Goal: Book appointment/travel/reservation

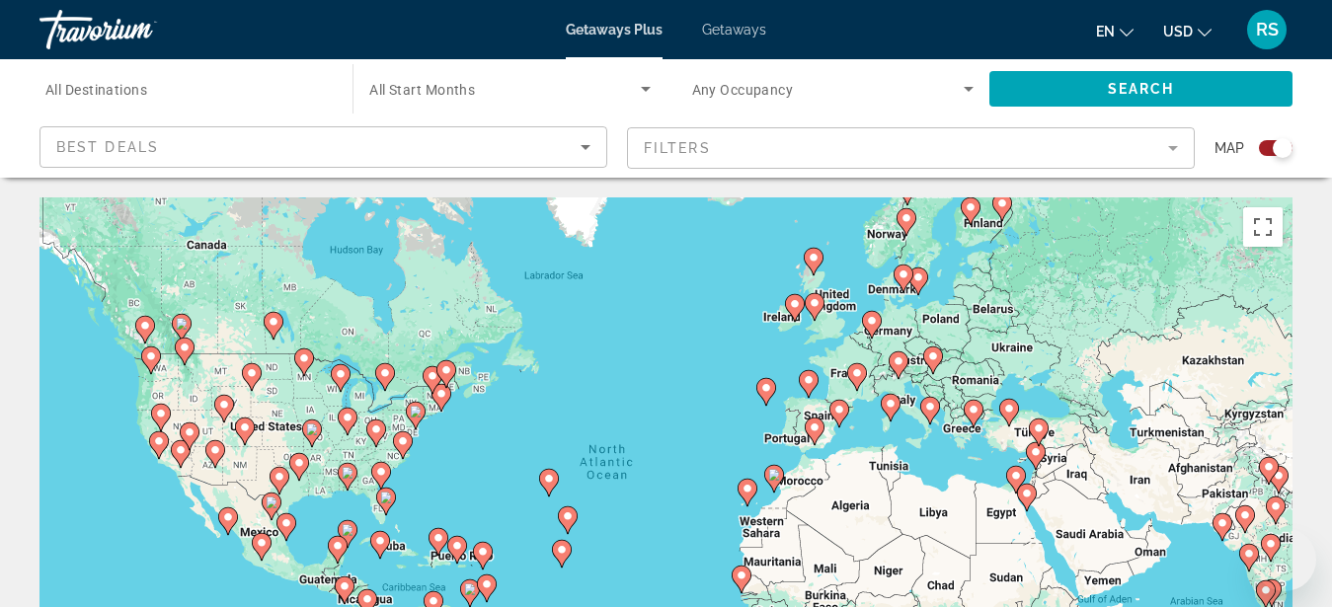
drag, startPoint x: 0, startPoint y: 0, endPoint x: 505, endPoint y: 441, distance: 670.5
click at [505, 441] on div "To activate drag with keyboard, press Alt + Enter. Once in keyboard drag state,…" at bounding box center [666, 494] width 1253 height 593
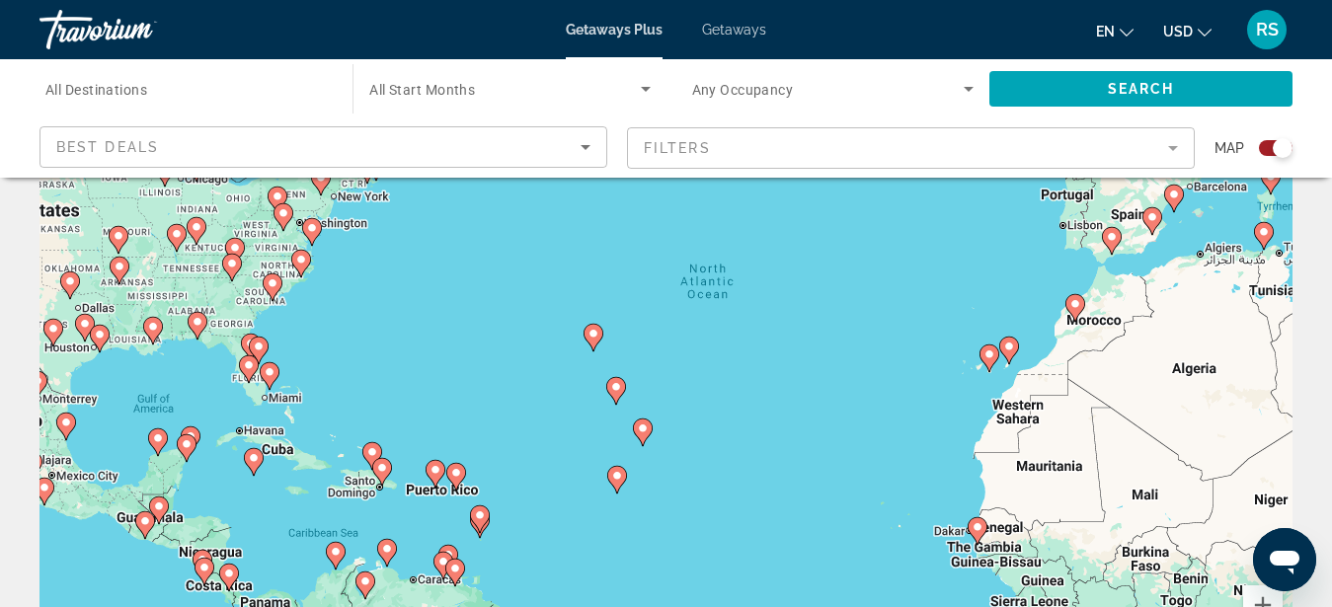
click at [206, 469] on div "To activate drag with keyboard, press Alt + Enter. Once in keyboard drag state,…" at bounding box center [666, 393] width 1253 height 593
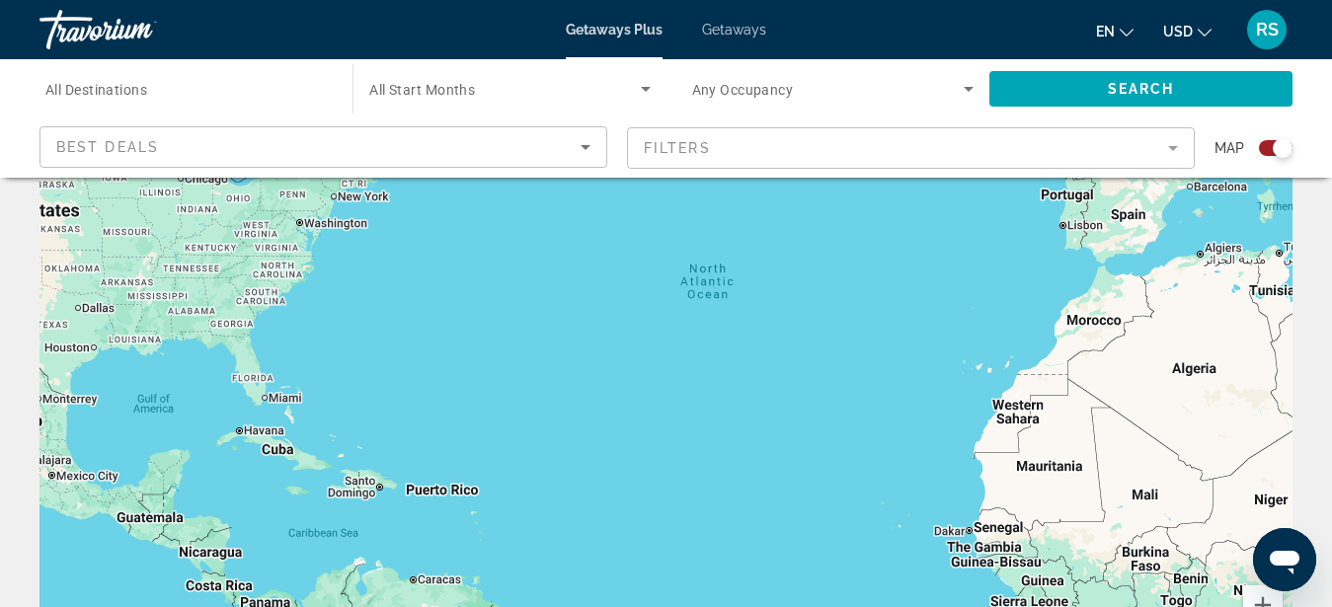
scroll to position [0, 0]
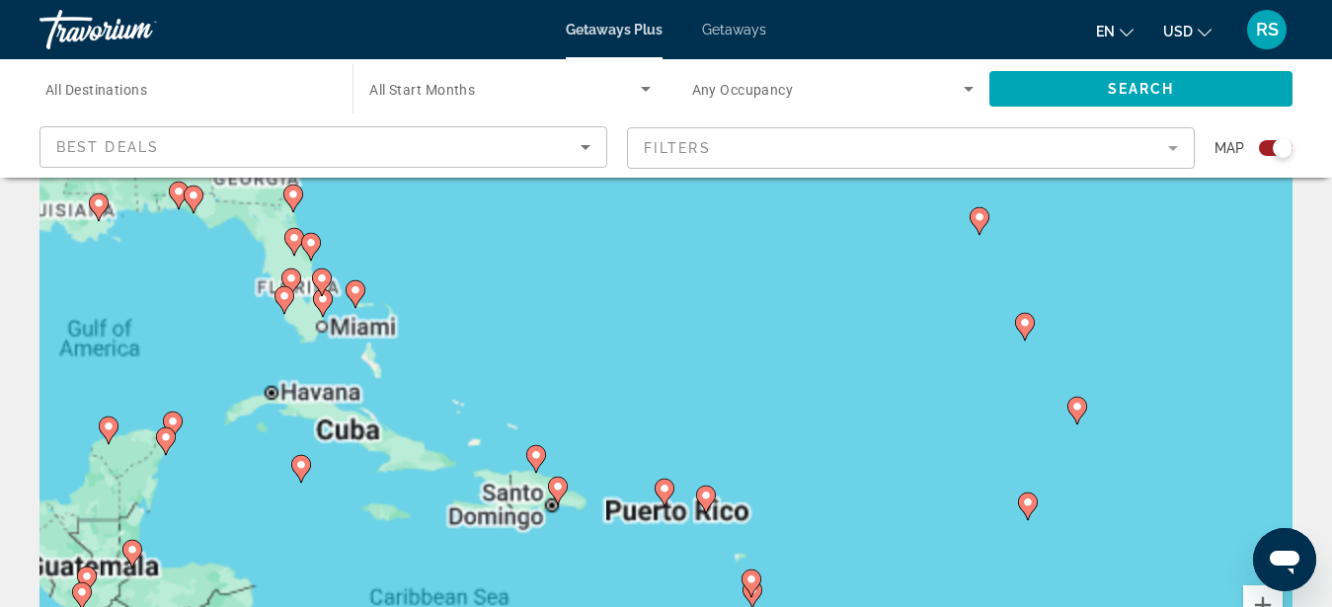
drag, startPoint x: 205, startPoint y: 476, endPoint x: 698, endPoint y: 261, distance: 537.8
click at [698, 261] on div "To activate drag with keyboard, press Alt + Enter. Once in keyboard drag state,…" at bounding box center [666, 393] width 1253 height 593
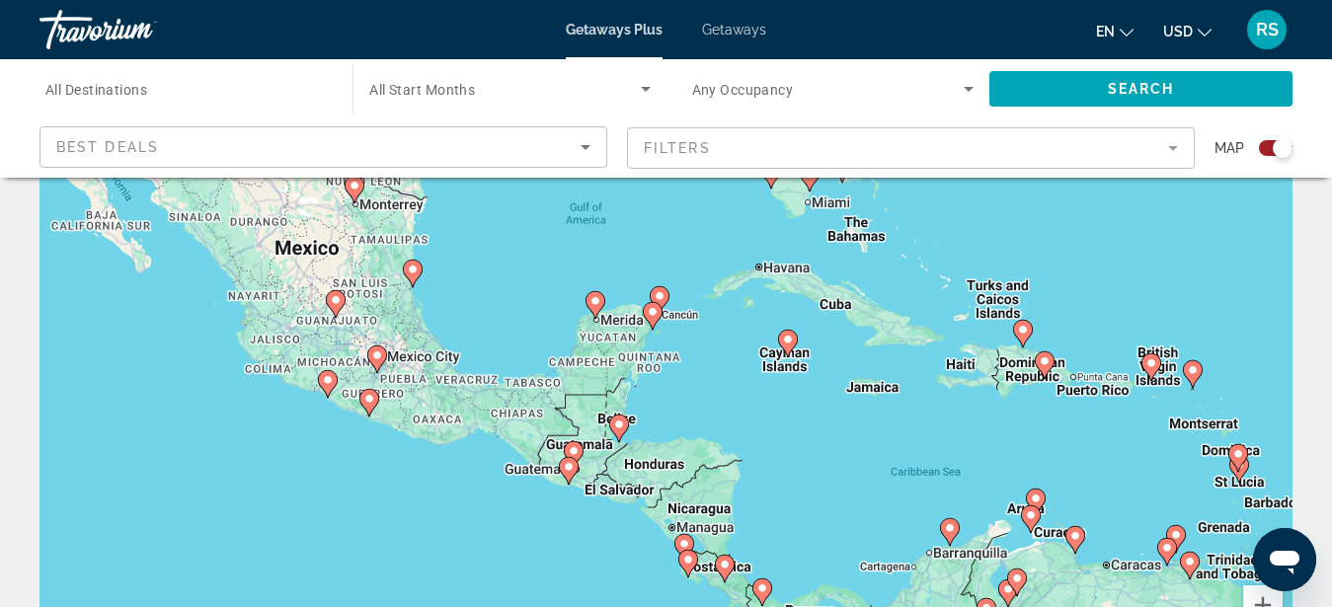
drag, startPoint x: 292, startPoint y: 430, endPoint x: 775, endPoint y: 305, distance: 498.7
click at [775, 305] on div "To activate drag with keyboard, press Alt + Enter. Once in keyboard drag state,…" at bounding box center [666, 393] width 1253 height 593
click at [667, 338] on div "To activate drag with keyboard, press Alt + Enter. Once in keyboard drag state,…" at bounding box center [666, 393] width 1253 height 593
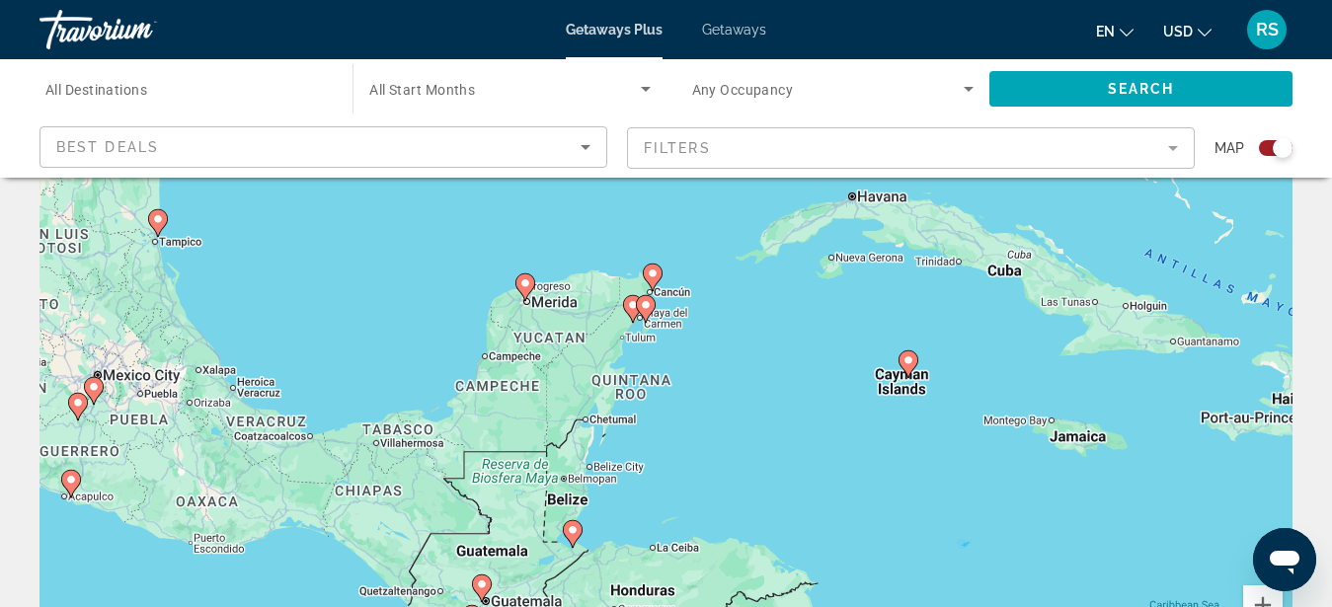
click at [674, 337] on div "To activate drag with keyboard, press Alt + Enter. Once in keyboard drag state,…" at bounding box center [666, 393] width 1253 height 593
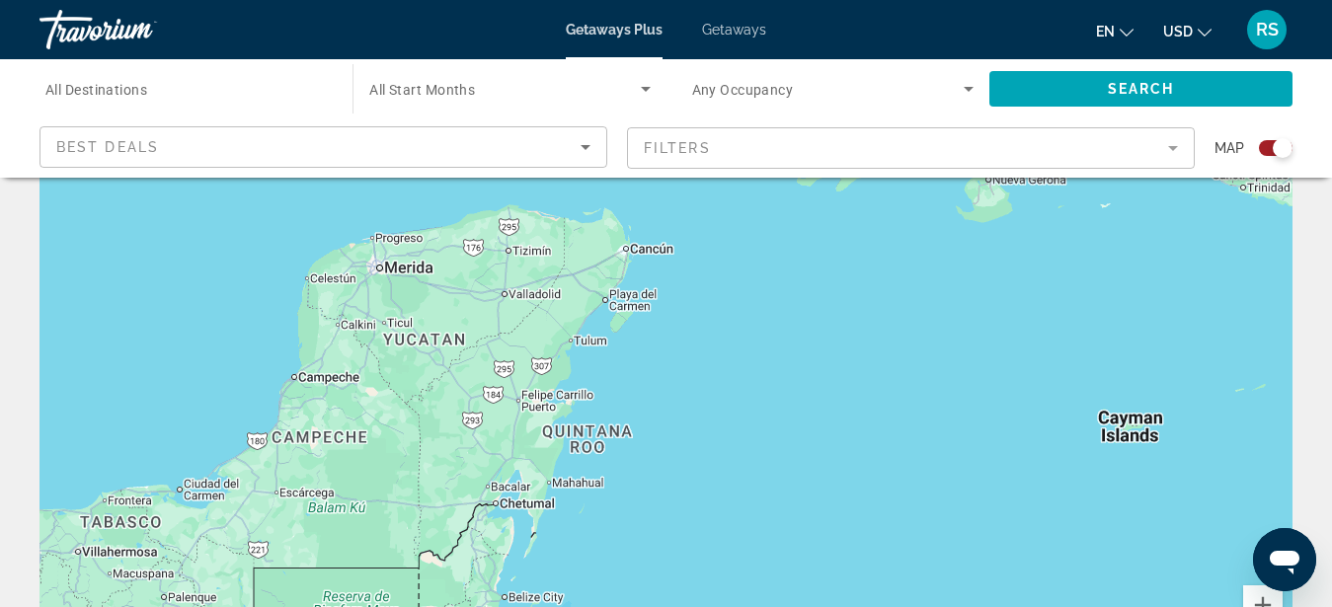
click at [647, 352] on div "To activate drag with keyboard, press Alt + Enter. Once in keyboard drag state,…" at bounding box center [666, 393] width 1253 height 593
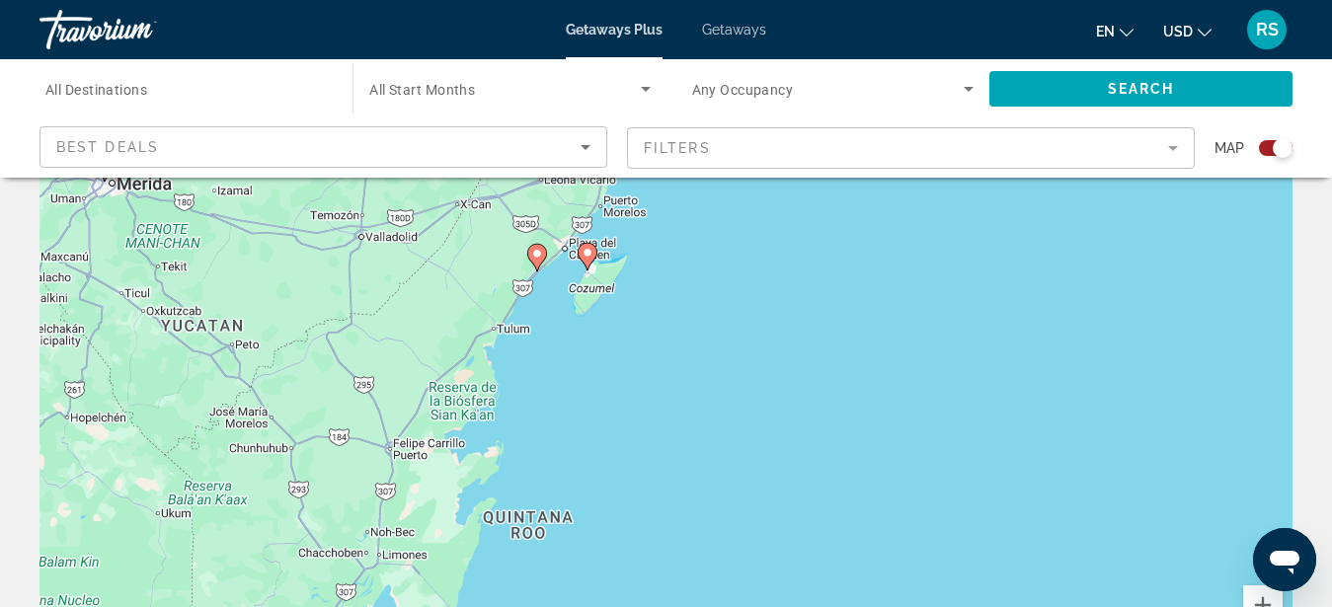
click at [618, 317] on div "To activate drag with keyboard, press Alt + Enter. Once in keyboard drag state,…" at bounding box center [666, 393] width 1253 height 593
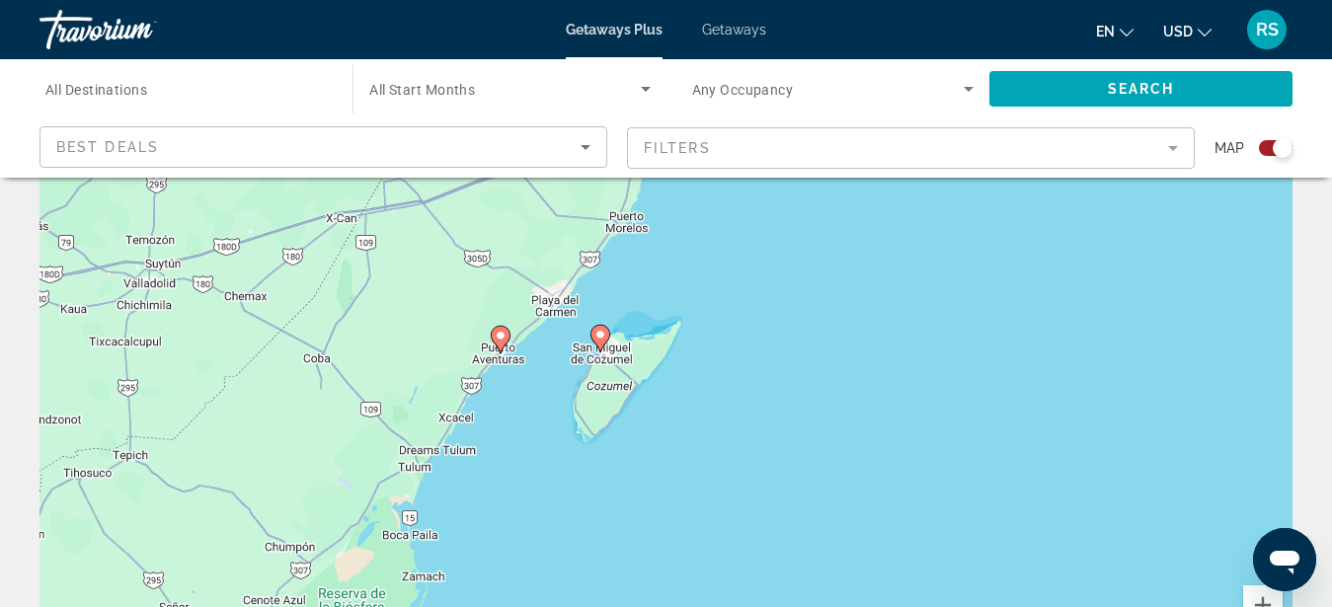
drag, startPoint x: 639, startPoint y: 358, endPoint x: 657, endPoint y: 420, distance: 64.7
click at [657, 420] on div "To activate drag with keyboard, press Alt + Enter. Once in keyboard drag state,…" at bounding box center [666, 393] width 1253 height 593
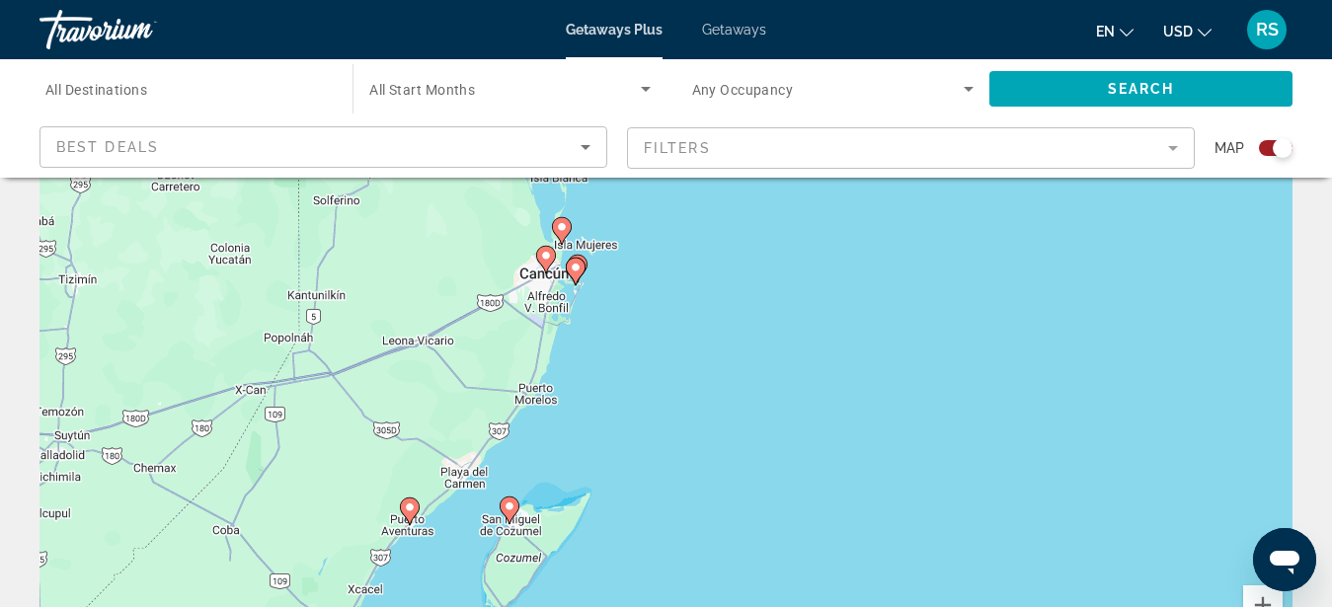
drag, startPoint x: 721, startPoint y: 287, endPoint x: 630, endPoint y: 461, distance: 196.1
click at [630, 461] on div "To activate drag with keyboard, press Alt + Enter. Once in keyboard drag state,…" at bounding box center [666, 393] width 1253 height 593
click at [585, 308] on div "To activate drag with keyboard, press Alt + Enter. Once in keyboard drag state,…" at bounding box center [666, 393] width 1253 height 593
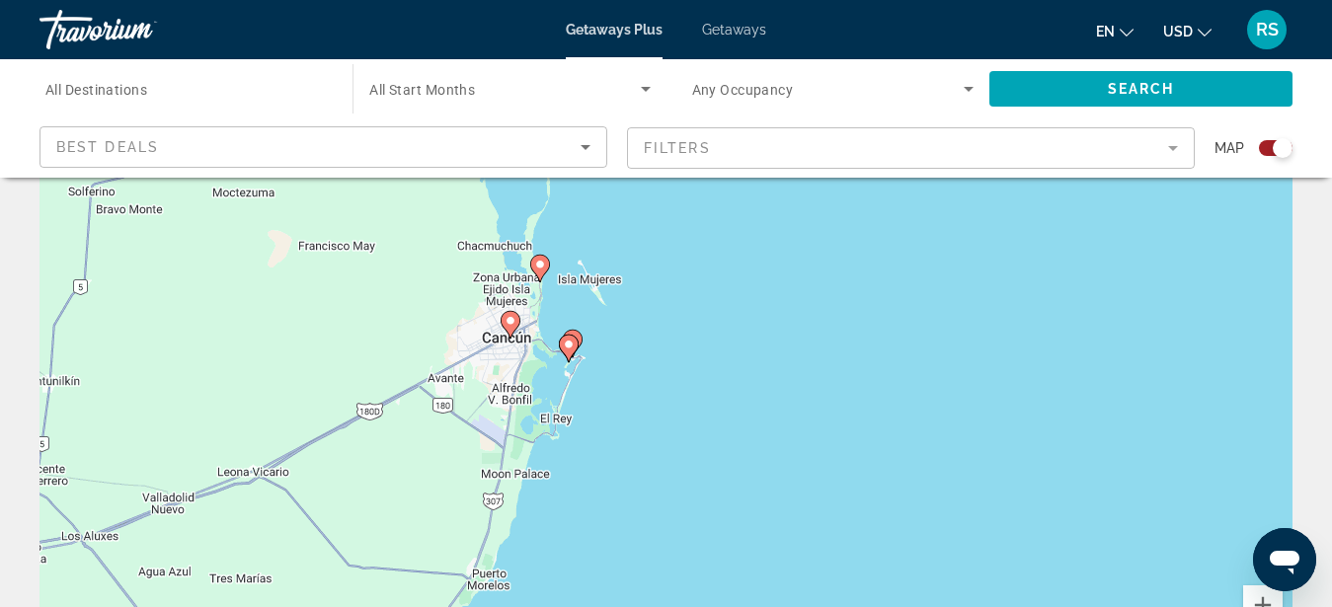
drag, startPoint x: 588, startPoint y: 308, endPoint x: 590, endPoint y: 420, distance: 111.6
click at [590, 420] on div "To activate drag with keyboard, press Alt + Enter. Once in keyboard drag state,…" at bounding box center [666, 393] width 1253 height 593
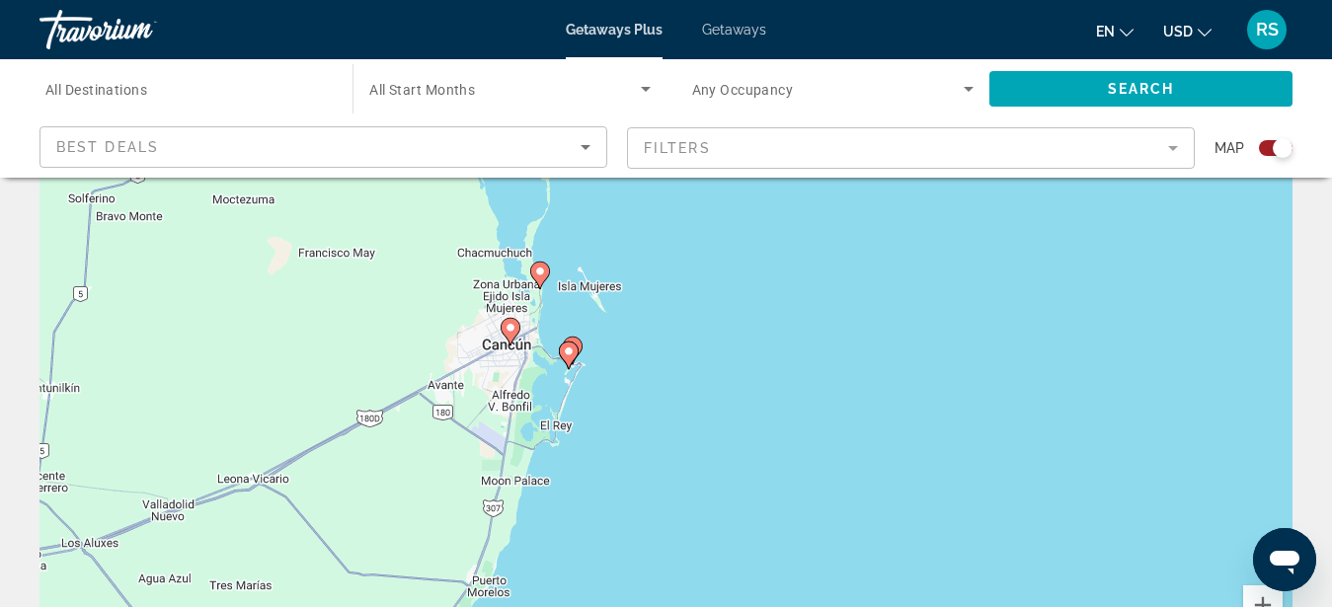
click at [599, 395] on div "To activate drag with keyboard, press Alt + Enter. Once in keyboard drag state,…" at bounding box center [666, 393] width 1253 height 593
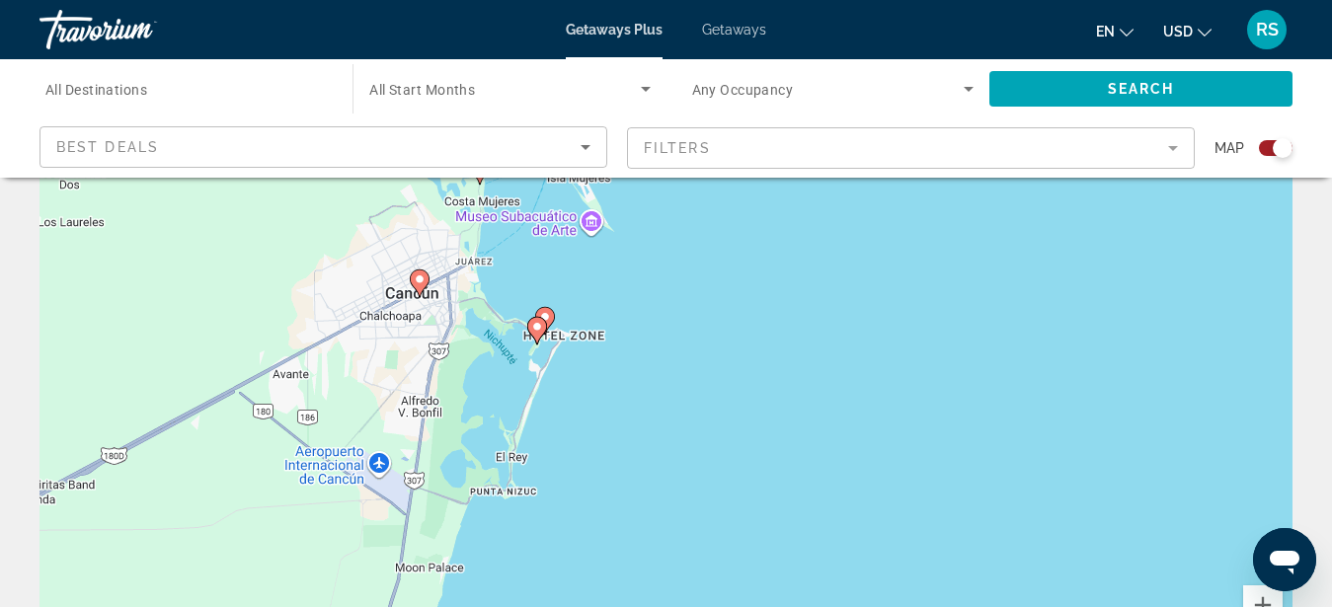
click at [568, 375] on div "To activate drag with keyboard, press Alt + Enter. Once in keyboard drag state,…" at bounding box center [666, 393] width 1253 height 593
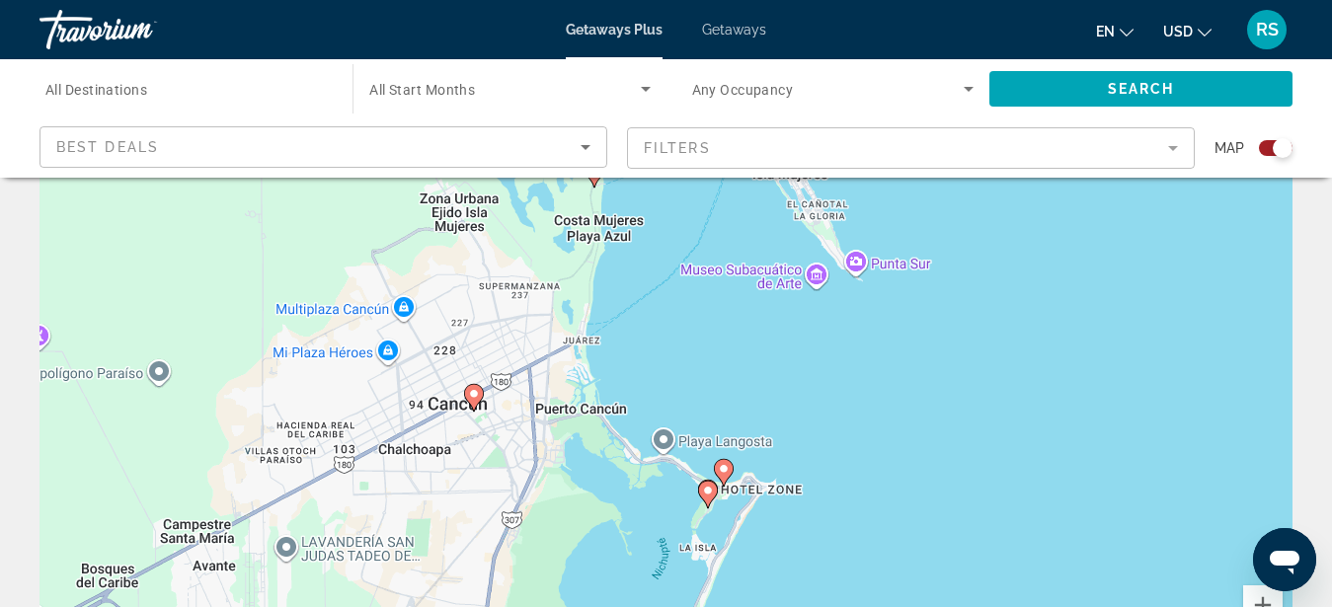
drag, startPoint x: 557, startPoint y: 365, endPoint x: 760, endPoint y: 560, distance: 281.5
click at [760, 560] on div "To activate drag with keyboard, press Alt + Enter. Once in keyboard drag state,…" at bounding box center [666, 393] width 1253 height 593
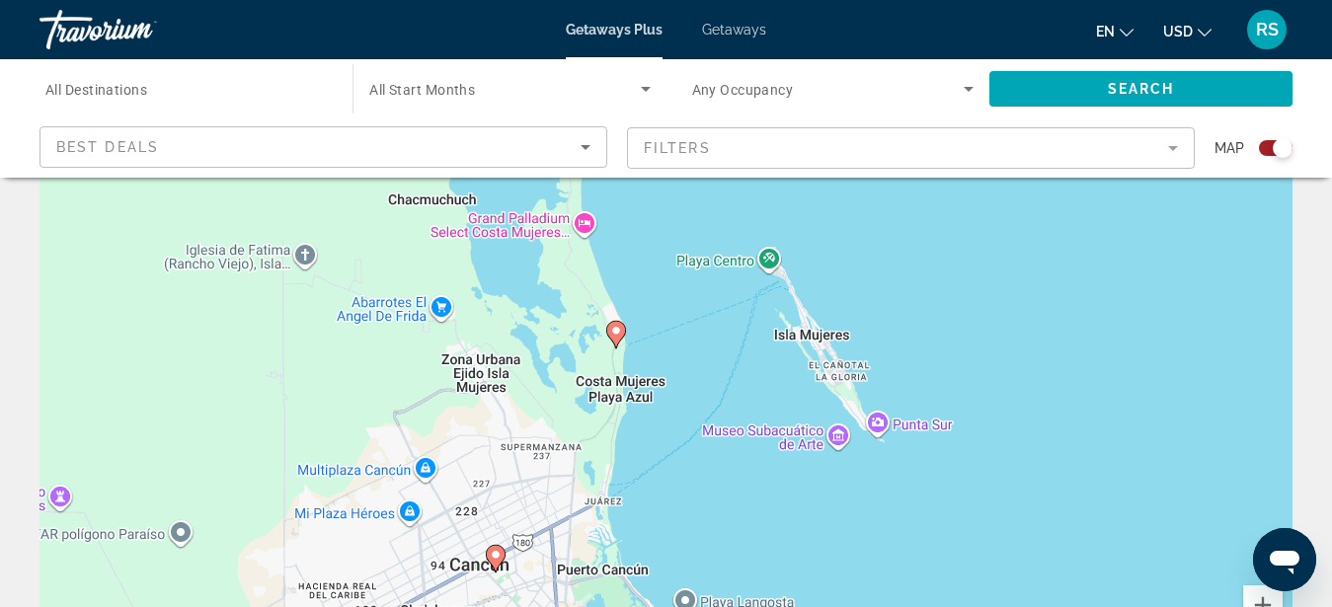
drag, startPoint x: 713, startPoint y: 344, endPoint x: 735, endPoint y: 511, distance: 168.3
click at [735, 511] on div "To activate drag with keyboard, press Alt + Enter. Once in keyboard drag state,…" at bounding box center [666, 393] width 1253 height 593
click at [652, 359] on div "To activate drag with keyboard, press Alt + Enter. Once in keyboard drag state,…" at bounding box center [666, 393] width 1253 height 593
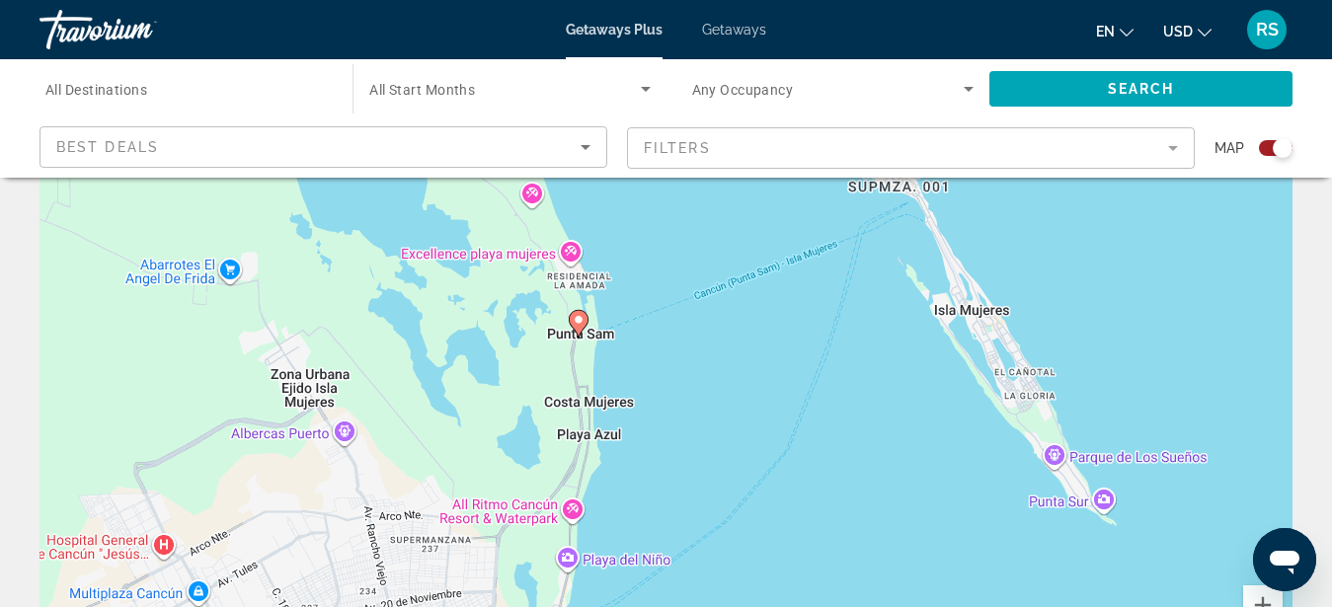
click at [613, 357] on div "To activate drag with keyboard, press Alt + Enter. Once in keyboard drag state,…" at bounding box center [666, 393] width 1253 height 593
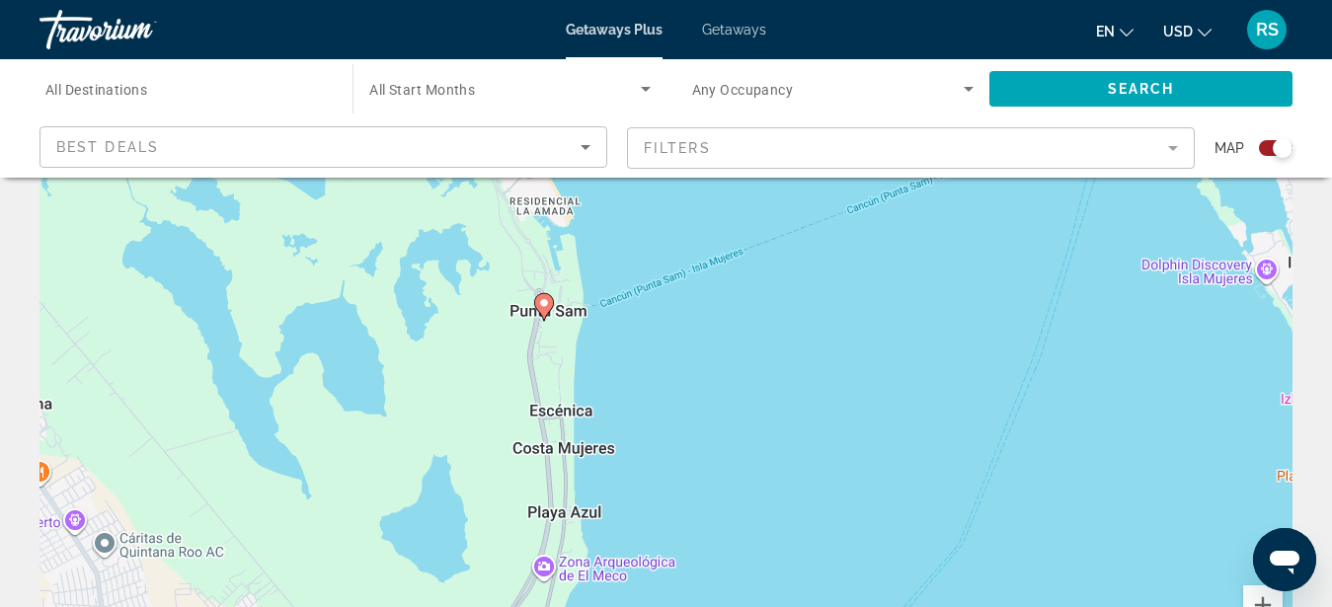
click at [613, 363] on div "To activate drag with keyboard, press Alt + Enter. Once in keyboard drag state,…" at bounding box center [666, 393] width 1253 height 593
click at [613, 362] on div "To activate drag with keyboard, press Alt + Enter. Once in keyboard drag state,…" at bounding box center [666, 393] width 1253 height 593
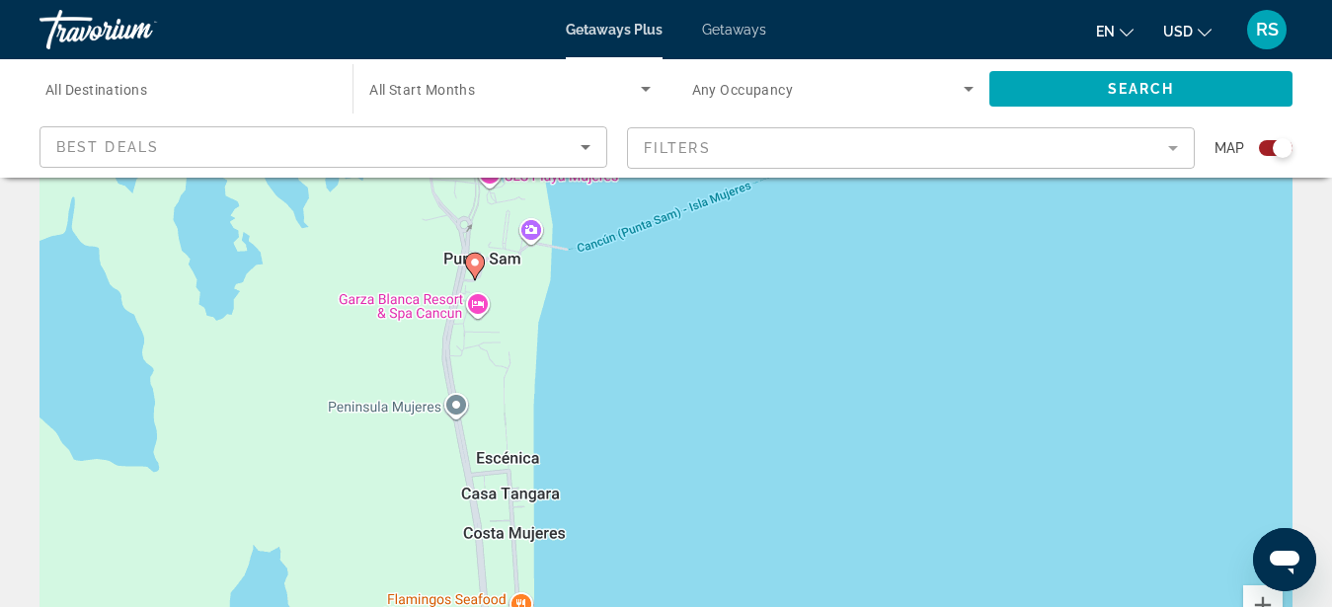
click at [568, 321] on div "To activate drag with keyboard, press Alt + Enter. Once in keyboard drag state,…" at bounding box center [666, 393] width 1253 height 593
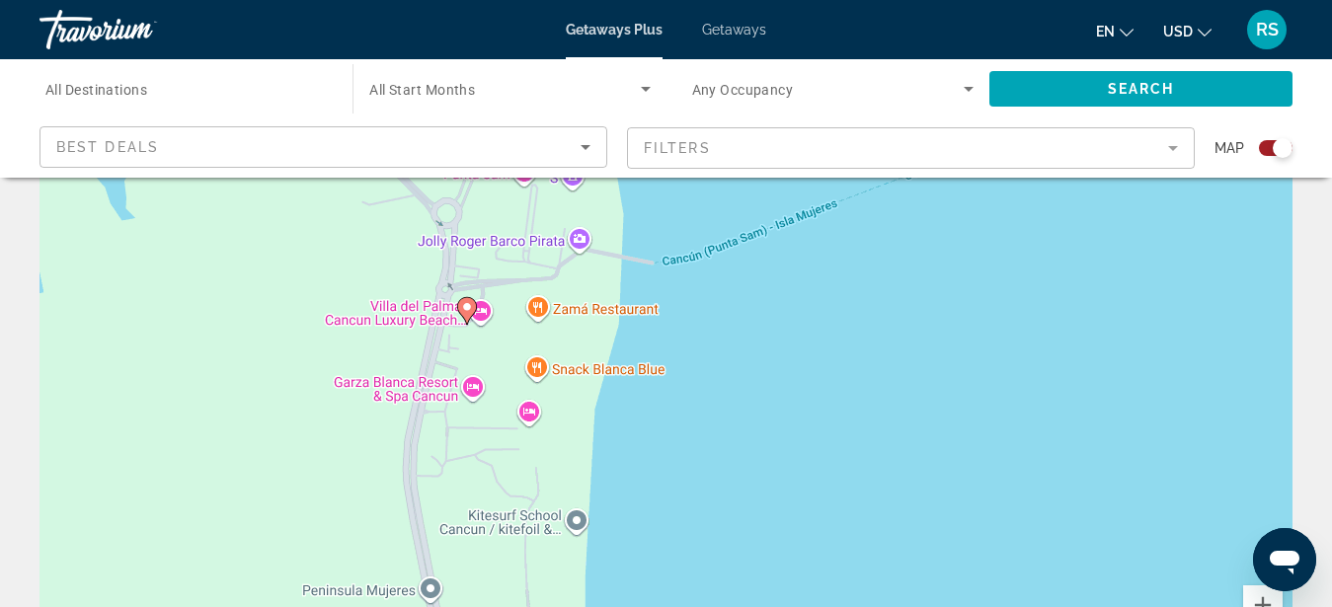
drag, startPoint x: 562, startPoint y: 301, endPoint x: 674, endPoint y: 417, distance: 160.6
click at [674, 417] on div "To activate drag with keyboard, press Alt + Enter. Once in keyboard drag state,…" at bounding box center [666, 393] width 1253 height 593
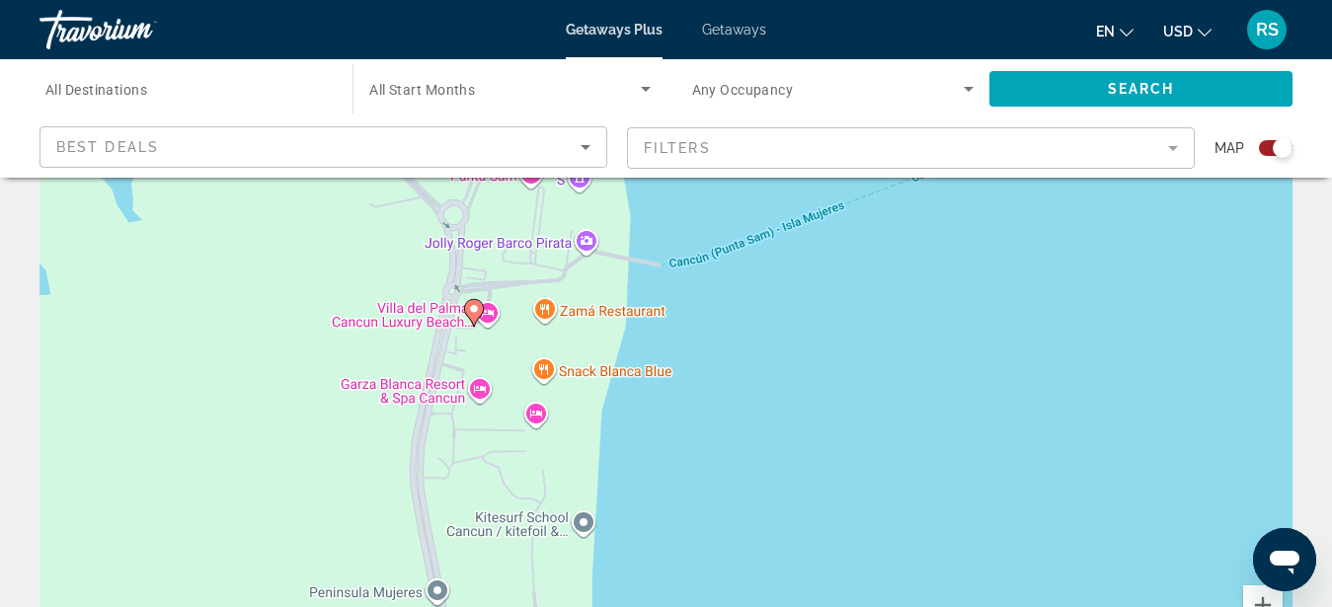
click at [587, 348] on div "To activate drag with keyboard, press Alt + Enter. Once in keyboard drag state,…" at bounding box center [666, 393] width 1253 height 593
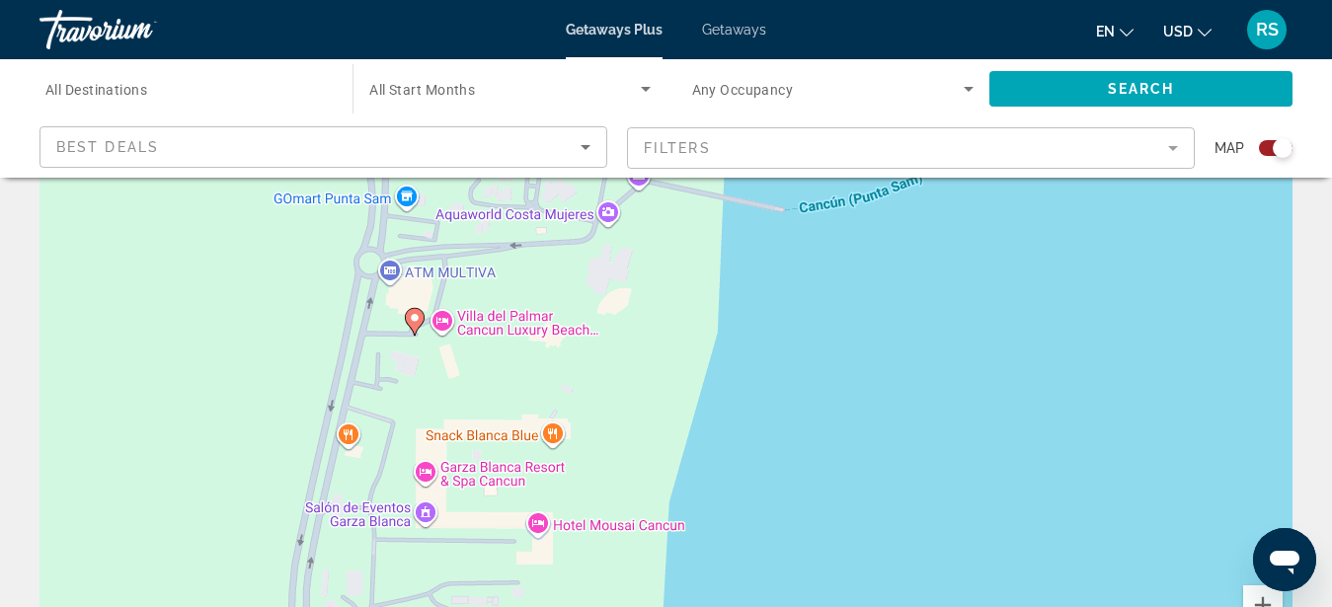
drag, startPoint x: 559, startPoint y: 348, endPoint x: 615, endPoint y: 379, distance: 64.6
click at [615, 379] on div "To activate drag with keyboard, press Alt + Enter. Once in keyboard drag state,…" at bounding box center [666, 393] width 1253 height 593
click at [593, 371] on div "To activate drag with keyboard, press Alt + Enter. Once in keyboard drag state,…" at bounding box center [666, 393] width 1253 height 593
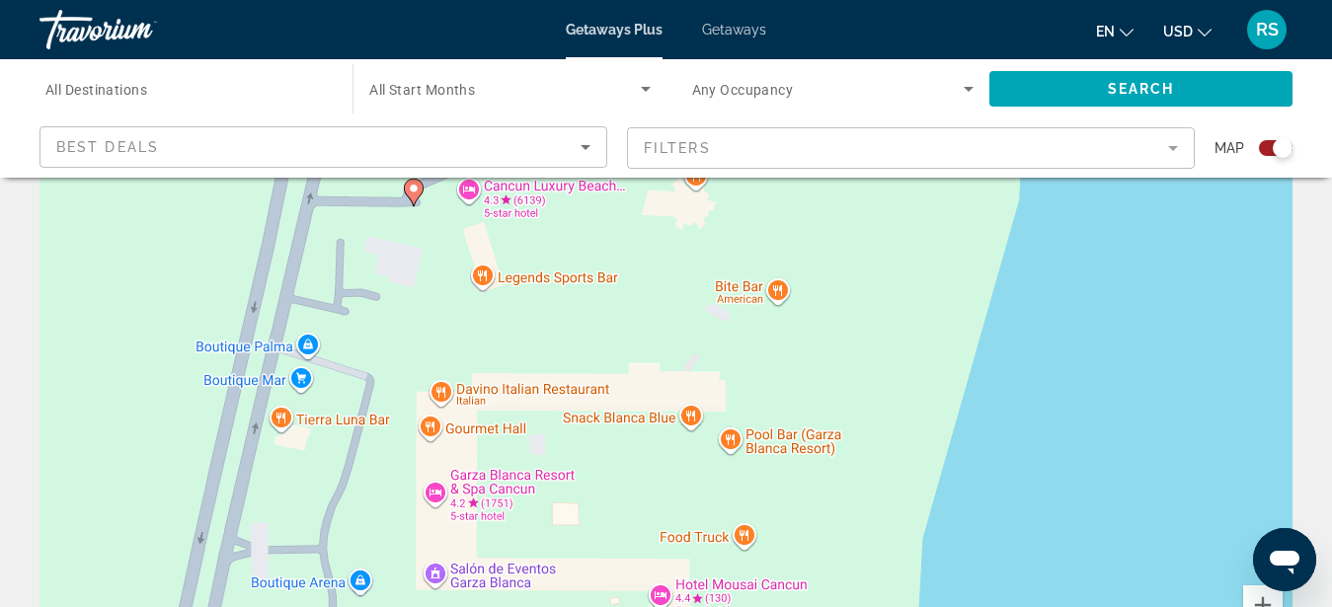
drag, startPoint x: 554, startPoint y: 314, endPoint x: 740, endPoint y: 224, distance: 206.3
click at [740, 224] on div "To activate drag with keyboard, press Alt + Enter. Once in keyboard drag state,…" at bounding box center [666, 393] width 1253 height 593
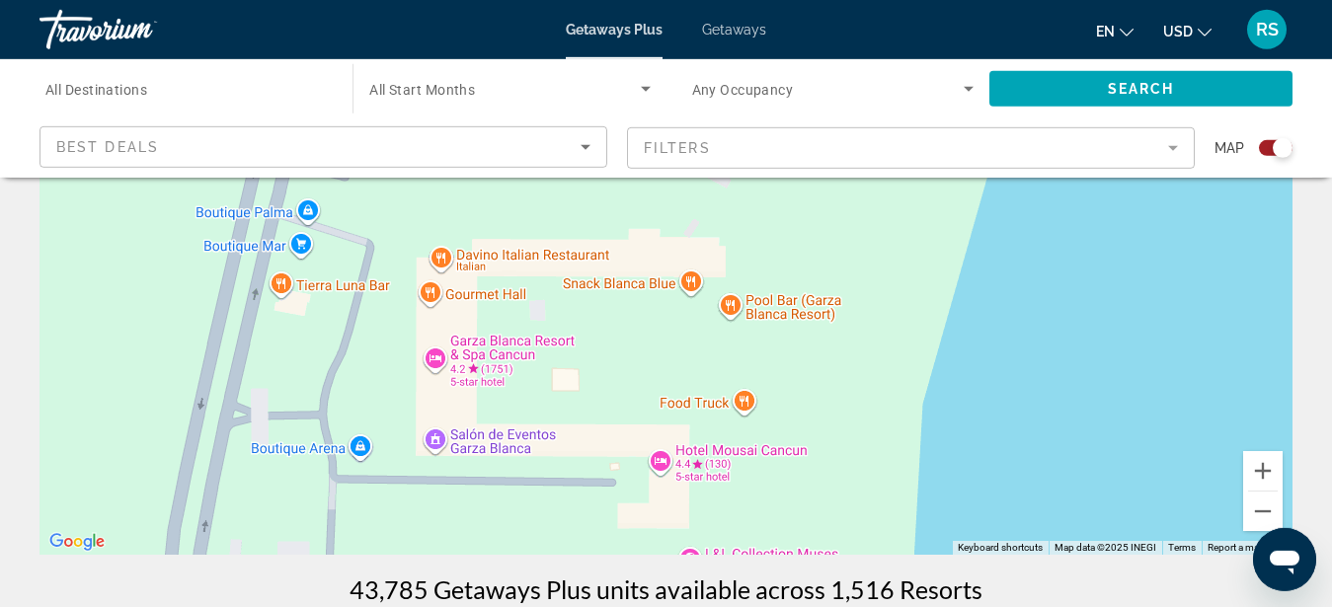
scroll to position [302, 0]
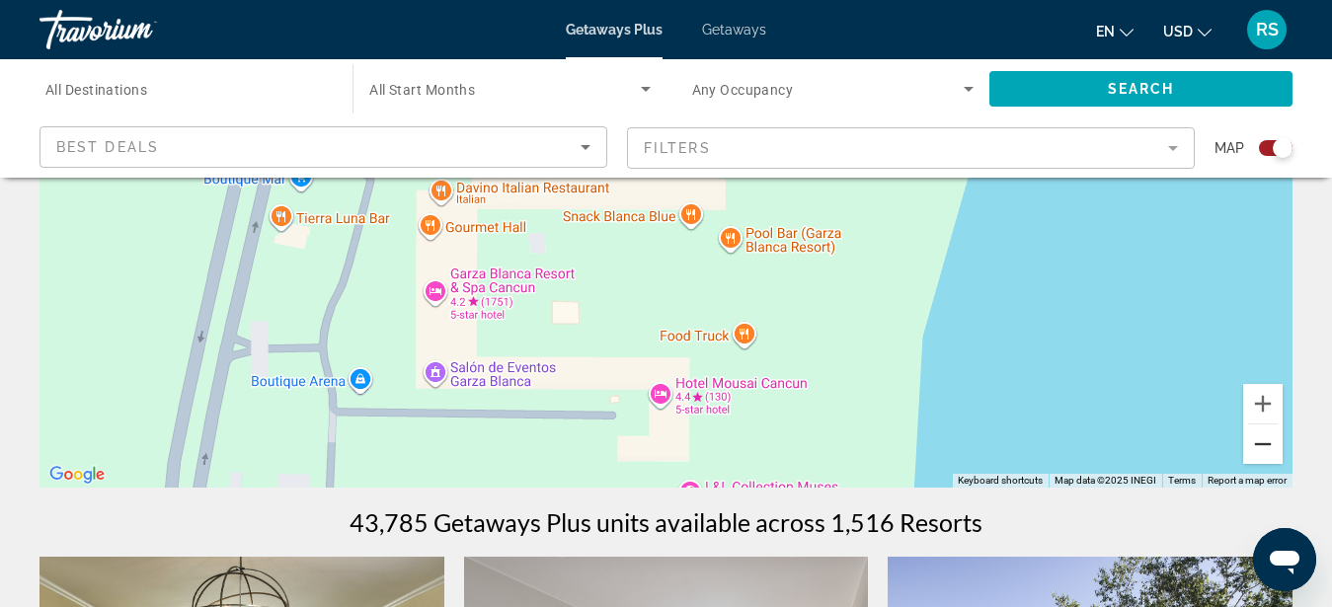
click at [1267, 441] on button "Zoom out" at bounding box center [1263, 445] width 40 height 40
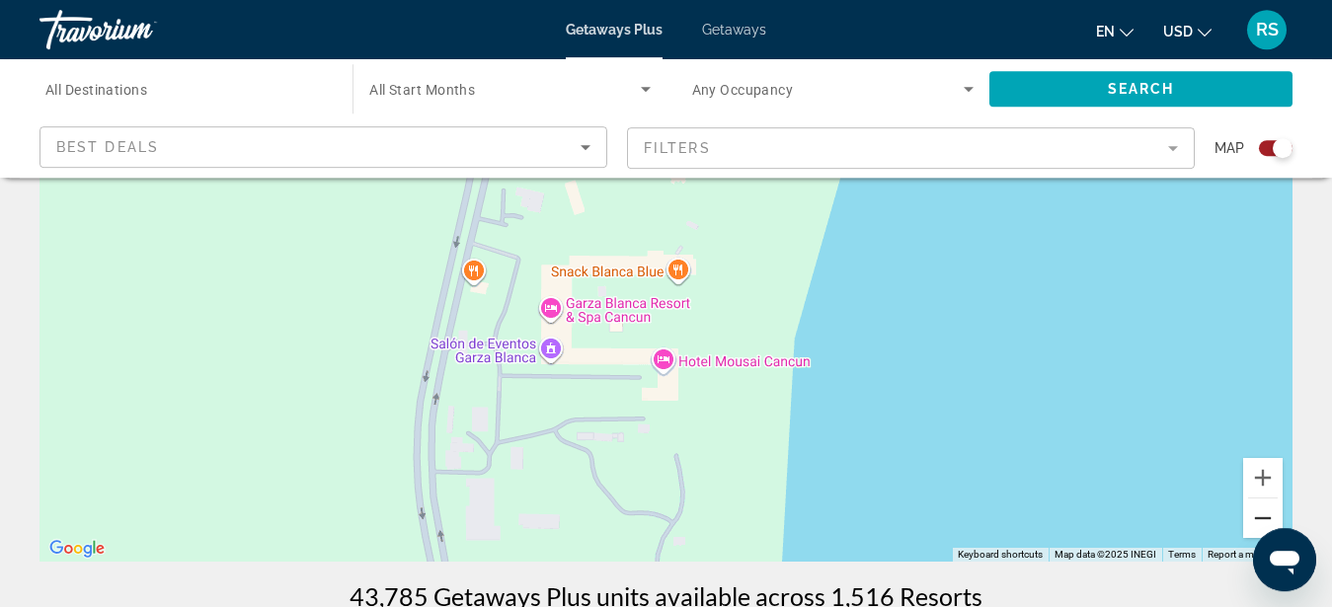
scroll to position [201, 0]
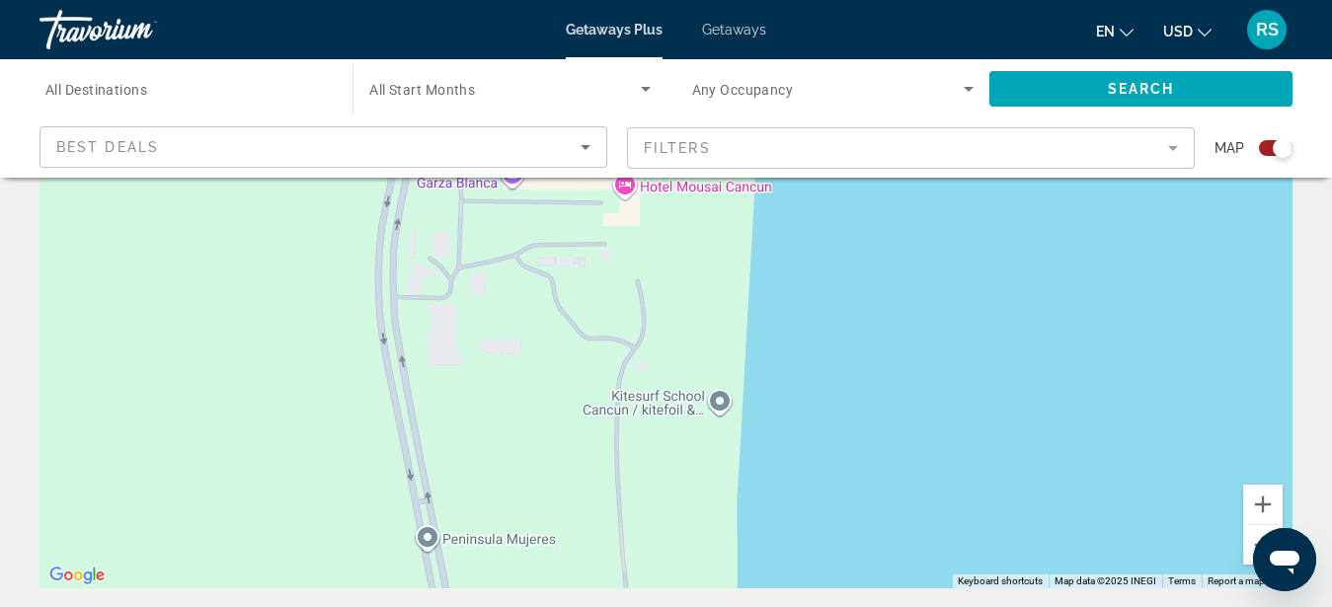
drag, startPoint x: 892, startPoint y: 429, endPoint x: 849, endPoint y: 196, distance: 236.9
click at [849, 196] on div "To activate drag with keyboard, press Alt + Enter. Once in keyboard drag state,…" at bounding box center [666, 292] width 1253 height 593
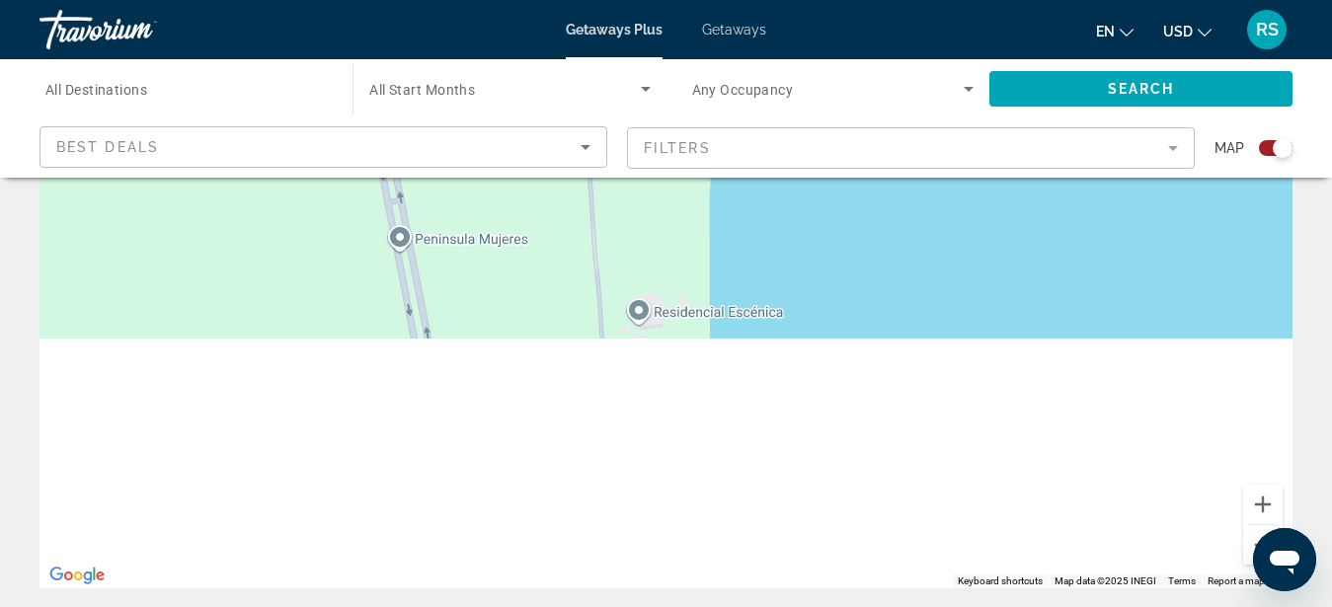
drag, startPoint x: 827, startPoint y: 463, endPoint x: 801, endPoint y: 186, distance: 278.7
click at [801, 186] on div "To activate drag with keyboard, press Alt + Enter. Once in keyboard drag state,…" at bounding box center [666, 292] width 1253 height 593
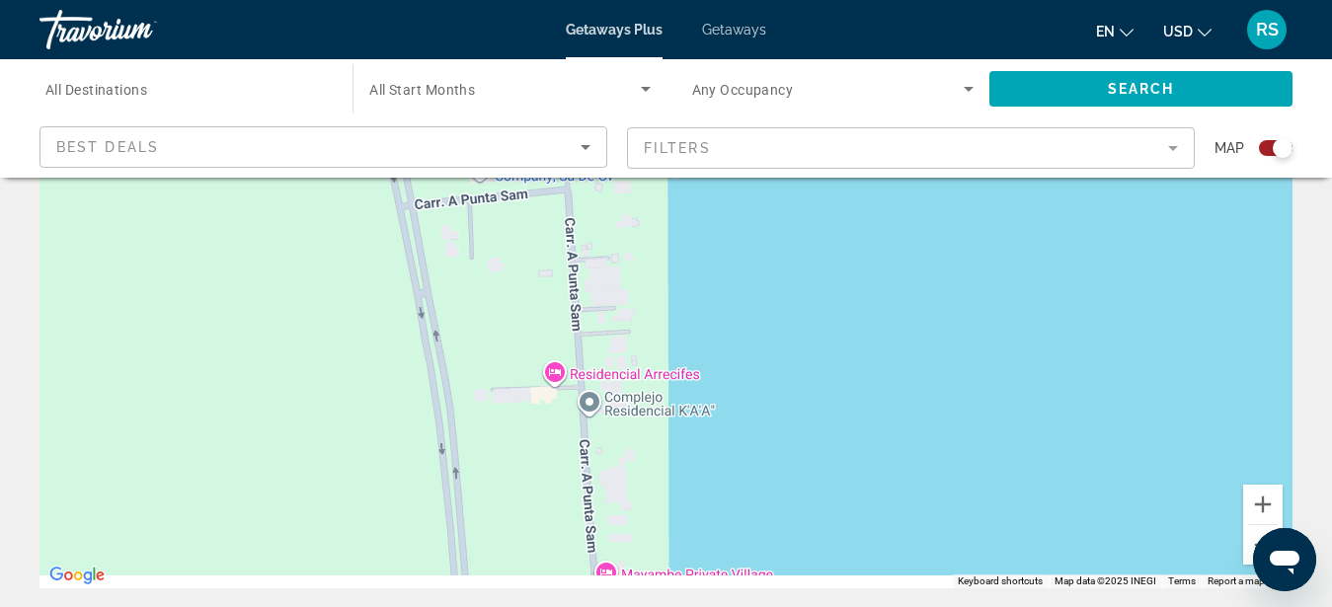
drag, startPoint x: 846, startPoint y: 473, endPoint x: 806, endPoint y: 220, distance: 256.1
click at [806, 220] on div "Main content" at bounding box center [666, 292] width 1253 height 593
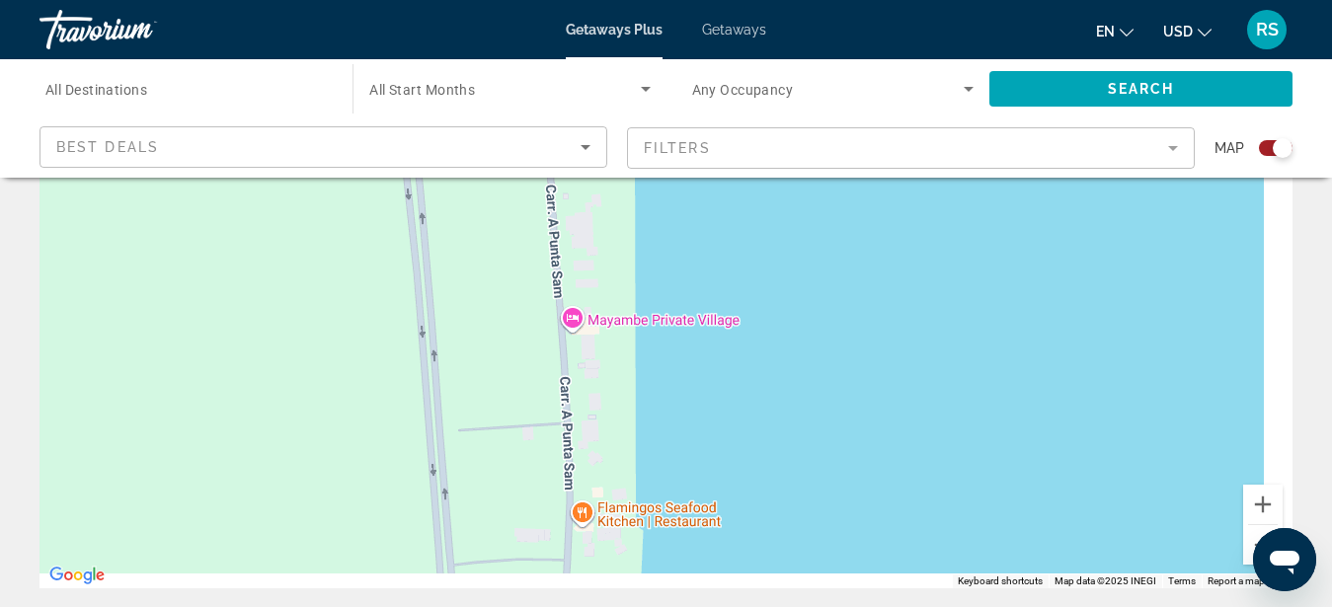
drag, startPoint x: 809, startPoint y: 459, endPoint x: 769, endPoint y: 188, distance: 274.5
click at [769, 188] on div "Main content" at bounding box center [666, 292] width 1253 height 593
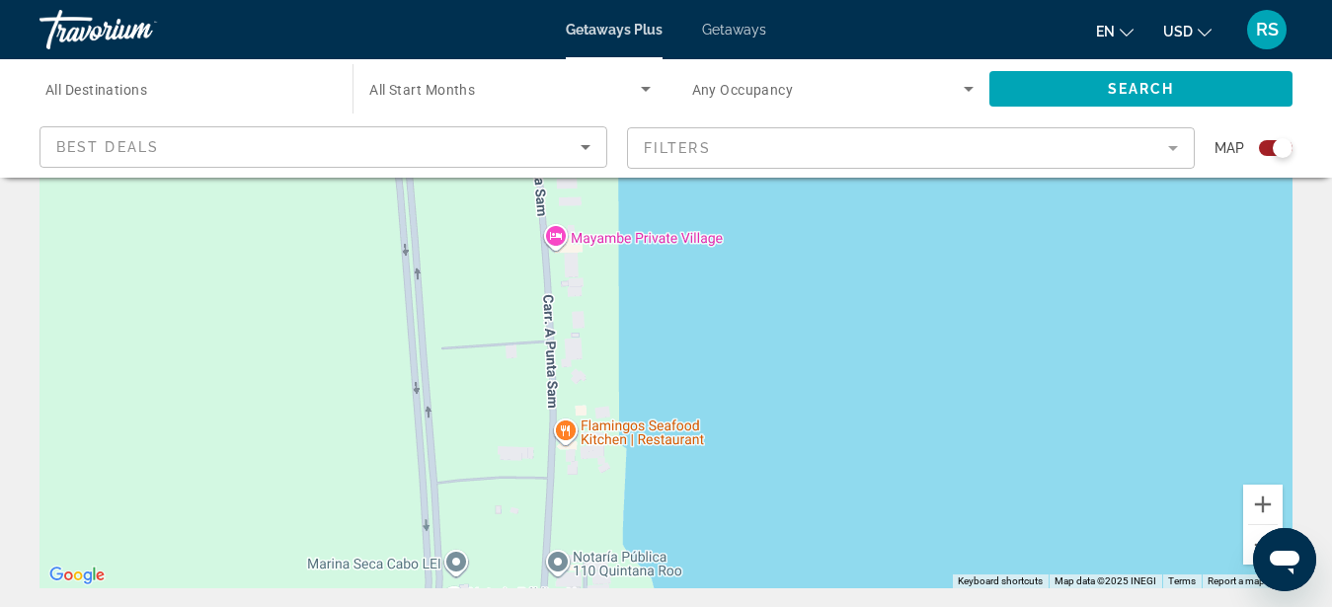
drag, startPoint x: 794, startPoint y: 438, endPoint x: 777, endPoint y: 160, distance: 278.0
click at [777, 160] on div "Main content" at bounding box center [666, 292] width 1253 height 593
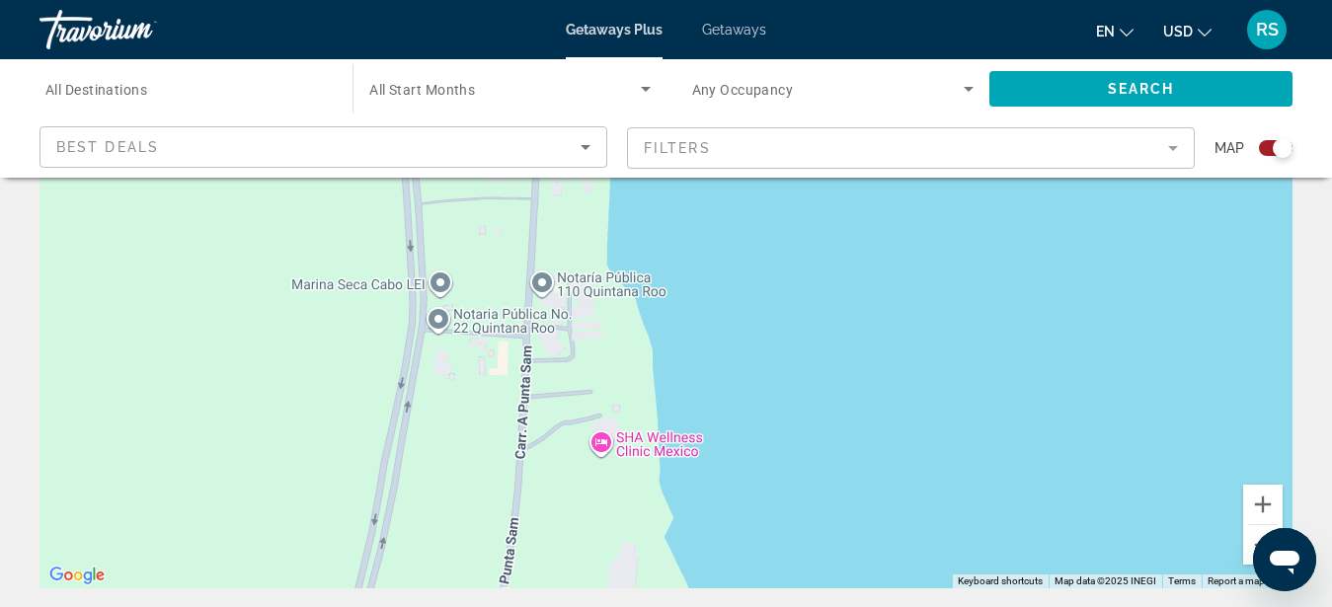
drag, startPoint x: 781, startPoint y: 366, endPoint x: 774, endPoint y: 128, distance: 238.1
click at [774, 128] on div "Main content" at bounding box center [666, 292] width 1253 height 593
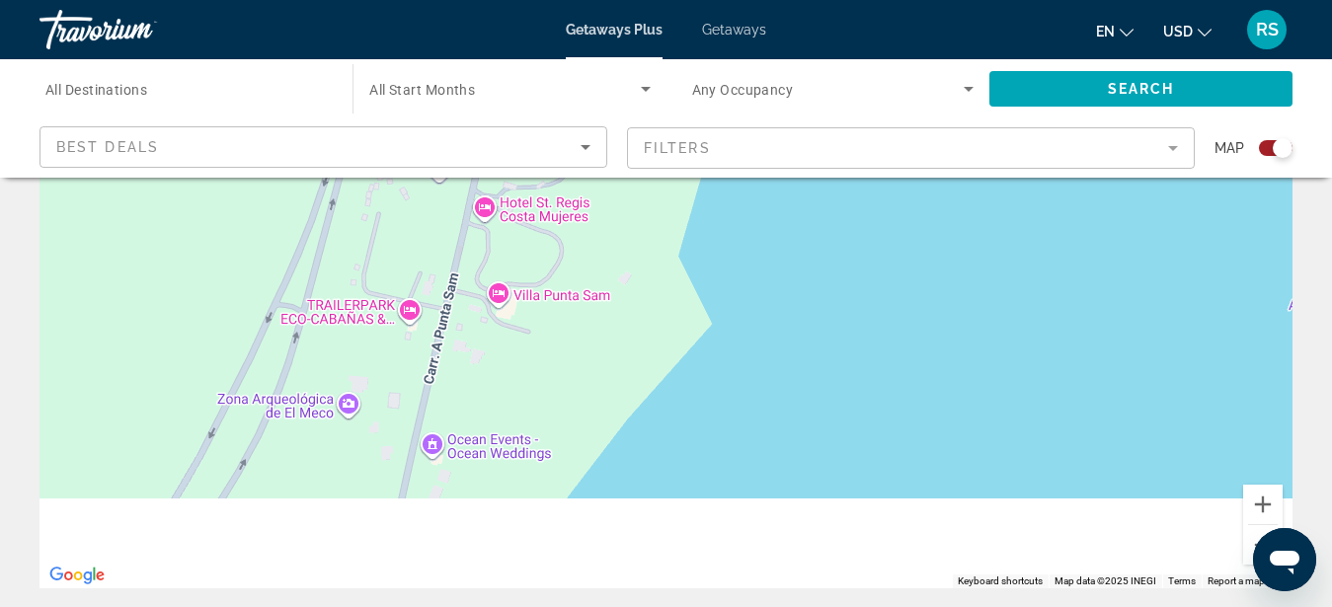
drag, startPoint x: 807, startPoint y: 399, endPoint x: 795, endPoint y: 153, distance: 246.2
click at [796, 145] on div "Main content" at bounding box center [666, 292] width 1253 height 593
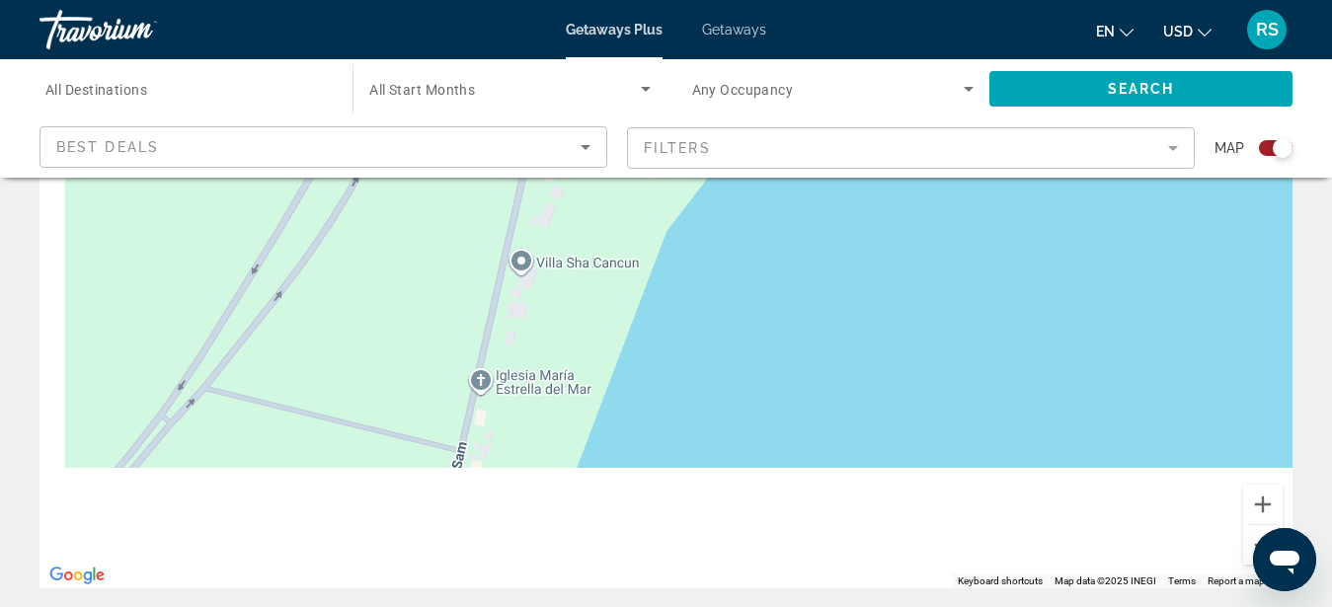
drag, startPoint x: 817, startPoint y: 318, endPoint x: 880, endPoint y: 115, distance: 213.0
click at [880, 115] on div "Main content" at bounding box center [666, 292] width 1253 height 593
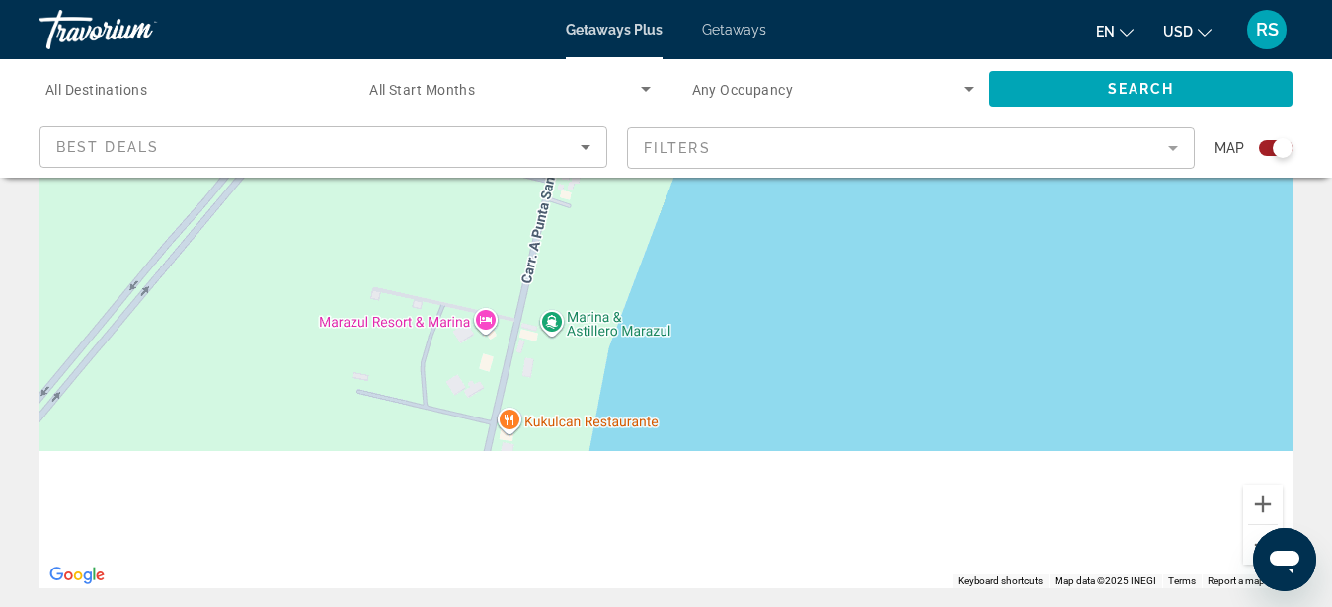
drag, startPoint x: 783, startPoint y: 363, endPoint x: 867, endPoint y: 158, distance: 221.9
click at [867, 158] on div "Main content" at bounding box center [666, 292] width 1253 height 593
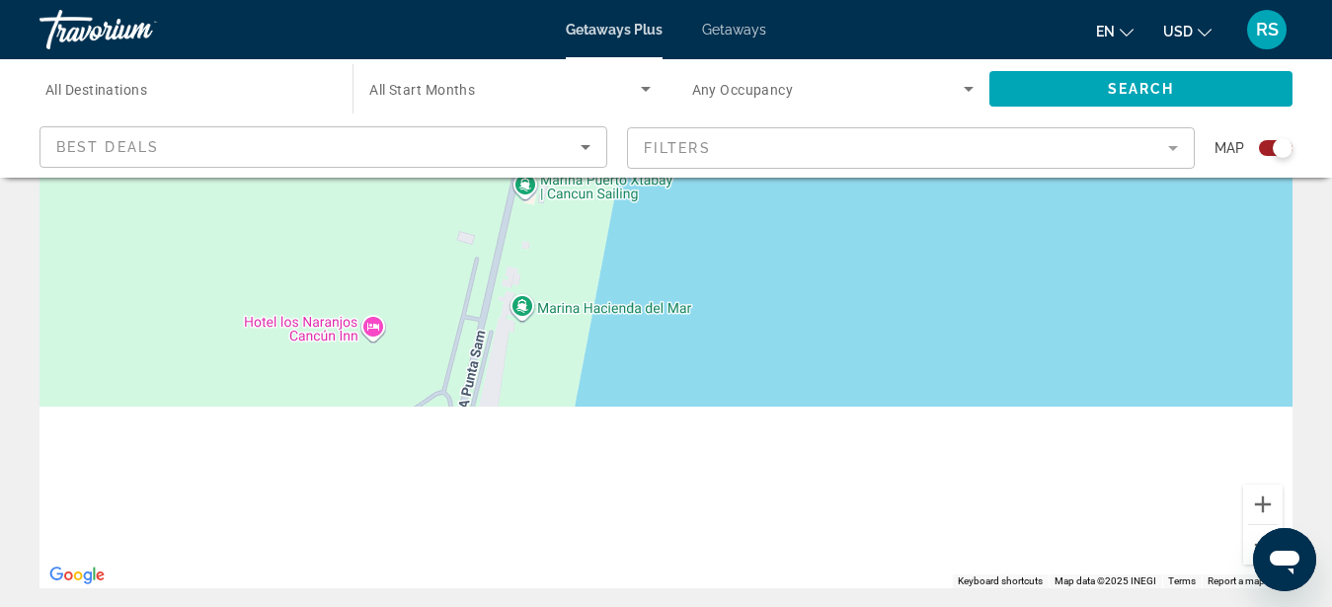
drag, startPoint x: 785, startPoint y: 394, endPoint x: 817, endPoint y: 112, distance: 284.2
click at [817, 112] on div "Main content" at bounding box center [666, 292] width 1253 height 593
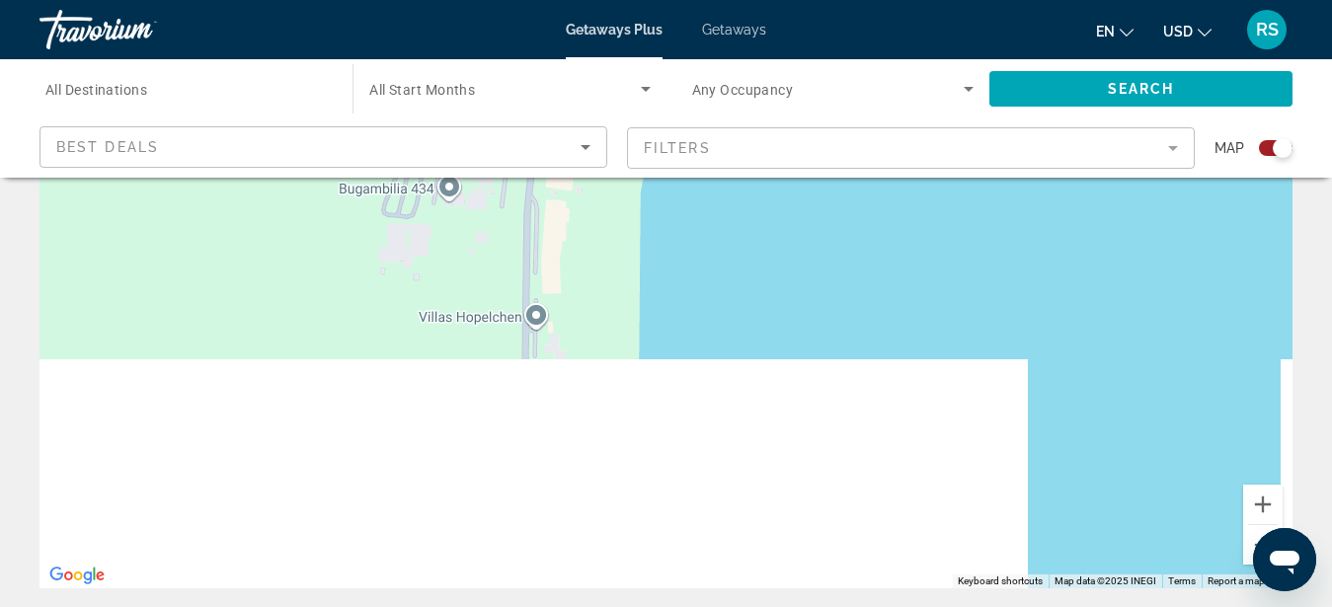
drag, startPoint x: 772, startPoint y: 361, endPoint x: 853, endPoint y: 77, distance: 295.7
click at [853, 77] on div "Main content" at bounding box center [666, 292] width 1253 height 593
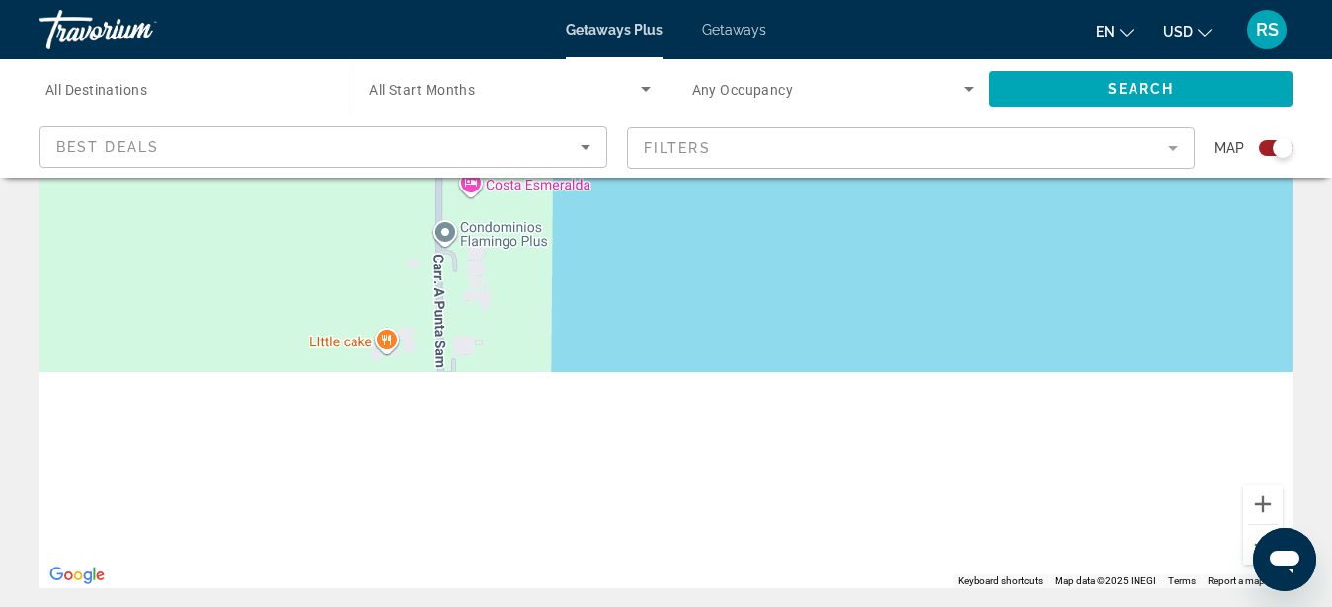
drag, startPoint x: 827, startPoint y: 346, endPoint x: 729, endPoint y: 83, distance: 280.3
click at [729, 83] on div "Main content" at bounding box center [666, 292] width 1253 height 593
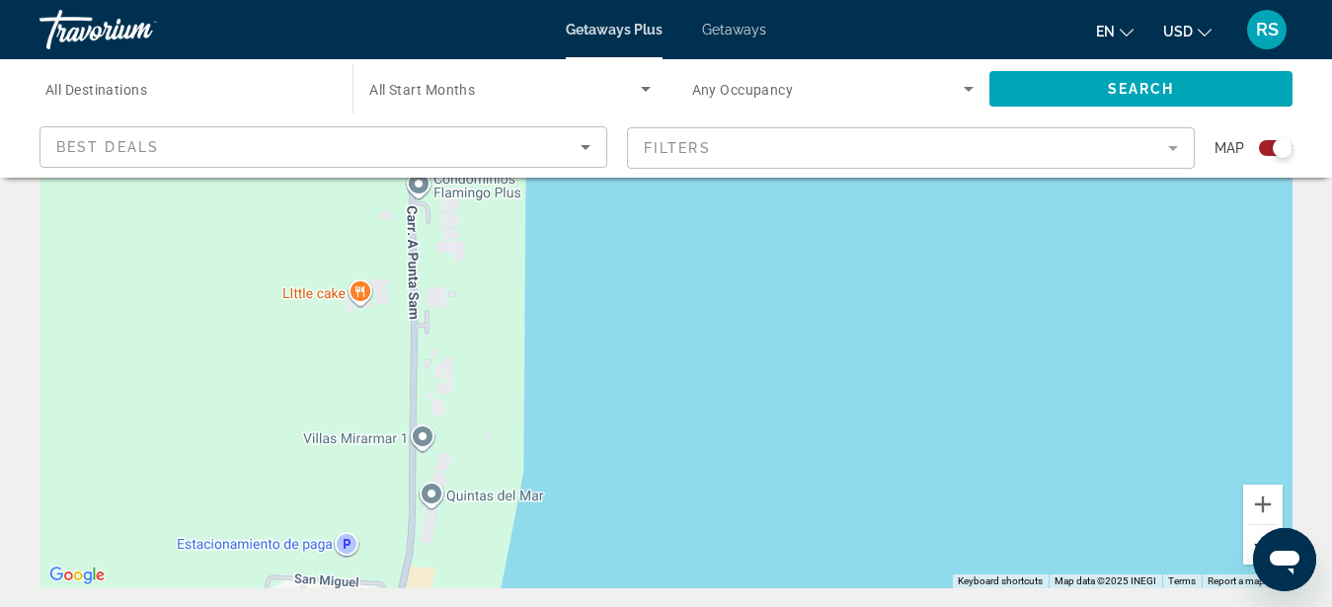
click at [1250, 540] on button "Zoom out" at bounding box center [1263, 545] width 40 height 40
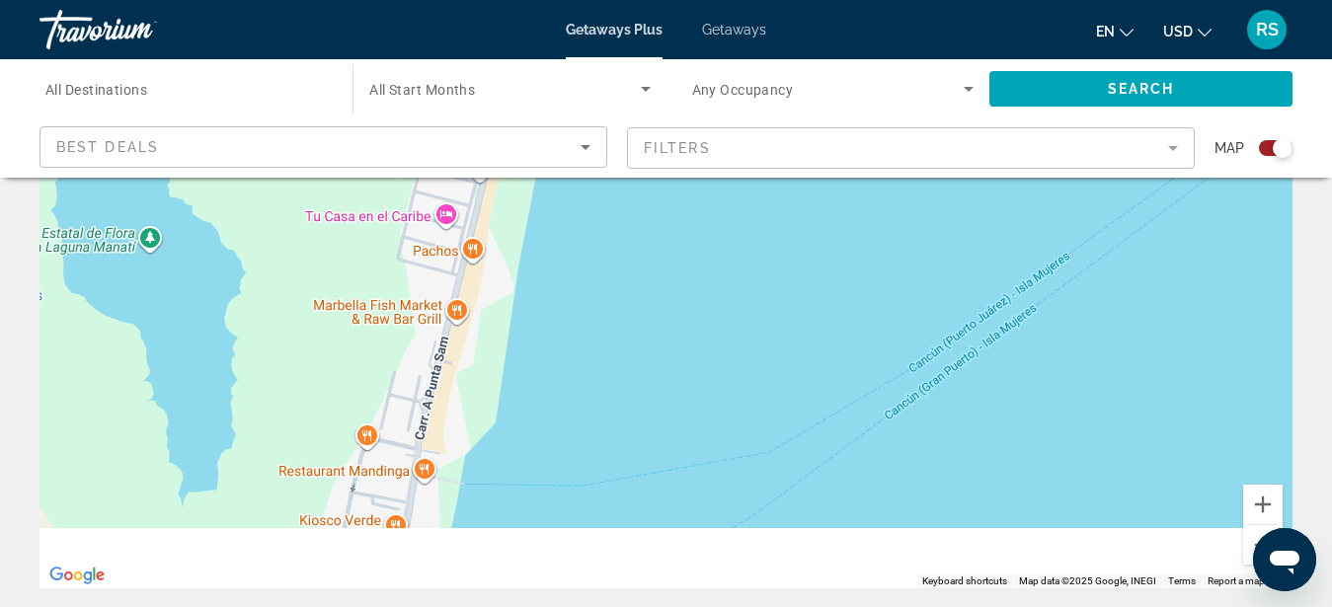
drag, startPoint x: 830, startPoint y: 521, endPoint x: 784, endPoint y: 252, distance: 273.4
click at [785, 244] on div "Main content" at bounding box center [666, 292] width 1253 height 593
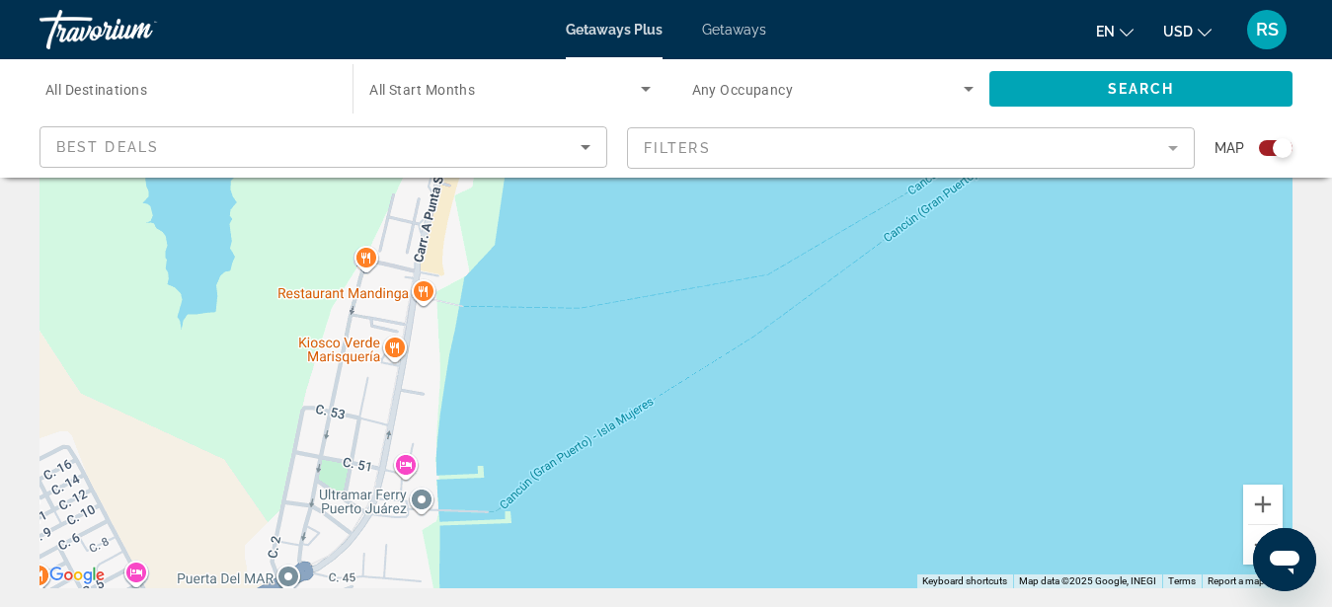
drag, startPoint x: 724, startPoint y: 464, endPoint x: 770, endPoint y: 244, distance: 225.1
click at [770, 244] on div "Main content" at bounding box center [666, 292] width 1253 height 593
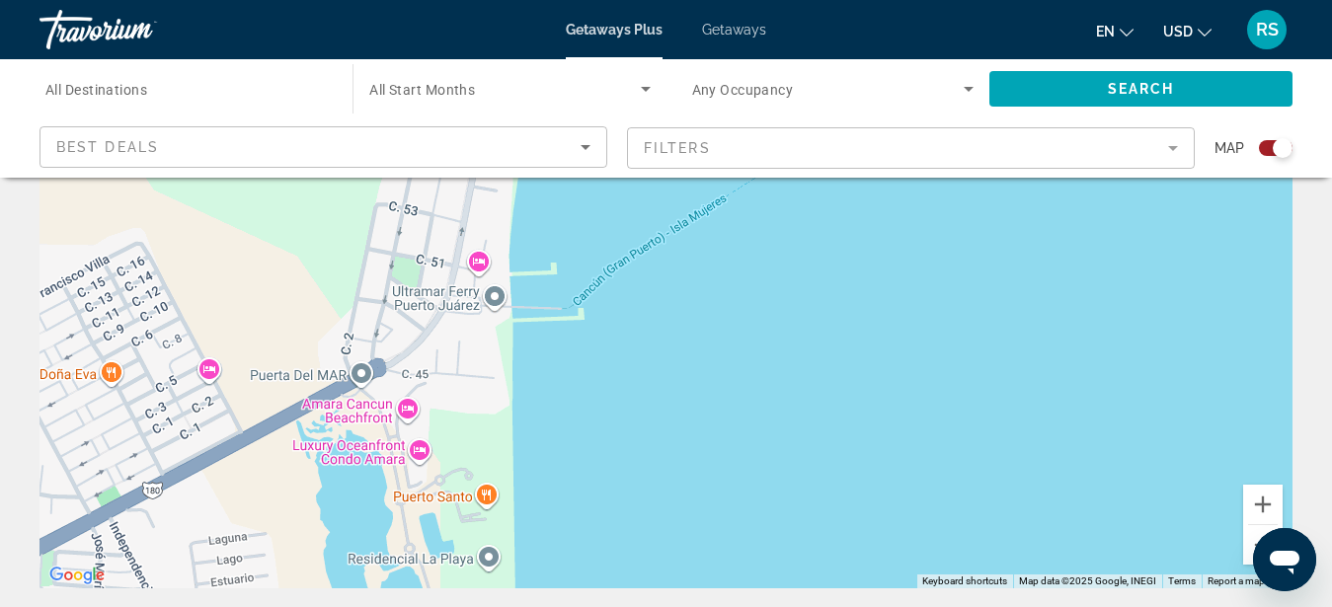
drag, startPoint x: 722, startPoint y: 447, endPoint x: 740, endPoint y: 336, distance: 113.0
click at [740, 336] on div "Main content" at bounding box center [666, 292] width 1253 height 593
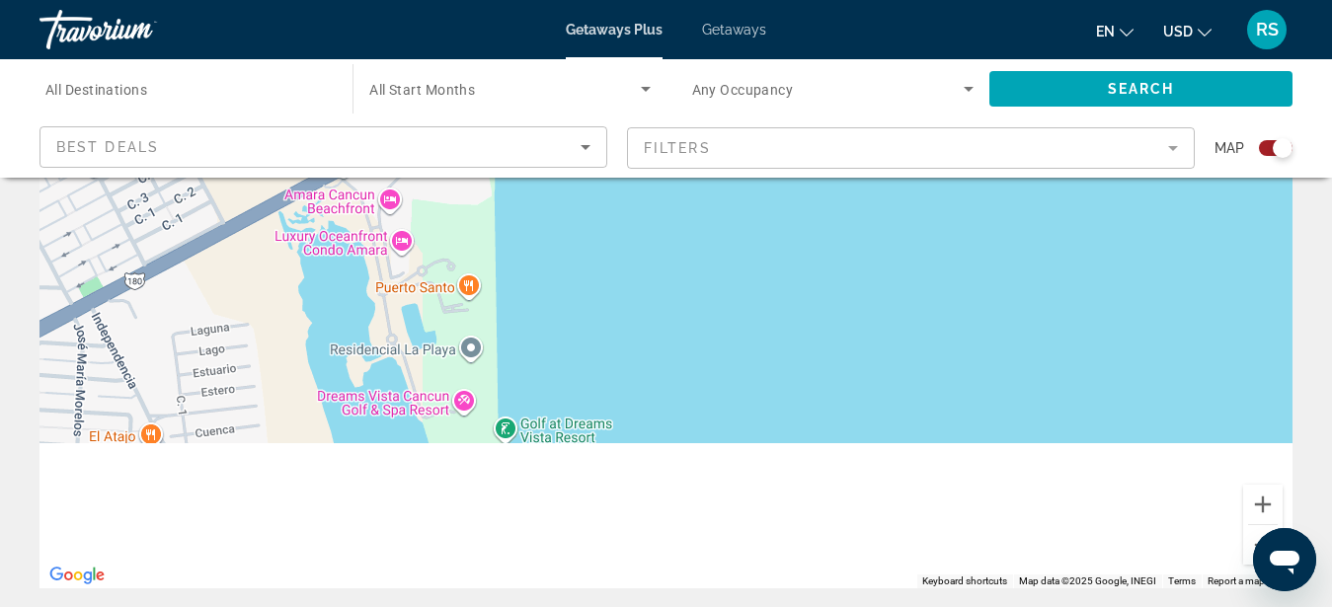
drag, startPoint x: 754, startPoint y: 500, endPoint x: 735, endPoint y: 279, distance: 222.0
click at [735, 279] on div "Main content" at bounding box center [666, 292] width 1253 height 593
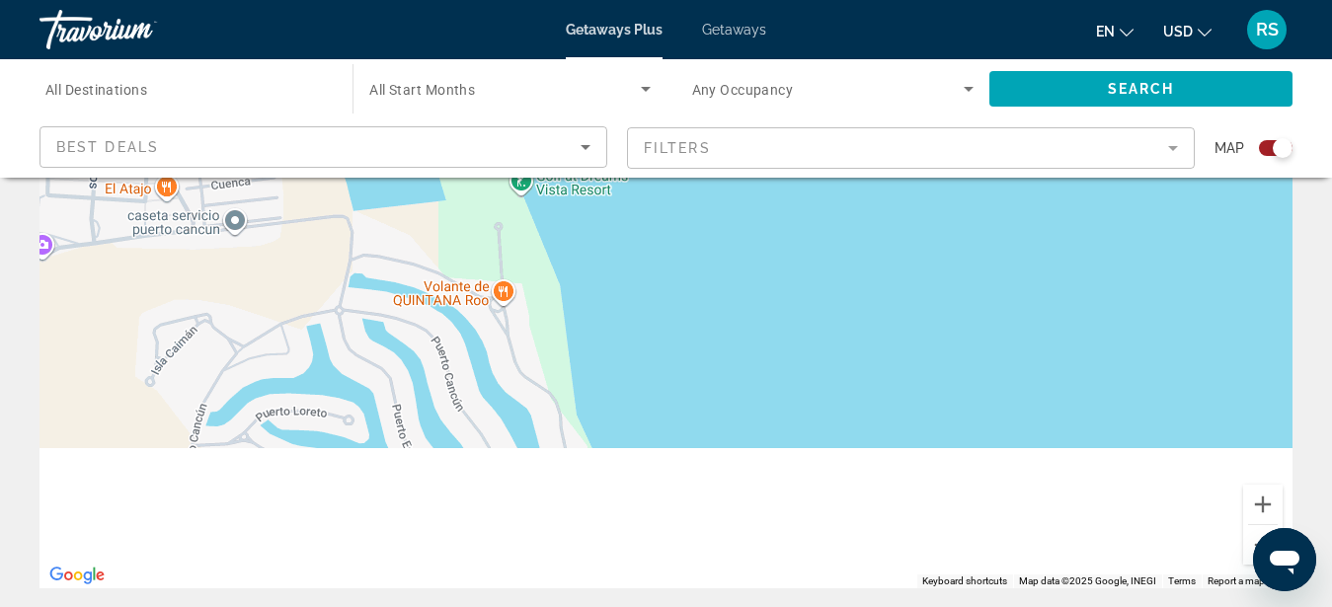
drag, startPoint x: 686, startPoint y: 521, endPoint x: 710, endPoint y: 259, distance: 263.8
click at [710, 259] on div "Main content" at bounding box center [666, 292] width 1253 height 593
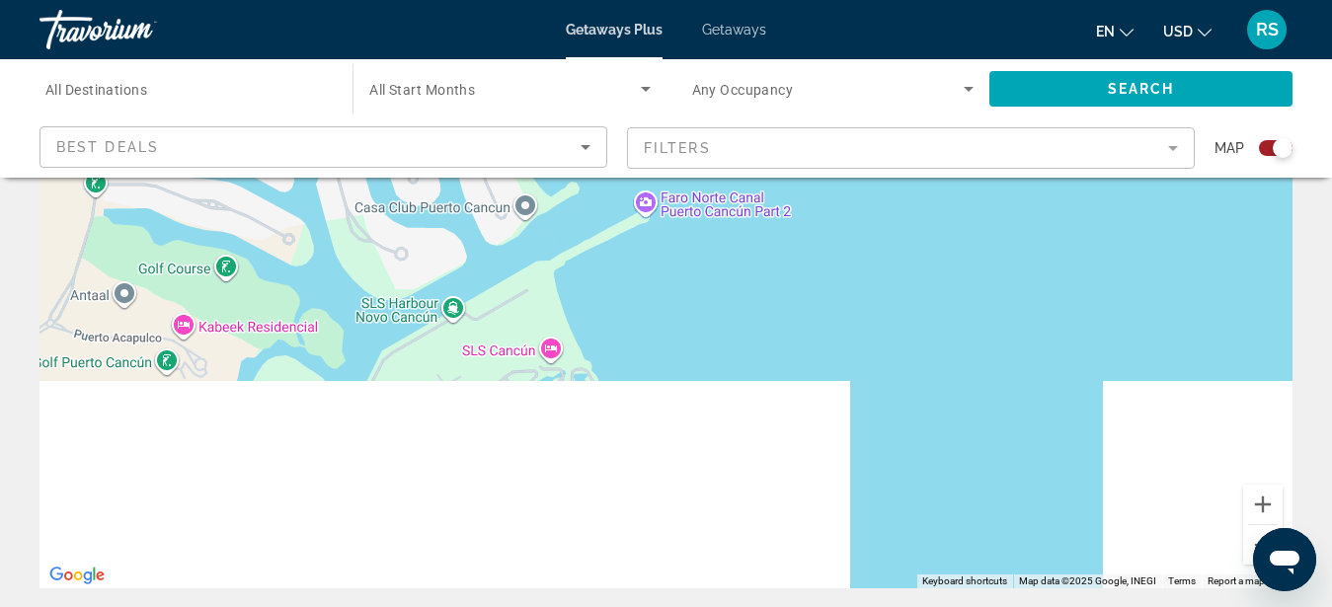
drag, startPoint x: 860, startPoint y: 535, endPoint x: 758, endPoint y: 264, distance: 290.4
click at [758, 264] on div "Main content" at bounding box center [666, 292] width 1253 height 593
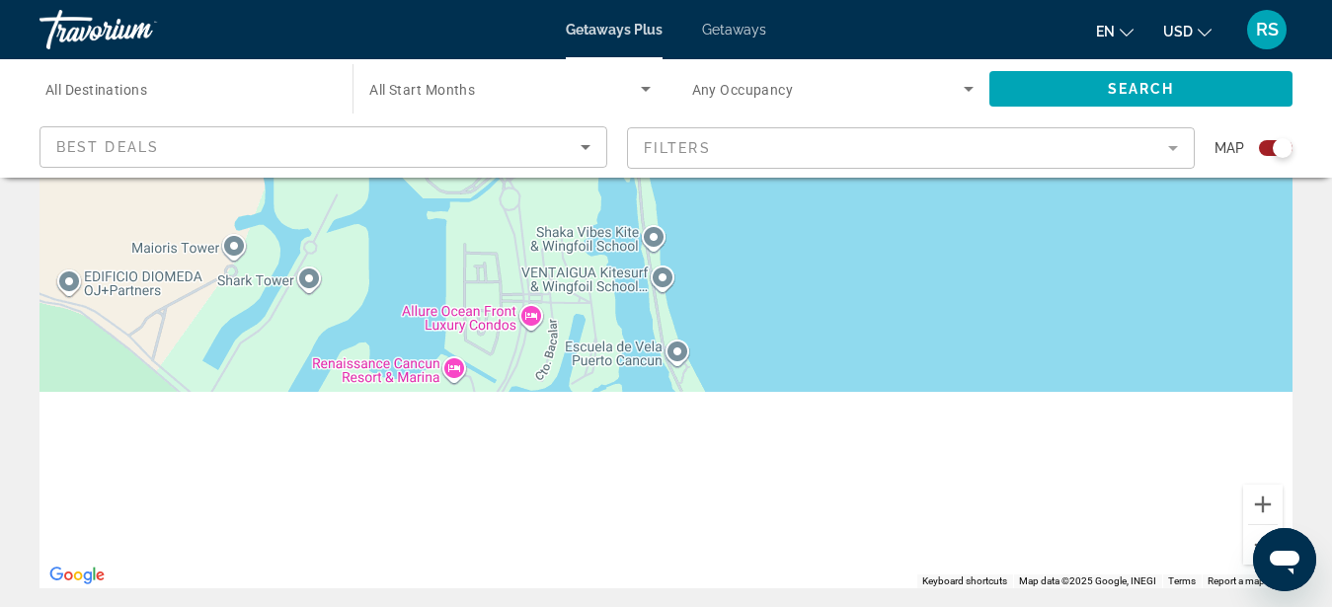
drag, startPoint x: 792, startPoint y: 499, endPoint x: 829, endPoint y: 255, distance: 246.7
click at [829, 255] on div "Main content" at bounding box center [666, 292] width 1253 height 593
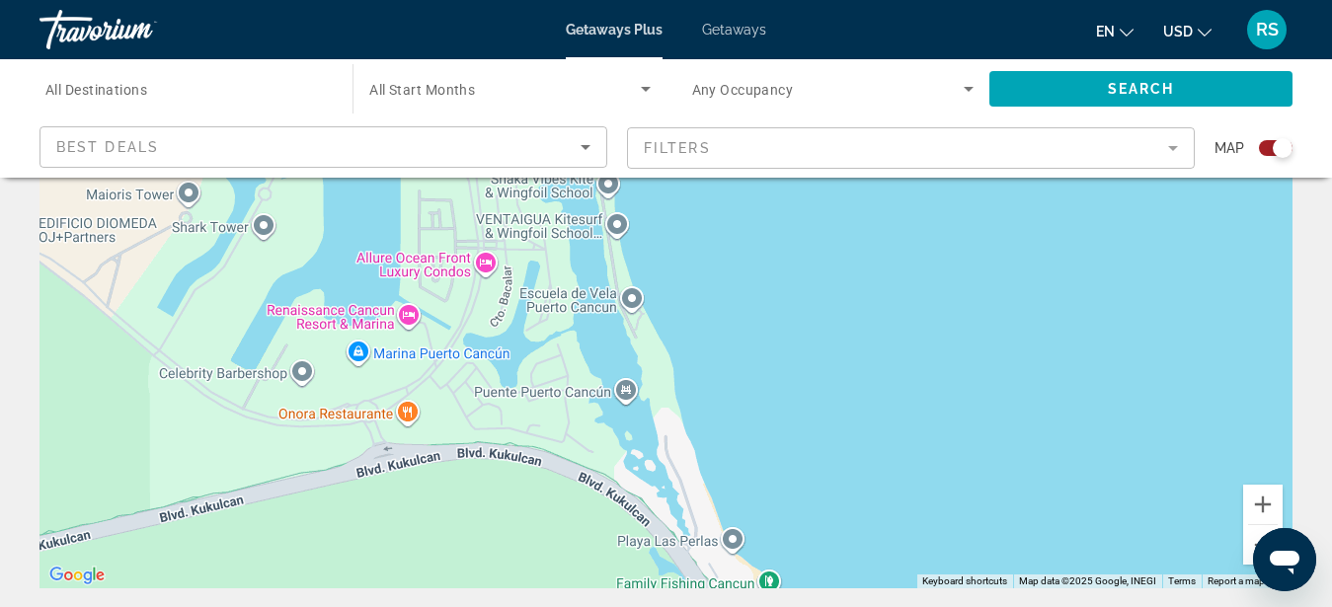
drag, startPoint x: 864, startPoint y: 496, endPoint x: 545, endPoint y: 213, distance: 426.1
click at [547, 213] on div "Main content" at bounding box center [666, 292] width 1253 height 593
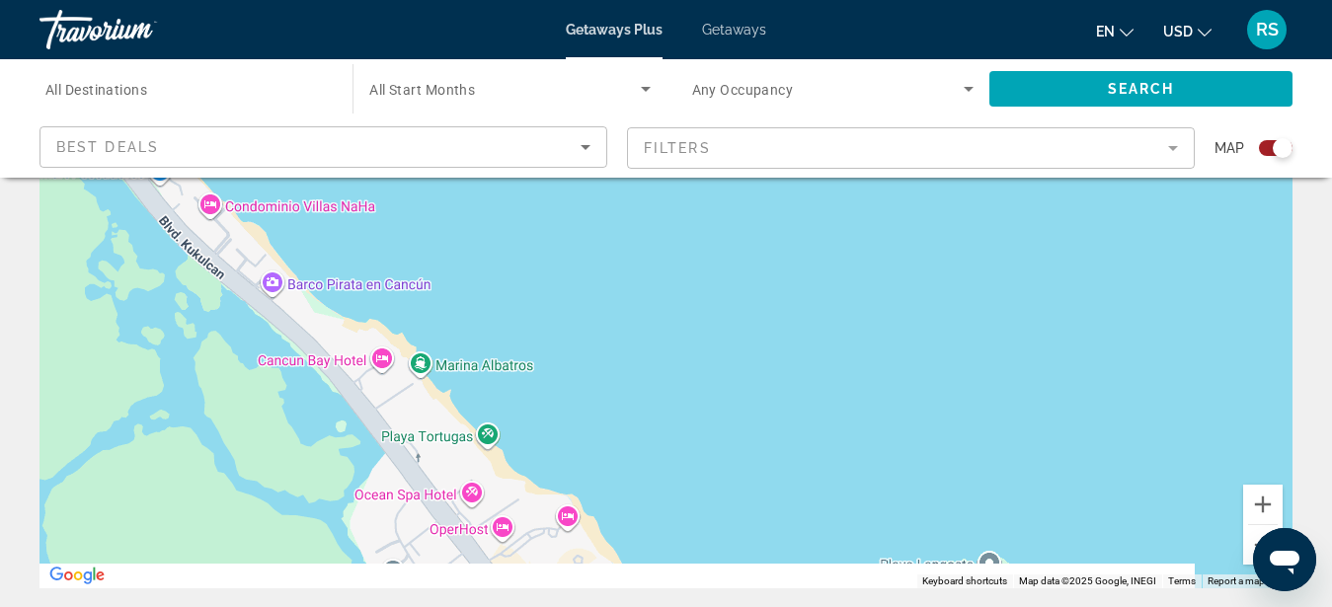
drag, startPoint x: 831, startPoint y: 427, endPoint x: 526, endPoint y: 170, distance: 398.1
click at [526, 170] on div "Main content" at bounding box center [666, 292] width 1253 height 593
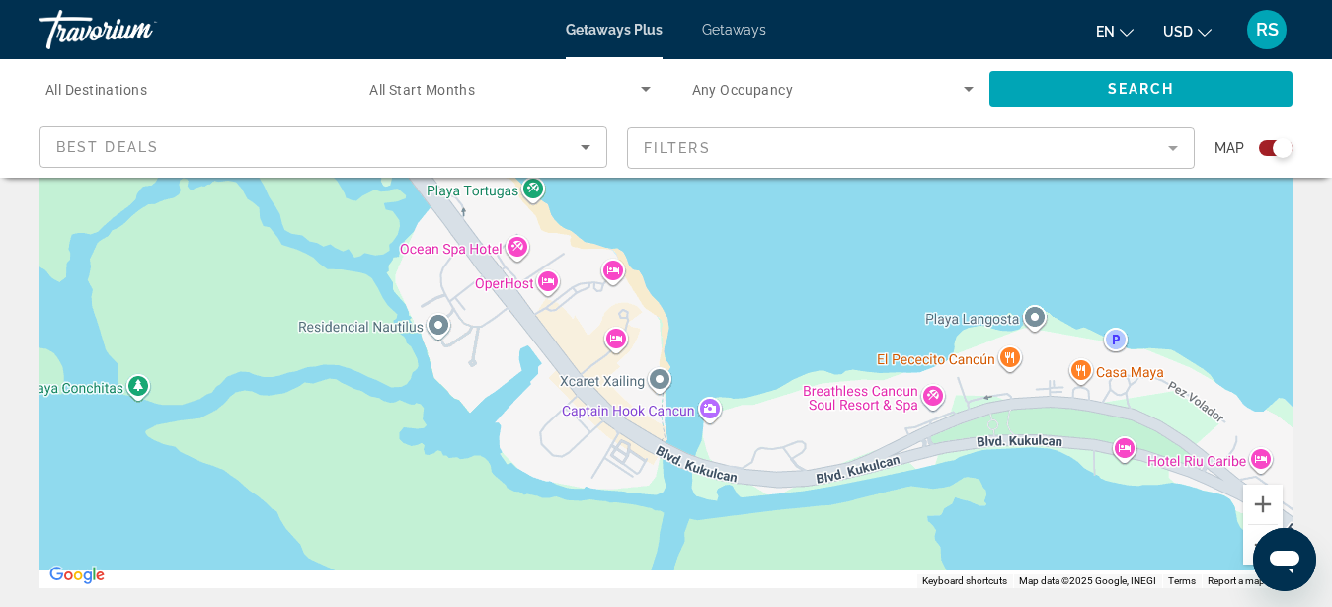
drag, startPoint x: 751, startPoint y: 516, endPoint x: 798, endPoint y: 259, distance: 261.1
click at [797, 260] on div "Main content" at bounding box center [666, 292] width 1253 height 593
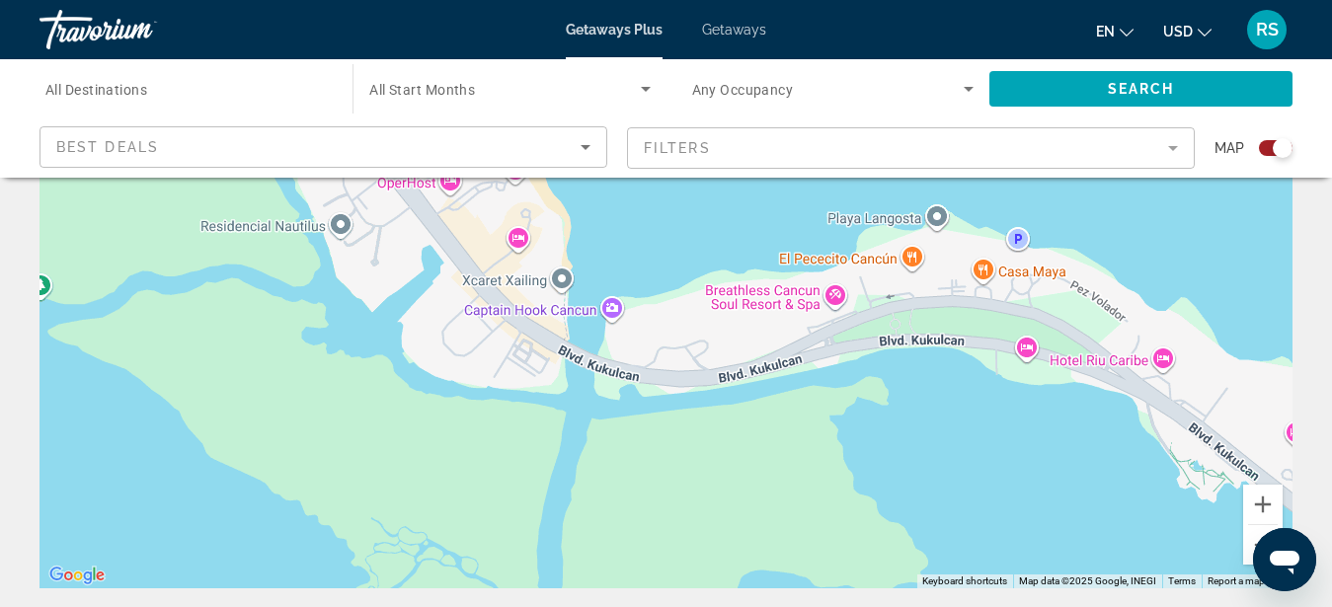
drag, startPoint x: 838, startPoint y: 344, endPoint x: 650, endPoint y: 164, distance: 260.6
click at [650, 164] on div "Main content" at bounding box center [666, 292] width 1253 height 593
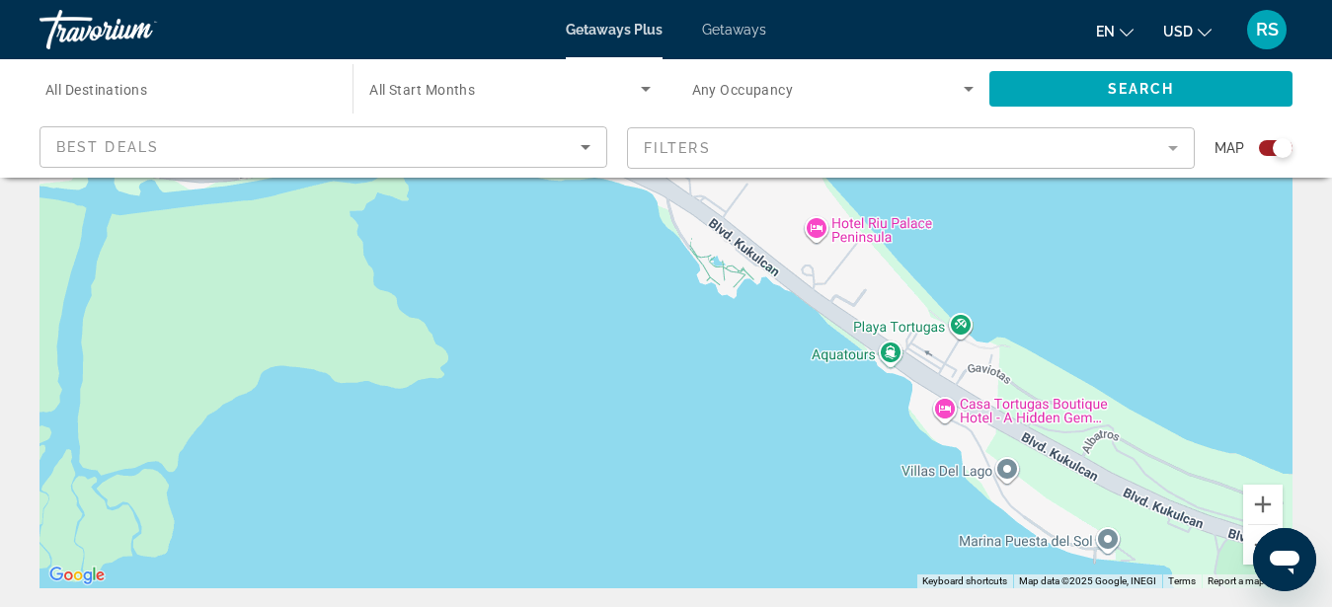
drag, startPoint x: 996, startPoint y: 491, endPoint x: 601, endPoint y: 374, distance: 410.9
click at [601, 374] on div "Main content" at bounding box center [666, 292] width 1253 height 593
click at [1248, 541] on button "Zoom out" at bounding box center [1263, 545] width 40 height 40
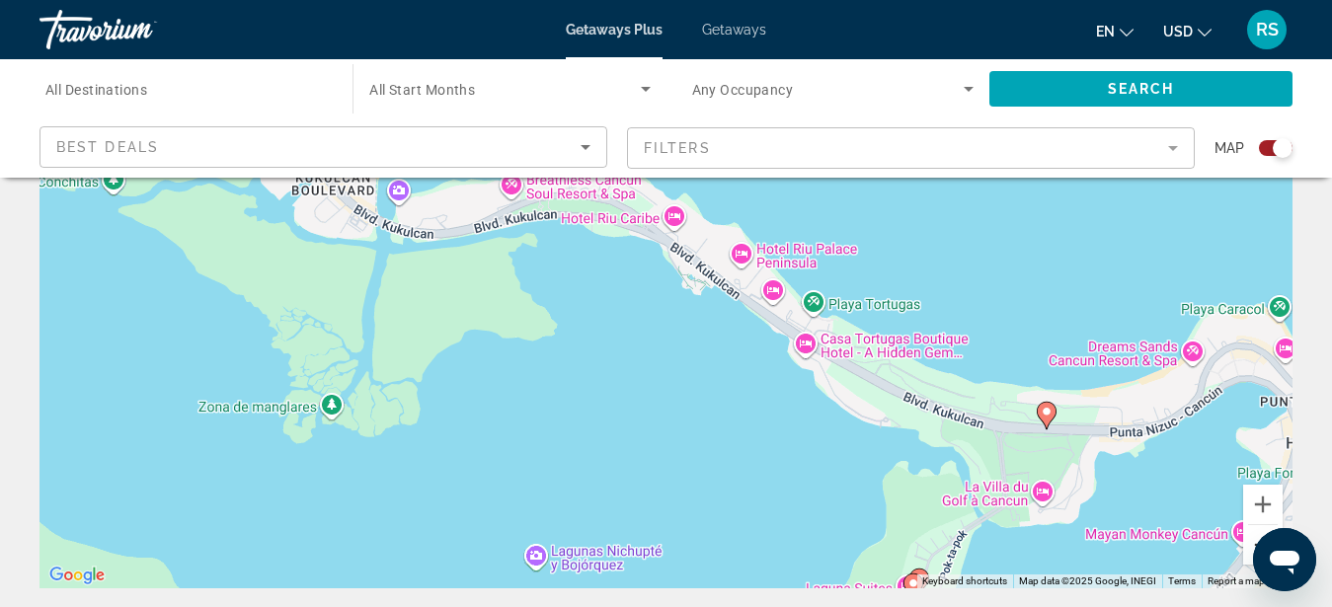
click at [1248, 541] on button "Zoom out" at bounding box center [1263, 545] width 40 height 40
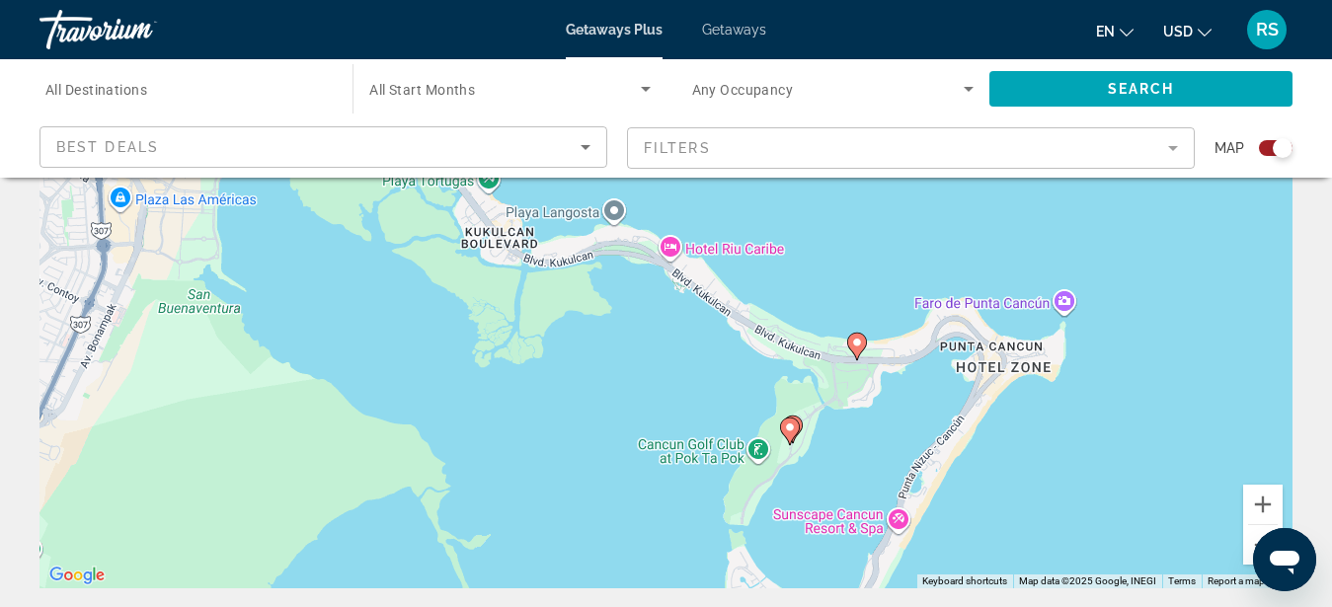
click at [852, 455] on div "To activate drag with keyboard, press Alt + Enter. Once in keyboard drag state,…" at bounding box center [666, 292] width 1253 height 593
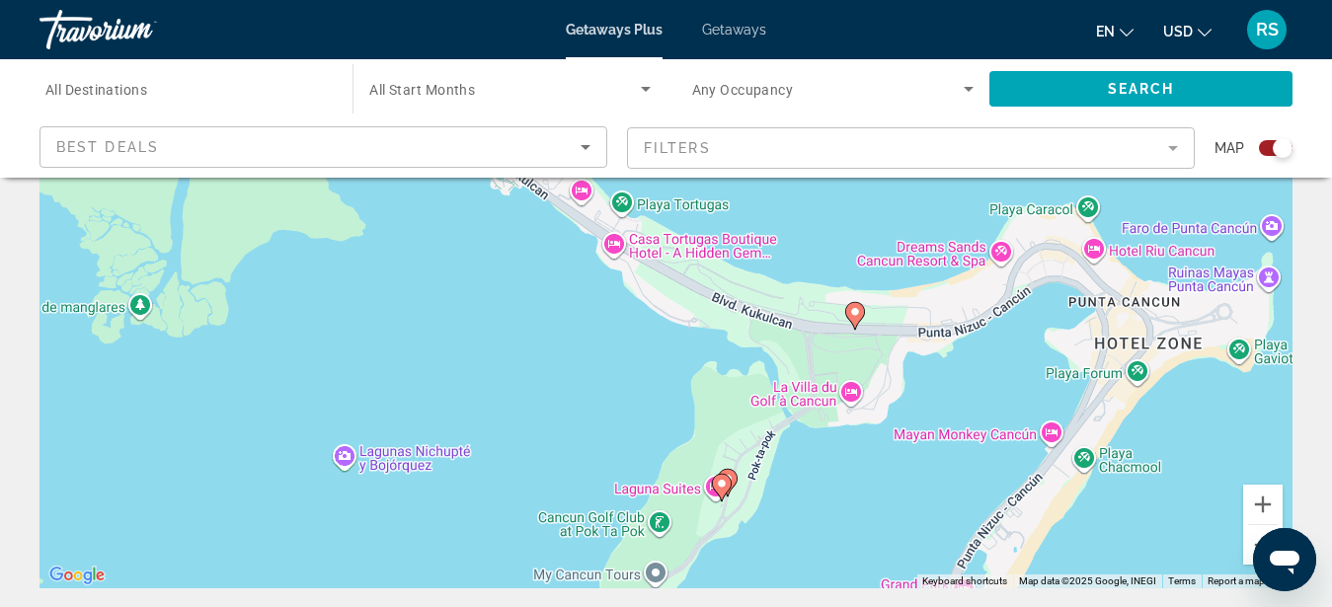
drag, startPoint x: 878, startPoint y: 416, endPoint x: 873, endPoint y: 481, distance: 65.4
click at [873, 481] on div "To activate drag with keyboard, press Alt + Enter. Once in keyboard drag state,…" at bounding box center [666, 292] width 1253 height 593
click at [947, 395] on div "To activate drag with keyboard, press Alt + Enter. Once in keyboard drag state,…" at bounding box center [666, 292] width 1253 height 593
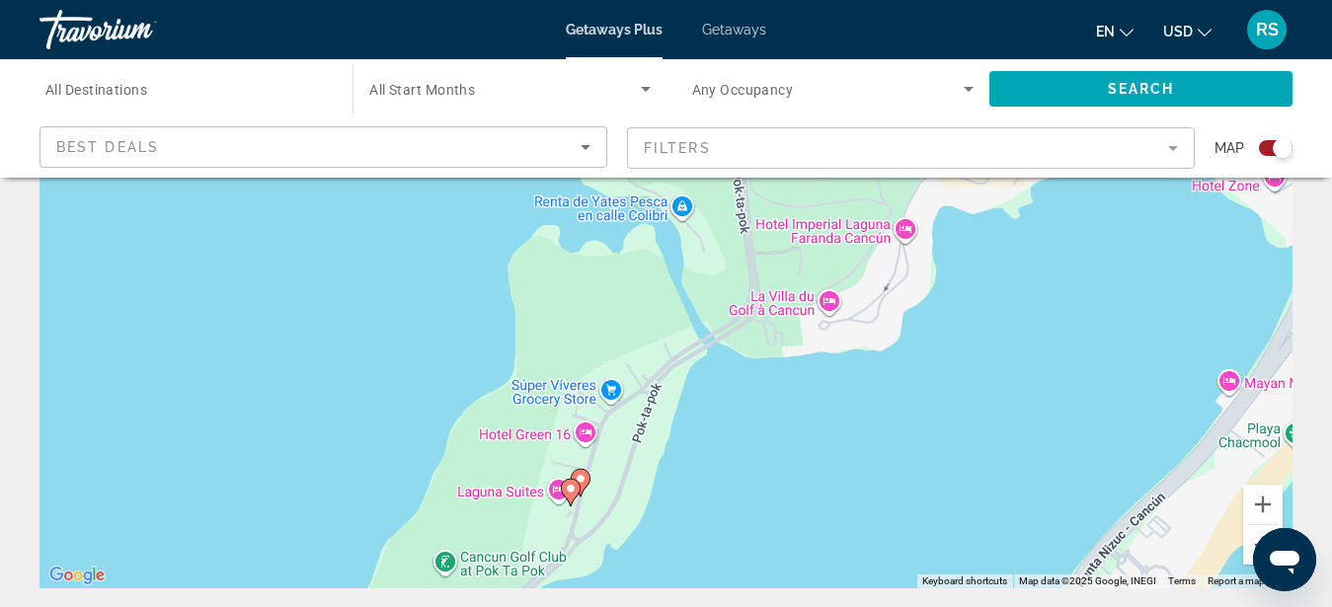
drag, startPoint x: 898, startPoint y: 357, endPoint x: 971, endPoint y: 257, distance: 123.7
click at [971, 257] on div "To activate drag with keyboard, press Alt + Enter. Once in keyboard drag state,…" at bounding box center [666, 292] width 1253 height 593
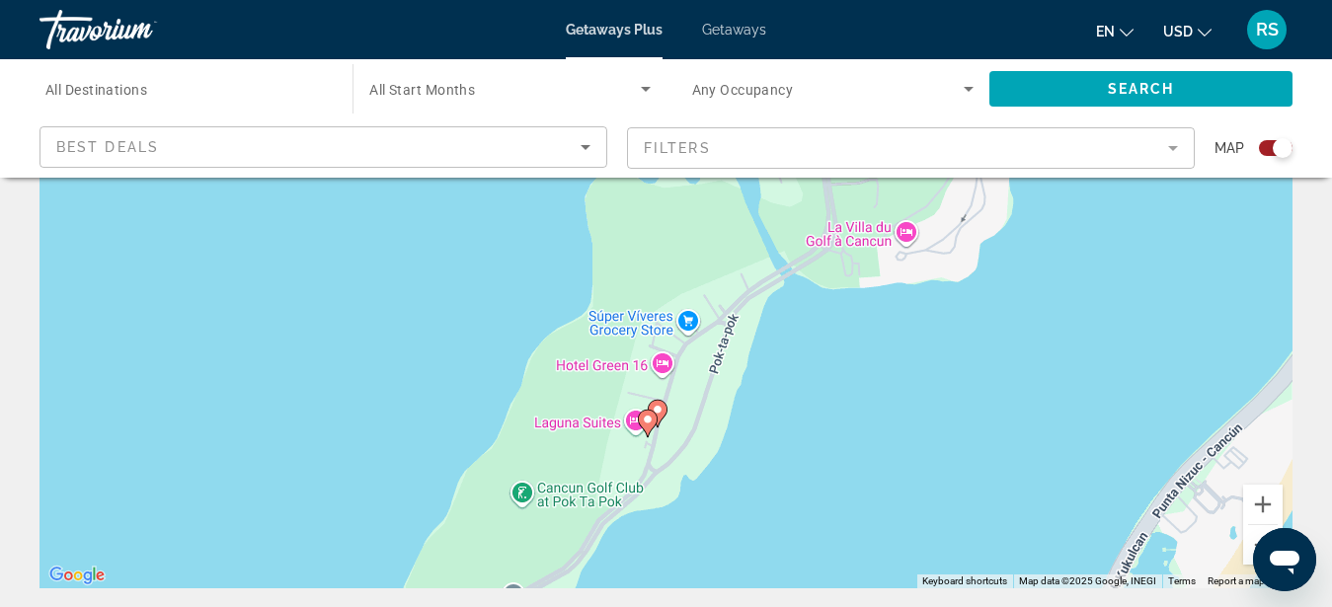
drag, startPoint x: 716, startPoint y: 533, endPoint x: 793, endPoint y: 462, distance: 104.8
click at [793, 462] on div "To activate drag with keyboard, press Alt + Enter. Once in keyboard drag state,…" at bounding box center [666, 292] width 1253 height 593
click at [753, 478] on div "To activate drag with keyboard, press Alt + Enter. Once in keyboard drag state,…" at bounding box center [666, 292] width 1253 height 593
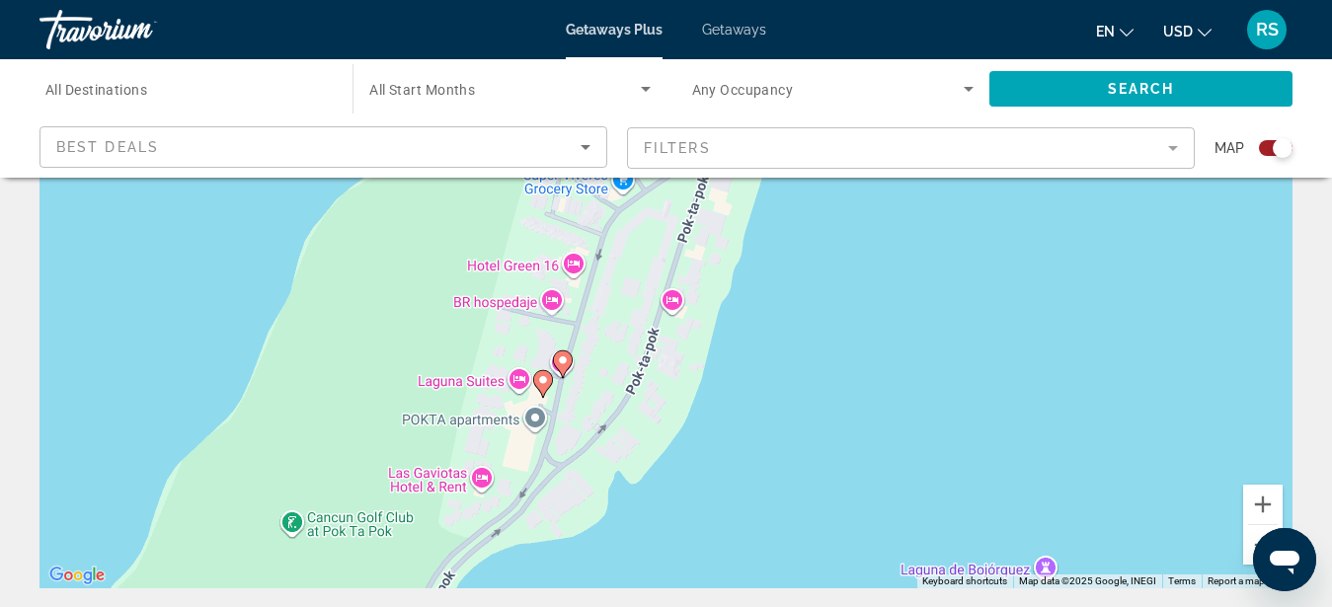
click at [723, 458] on div "To activate drag with keyboard, press Alt + Enter. Once in keyboard drag state,…" at bounding box center [666, 292] width 1253 height 593
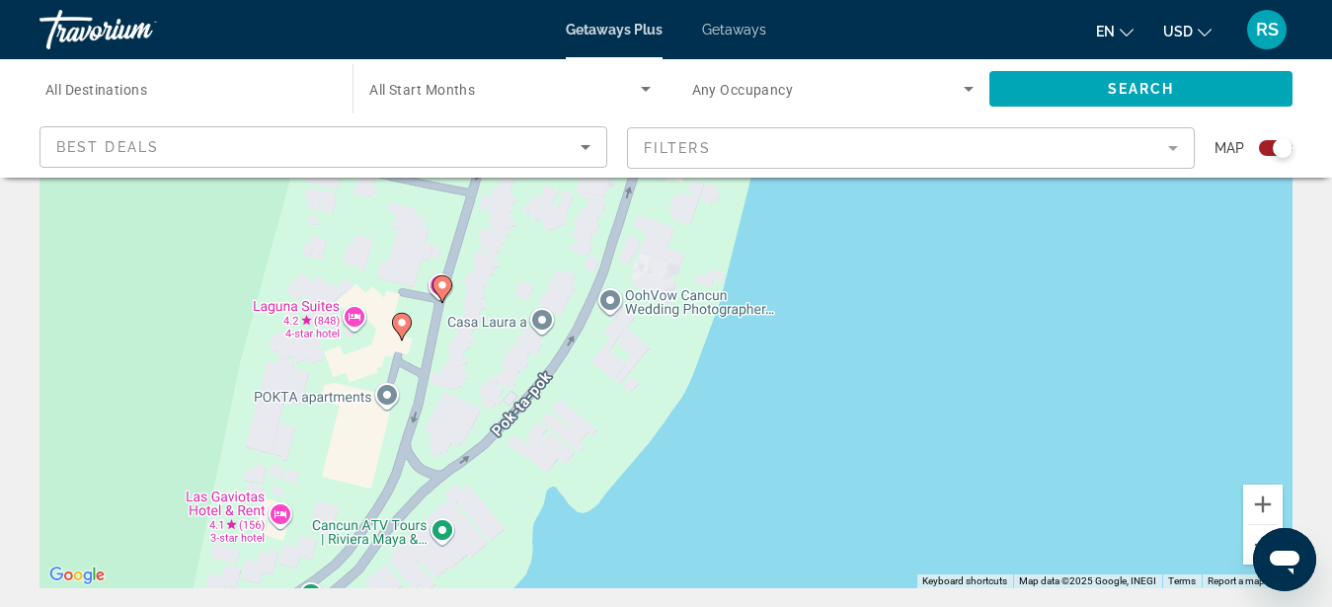
drag, startPoint x: 667, startPoint y: 432, endPoint x: 713, endPoint y: 433, distance: 46.4
click at [709, 435] on div "To activate drag with keyboard, press Alt + Enter. Once in keyboard drag state,…" at bounding box center [666, 292] width 1253 height 593
click at [1249, 536] on button "Zoom out" at bounding box center [1263, 545] width 40 height 40
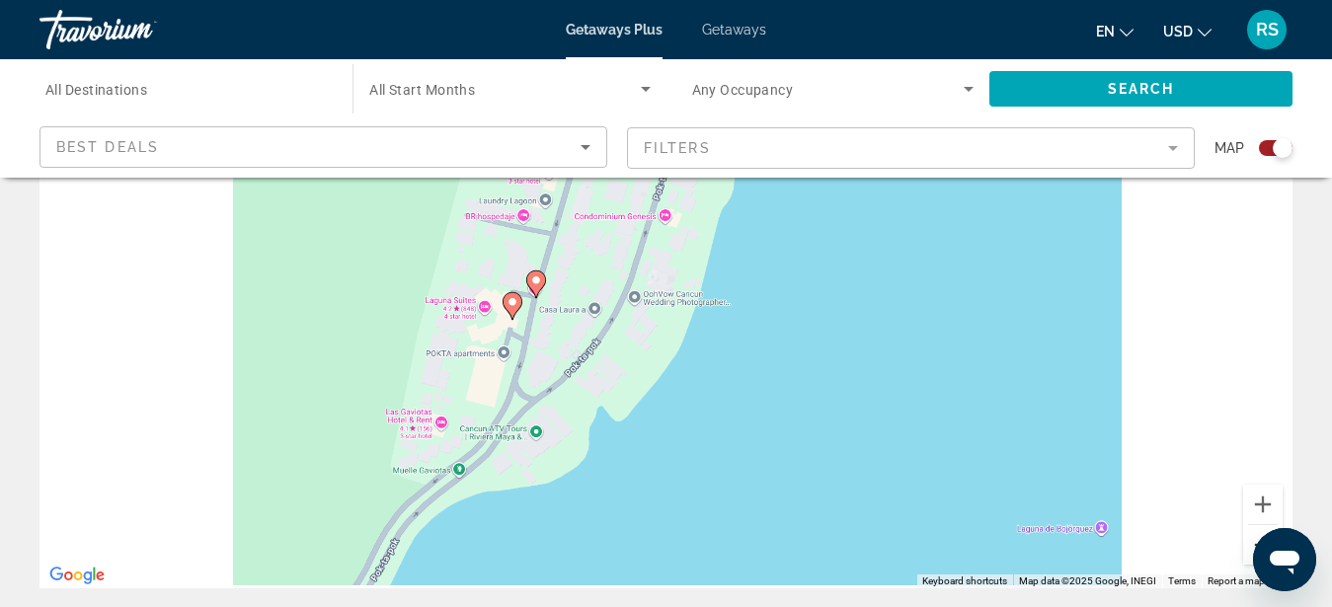
click at [1249, 536] on button "Zoom out" at bounding box center [1263, 545] width 40 height 40
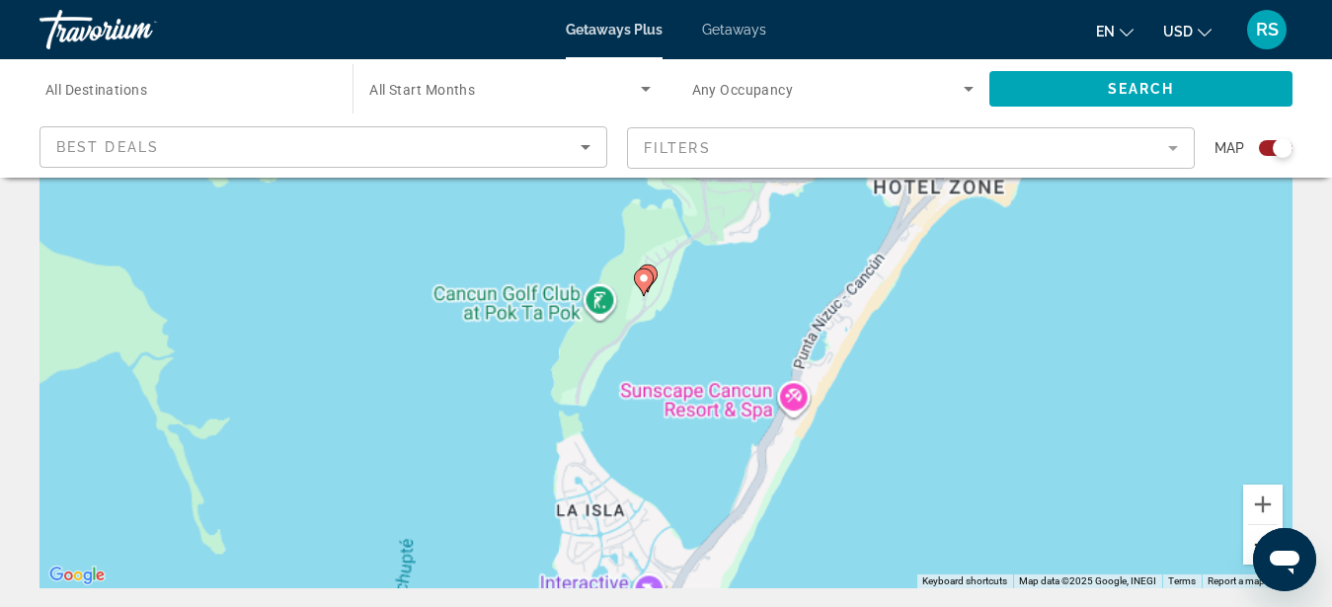
click at [1249, 536] on button "Zoom out" at bounding box center [1263, 545] width 40 height 40
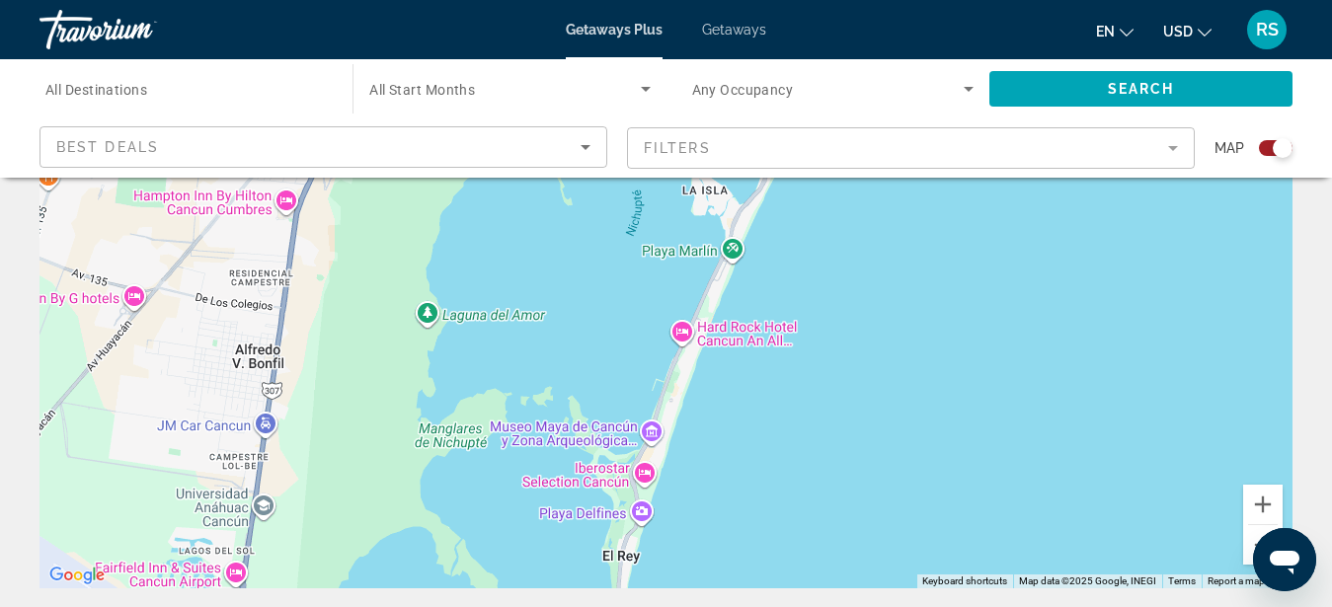
drag, startPoint x: 762, startPoint y: 515, endPoint x: 828, endPoint y: 332, distance: 194.0
click at [828, 332] on div "To activate drag with keyboard, press Alt + Enter. Once in keyboard drag state,…" at bounding box center [666, 292] width 1253 height 593
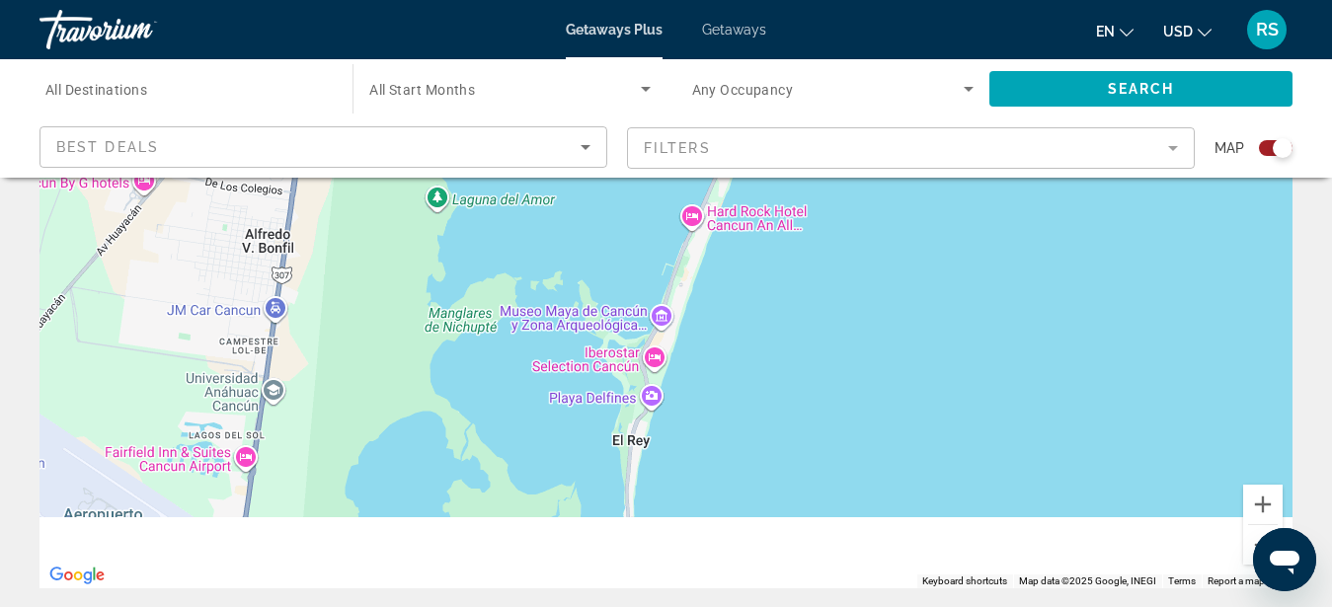
drag, startPoint x: 783, startPoint y: 501, endPoint x: 784, endPoint y: 352, distance: 149.1
click at [789, 360] on div "To activate drag with keyboard, press Alt + Enter. Once in keyboard drag state,…" at bounding box center [666, 292] width 1253 height 593
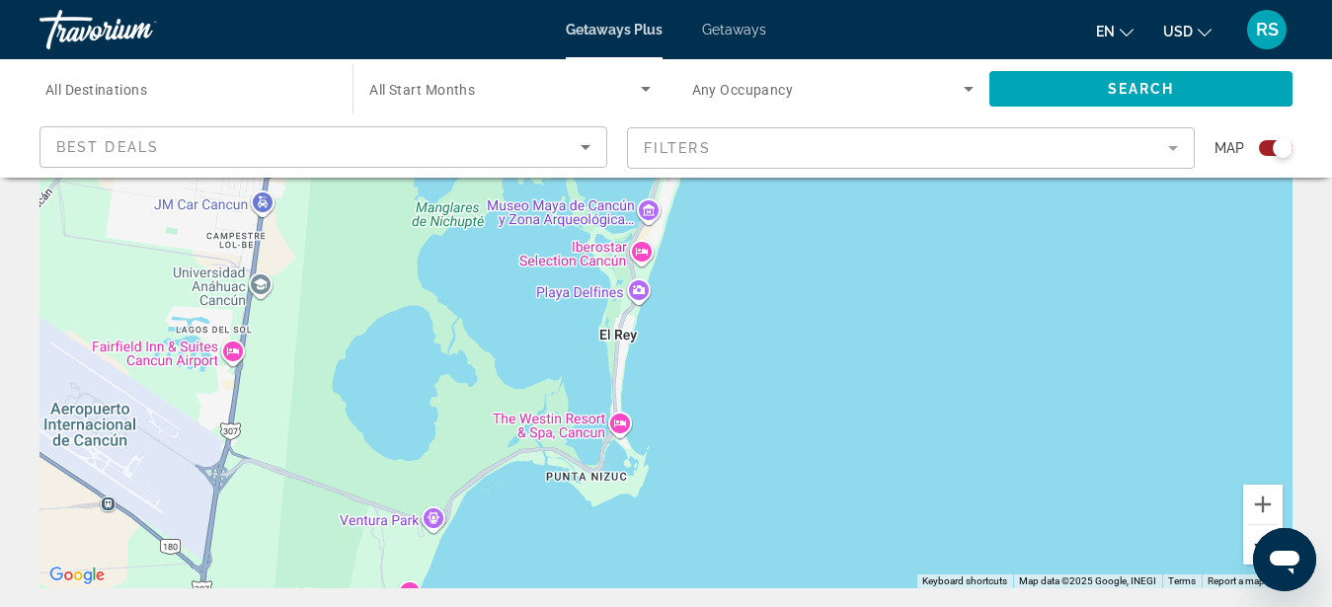
click at [1247, 537] on button "Zoom out" at bounding box center [1263, 545] width 40 height 40
click at [1247, 536] on button "Zoom out" at bounding box center [1263, 545] width 40 height 40
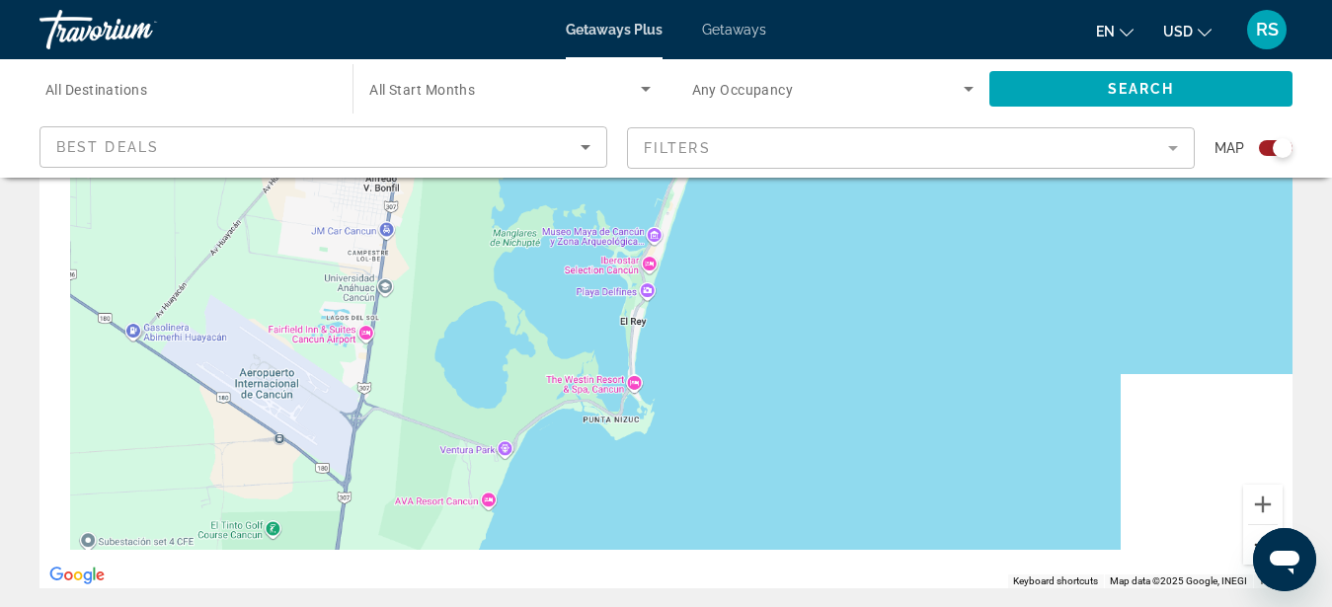
click at [1247, 536] on button "Zoom out" at bounding box center [1263, 545] width 40 height 40
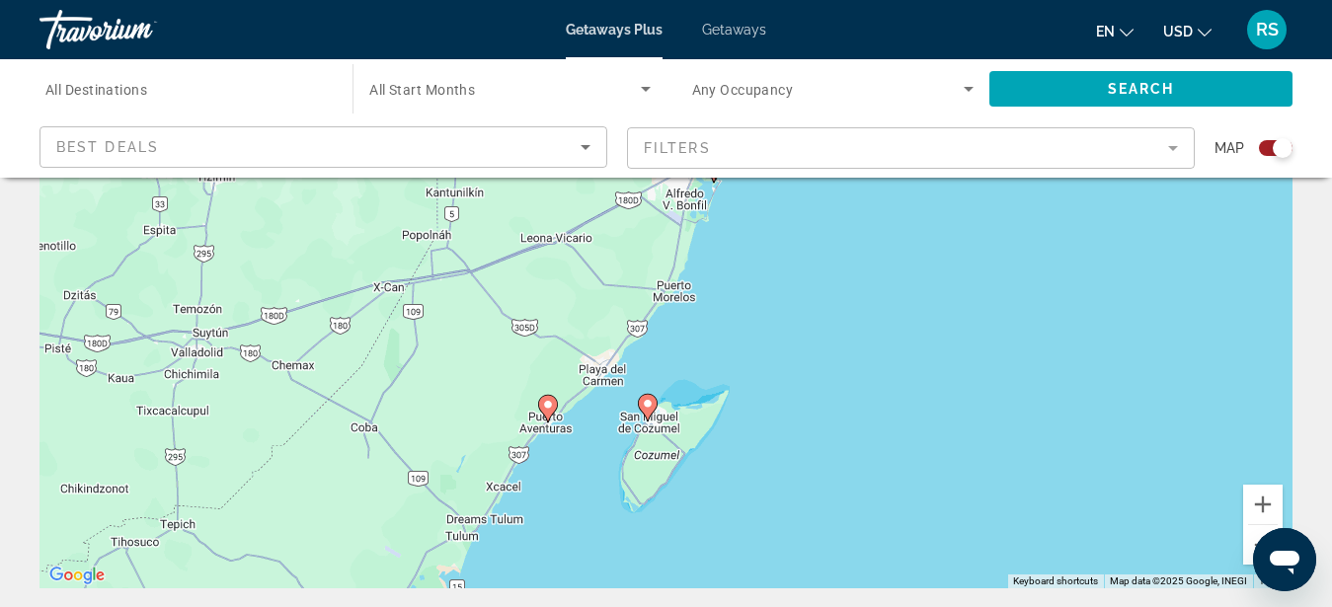
drag, startPoint x: 671, startPoint y: 545, endPoint x: 715, endPoint y: 458, distance: 97.6
click at [715, 458] on div "To activate drag with keyboard, press Alt + Enter. Once in keyboard drag state,…" at bounding box center [666, 292] width 1253 height 593
click at [559, 460] on div "To activate drag with keyboard, press Alt + Enter. Once in keyboard drag state,…" at bounding box center [666, 292] width 1253 height 593
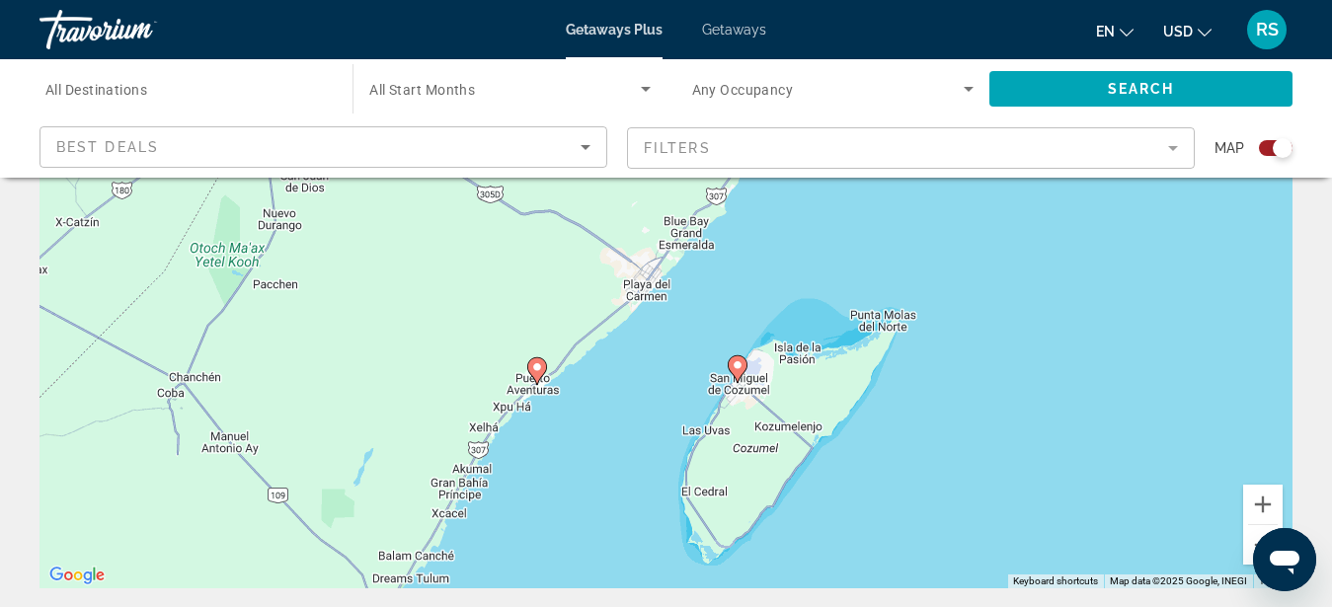
click at [548, 428] on div "To activate drag with keyboard, press Alt + Enter. Once in keyboard drag state,…" at bounding box center [666, 292] width 1253 height 593
click at [547, 428] on div "To activate drag with keyboard, press Alt + Enter. Once in keyboard drag state,…" at bounding box center [666, 292] width 1253 height 593
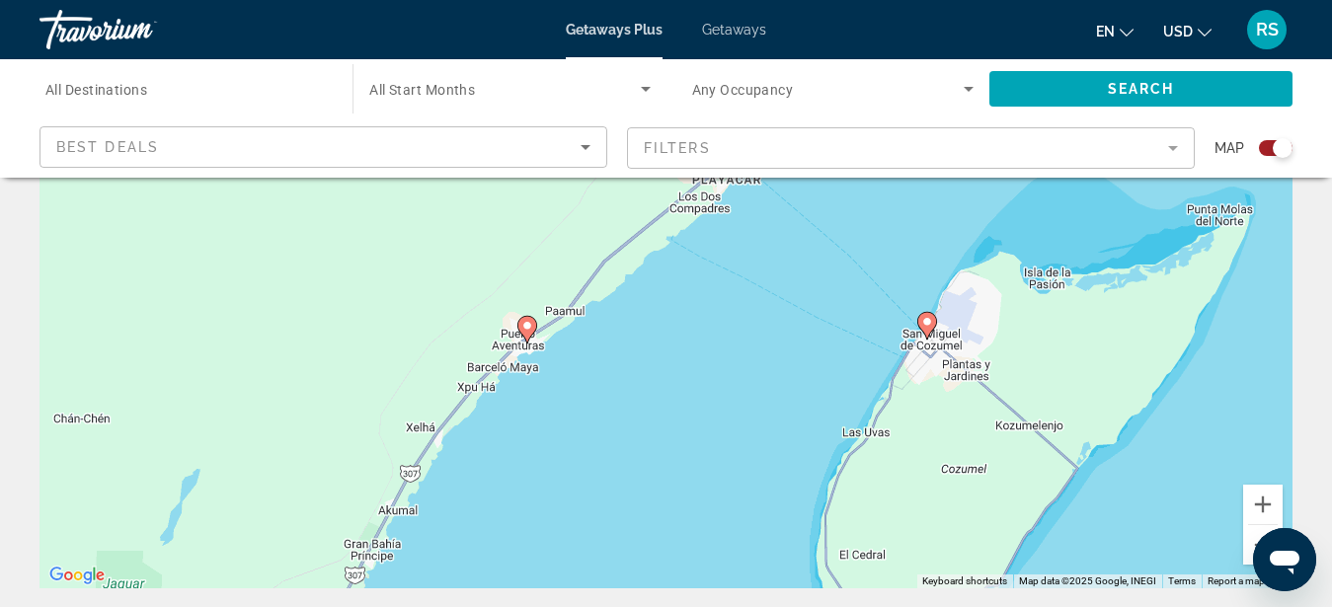
click at [540, 405] on div "To activate drag with keyboard, press Alt + Enter. Once in keyboard drag state,…" at bounding box center [666, 292] width 1253 height 593
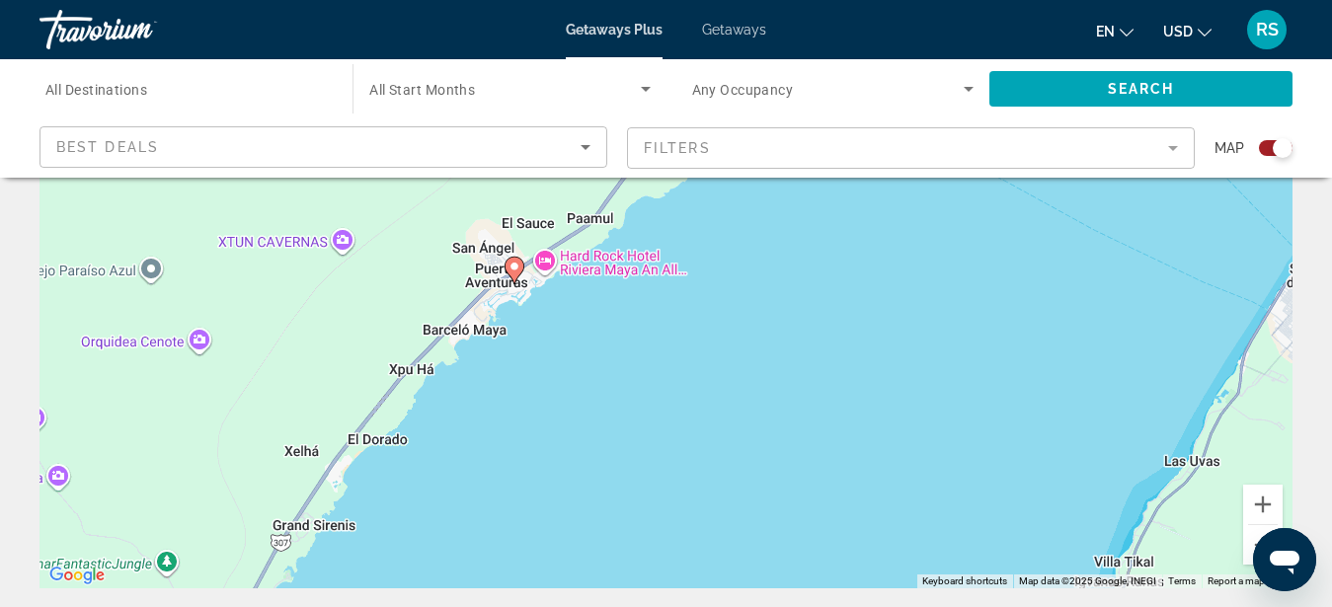
click at [570, 330] on div "To activate drag with keyboard, press Alt + Enter. Once in keyboard drag state,…" at bounding box center [666, 292] width 1253 height 593
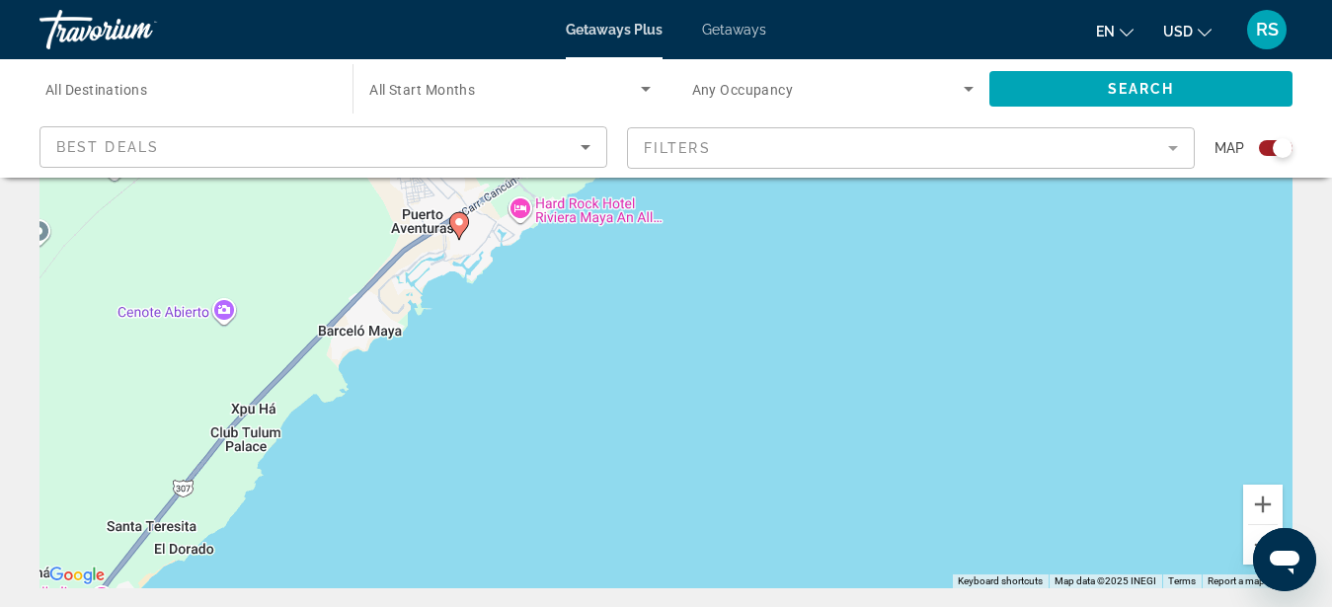
click at [496, 305] on div "To activate drag with keyboard, press Alt + Enter. Once in keyboard drag state,…" at bounding box center [666, 292] width 1253 height 593
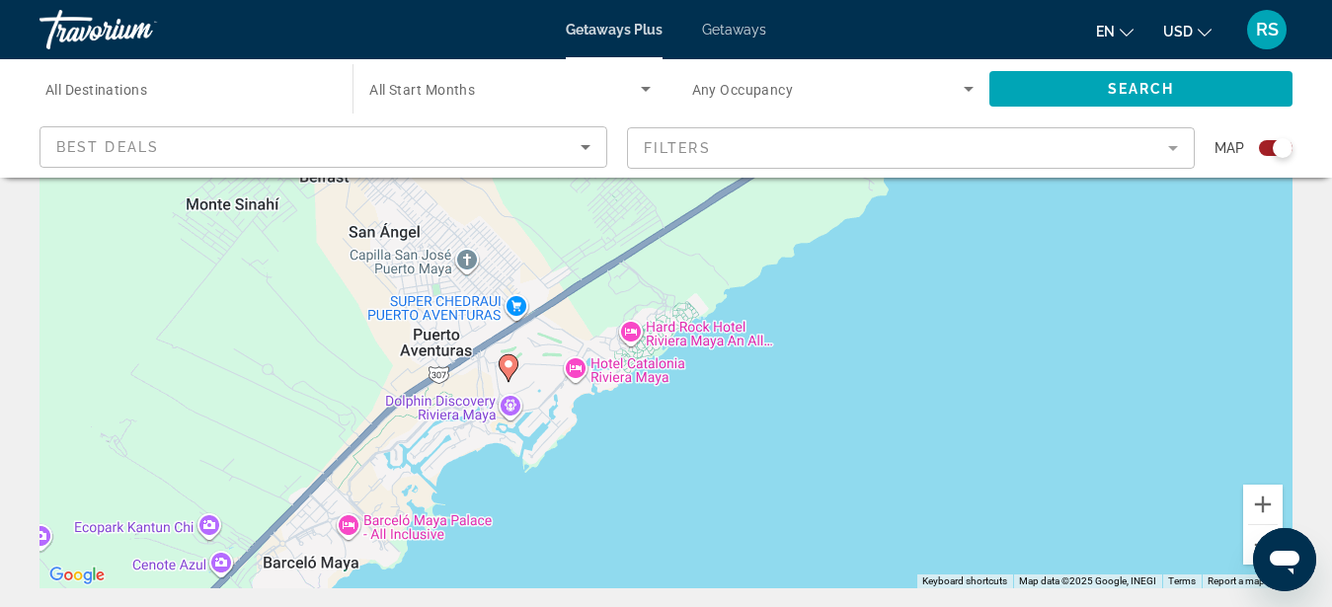
drag, startPoint x: 529, startPoint y: 341, endPoint x: 589, endPoint y: 490, distance: 160.5
click at [589, 490] on div "To activate drag with keyboard, press Alt + Enter. Once in keyboard drag state,…" at bounding box center [666, 292] width 1253 height 593
click at [595, 454] on div "To activate drag with keyboard, press Alt + Enter. Once in keyboard drag state,…" at bounding box center [666, 292] width 1253 height 593
click at [596, 453] on div "To activate drag with keyboard, press Alt + Enter. Once in keyboard drag state,…" at bounding box center [666, 292] width 1253 height 593
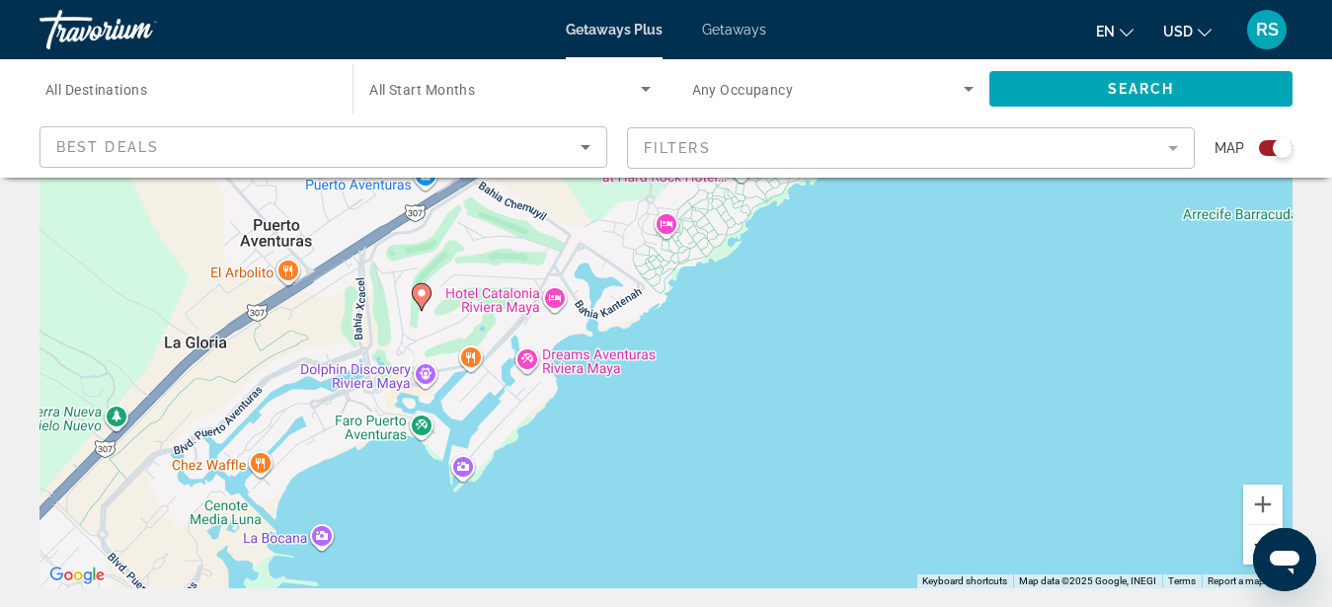
click at [1250, 530] on button "Zoom out" at bounding box center [1263, 545] width 40 height 40
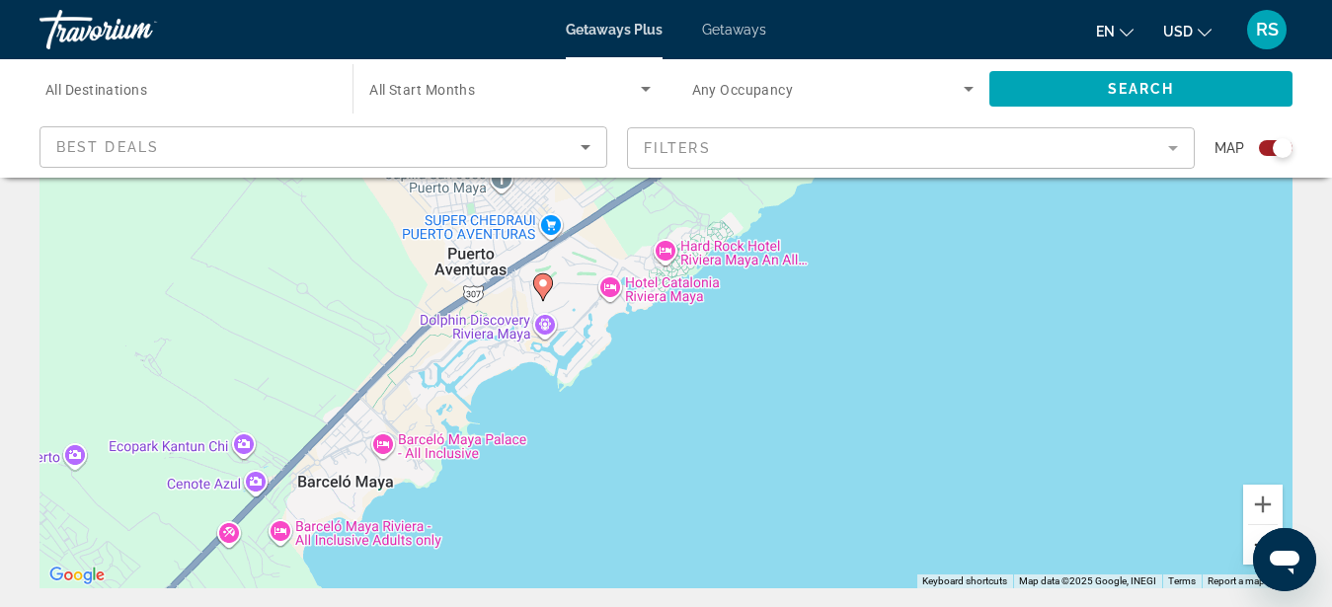
click at [1248, 532] on button "Zoom out" at bounding box center [1263, 545] width 40 height 40
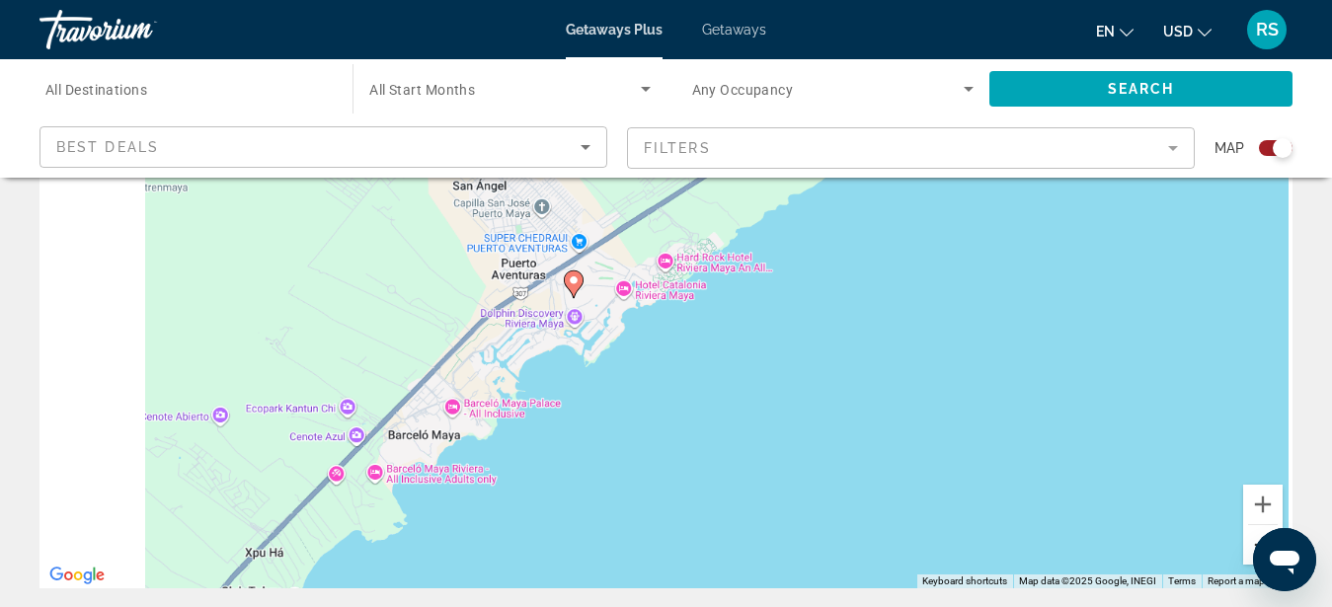
click at [1248, 532] on button "Zoom out" at bounding box center [1263, 545] width 40 height 40
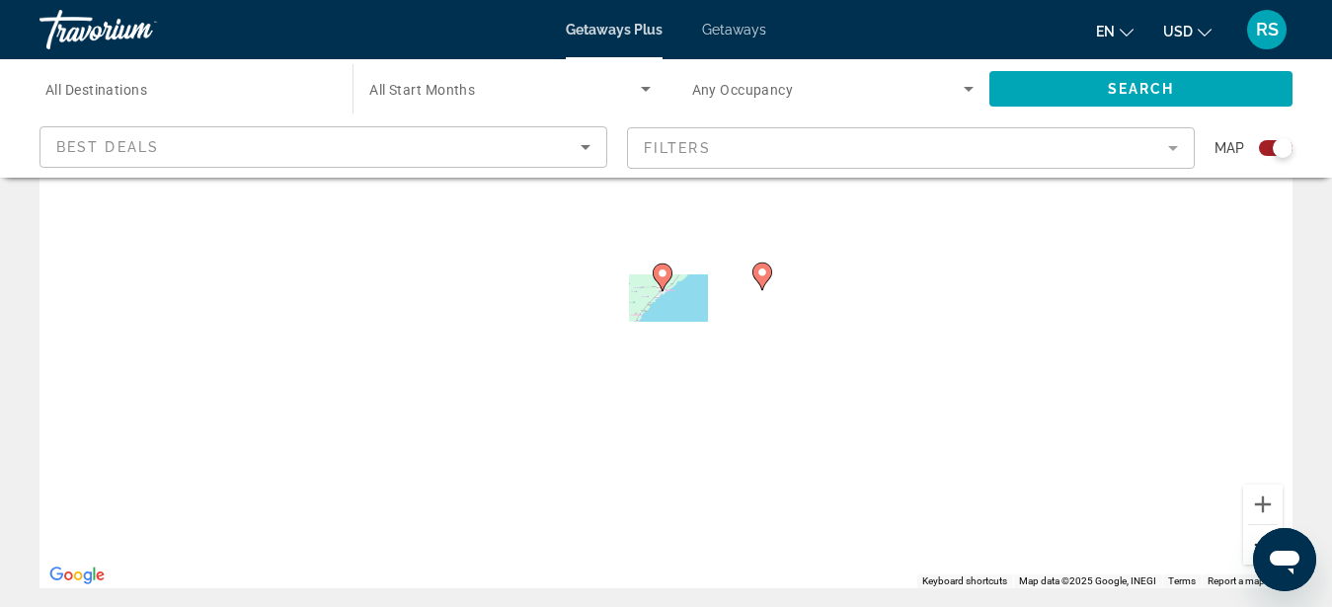
click at [1248, 532] on button "Zoom out" at bounding box center [1263, 545] width 40 height 40
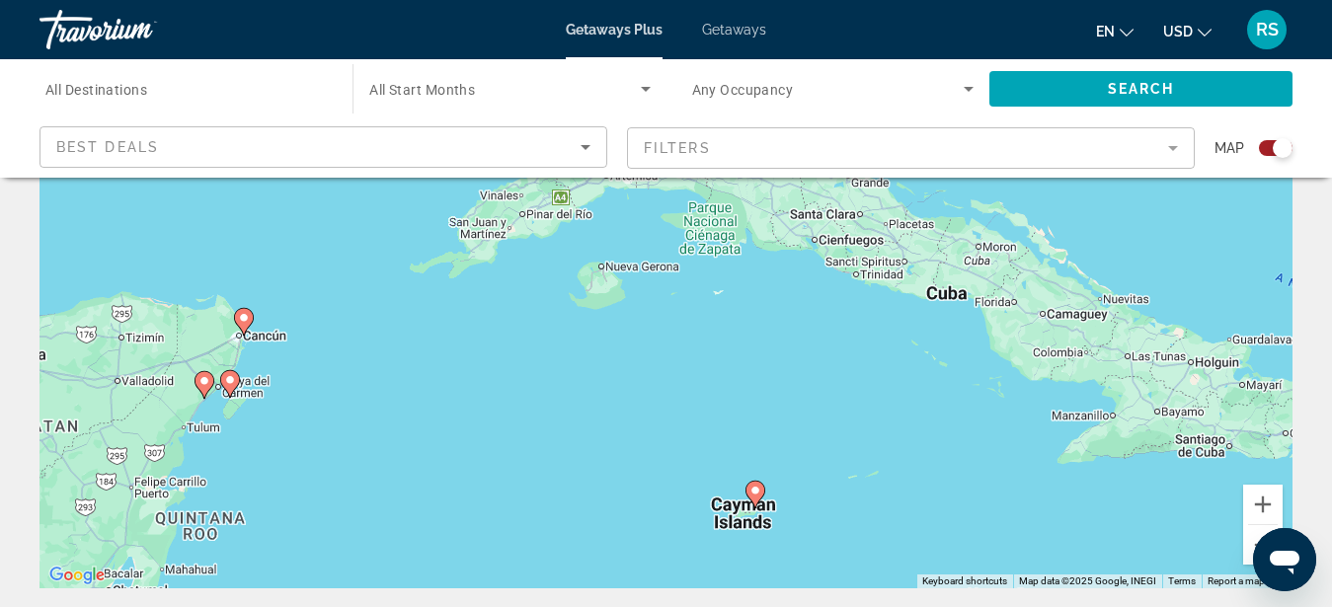
drag, startPoint x: 1079, startPoint y: 464, endPoint x: 617, endPoint y: 571, distance: 474.4
click at [617, 571] on div "To activate drag with keyboard, press Alt + Enter. Once in keyboard drag state,…" at bounding box center [666, 292] width 1253 height 593
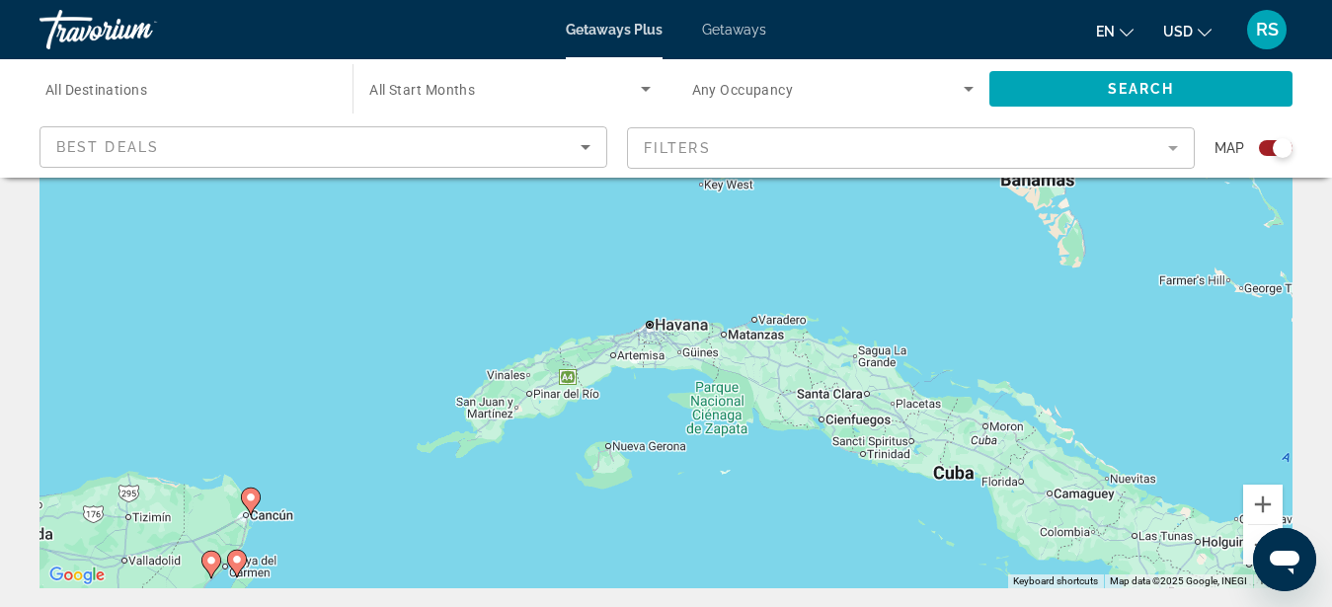
drag, startPoint x: 664, startPoint y: 367, endPoint x: 672, endPoint y: 549, distance: 181.9
click at [672, 549] on div "To activate drag with keyboard, press Alt + Enter. Once in keyboard drag state,…" at bounding box center [666, 292] width 1253 height 593
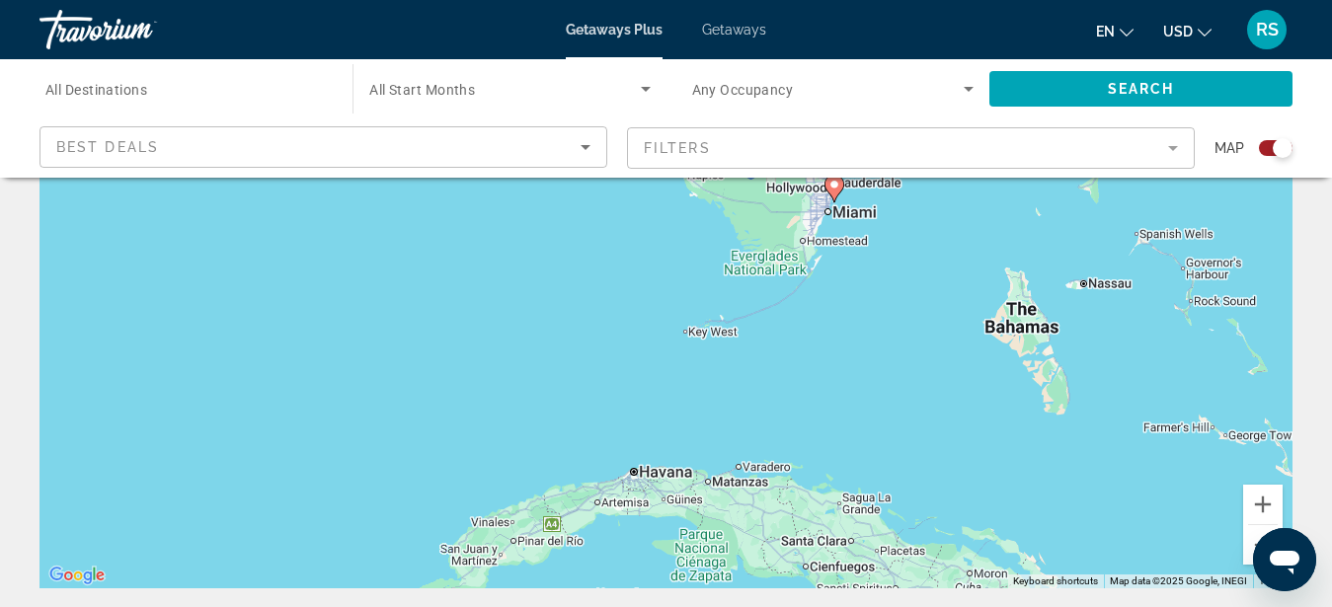
drag, startPoint x: 738, startPoint y: 467, endPoint x: 726, endPoint y: 578, distance: 111.2
click at [726, 578] on div "To activate drag with keyboard, press Alt + Enter. Once in keyboard drag state,…" at bounding box center [666, 292] width 1253 height 593
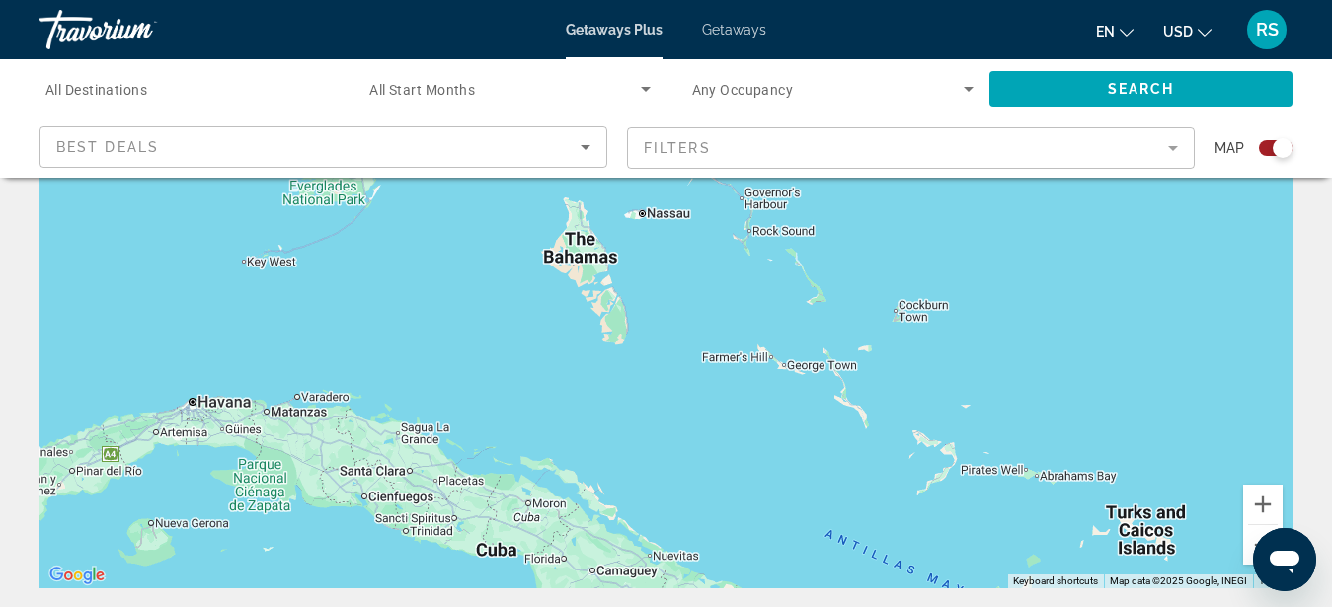
drag, startPoint x: 945, startPoint y: 454, endPoint x: 513, endPoint y: 387, distance: 437.8
click at [513, 387] on div "To activate drag with keyboard, press Alt + Enter. Once in keyboard drag state,…" at bounding box center [666, 292] width 1253 height 593
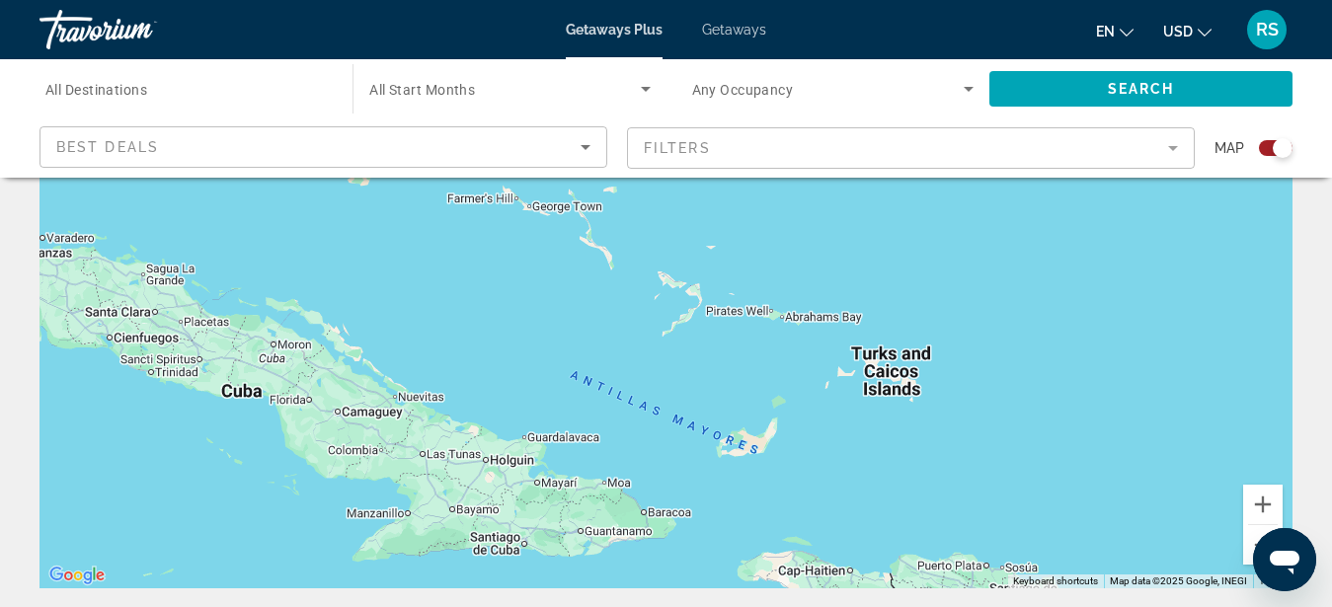
drag, startPoint x: 827, startPoint y: 507, endPoint x: 570, endPoint y: 346, distance: 303.1
click at [570, 346] on div "To activate drag with keyboard, press Alt + Enter. Once in keyboard drag state,…" at bounding box center [666, 292] width 1253 height 593
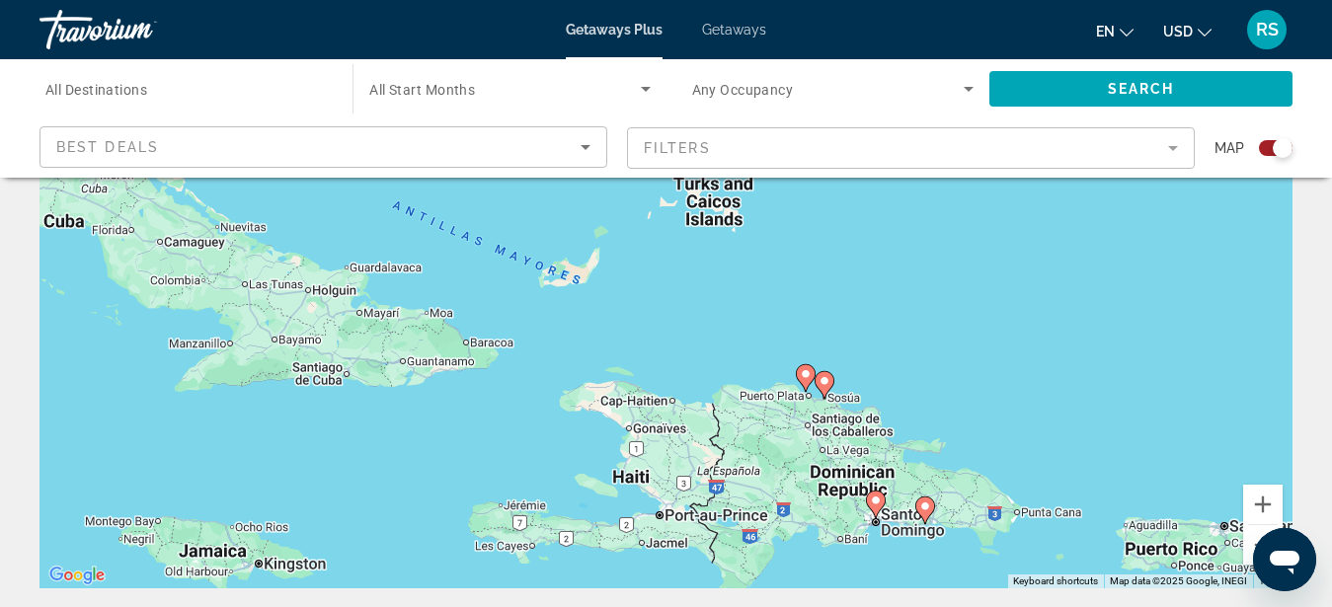
drag, startPoint x: 686, startPoint y: 443, endPoint x: 523, endPoint y: 314, distance: 208.1
click at [523, 314] on div "To activate drag with keyboard, press Alt + Enter. Once in keyboard drag state,…" at bounding box center [666, 292] width 1253 height 593
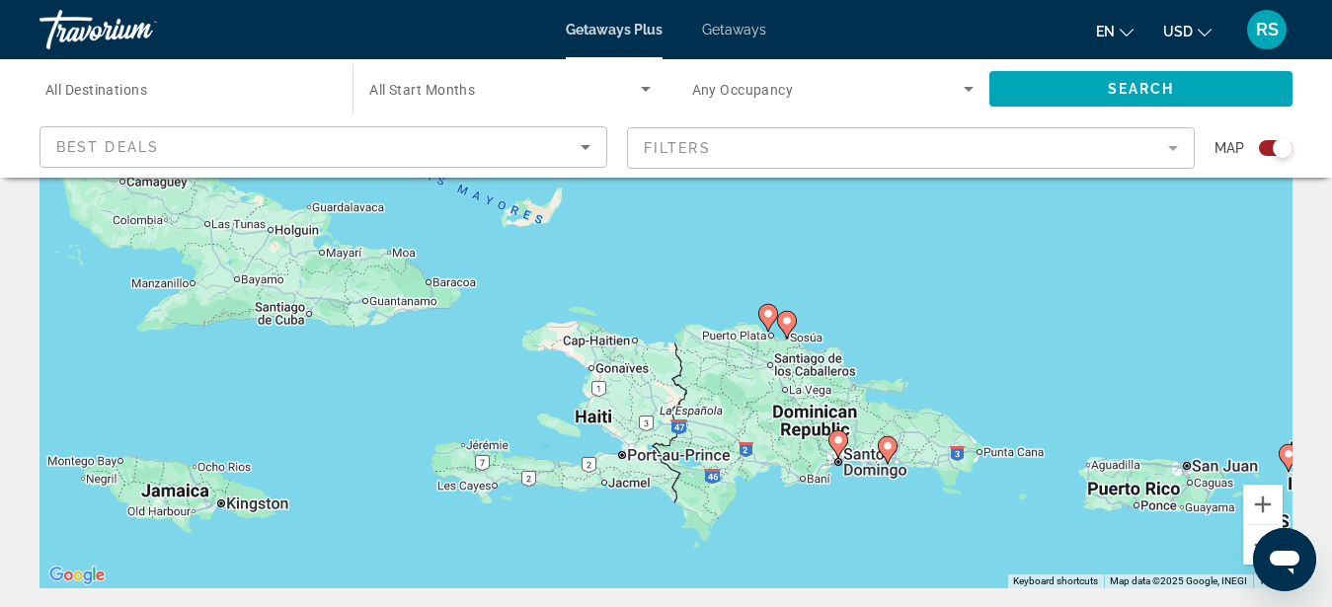
drag, startPoint x: 728, startPoint y: 487, endPoint x: 690, endPoint y: 425, distance: 72.7
click at [690, 425] on div "To activate drag with keyboard, press Alt + Enter. Once in keyboard drag state,…" at bounding box center [666, 292] width 1253 height 593
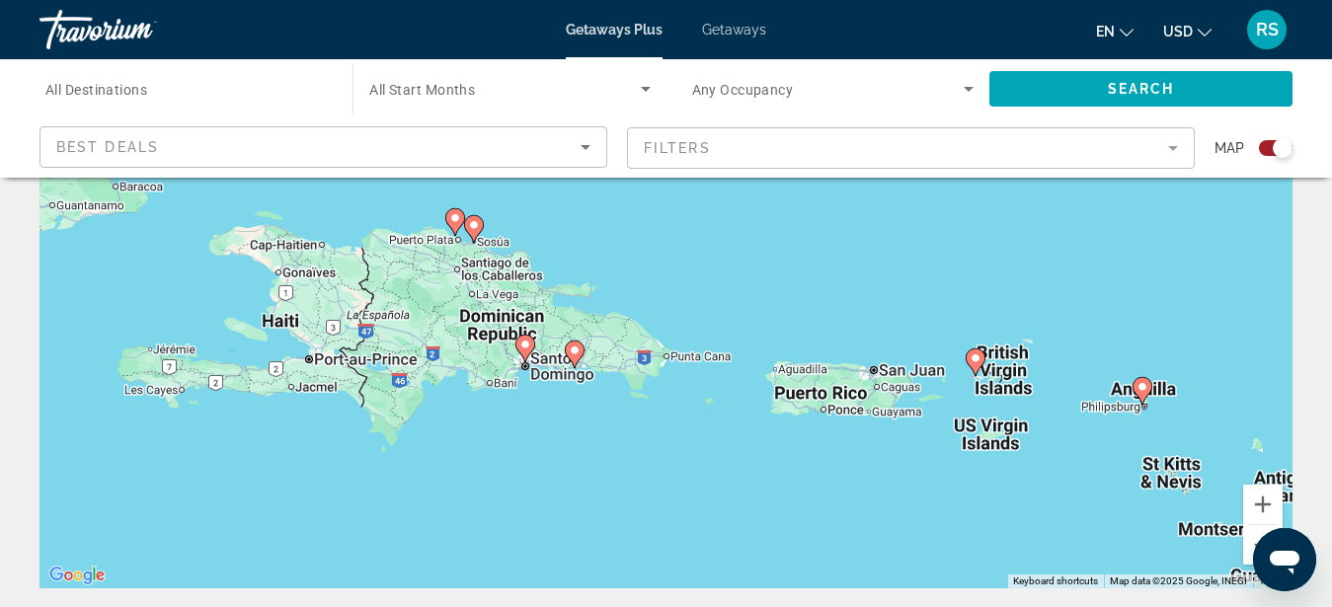
drag, startPoint x: 975, startPoint y: 503, endPoint x: 660, endPoint y: 407, distance: 329.3
click at [660, 407] on div "To activate drag with keyboard, press Alt + Enter. Once in keyboard drag state,…" at bounding box center [666, 292] width 1253 height 593
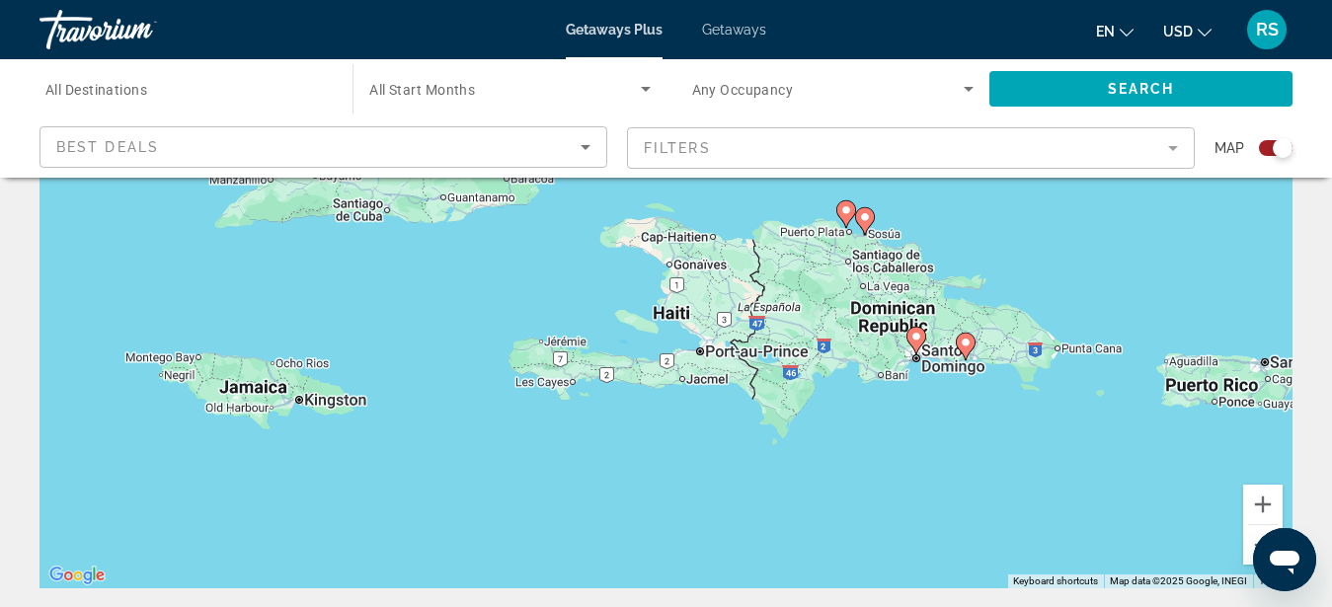
drag, startPoint x: 656, startPoint y: 407, endPoint x: 1072, endPoint y: 395, distance: 416.0
click at [1106, 387] on div "To activate drag with keyboard, press Alt + Enter. Once in keyboard drag state,…" at bounding box center [666, 292] width 1253 height 593
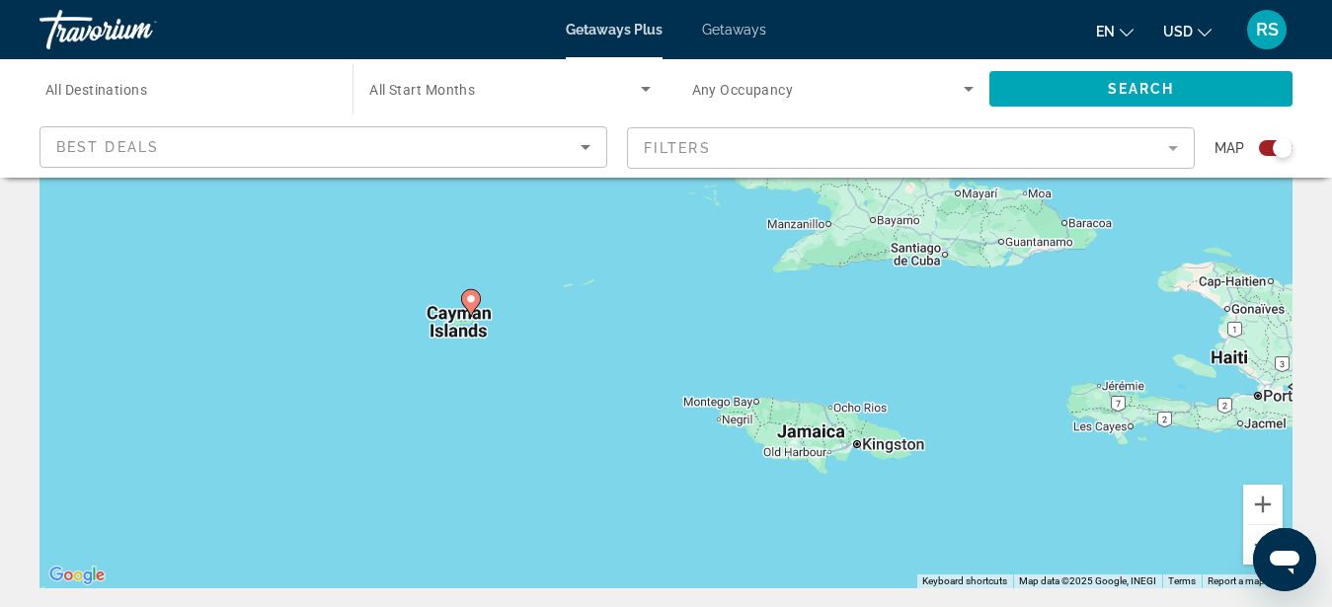
drag, startPoint x: 486, startPoint y: 426, endPoint x: 807, endPoint y: 443, distance: 321.5
click at [990, 484] on div "To activate drag with keyboard, press Alt + Enter. Once in keyboard drag state,…" at bounding box center [666, 292] width 1253 height 593
click at [491, 344] on div "To activate drag with keyboard, press Alt + Enter. Once in keyboard drag state,…" at bounding box center [666, 292] width 1253 height 593
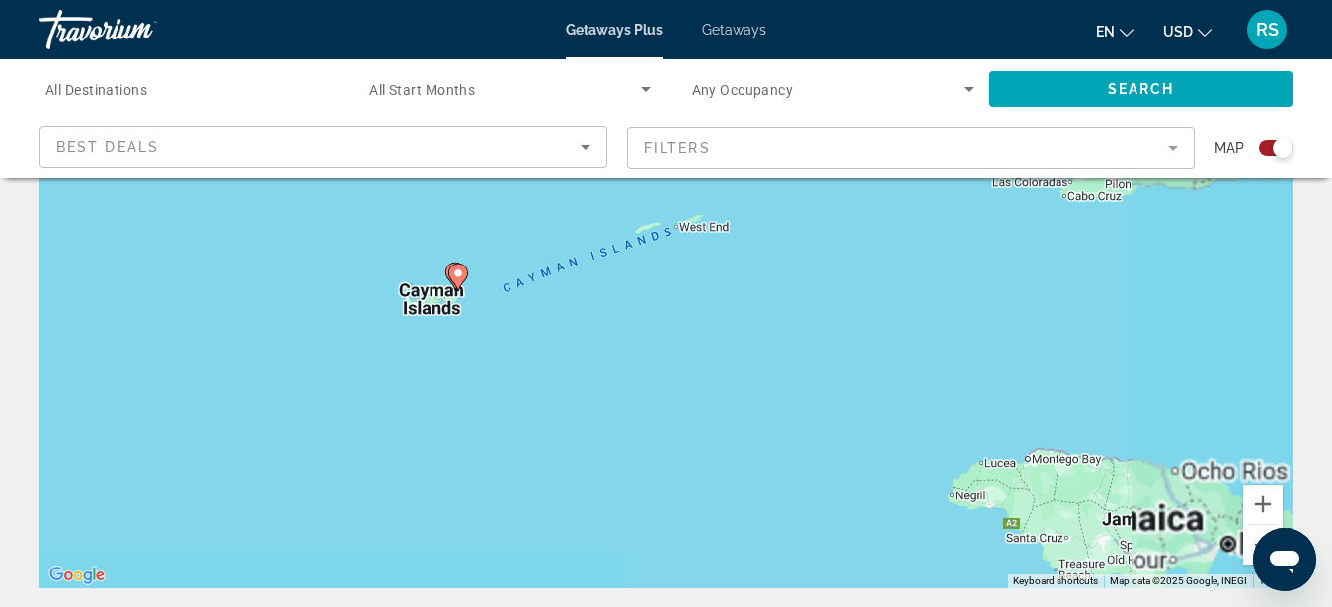
click at [482, 317] on div "To activate drag with keyboard, press Alt + Enter. Once in keyboard drag state,…" at bounding box center [666, 292] width 1253 height 593
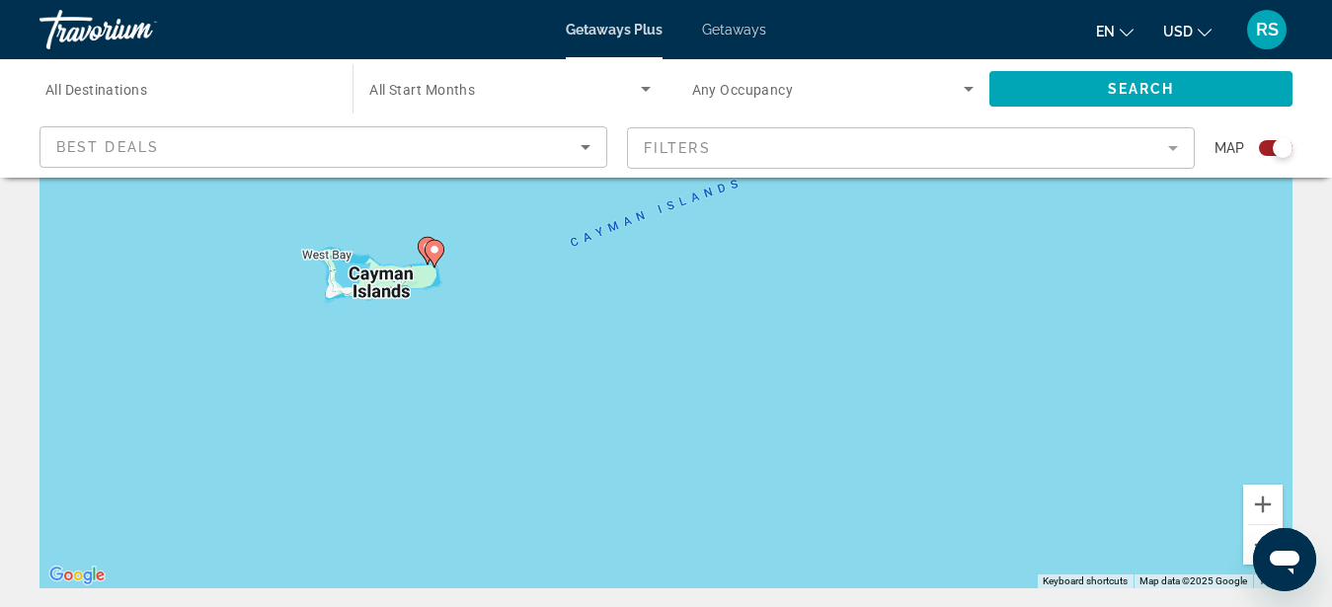
click at [439, 295] on div "To activate drag with keyboard, press Alt + Enter. Once in keyboard drag state,…" at bounding box center [666, 292] width 1253 height 593
click at [439, 294] on div "To activate drag with keyboard, press Alt + Enter. Once in keyboard drag state,…" at bounding box center [666, 292] width 1253 height 593
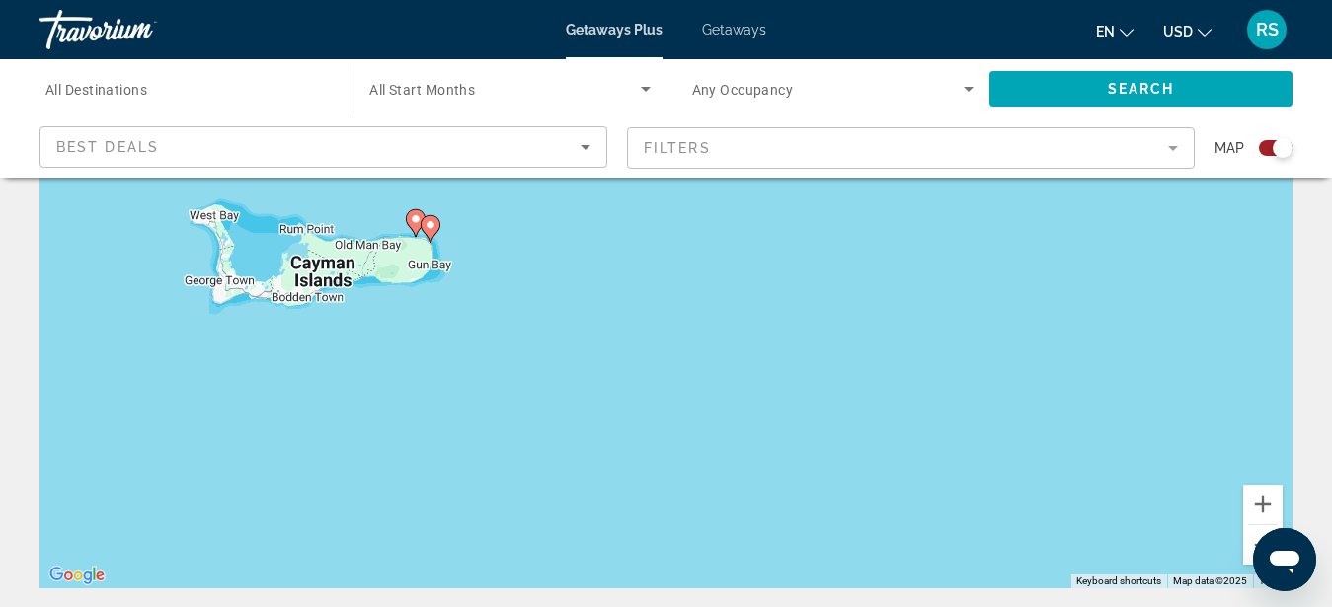
click at [439, 283] on div "To activate drag with keyboard, press Alt + Enter. Once in keyboard drag state,…" at bounding box center [666, 292] width 1253 height 593
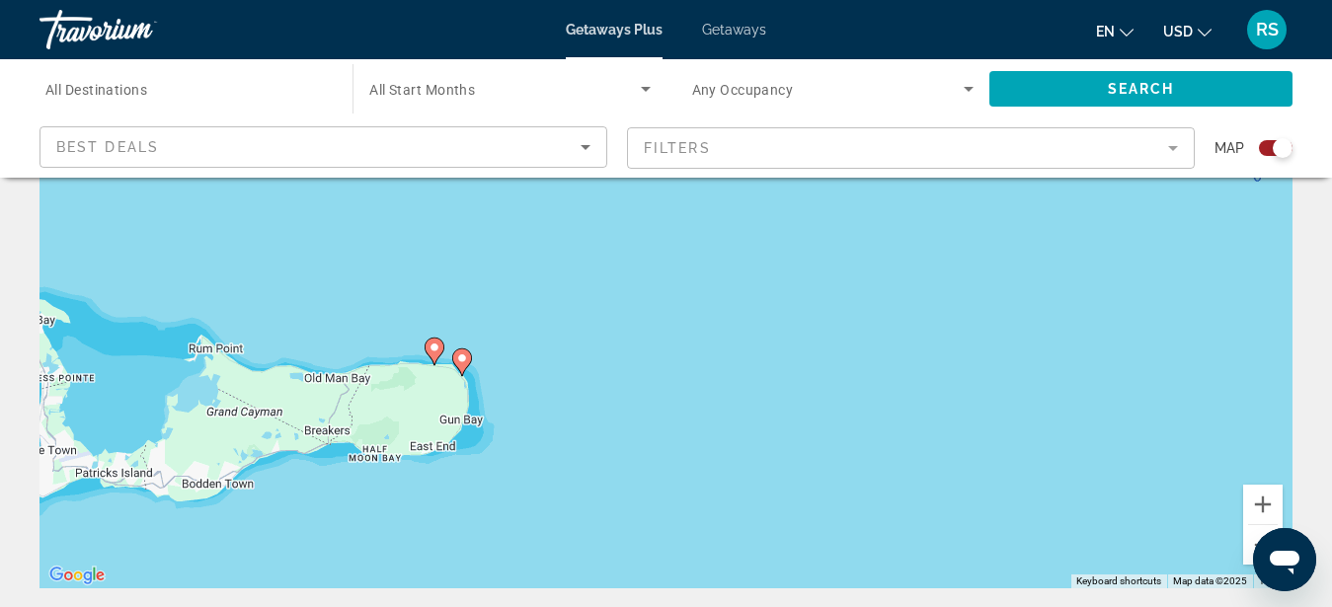
drag, startPoint x: 452, startPoint y: 246, endPoint x: 501, endPoint y: 448, distance: 208.2
click at [501, 448] on div "To activate drag with keyboard, press Alt + Enter. Once in keyboard drag state,…" at bounding box center [666, 292] width 1253 height 593
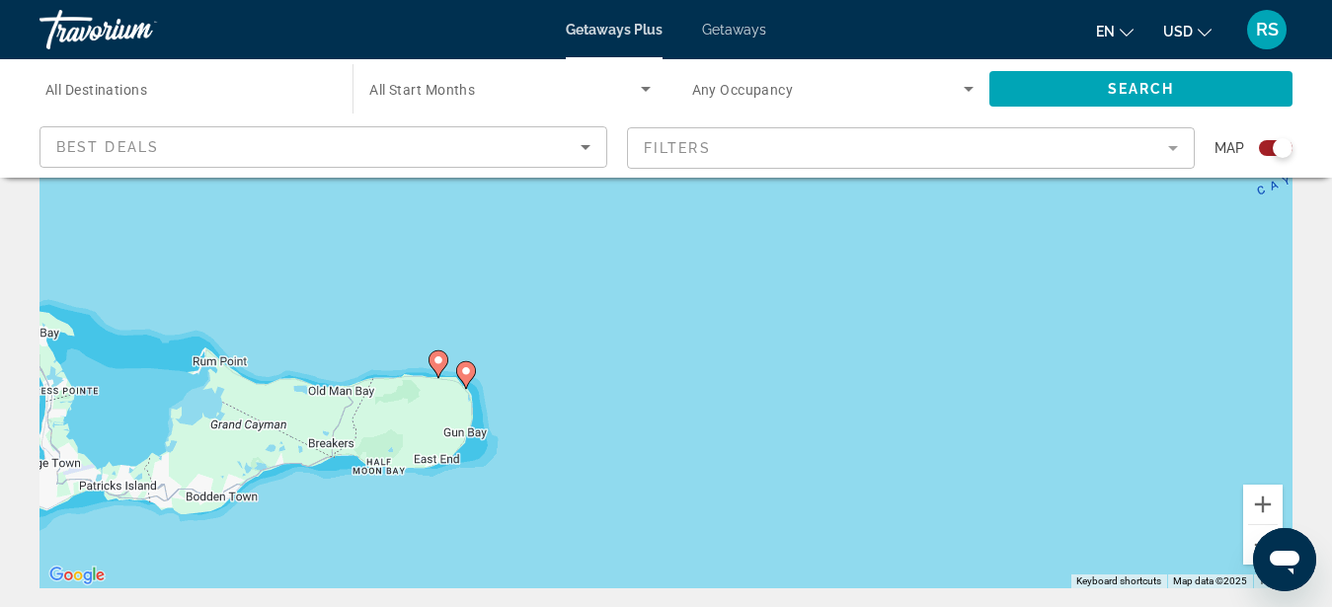
click at [494, 403] on div "To activate drag with keyboard, press Alt + Enter. Once in keyboard drag state,…" at bounding box center [666, 292] width 1253 height 593
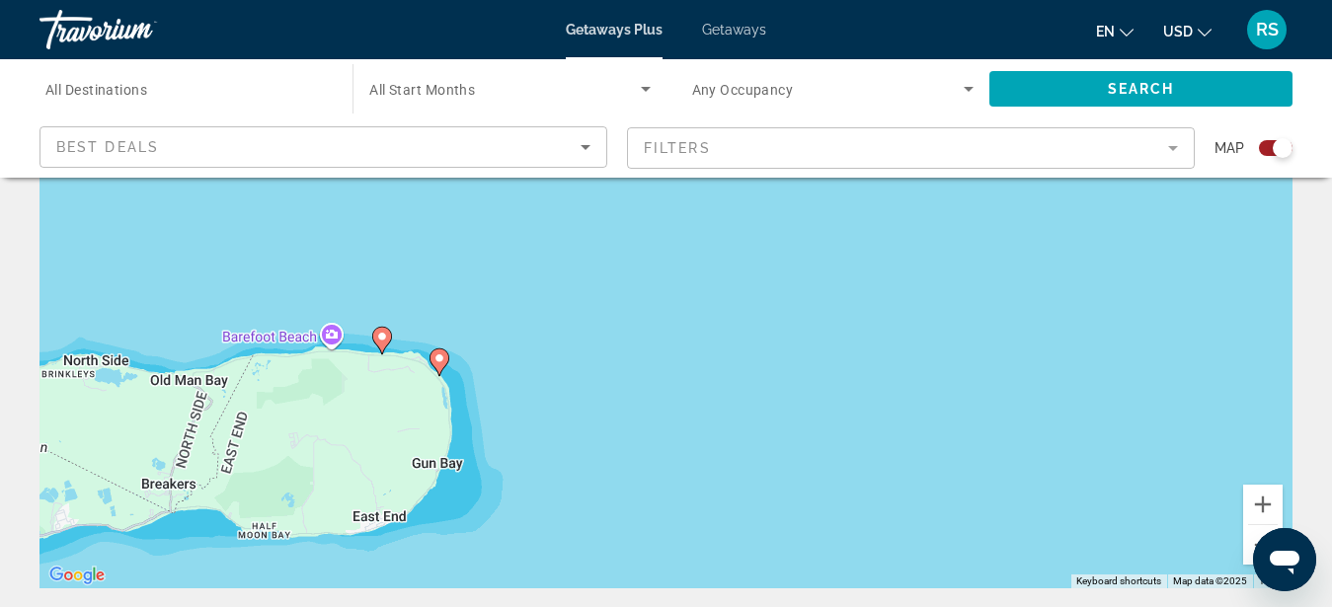
click at [484, 387] on div "To activate drag with keyboard, press Alt + Enter. Once in keyboard drag state,…" at bounding box center [666, 292] width 1253 height 593
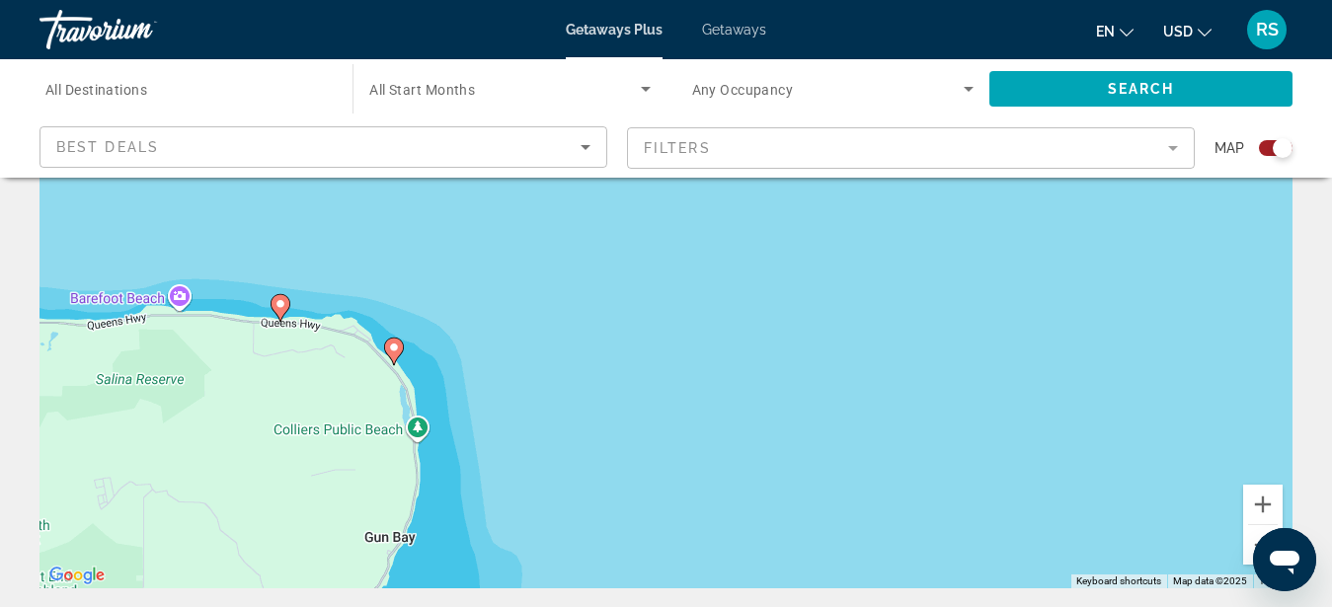
click at [432, 380] on div "To activate drag with keyboard, press Alt + Enter. Once in keyboard drag state,…" at bounding box center [666, 292] width 1253 height 593
click at [432, 379] on div "To activate drag with keyboard, press Alt + Enter. Once in keyboard drag state,…" at bounding box center [666, 292] width 1253 height 593
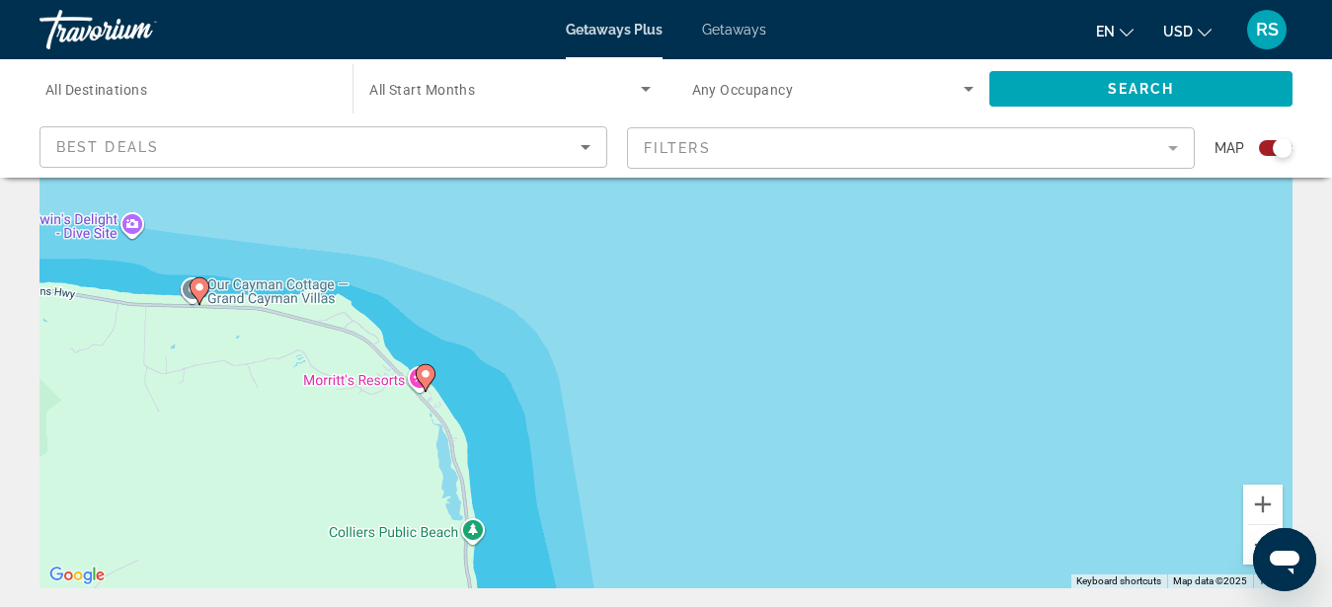
drag, startPoint x: 401, startPoint y: 355, endPoint x: 474, endPoint y: 395, distance: 83.6
click at [474, 395] on div "To activate drag with keyboard, press Alt + Enter. Once in keyboard drag state,…" at bounding box center [666, 292] width 1253 height 593
click at [424, 372] on image "Main content" at bounding box center [426, 374] width 12 height 12
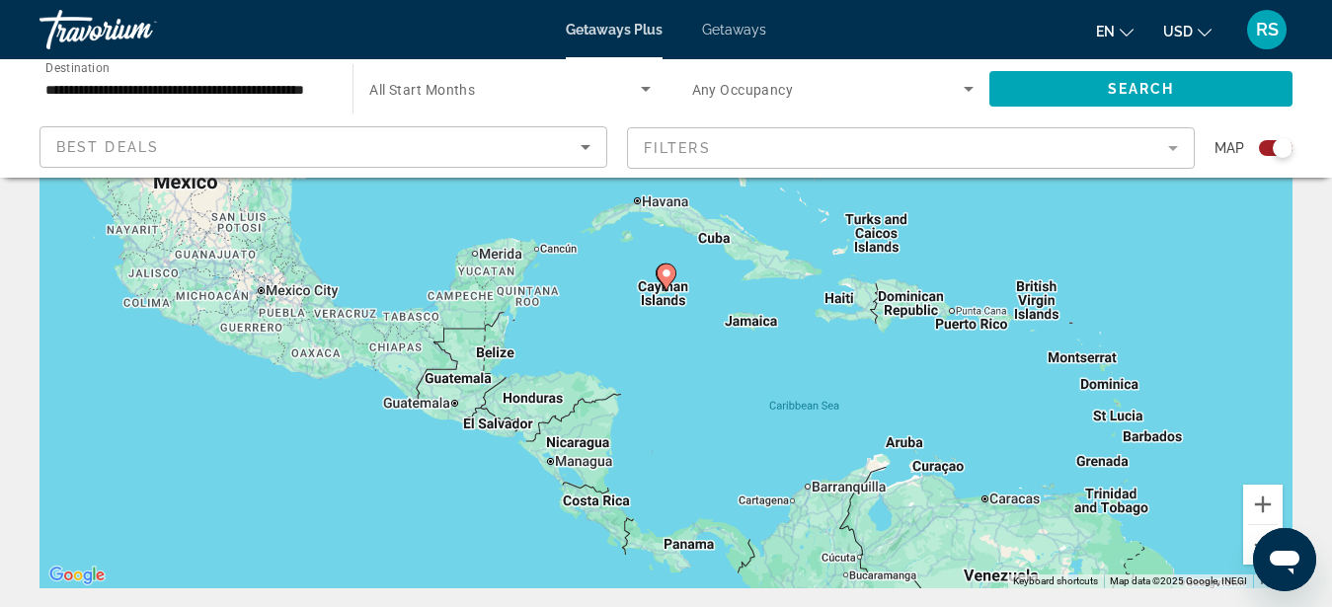
click at [665, 275] on image "Main content" at bounding box center [667, 274] width 12 height 12
type input "**********"
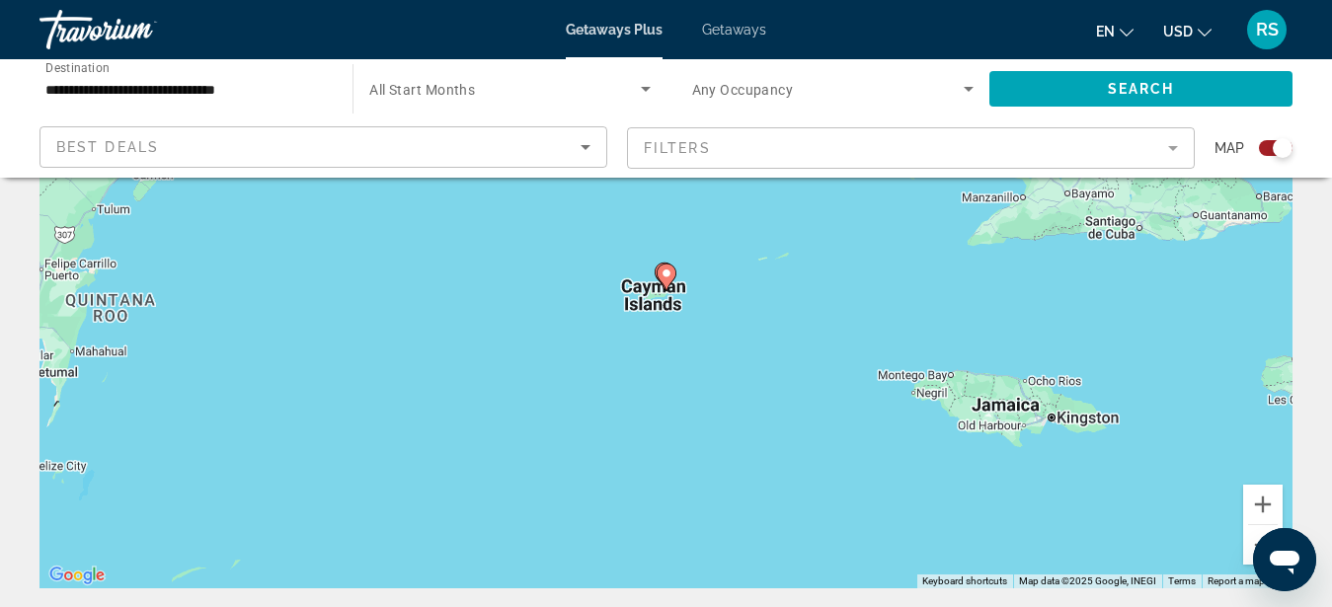
click at [664, 274] on image "Main content" at bounding box center [667, 274] width 12 height 12
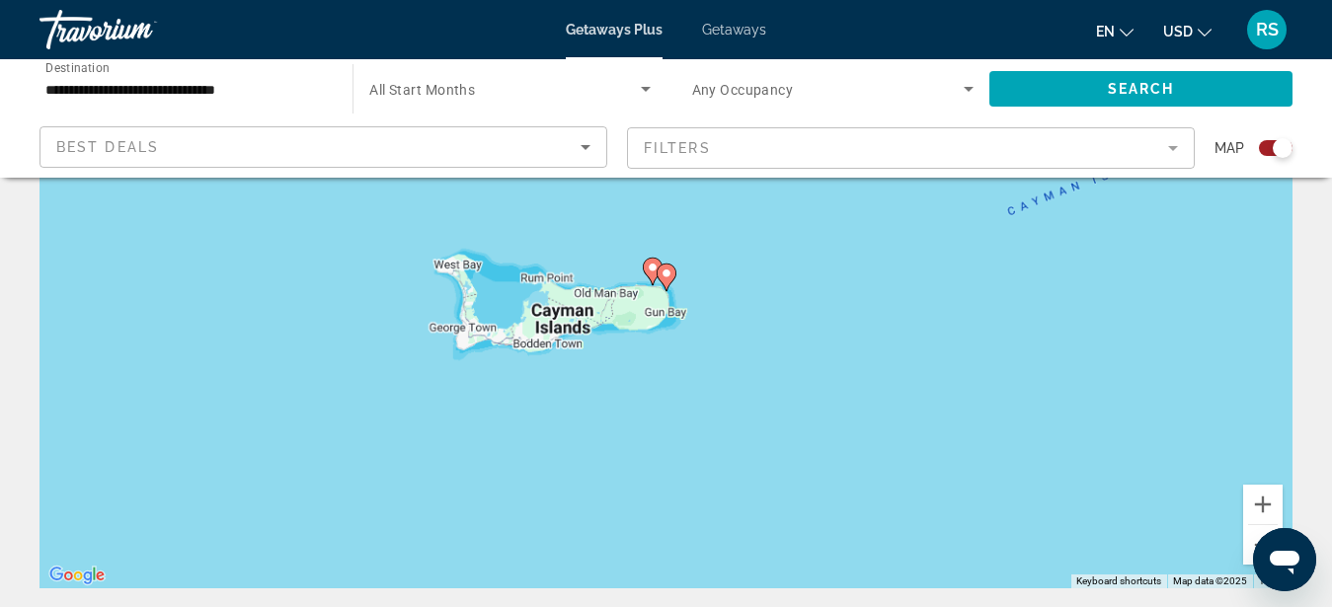
click at [665, 272] on image "Main content" at bounding box center [667, 274] width 12 height 12
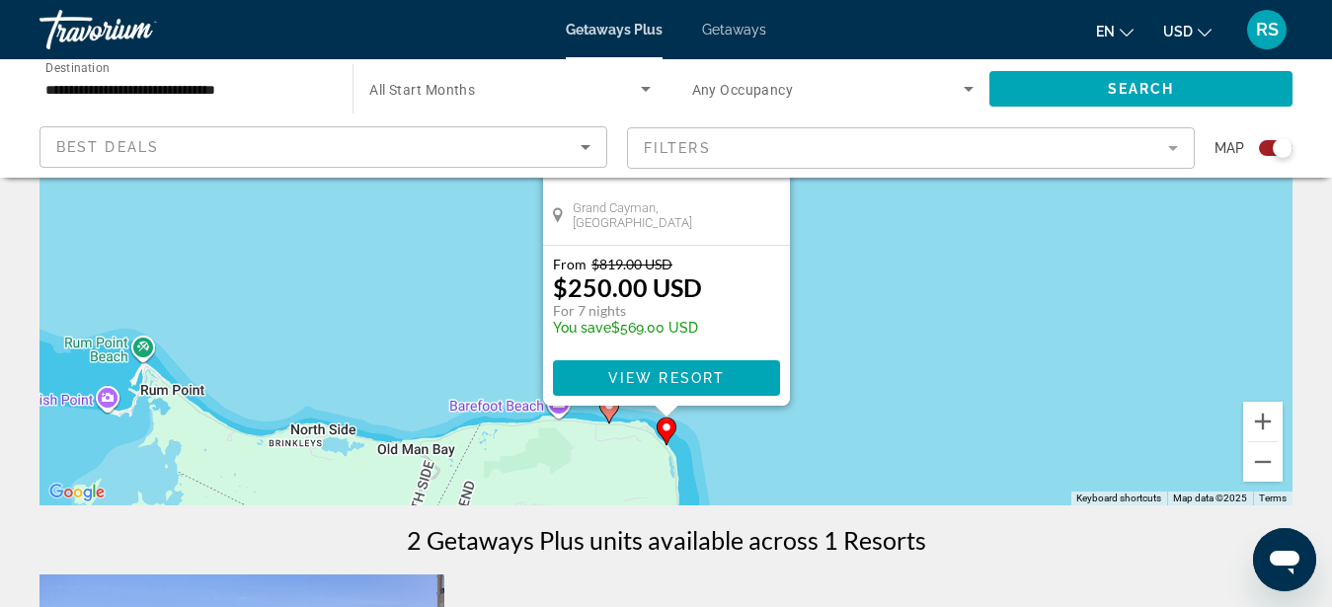
scroll to position [302, 0]
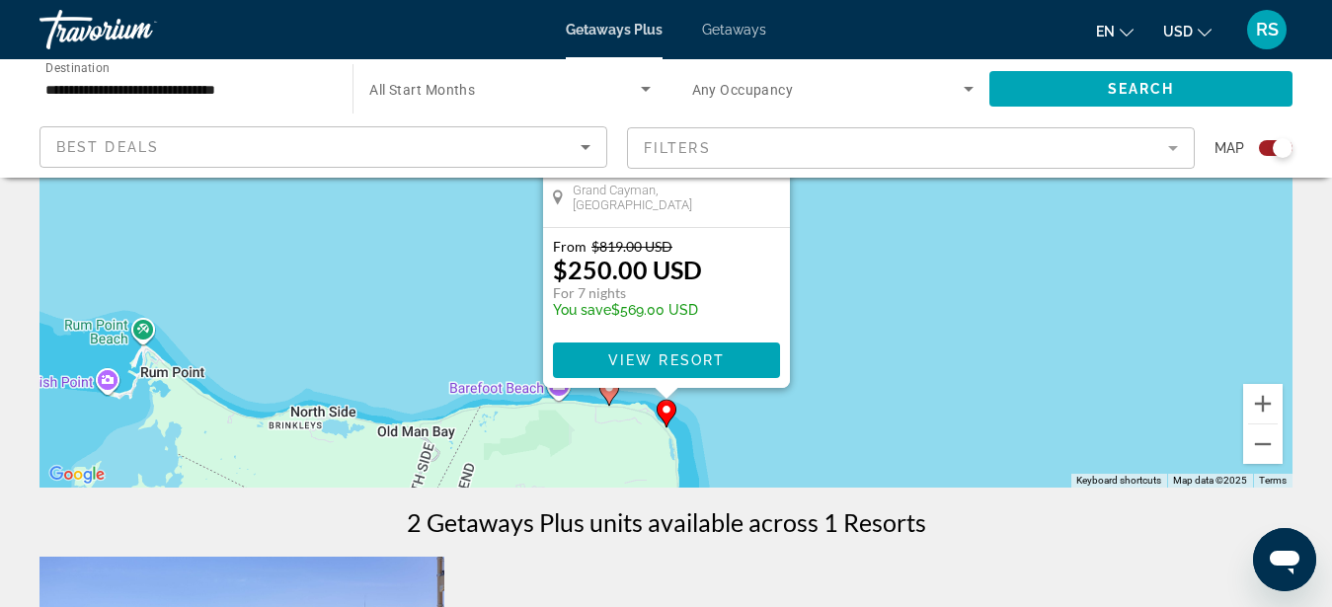
click at [607, 390] on image "Main content" at bounding box center [609, 388] width 12 height 12
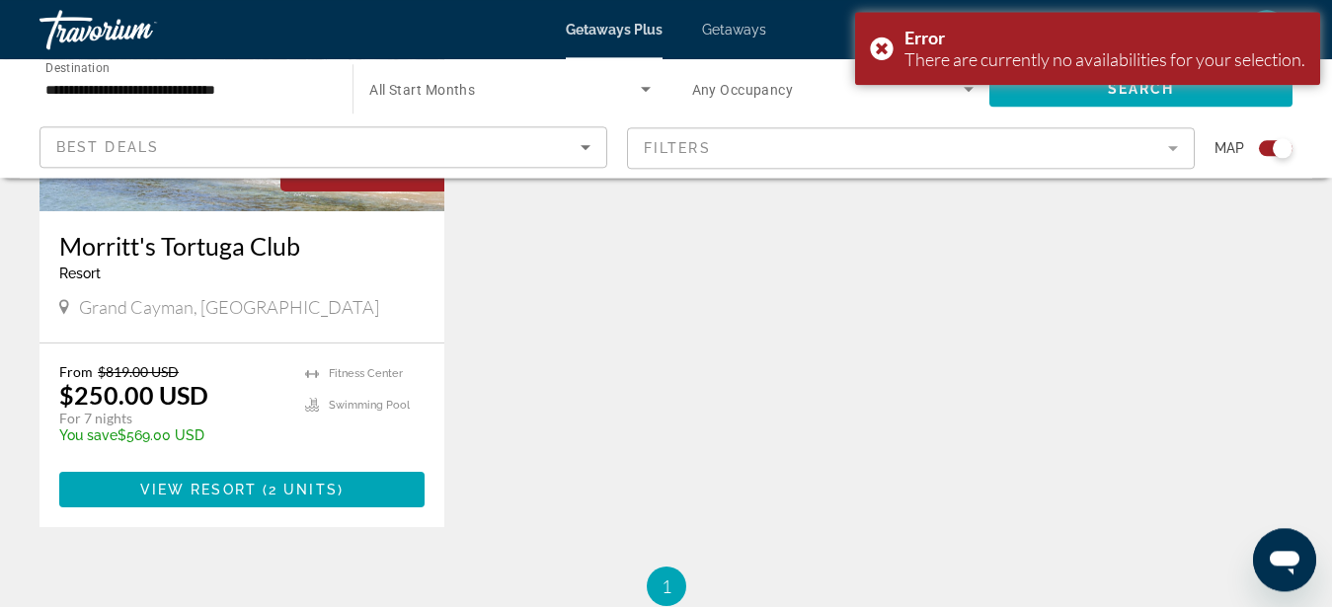
scroll to position [907, 0]
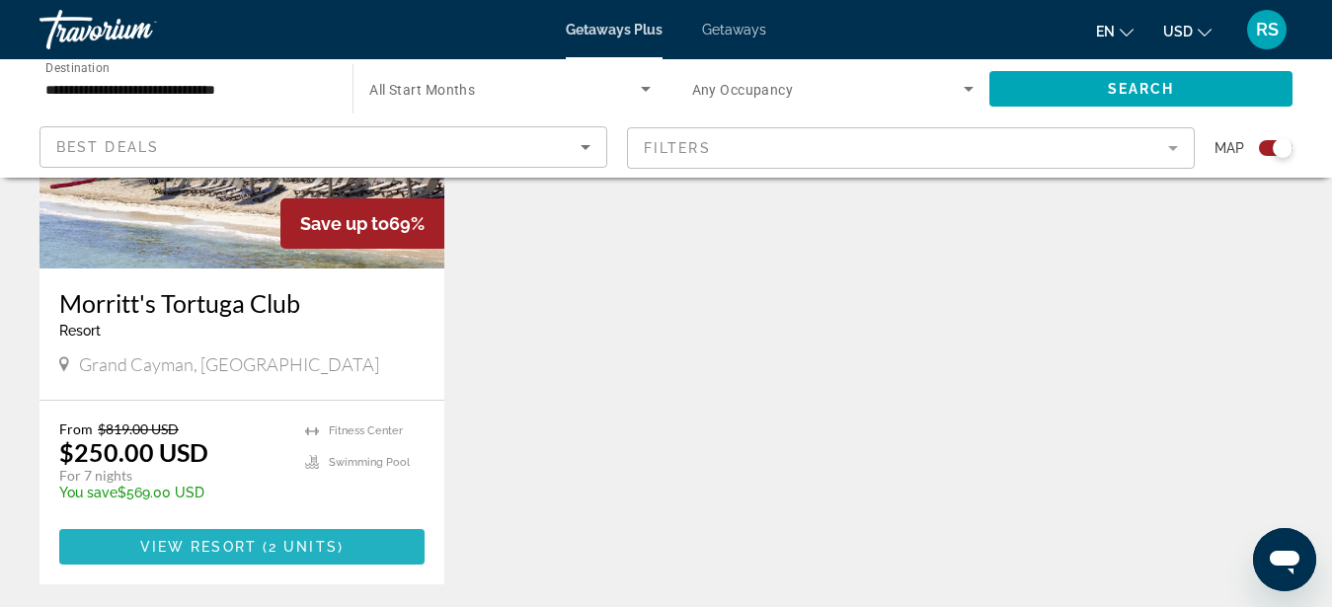
click at [254, 553] on span "View Resort" at bounding box center [198, 547] width 117 height 16
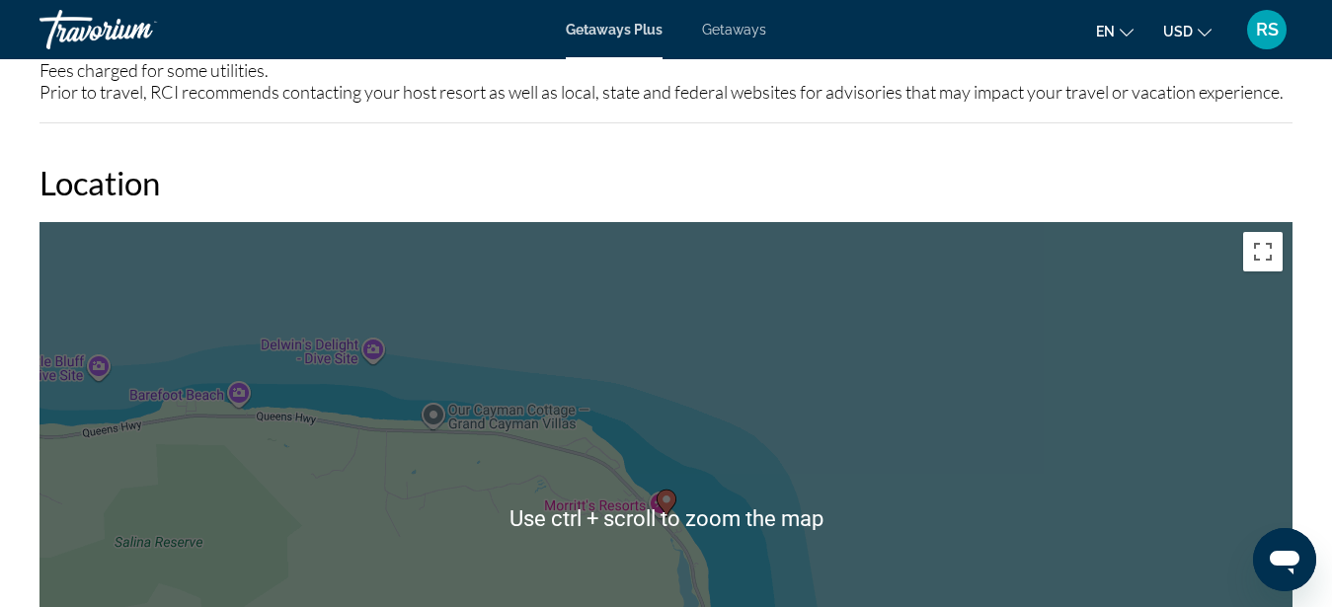
scroll to position [3123, 0]
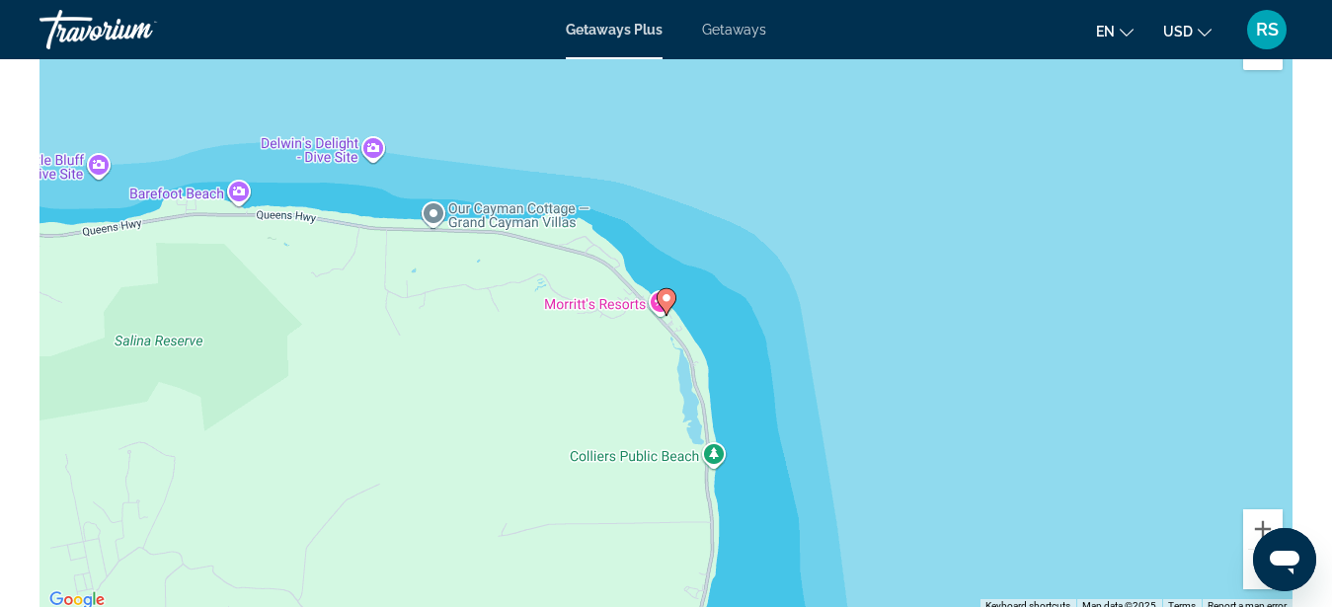
click at [1256, 589] on button "Zoom out" at bounding box center [1263, 570] width 40 height 40
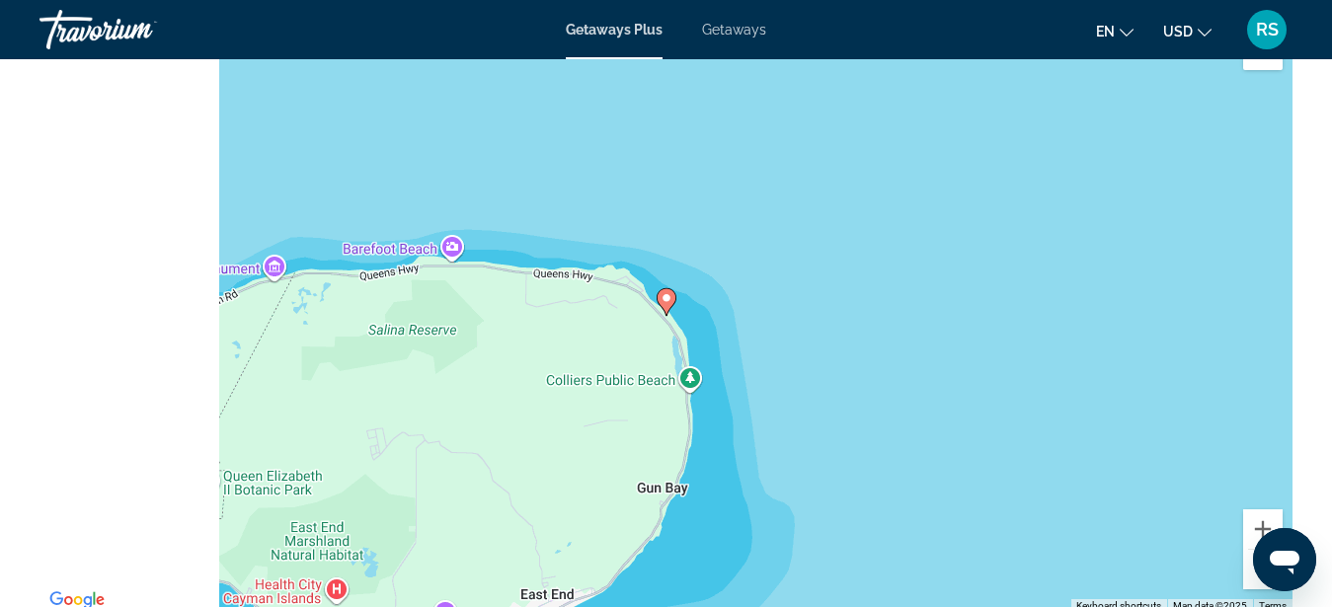
click at [1256, 589] on button "Zoom out" at bounding box center [1263, 570] width 40 height 40
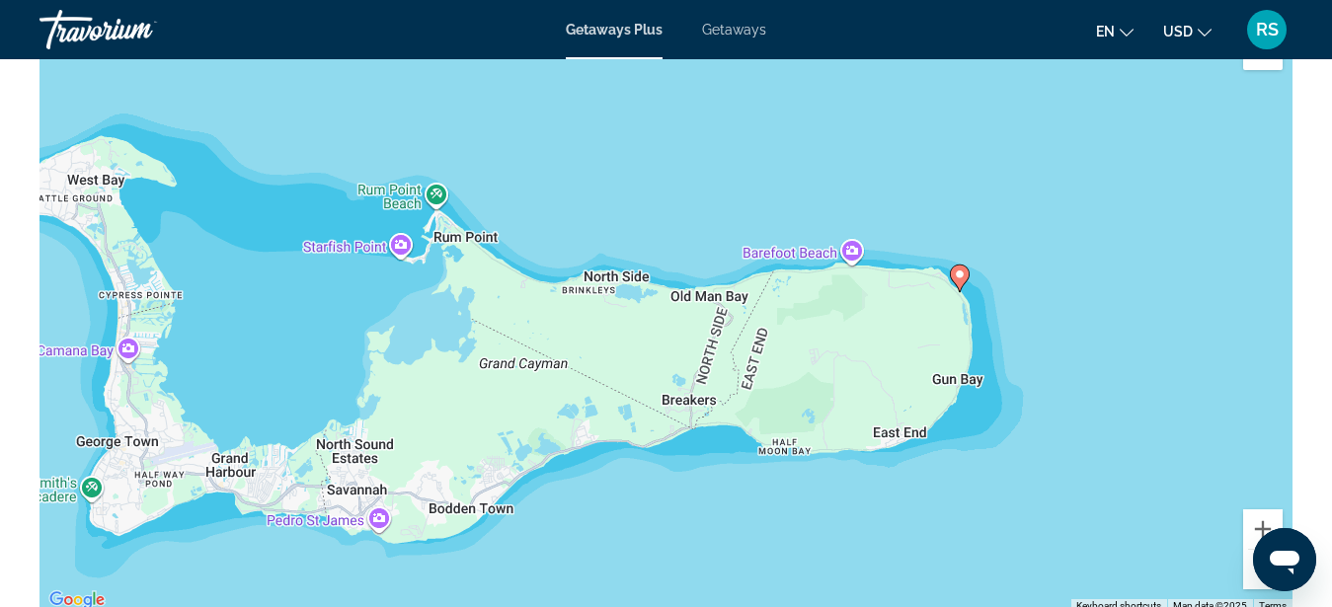
drag, startPoint x: 406, startPoint y: 408, endPoint x: 700, endPoint y: 382, distance: 295.4
click at [700, 382] on div "To activate drag with keyboard, press Alt + Enter. Once in keyboard drag state,…" at bounding box center [666, 317] width 1253 height 593
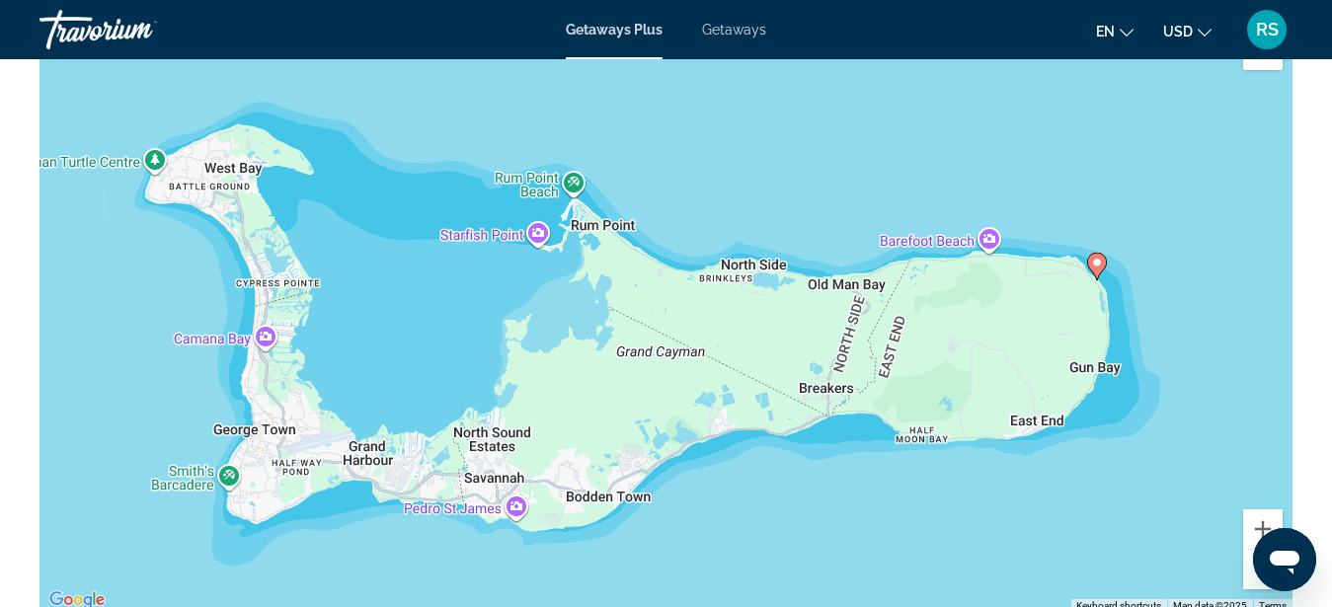
drag, startPoint x: 497, startPoint y: 405, endPoint x: 636, endPoint y: 393, distance: 139.8
click at [636, 393] on div "To activate drag with keyboard, press Alt + Enter. Once in keyboard drag state,…" at bounding box center [666, 317] width 1253 height 593
click at [284, 385] on div "To activate drag with keyboard, press Alt + Enter. Once in keyboard drag state,…" at bounding box center [666, 317] width 1253 height 593
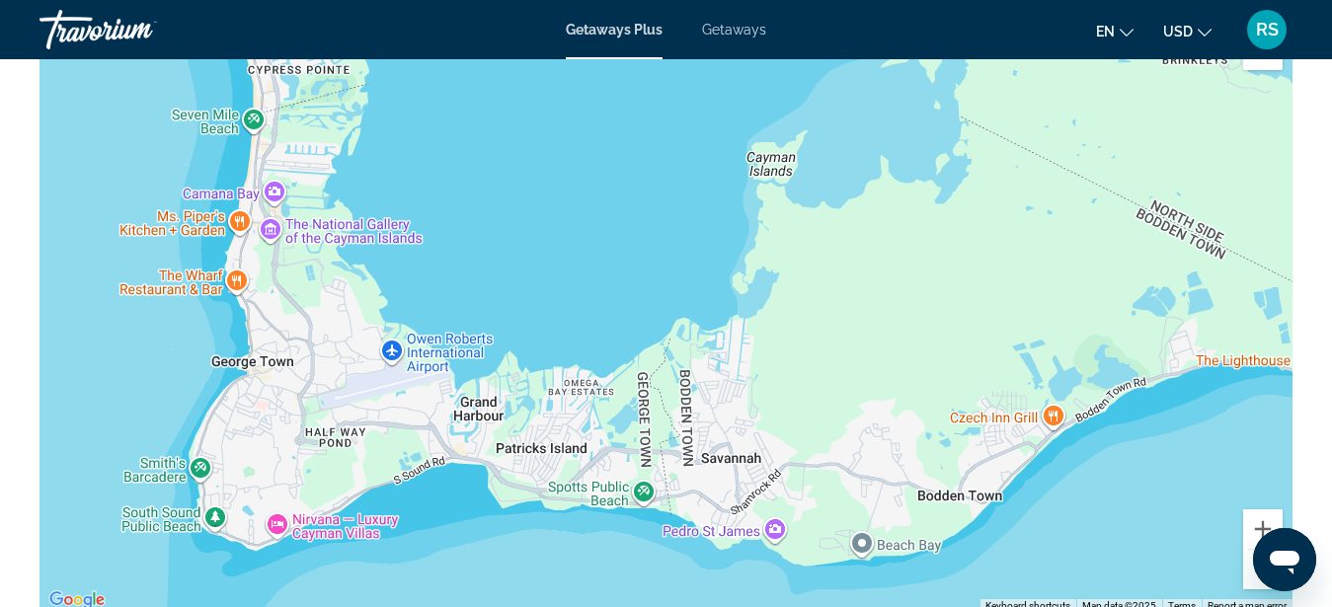
drag, startPoint x: 283, startPoint y: 404, endPoint x: 305, endPoint y: 264, distance: 141.9
click at [305, 264] on div "Main content" at bounding box center [666, 317] width 1253 height 593
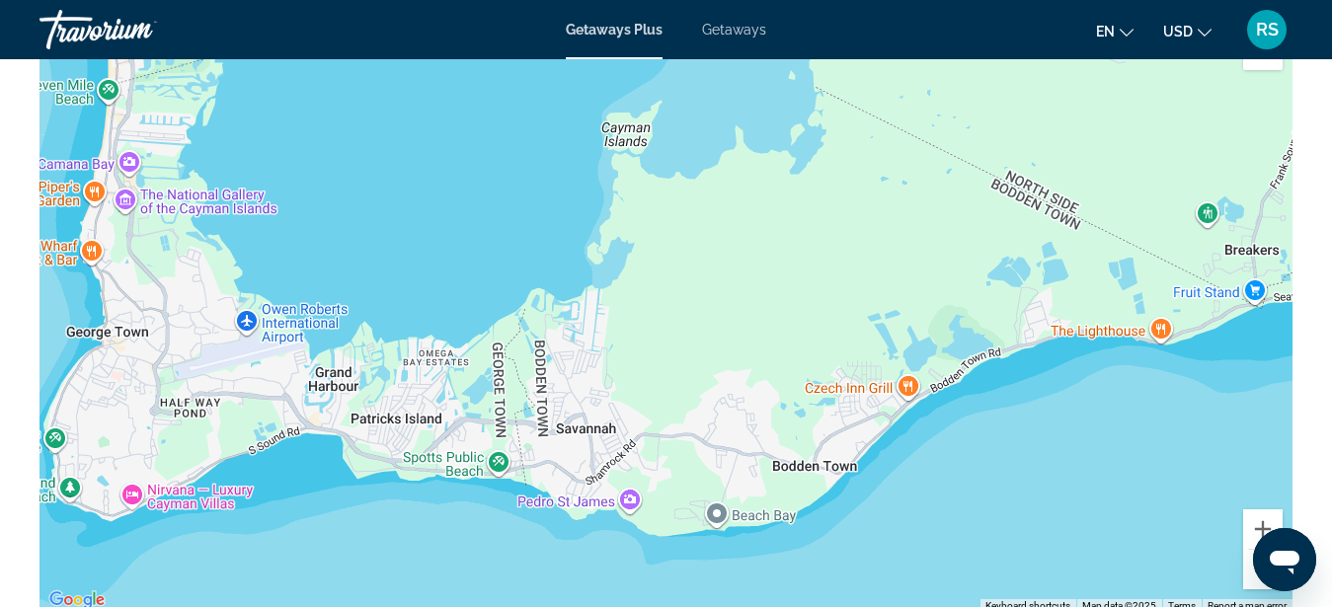
drag, startPoint x: 537, startPoint y: 488, endPoint x: 376, endPoint y: 458, distance: 163.7
click at [377, 458] on div "Main content" at bounding box center [666, 317] width 1253 height 593
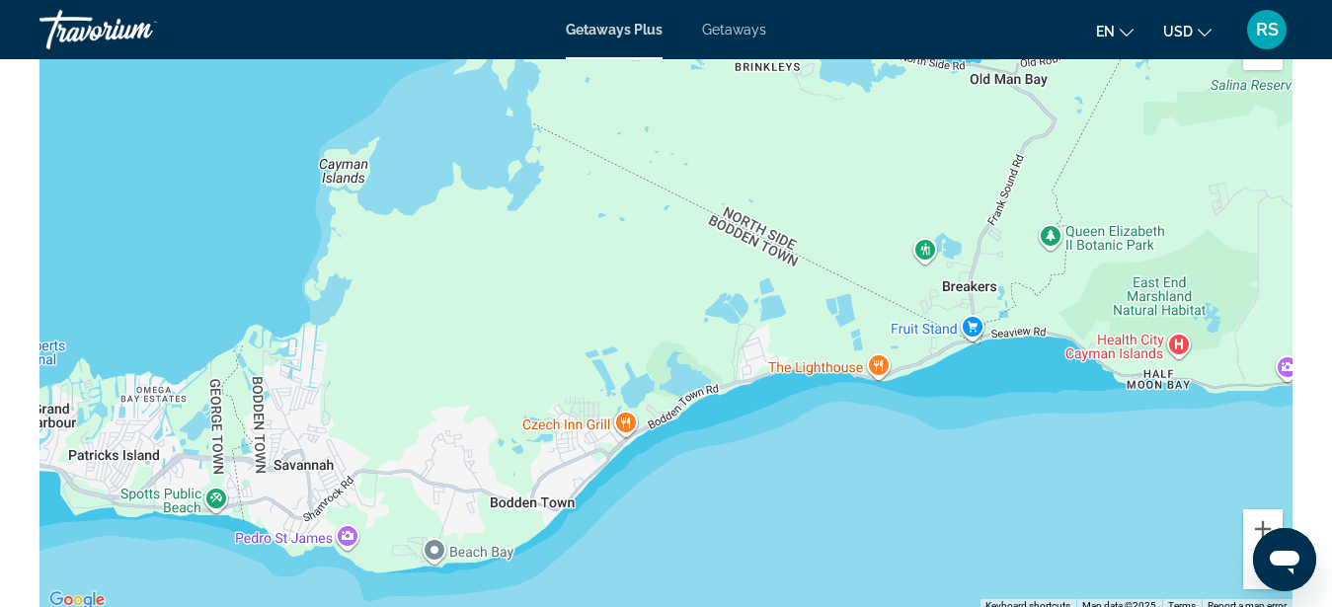
drag, startPoint x: 669, startPoint y: 405, endPoint x: 397, endPoint y: 441, distance: 274.0
click at [397, 441] on div "Main content" at bounding box center [666, 317] width 1253 height 593
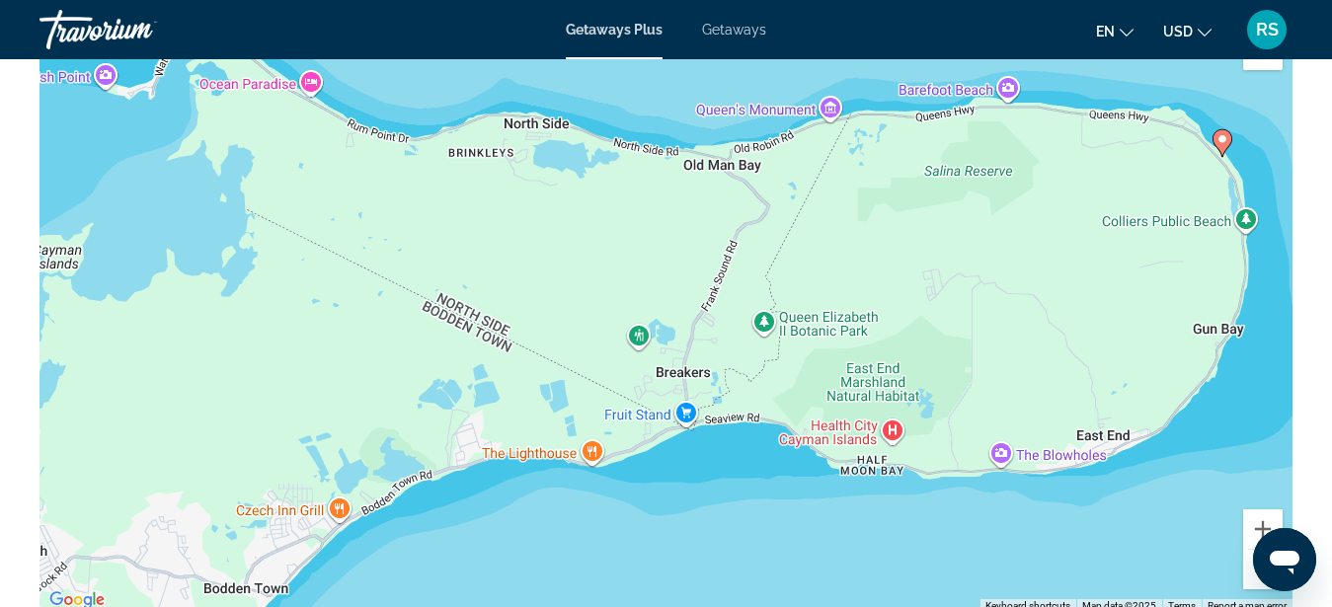
drag, startPoint x: 602, startPoint y: 364, endPoint x: 377, endPoint y: 437, distance: 236.4
click at [377, 437] on div "To activate drag with keyboard, press Alt + Enter. Once in keyboard drag state,…" at bounding box center [666, 317] width 1253 height 593
click at [1015, 334] on div "To activate drag with keyboard, press Alt + Enter. Once in keyboard drag state,…" at bounding box center [666, 317] width 1253 height 593
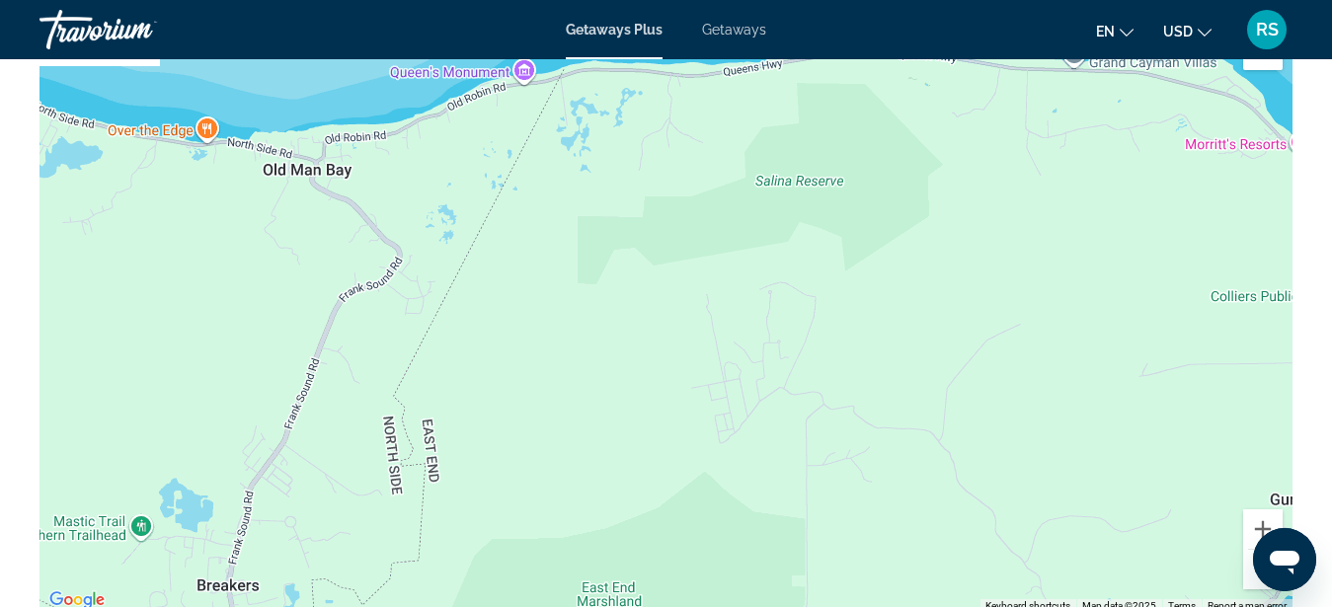
drag, startPoint x: 1036, startPoint y: 404, endPoint x: 918, endPoint y: 563, distance: 197.7
click at [935, 570] on div "To activate drag with keyboard, press Alt + Enter. Once in keyboard drag state,…" at bounding box center [666, 317] width 1253 height 593
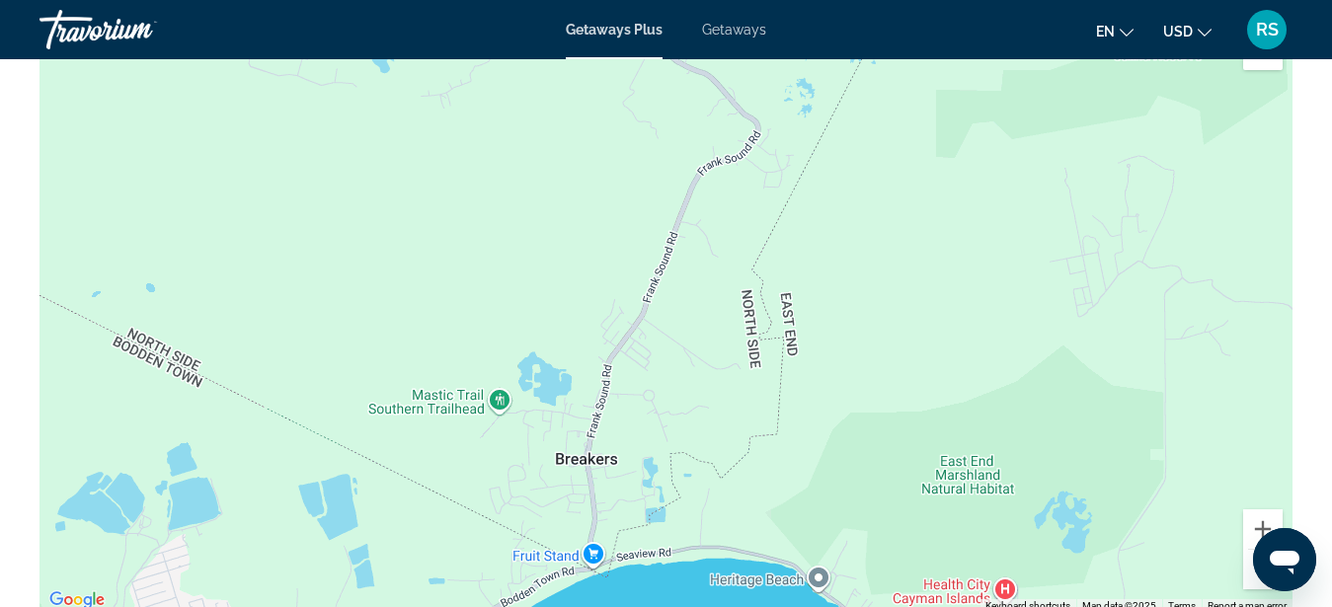
drag, startPoint x: 567, startPoint y: 433, endPoint x: 893, endPoint y: 303, distance: 350.7
click at [893, 303] on div "To activate drag with keyboard, press Alt + Enter. Once in keyboard drag state,…" at bounding box center [666, 317] width 1253 height 593
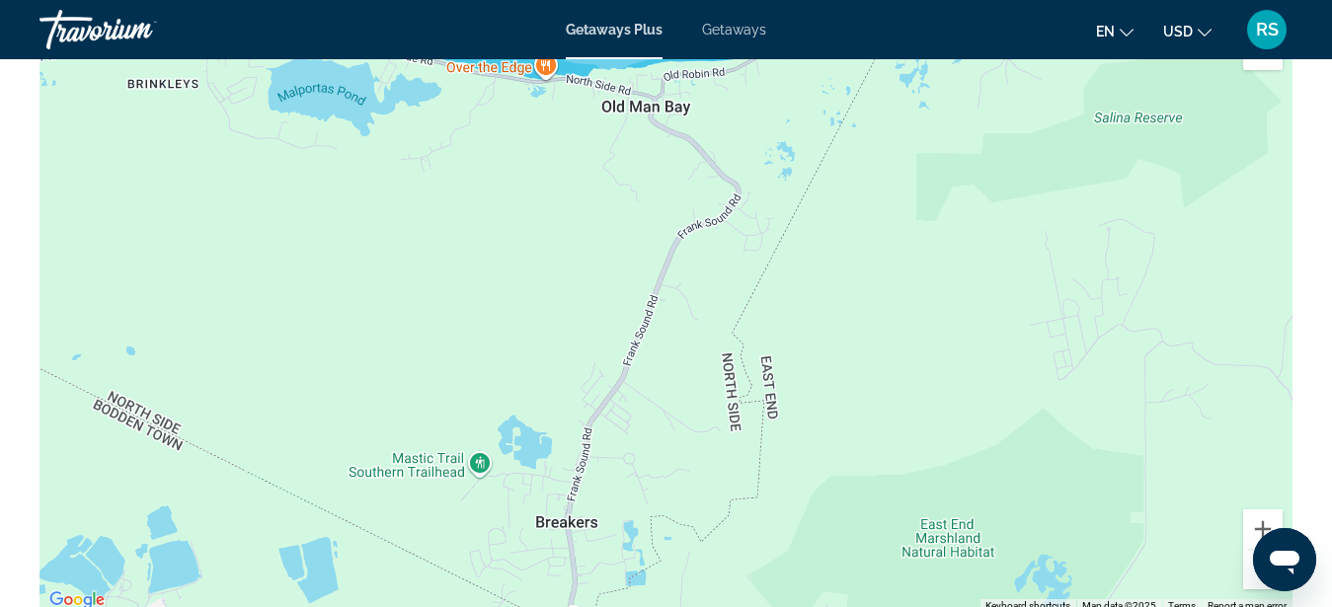
drag, startPoint x: 1081, startPoint y: 267, endPoint x: 1065, endPoint y: 330, distance: 65.4
click at [1065, 330] on div "To activate drag with keyboard, press Alt + Enter. Once in keyboard drag state,…" at bounding box center [666, 317] width 1253 height 593
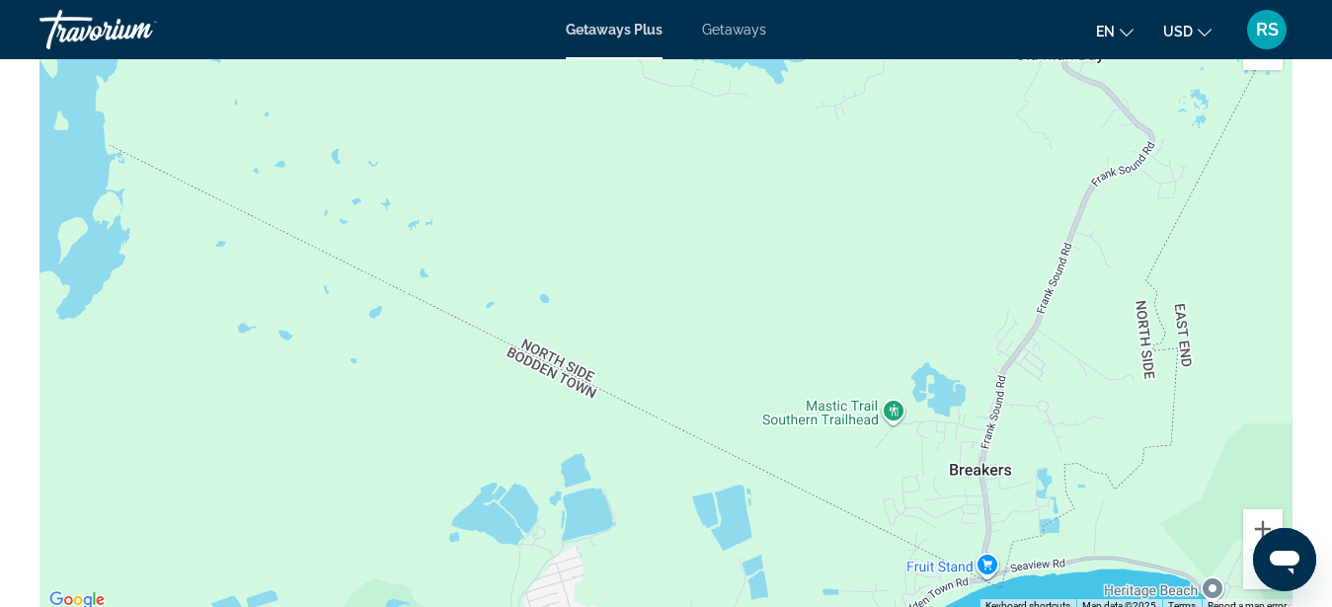
drag, startPoint x: 432, startPoint y: 359, endPoint x: 846, endPoint y: 306, distance: 418.1
click at [846, 306] on div "To activate drag with keyboard, press Alt + Enter. Once in keyboard drag state,…" at bounding box center [666, 317] width 1253 height 593
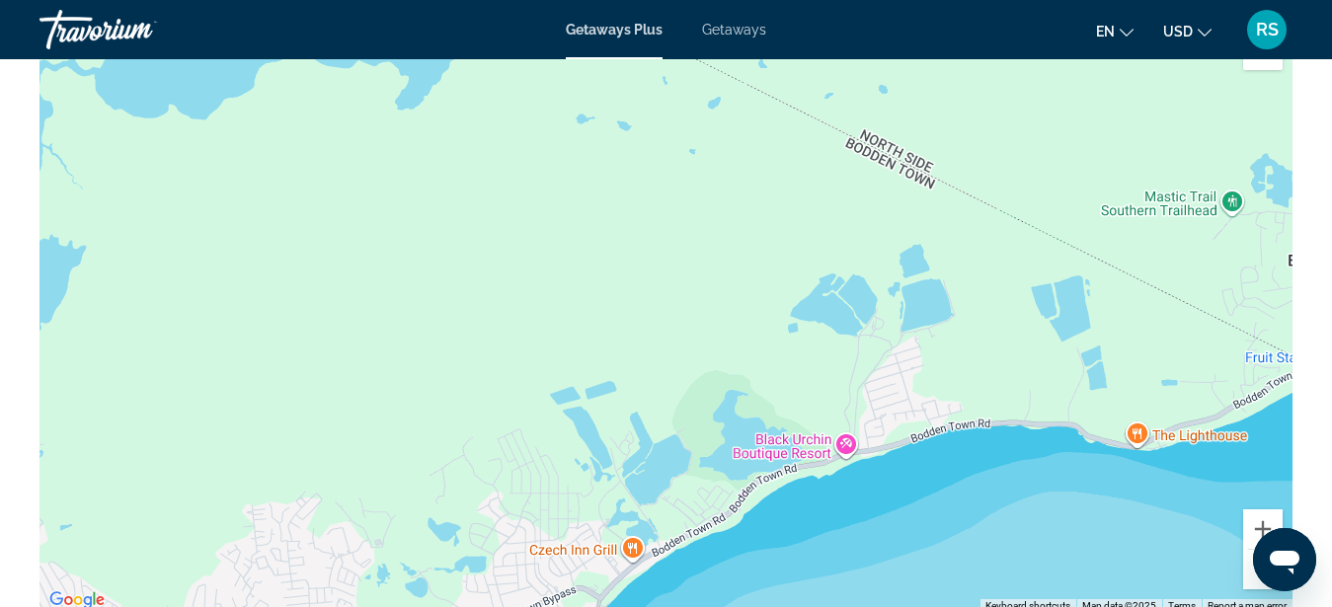
drag, startPoint x: 440, startPoint y: 410, endPoint x: 781, endPoint y: 198, distance: 401.5
click at [781, 198] on div "Main content" at bounding box center [666, 317] width 1253 height 593
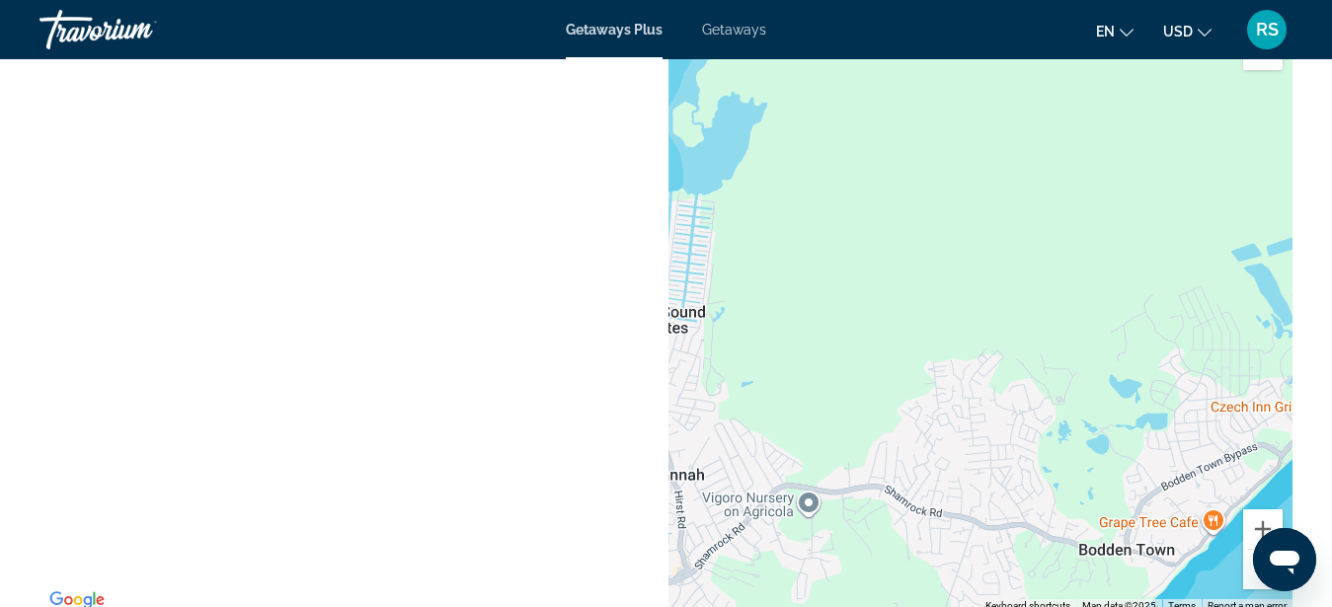
drag, startPoint x: 401, startPoint y: 354, endPoint x: 1086, endPoint y: 202, distance: 701.9
click at [1086, 202] on div "Main content" at bounding box center [666, 317] width 1253 height 593
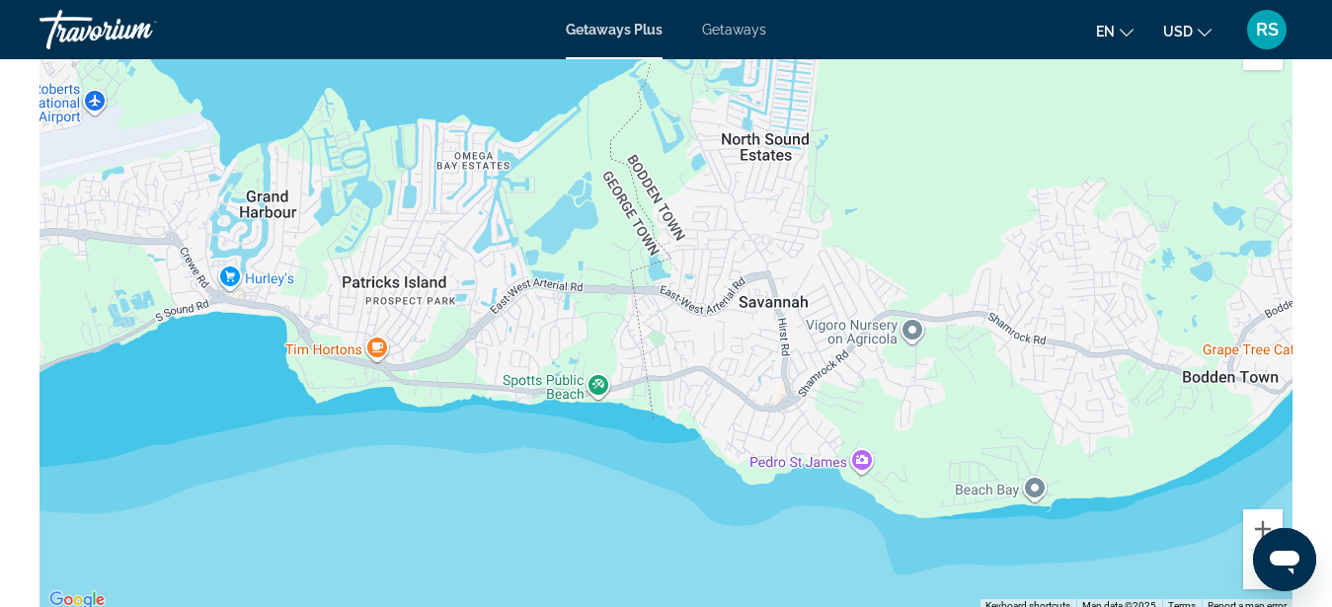
drag, startPoint x: 826, startPoint y: 313, endPoint x: 897, endPoint y: 206, distance: 128.2
click at [897, 206] on div "Main content" at bounding box center [666, 317] width 1253 height 593
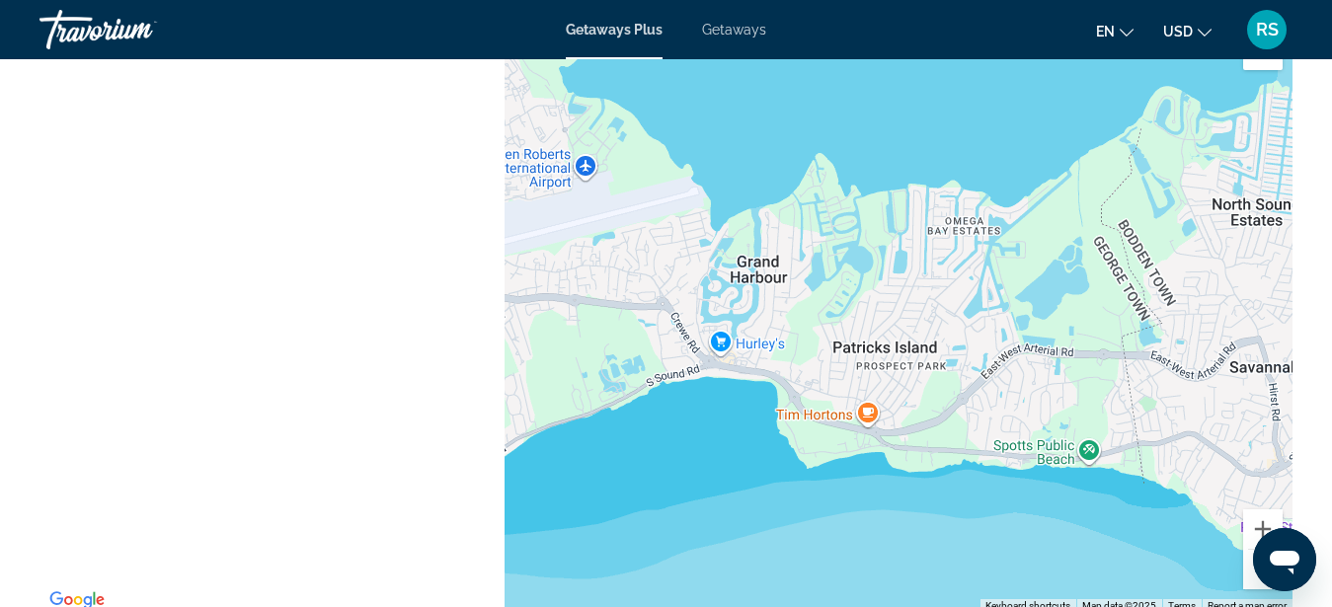
drag, startPoint x: 552, startPoint y: 267, endPoint x: 1078, endPoint y: 336, distance: 530.9
click at [1078, 336] on div "Main content" at bounding box center [666, 317] width 1253 height 593
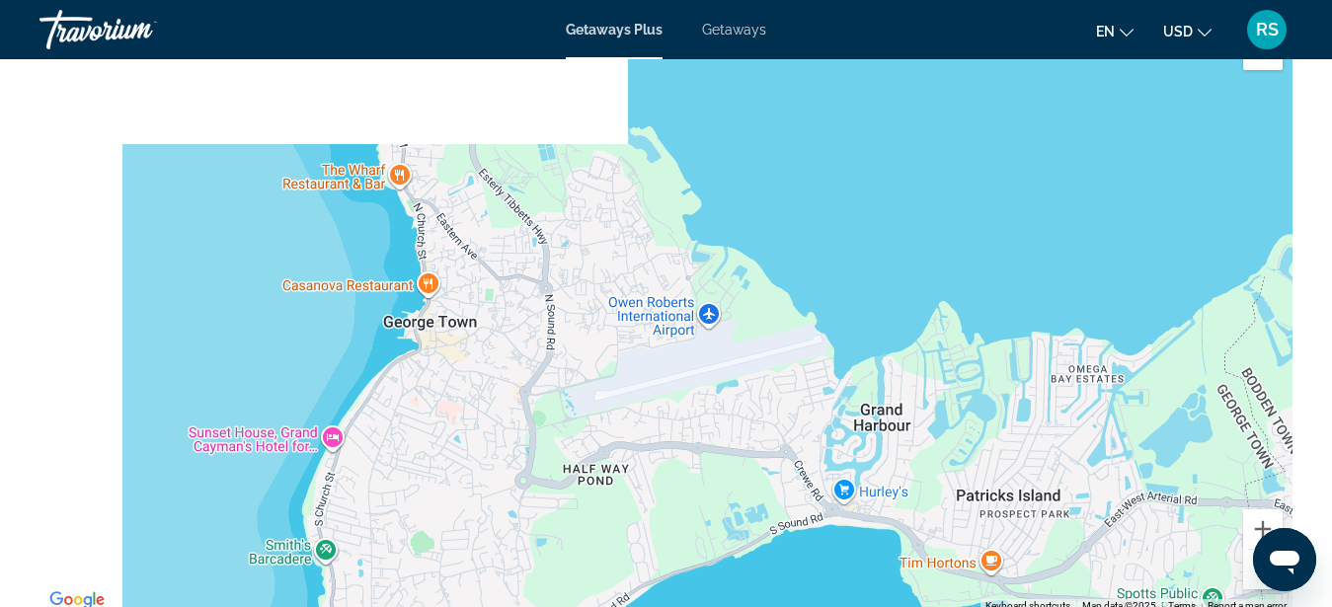
drag, startPoint x: 657, startPoint y: 272, endPoint x: 749, endPoint y: 428, distance: 181.1
click at [749, 428] on div "Main content" at bounding box center [666, 317] width 1253 height 593
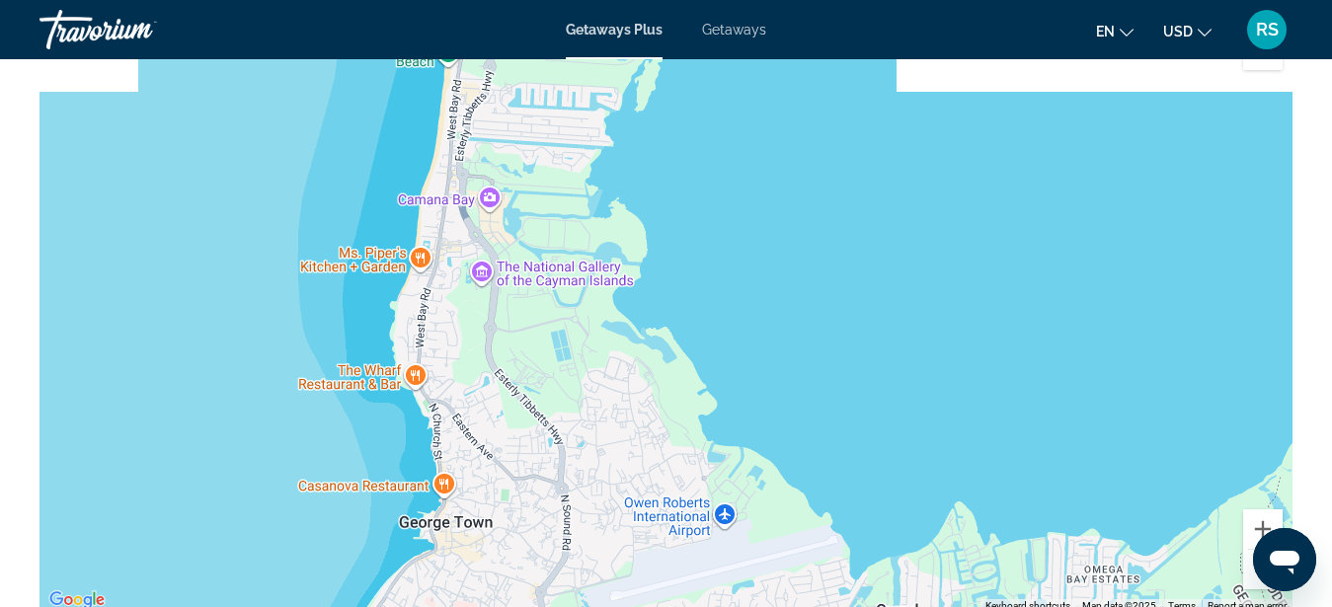
drag, startPoint x: 624, startPoint y: 228, endPoint x: 639, endPoint y: 422, distance: 194.1
click at [639, 422] on div "Main content" at bounding box center [666, 317] width 1253 height 593
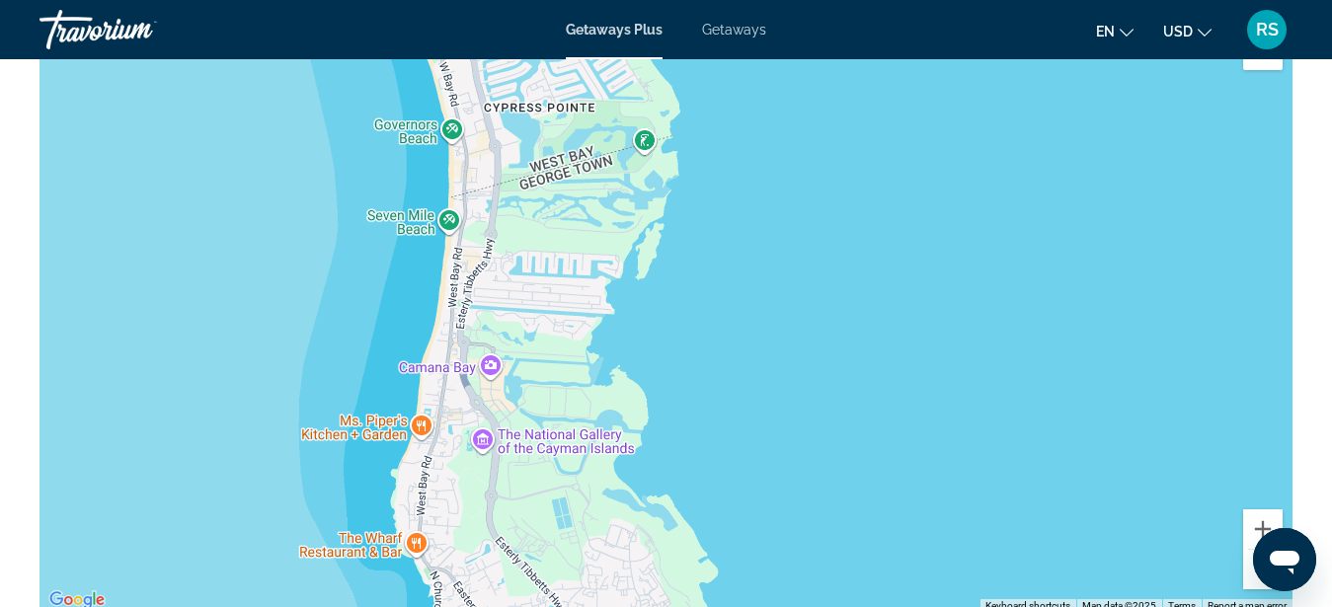
drag, startPoint x: 570, startPoint y: 249, endPoint x: 571, endPoint y: 419, distance: 169.9
click at [571, 419] on div "Main content" at bounding box center [666, 317] width 1253 height 593
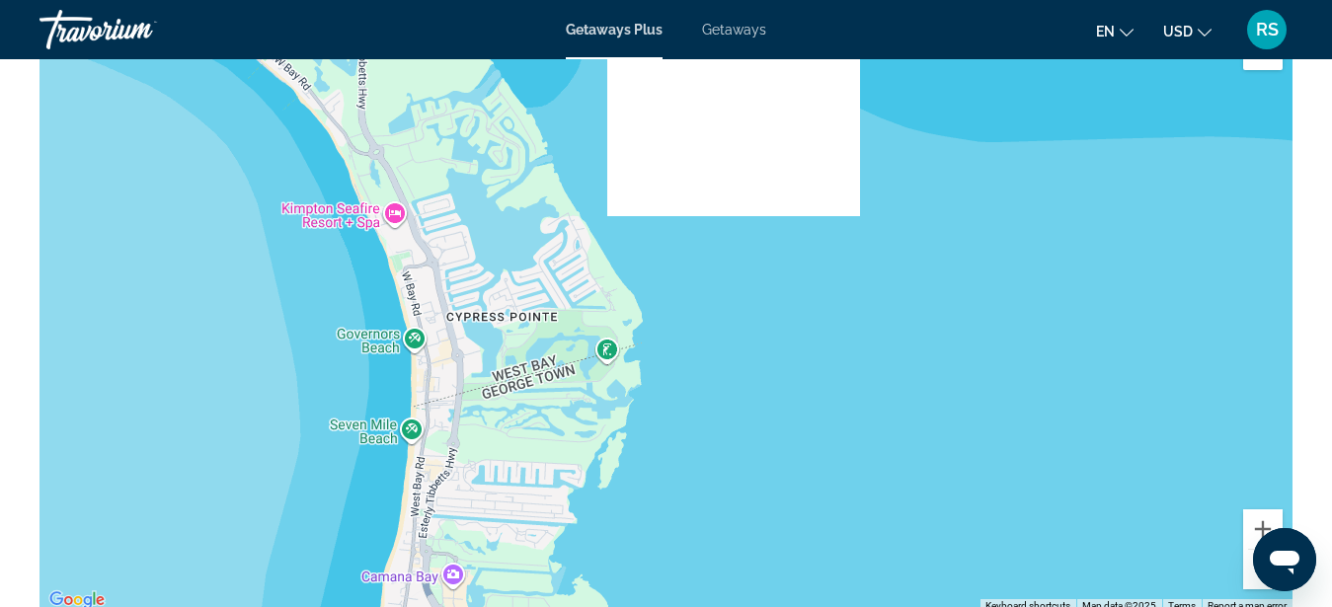
drag, startPoint x: 594, startPoint y: 255, endPoint x: 556, endPoint y: 468, distance: 216.6
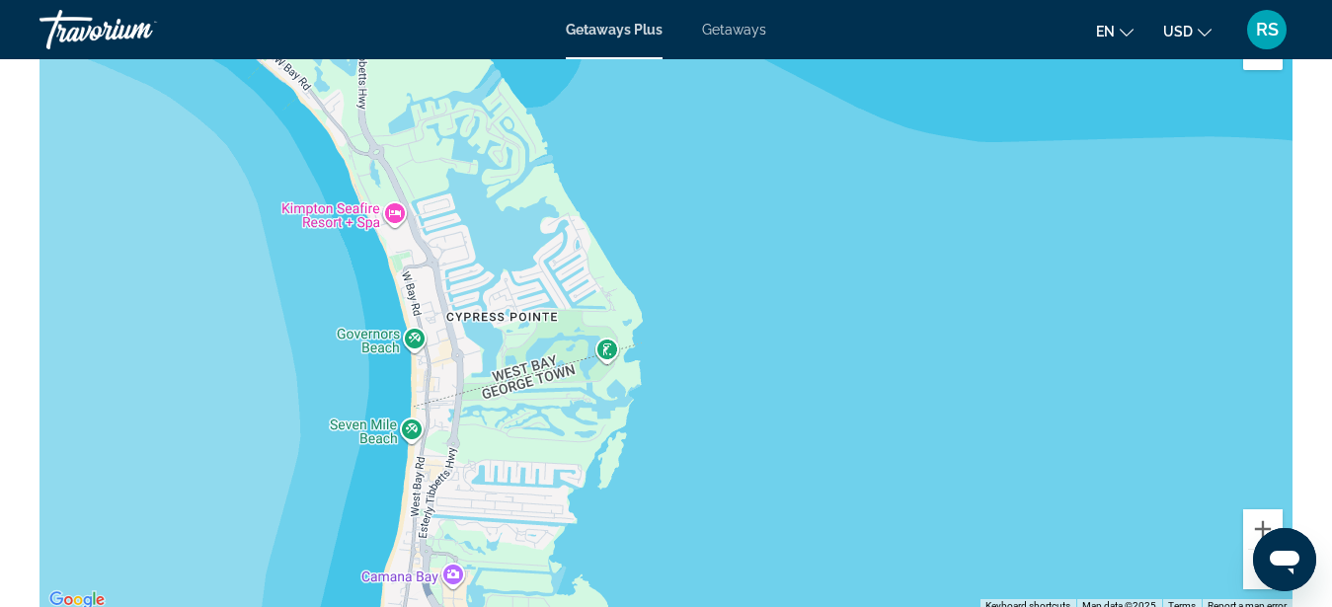
click at [556, 468] on div "Main content" at bounding box center [666, 317] width 1253 height 593
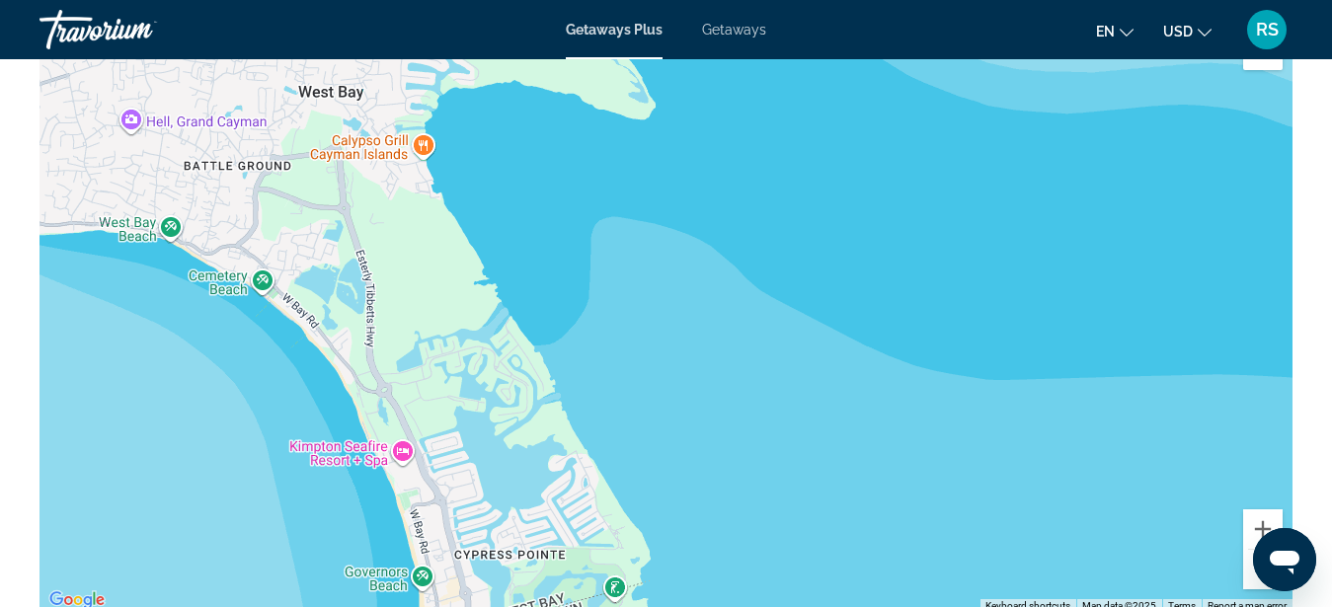
drag, startPoint x: 550, startPoint y: 272, endPoint x: 558, endPoint y: 514, distance: 242.1
click at [558, 514] on div "Main content" at bounding box center [666, 317] width 1253 height 593
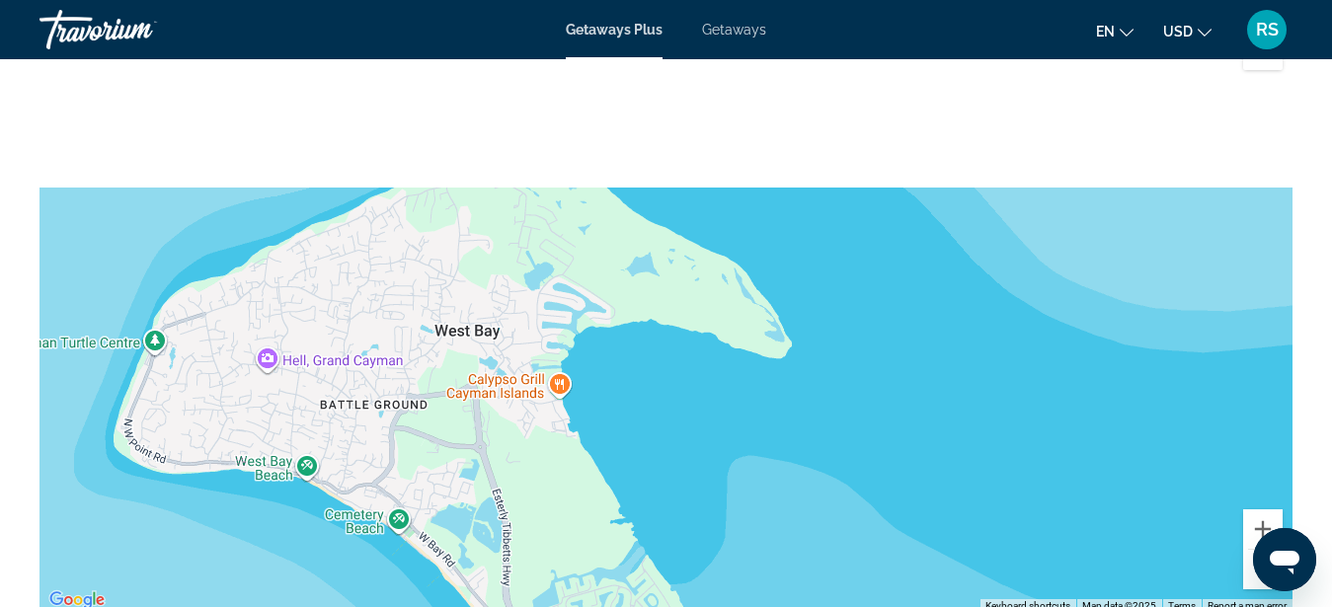
drag, startPoint x: 454, startPoint y: 301, endPoint x: 591, endPoint y: 541, distance: 276.0
click at [591, 541] on div "Main content" at bounding box center [666, 317] width 1253 height 593
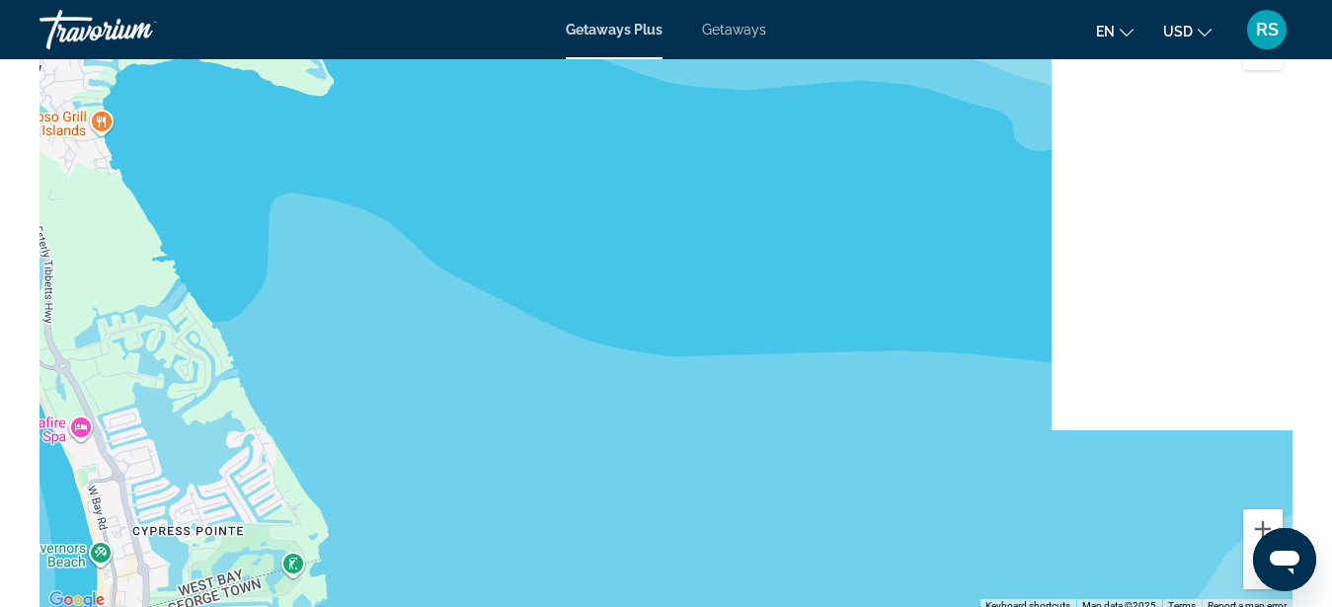
drag, startPoint x: 526, startPoint y: 476, endPoint x: 74, endPoint y: 209, distance: 525.1
click at [61, 203] on div "Main content" at bounding box center [666, 317] width 1253 height 593
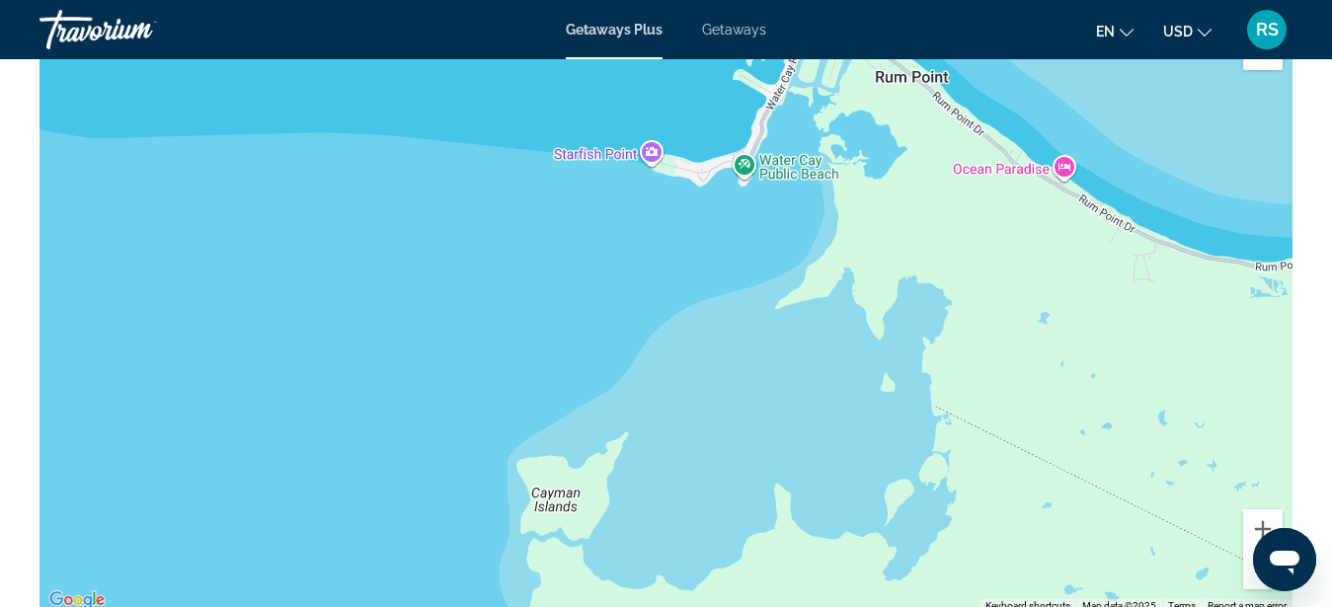
drag, startPoint x: 978, startPoint y: 445, endPoint x: 413, endPoint y: 241, distance: 600.8
click at [413, 241] on div "Main content" at bounding box center [666, 317] width 1253 height 593
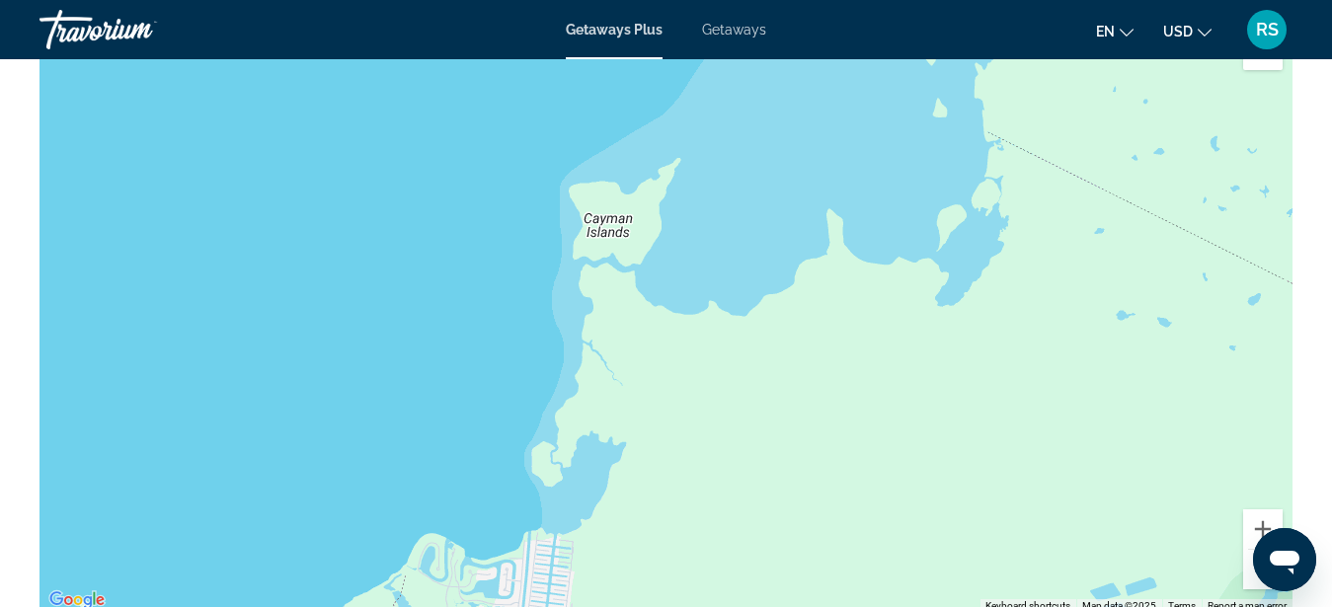
drag, startPoint x: 647, startPoint y: 503, endPoint x: 707, endPoint y: 202, distance: 306.2
click at [707, 202] on div "Main content" at bounding box center [666, 317] width 1253 height 593
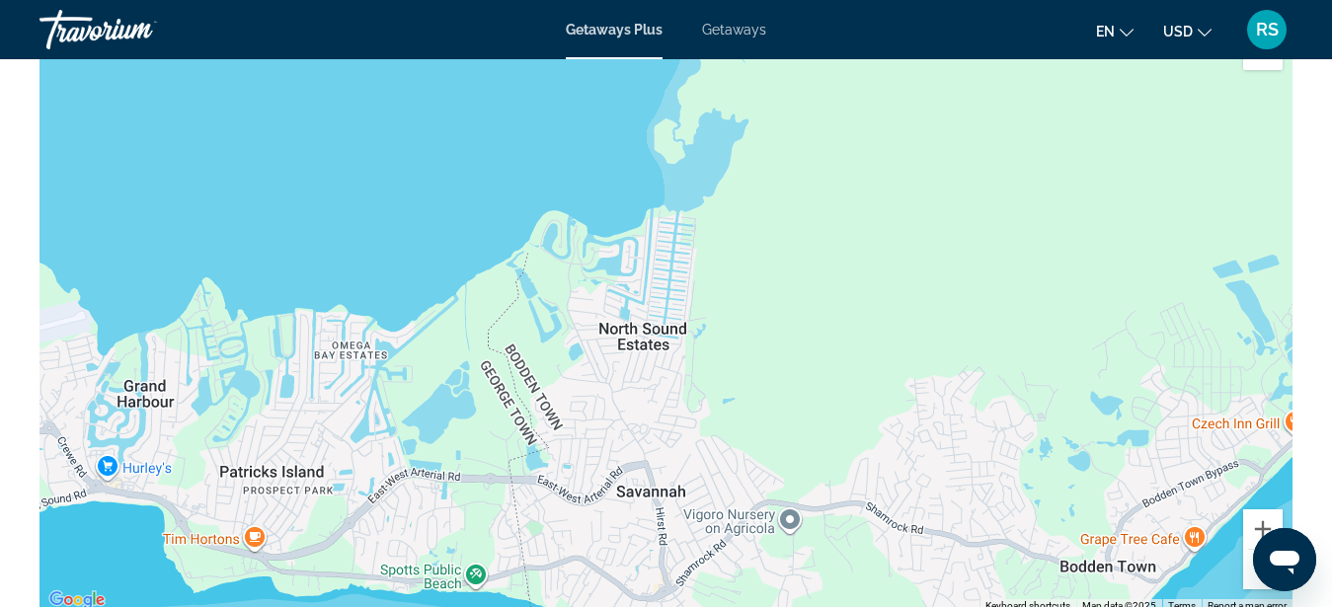
drag, startPoint x: 949, startPoint y: 583, endPoint x: 1064, endPoint y: 283, distance: 320.4
click at [1064, 283] on div "Main content" at bounding box center [666, 317] width 1253 height 593
click at [1251, 583] on button "Zoom out" at bounding box center [1263, 570] width 40 height 40
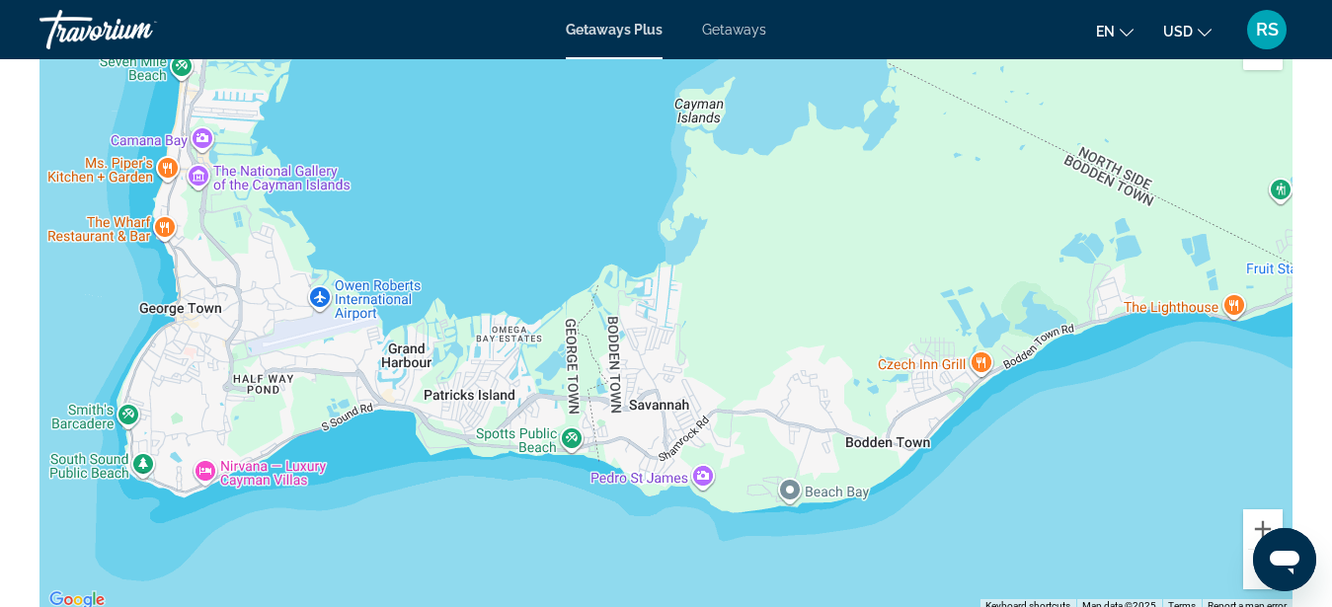
click at [1251, 583] on button "Zoom out" at bounding box center [1263, 570] width 40 height 40
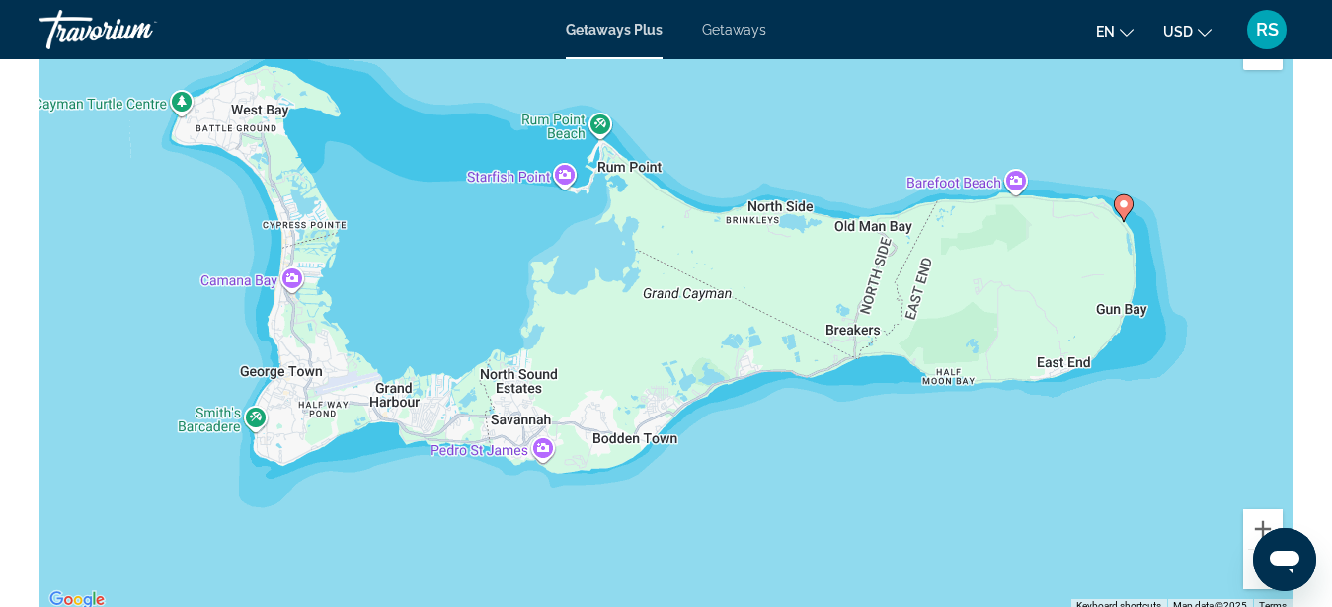
drag, startPoint x: 934, startPoint y: 279, endPoint x: 792, endPoint y: 333, distance: 151.9
click at [792, 333] on div "To activate drag with keyboard, press Alt + Enter. Once in keyboard drag state,…" at bounding box center [666, 317] width 1253 height 593
click at [306, 397] on div "To activate drag with keyboard, press Alt + Enter. Once in keyboard drag state,…" at bounding box center [666, 317] width 1253 height 593
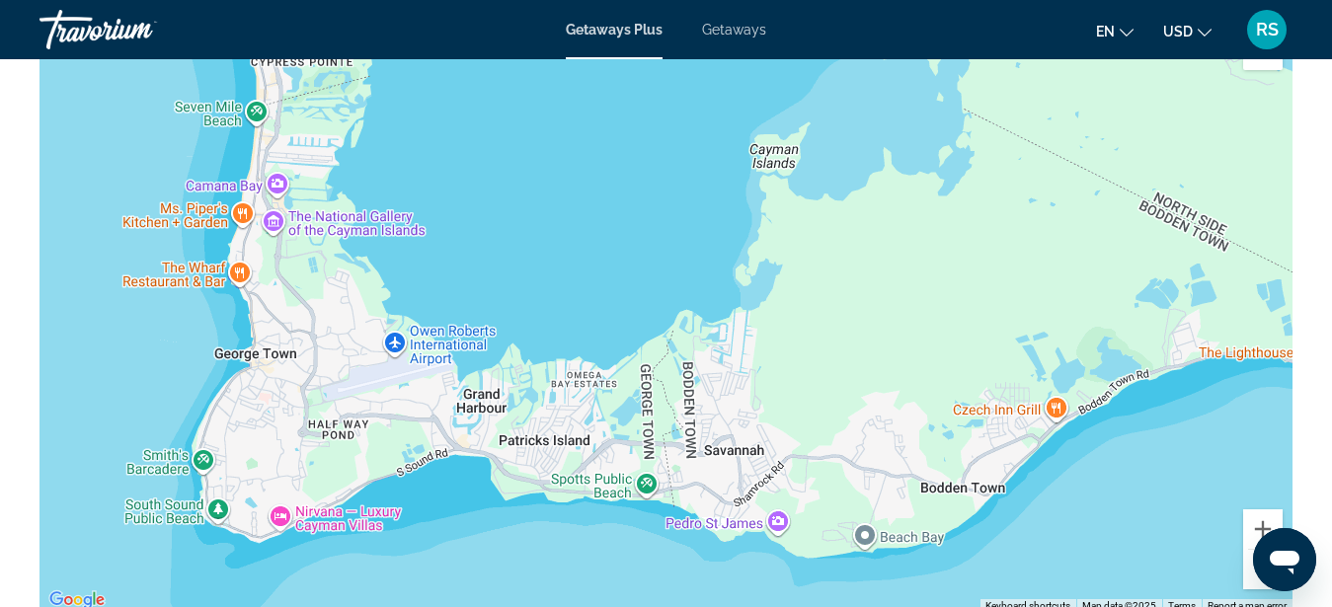
click at [304, 397] on div "Main content" at bounding box center [666, 317] width 1253 height 593
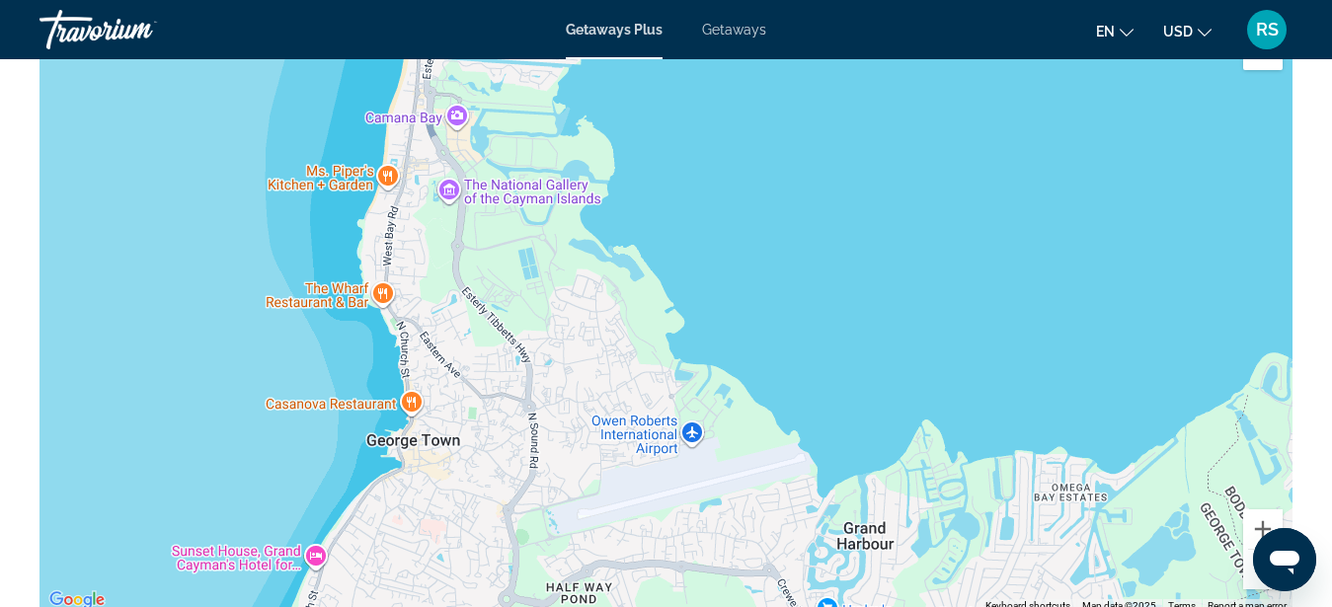
drag, startPoint x: 534, startPoint y: 439, endPoint x: 683, endPoint y: 439, distance: 149.1
click at [724, 530] on div "Main content" at bounding box center [666, 317] width 1253 height 593
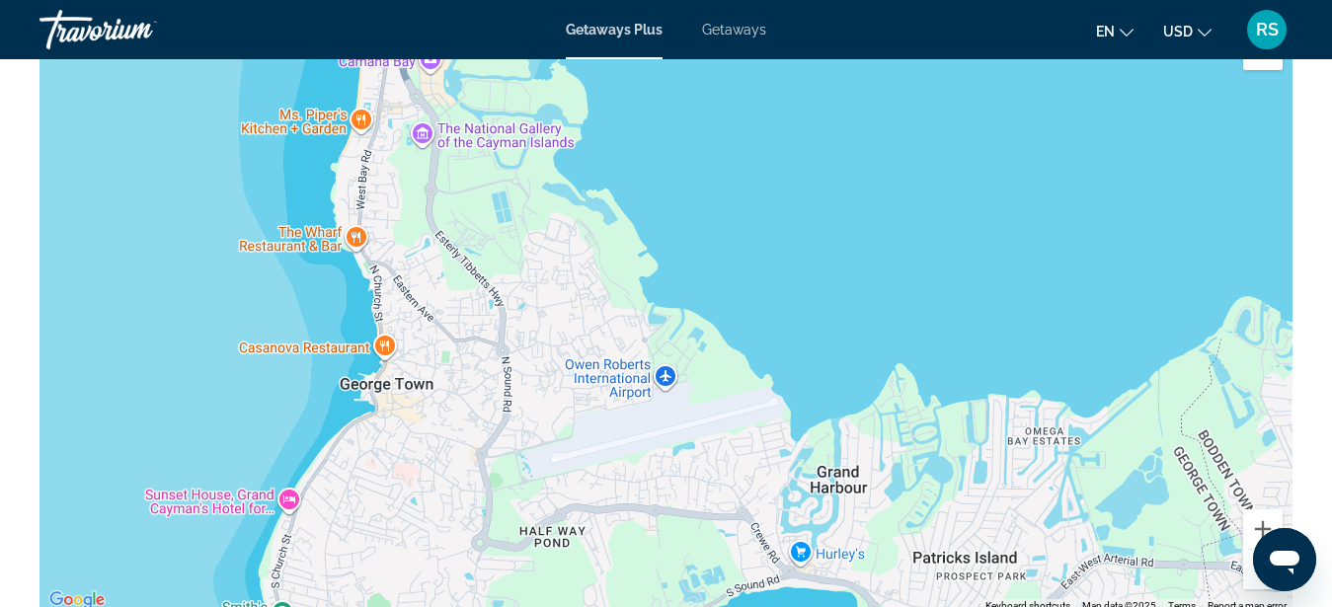
click at [1255, 583] on button "Zoom out" at bounding box center [1263, 570] width 40 height 40
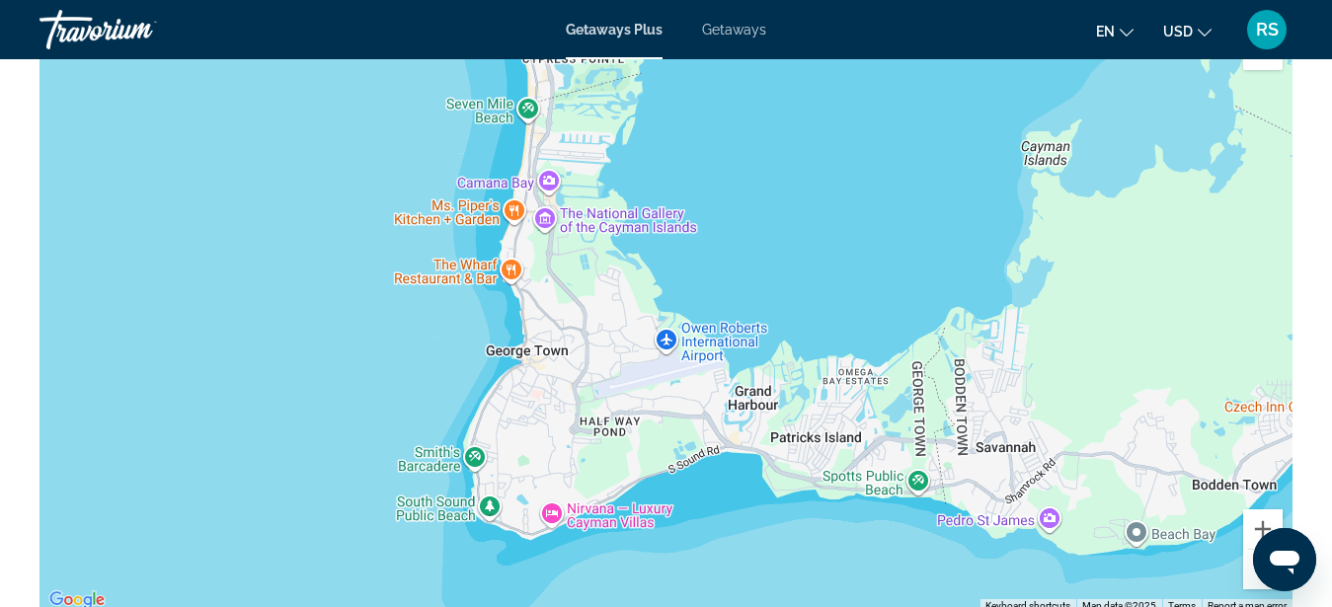
click at [1255, 583] on button "Zoom out" at bounding box center [1263, 570] width 40 height 40
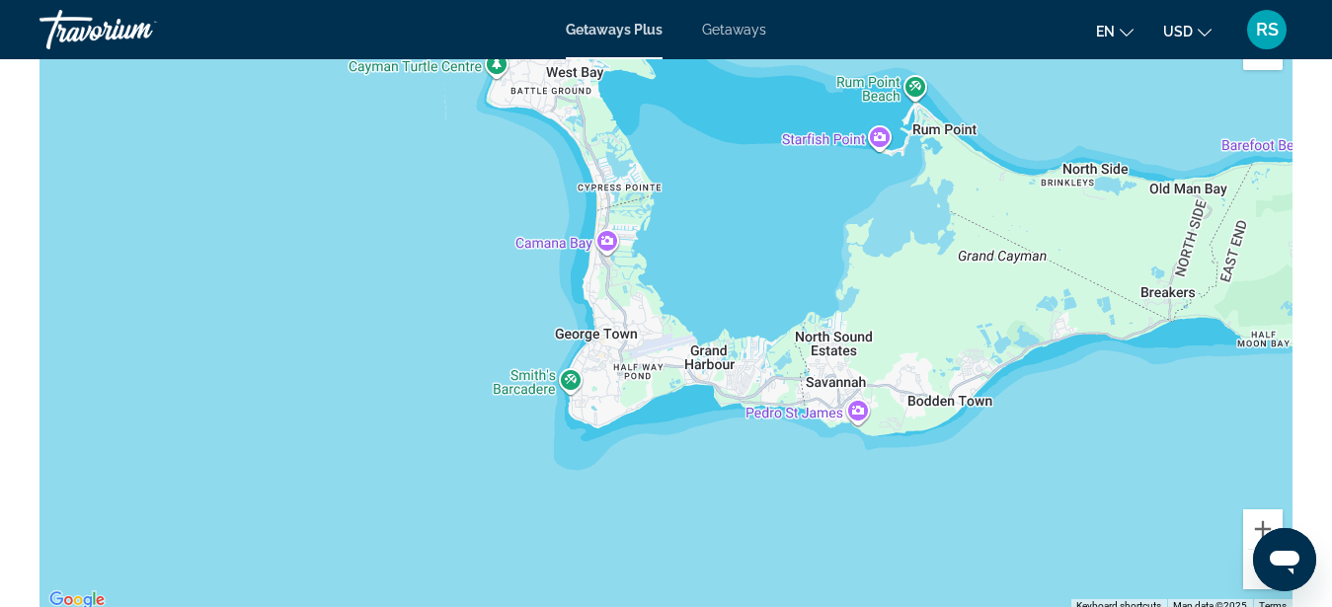
click at [1255, 583] on button "Zoom out" at bounding box center [1263, 570] width 40 height 40
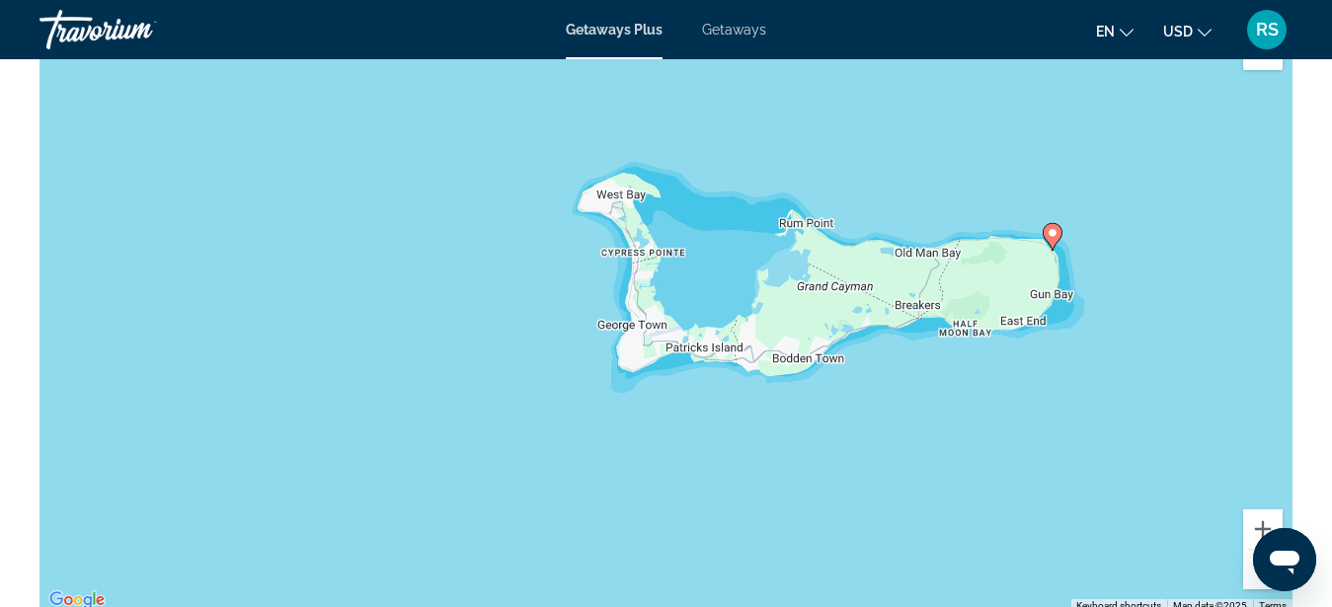
click at [1255, 583] on button "Zoom out" at bounding box center [1263, 570] width 40 height 40
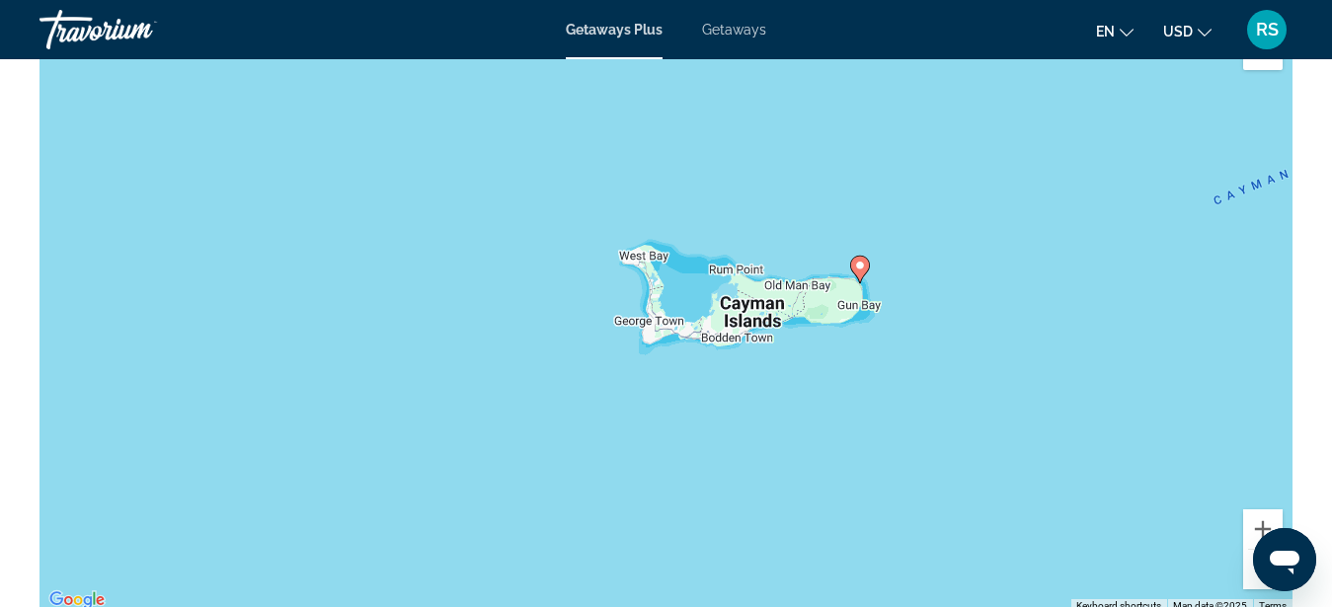
click at [1255, 583] on button "Zoom out" at bounding box center [1263, 570] width 40 height 40
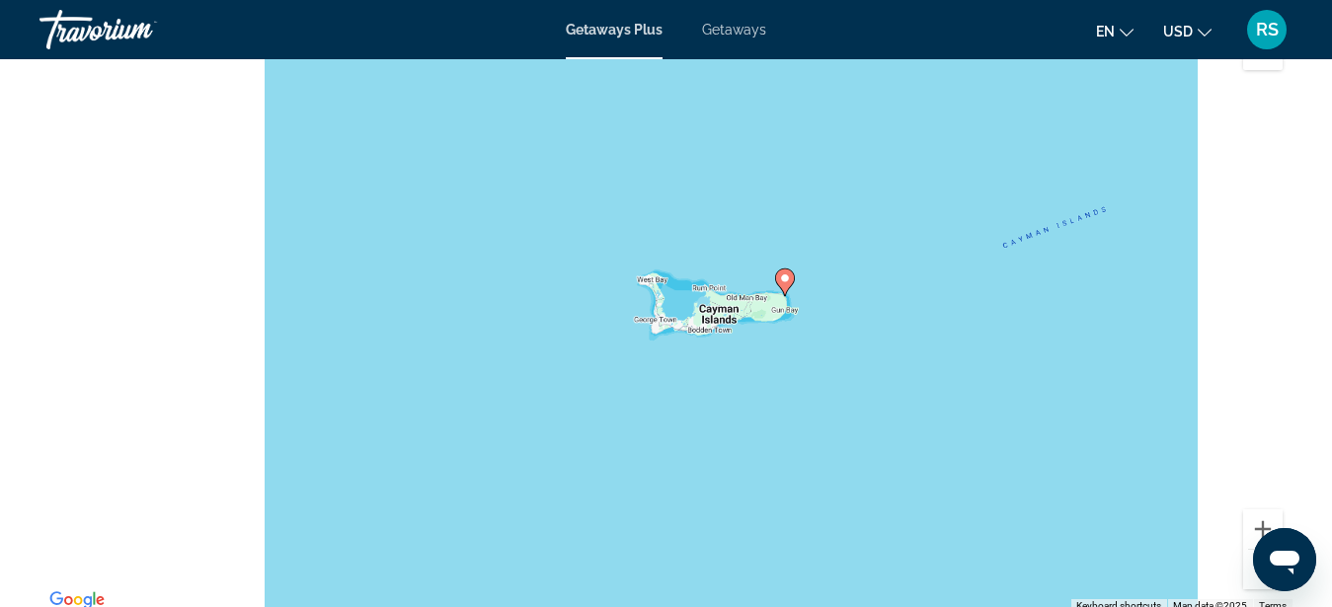
click at [1255, 583] on button "Zoom out" at bounding box center [1263, 570] width 40 height 40
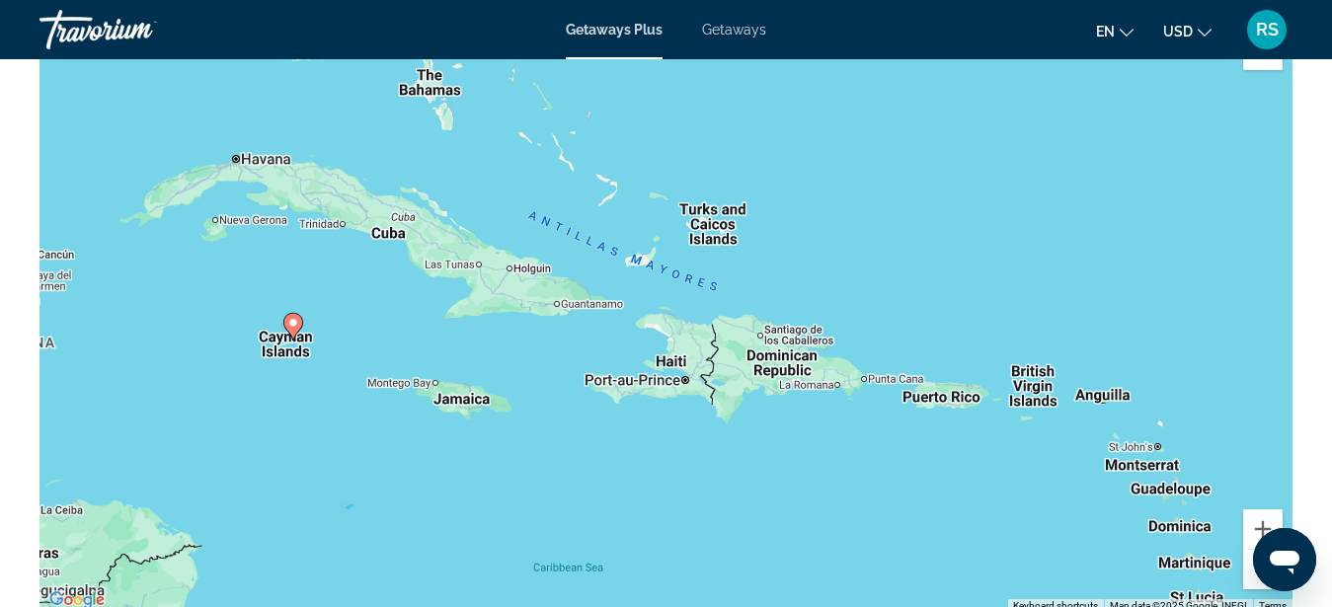
drag, startPoint x: 981, startPoint y: 334, endPoint x: 651, endPoint y: 353, distance: 330.4
click at [651, 359] on div "To activate drag with keyboard, press Alt + Enter. Once in keyboard drag state,…" at bounding box center [666, 317] width 1253 height 593
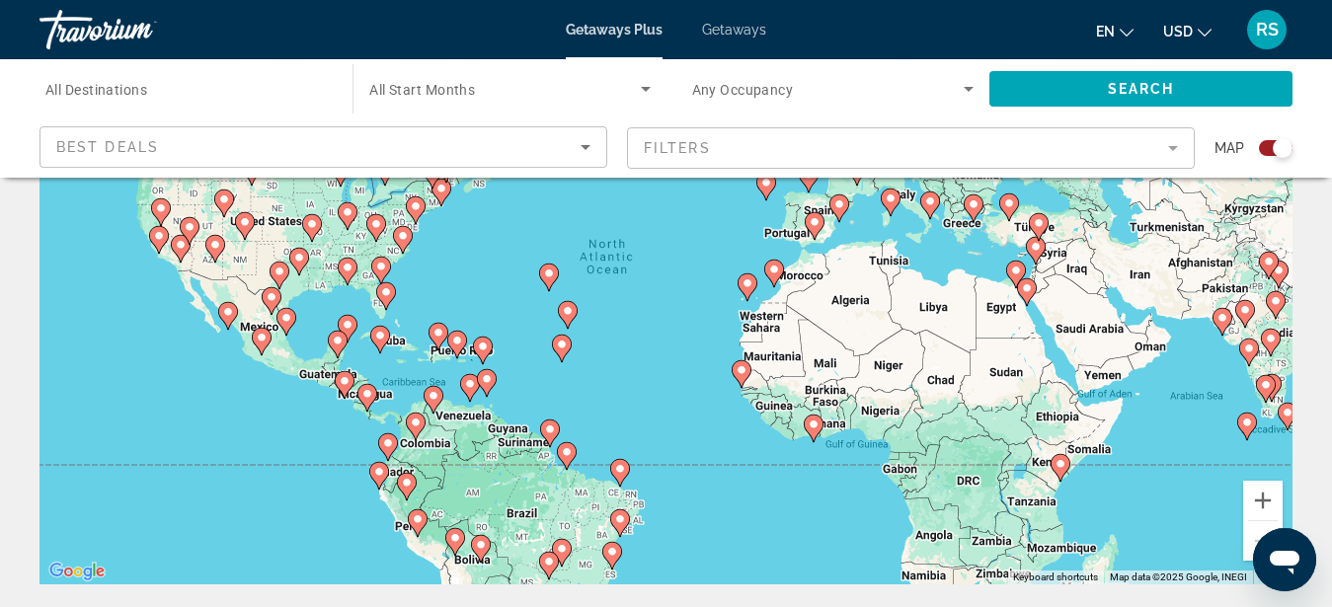
scroll to position [201, 0]
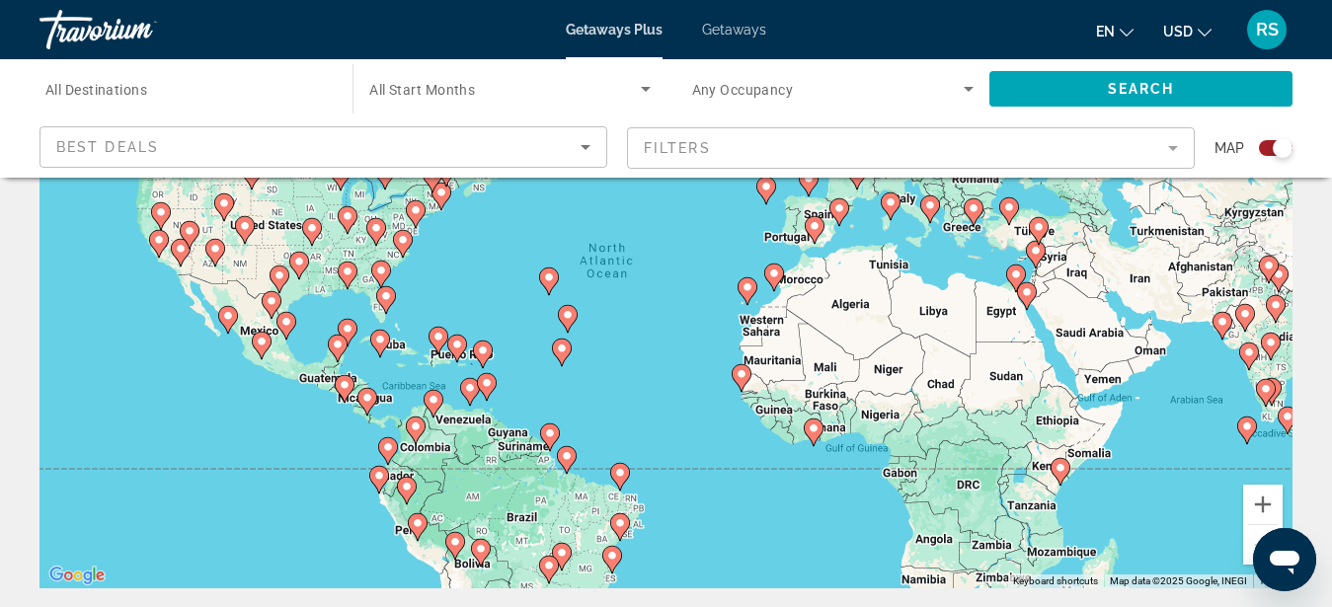
click at [428, 289] on div "To activate drag with keyboard, press Alt + Enter. Once in keyboard drag state,…" at bounding box center [666, 292] width 1253 height 593
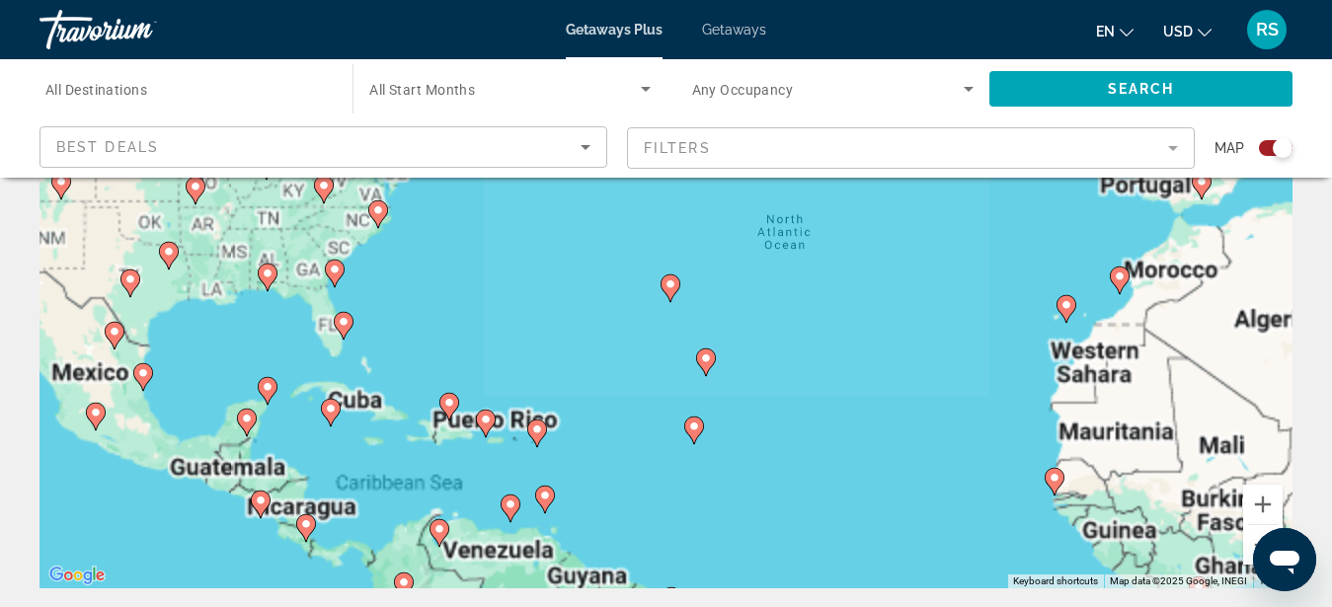
click at [385, 296] on div "To activate drag with keyboard, press Alt + Enter. Once in keyboard drag state,…" at bounding box center [666, 292] width 1253 height 593
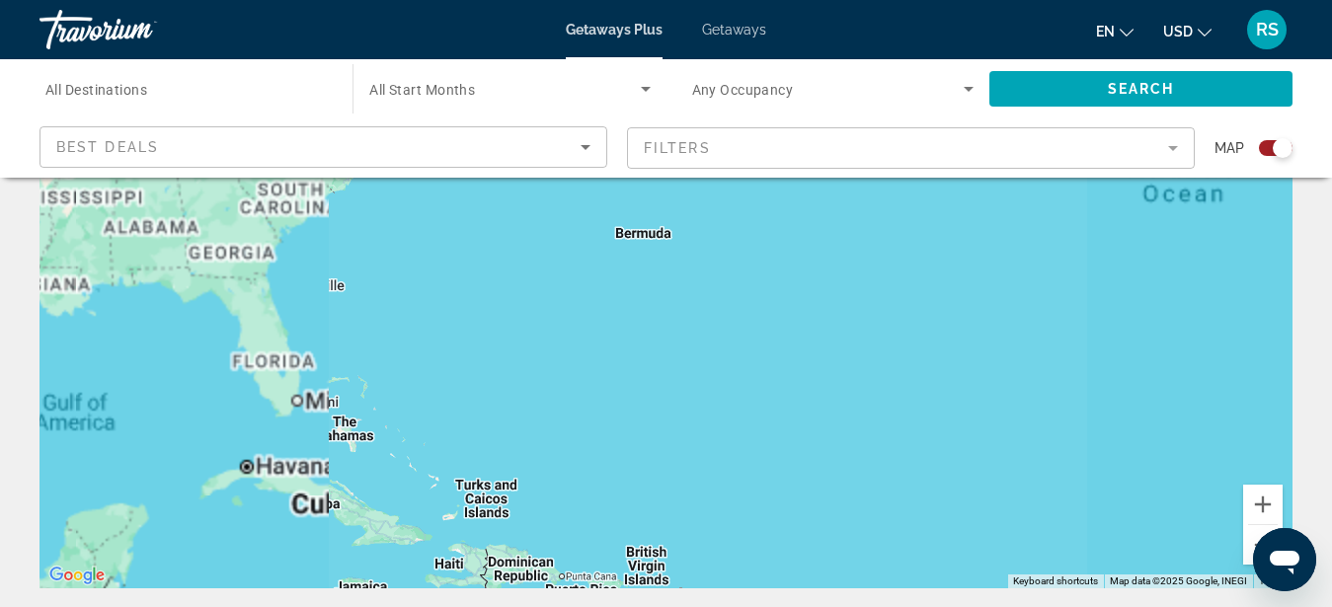
drag, startPoint x: 296, startPoint y: 264, endPoint x: 827, endPoint y: 316, distance: 532.9
click at [827, 316] on div "To activate drag with keyboard, press Alt + Enter. Once in keyboard drag state,…" at bounding box center [666, 292] width 1253 height 593
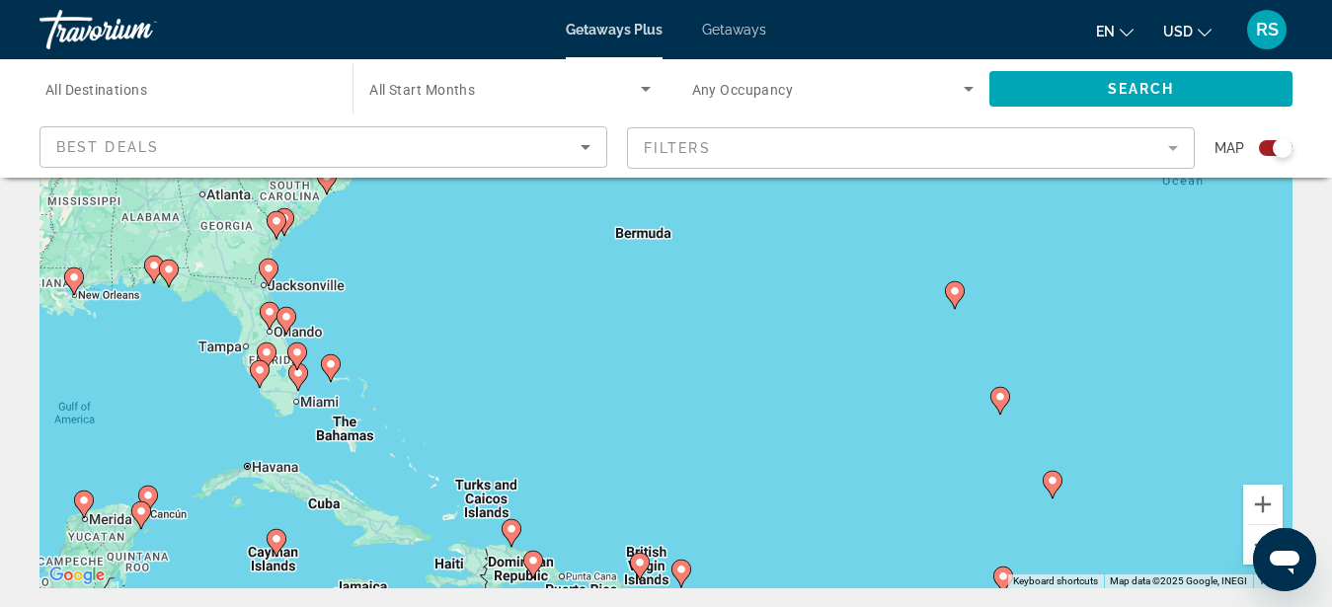
drag, startPoint x: 579, startPoint y: 319, endPoint x: 1231, endPoint y: 386, distance: 655.3
click at [1231, 386] on div "To activate drag with keyboard, press Alt + Enter. Once in keyboard drag state,…" at bounding box center [666, 292] width 1253 height 593
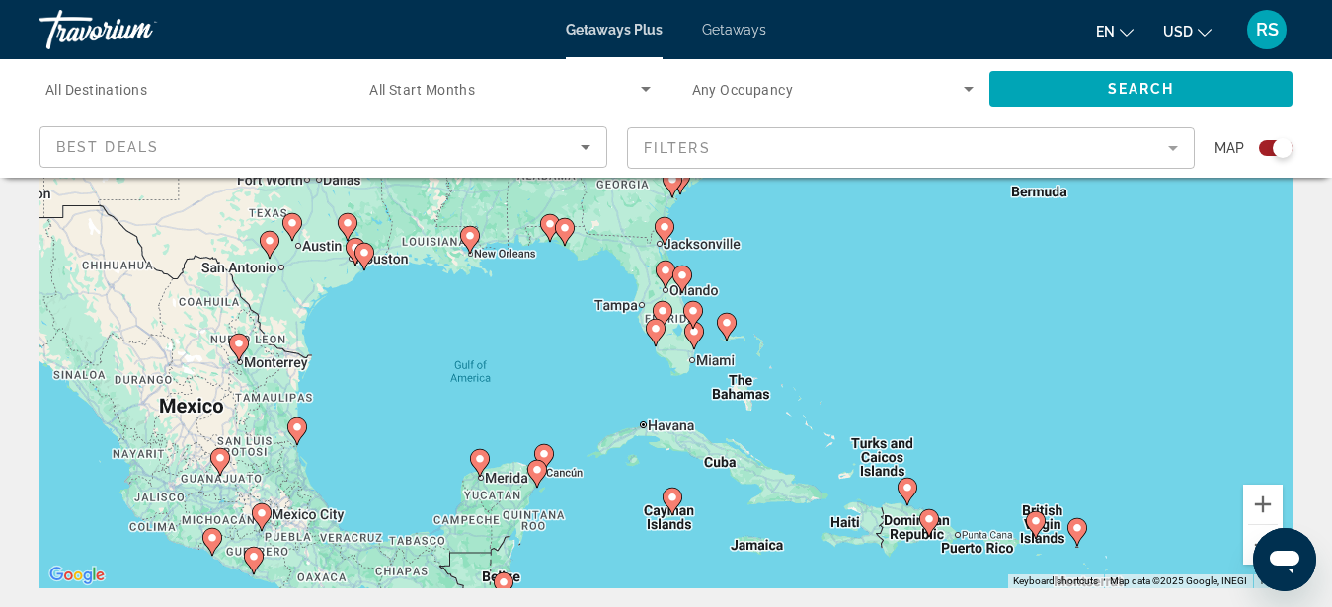
drag, startPoint x: 294, startPoint y: 259, endPoint x: 690, endPoint y: 217, distance: 398.2
click at [690, 217] on div "To activate drag with keyboard, press Alt + Enter. Once in keyboard drag state,…" at bounding box center [666, 292] width 1253 height 593
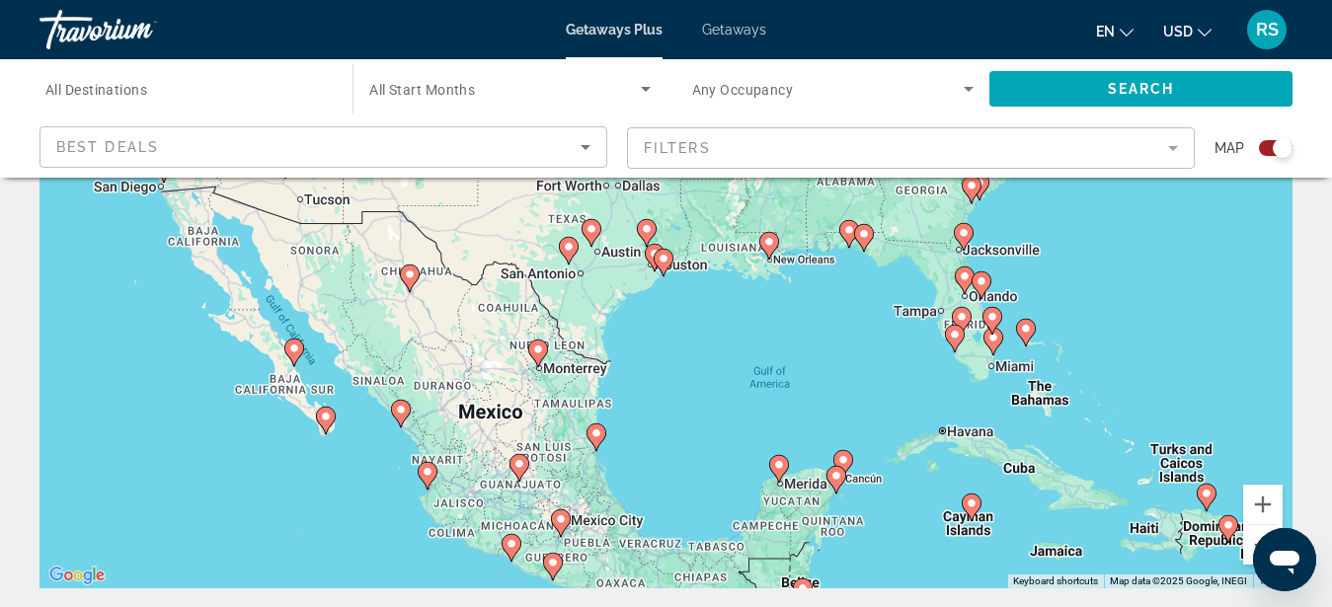
drag, startPoint x: 617, startPoint y: 417, endPoint x: 832, endPoint y: 485, distance: 224.9
click at [902, 491] on div "To activate drag with keyboard, press Alt + Enter. Once in keyboard drag state,…" at bounding box center [666, 292] width 1253 height 593
click at [289, 466] on div "To activate drag with keyboard, press Alt + Enter. Once in keyboard drag state,…" at bounding box center [666, 292] width 1253 height 593
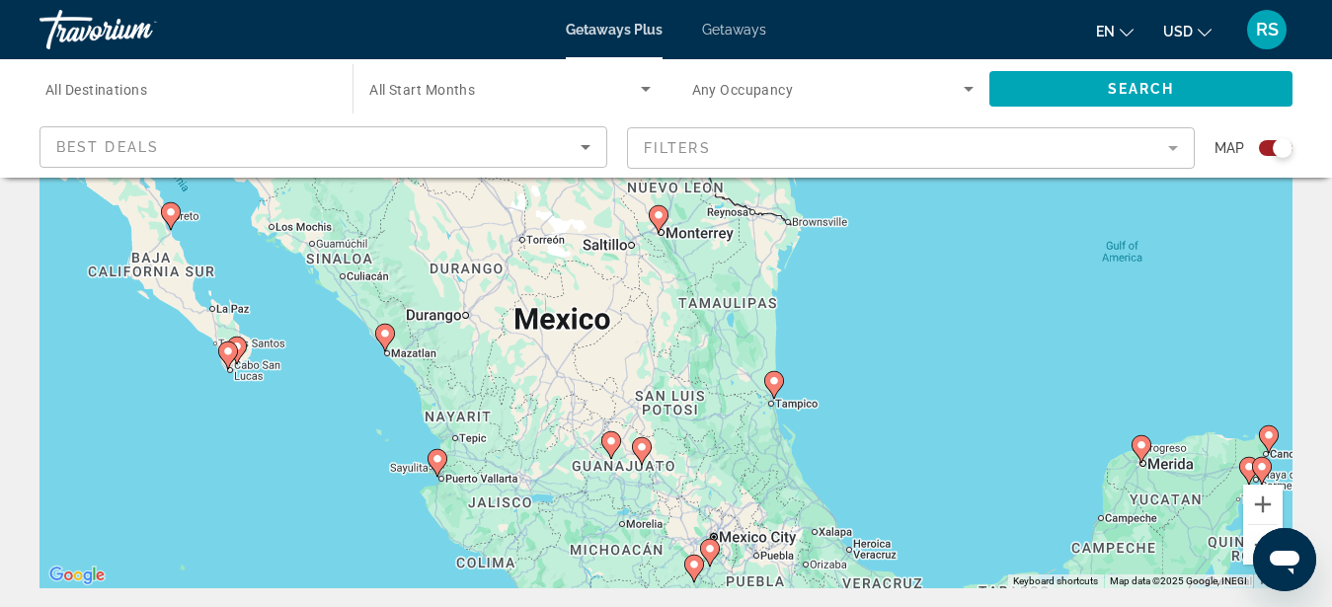
drag, startPoint x: 291, startPoint y: 388, endPoint x: 162, endPoint y: 354, distance: 133.9
click at [162, 354] on div "To activate drag with keyboard, press Alt + Enter. Once in keyboard drag state,…" at bounding box center [666, 292] width 1253 height 593
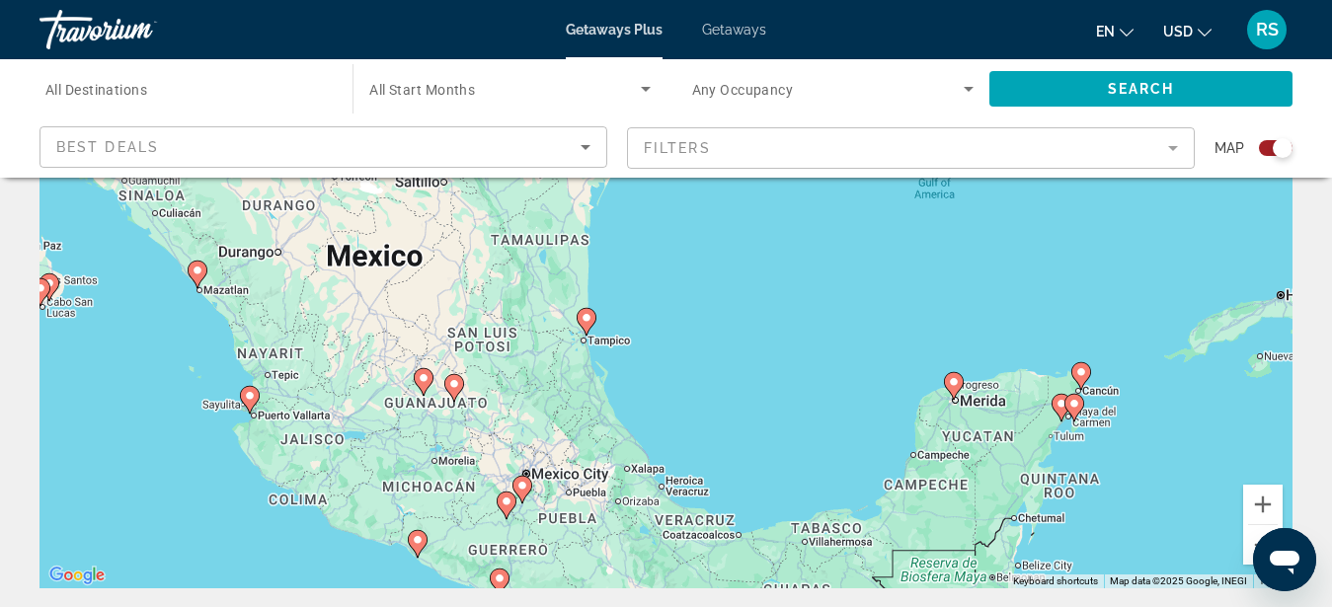
drag, startPoint x: 368, startPoint y: 502, endPoint x: 180, endPoint y: 439, distance: 198.6
click at [180, 439] on div "To activate drag with keyboard, press Alt + Enter. Once in keyboard drag state,…" at bounding box center [666, 292] width 1253 height 593
click at [204, 442] on div "To activate drag with keyboard, press Alt + Enter. Once in keyboard drag state,…" at bounding box center [666, 292] width 1253 height 593
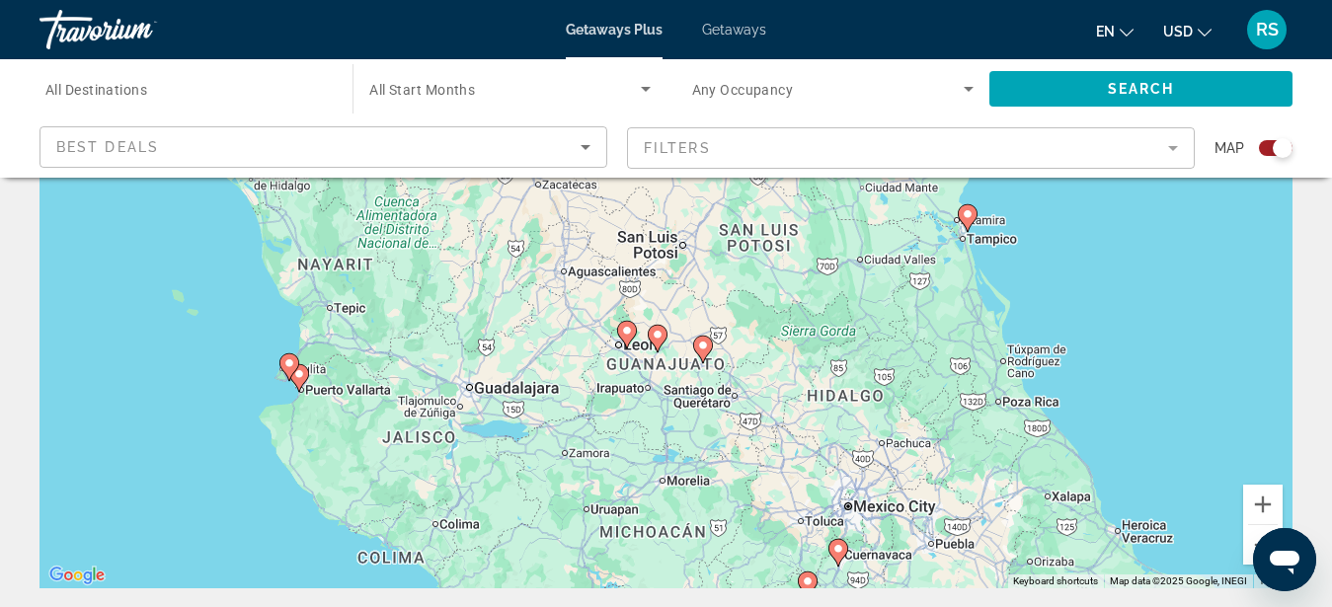
click at [221, 433] on div "To activate drag with keyboard, press Alt + Enter. Once in keyboard drag state,…" at bounding box center [666, 292] width 1253 height 593
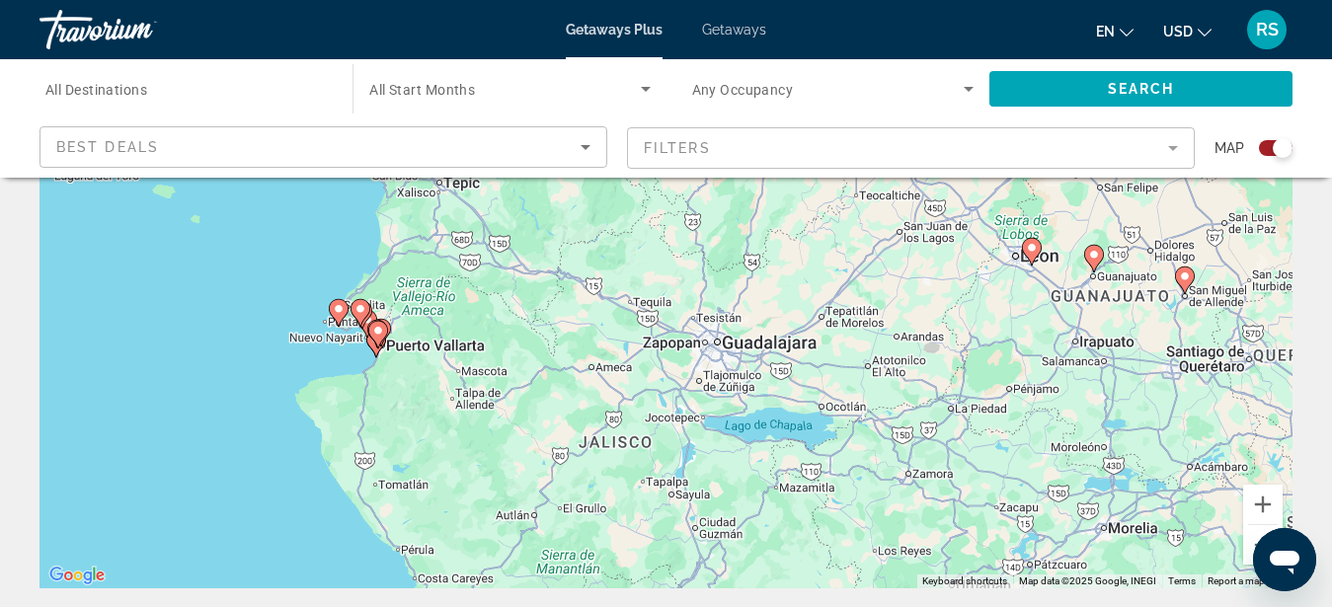
click at [340, 367] on div "To activate drag with keyboard, press Alt + Enter. Once in keyboard drag state,…" at bounding box center [666, 292] width 1253 height 593
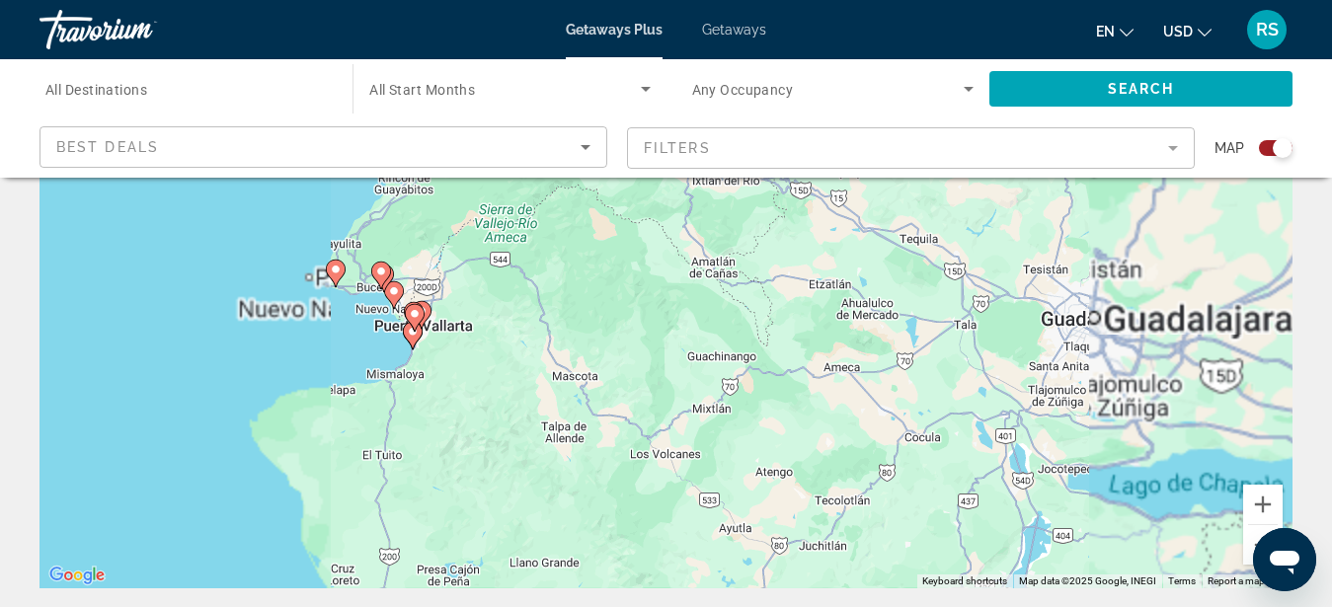
click at [361, 352] on div "To activate drag with keyboard, press Alt + Enter. Once in keyboard drag state,…" at bounding box center [666, 292] width 1253 height 593
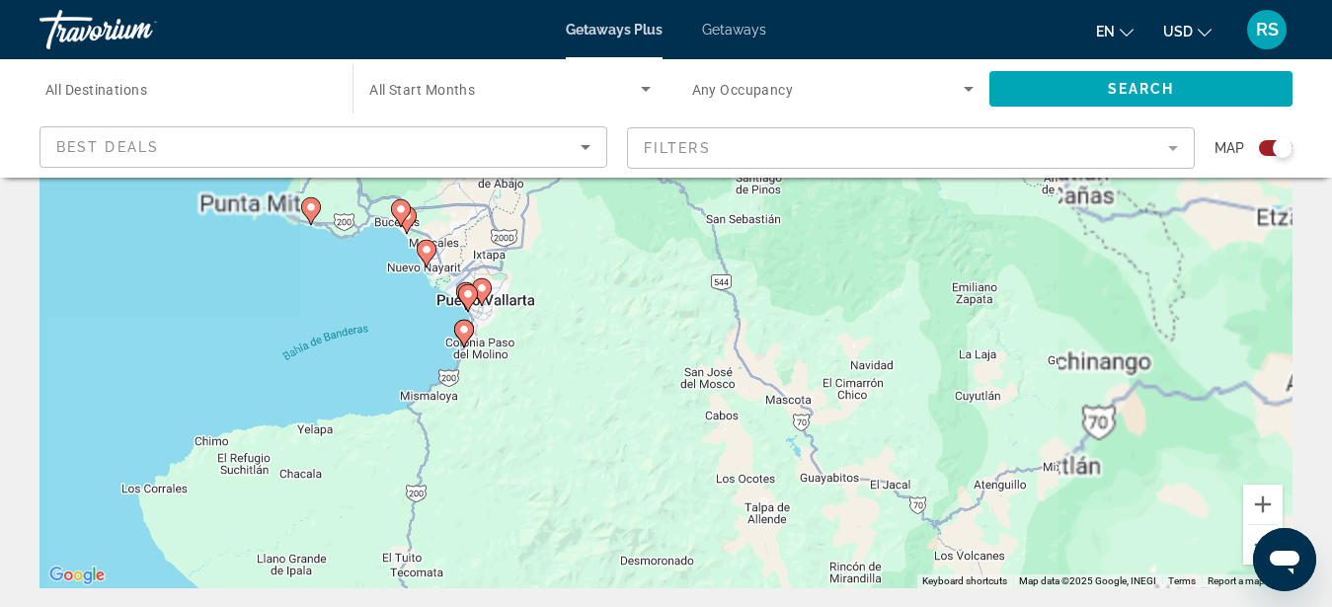
click at [405, 345] on div "To activate drag with keyboard, press Alt + Enter. Once in keyboard drag state,…" at bounding box center [666, 292] width 1253 height 593
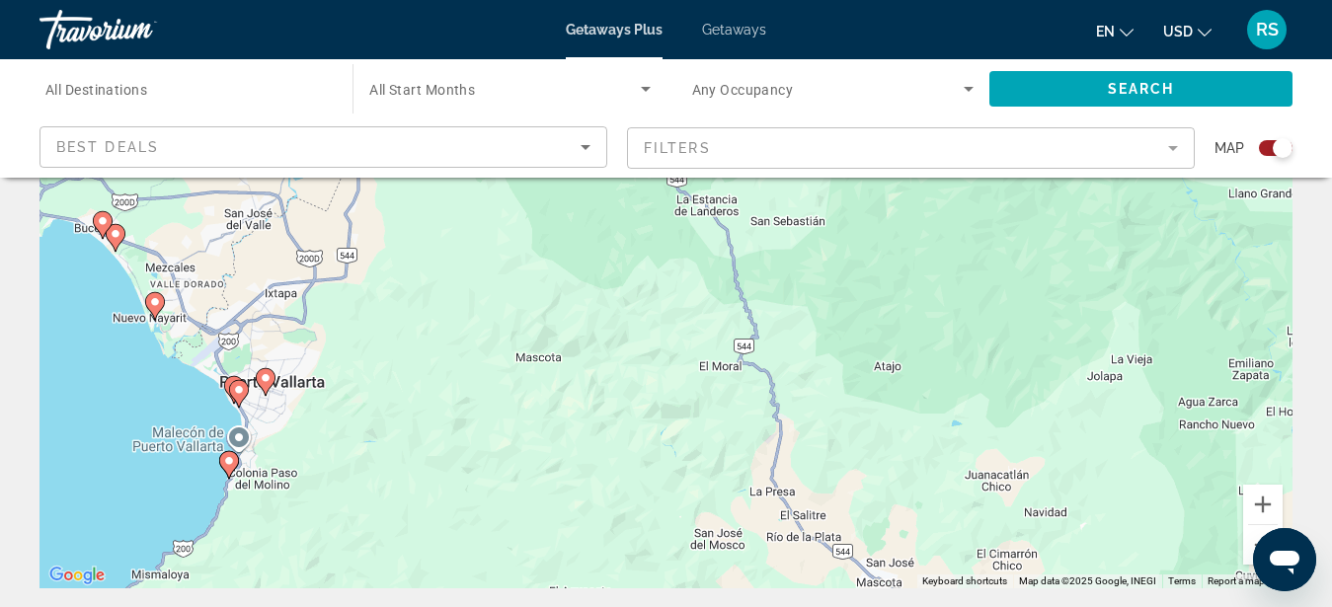
drag, startPoint x: 413, startPoint y: 295, endPoint x: 120, endPoint y: 425, distance: 320.6
click at [120, 425] on div "To activate drag with keyboard, press Alt + Enter. Once in keyboard drag state,…" at bounding box center [666, 292] width 1253 height 593
click at [1252, 535] on button "Zoom out" at bounding box center [1263, 545] width 40 height 40
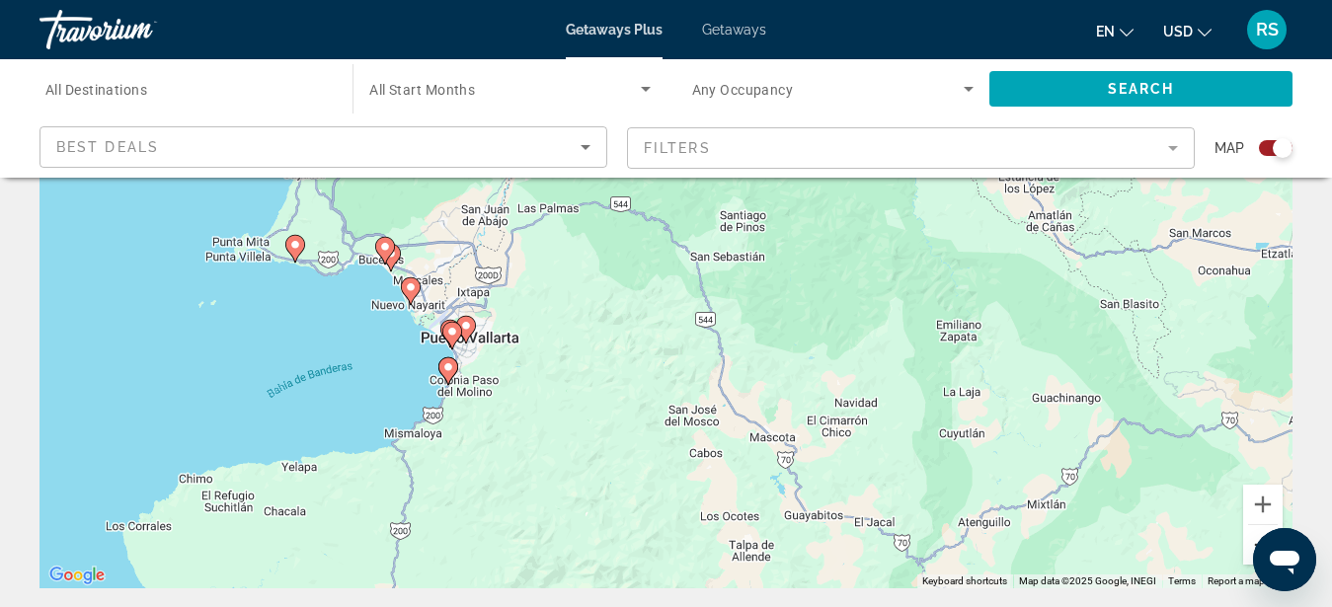
click at [1251, 535] on button "Zoom out" at bounding box center [1263, 545] width 40 height 40
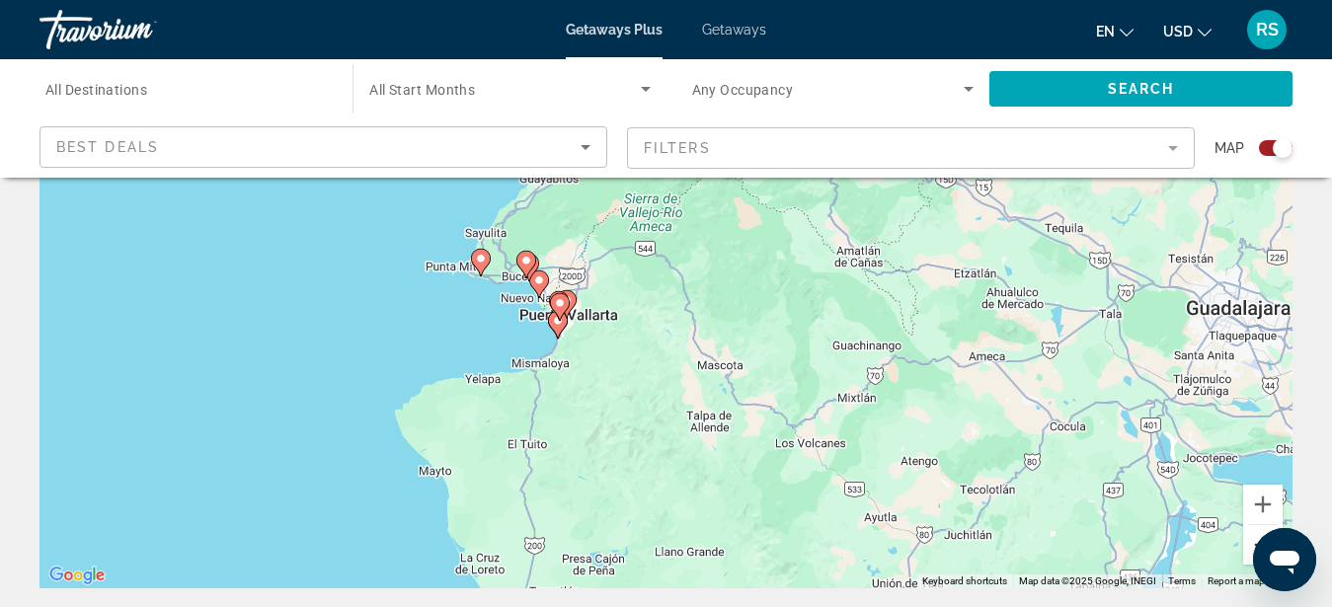
click at [1251, 535] on button "Zoom out" at bounding box center [1263, 545] width 40 height 40
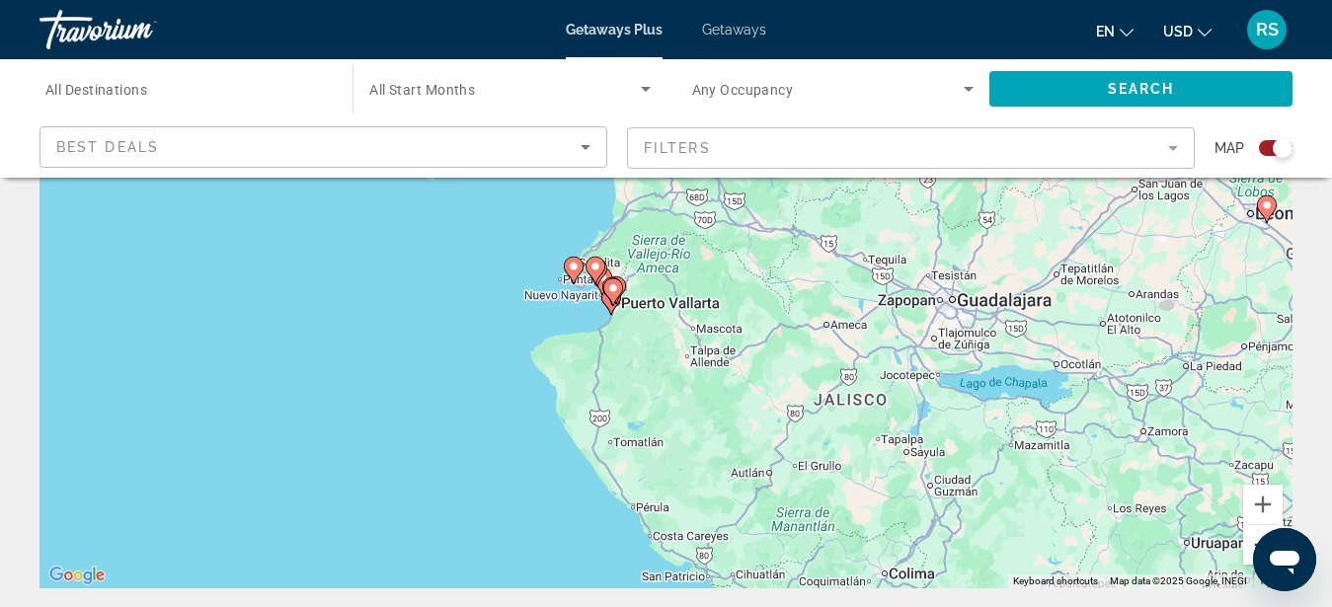
click at [1252, 541] on button "Zoom out" at bounding box center [1263, 545] width 40 height 40
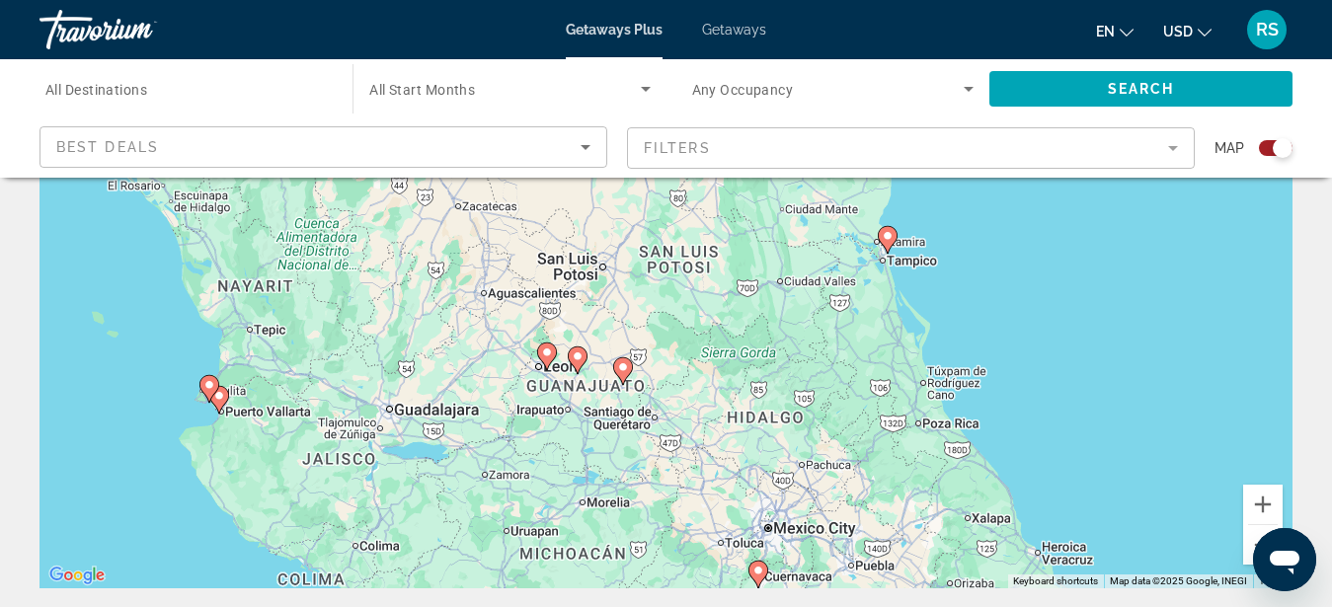
drag, startPoint x: 1058, startPoint y: 341, endPoint x: 651, endPoint y: 447, distance: 420.6
click at [651, 447] on div "To activate drag with keyboard, press Alt + Enter. Once in keyboard drag state,…" at bounding box center [666, 292] width 1253 height 593
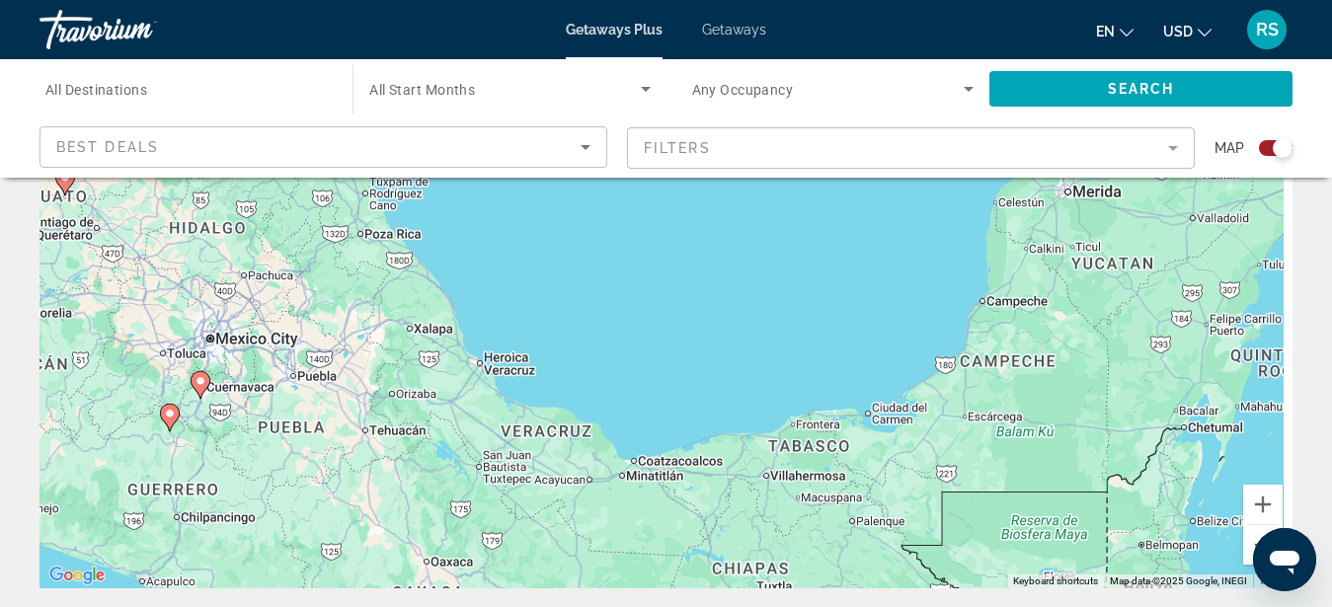
drag, startPoint x: 987, startPoint y: 490, endPoint x: 421, endPoint y: 298, distance: 597.5
click at [421, 298] on div "To activate drag with keyboard, press Alt + Enter. Once in keyboard drag state,…" at bounding box center [666, 292] width 1253 height 593
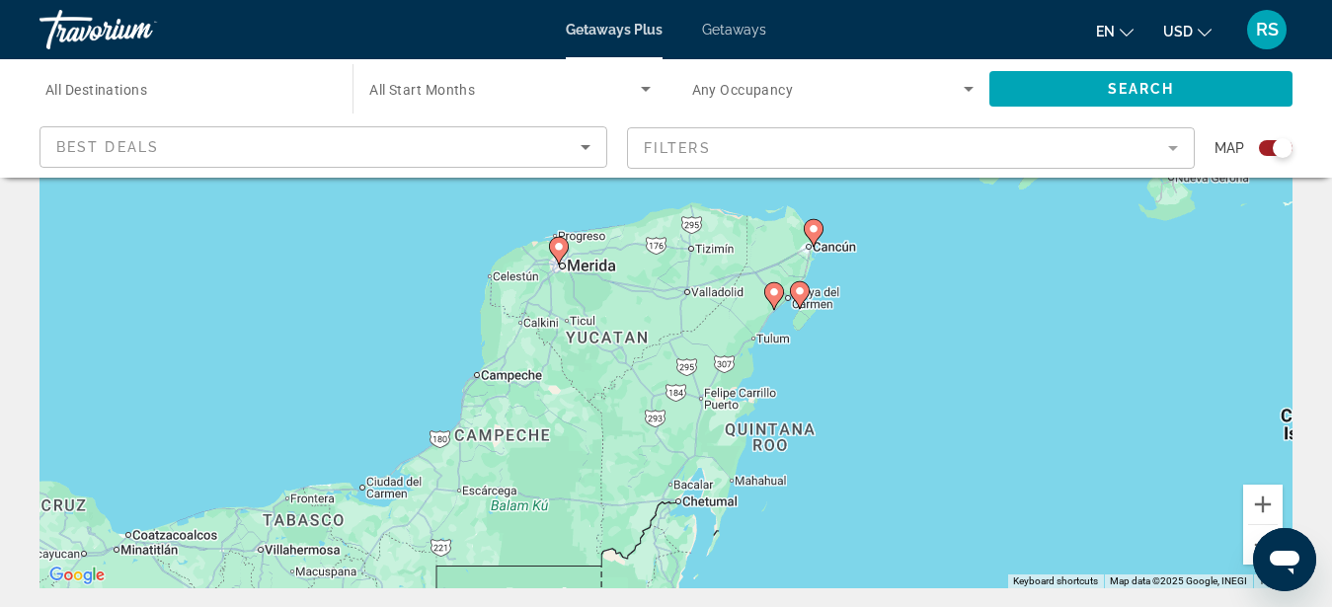
drag, startPoint x: 1059, startPoint y: 378, endPoint x: 551, endPoint y: 453, distance: 513.2
click at [551, 453] on div "To activate drag with keyboard, press Alt + Enter. Once in keyboard drag state,…" at bounding box center [666, 292] width 1253 height 593
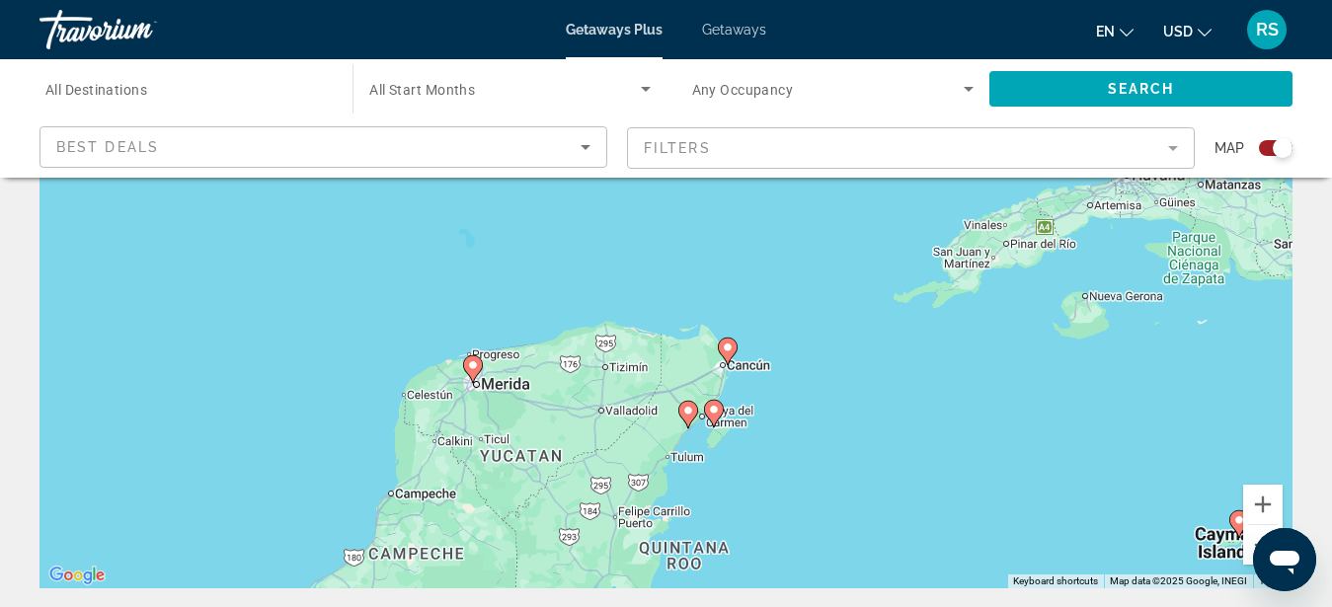
drag, startPoint x: 837, startPoint y: 363, endPoint x: 750, endPoint y: 483, distance: 147.8
click at [750, 483] on div "To activate drag with keyboard, press Alt + Enter. Once in keyboard drag state,…" at bounding box center [666, 292] width 1253 height 593
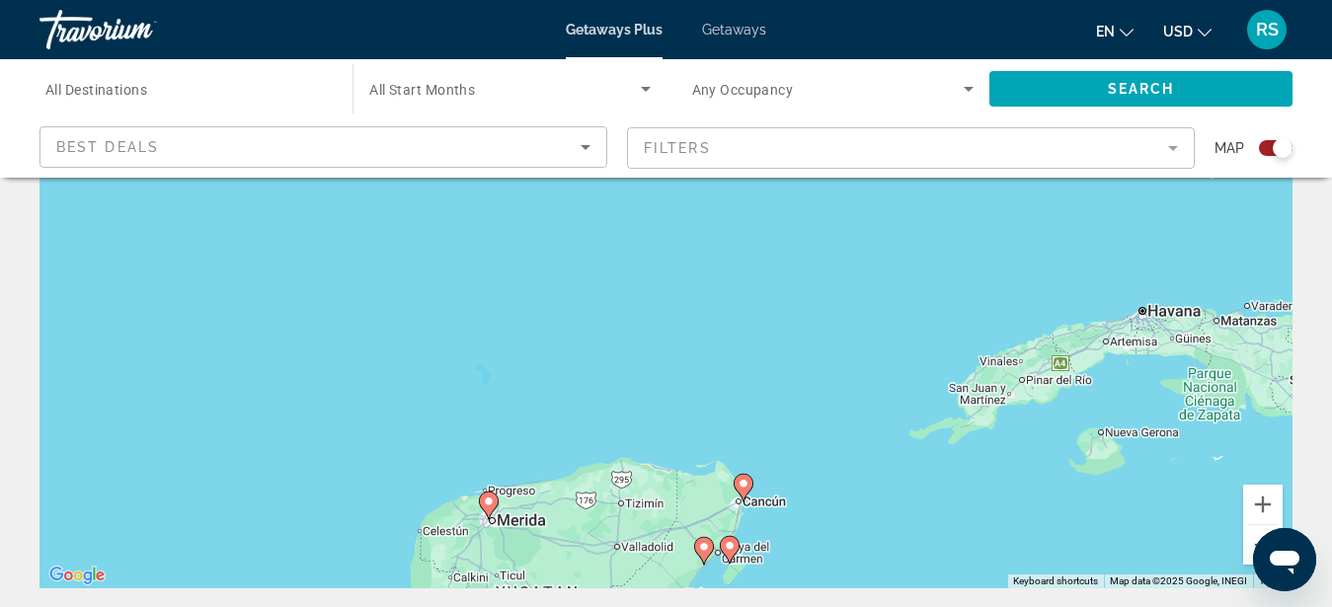
drag, startPoint x: 939, startPoint y: 516, endPoint x: 970, endPoint y: 559, distance: 53.2
click at [970, 561] on div "To activate drag with keyboard, press Alt + Enter. Once in keyboard drag state,…" at bounding box center [666, 292] width 1253 height 593
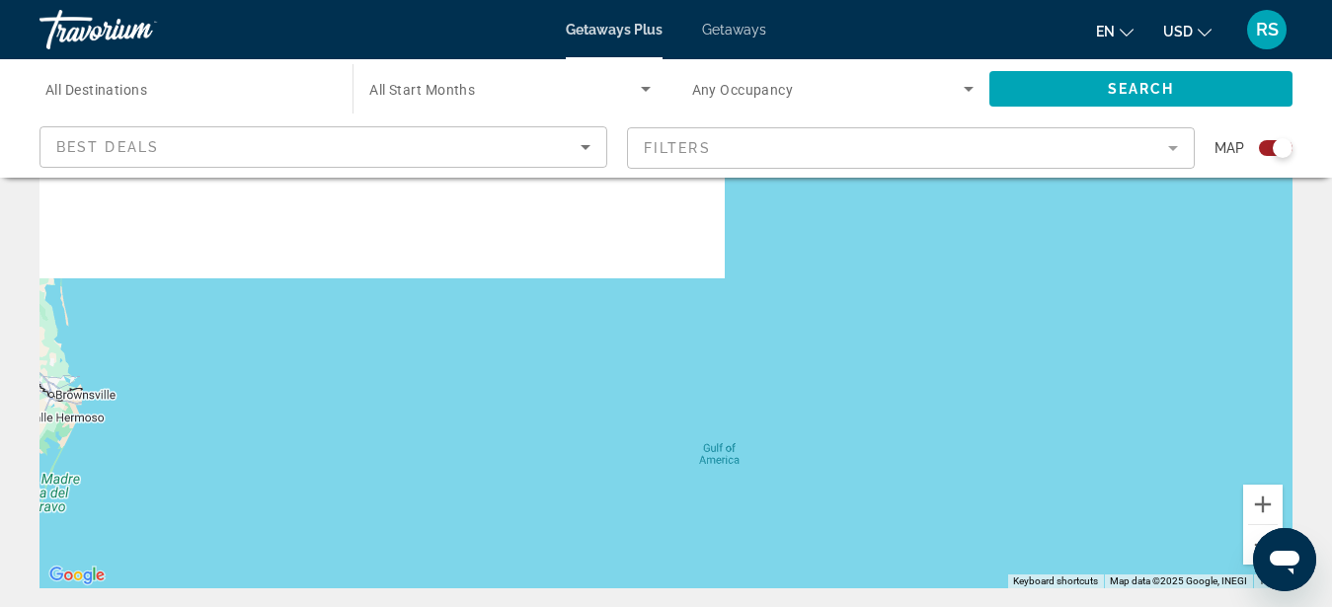
drag, startPoint x: 624, startPoint y: 273, endPoint x: 856, endPoint y: 578, distance: 383.4
click at [856, 578] on div "To activate drag with keyboard, press Alt + Enter. Once in keyboard drag state,…" at bounding box center [666, 292] width 1253 height 593
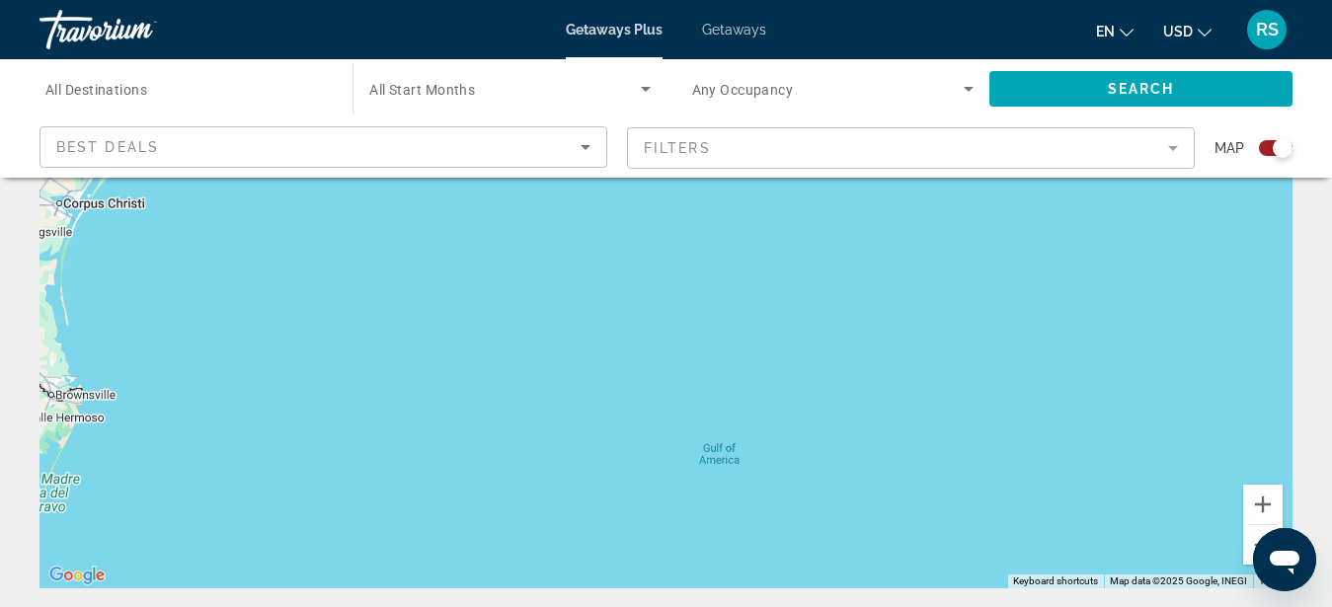
drag, startPoint x: 758, startPoint y: 343, endPoint x: 835, endPoint y: 587, distance: 255.8
click at [835, 587] on div "To activate drag with keyboard, press Alt + Enter. Once in keyboard drag state,…" at bounding box center [666, 292] width 1253 height 593
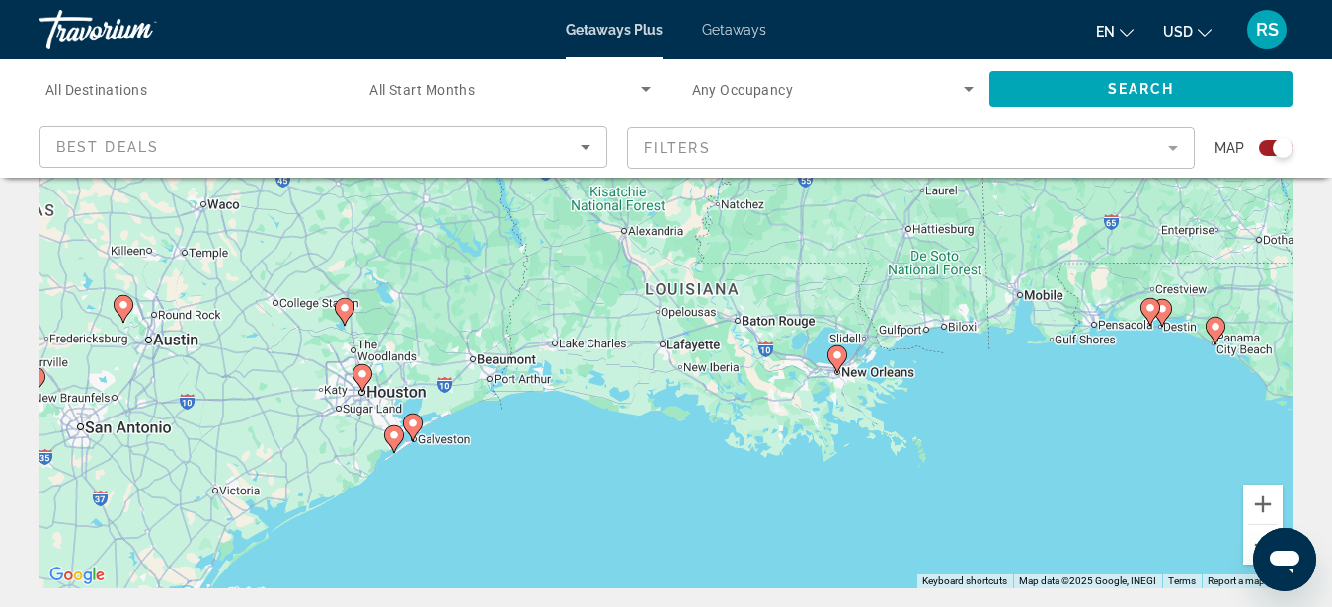
drag, startPoint x: 760, startPoint y: 521, endPoint x: 768, endPoint y: 550, distance: 29.7
click at [768, 550] on div "To activate drag with keyboard, press Alt + Enter. Once in keyboard drag state,…" at bounding box center [666, 292] width 1253 height 593
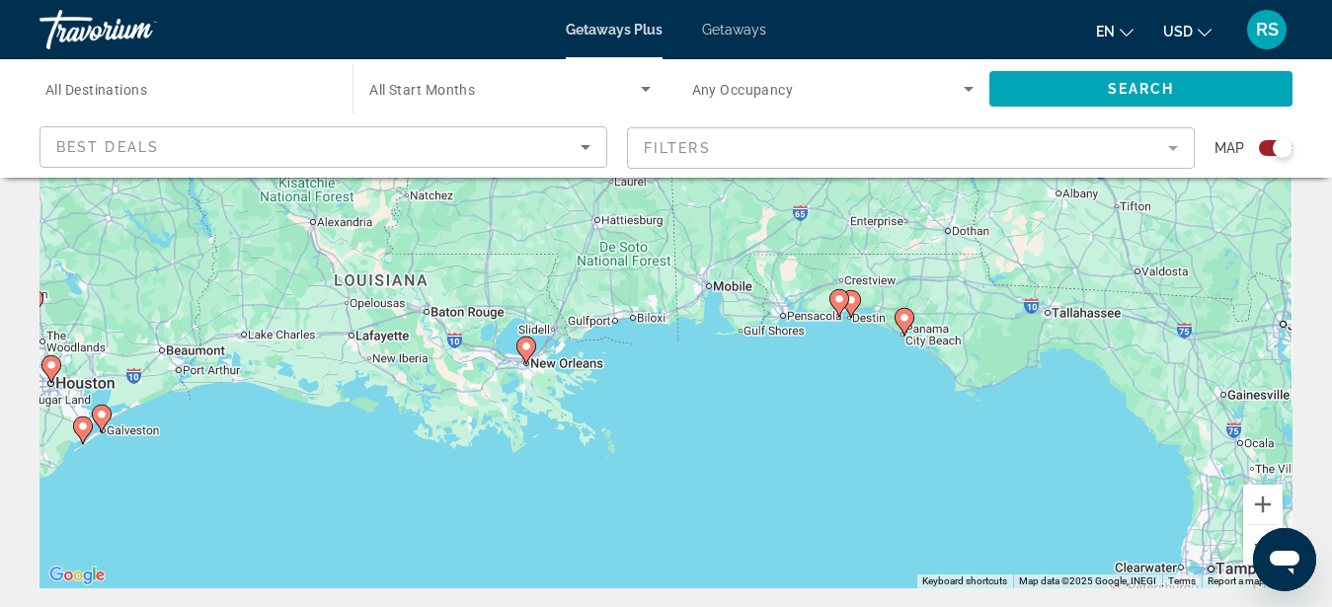
drag, startPoint x: 1178, startPoint y: 406, endPoint x: 848, endPoint y: 397, distance: 330.0
click at [848, 397] on div "To activate drag with keyboard, press Alt + Enter. Once in keyboard drag state,…" at bounding box center [666, 292] width 1253 height 593
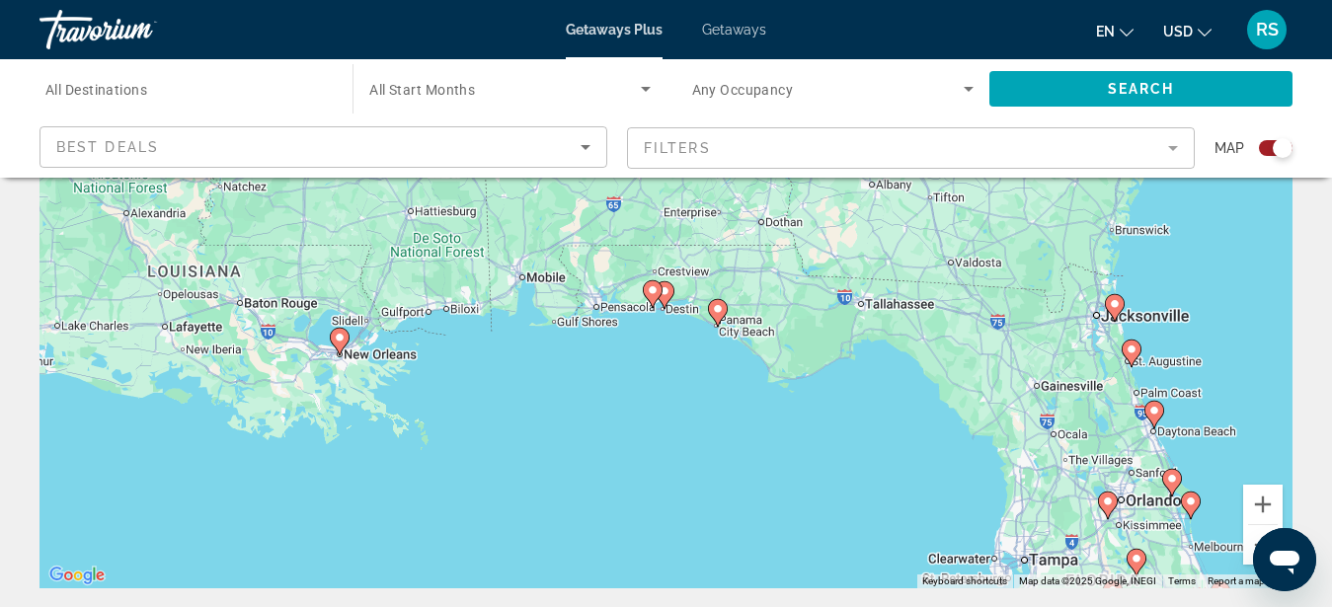
drag, startPoint x: 906, startPoint y: 382, endPoint x: 716, endPoint y: 373, distance: 189.8
click at [716, 373] on div "To activate drag with keyboard, press Alt + Enter. Once in keyboard drag state,…" at bounding box center [666, 292] width 1253 height 593
click at [719, 354] on div "To activate drag with keyboard, press Alt + Enter. Once in keyboard drag state,…" at bounding box center [666, 292] width 1253 height 593
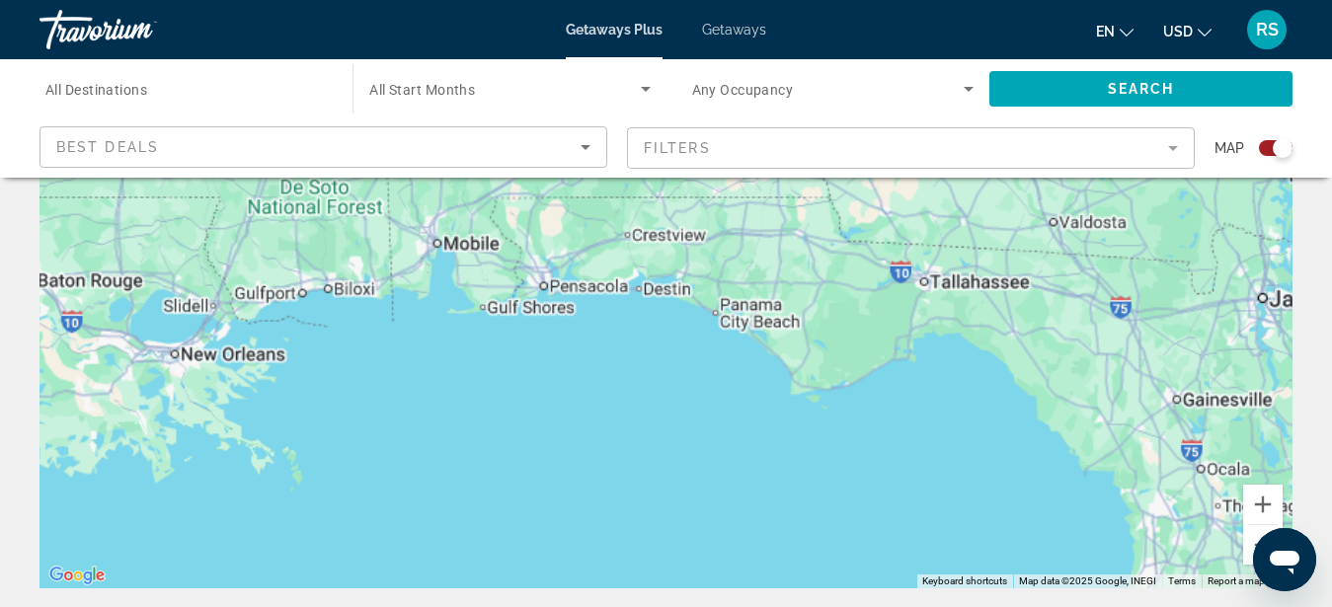
click at [720, 349] on div "To activate drag with keyboard, press Alt + Enter. Once in keyboard drag state,…" at bounding box center [666, 292] width 1253 height 593
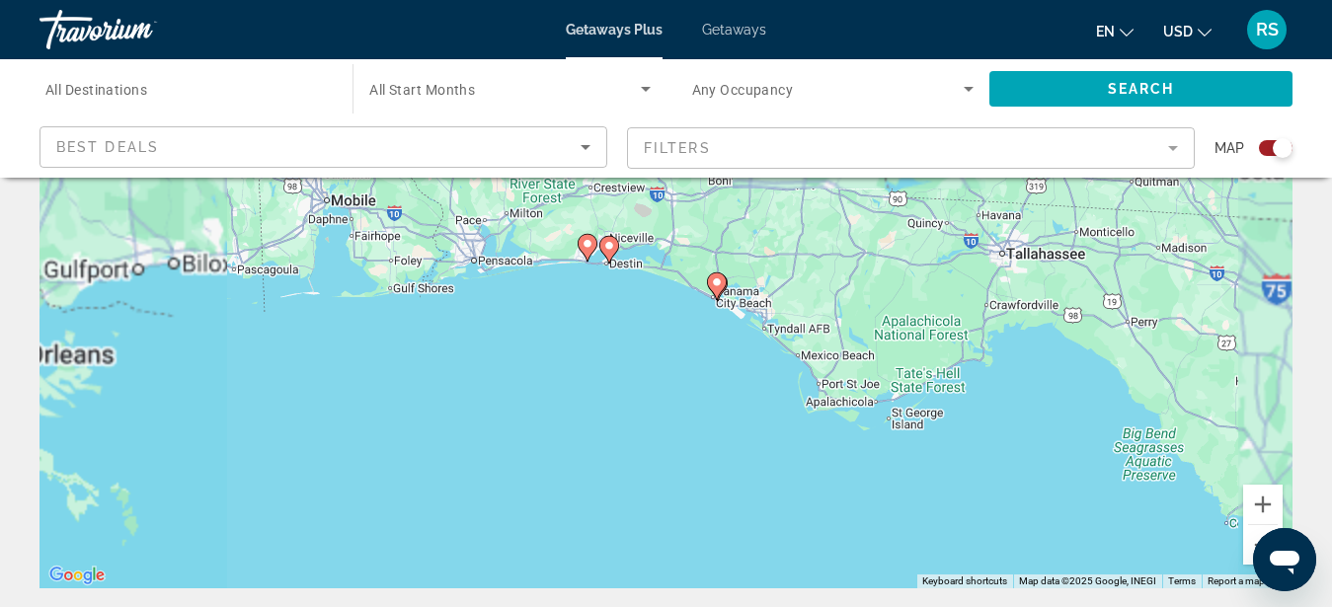
click at [720, 349] on div "To activate drag with keyboard, press Alt + Enter. Once in keyboard drag state,…" at bounding box center [666, 292] width 1253 height 593
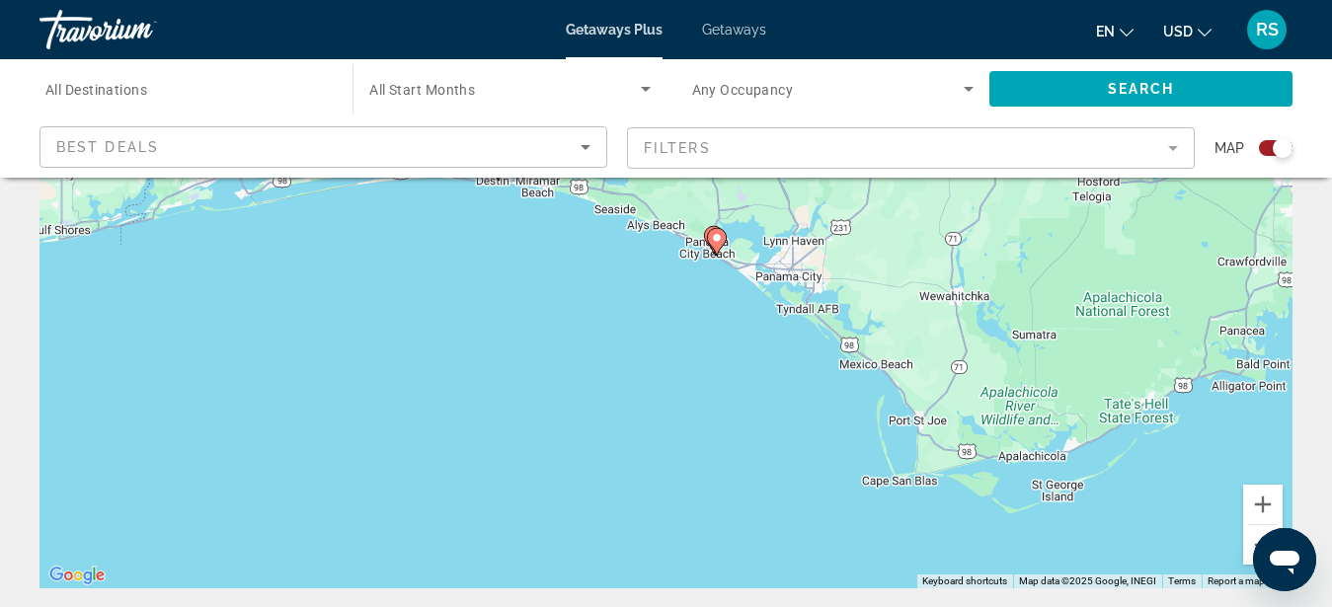
click at [709, 292] on div "To activate drag with keyboard, press Alt + Enter. Once in keyboard drag state,…" at bounding box center [666, 292] width 1253 height 593
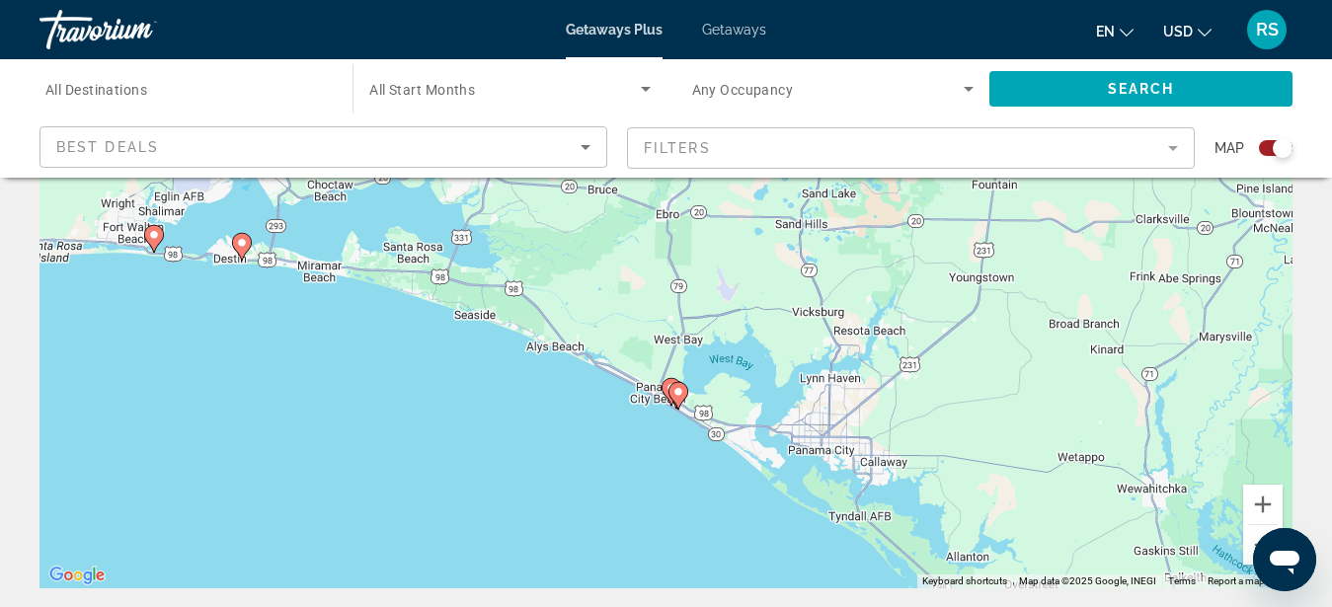
drag, startPoint x: 715, startPoint y: 263, endPoint x: 665, endPoint y: 462, distance: 205.8
click at [665, 462] on div "To activate drag with keyboard, press Alt + Enter. Once in keyboard drag state,…" at bounding box center [666, 292] width 1253 height 593
click at [668, 430] on div "To activate drag with keyboard, press Alt + Enter. Once in keyboard drag state,…" at bounding box center [666, 292] width 1253 height 593
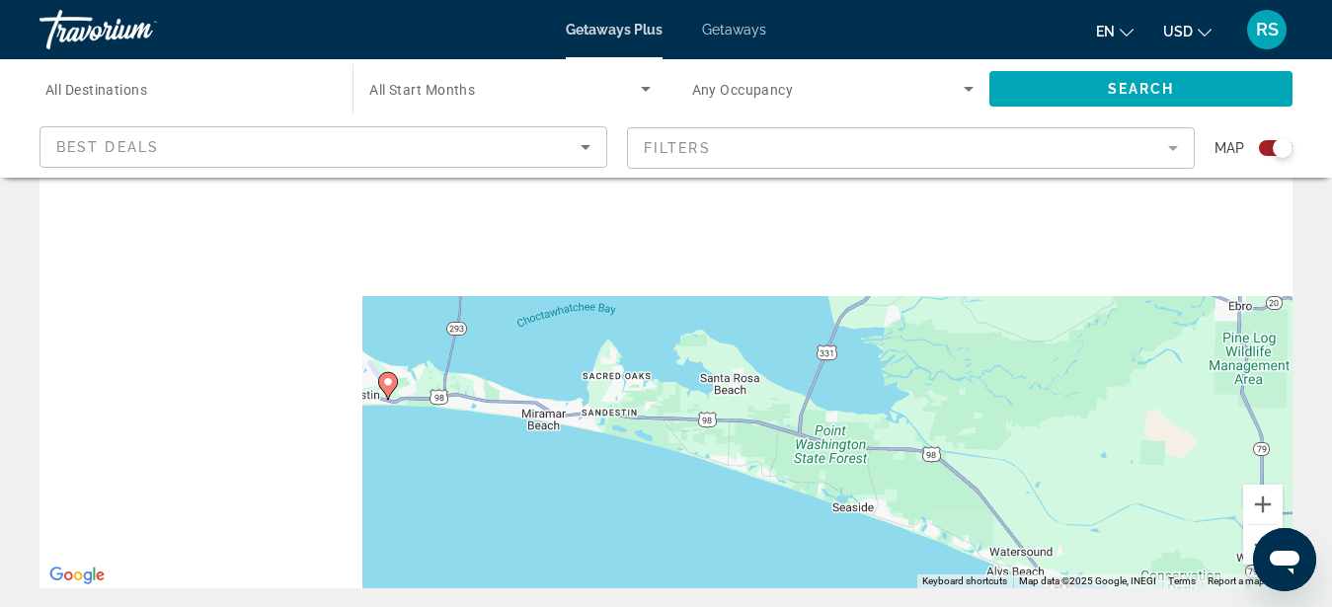
drag, startPoint x: 425, startPoint y: 401, endPoint x: 1001, endPoint y: 640, distance: 624.3
click at [1001, 589] on div "To activate drag with keyboard, press Alt + Enter. Once in keyboard drag state,…" at bounding box center [666, 292] width 1253 height 593
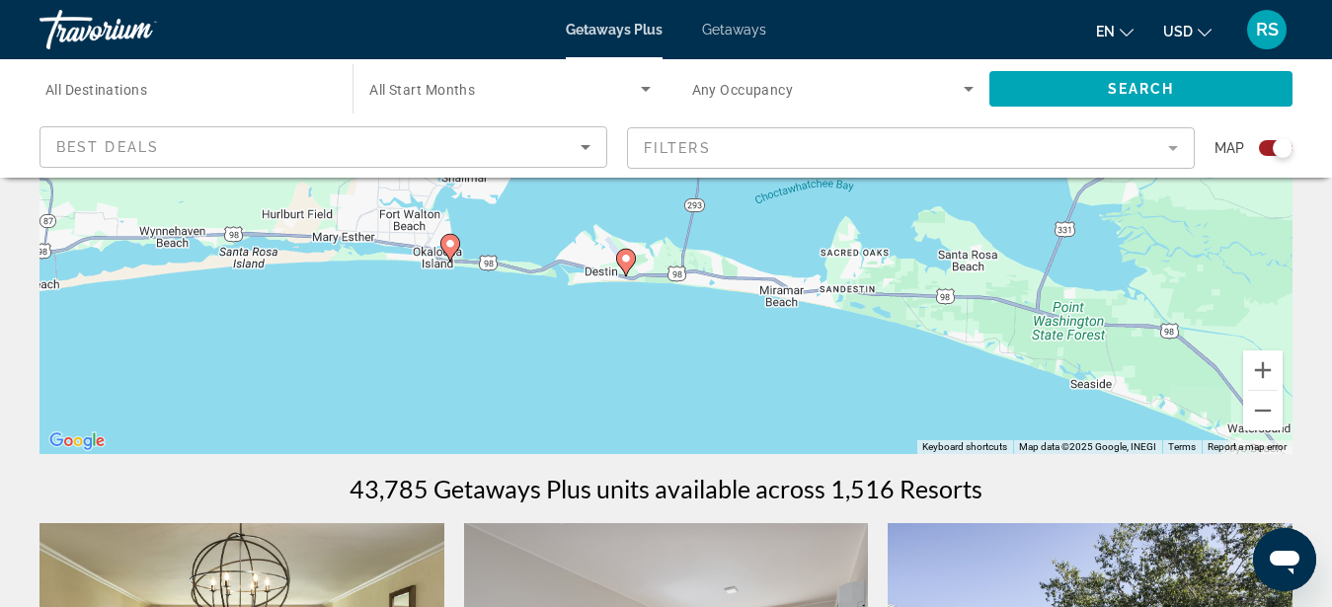
drag, startPoint x: 441, startPoint y: 387, endPoint x: 681, endPoint y: 398, distance: 240.2
click at [681, 398] on div "To activate drag with keyboard, press Alt + Enter. Once in keyboard drag state,…" at bounding box center [666, 158] width 1253 height 593
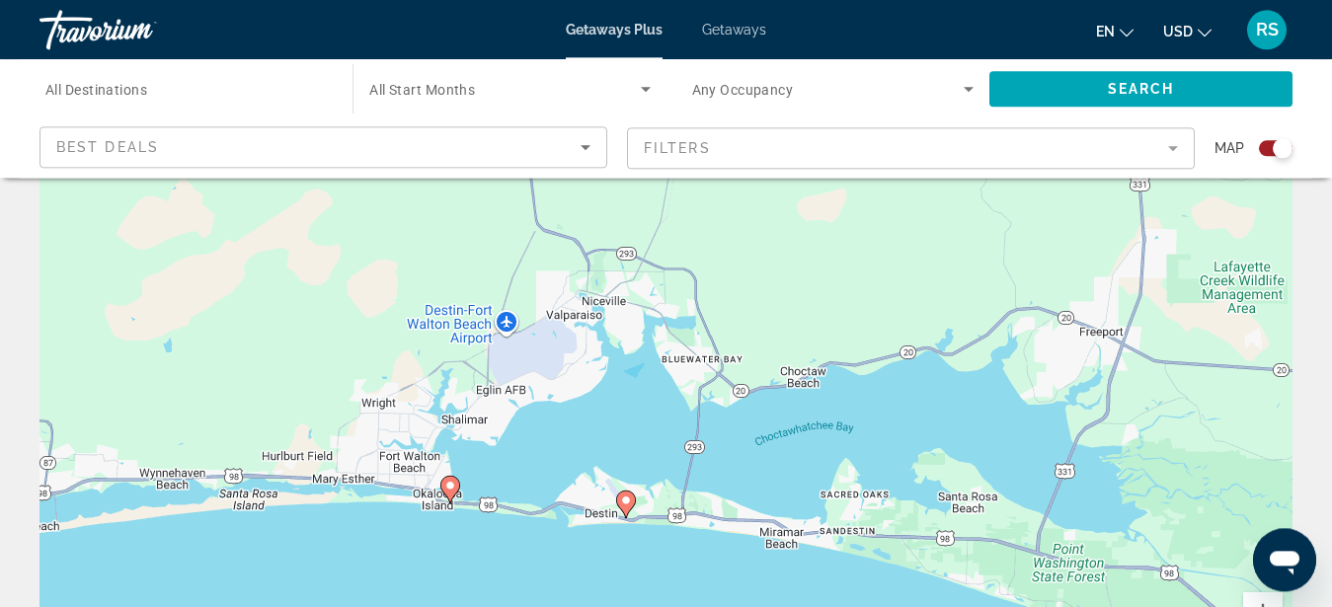
scroll to position [0, 0]
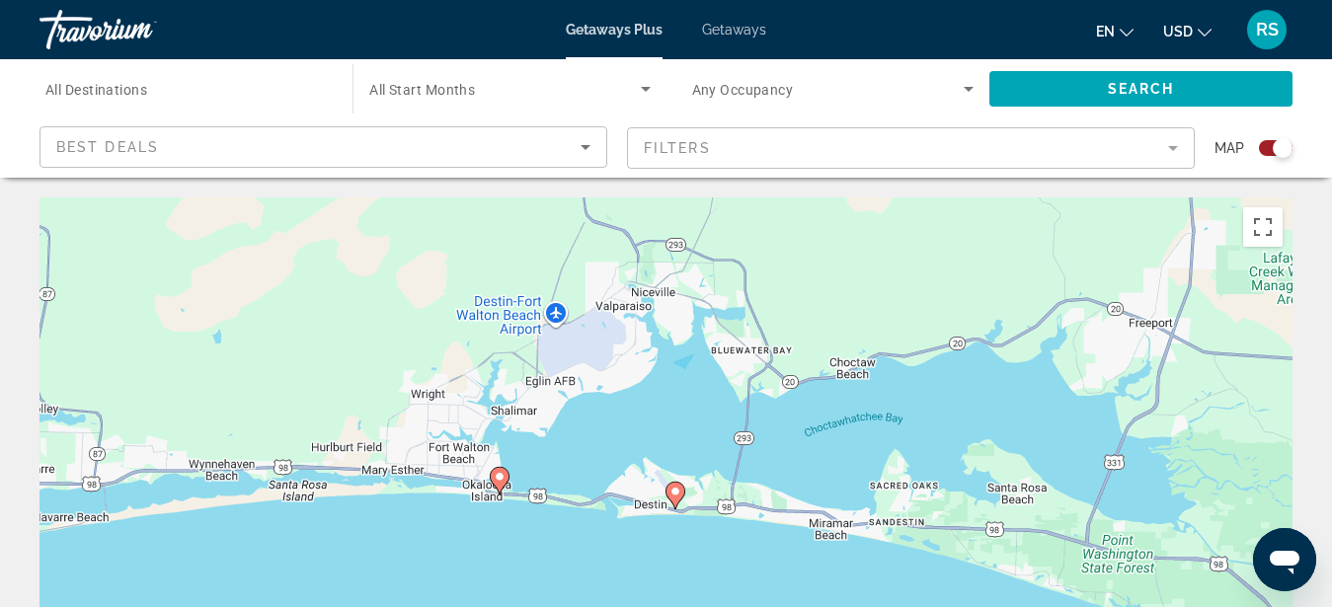
drag, startPoint x: 674, startPoint y: 510, endPoint x: 723, endPoint y: 405, distance: 115.7
click at [723, 405] on div "To activate drag with keyboard, press Alt + Enter. Once in keyboard drag state,…" at bounding box center [666, 494] width 1253 height 593
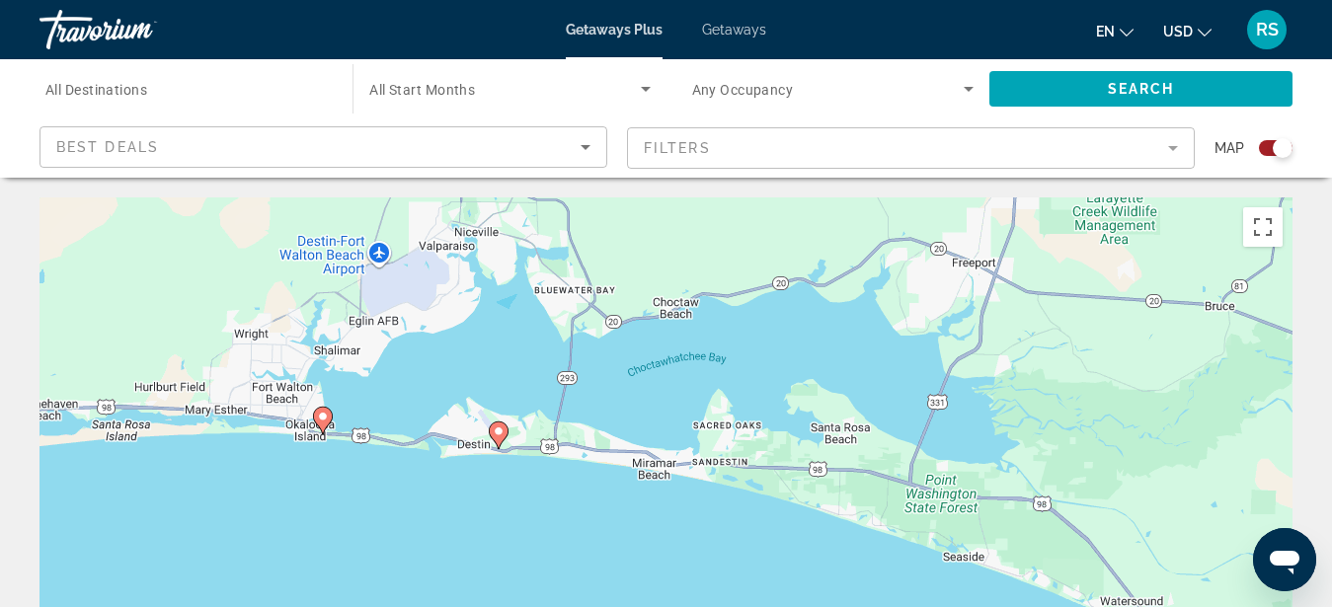
drag, startPoint x: 864, startPoint y: 547, endPoint x: 465, endPoint y: 383, distance: 431.4
click at [465, 383] on div "To activate drag with keyboard, press Alt + Enter. Once in keyboard drag state,…" at bounding box center [666, 494] width 1253 height 593
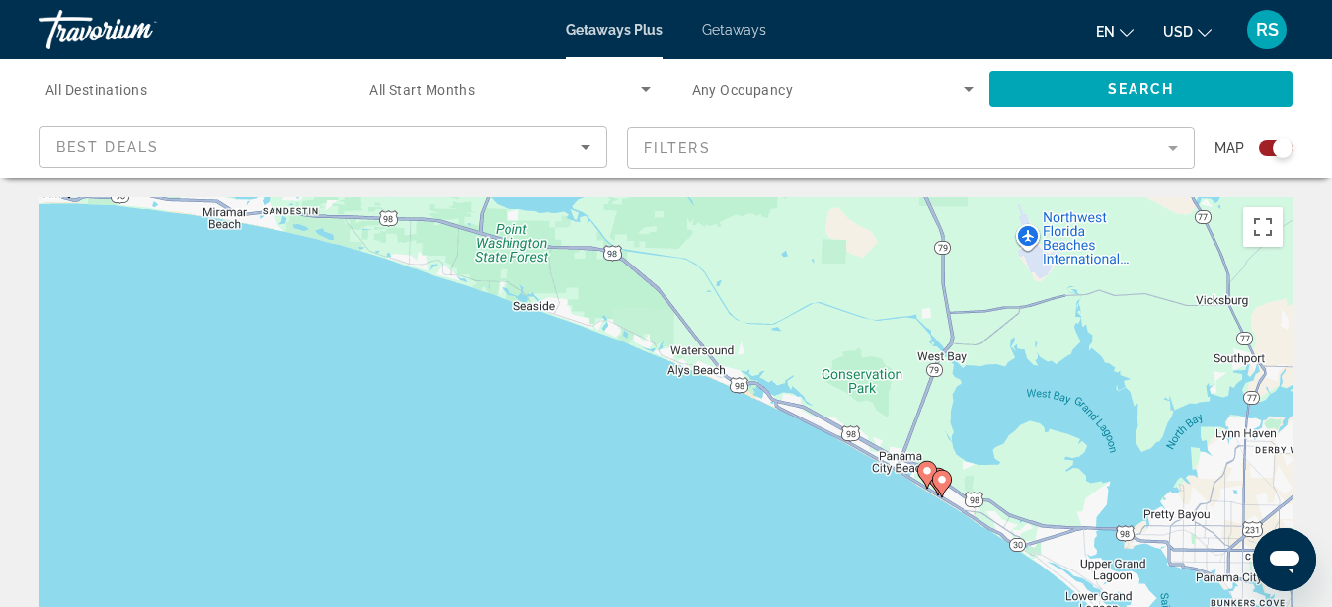
drag, startPoint x: 838, startPoint y: 518, endPoint x: 572, endPoint y: 357, distance: 312.0
click at [579, 353] on div "To activate drag with keyboard, press Alt + Enter. Once in keyboard drag state,…" at bounding box center [666, 494] width 1253 height 593
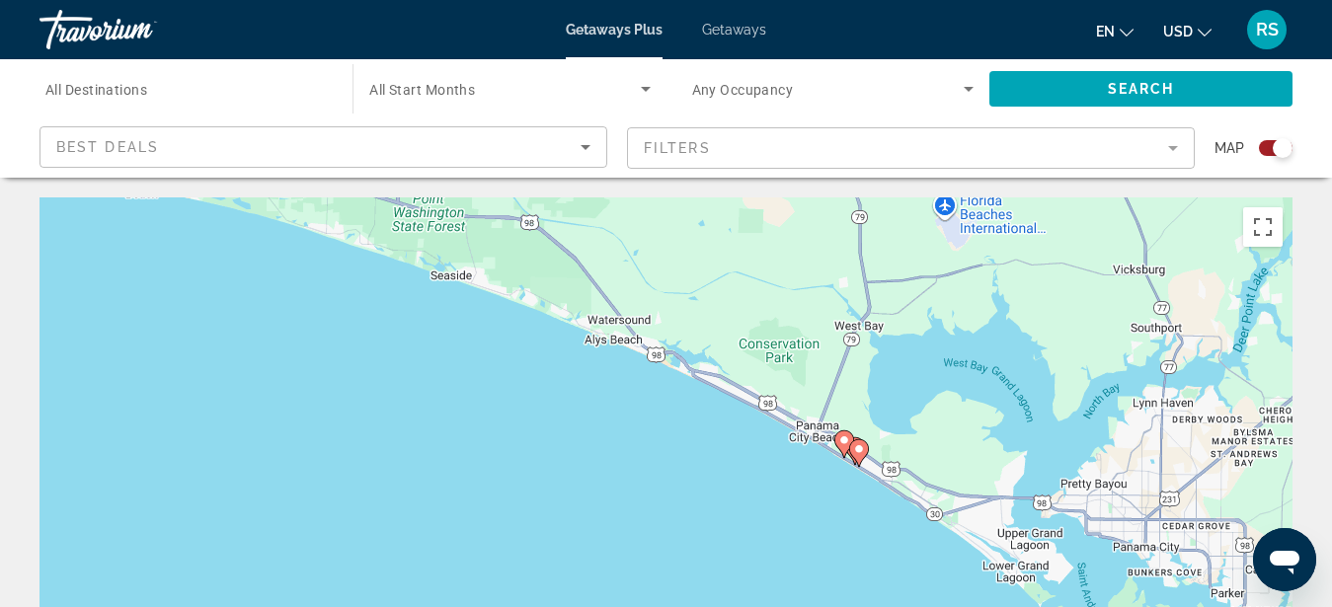
click at [850, 485] on div "To activate drag with keyboard, press Alt + Enter. Once in keyboard drag state,…" at bounding box center [666, 494] width 1253 height 593
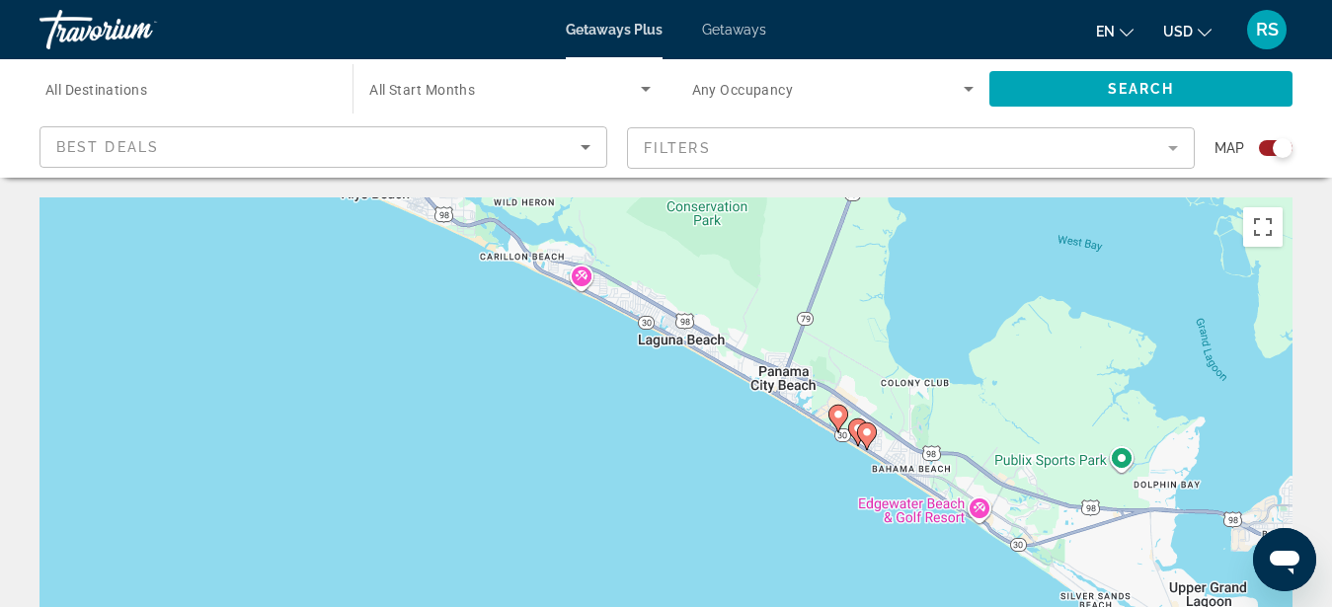
click at [849, 482] on div "To activate drag with keyboard, press Alt + Enter. Once in keyboard drag state,…" at bounding box center [666, 494] width 1253 height 593
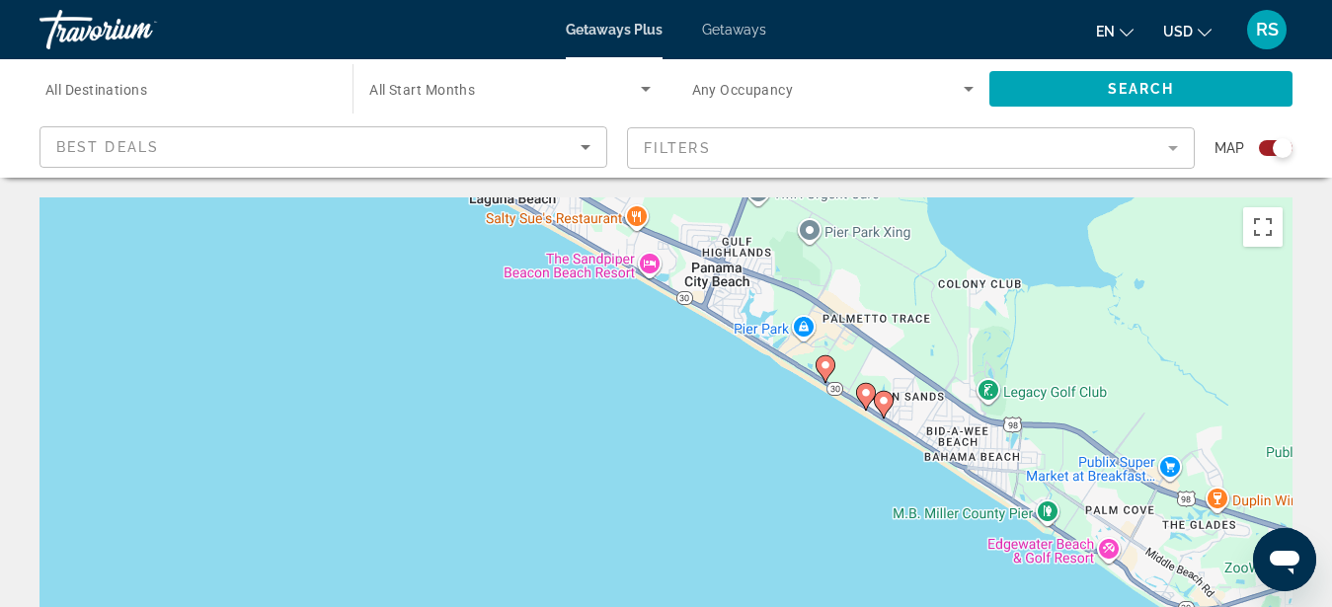
click at [869, 442] on div "To activate drag with keyboard, press Alt + Enter. Once in keyboard drag state,…" at bounding box center [666, 494] width 1253 height 593
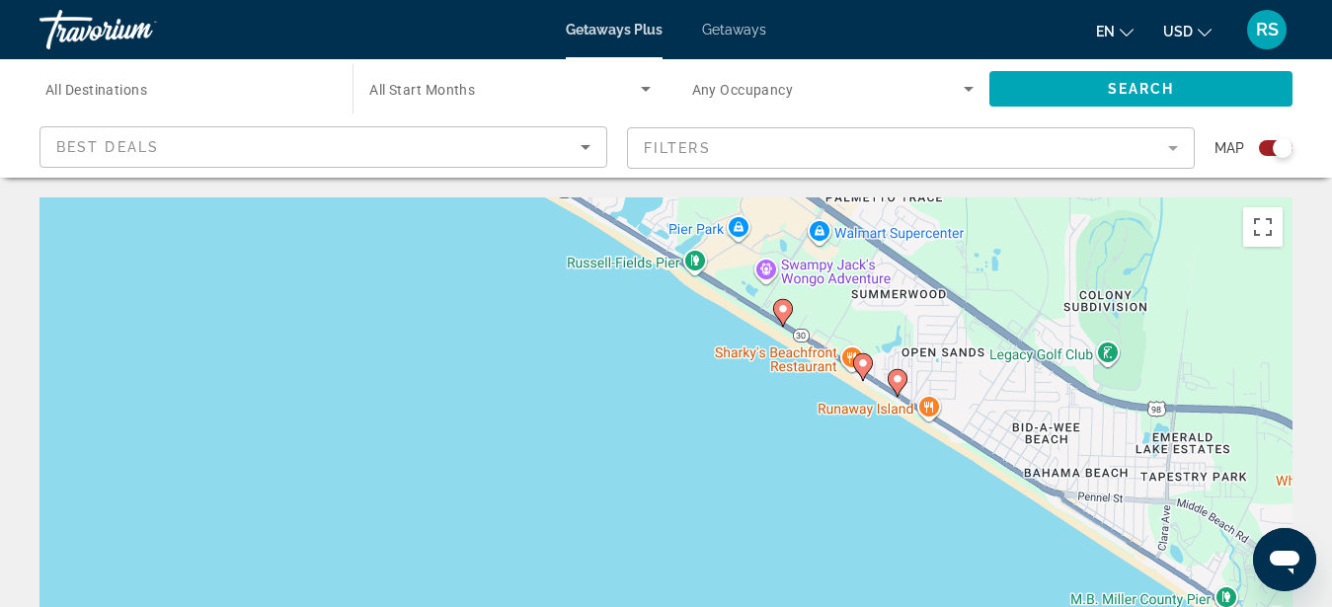
click at [869, 439] on div "To activate drag with keyboard, press Alt + Enter. Once in keyboard drag state,…" at bounding box center [666, 494] width 1253 height 593
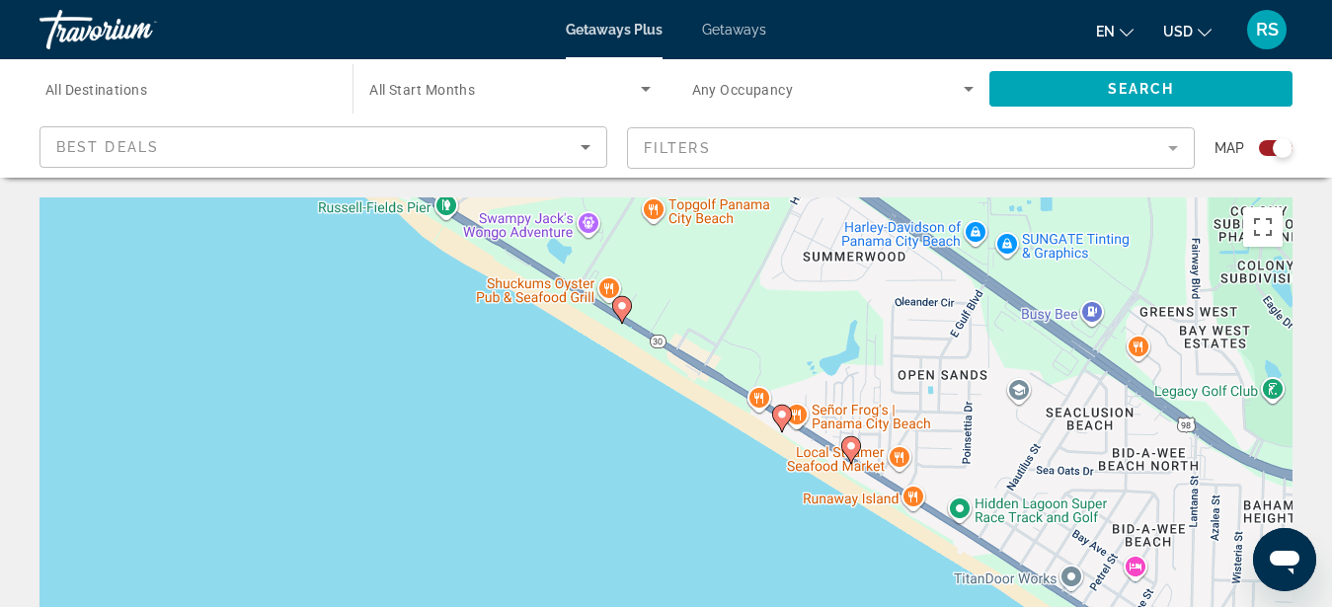
drag, startPoint x: 791, startPoint y: 405, endPoint x: 715, endPoint y: 517, distance: 135.0
click at [715, 517] on div "To activate drag with keyboard, press Alt + Enter. Once in keyboard drag state,…" at bounding box center [666, 494] width 1253 height 593
click at [620, 305] on image "Main content" at bounding box center [622, 306] width 12 height 12
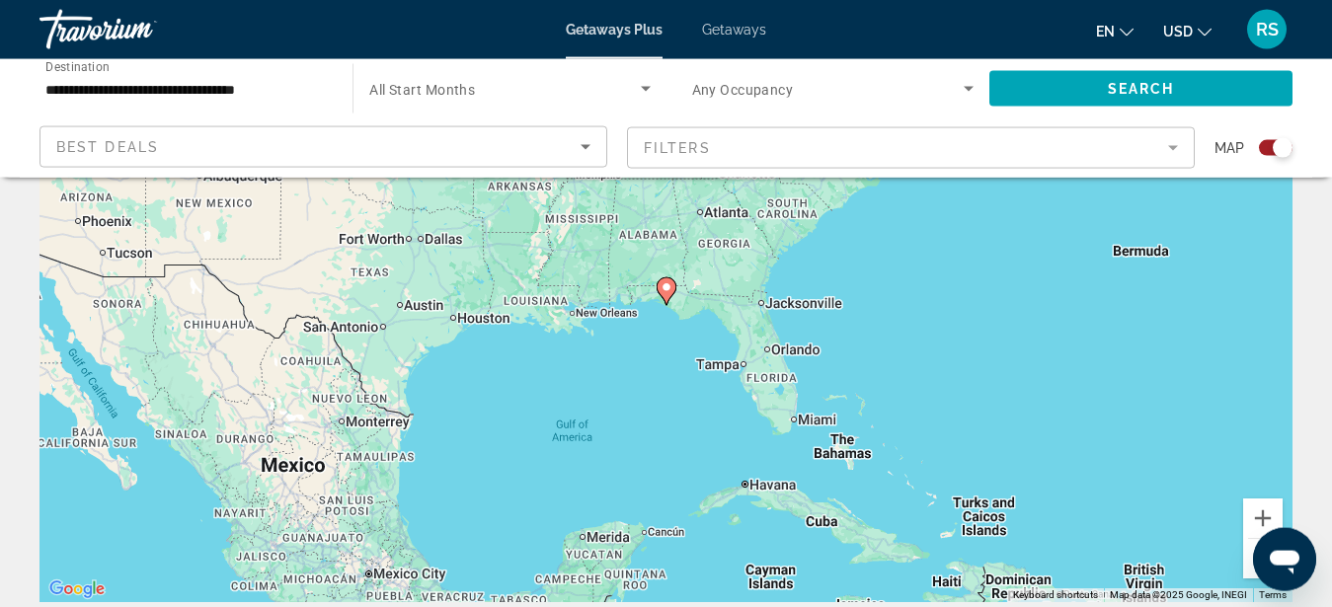
scroll to position [201, 0]
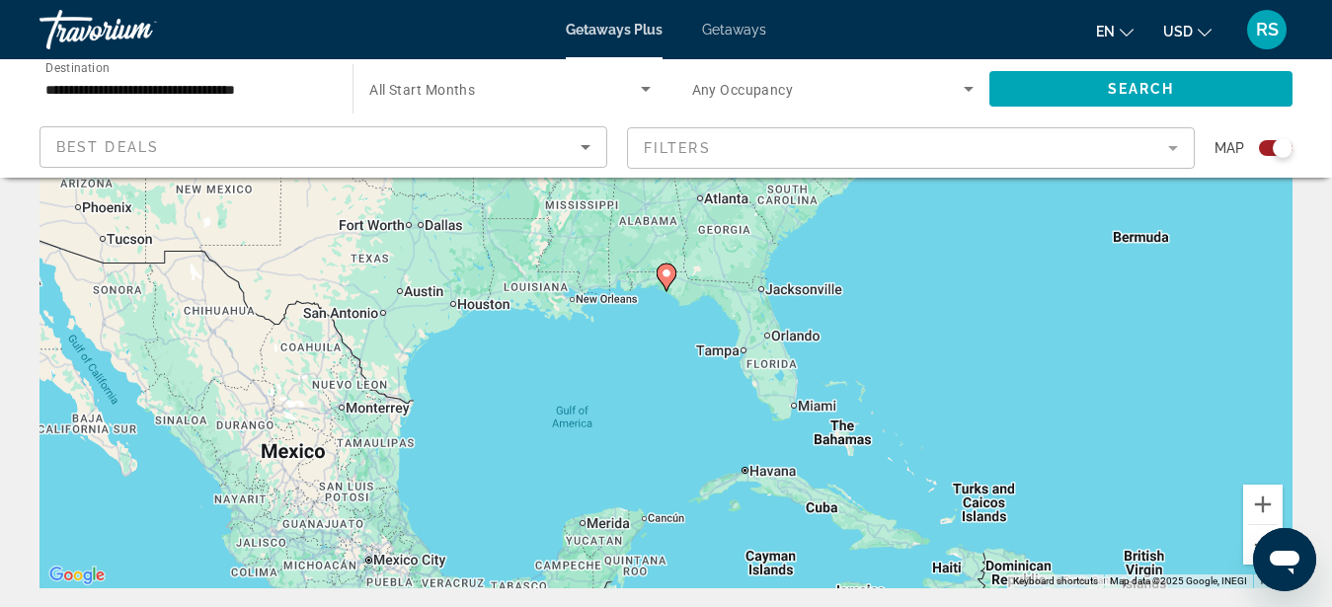
click at [665, 272] on image "Main content" at bounding box center [667, 274] width 12 height 12
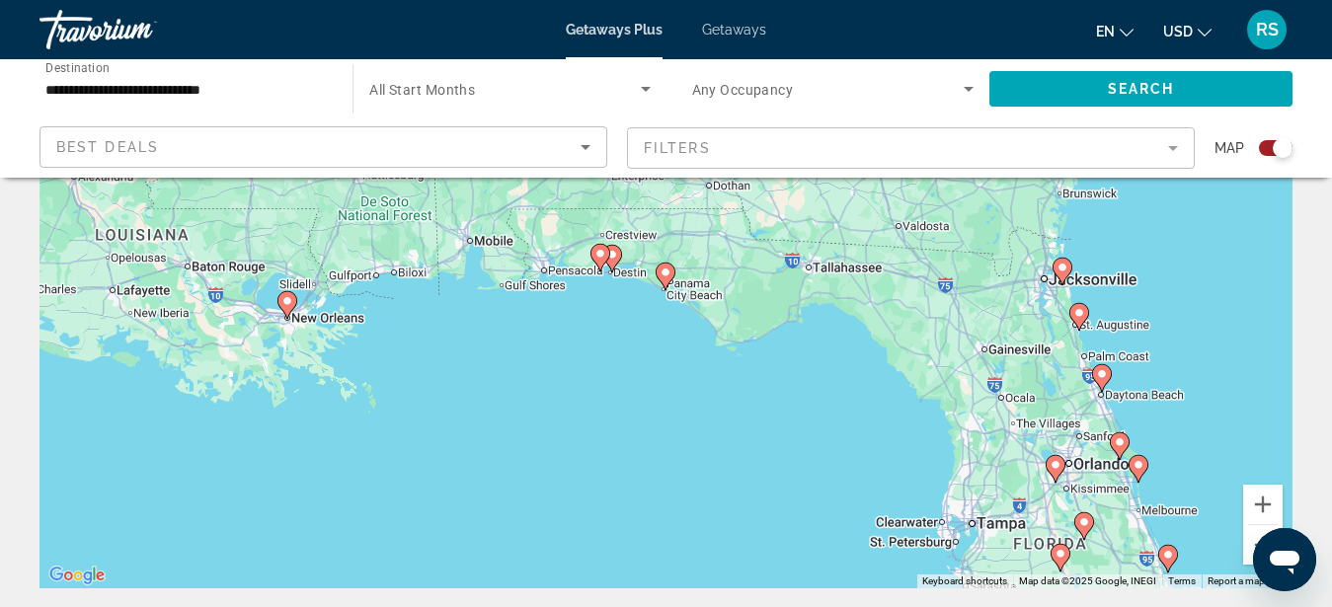
click at [665, 271] on image "Main content" at bounding box center [666, 273] width 12 height 12
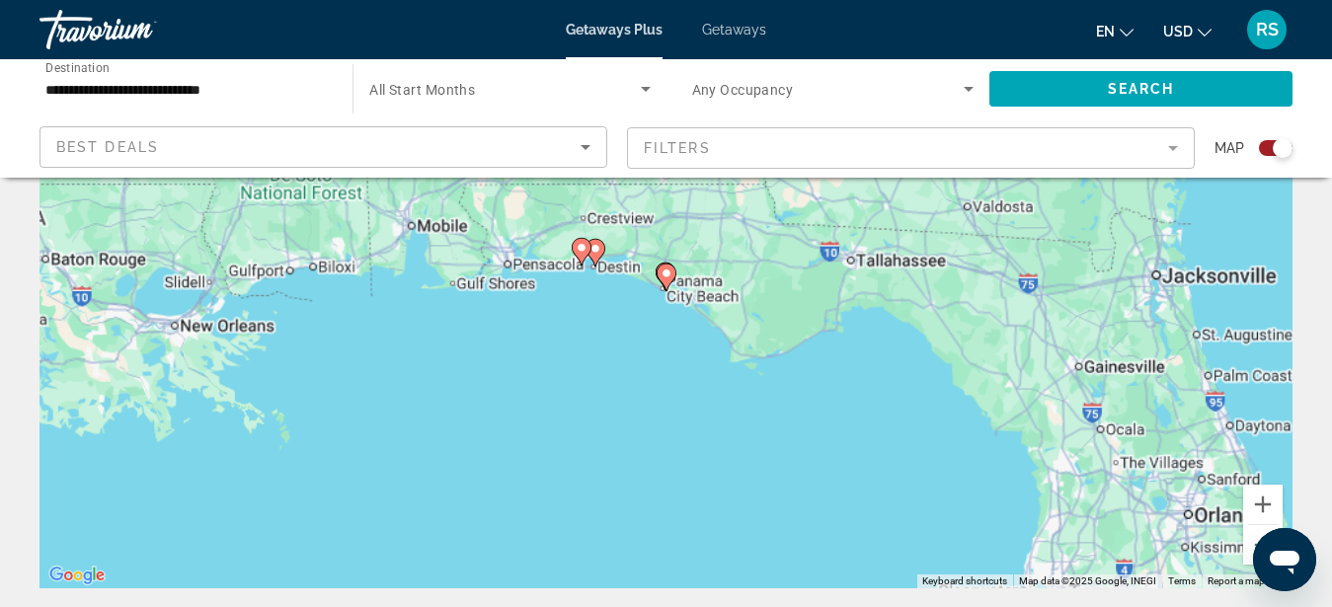
type input "**********"
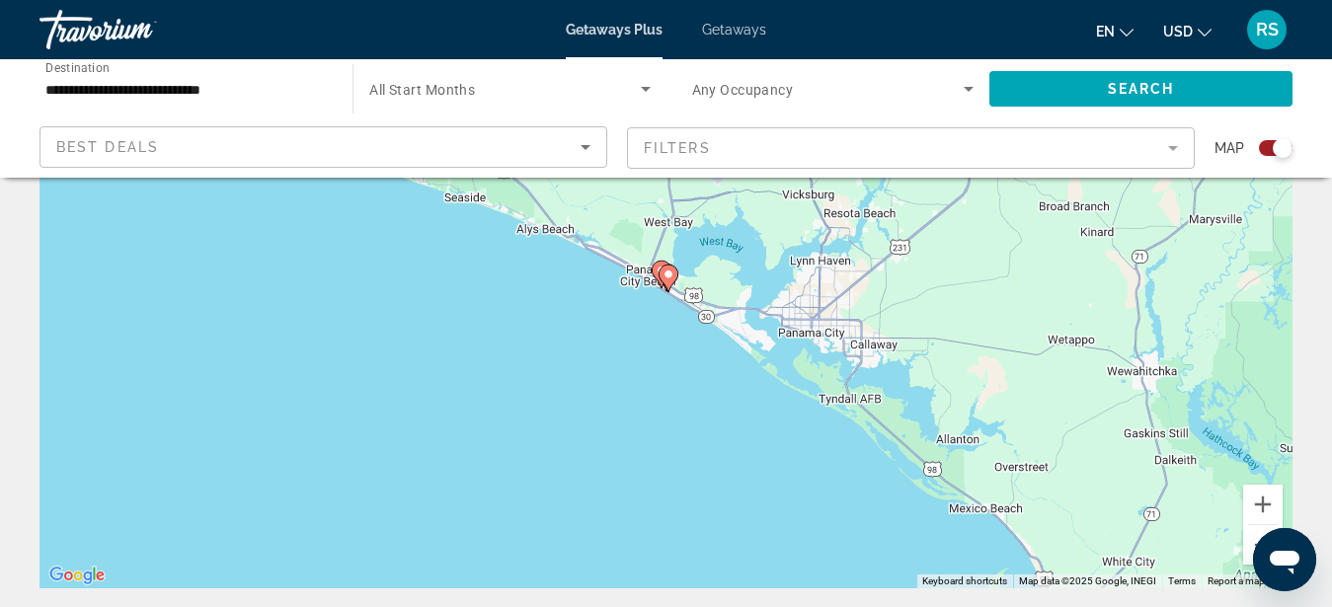
click at [664, 321] on div "To navigate, press the arrow keys. To activate drag with keyboard, press Alt + …" at bounding box center [666, 292] width 1253 height 593
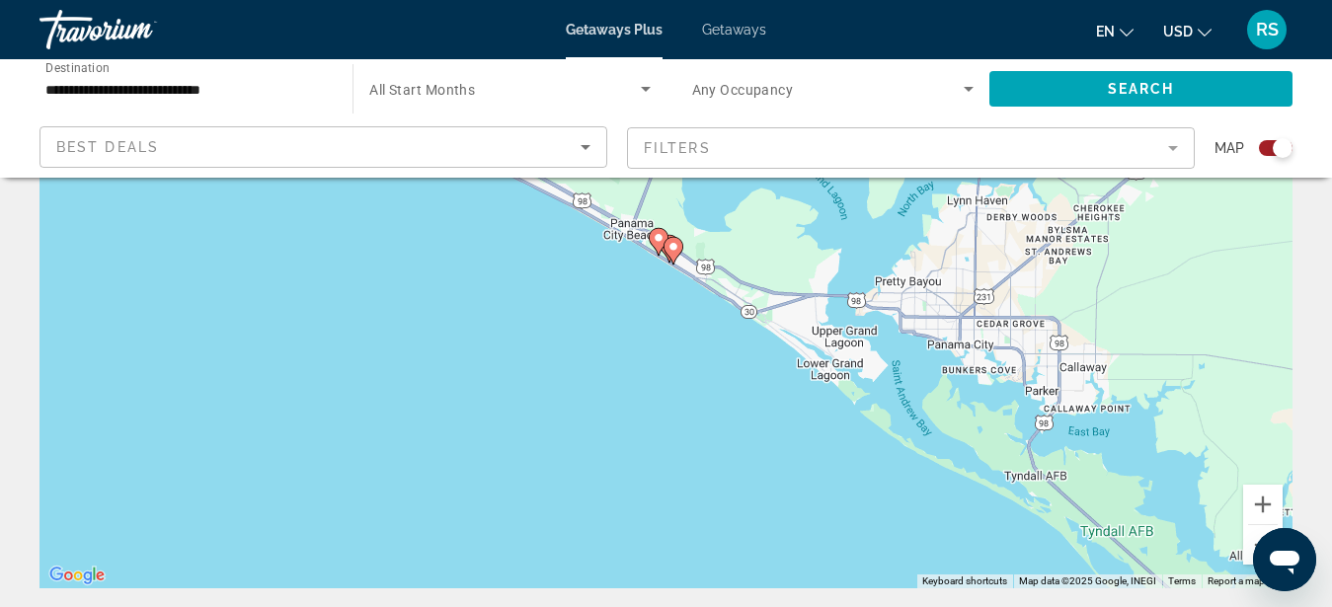
click at [656, 237] on image "Main content" at bounding box center [659, 238] width 12 height 12
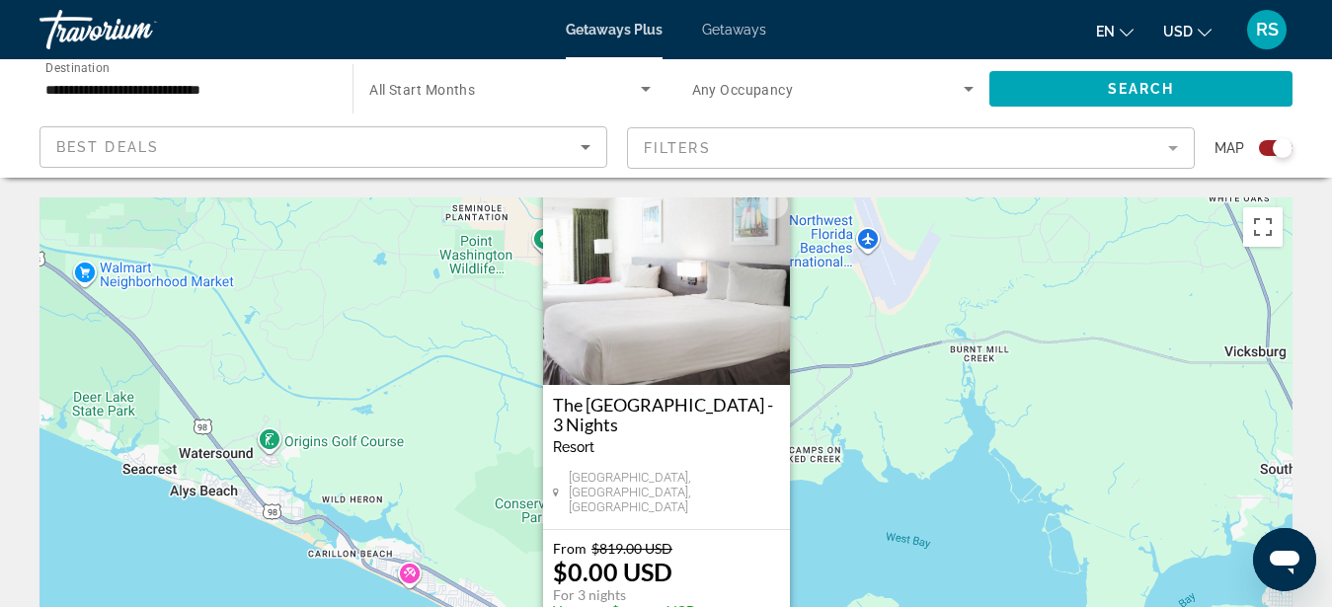
scroll to position [101, 0]
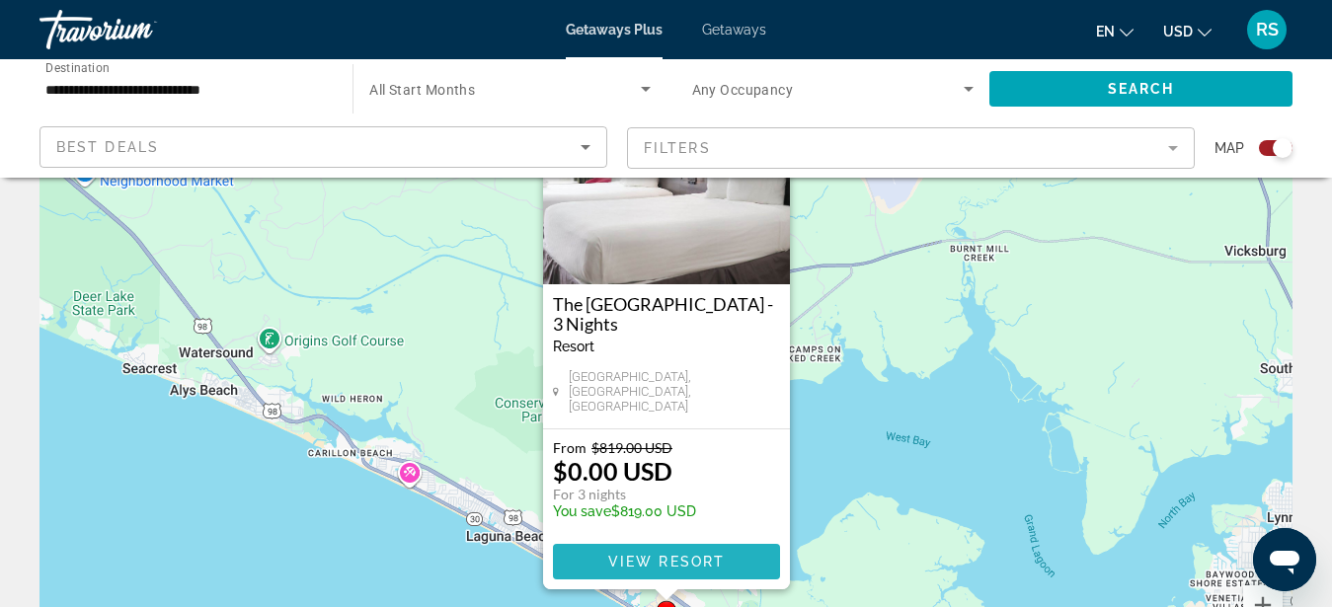
click at [676, 567] on span "View Resort" at bounding box center [665, 562] width 117 height 16
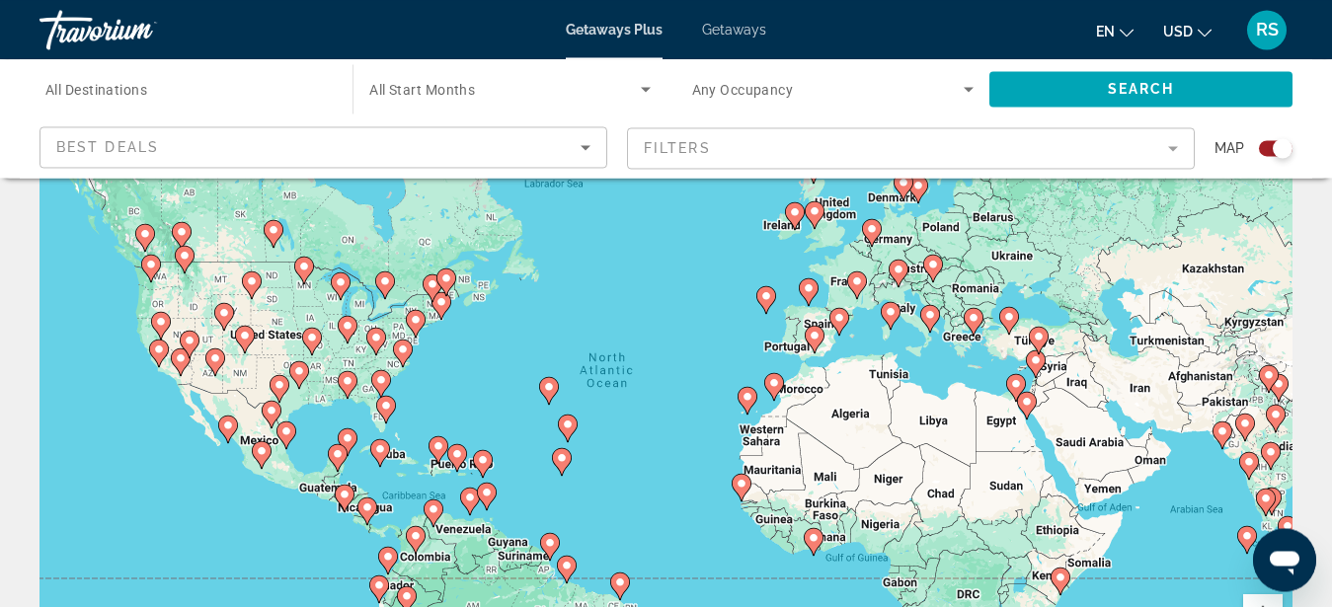
scroll to position [101, 0]
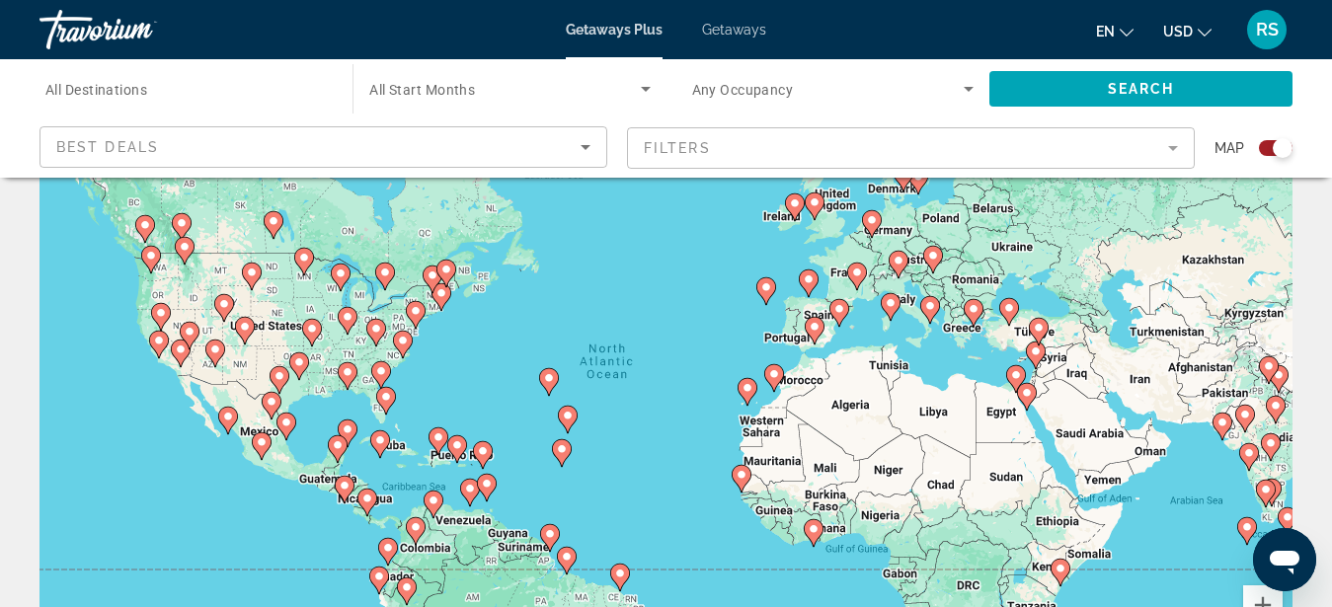
click at [309, 395] on div "To activate drag with keyboard, press Alt + Enter. Once in keyboard drag state,…" at bounding box center [666, 393] width 1253 height 593
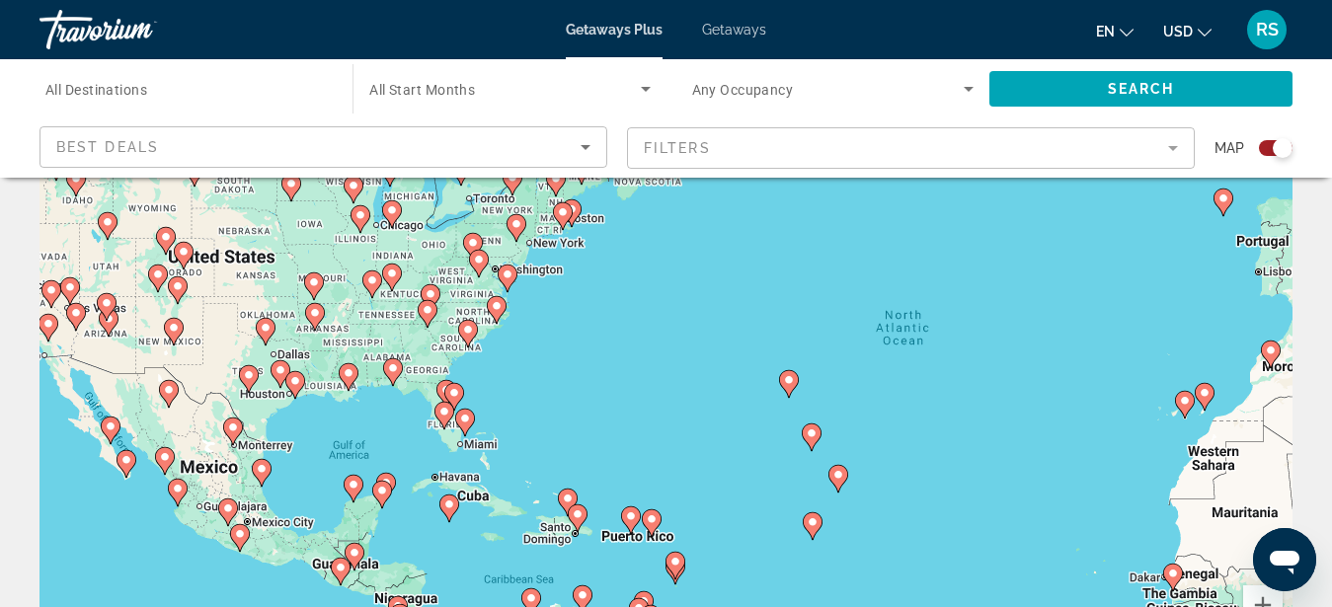
click at [208, 282] on div "To activate drag with keyboard, press Alt + Enter. Once in keyboard drag state,…" at bounding box center [666, 393] width 1253 height 593
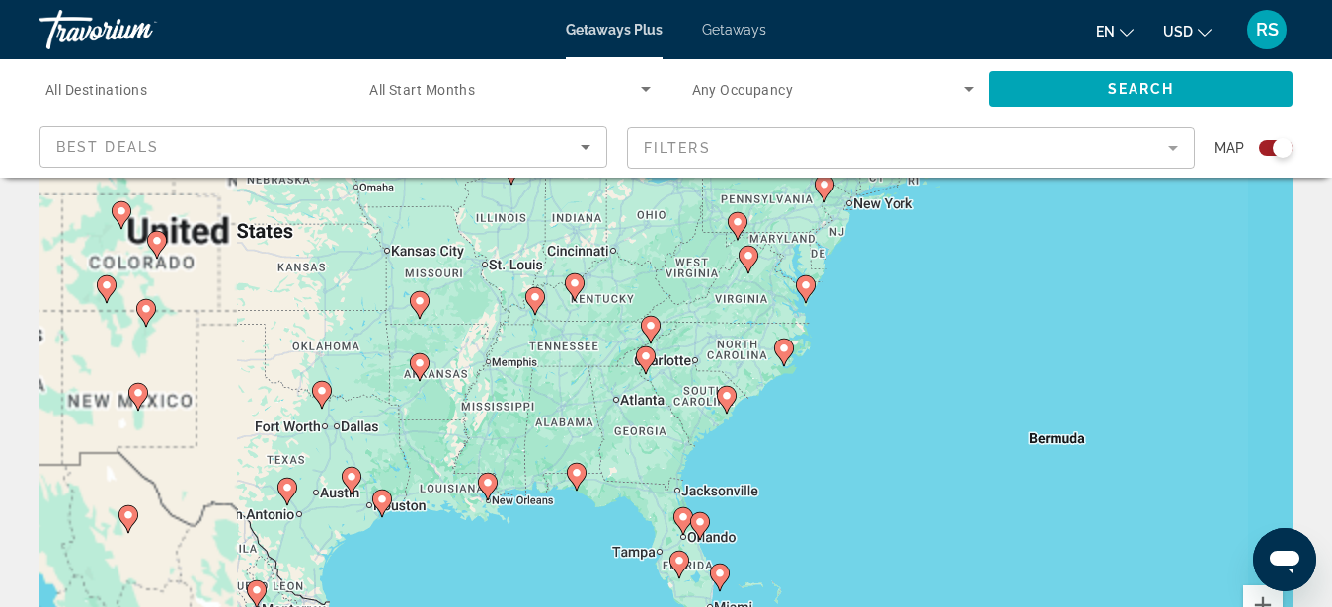
click at [659, 356] on div "To activate drag with keyboard, press Alt + Enter. Once in keyboard drag state,…" at bounding box center [666, 393] width 1253 height 593
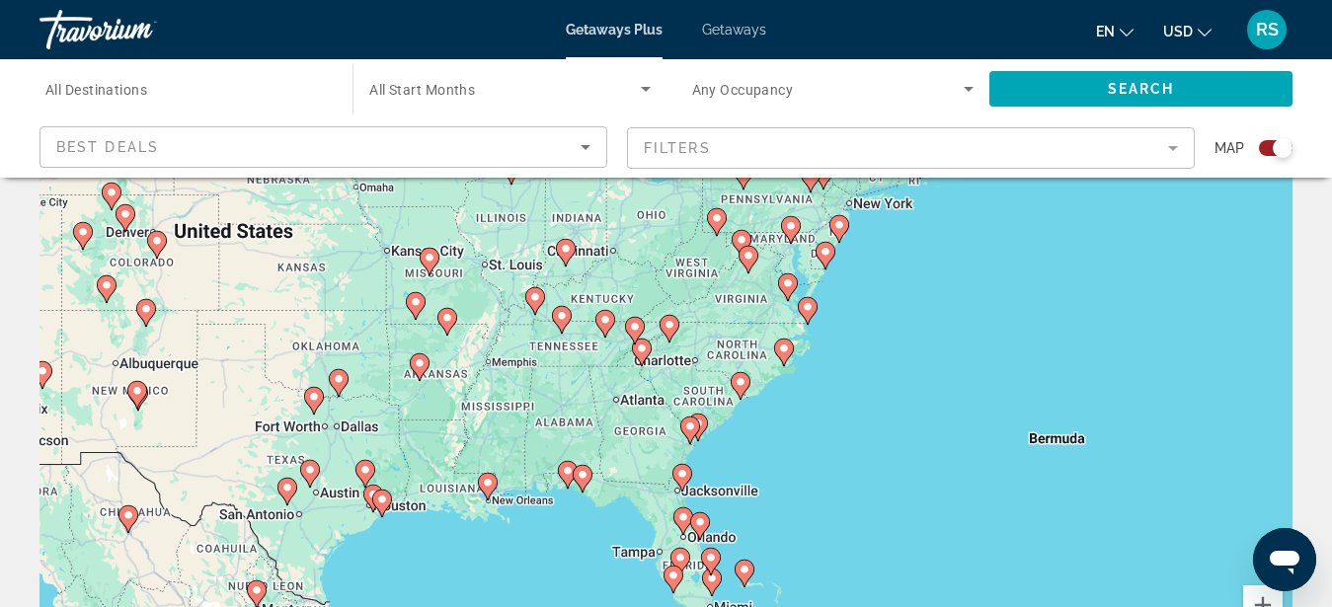
drag, startPoint x: 214, startPoint y: 290, endPoint x: 559, endPoint y: 330, distance: 346.9
click at [559, 330] on div "To activate drag with keyboard, press Alt + Enter. Once in keyboard drag state,…" at bounding box center [666, 393] width 1253 height 593
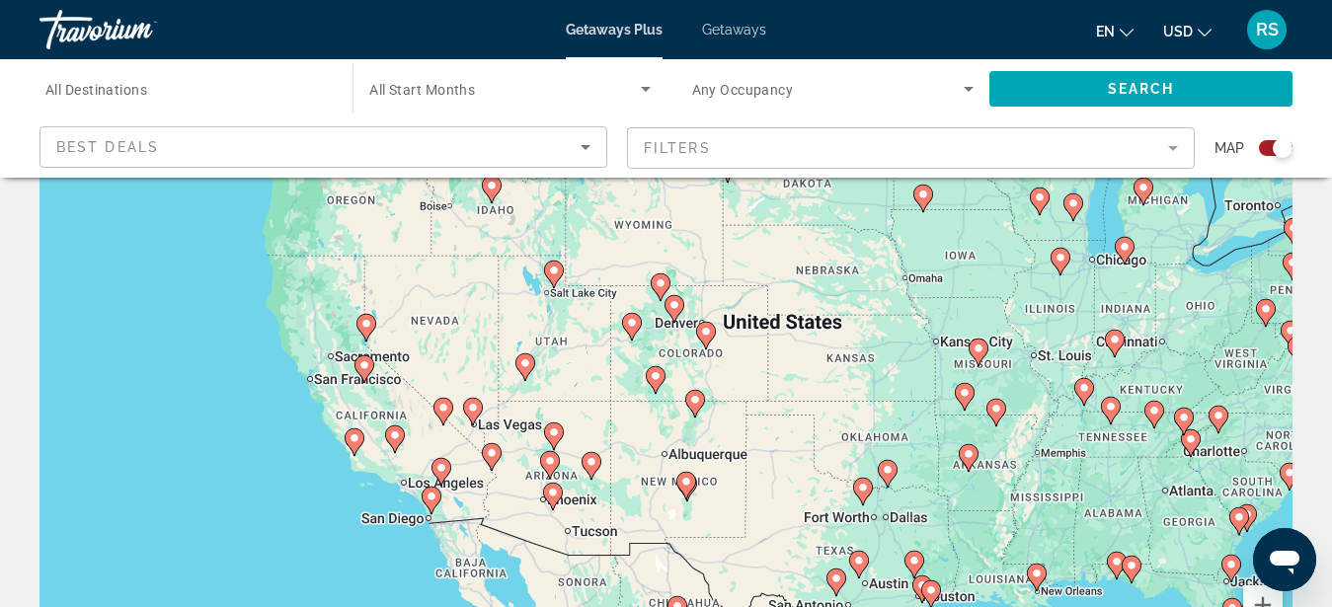
drag, startPoint x: 187, startPoint y: 282, endPoint x: 736, endPoint y: 373, distance: 556.6
click at [736, 373] on div "To activate drag with keyboard, press Alt + Enter. Once in keyboard drag state,…" at bounding box center [666, 393] width 1253 height 593
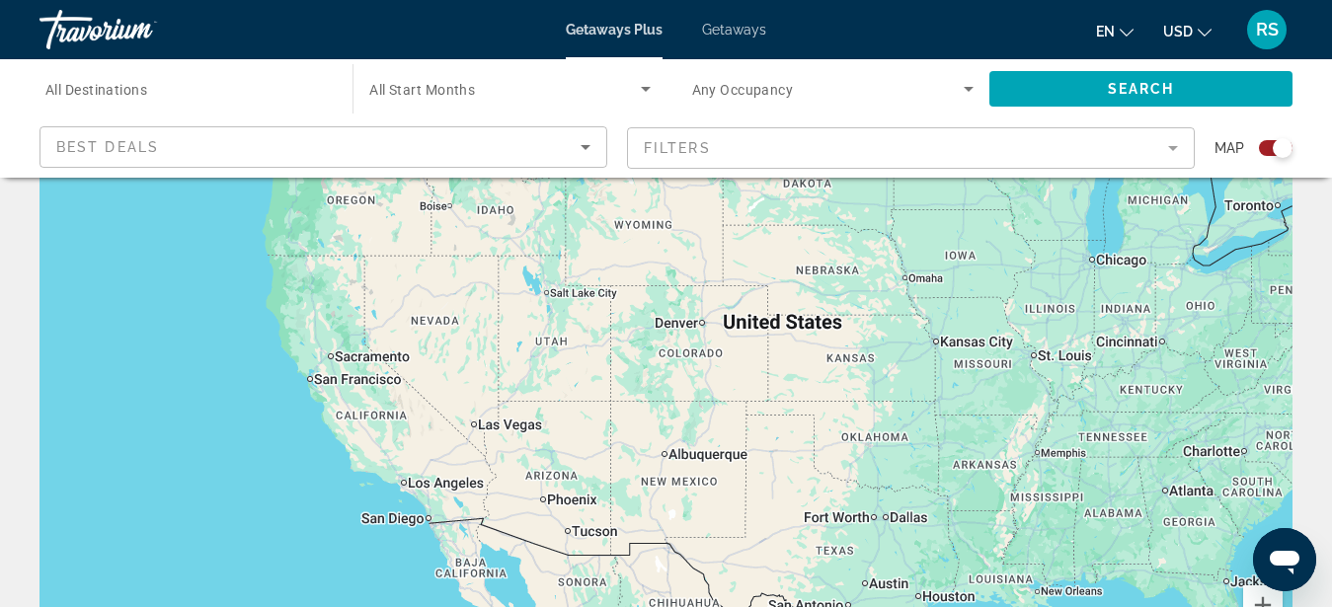
click at [735, 378] on div "To activate drag with keyboard, press Alt + Enter. Once in keyboard drag state,…" at bounding box center [666, 393] width 1253 height 593
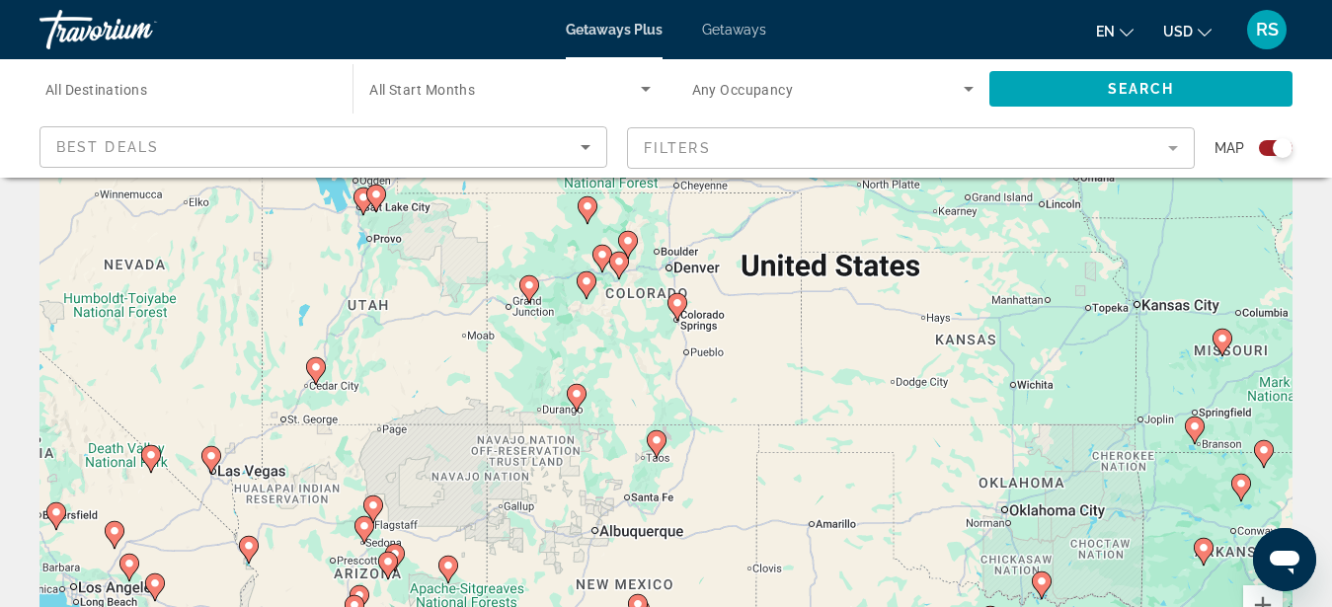
click at [652, 349] on div "To activate drag with keyboard, press Alt + Enter. Once in keyboard drag state,…" at bounding box center [666, 393] width 1253 height 593
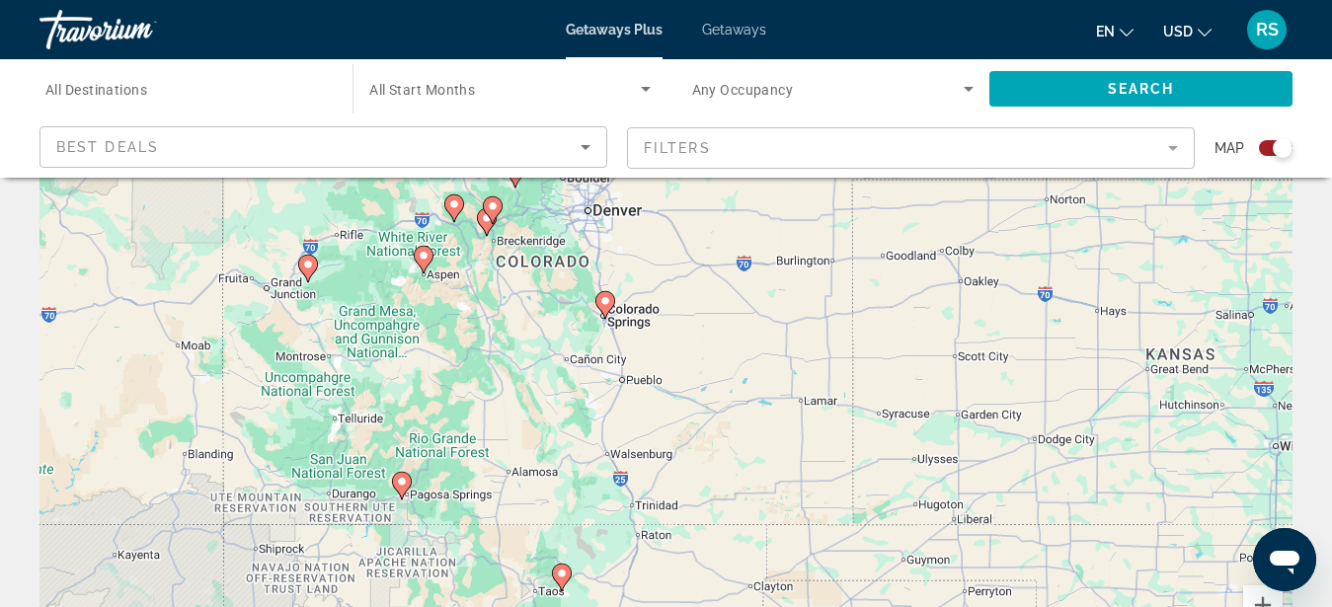
drag, startPoint x: 781, startPoint y: 329, endPoint x: 683, endPoint y: 352, distance: 100.4
click at [683, 352] on div "To activate drag with keyboard, press Alt + Enter. Once in keyboard drag state,…" at bounding box center [666, 393] width 1253 height 593
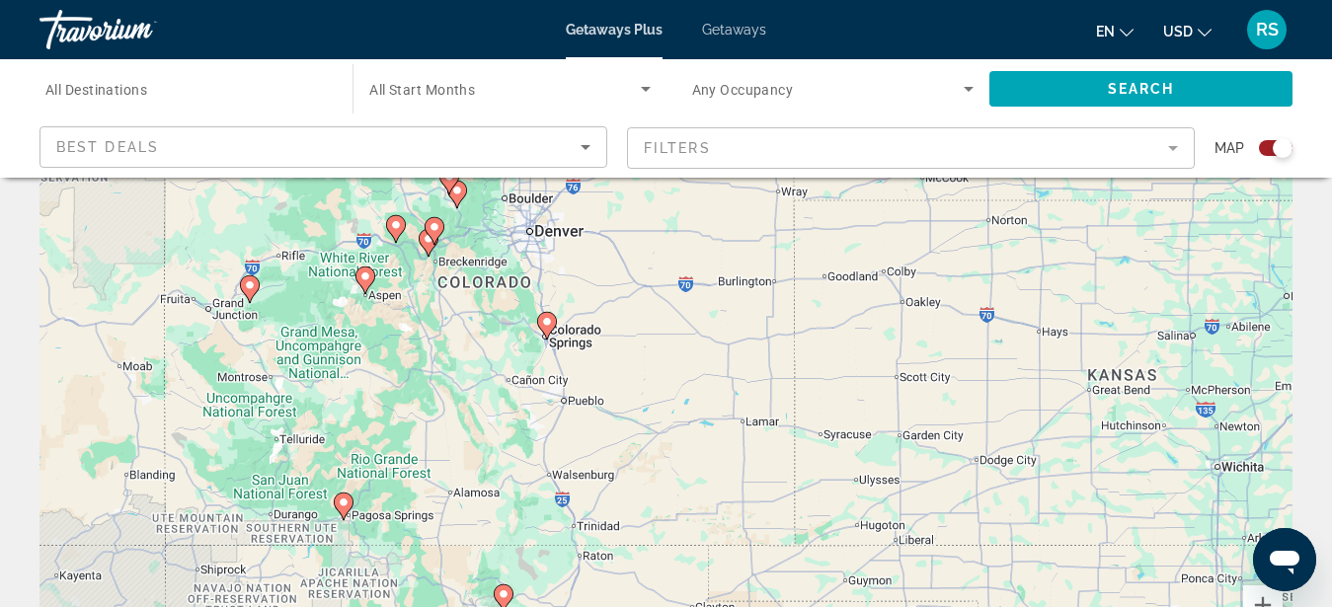
drag, startPoint x: 683, startPoint y: 352, endPoint x: 625, endPoint y: 374, distance: 62.5
click at [625, 374] on div "To activate drag with keyboard, press Alt + Enter. Once in keyboard drag state,…" at bounding box center [666, 393] width 1253 height 593
click at [597, 368] on div "To activate drag with keyboard, press Alt + Enter. Once in keyboard drag state,…" at bounding box center [666, 393] width 1253 height 593
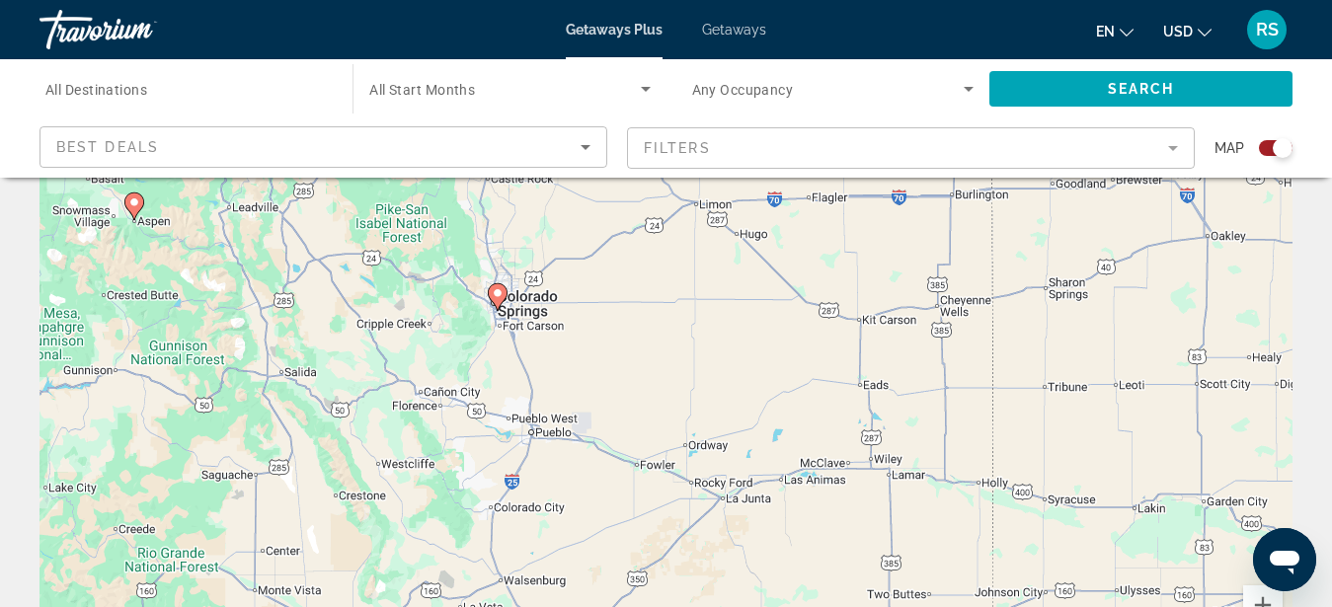
click at [542, 351] on div "To activate drag with keyboard, press Alt + Enter. Once in keyboard drag state,…" at bounding box center [666, 393] width 1253 height 593
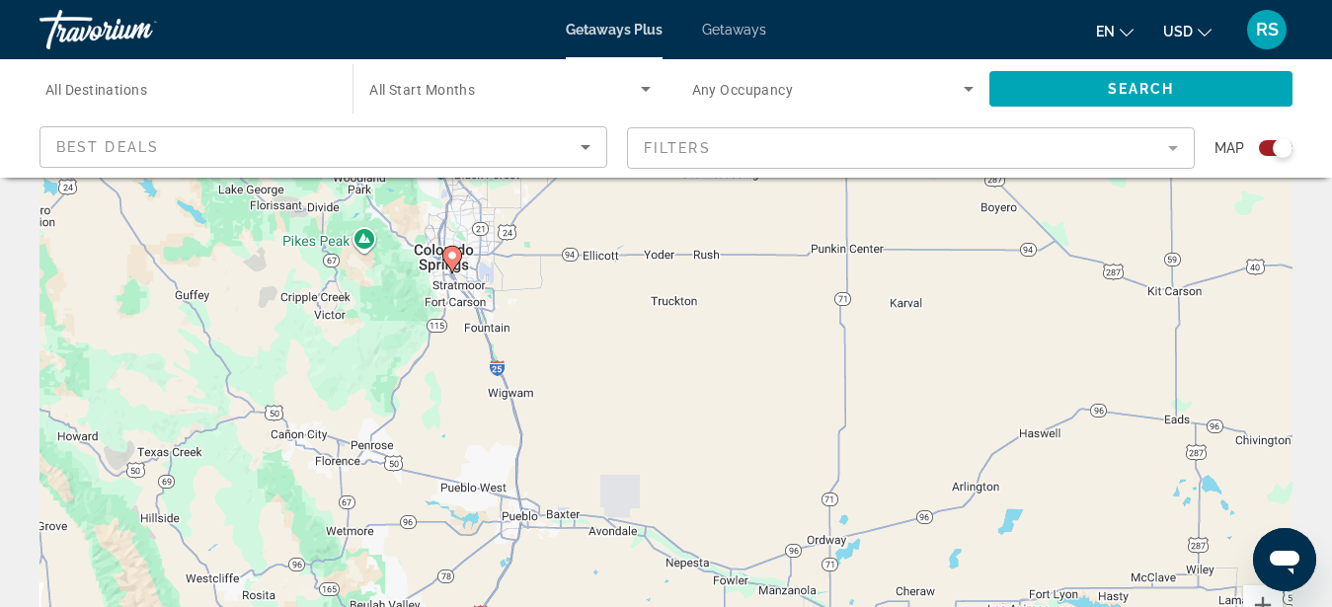
click at [398, 307] on div "To activate drag with keyboard, press Alt + Enter. Once in keyboard drag state,…" at bounding box center [666, 393] width 1253 height 593
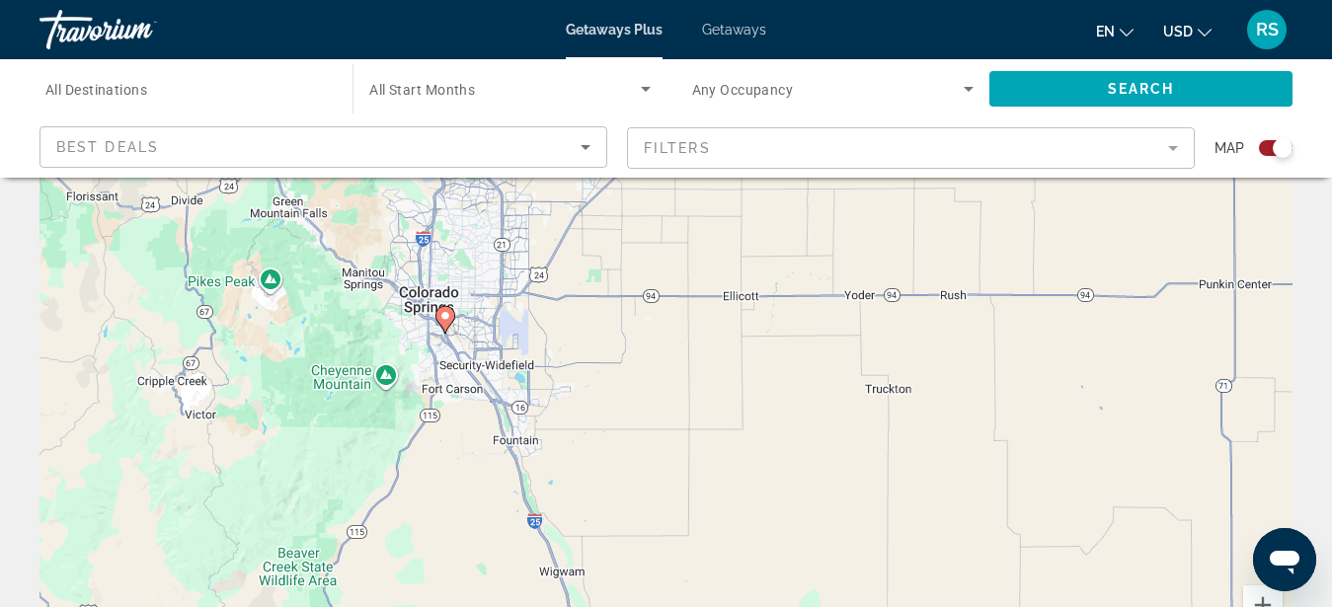
drag, startPoint x: 430, startPoint y: 283, endPoint x: 360, endPoint y: 389, distance: 126.3
click at [360, 389] on div "To activate drag with keyboard, press Alt + Enter. Once in keyboard drag state,…" at bounding box center [666, 393] width 1253 height 593
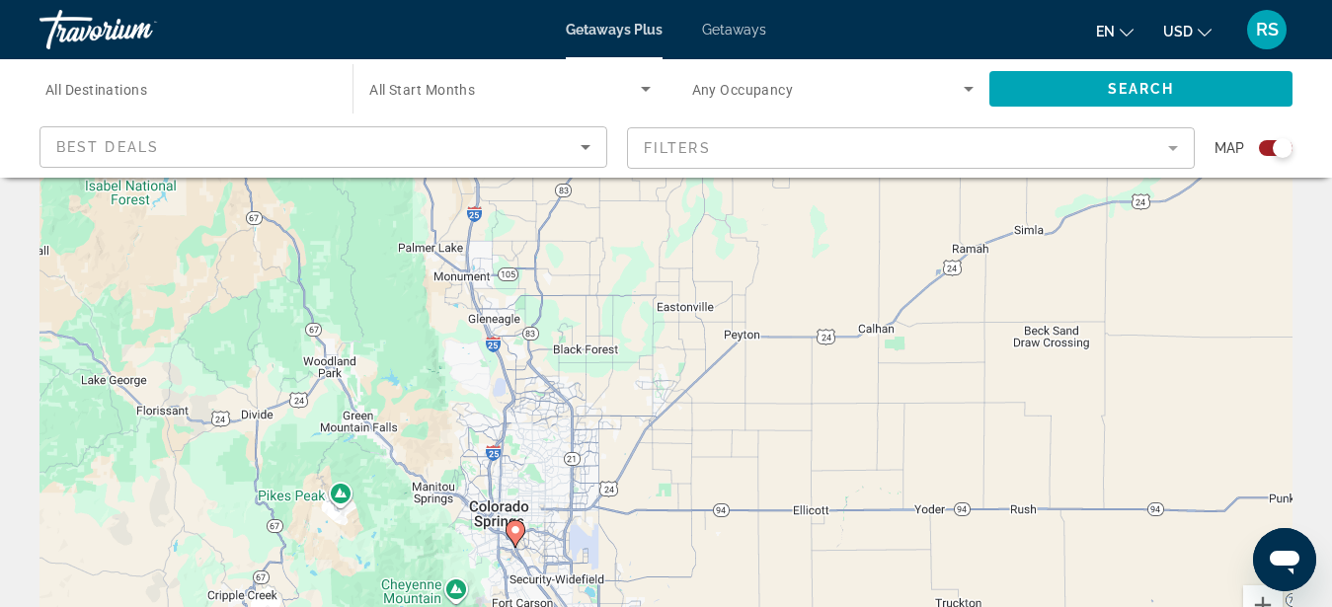
drag, startPoint x: 586, startPoint y: 342, endPoint x: 657, endPoint y: 546, distance: 216.5
click at [657, 550] on div "To activate drag with keyboard, press Alt + Enter. Once in keyboard drag state,…" at bounding box center [666, 393] width 1253 height 593
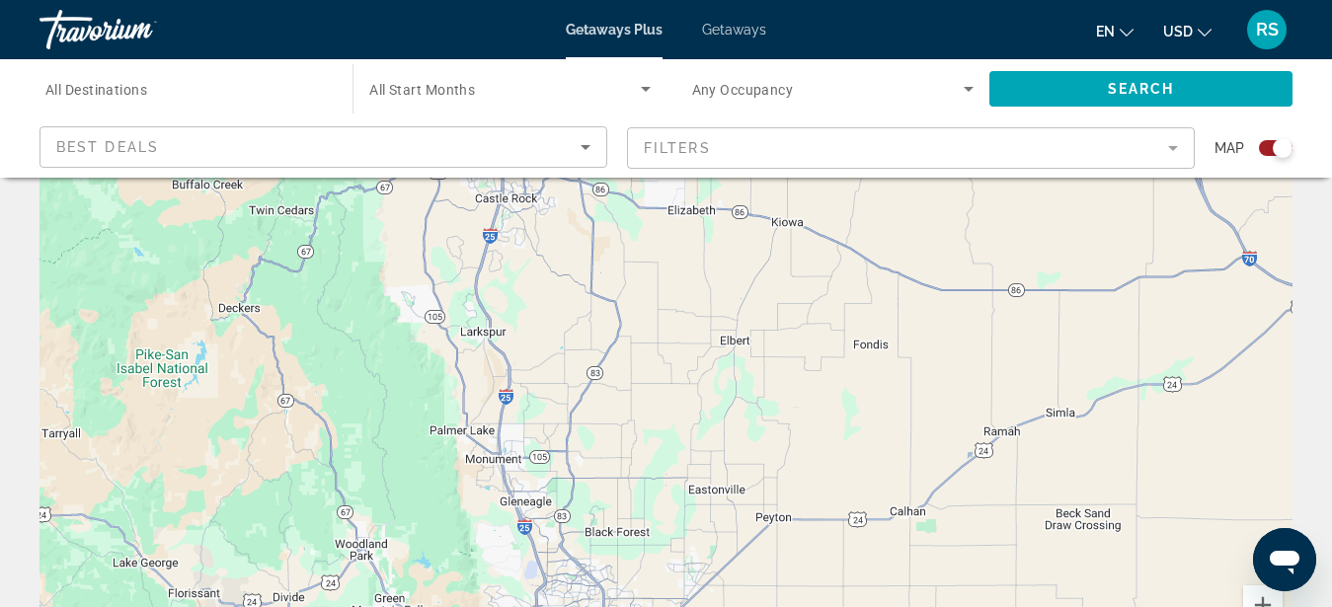
drag, startPoint x: 422, startPoint y: 301, endPoint x: 452, endPoint y: 488, distance: 189.2
click at [452, 488] on div "To activate drag with keyboard, press Alt + Enter. Once in keyboard drag state,…" at bounding box center [666, 393] width 1253 height 593
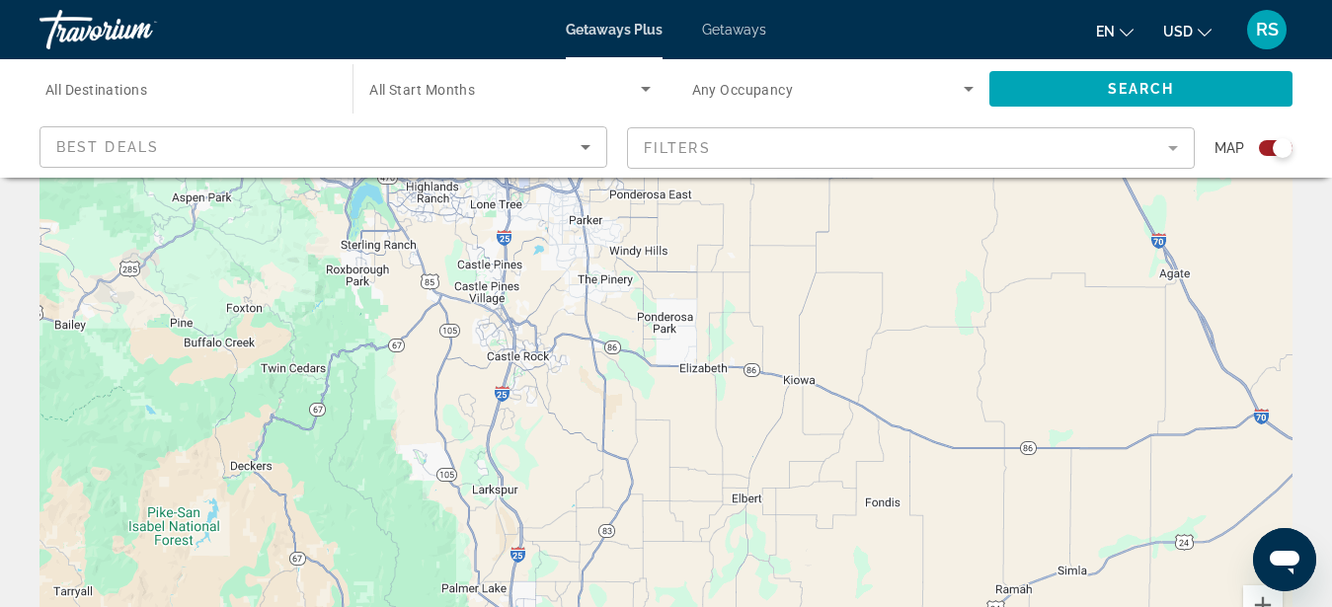
drag, startPoint x: 393, startPoint y: 298, endPoint x: 404, endPoint y: 463, distance: 165.3
click at [404, 465] on div "To activate drag with keyboard, press Alt + Enter. Once in keyboard drag state,…" at bounding box center [666, 393] width 1253 height 593
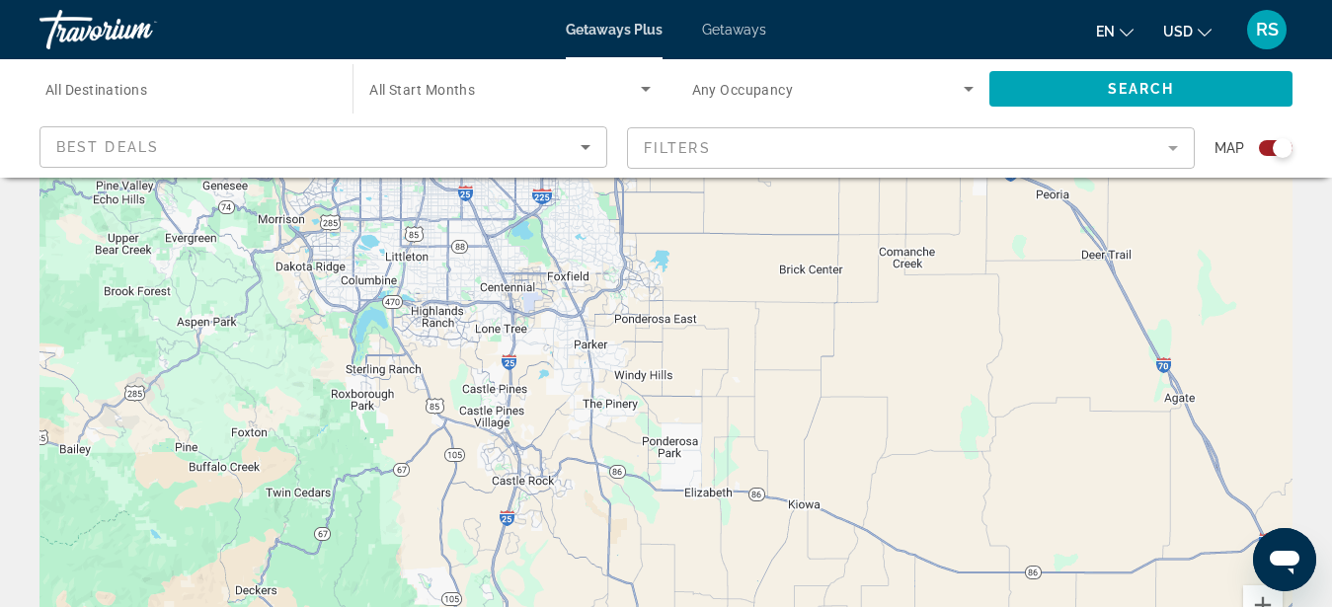
drag, startPoint x: 401, startPoint y: 331, endPoint x: 405, endPoint y: 465, distance: 134.4
click at [405, 465] on div "To activate drag with keyboard, press Alt + Enter. Once in keyboard drag state,…" at bounding box center [666, 393] width 1253 height 593
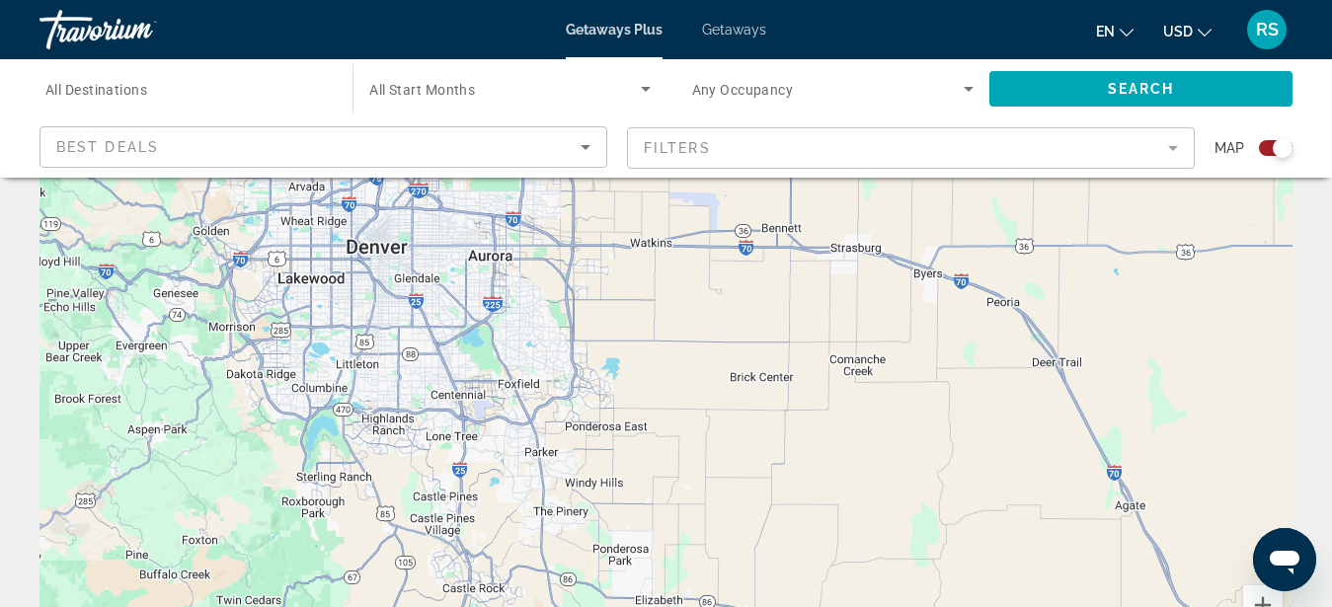
drag, startPoint x: 412, startPoint y: 282, endPoint x: 363, endPoint y: 377, distance: 106.4
click at [363, 378] on div "To activate drag with keyboard, press Alt + Enter. Once in keyboard drag state,…" at bounding box center [666, 393] width 1253 height 593
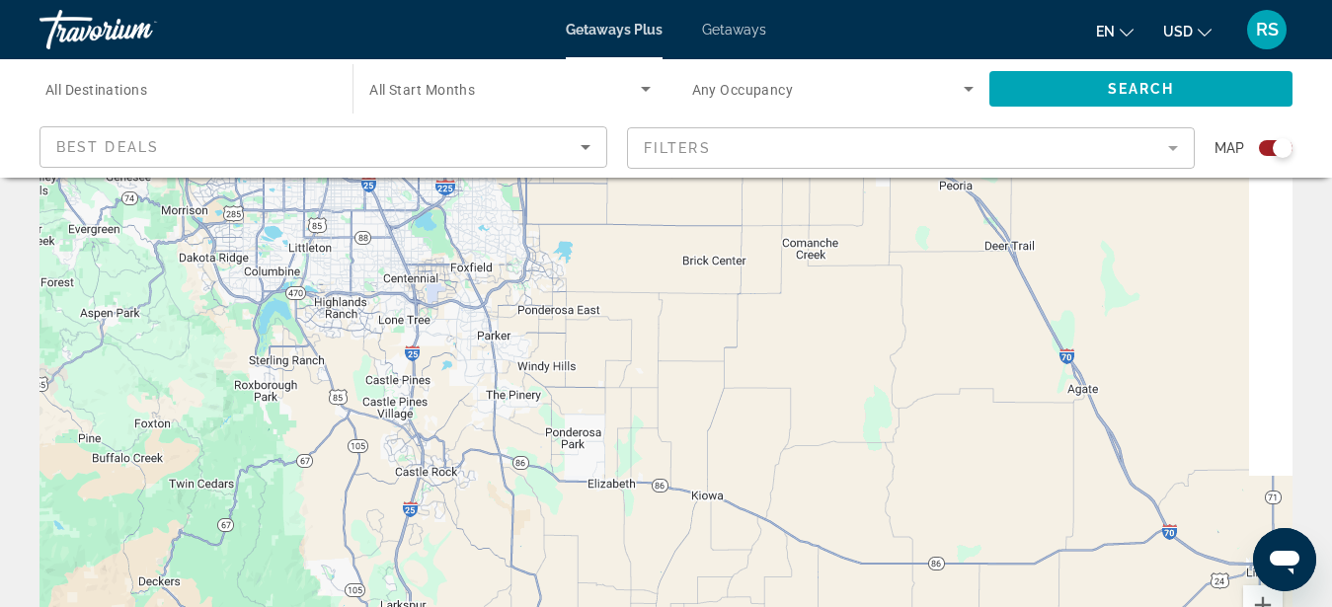
drag, startPoint x: 459, startPoint y: 433, endPoint x: 374, endPoint y: 206, distance: 241.6
click at [374, 206] on div "To activate drag with keyboard, press Alt + Enter. Once in keyboard drag state,…" at bounding box center [666, 393] width 1253 height 593
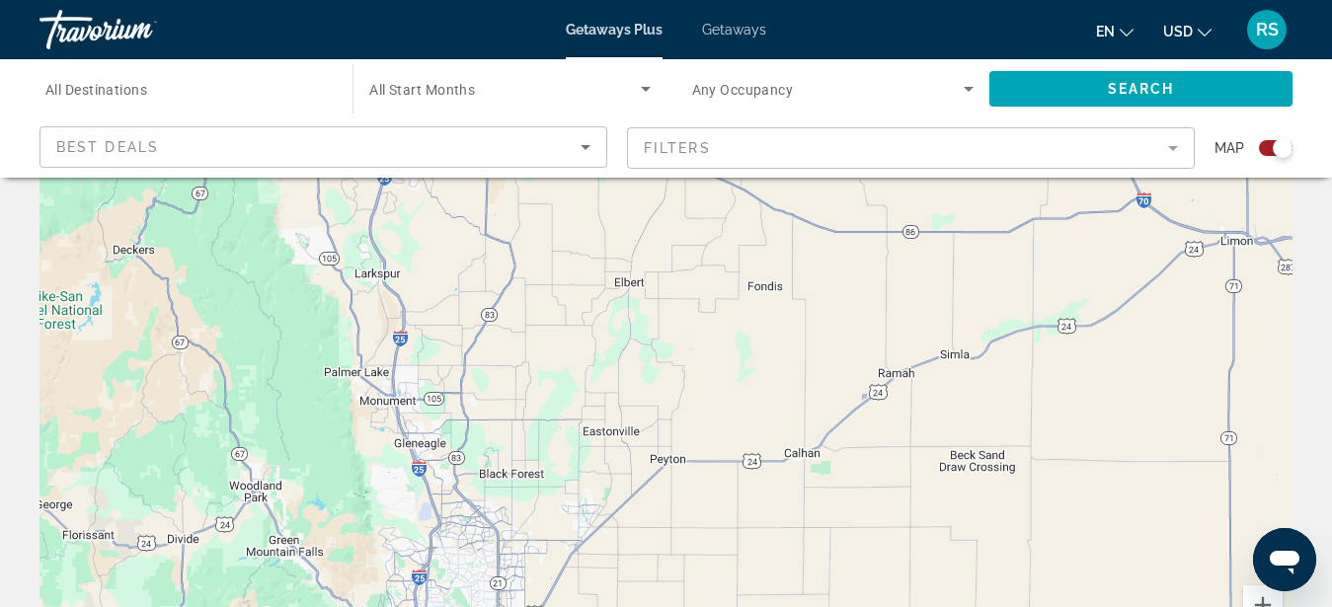
drag, startPoint x: 435, startPoint y: 473, endPoint x: 446, endPoint y: 261, distance: 212.7
click at [446, 253] on div "Main content" at bounding box center [666, 393] width 1253 height 593
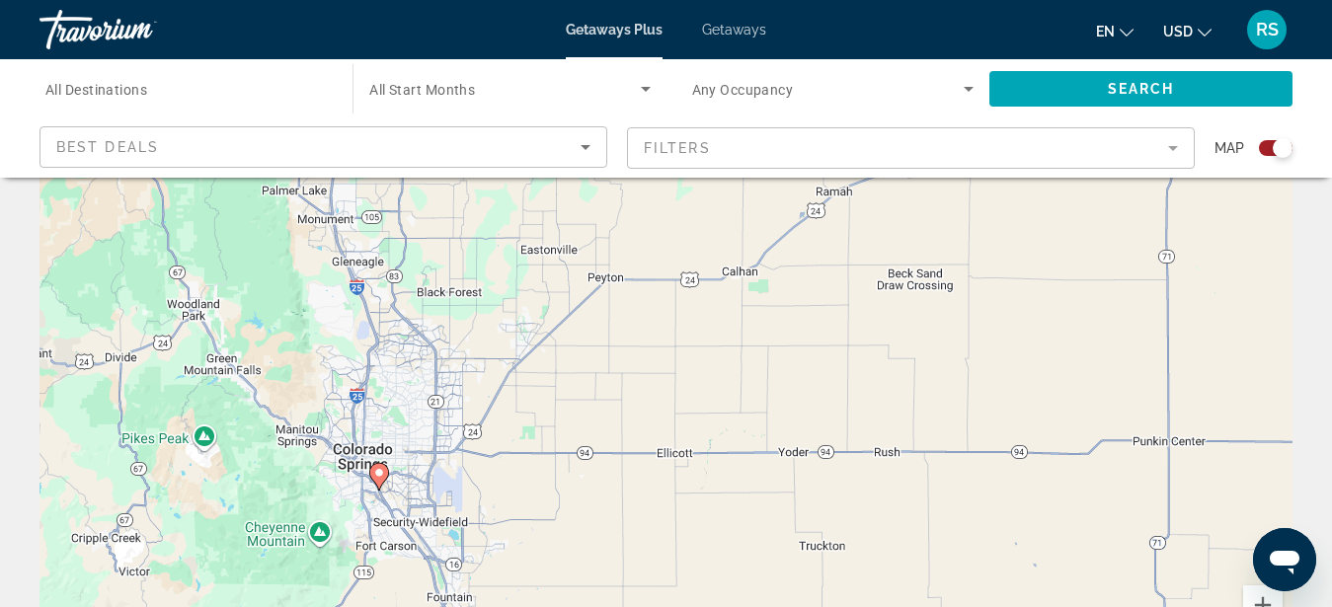
drag, startPoint x: 488, startPoint y: 438, endPoint x: 417, endPoint y: 237, distance: 212.7
click at [418, 240] on div "To activate drag with keyboard, press Alt + Enter. Once in keyboard drag state,…" at bounding box center [666, 393] width 1253 height 593
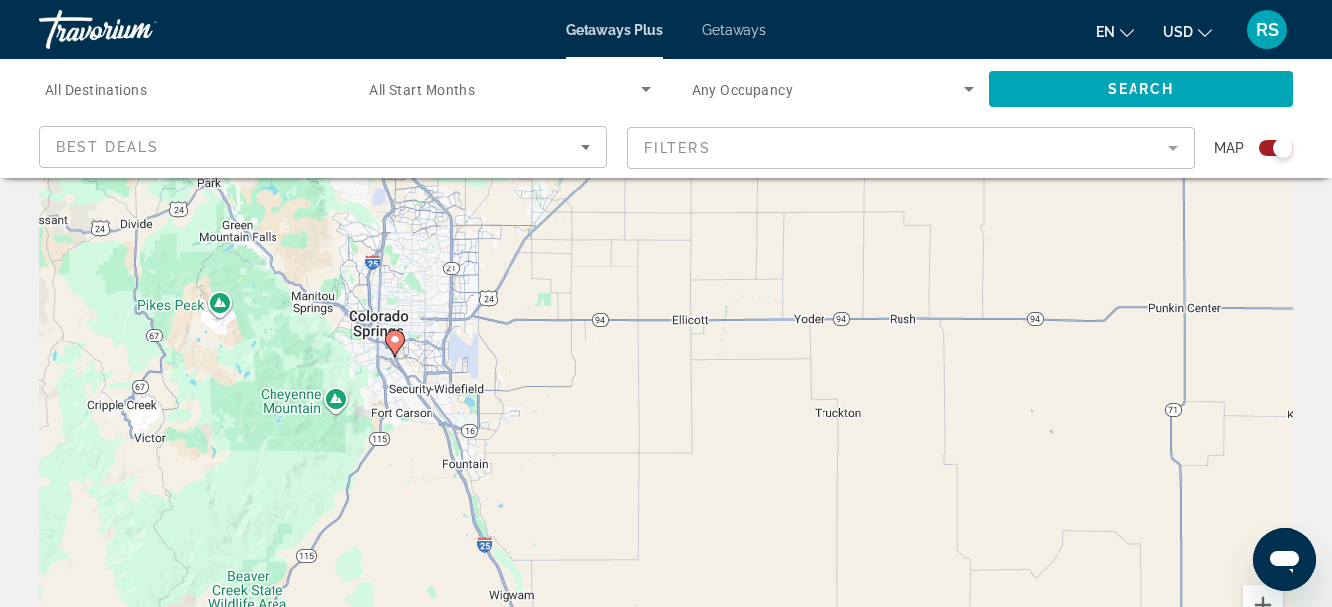
drag, startPoint x: 452, startPoint y: 421, endPoint x: 488, endPoint y: 345, distance: 83.9
click at [488, 345] on div "To activate drag with keyboard, press Alt + Enter. Once in keyboard drag state,…" at bounding box center [666, 393] width 1253 height 593
click at [358, 364] on div "To activate drag with keyboard, press Alt + Enter. Once in keyboard drag state,…" at bounding box center [666, 393] width 1253 height 593
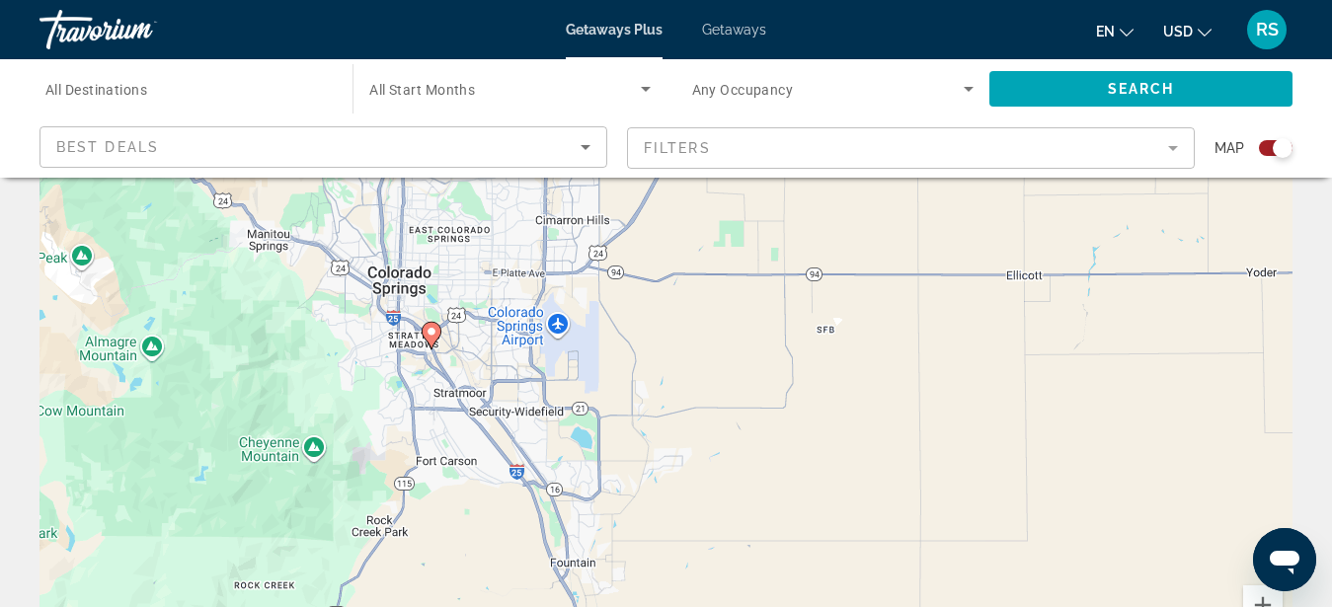
click at [372, 376] on div "To activate drag with keyboard, press Alt + Enter. Once in keyboard drag state,…" at bounding box center [666, 393] width 1253 height 593
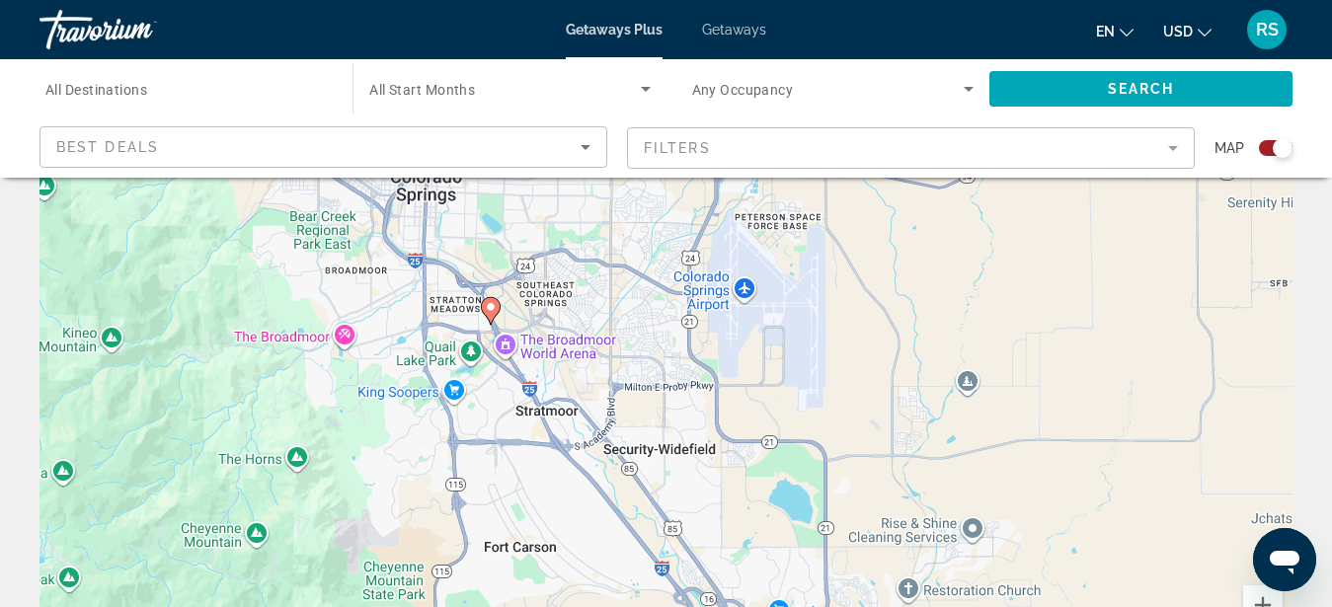
click at [456, 318] on div "To activate drag with keyboard, press Alt + Enter. Once in keyboard drag state,…" at bounding box center [666, 393] width 1253 height 593
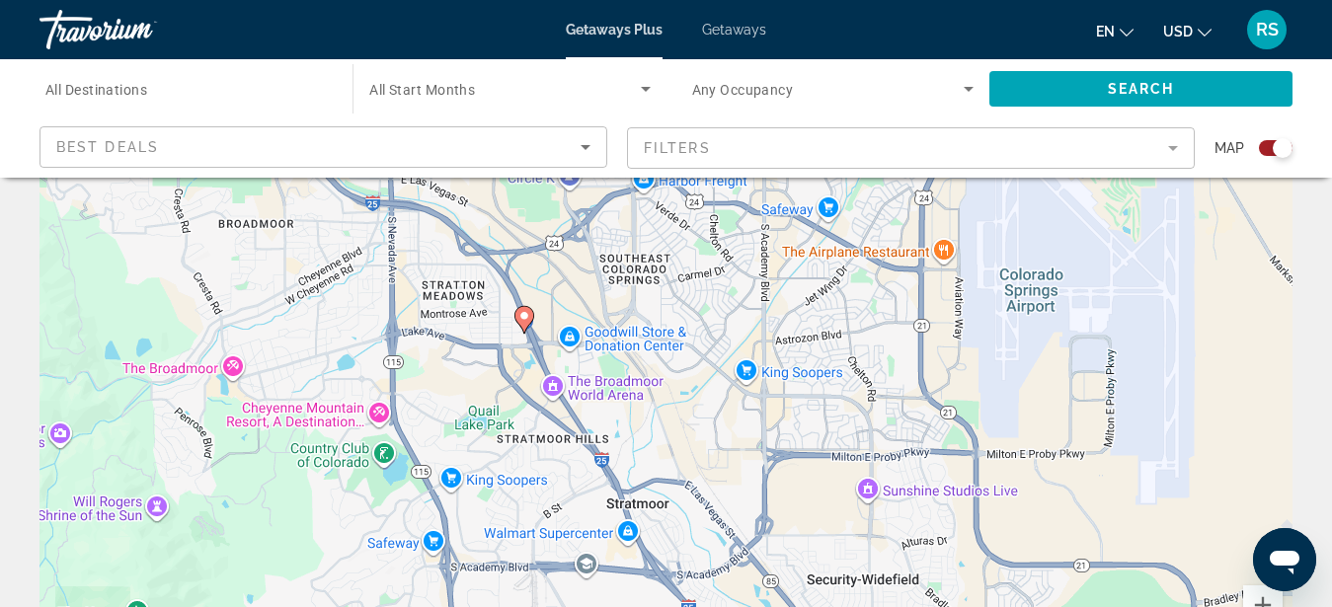
click at [525, 315] on image "Main content" at bounding box center [524, 316] width 12 height 12
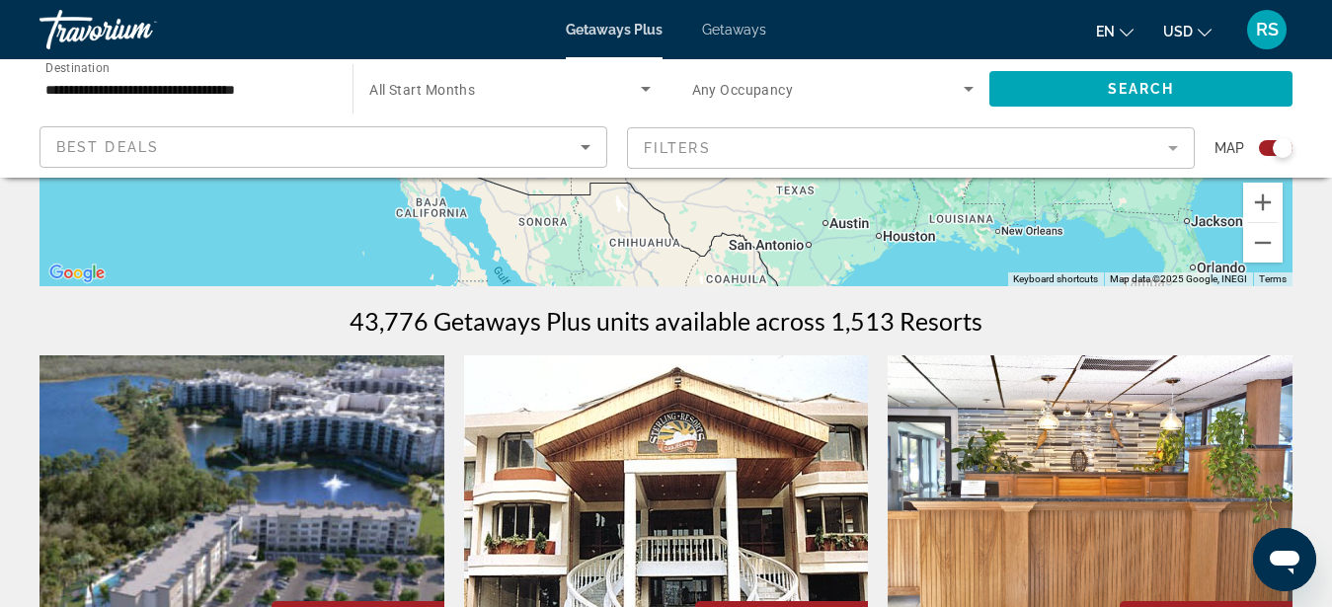
scroll to position [0, 0]
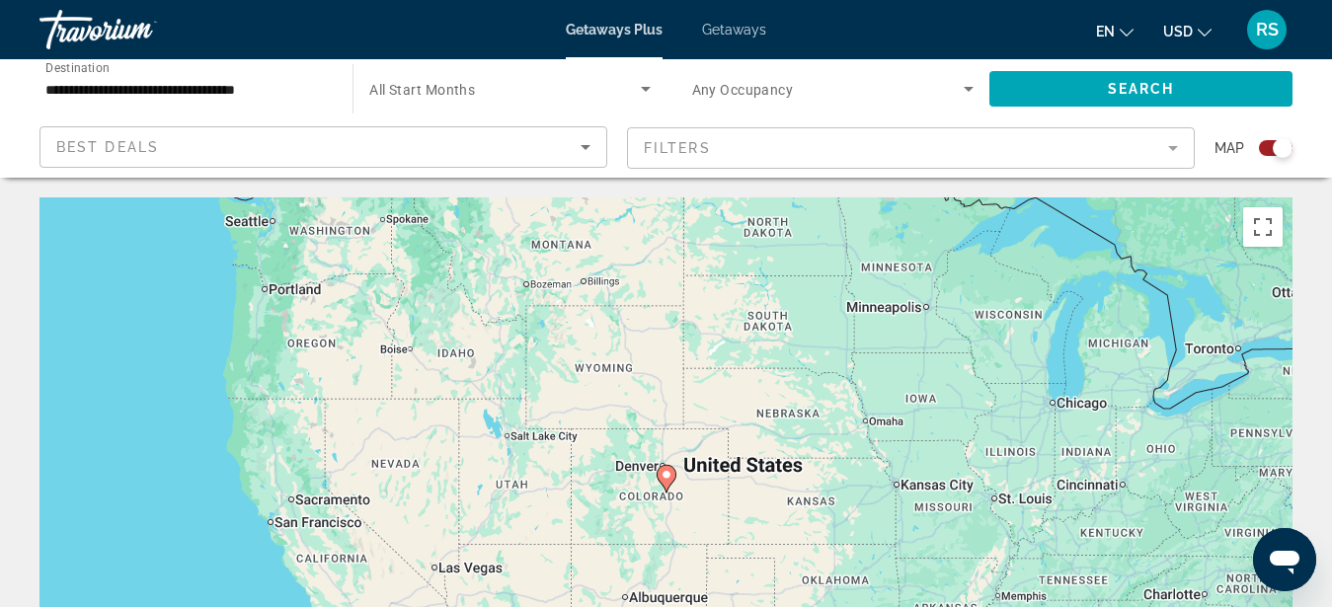
click at [666, 475] on image "Main content" at bounding box center [667, 475] width 12 height 12
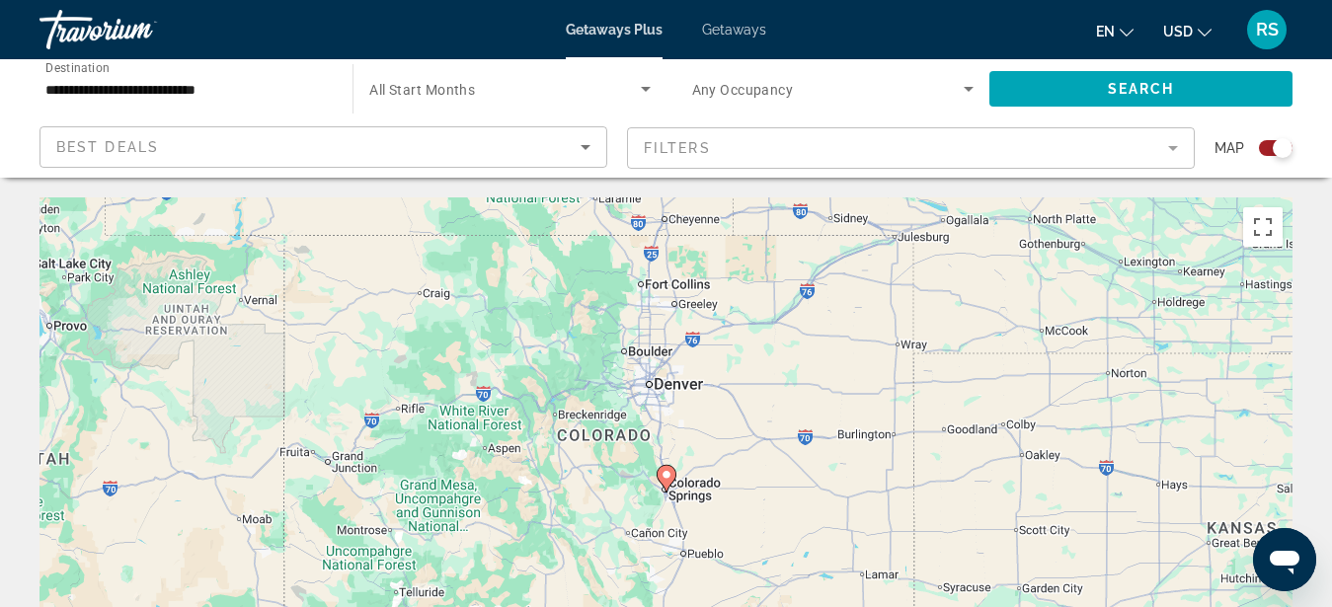
click at [666, 474] on image "Main content" at bounding box center [667, 475] width 12 height 12
type input "**********"
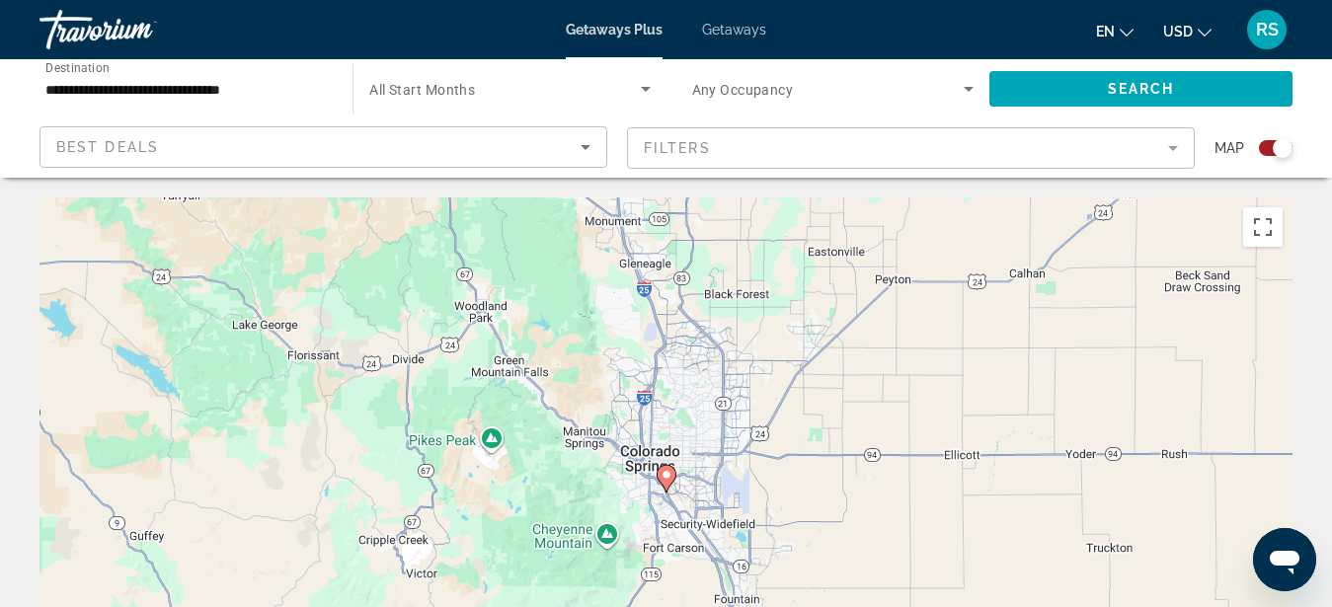
click at [666, 474] on image "Main content" at bounding box center [667, 475] width 12 height 12
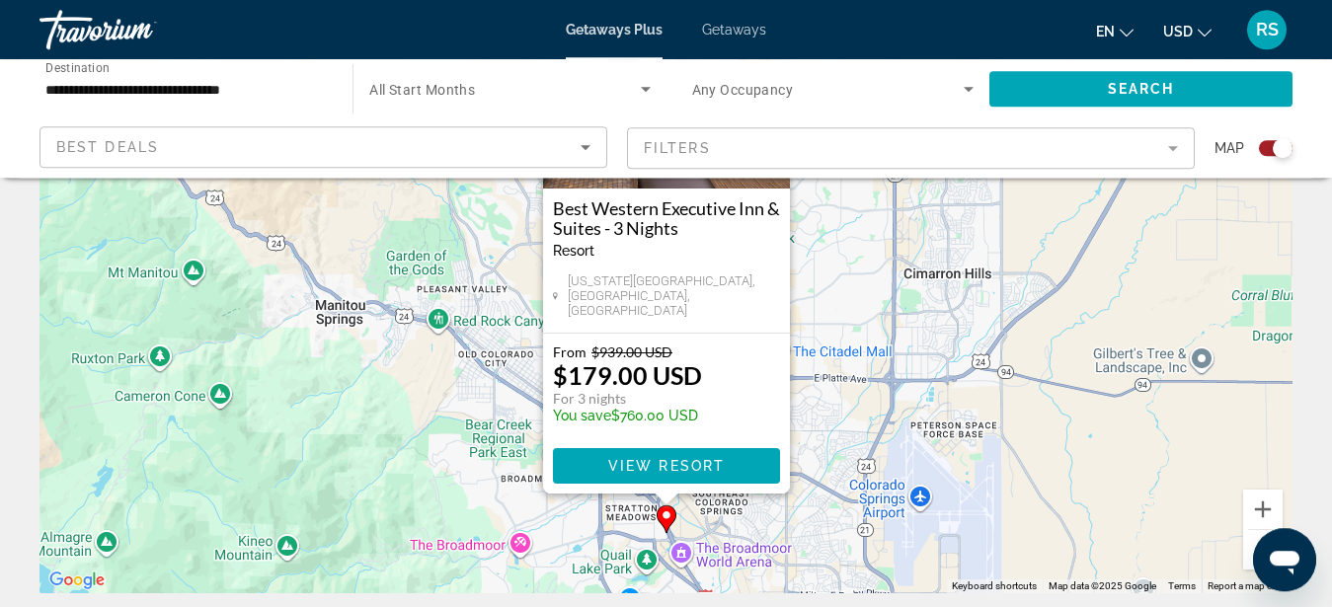
scroll to position [190, 0]
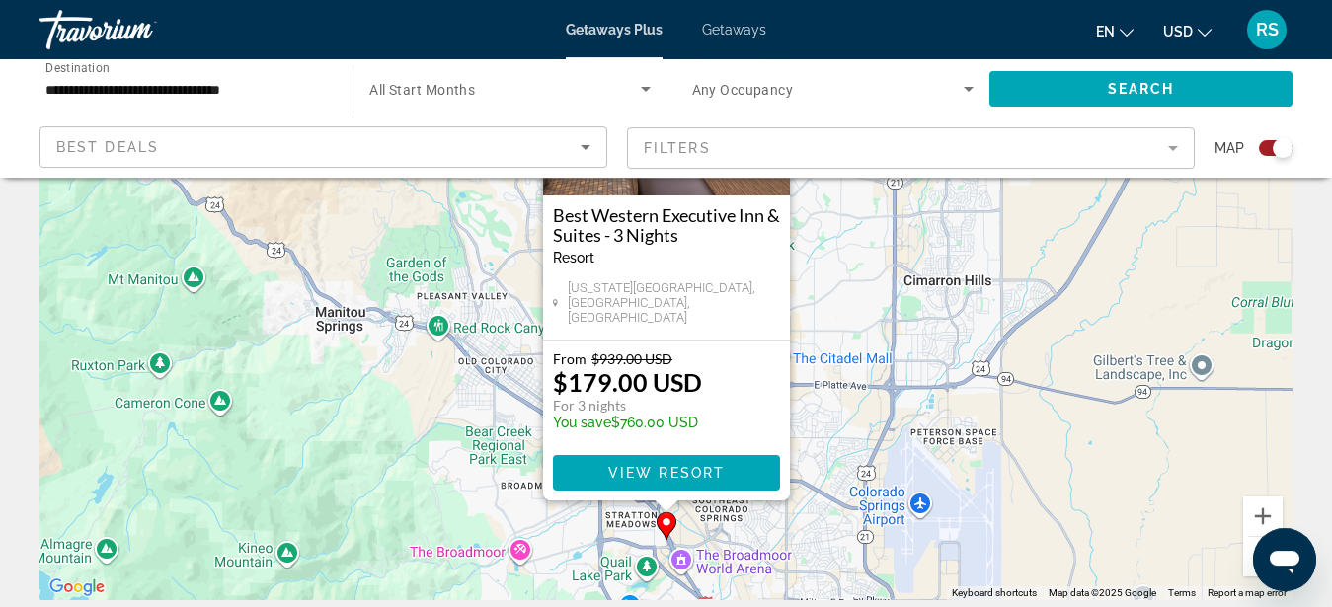
click at [1249, 548] on button "Zoom out" at bounding box center [1263, 557] width 40 height 40
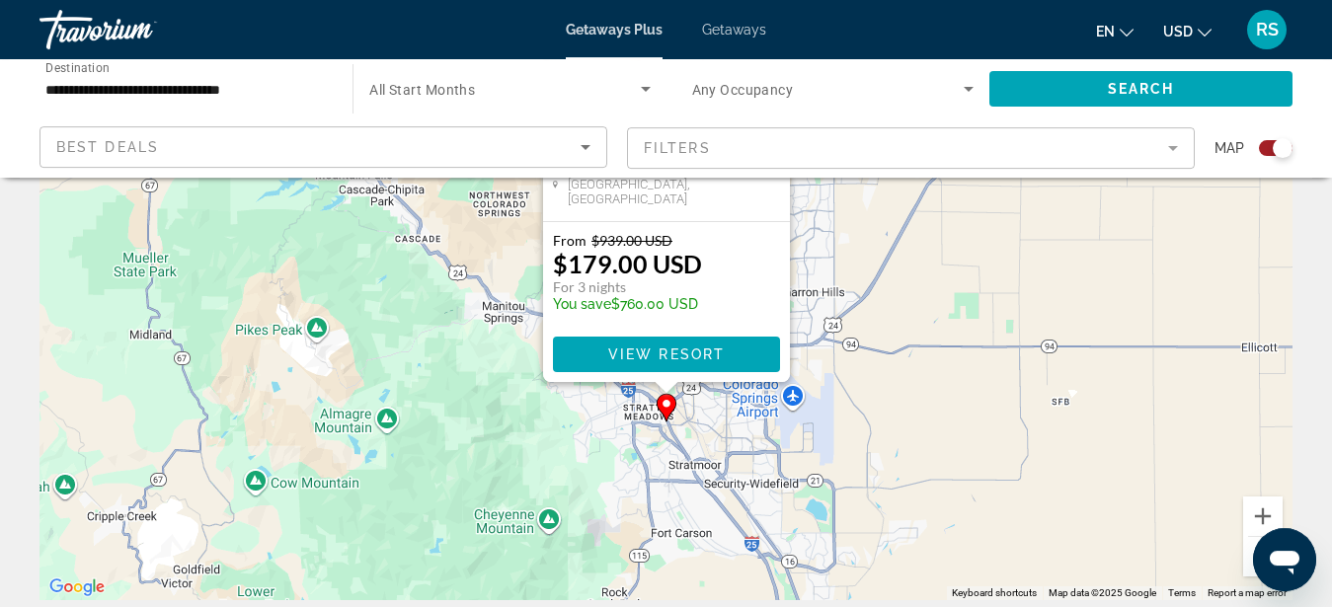
click at [1249, 548] on button "Zoom out" at bounding box center [1263, 557] width 40 height 40
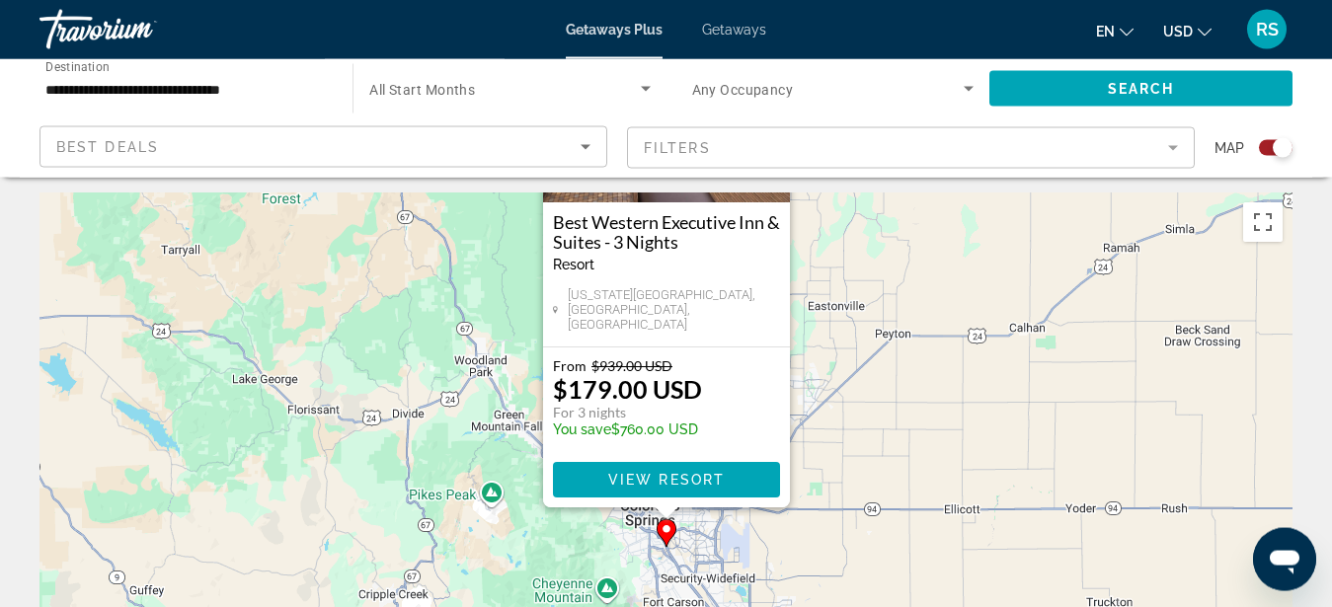
scroll to position [0, 0]
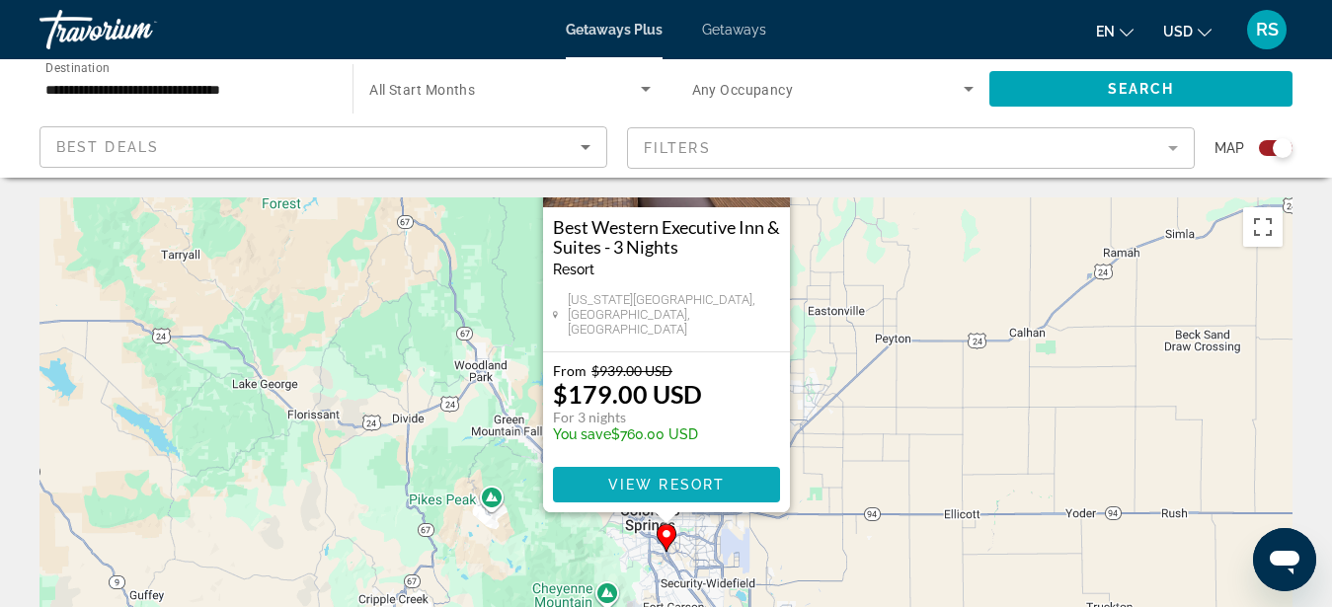
click at [698, 477] on span "View Resort" at bounding box center [665, 485] width 117 height 16
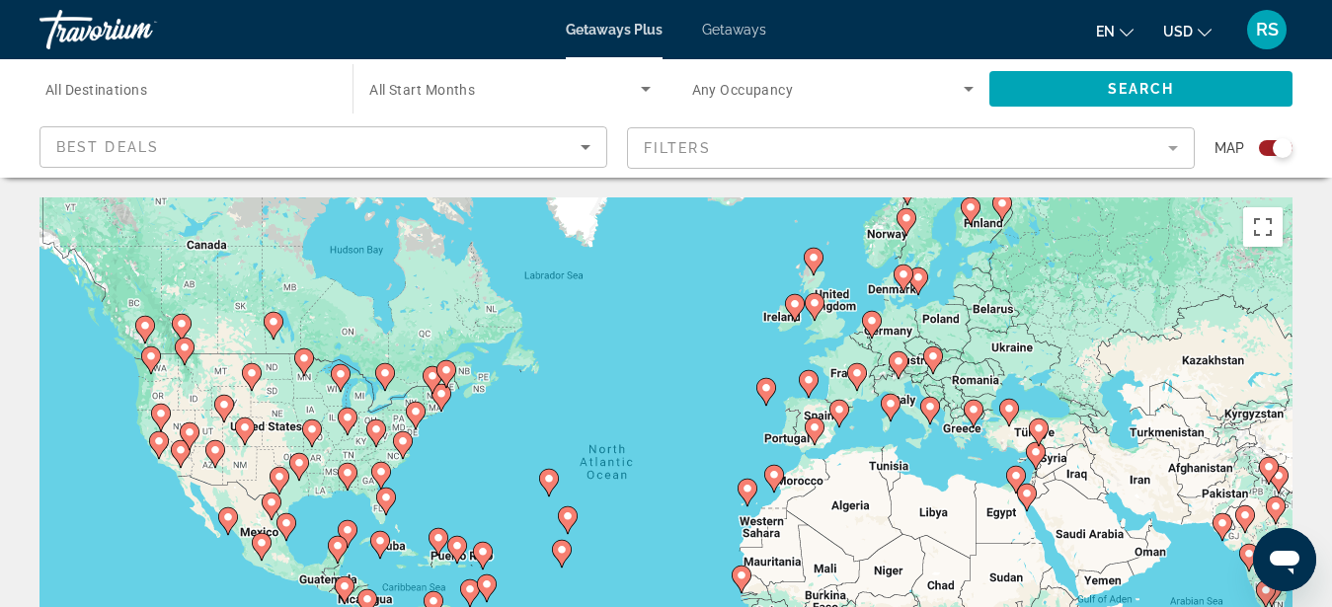
click at [410, 469] on div "To activate drag with keyboard, press Alt + Enter. Once in keyboard drag state,…" at bounding box center [666, 494] width 1253 height 593
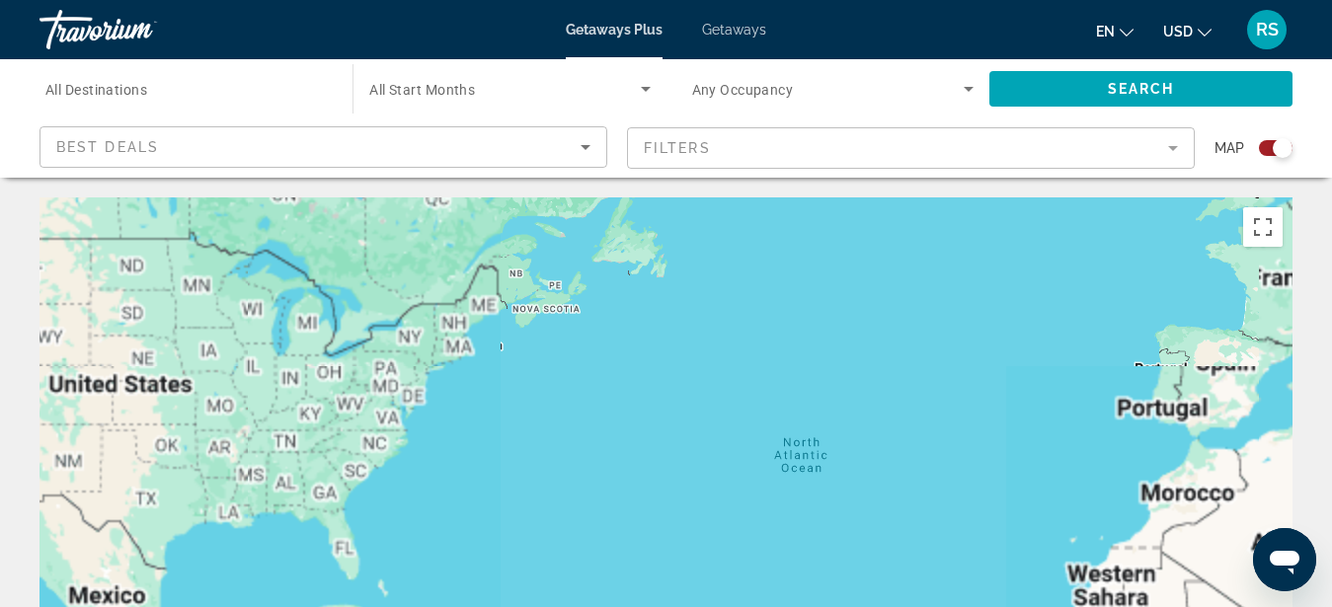
drag, startPoint x: 420, startPoint y: 467, endPoint x: 407, endPoint y: 467, distance: 12.8
click at [420, 468] on div "To activate drag with keyboard, press Alt + Enter. Once in keyboard drag state,…" at bounding box center [666, 494] width 1253 height 593
click at [408, 467] on div "To activate drag with keyboard, press Alt + Enter. Once in keyboard drag state,…" at bounding box center [666, 494] width 1253 height 593
click at [407, 467] on div "To activate drag with keyboard, press Alt + Enter. Once in keyboard drag state,…" at bounding box center [666, 494] width 1253 height 593
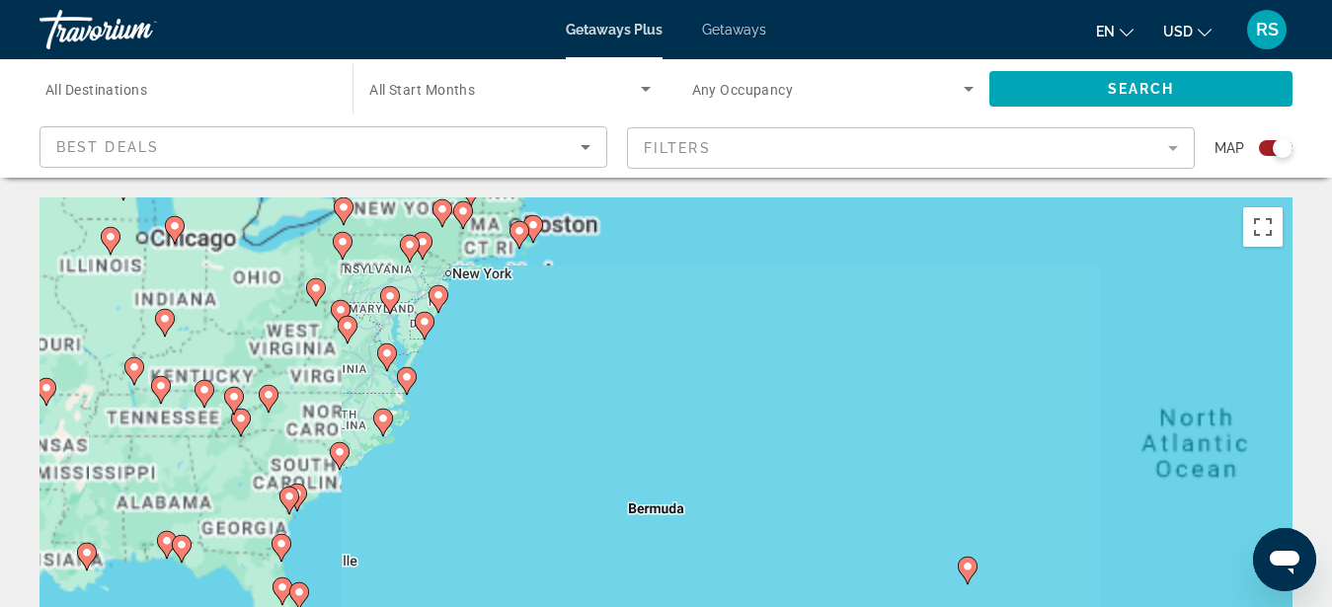
click at [405, 467] on div "To activate drag with keyboard, press Alt + Enter. Once in keyboard drag state,…" at bounding box center [666, 494] width 1253 height 593
click at [384, 461] on div "To activate drag with keyboard, press Alt + Enter. Once in keyboard drag state,…" at bounding box center [666, 494] width 1253 height 593
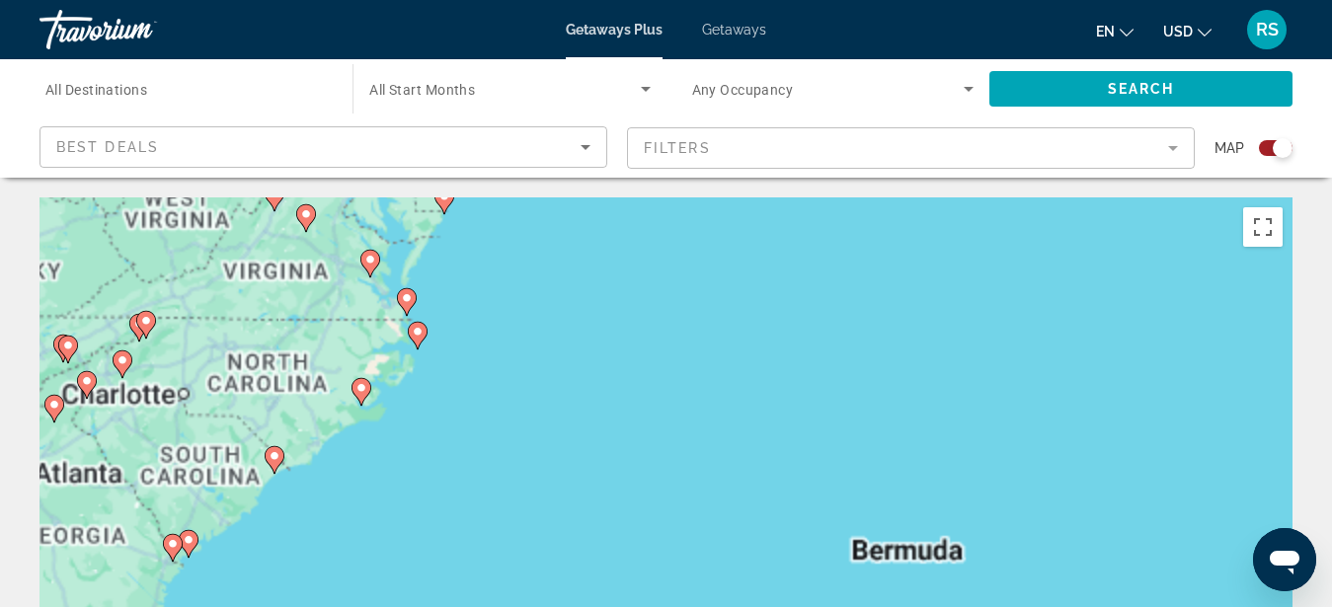
click at [384, 461] on div "To activate drag with keyboard, press Alt + Enter. Once in keyboard drag state,…" at bounding box center [666, 494] width 1253 height 593
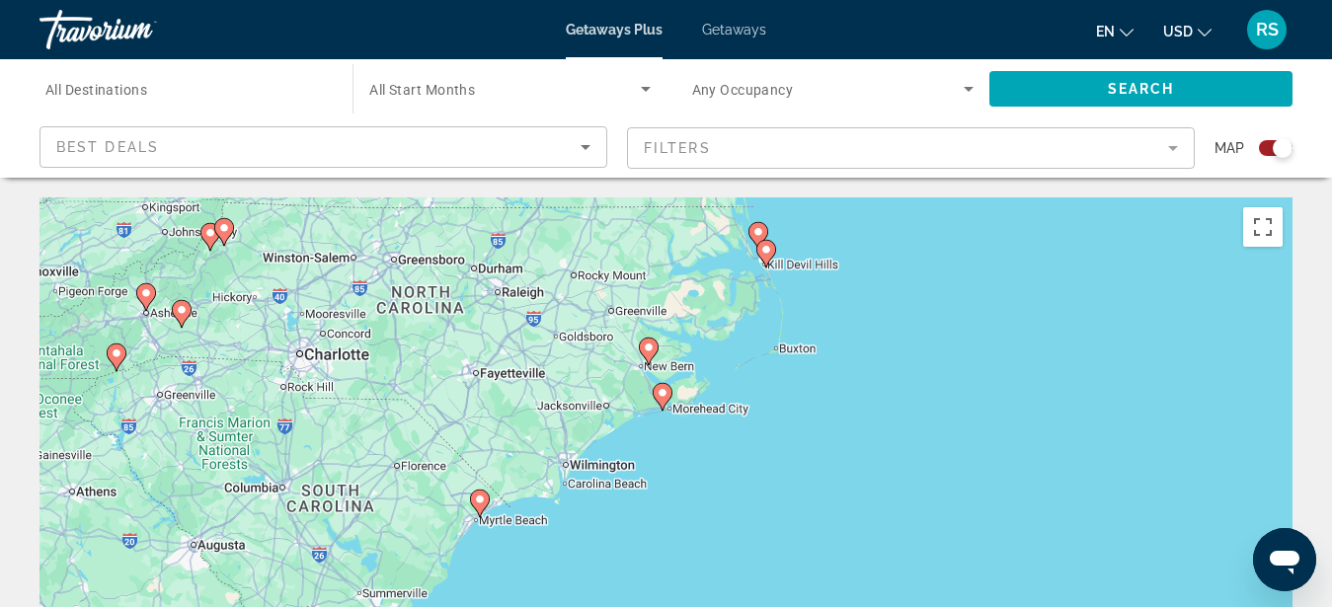
drag, startPoint x: 306, startPoint y: 425, endPoint x: 624, endPoint y: 453, distance: 319.3
click at [624, 453] on div "To activate drag with keyboard, press Alt + Enter. Once in keyboard drag state,…" at bounding box center [666, 494] width 1253 height 593
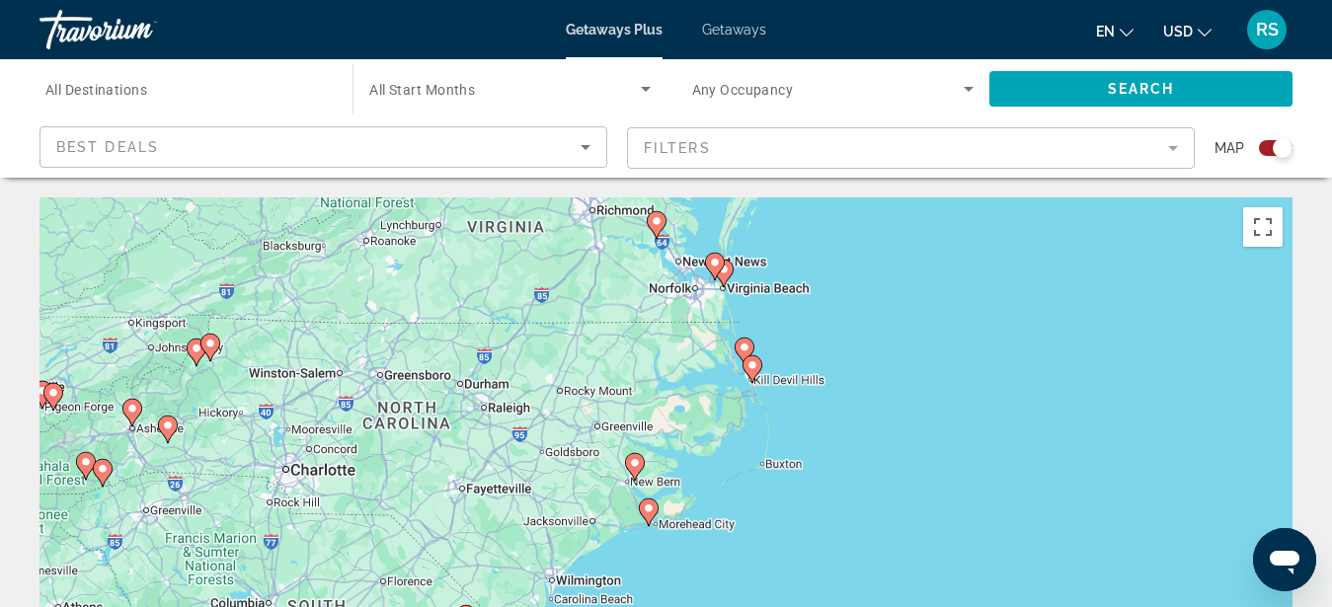
drag, startPoint x: 839, startPoint y: 359, endPoint x: 826, endPoint y: 477, distance: 118.3
click at [826, 477] on div "To activate drag with keyboard, press Alt + Enter. Once in keyboard drag state,…" at bounding box center [666, 494] width 1253 height 593
click at [777, 418] on div "To activate drag with keyboard, press Alt + Enter. Once in keyboard drag state,…" at bounding box center [666, 494] width 1253 height 593
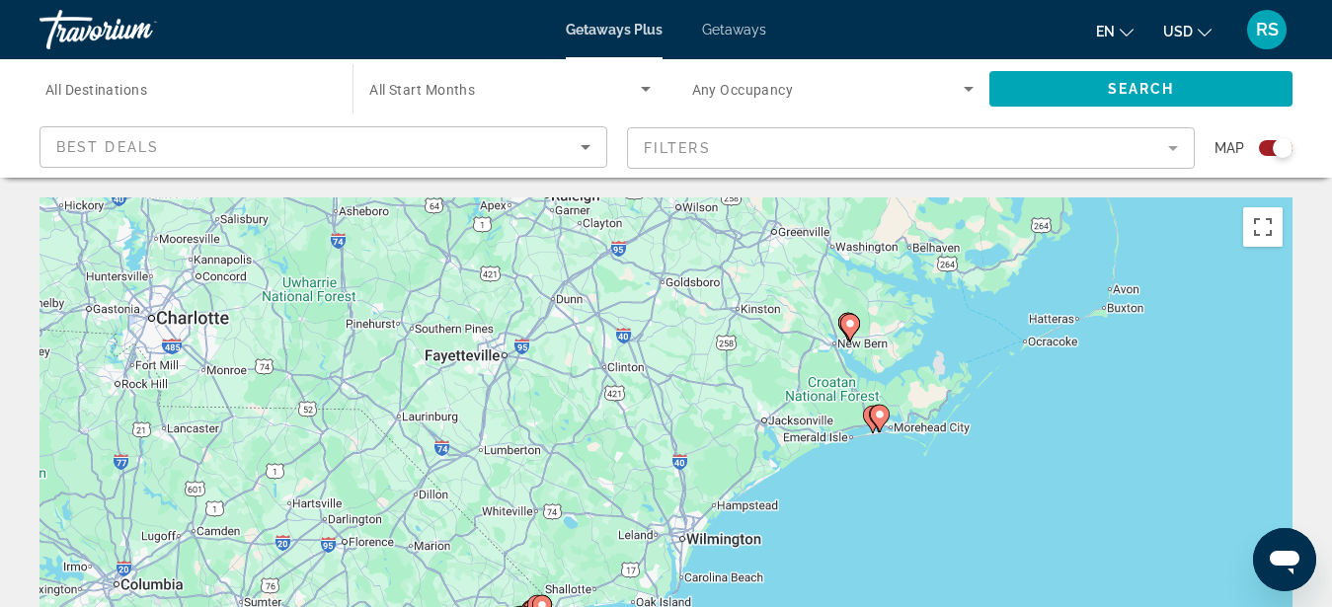
drag, startPoint x: 715, startPoint y: 466, endPoint x: 1077, endPoint y: 255, distance: 419.6
click at [1077, 255] on div "To activate drag with keyboard, press Alt + Enter. Once in keyboard drag state,…" at bounding box center [666, 494] width 1253 height 593
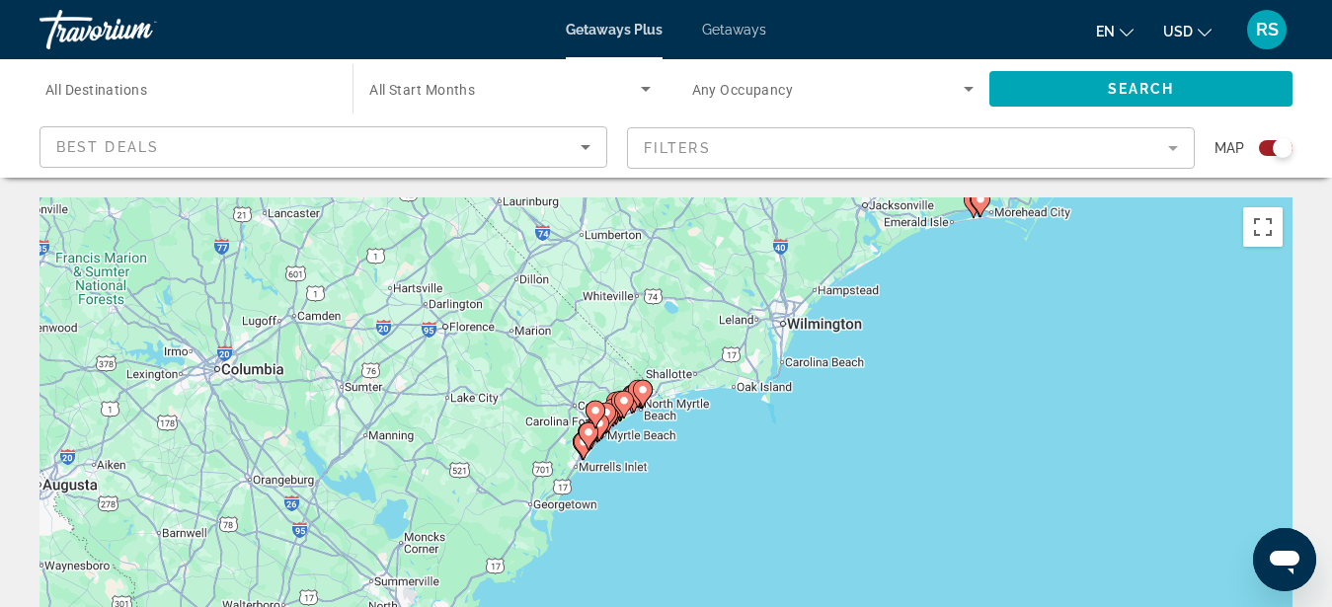
drag, startPoint x: 974, startPoint y: 513, endPoint x: 1073, endPoint y: 302, distance: 232.4
click at [1073, 302] on div "To activate drag with keyboard, press Alt + Enter. Once in keyboard drag state,…" at bounding box center [666, 494] width 1253 height 593
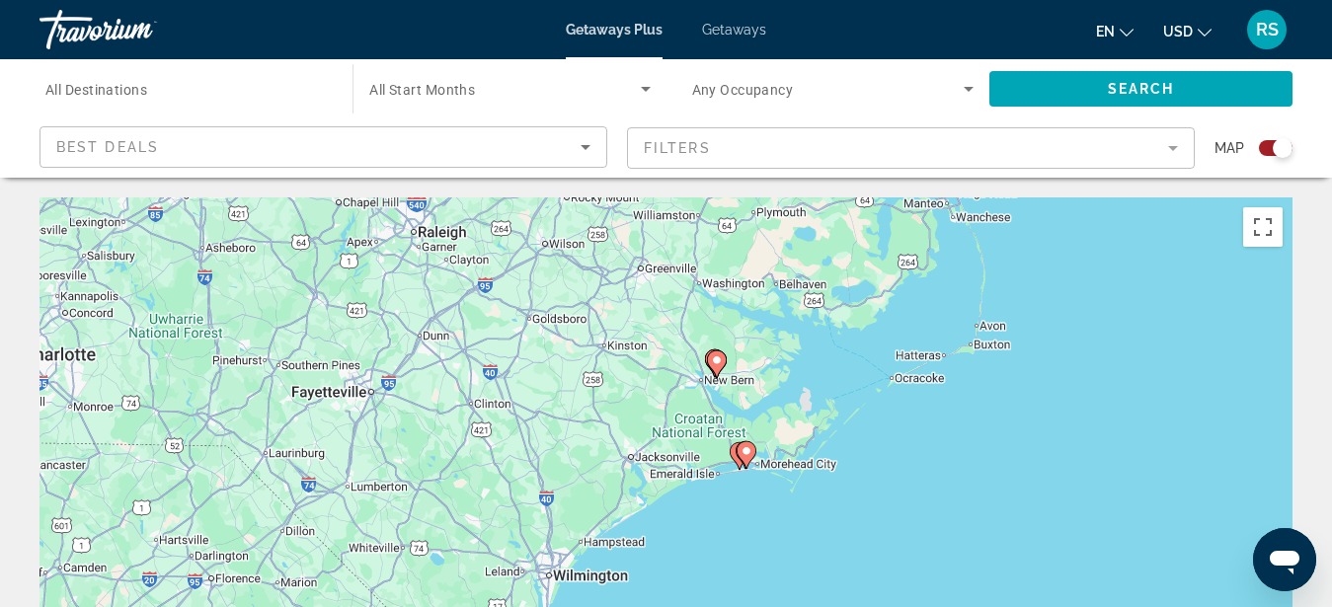
drag, startPoint x: 1077, startPoint y: 313, endPoint x: 840, endPoint y: 566, distance: 345.9
click at [840, 566] on div "To activate drag with keyboard, press Alt + Enter. Once in keyboard drag state,…" at bounding box center [666, 494] width 1253 height 593
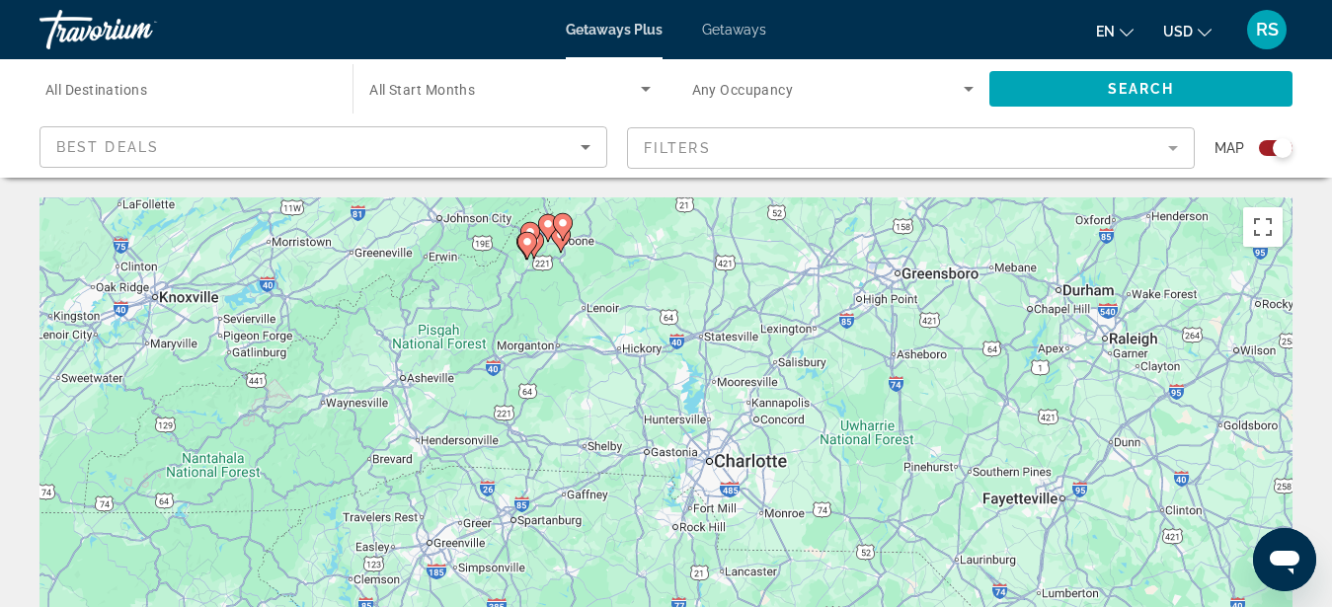
drag, startPoint x: 477, startPoint y: 411, endPoint x: 1147, endPoint y: 510, distance: 676.8
click at [1147, 510] on div "To activate drag with keyboard, press Alt + Enter. Once in keyboard drag state,…" at bounding box center [666, 494] width 1253 height 593
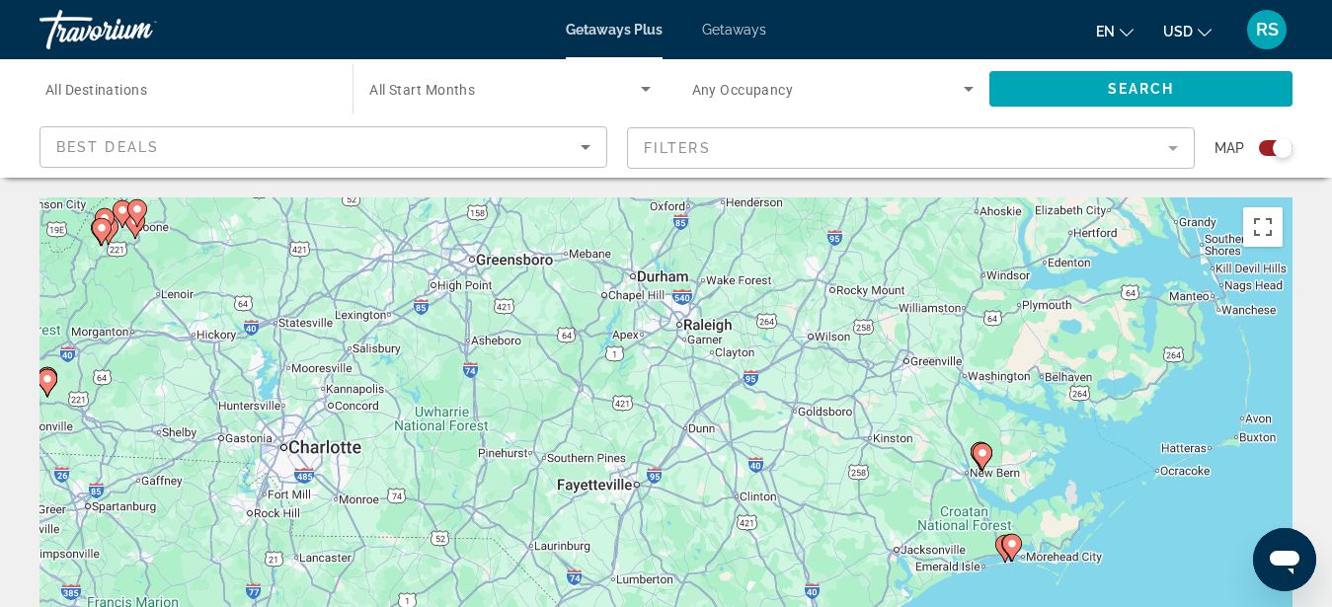
drag, startPoint x: 598, startPoint y: 434, endPoint x: 152, endPoint y: 465, distance: 447.5
click at [152, 465] on div "To activate drag with keyboard, press Alt + Enter. Once in keyboard drag state,…" at bounding box center [666, 494] width 1253 height 593
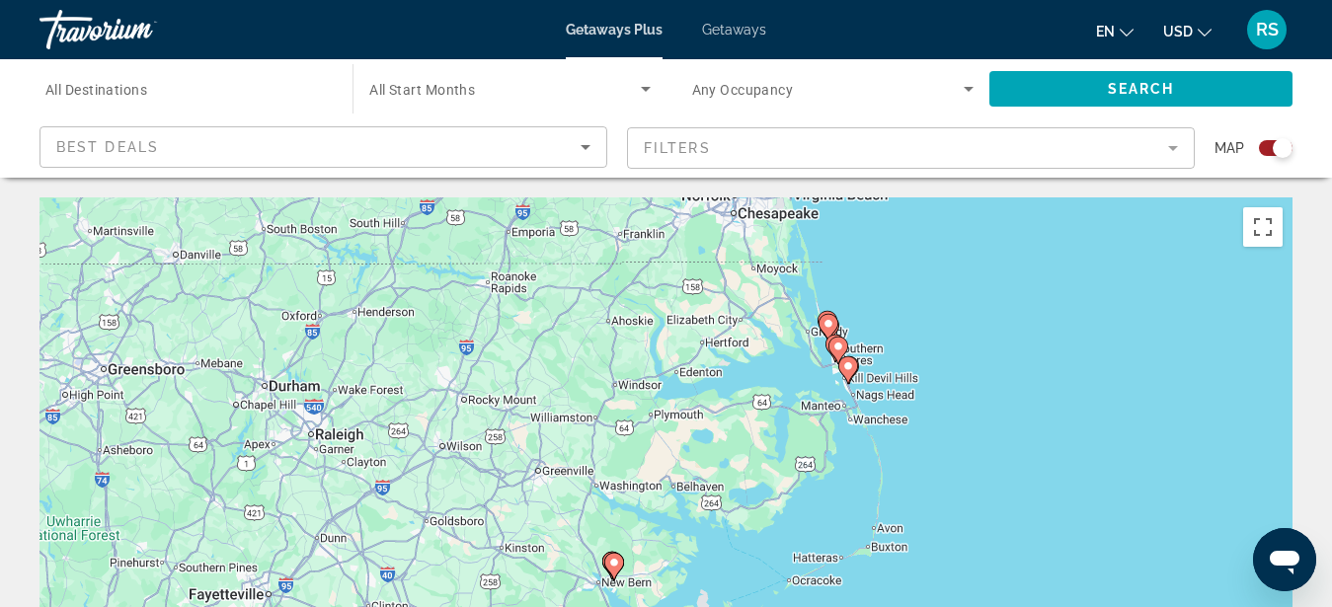
drag, startPoint x: 752, startPoint y: 389, endPoint x: 348, endPoint y: 495, distance: 417.5
click at [348, 496] on div "To activate drag with keyboard, press Alt + Enter. Once in keyboard drag state,…" at bounding box center [666, 494] width 1253 height 593
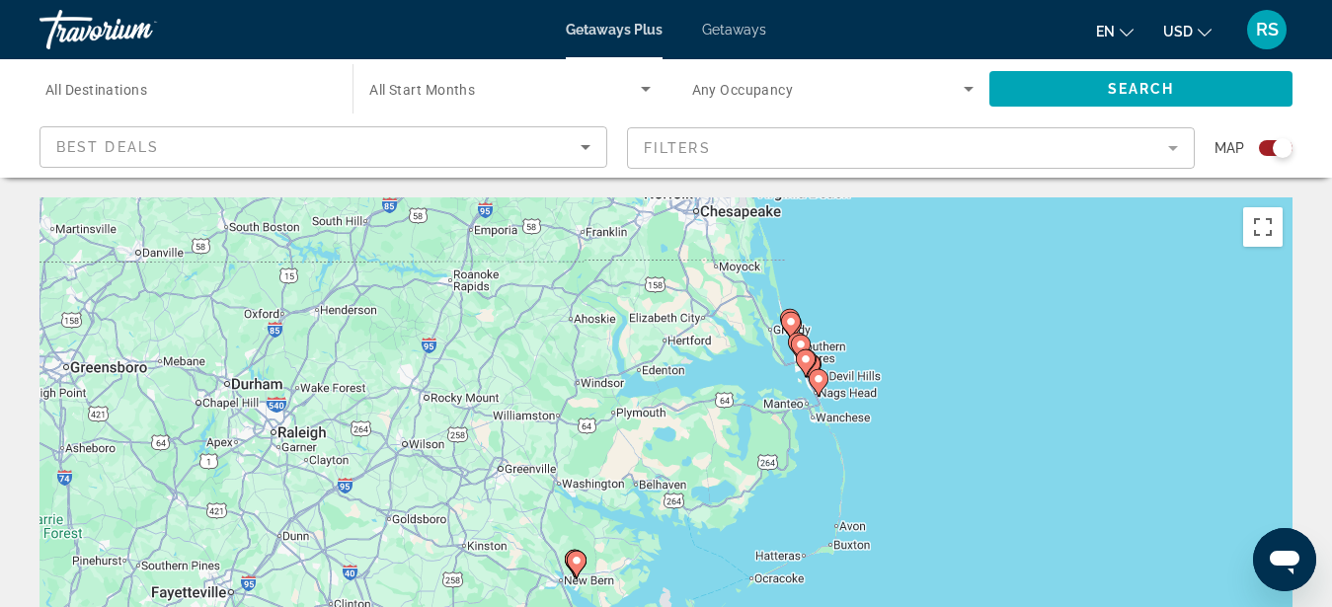
click at [859, 354] on div "To activate drag with keyboard, press Alt + Enter. Once in keyboard drag state,…" at bounding box center [666, 494] width 1253 height 593
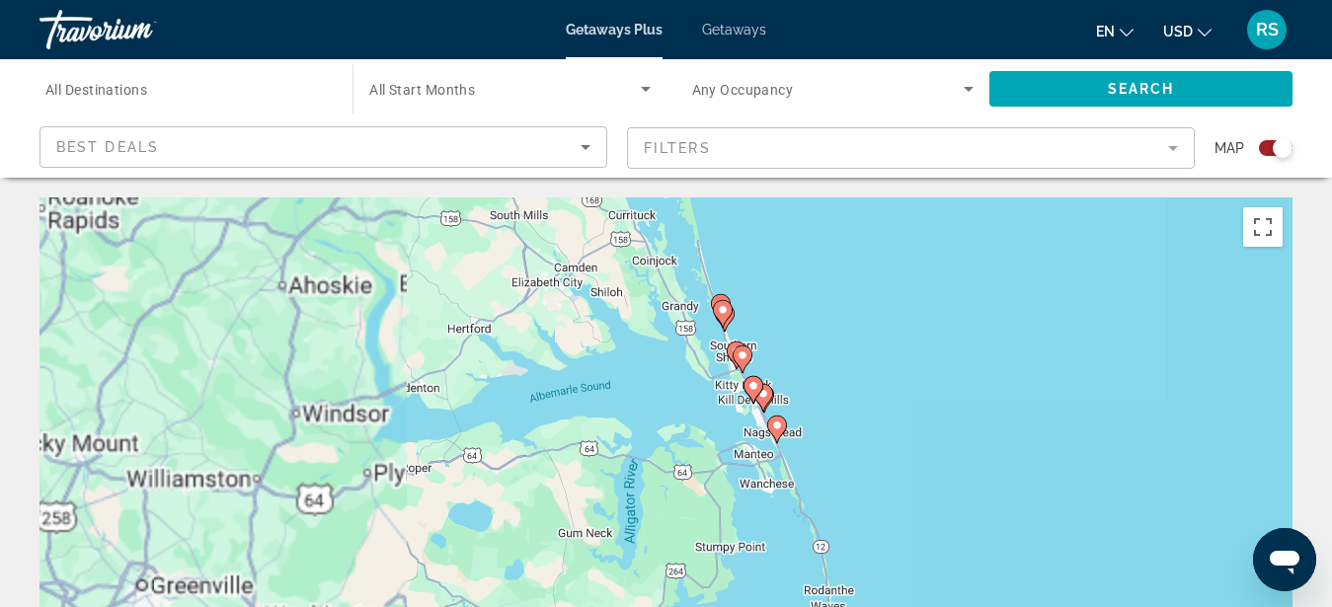
click at [806, 364] on div "To activate drag with keyboard, press Alt + Enter. Once in keyboard drag state,…" at bounding box center [666, 494] width 1253 height 593
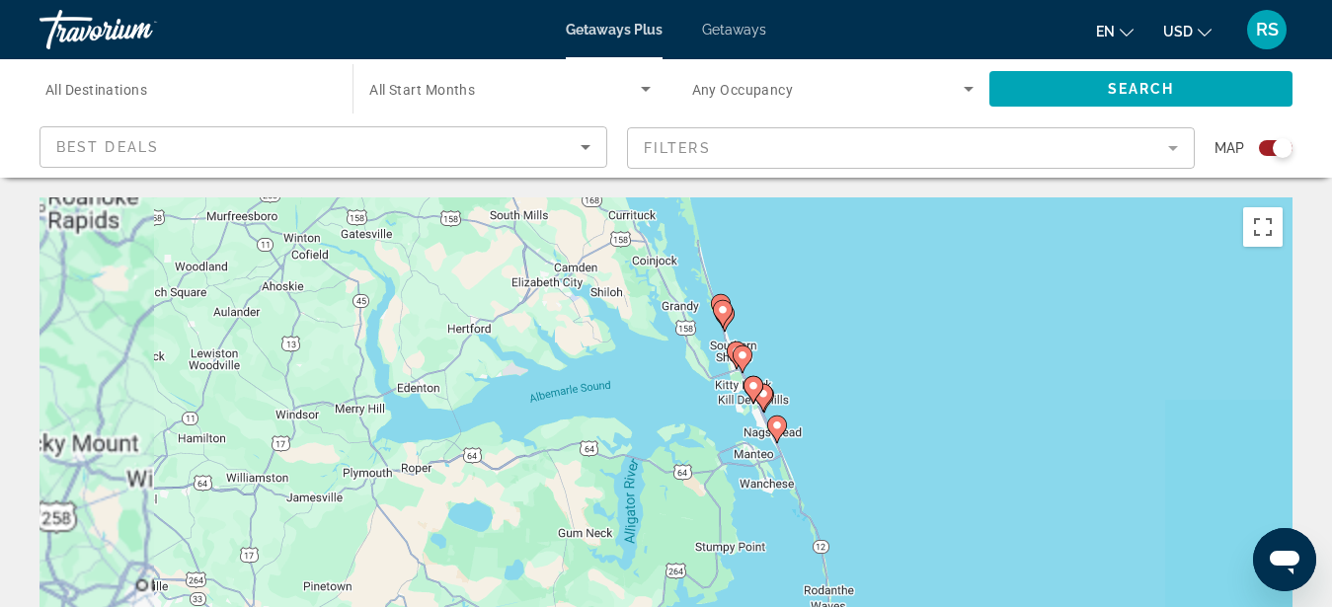
click at [806, 364] on div "To activate drag with keyboard, press Alt + Enter. Once in keyboard drag state,…" at bounding box center [666, 494] width 1253 height 593
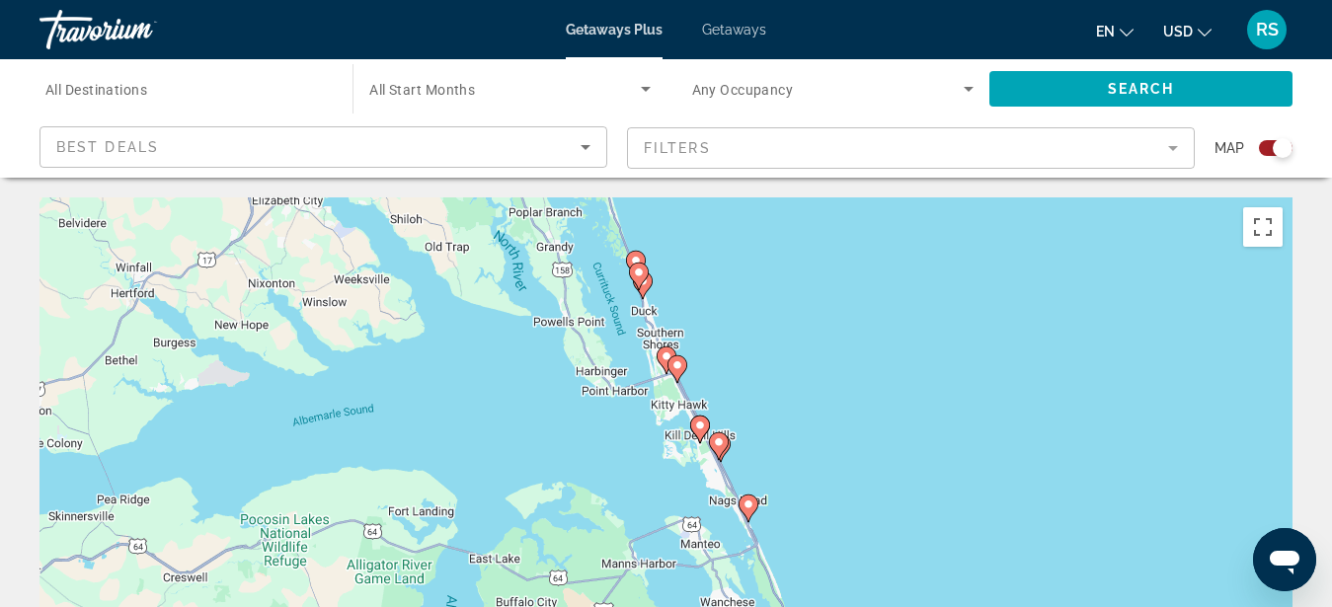
click at [761, 369] on div "To activate drag with keyboard, press Alt + Enter. Once in keyboard drag state,…" at bounding box center [666, 494] width 1253 height 593
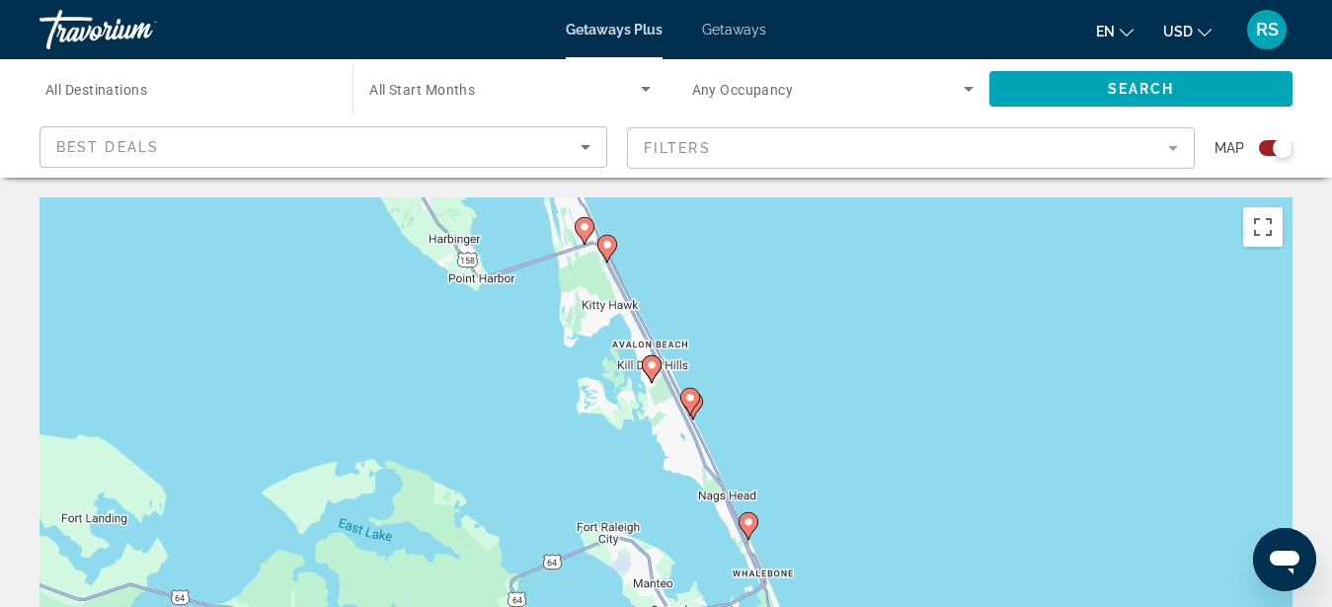
drag, startPoint x: 706, startPoint y: 450, endPoint x: 721, endPoint y: 313, distance: 138.1
click at [721, 313] on div "To activate drag with keyboard, press Alt + Enter. Once in keyboard drag state,…" at bounding box center [666, 494] width 1253 height 593
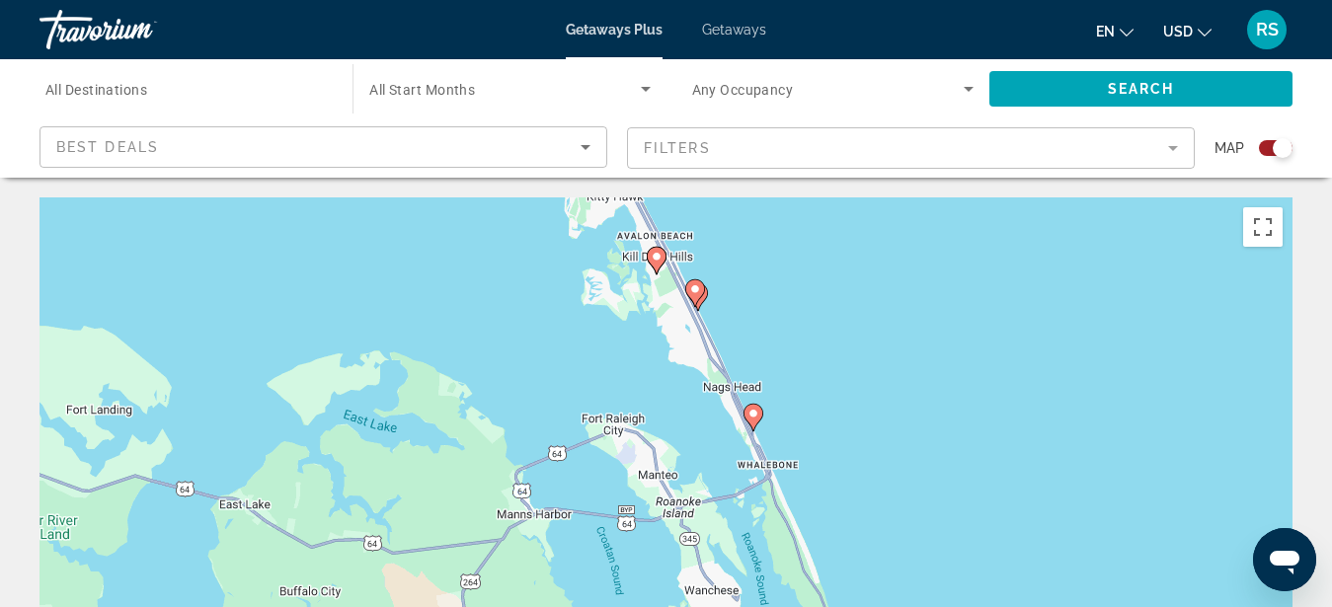
drag, startPoint x: 785, startPoint y: 447, endPoint x: 790, endPoint y: 334, distance: 113.7
click at [790, 334] on div "To activate drag with keyboard, press Alt + Enter. Once in keyboard drag state,…" at bounding box center [666, 494] width 1253 height 593
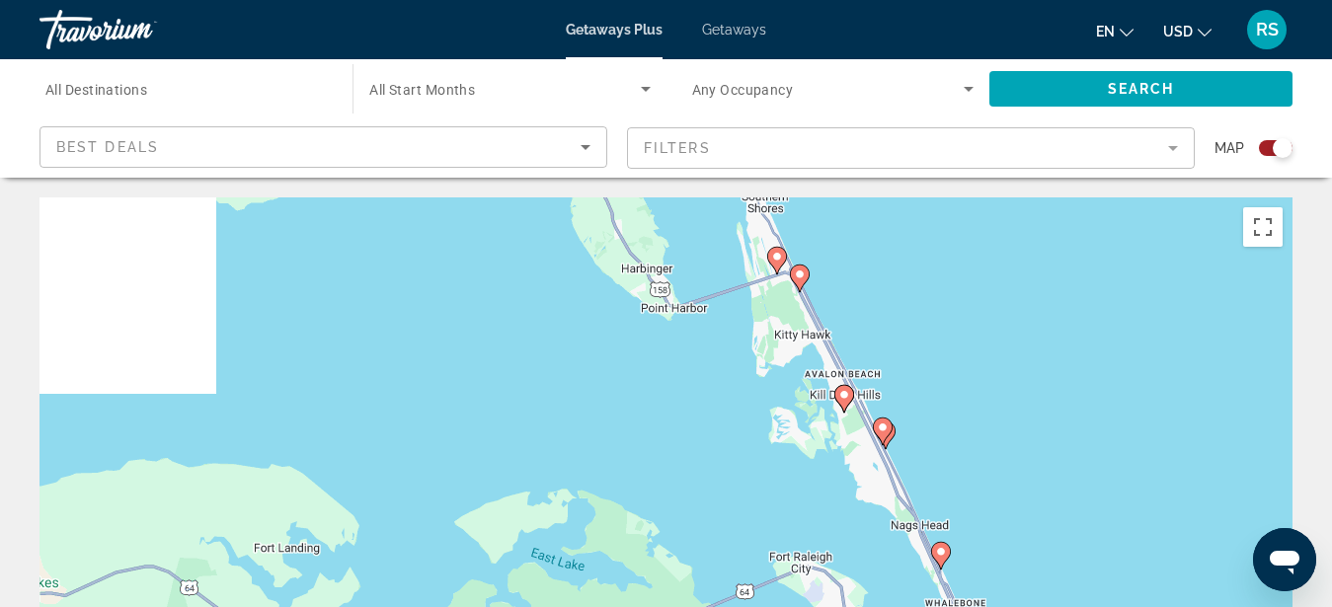
drag, startPoint x: 797, startPoint y: 457, endPoint x: 989, endPoint y: 594, distance: 235.1
click at [989, 594] on div "To activate drag with keyboard, press Alt + Enter. Once in keyboard drag state,…" at bounding box center [666, 494] width 1253 height 593
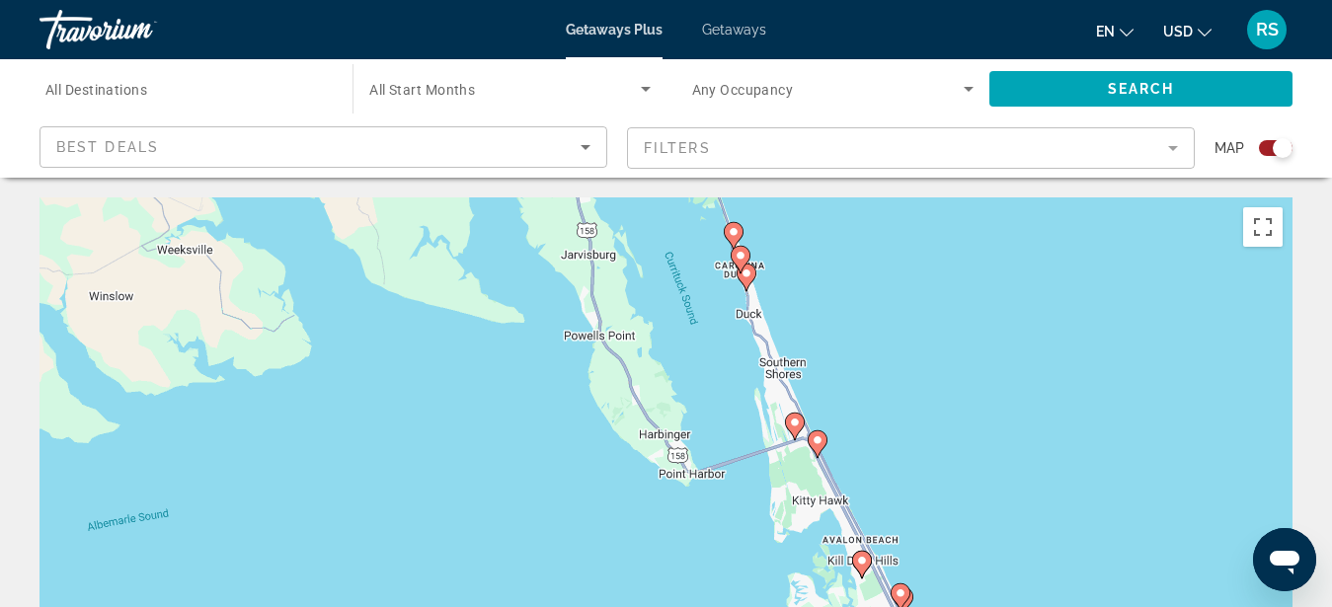
drag, startPoint x: 948, startPoint y: 398, endPoint x: 961, endPoint y: 559, distance: 161.5
click at [961, 559] on div "To activate drag with keyboard, press Alt + Enter. Once in keyboard drag state,…" at bounding box center [666, 494] width 1253 height 593
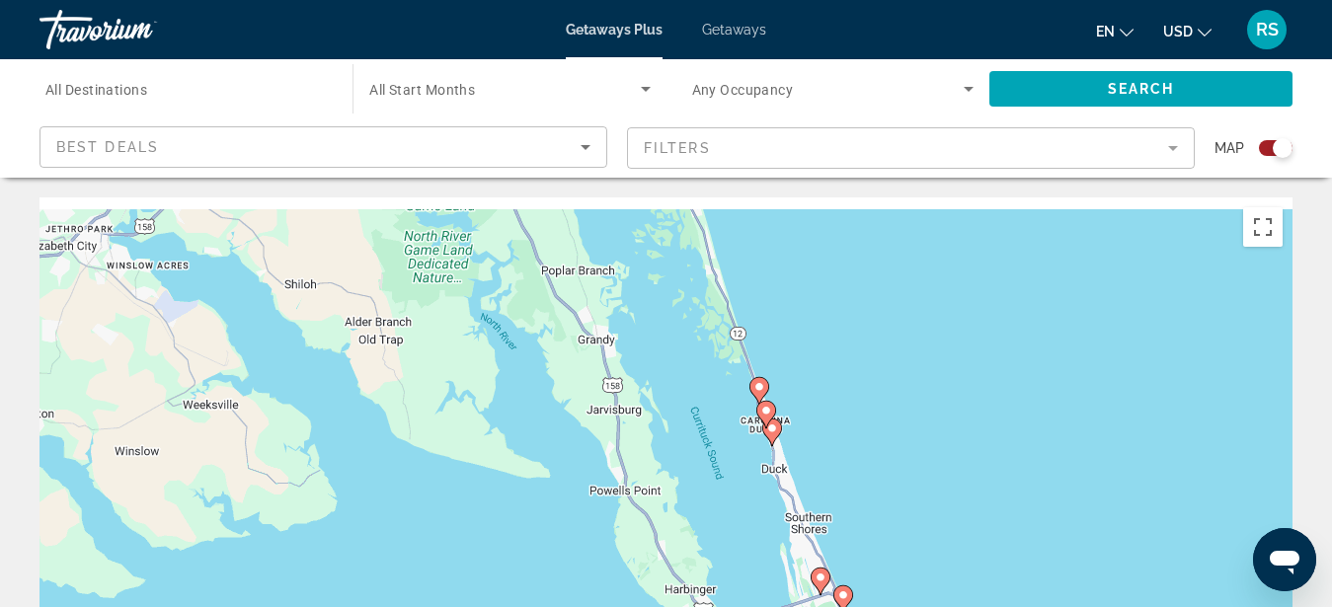
drag, startPoint x: 865, startPoint y: 398, endPoint x: 891, endPoint y: 558, distance: 162.0
click at [891, 558] on div "To activate drag with keyboard, press Alt + Enter. Once in keyboard drag state,…" at bounding box center [666, 494] width 1253 height 593
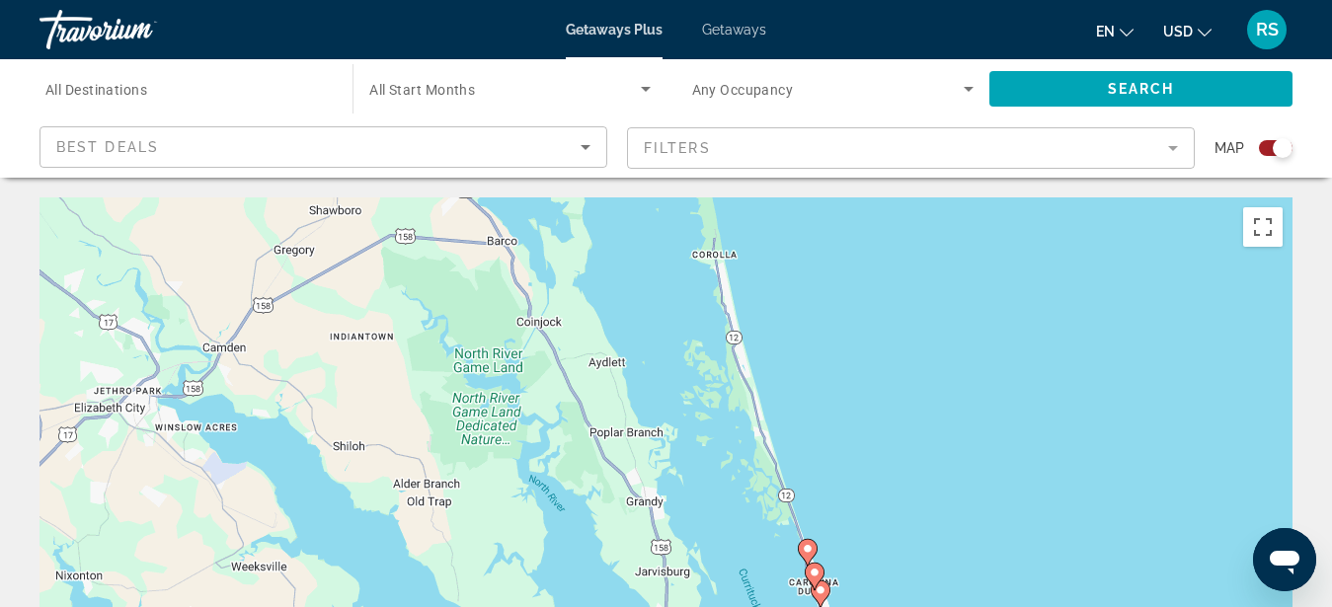
drag, startPoint x: 831, startPoint y: 430, endPoint x: 870, endPoint y: 560, distance: 136.2
click at [870, 560] on div "To activate drag with keyboard, press Alt + Enter. Once in keyboard drag state,…" at bounding box center [666, 494] width 1253 height 593
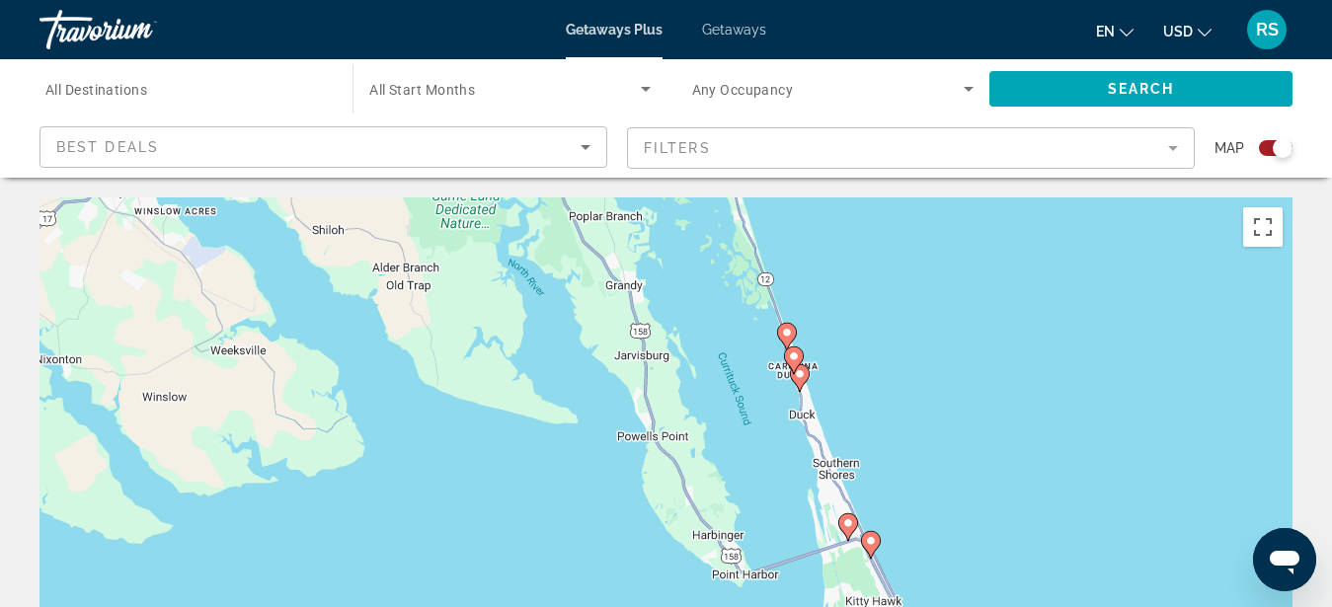
drag, startPoint x: 869, startPoint y: 560, endPoint x: 846, endPoint y: 280, distance: 280.4
click at [846, 278] on div "To activate drag with keyboard, press Alt + Enter. Once in keyboard drag state,…" at bounding box center [666, 494] width 1253 height 593
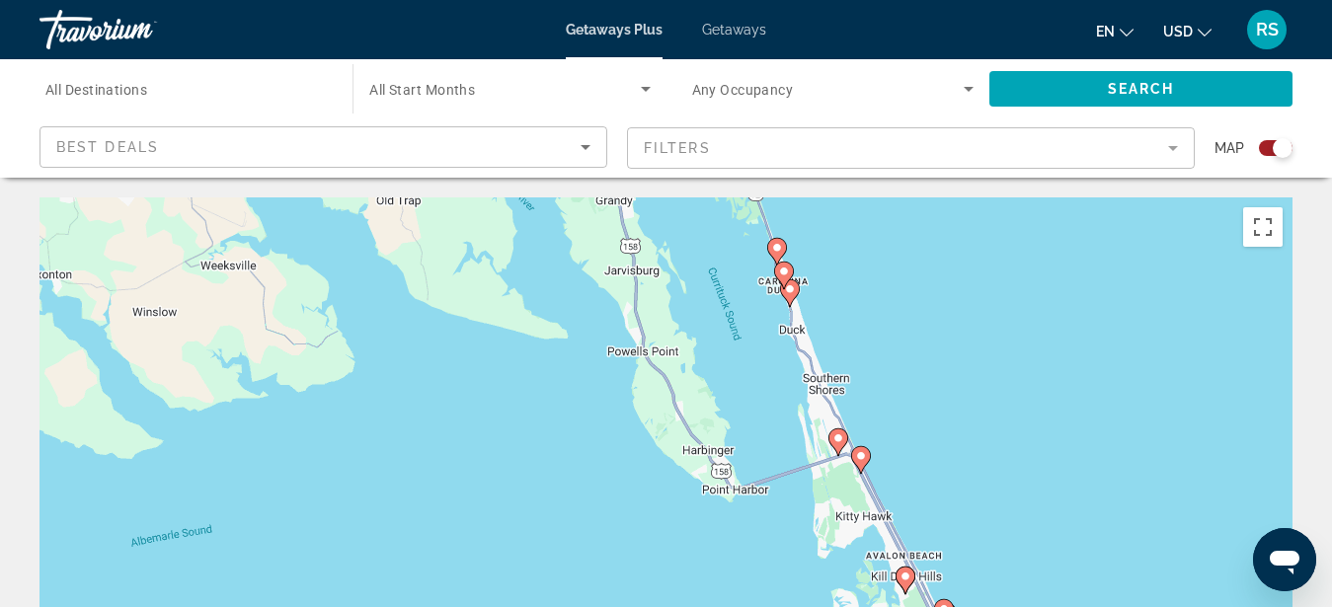
drag, startPoint x: 950, startPoint y: 492, endPoint x: 848, endPoint y: 299, distance: 217.8
click at [848, 299] on div "To activate drag with keyboard, press Alt + Enter. Once in keyboard drag state,…" at bounding box center [666, 494] width 1253 height 593
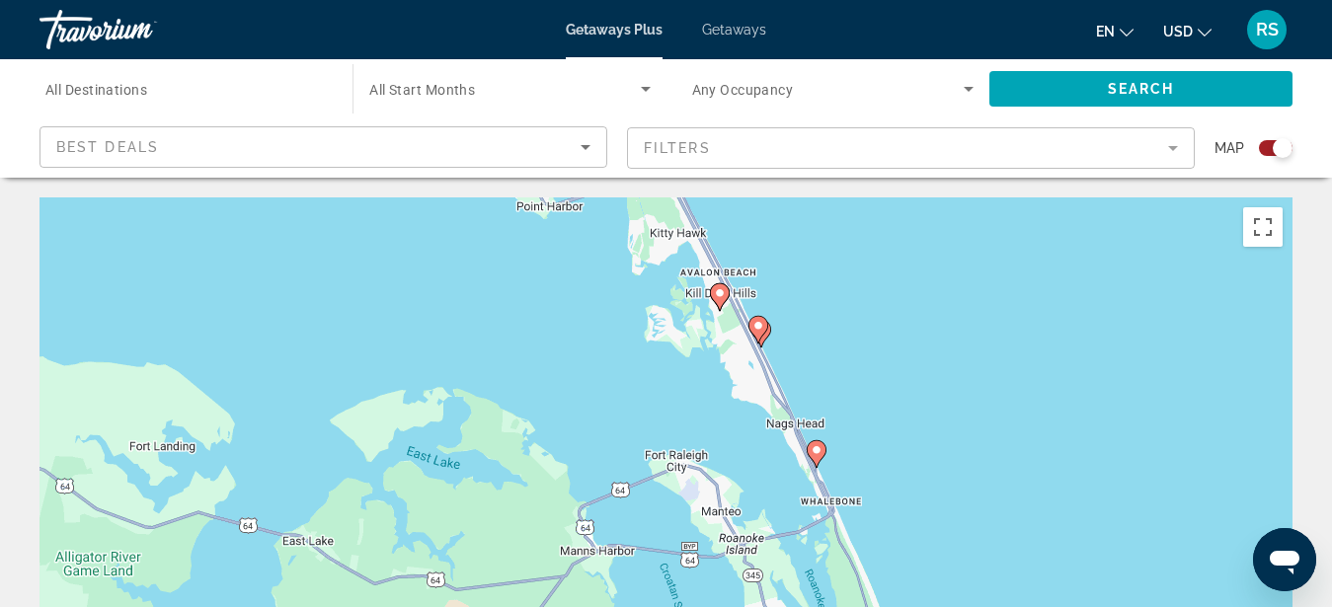
drag, startPoint x: 931, startPoint y: 441, endPoint x: 882, endPoint y: 402, distance: 63.2
click at [882, 402] on div "To activate drag with keyboard, press Alt + Enter. Once in keyboard drag state,…" at bounding box center [666, 494] width 1253 height 593
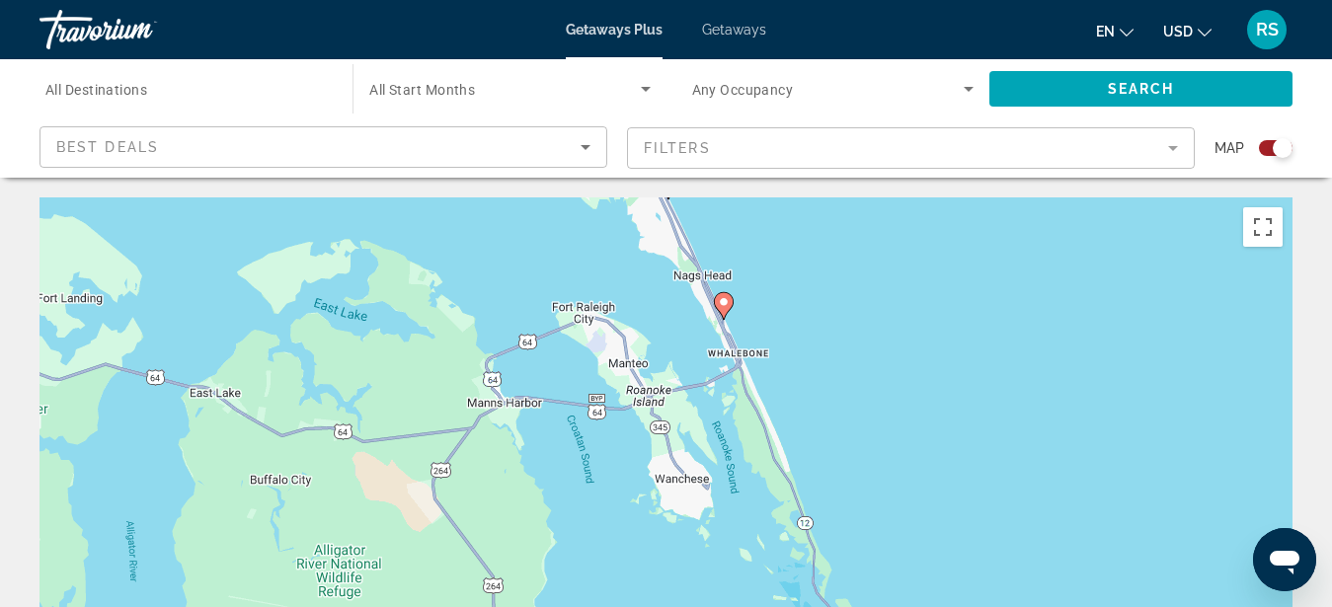
drag, startPoint x: 916, startPoint y: 506, endPoint x: 822, endPoint y: 352, distance: 180.4
click at [822, 352] on div "To activate drag with keyboard, press Alt + Enter. Once in keyboard drag state,…" at bounding box center [666, 494] width 1253 height 593
click at [758, 319] on div "To activate drag with keyboard, press Alt + Enter. Once in keyboard drag state,…" at bounding box center [666, 494] width 1253 height 593
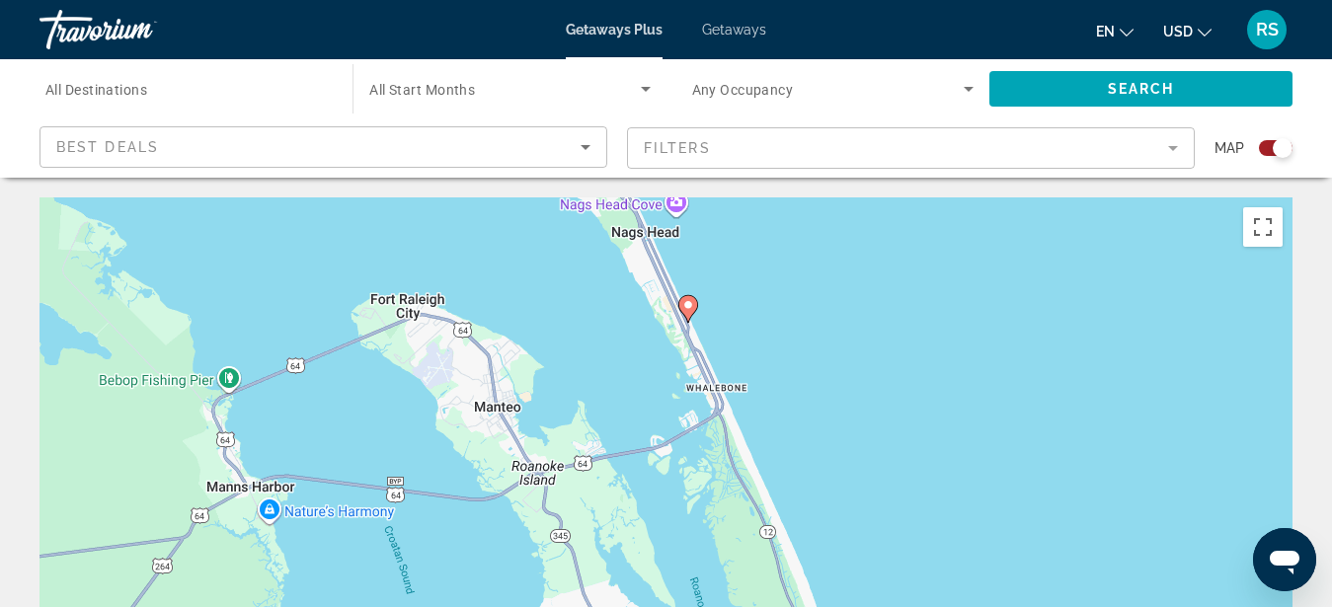
click at [716, 325] on div "To activate drag with keyboard, press Alt + Enter. Once in keyboard drag state,…" at bounding box center [666, 494] width 1253 height 593
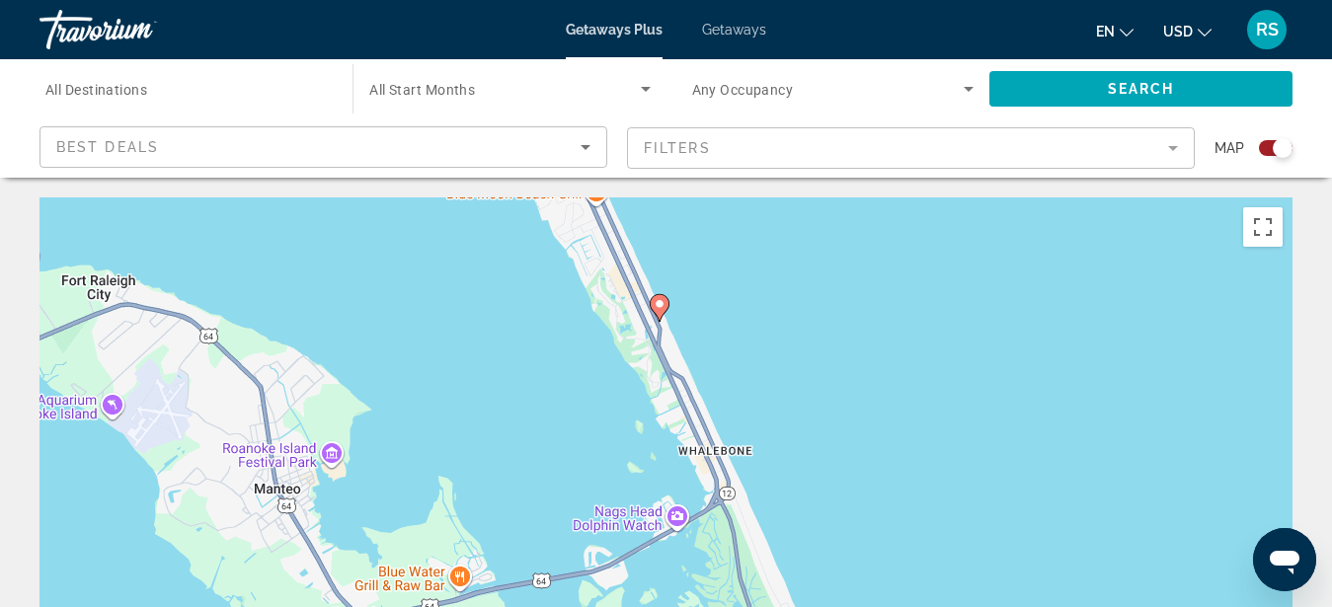
click at [689, 325] on div "To activate drag with keyboard, press Alt + Enter. Once in keyboard drag state,…" at bounding box center [666, 494] width 1253 height 593
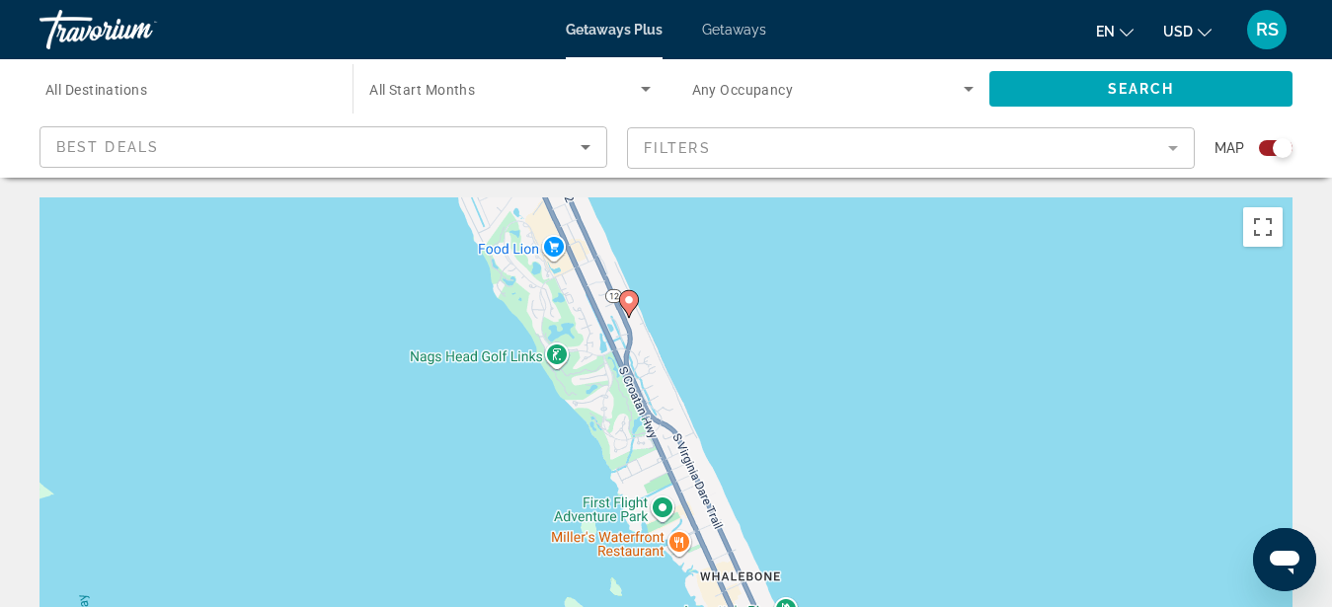
click at [671, 322] on div "To activate drag with keyboard, press Alt + Enter. Once in keyboard drag state,…" at bounding box center [666, 494] width 1253 height 593
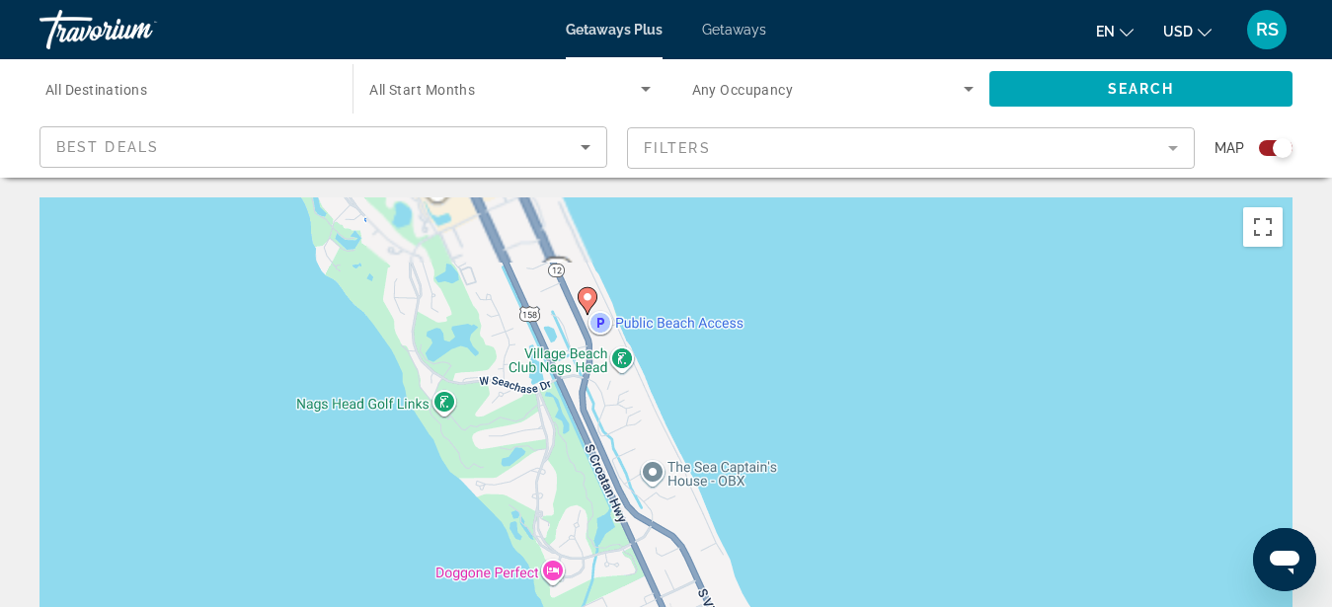
click at [670, 323] on div "To activate drag with keyboard, press Alt + Enter. Once in keyboard drag state,…" at bounding box center [666, 494] width 1253 height 593
drag, startPoint x: 694, startPoint y: 367, endPoint x: 836, endPoint y: 468, distance: 173.5
click at [836, 468] on div "To activate drag with keyboard, press Alt + Enter. Once in keyboard drag state,…" at bounding box center [666, 494] width 1253 height 593
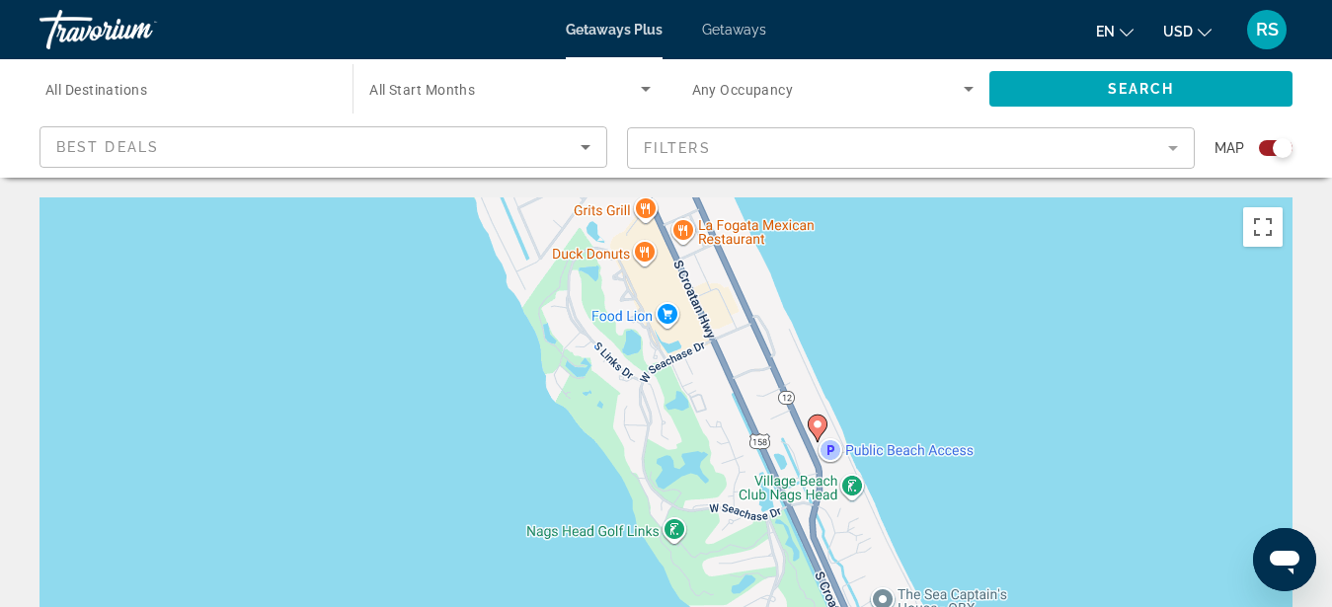
drag, startPoint x: 658, startPoint y: 298, endPoint x: 888, endPoint y: 426, distance: 263.0
click at [888, 426] on div "To activate drag with keyboard, press Alt + Enter. Once in keyboard drag state,…" at bounding box center [666, 494] width 1253 height 593
click at [860, 414] on div "To activate drag with keyboard, press Alt + Enter. Once in keyboard drag state,…" at bounding box center [666, 494] width 1253 height 593
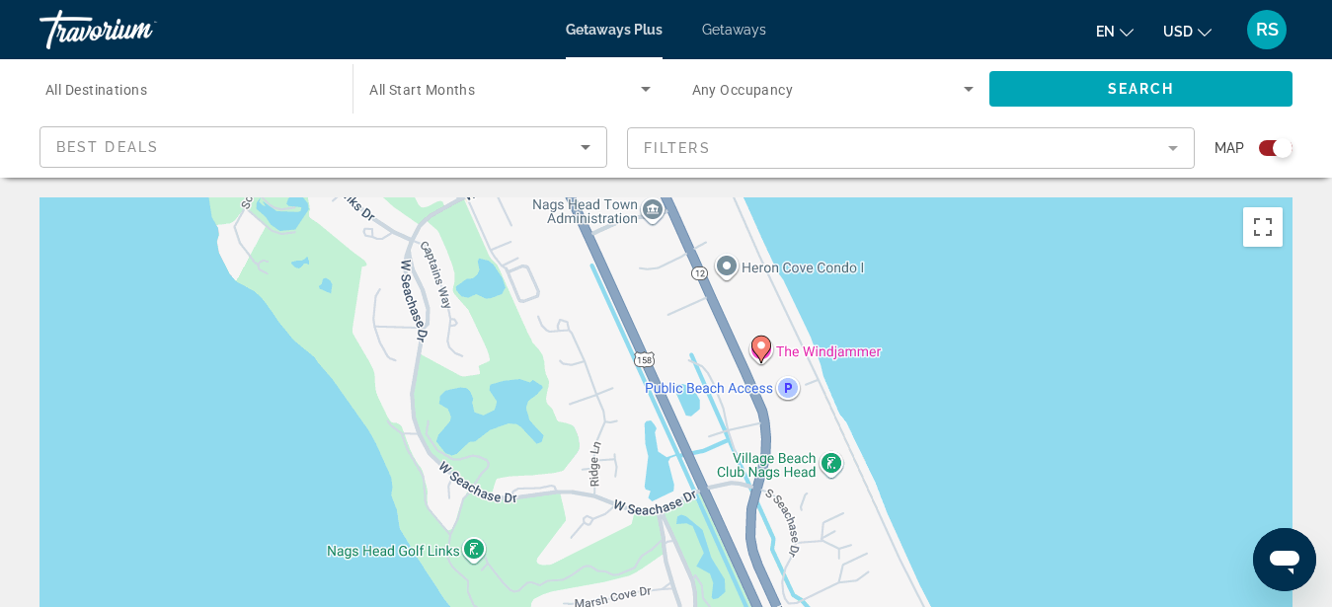
drag, startPoint x: 858, startPoint y: 454, endPoint x: 844, endPoint y: 342, distance: 113.4
click at [844, 342] on div "To activate drag with keyboard, press Alt + Enter. Once in keyboard drag state,…" at bounding box center [666, 494] width 1253 height 593
click at [759, 349] on image "Main content" at bounding box center [762, 345] width 12 height 12
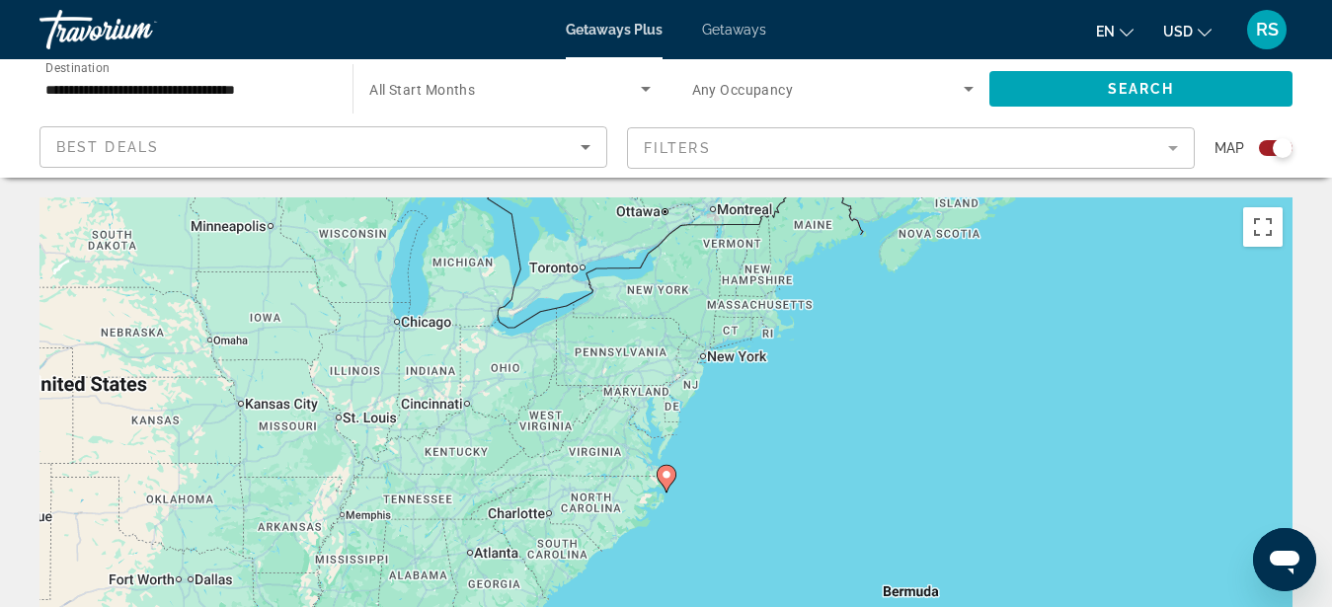
click at [667, 475] on image "Main content" at bounding box center [667, 475] width 12 height 12
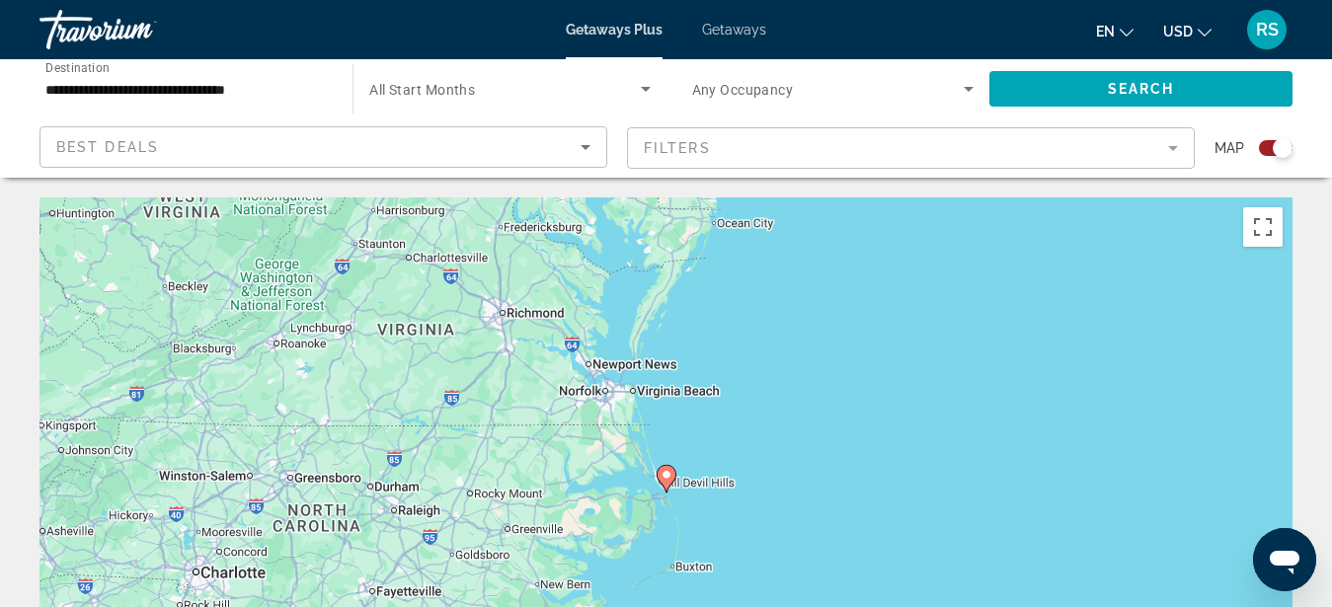
click at [667, 473] on image "Main content" at bounding box center [667, 475] width 12 height 12
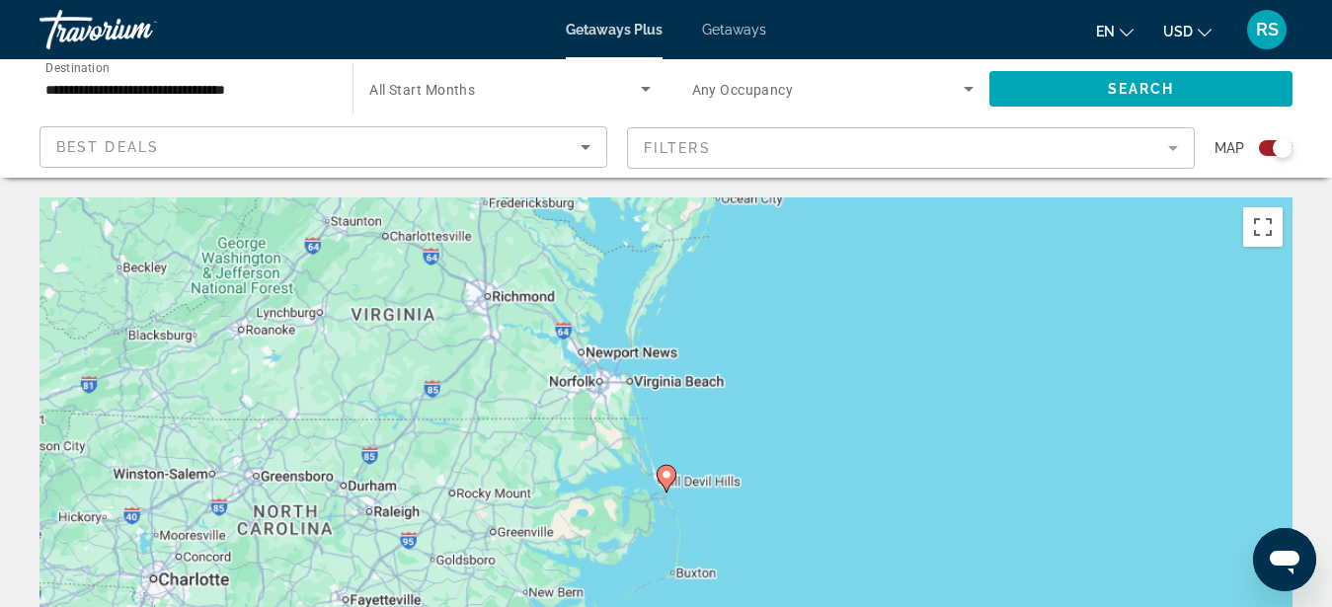
type input "**********"
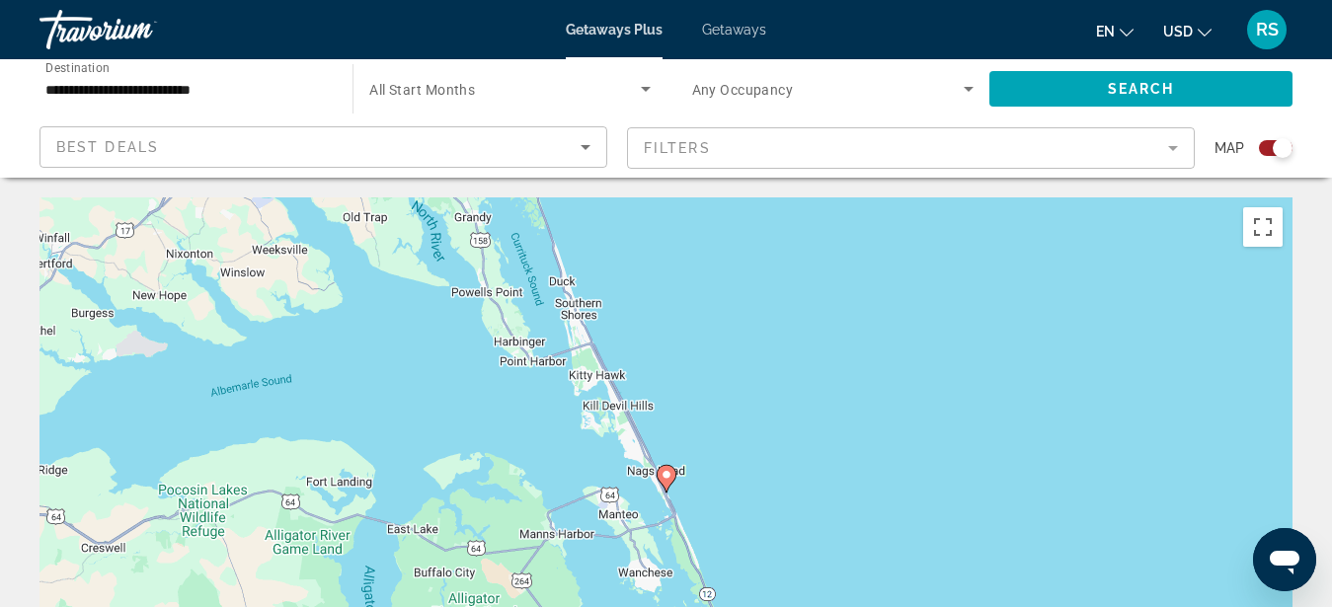
click at [664, 473] on image "Main content" at bounding box center [667, 475] width 12 height 12
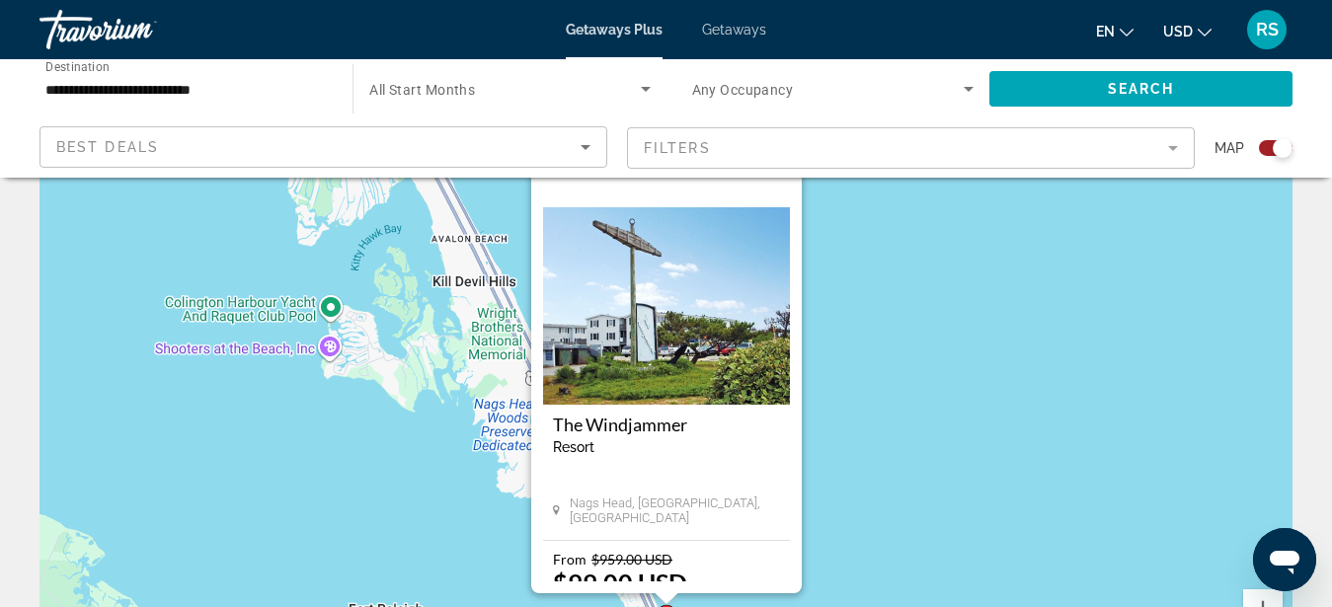
scroll to position [101, 0]
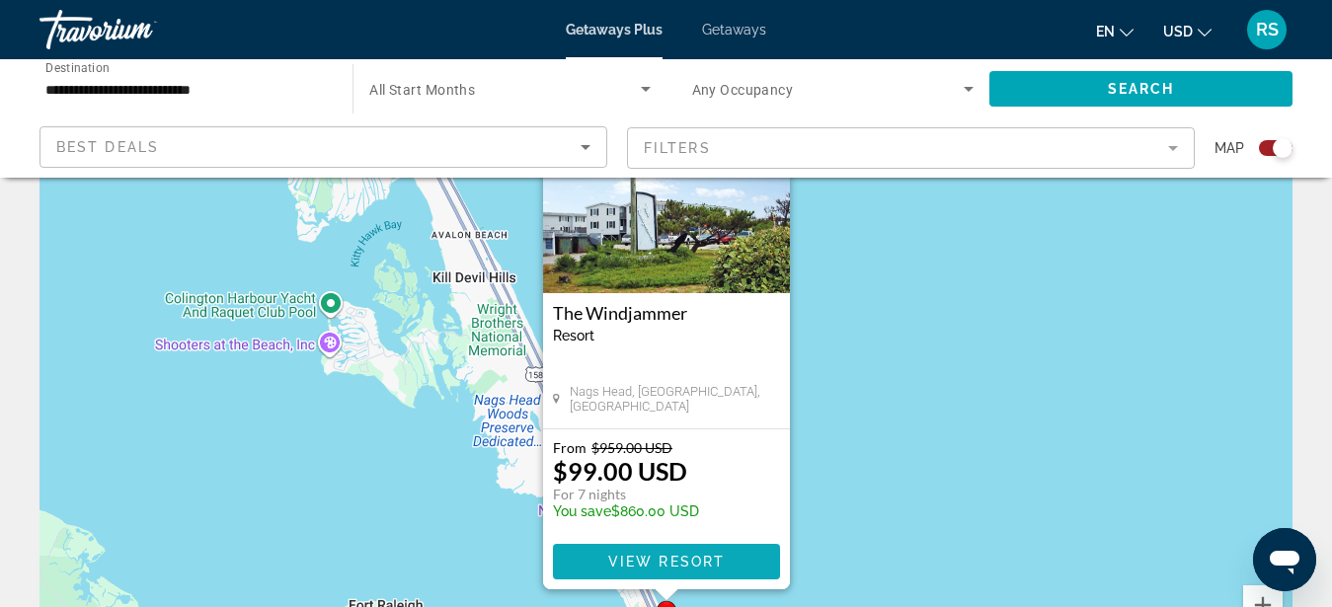
click at [669, 561] on span "View Resort" at bounding box center [665, 562] width 117 height 16
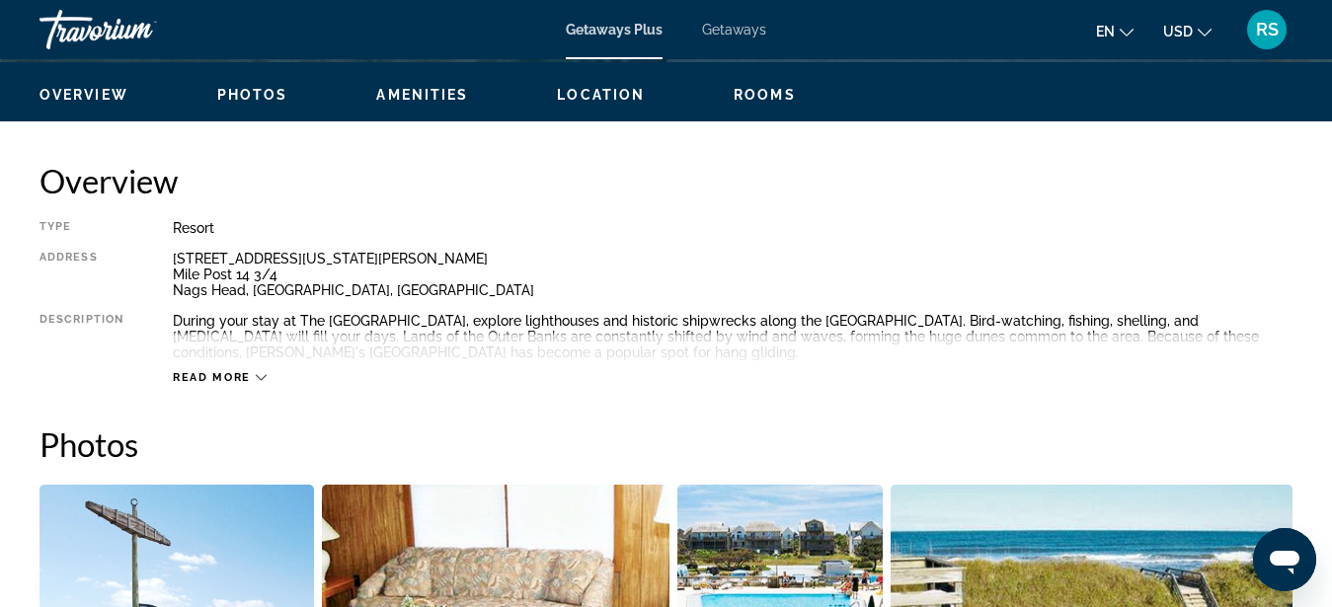
scroll to position [1007, 0]
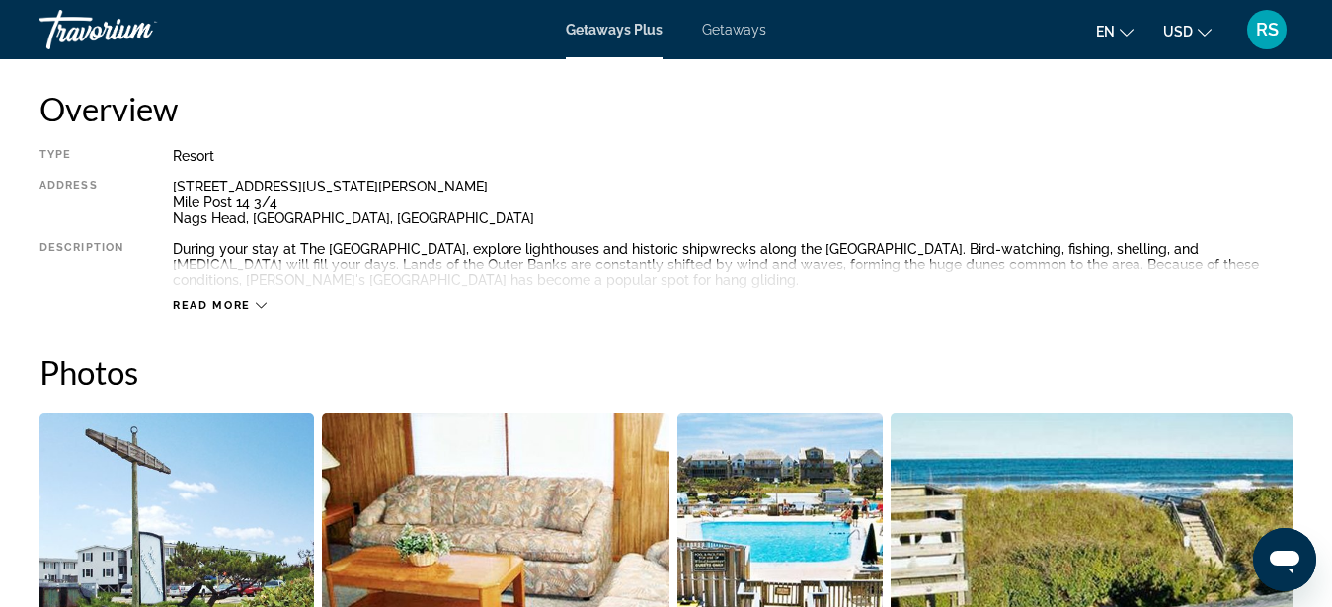
click at [256, 301] on icon "Main content" at bounding box center [261, 305] width 11 height 11
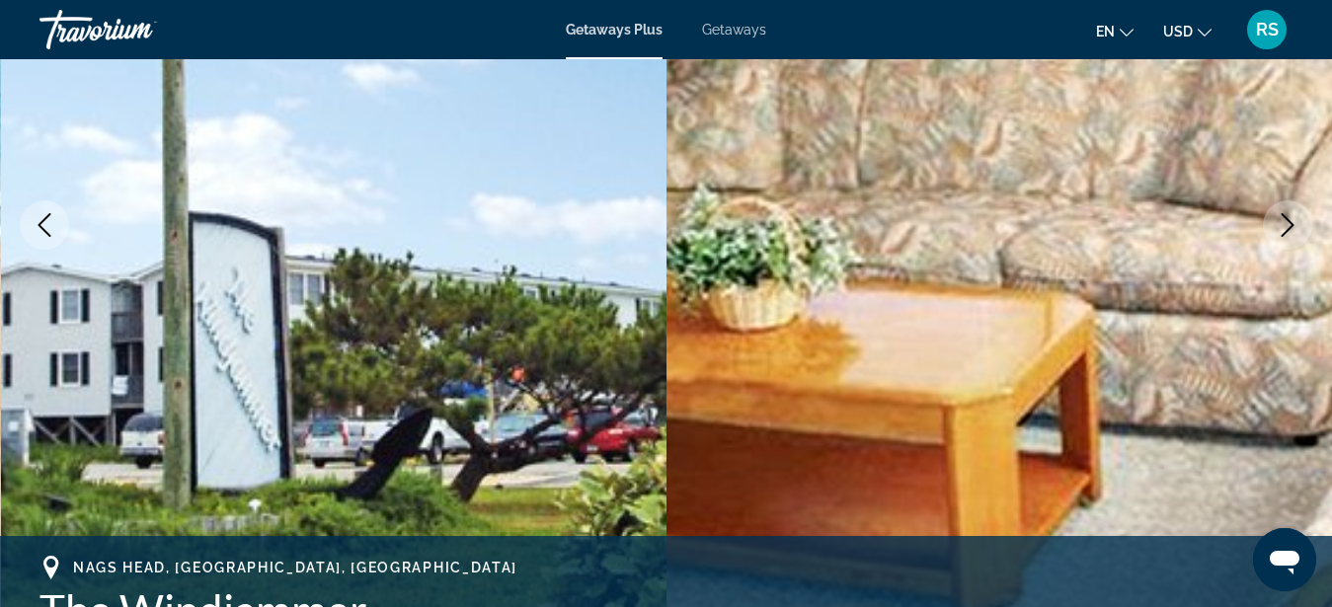
scroll to position [302, 0]
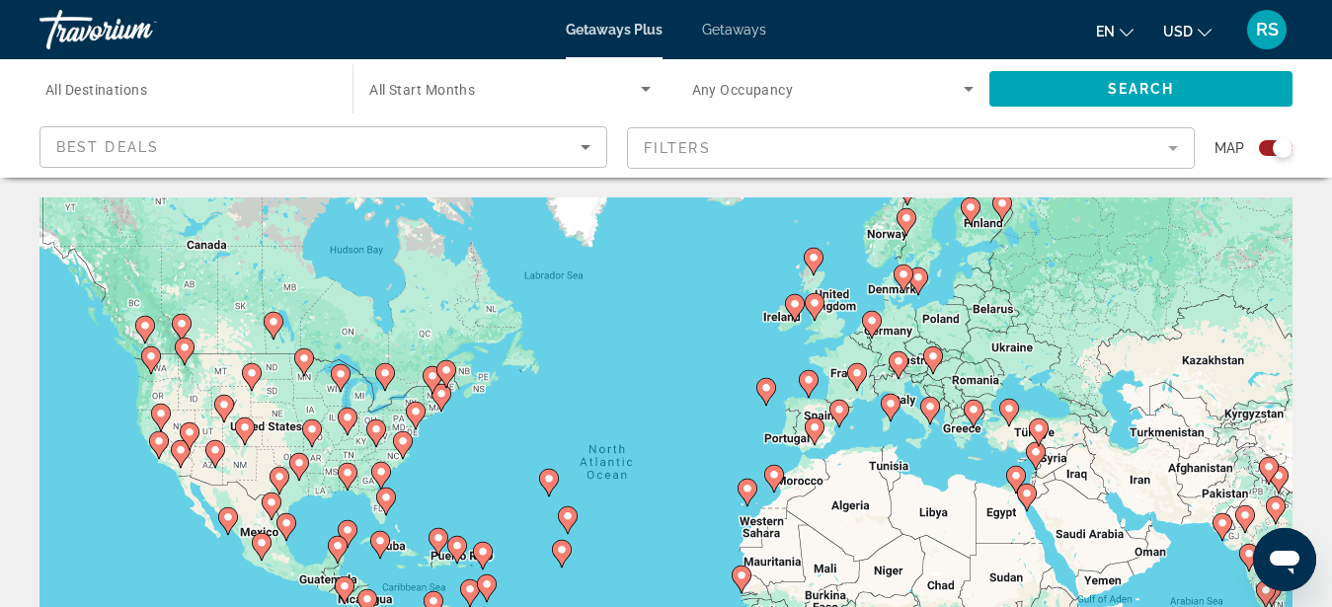
click at [440, 461] on div "To activate drag with keyboard, press Alt + Enter. Once in keyboard drag state,…" at bounding box center [666, 494] width 1253 height 593
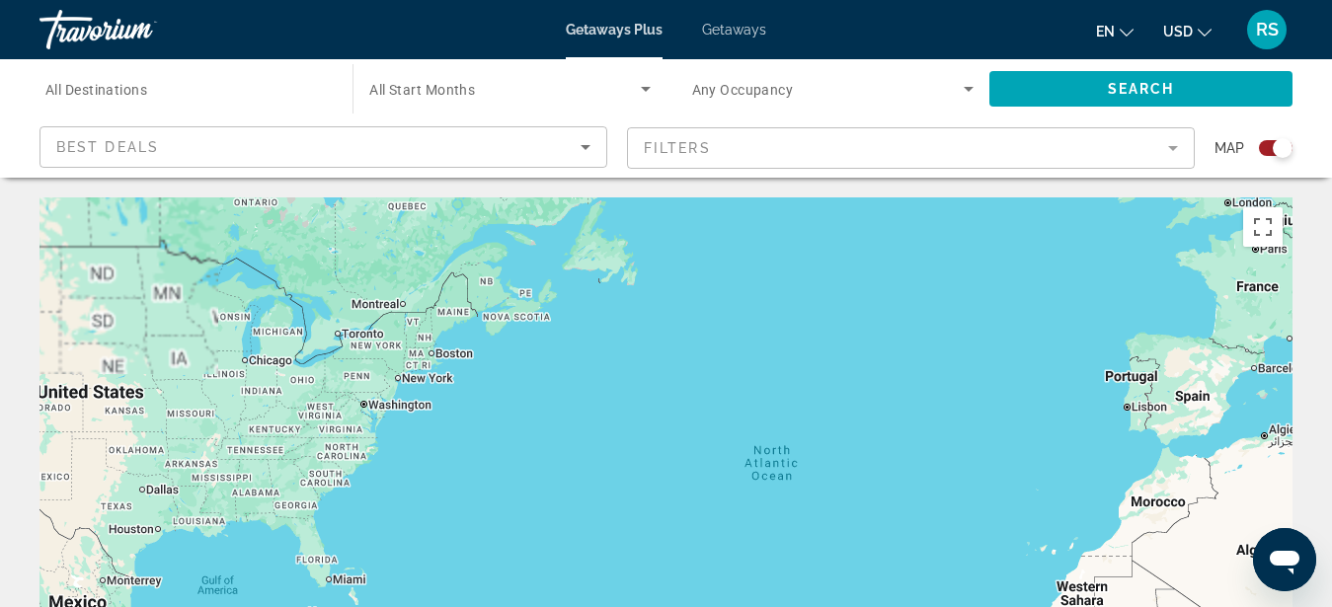
click at [425, 455] on div "To activate drag with keyboard, press Alt + Enter. Once in keyboard drag state,…" at bounding box center [666, 494] width 1253 height 593
click at [399, 445] on div "To activate drag with keyboard, press Alt + Enter. Once in keyboard drag state,…" at bounding box center [666, 494] width 1253 height 593
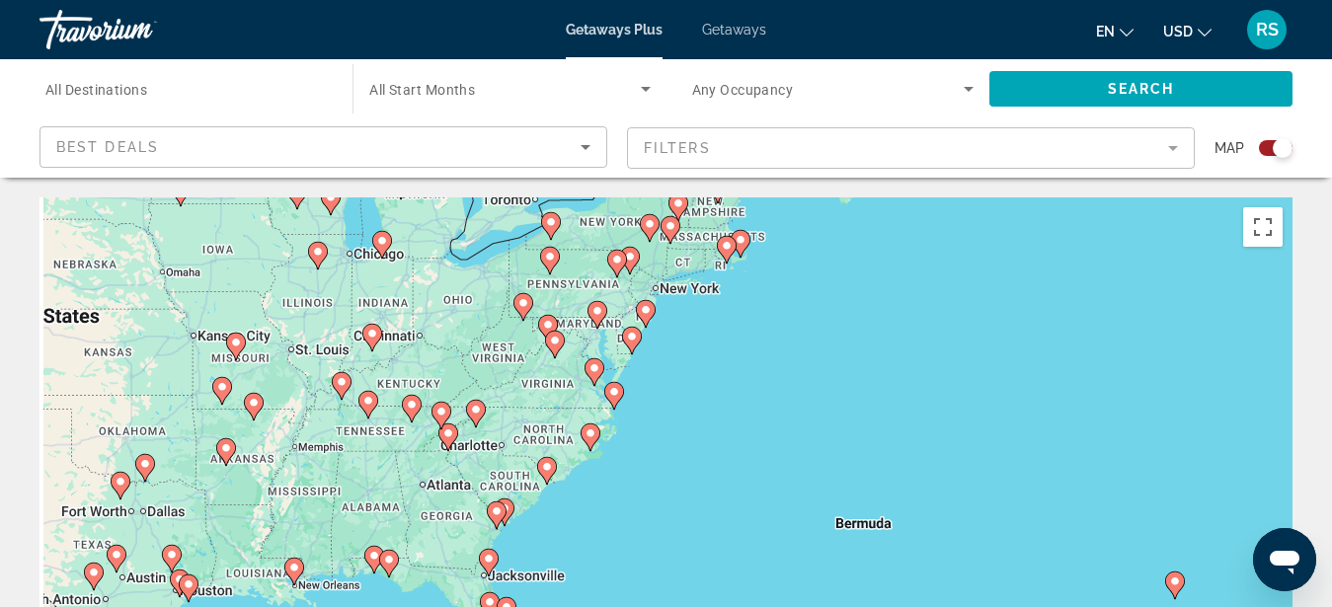
drag, startPoint x: 280, startPoint y: 462, endPoint x: 550, endPoint y: 412, distance: 274.3
click at [550, 411] on div "To activate drag with keyboard, press Alt + Enter. Once in keyboard drag state,…" at bounding box center [666, 494] width 1253 height 593
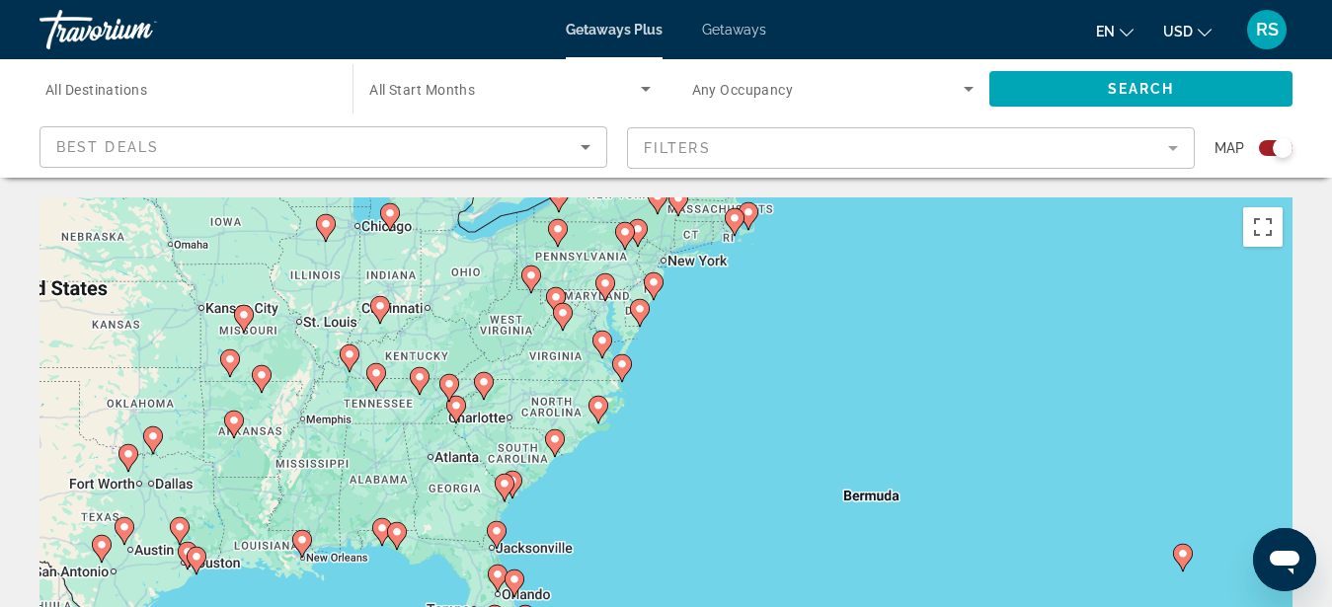
click at [600, 467] on div "To activate drag with keyboard, press Alt + Enter. Once in keyboard drag state,…" at bounding box center [666, 494] width 1253 height 593
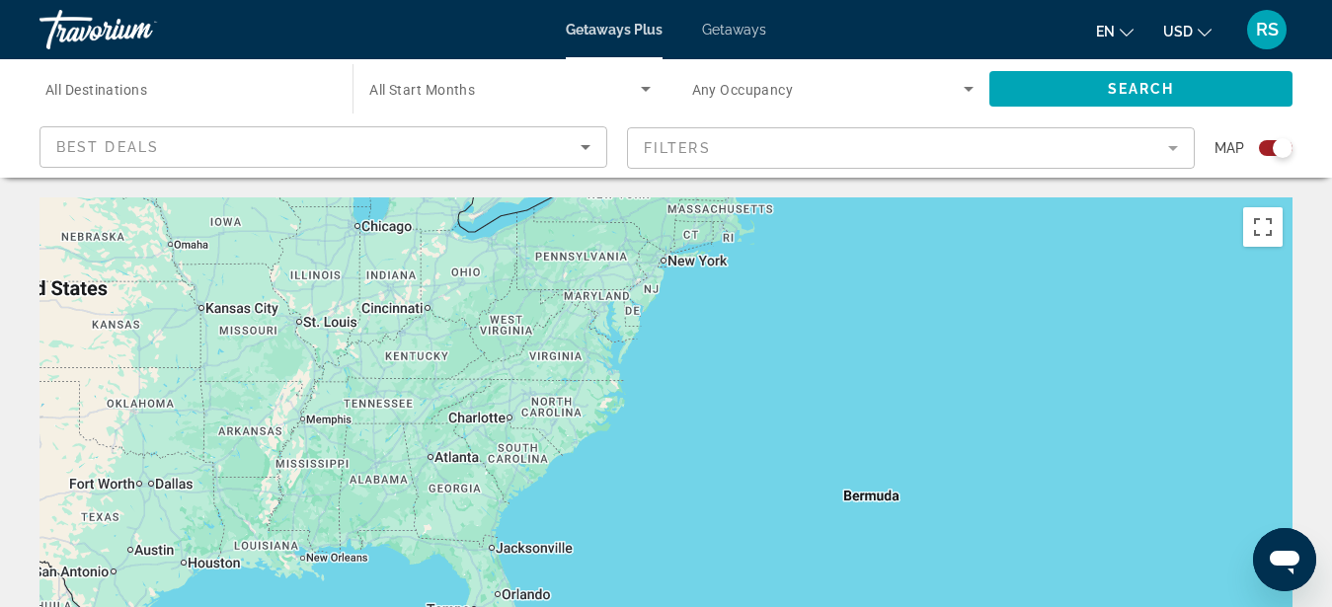
click at [600, 467] on div "To activate drag with keyboard, press Alt + Enter. Once in keyboard drag state,…" at bounding box center [666, 494] width 1253 height 593
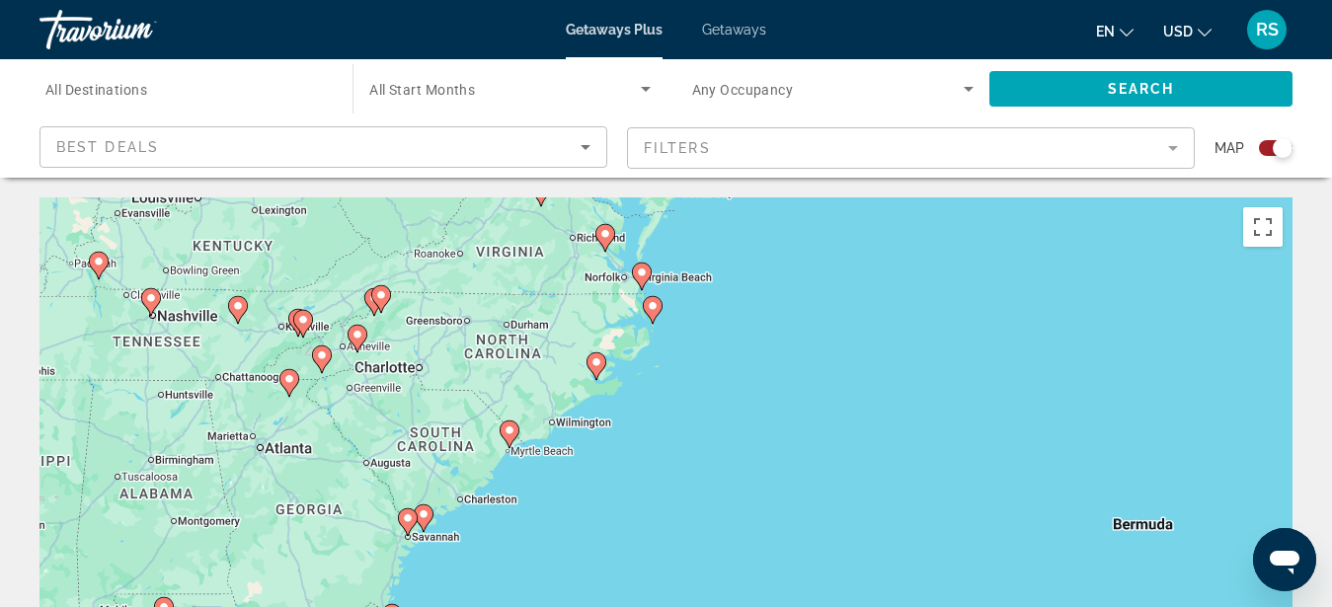
click at [603, 416] on div "To activate drag with keyboard, press Alt + Enter. Once in keyboard drag state,…" at bounding box center [666, 494] width 1253 height 593
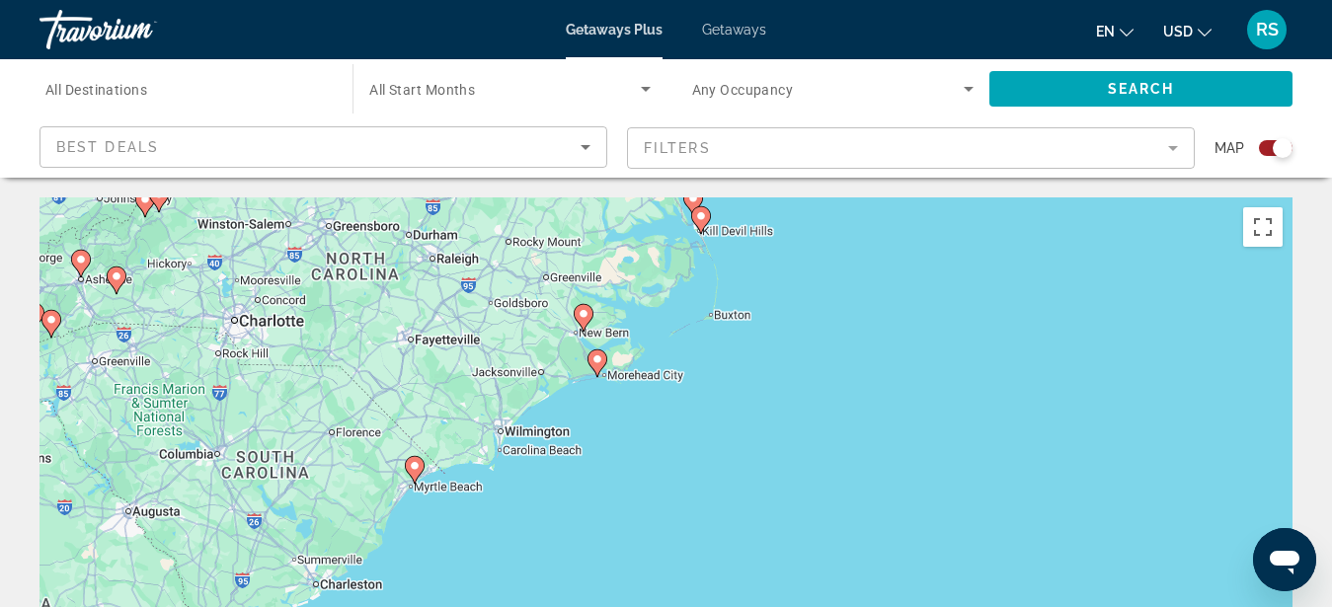
click at [618, 435] on div "To activate drag with keyboard, press Alt + Enter. Once in keyboard drag state,…" at bounding box center [666, 494] width 1253 height 593
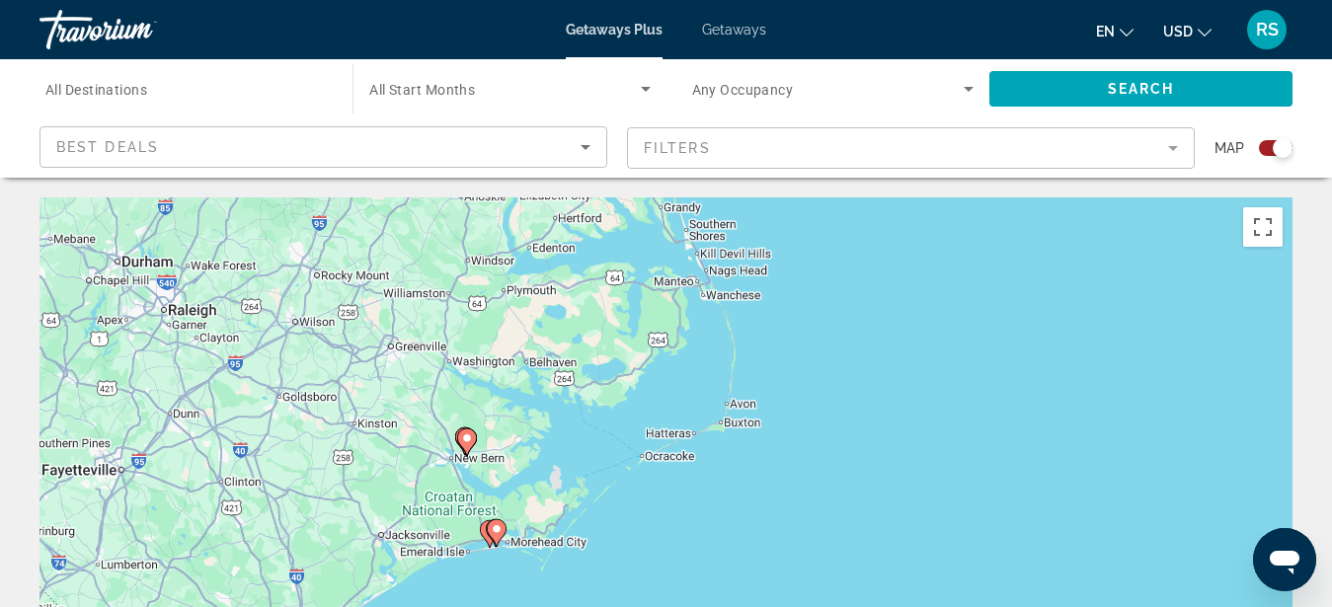
drag, startPoint x: 676, startPoint y: 376, endPoint x: 592, endPoint y: 598, distance: 236.6
click at [590, 604] on div "To activate drag with keyboard, press Alt + Enter. Once in keyboard drag state,…" at bounding box center [666, 494] width 1253 height 593
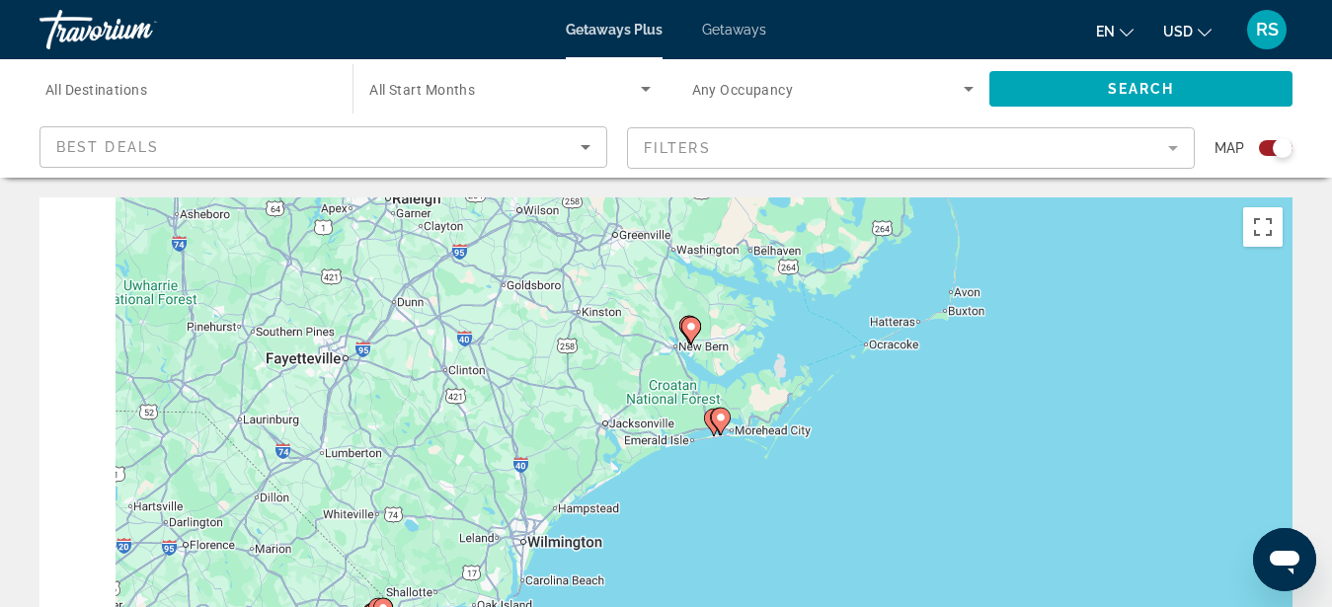
drag, startPoint x: 690, startPoint y: 472, endPoint x: 913, endPoint y: 306, distance: 277.3
click at [913, 306] on div "To activate drag with keyboard, press Alt + Enter. Once in keyboard drag state,…" at bounding box center [666, 494] width 1253 height 593
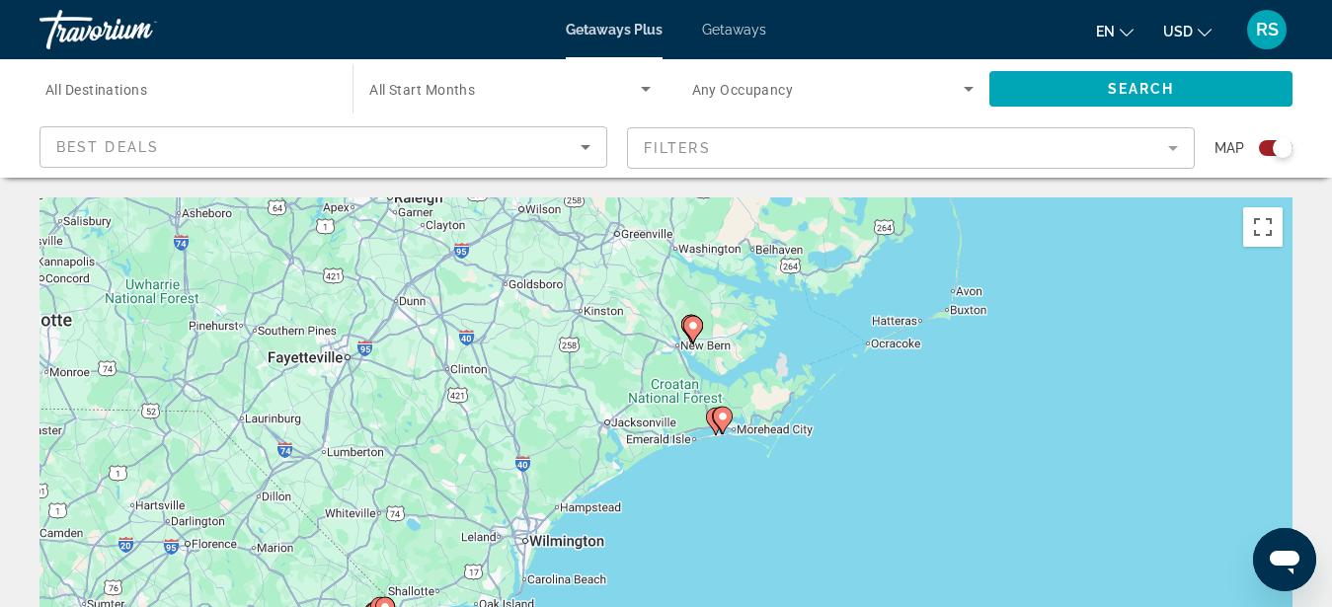
click at [718, 462] on div "To activate drag with keyboard, press Alt + Enter. Once in keyboard drag state,…" at bounding box center [666, 494] width 1253 height 593
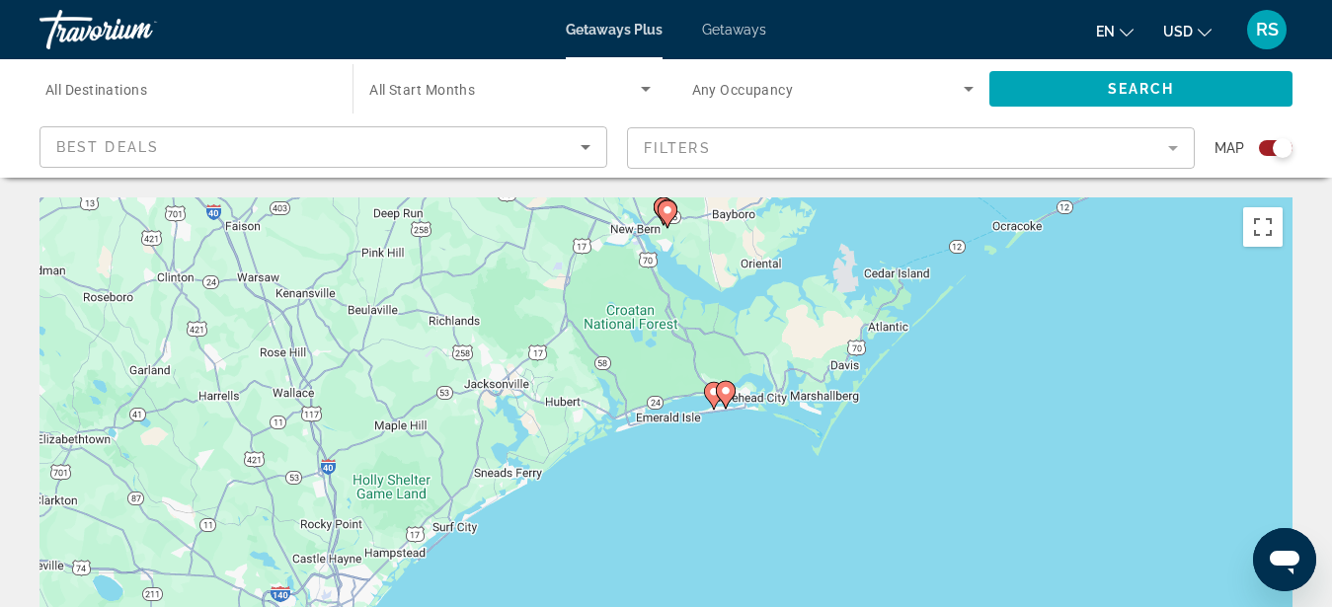
click at [718, 443] on div "To activate drag with keyboard, press Alt + Enter. Once in keyboard drag state,…" at bounding box center [666, 494] width 1253 height 593
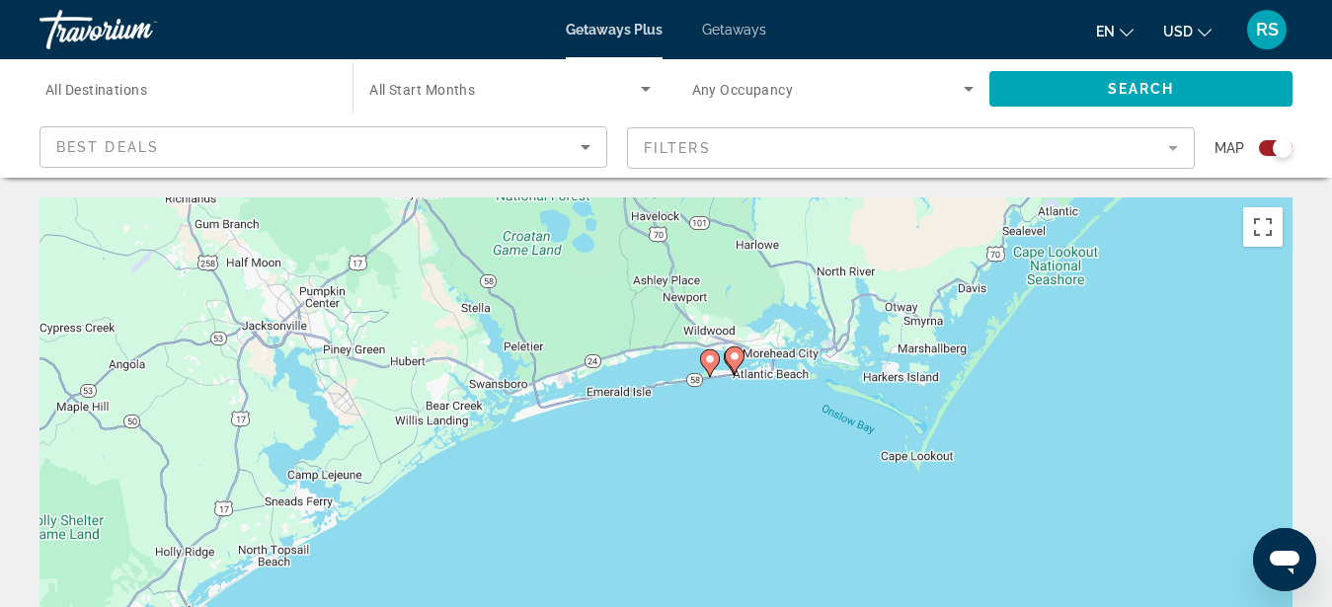
click at [721, 411] on div "To activate drag with keyboard, press Alt + Enter. Once in keyboard drag state,…" at bounding box center [666, 494] width 1253 height 593
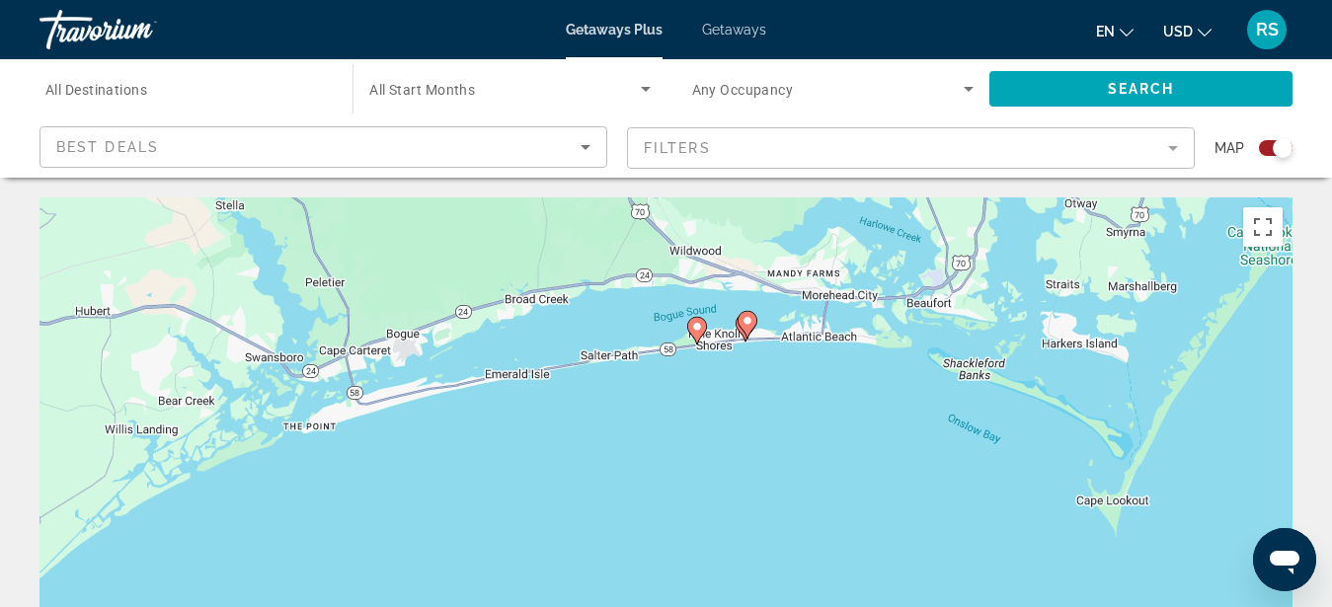
click at [777, 381] on div "To activate drag with keyboard, press Alt + Enter. Once in keyboard drag state,…" at bounding box center [666, 494] width 1253 height 593
click at [776, 380] on div "To activate drag with keyboard, press Alt + Enter. Once in keyboard drag state,…" at bounding box center [666, 494] width 1253 height 593
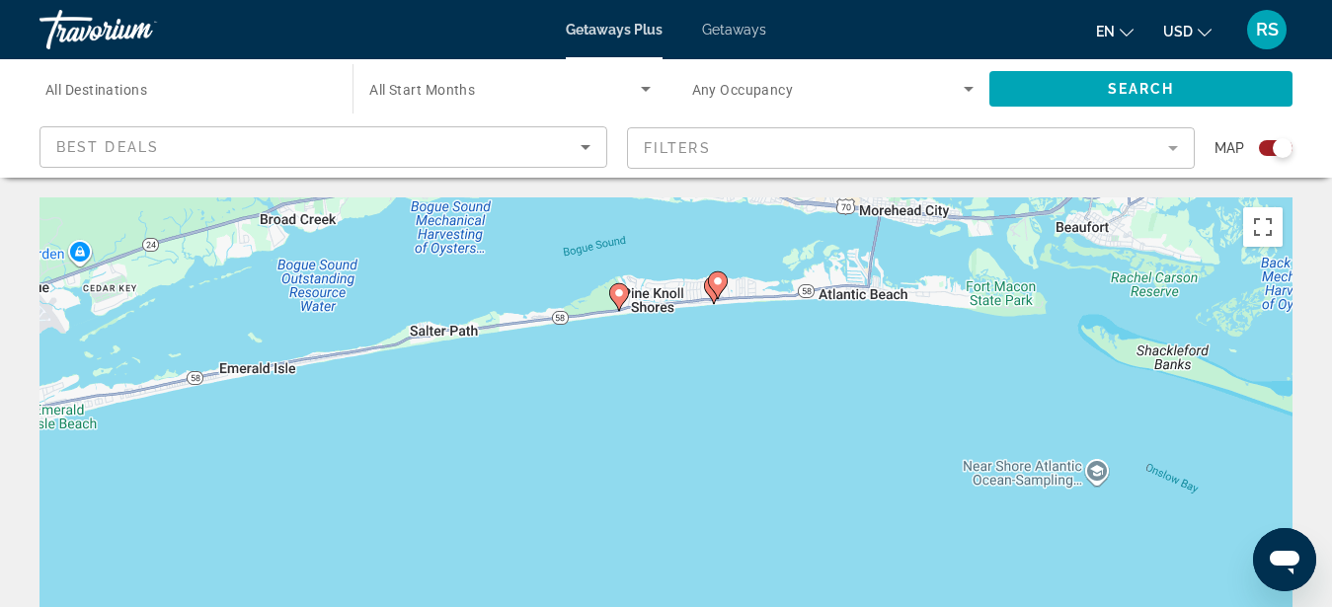
click at [730, 342] on div "To activate drag with keyboard, press Alt + Enter. Once in keyboard drag state,…" at bounding box center [666, 494] width 1253 height 593
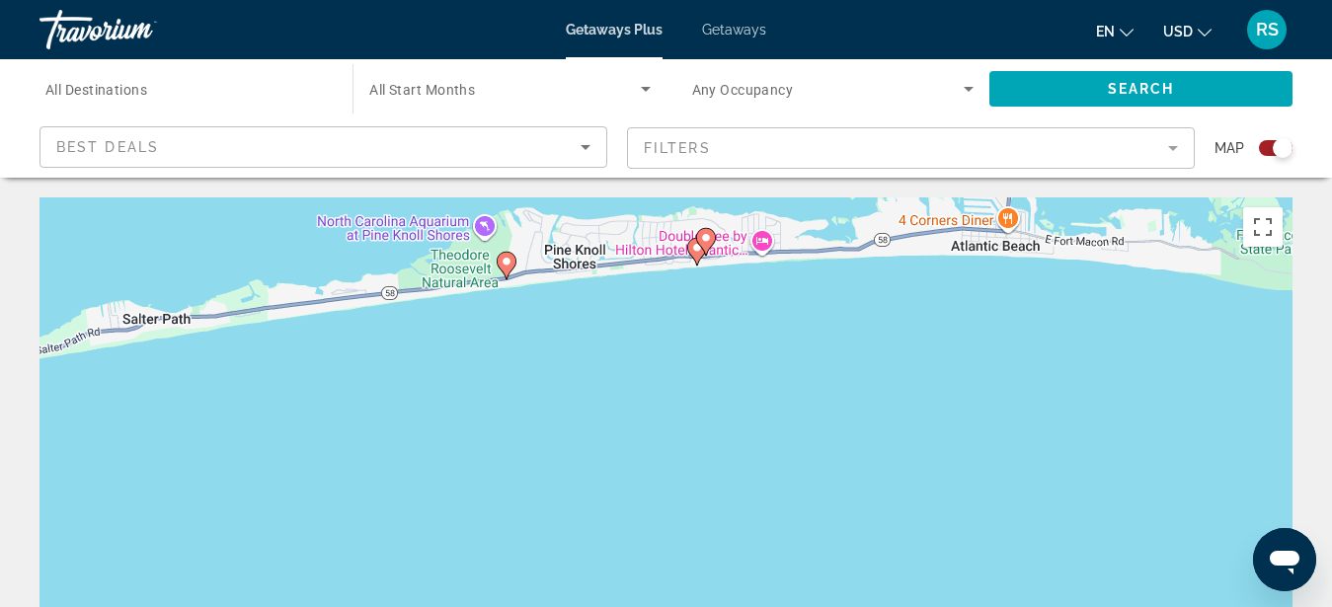
click at [692, 302] on div "To activate drag with keyboard, press Alt + Enter. Once in keyboard drag state,…" at bounding box center [666, 494] width 1253 height 593
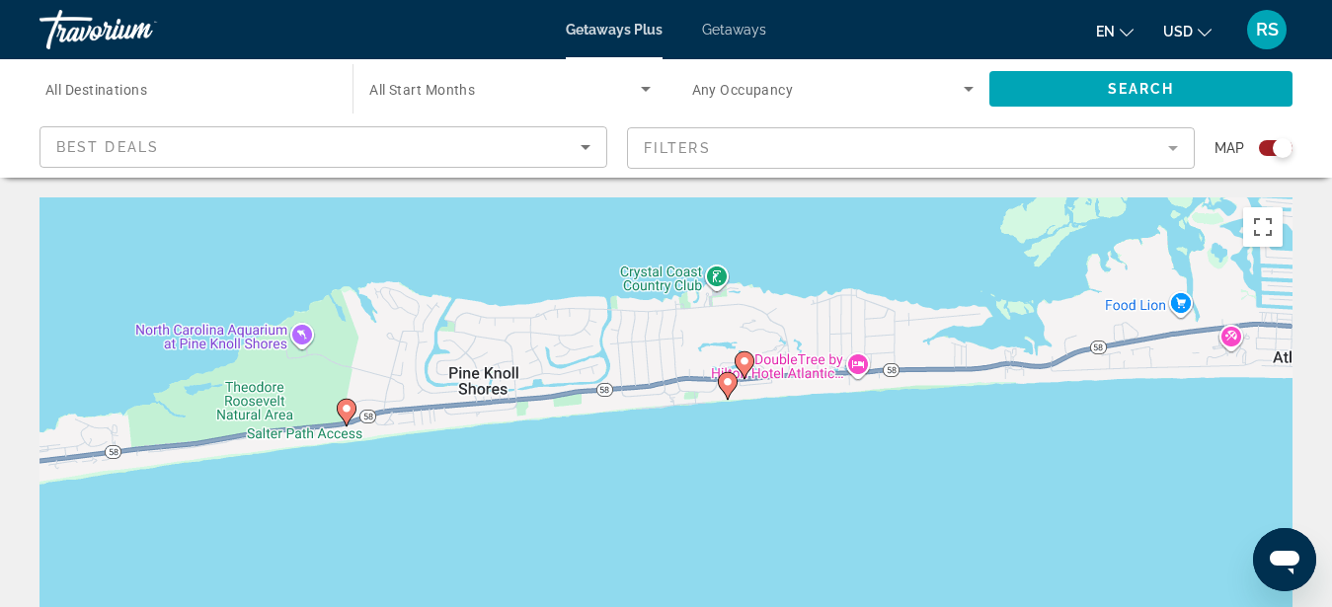
drag, startPoint x: 695, startPoint y: 279, endPoint x: 721, endPoint y: 451, distance: 173.8
click at [721, 451] on div "To activate drag with keyboard, press Alt + Enter. Once in keyboard drag state,…" at bounding box center [666, 494] width 1253 height 593
click at [727, 383] on image "Main content" at bounding box center [728, 382] width 12 height 12
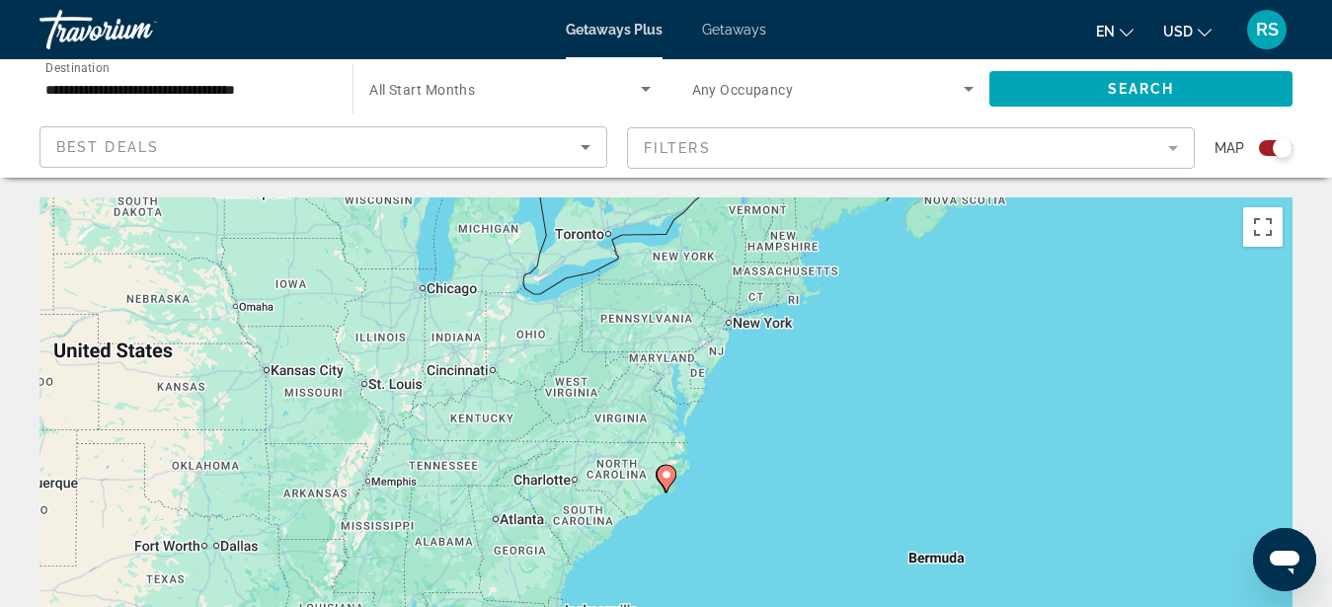
click at [668, 474] on image "Main content" at bounding box center [667, 475] width 12 height 12
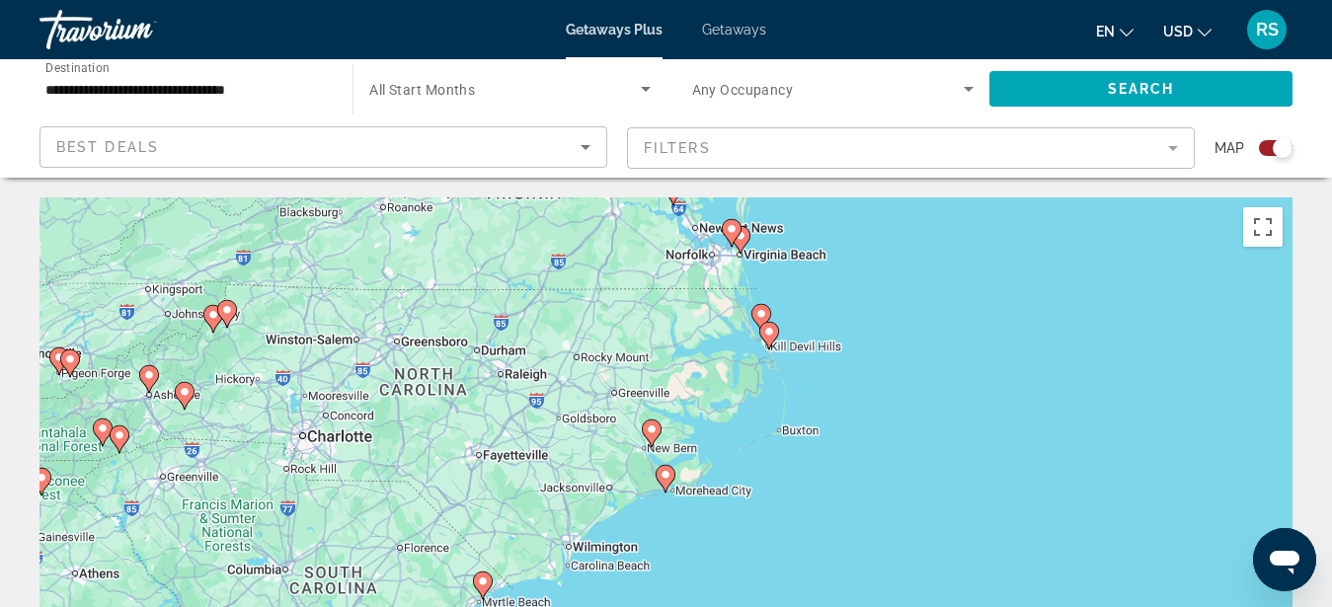
click at [664, 474] on image "Main content" at bounding box center [666, 475] width 12 height 12
type input "**********"
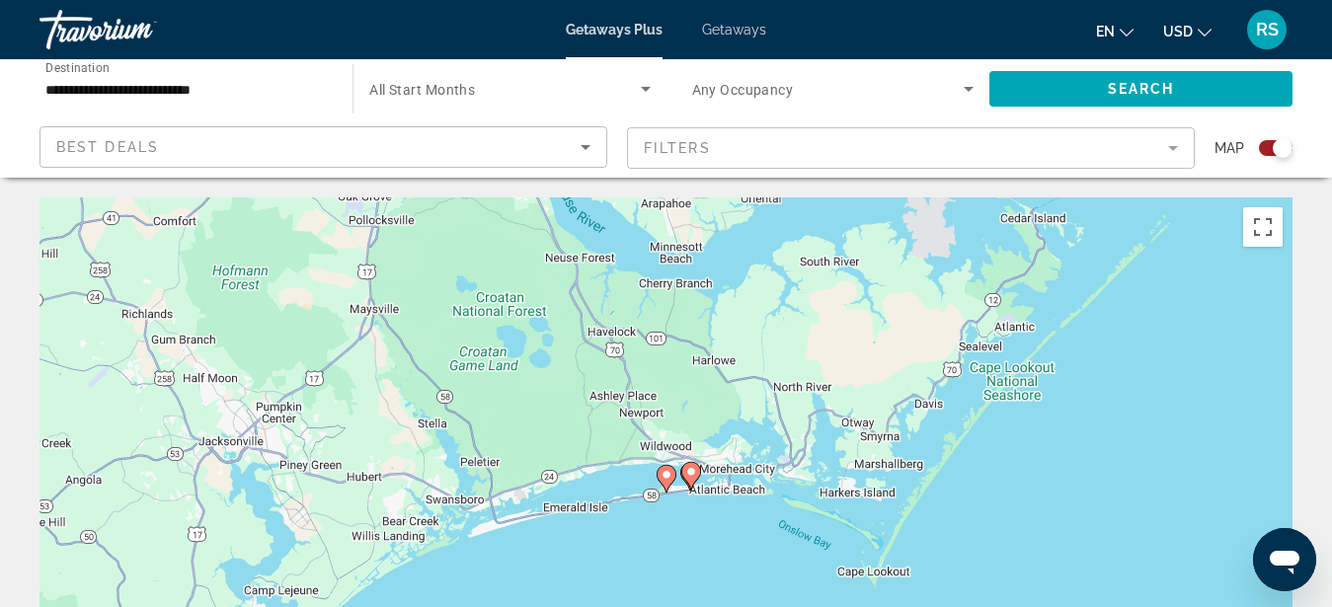
click at [691, 472] on image "Main content" at bounding box center [691, 472] width 12 height 12
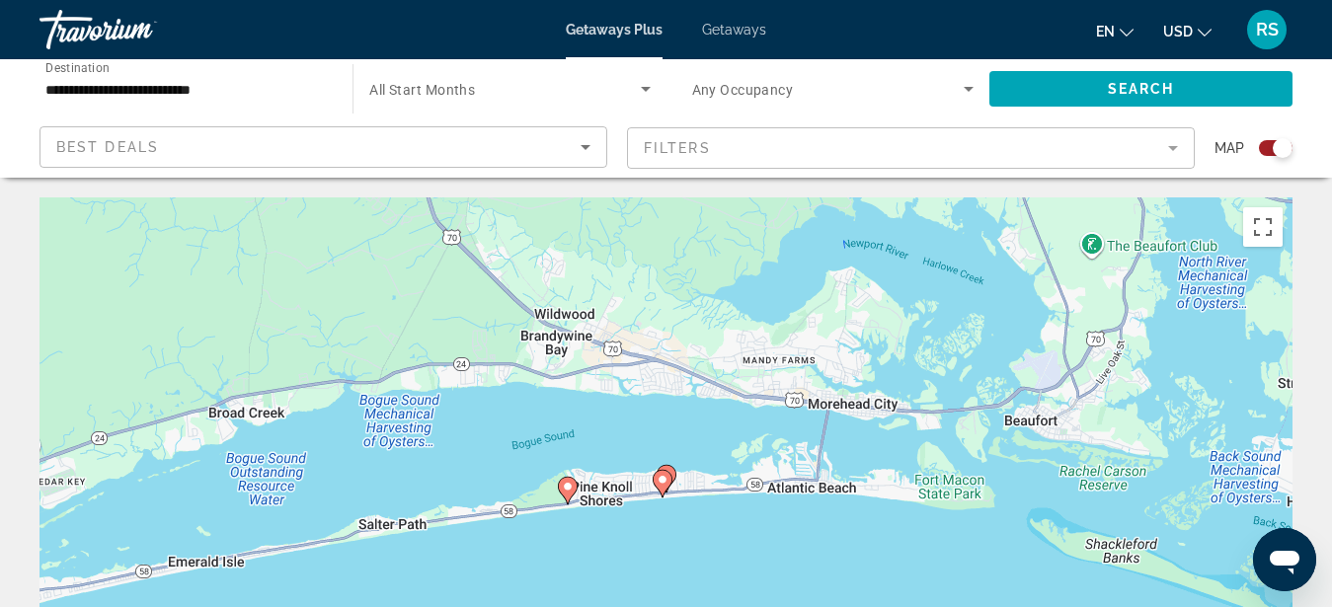
click at [660, 479] on image "Main content" at bounding box center [663, 480] width 12 height 12
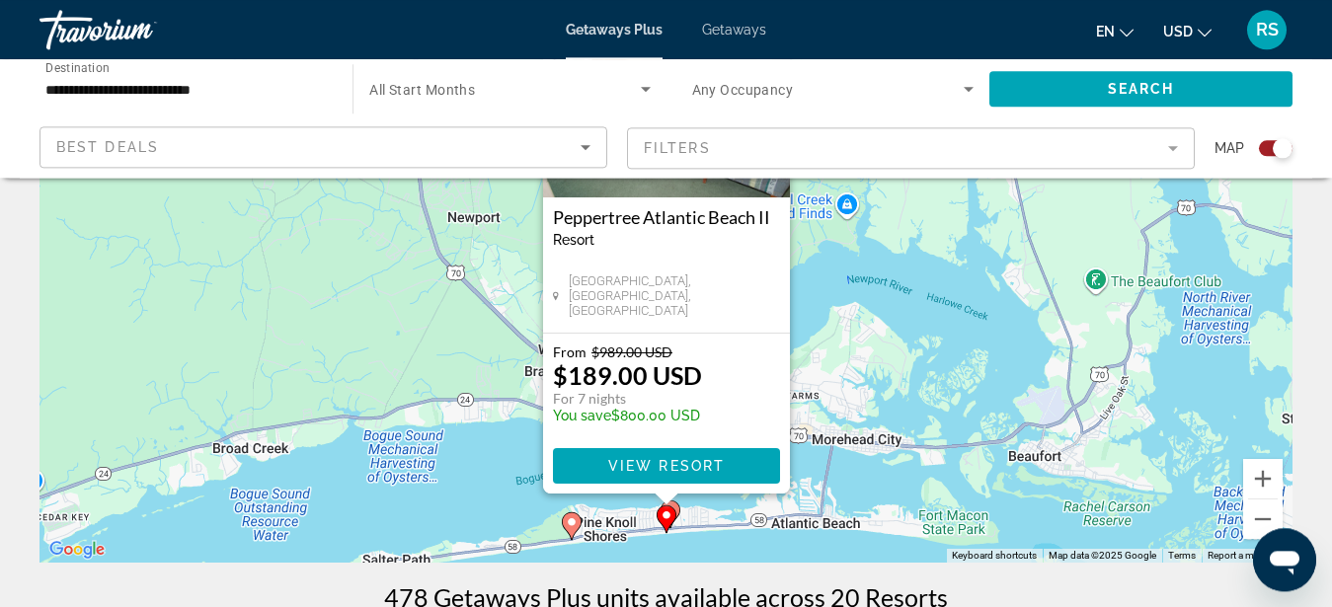
scroll to position [201, 0]
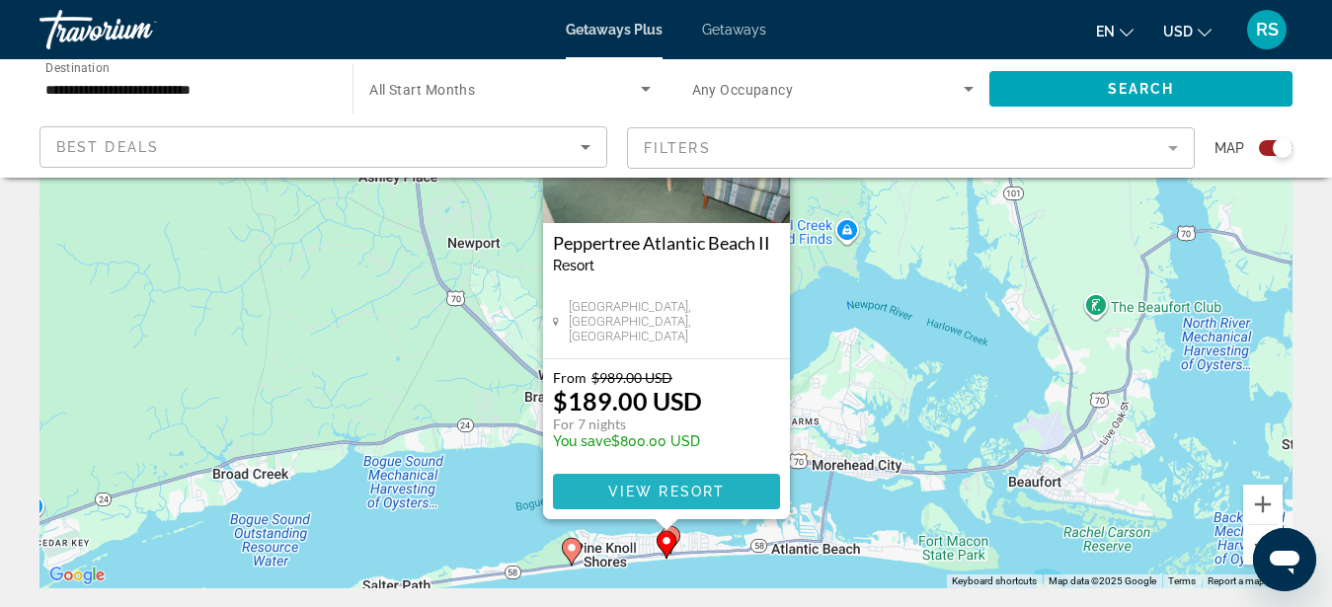
click at [708, 490] on span "View Resort" at bounding box center [665, 492] width 117 height 16
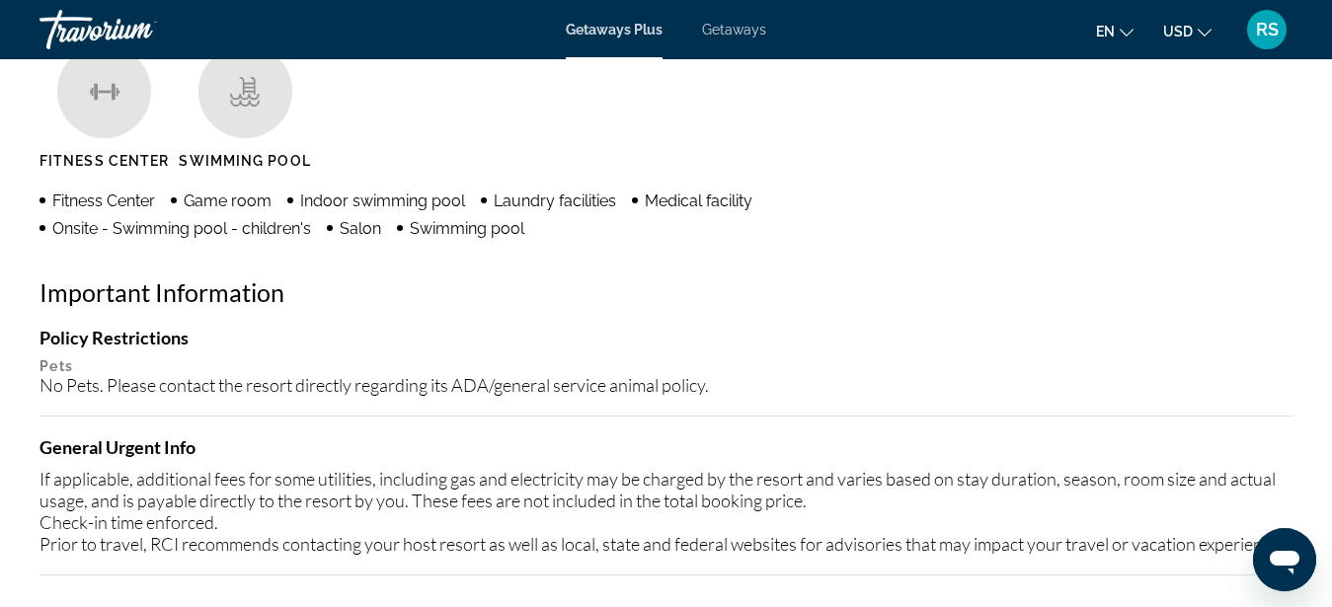
scroll to position [2079, 0]
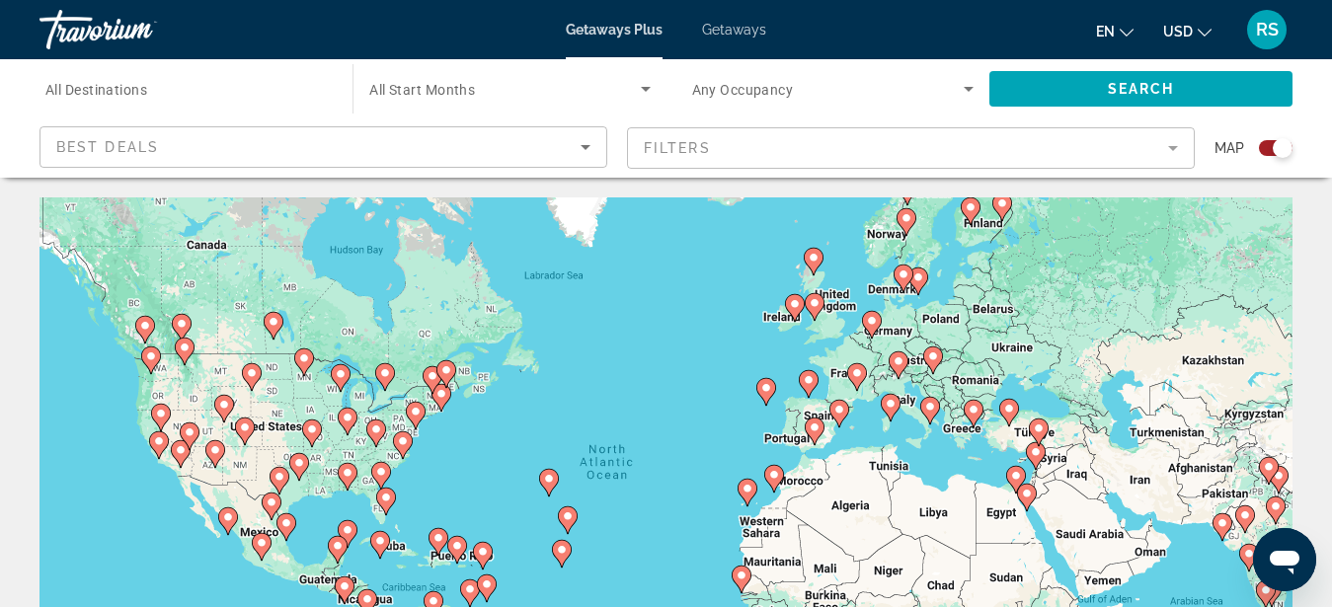
click at [451, 440] on div "To activate drag with keyboard, press Alt + Enter. Once in keyboard drag state,…" at bounding box center [666, 494] width 1253 height 593
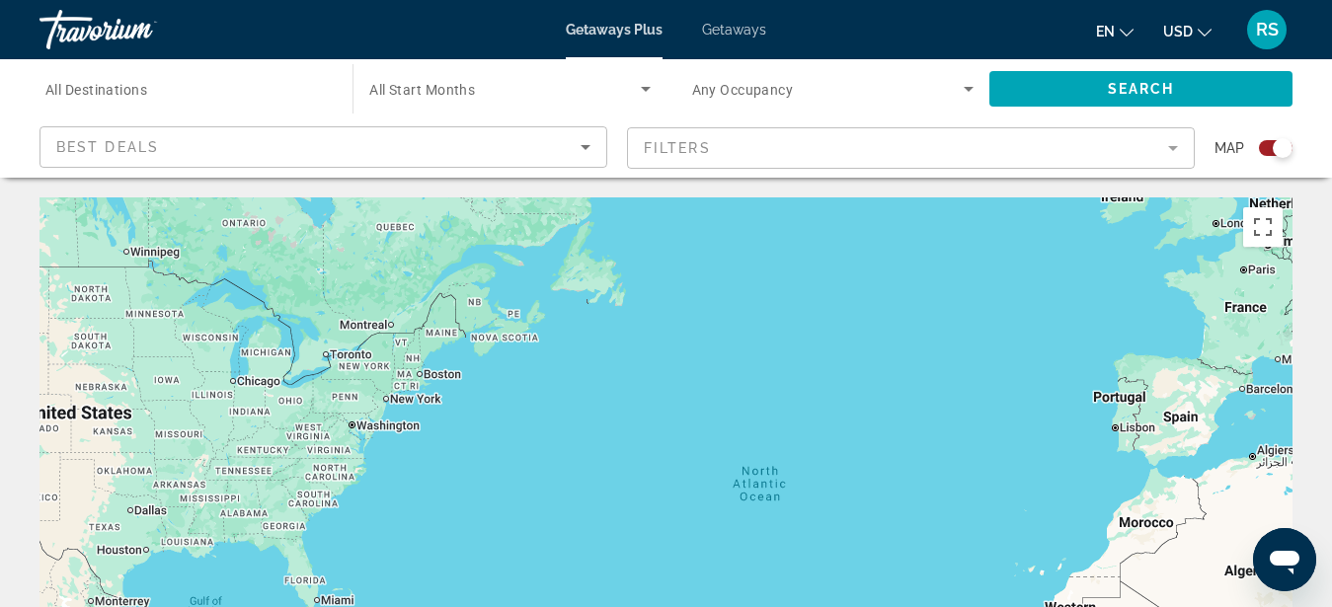
click at [401, 437] on div "To activate drag with keyboard, press Alt + Enter. Once in keyboard drag state,…" at bounding box center [666, 494] width 1253 height 593
click at [402, 461] on div "To activate drag with keyboard, press Alt + Enter. Once in keyboard drag state,…" at bounding box center [666, 494] width 1253 height 593
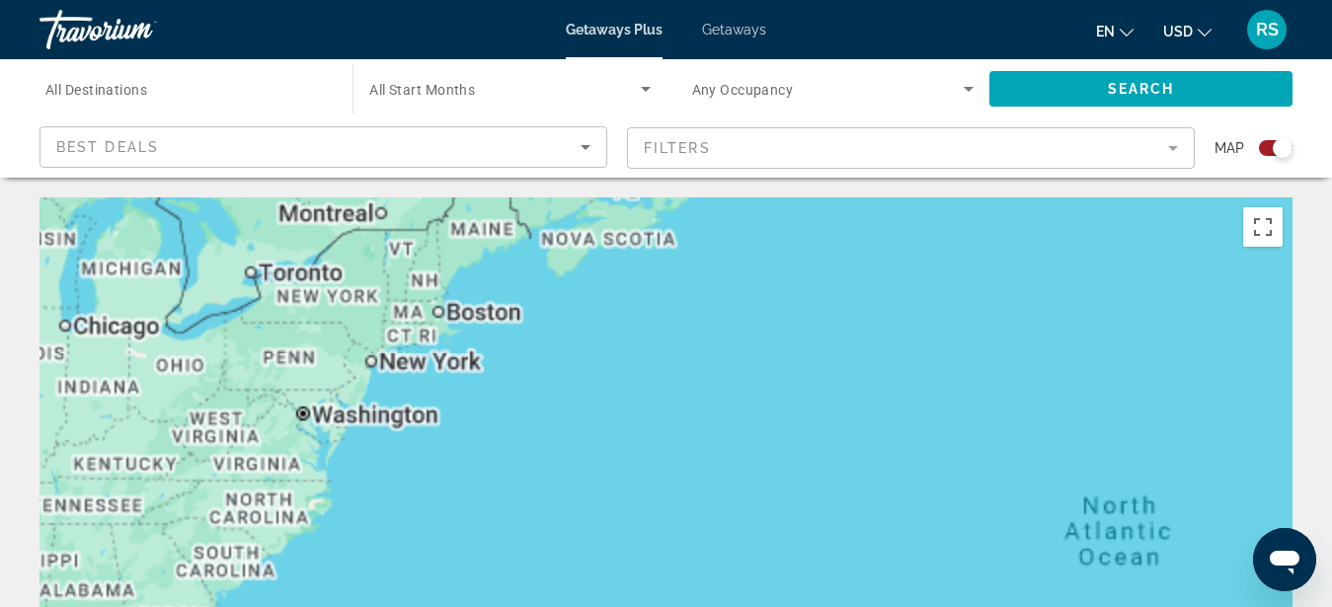
click at [402, 461] on div "To activate drag with keyboard, press Alt + Enter. Once in keyboard drag state,…" at bounding box center [666, 494] width 1253 height 593
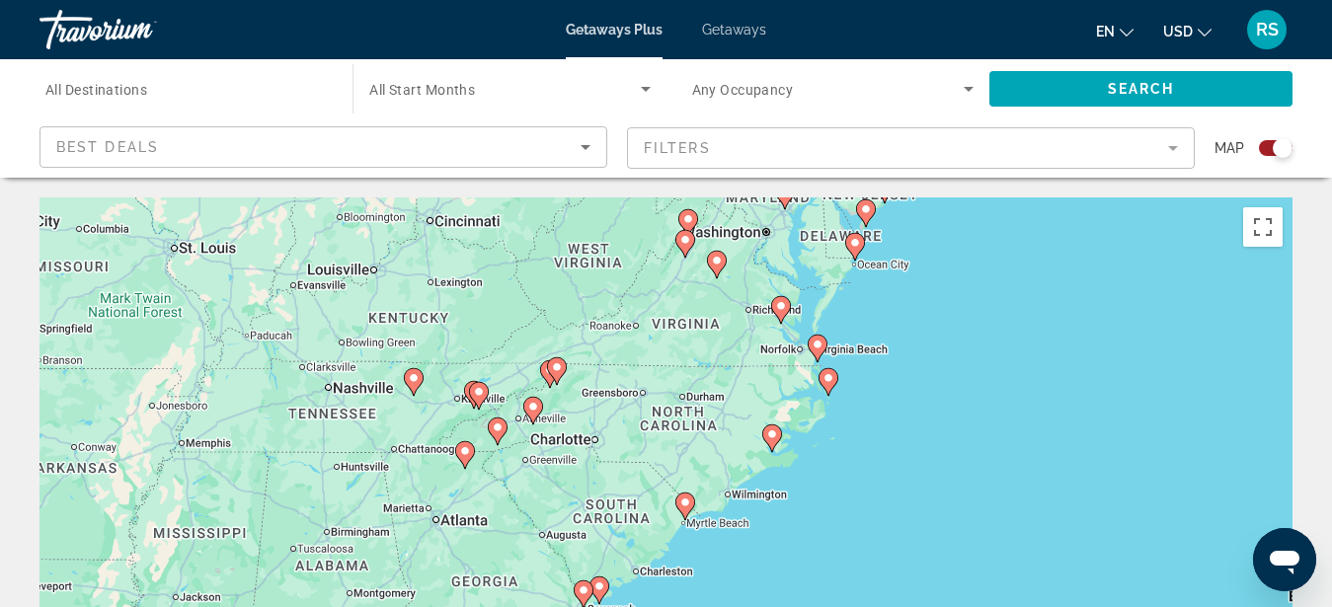
drag, startPoint x: 348, startPoint y: 456, endPoint x: 915, endPoint y: 319, distance: 583.3
click at [915, 319] on div "To activate drag with keyboard, press Alt + Enter. Once in keyboard drag state,…" at bounding box center [666, 494] width 1253 height 593
click at [425, 418] on div "To activate drag with keyboard, press Alt + Enter. Once in keyboard drag state,…" at bounding box center [666, 494] width 1253 height 593
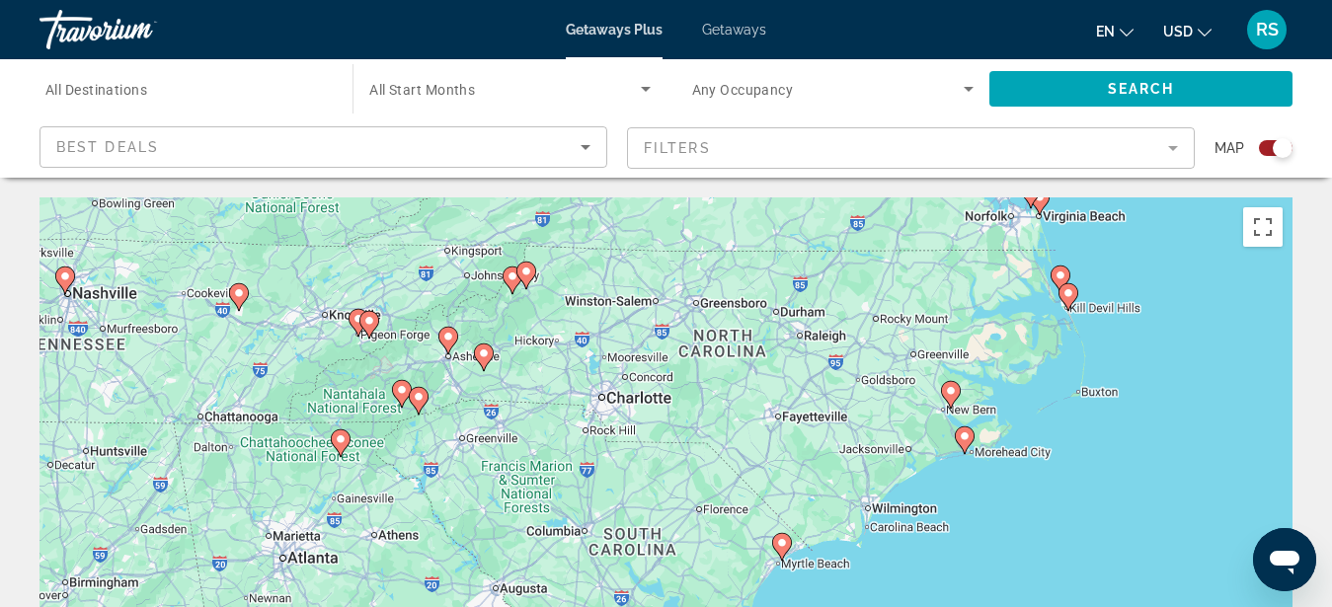
drag, startPoint x: 500, startPoint y: 452, endPoint x: 334, endPoint y: 388, distance: 177.9
click at [334, 388] on div "To activate drag with keyboard, press Alt + Enter. Once in keyboard drag state,…" at bounding box center [666, 494] width 1253 height 593
click at [377, 355] on div "To activate drag with keyboard, press Alt + Enter. Once in keyboard drag state,…" at bounding box center [666, 494] width 1253 height 593
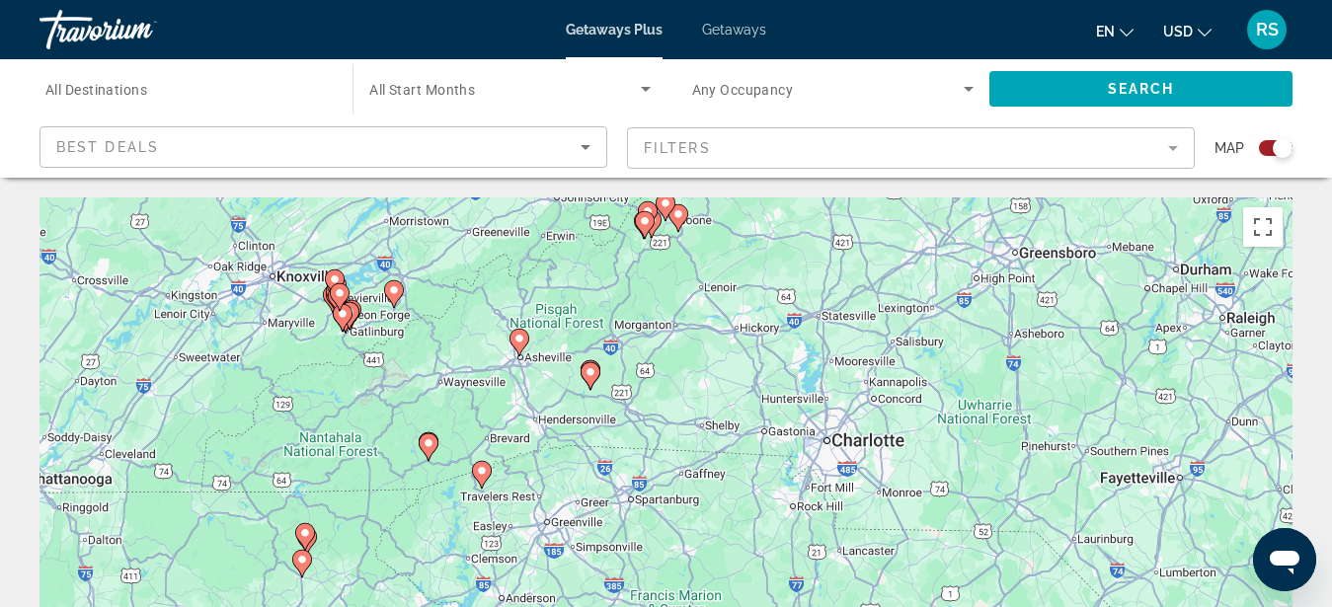
click at [359, 352] on div "To activate drag with keyboard, press Alt + Enter. Once in keyboard drag state,…" at bounding box center [666, 494] width 1253 height 593
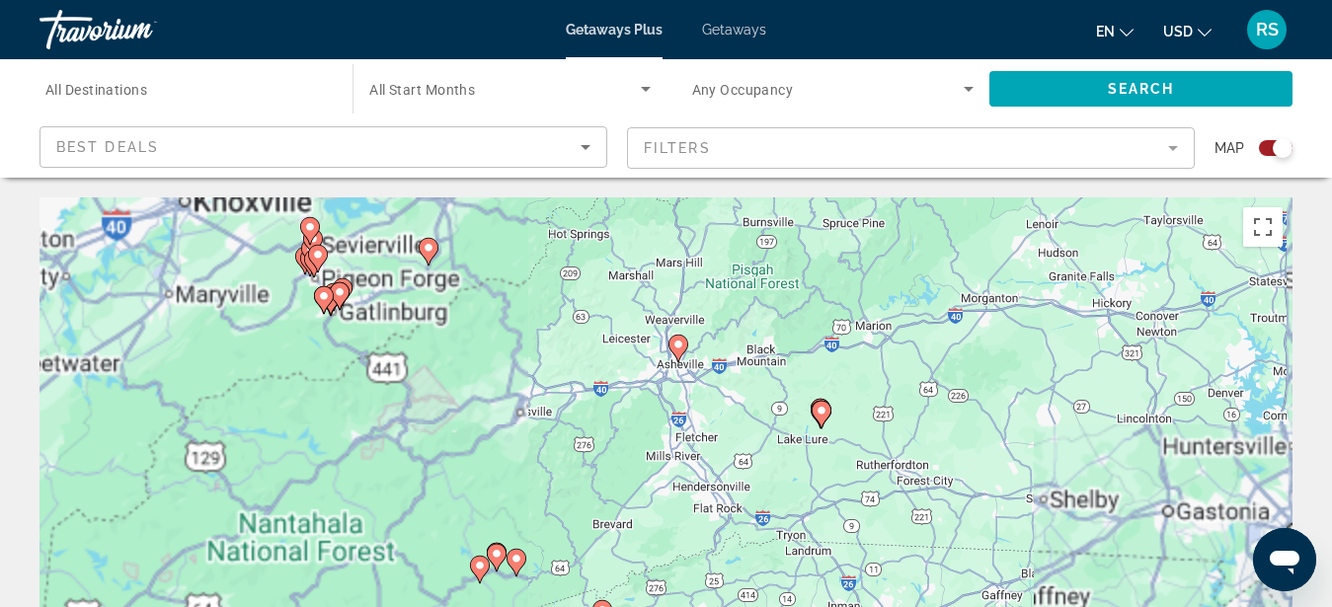
click at [352, 338] on div "To activate drag with keyboard, press Alt + Enter. Once in keyboard drag state,…" at bounding box center [666, 494] width 1253 height 593
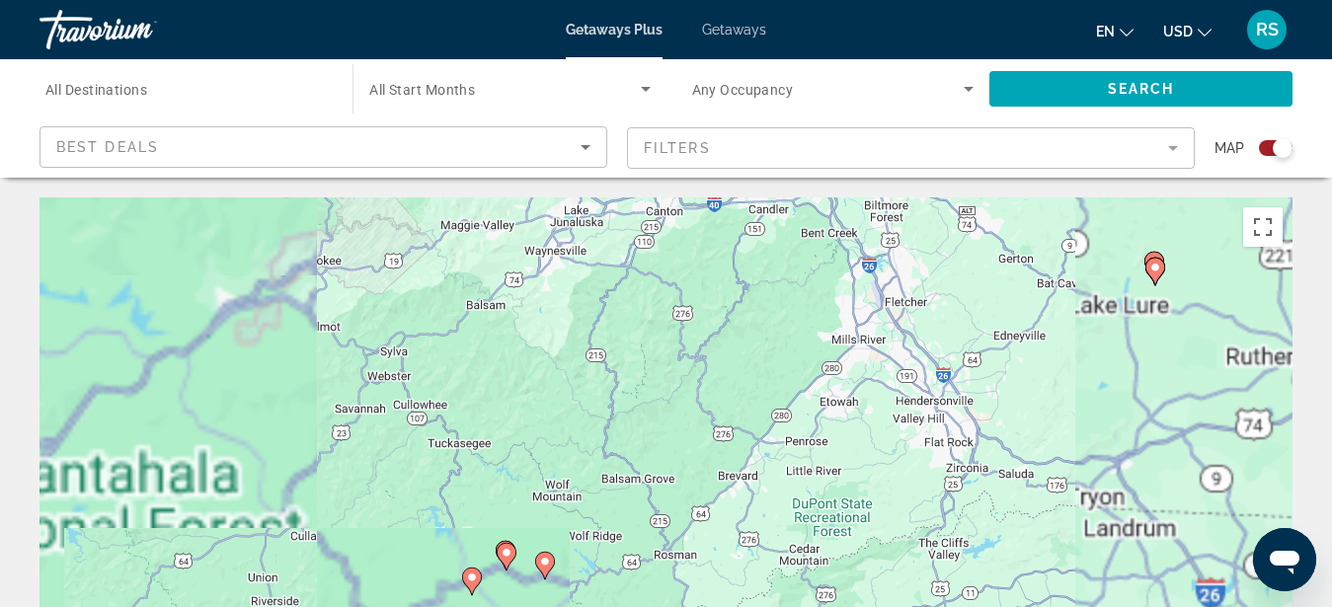
drag, startPoint x: 547, startPoint y: 537, endPoint x: 411, endPoint y: 291, distance: 281.2
click at [411, 291] on div "To activate drag with keyboard, press Alt + Enter. Once in keyboard drag state,…" at bounding box center [666, 494] width 1253 height 593
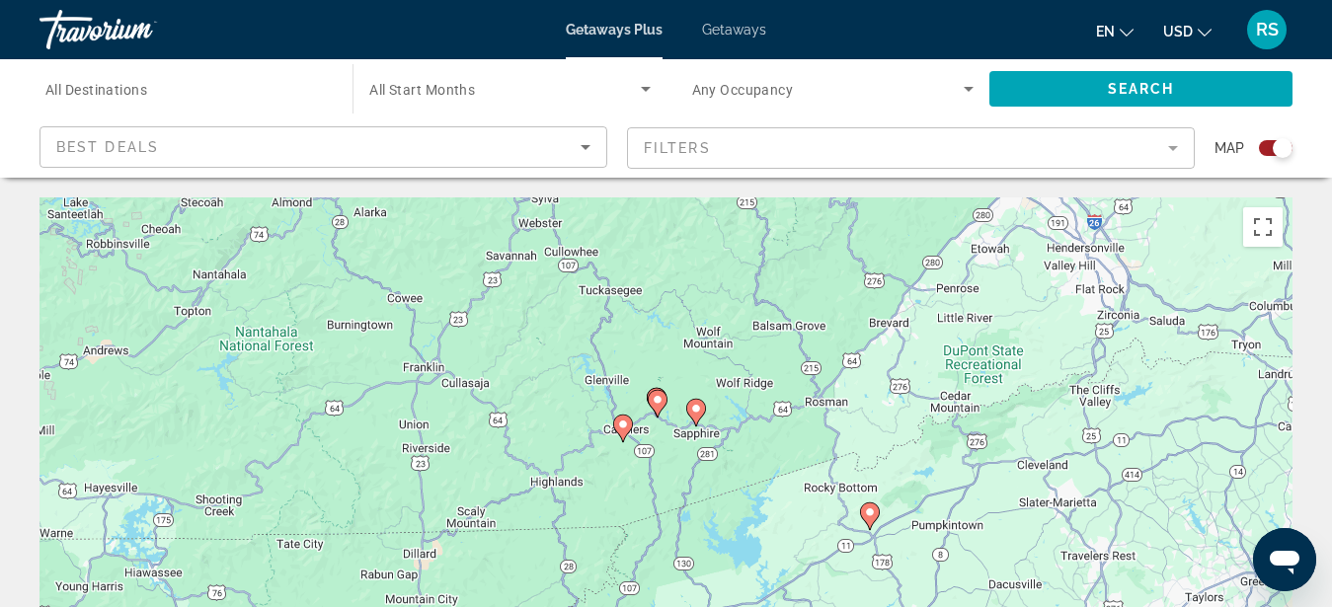
drag, startPoint x: 502, startPoint y: 494, endPoint x: 652, endPoint y: 327, distance: 224.5
click at [652, 327] on div "To activate drag with keyboard, press Alt + Enter. Once in keyboard drag state,…" at bounding box center [666, 494] width 1253 height 593
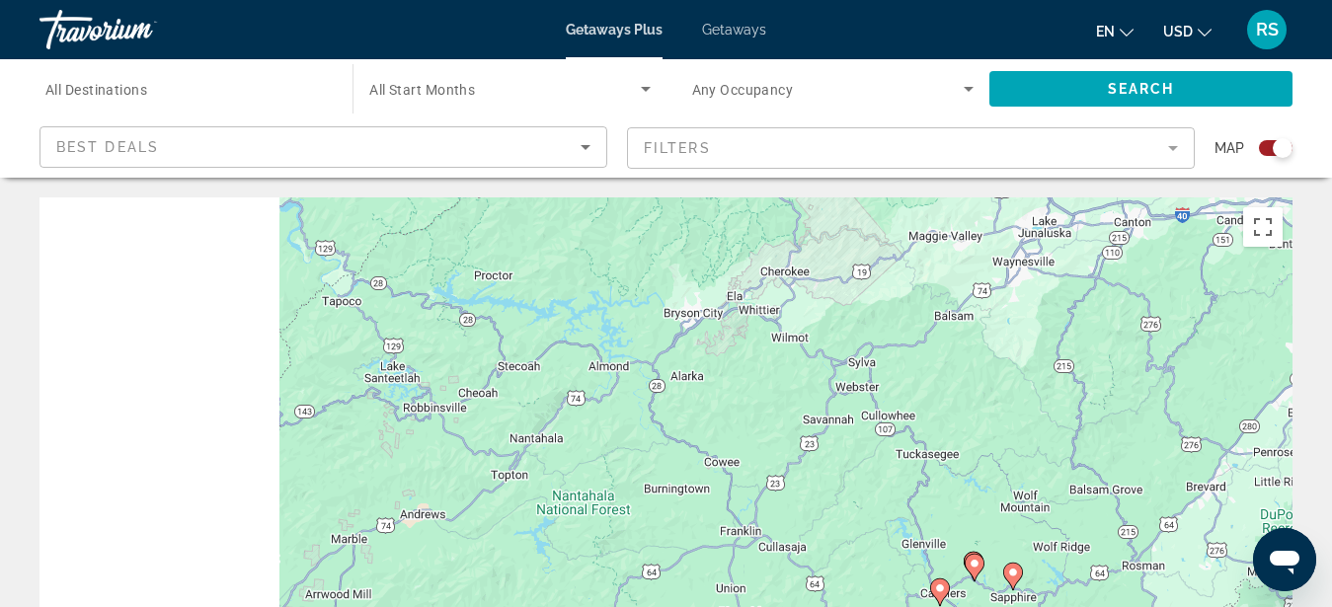
drag, startPoint x: 335, startPoint y: 379, endPoint x: 609, endPoint y: 521, distance: 309.2
click at [609, 521] on div "To activate drag with keyboard, press Alt + Enter. Once in keyboard drag state,…" at bounding box center [666, 494] width 1253 height 593
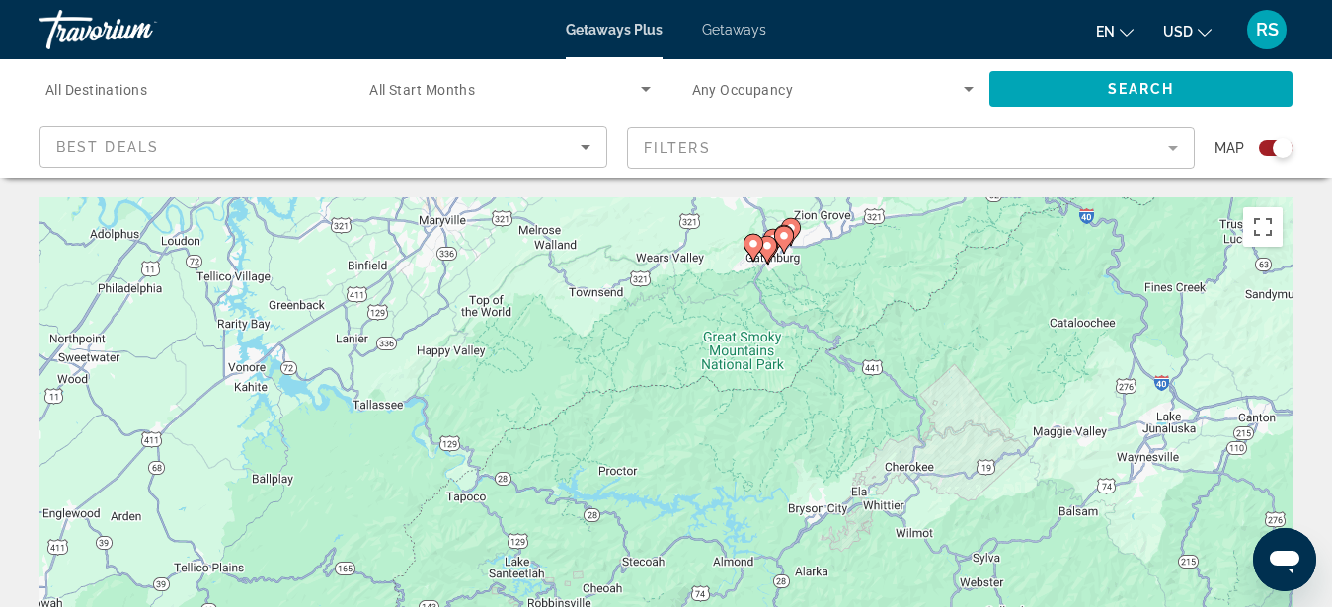
drag, startPoint x: 575, startPoint y: 432, endPoint x: 644, endPoint y: 533, distance: 123.0
click at [644, 533] on div "To activate drag with keyboard, press Alt + Enter. Once in keyboard drag state,…" at bounding box center [666, 494] width 1253 height 593
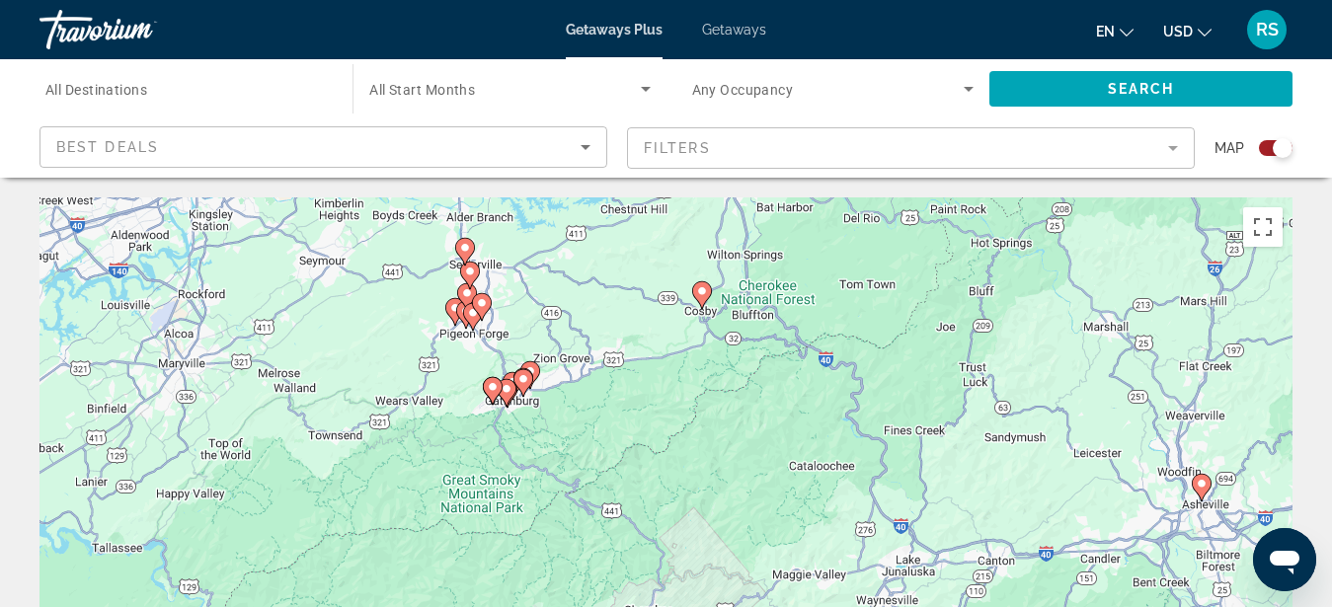
drag, startPoint x: 813, startPoint y: 356, endPoint x: 552, endPoint y: 501, distance: 298.4
click at [552, 501] on div "To activate drag with keyboard, press Alt + Enter. Once in keyboard drag state,…" at bounding box center [666, 494] width 1253 height 593
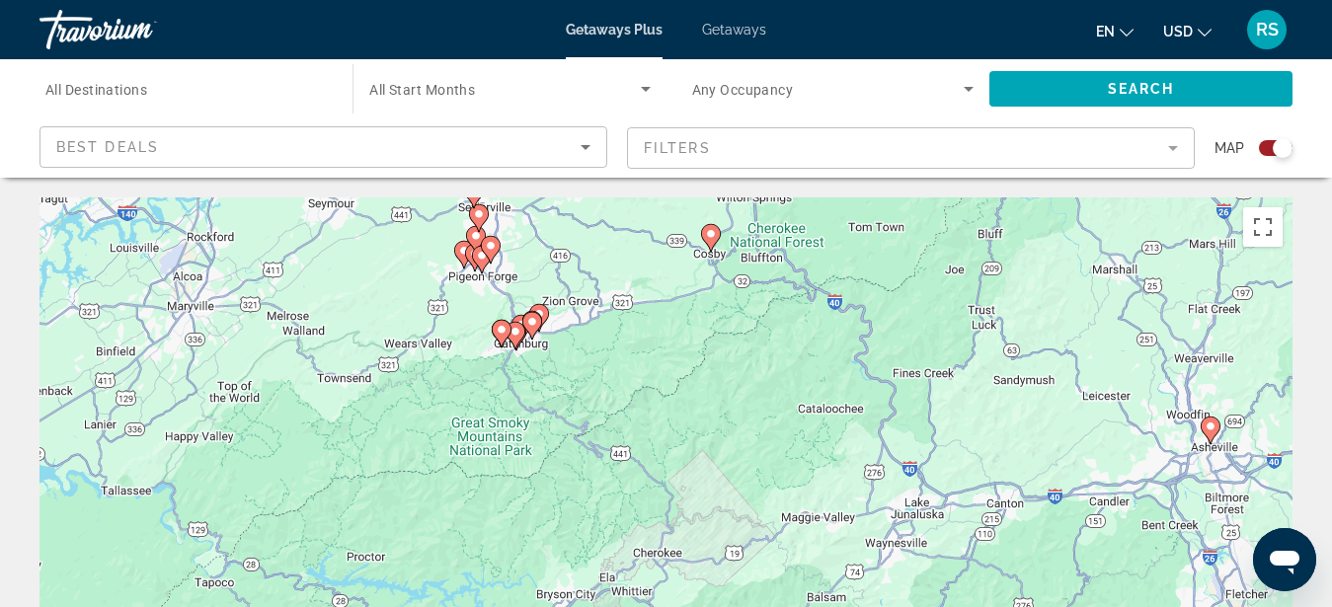
drag, startPoint x: 567, startPoint y: 470, endPoint x: 579, endPoint y: 405, distance: 66.3
click at [579, 405] on div "To activate drag with keyboard, press Alt + Enter. Once in keyboard drag state,…" at bounding box center [666, 494] width 1253 height 593
click at [541, 367] on div "To activate drag with keyboard, press Alt + Enter. Once in keyboard drag state,…" at bounding box center [666, 494] width 1253 height 593
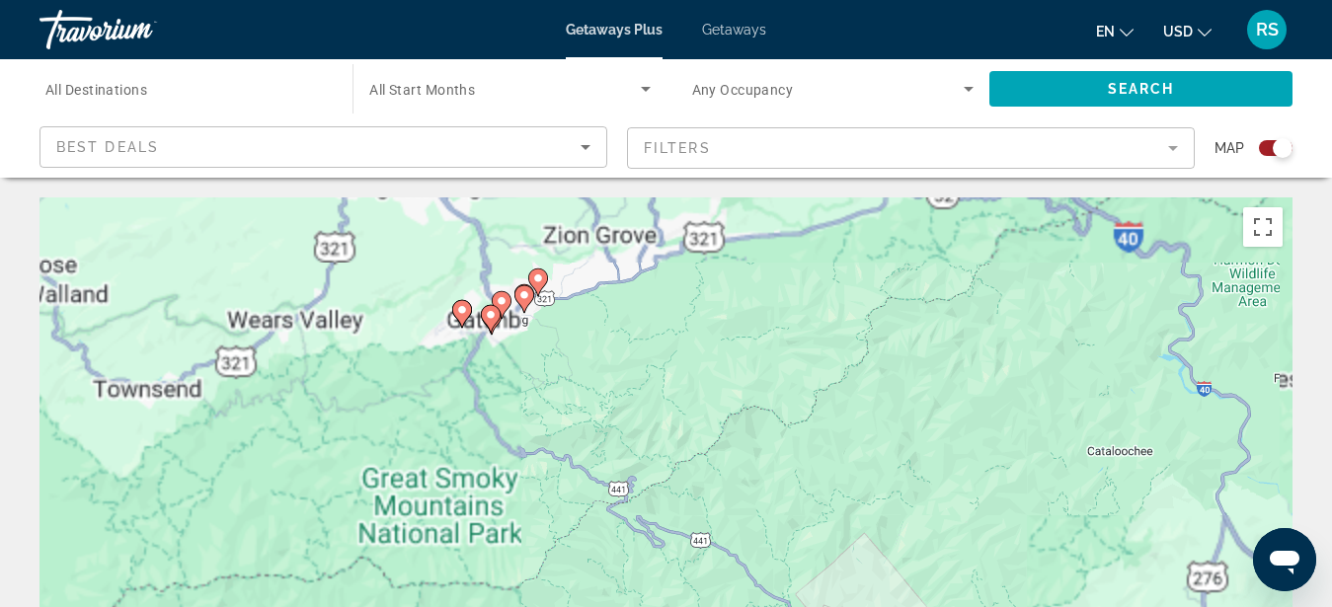
click at [531, 361] on div "To activate drag with keyboard, press Alt + Enter. Once in keyboard drag state,…" at bounding box center [666, 494] width 1253 height 593
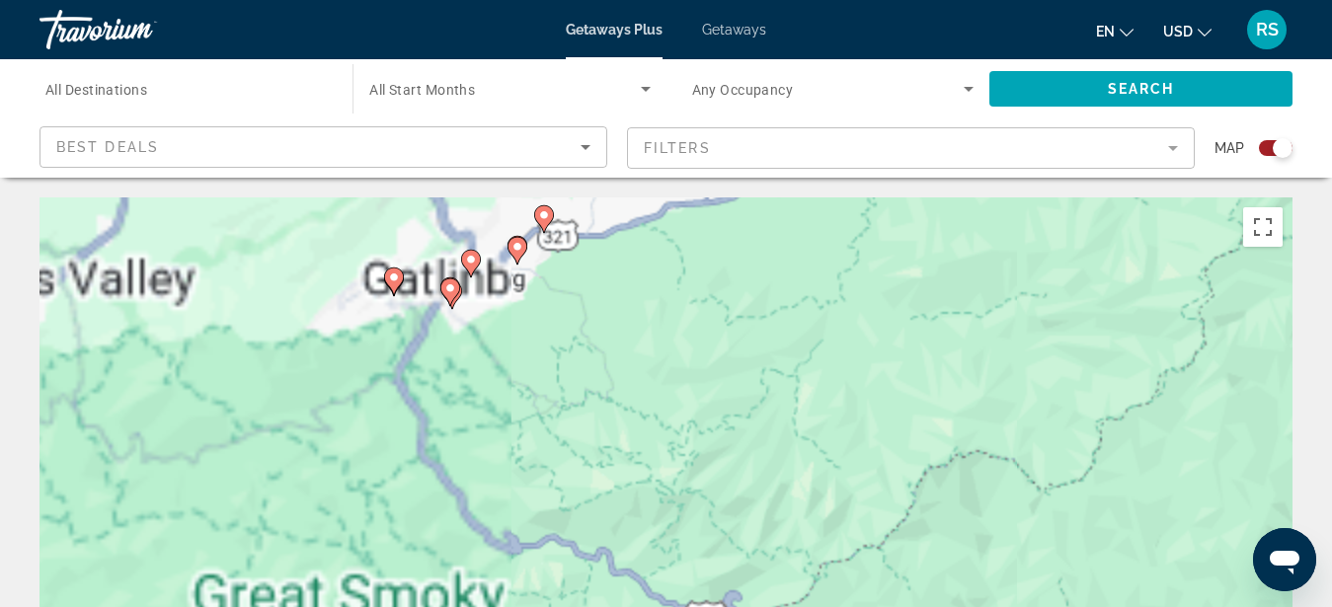
click at [504, 336] on div "To activate drag with keyboard, press Alt + Enter. Once in keyboard drag state,…" at bounding box center [666, 494] width 1253 height 593
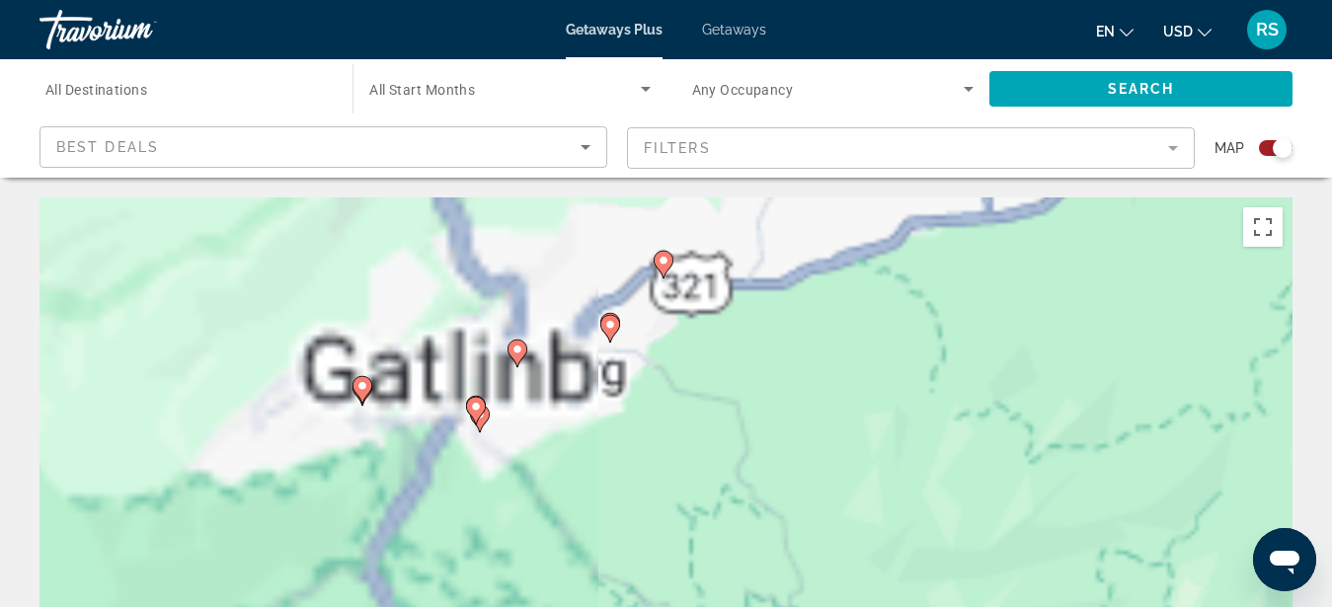
drag, startPoint x: 478, startPoint y: 303, endPoint x: 560, endPoint y: 455, distance: 172.8
click at [560, 455] on div "To activate drag with keyboard, press Alt + Enter. Once in keyboard drag state,…" at bounding box center [666, 494] width 1253 height 593
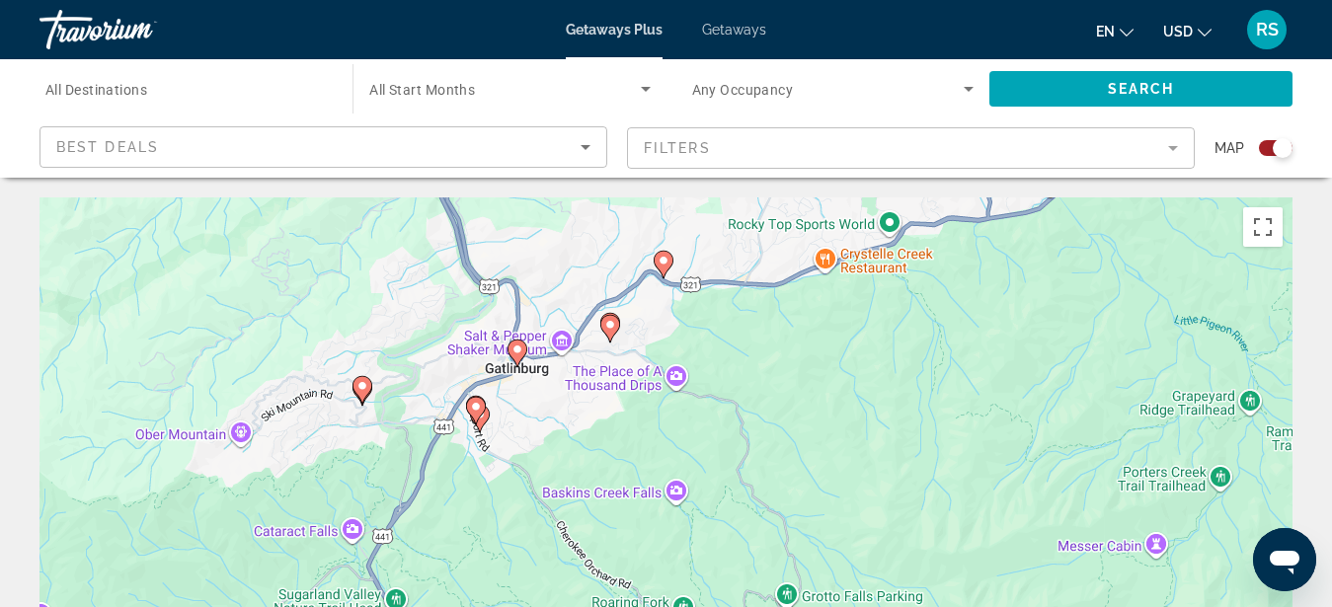
click at [536, 426] on div "To activate drag with keyboard, press Alt + Enter. Once in keyboard drag state,…" at bounding box center [666, 494] width 1253 height 593
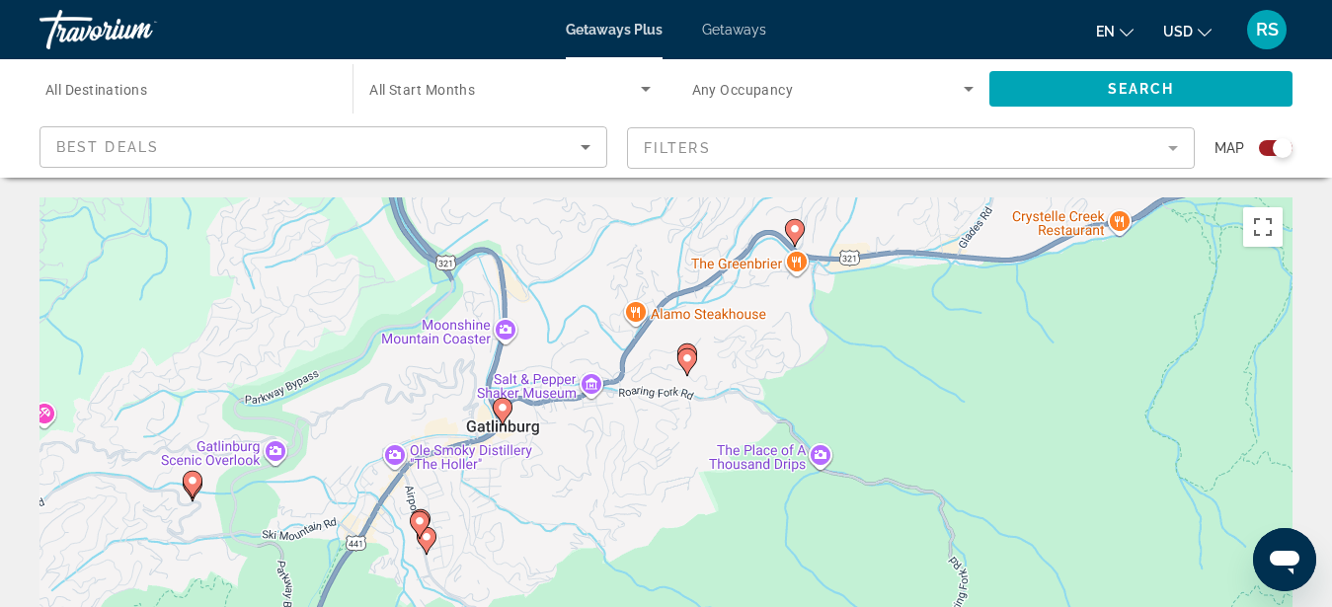
drag, startPoint x: 582, startPoint y: 380, endPoint x: 587, endPoint y: 498, distance: 117.6
click at [587, 498] on div "To activate drag with keyboard, press Alt + Enter. Once in keyboard drag state,…" at bounding box center [666, 494] width 1253 height 593
click at [545, 434] on div "To activate drag with keyboard, press Alt + Enter. Once in keyboard drag state,…" at bounding box center [666, 494] width 1253 height 593
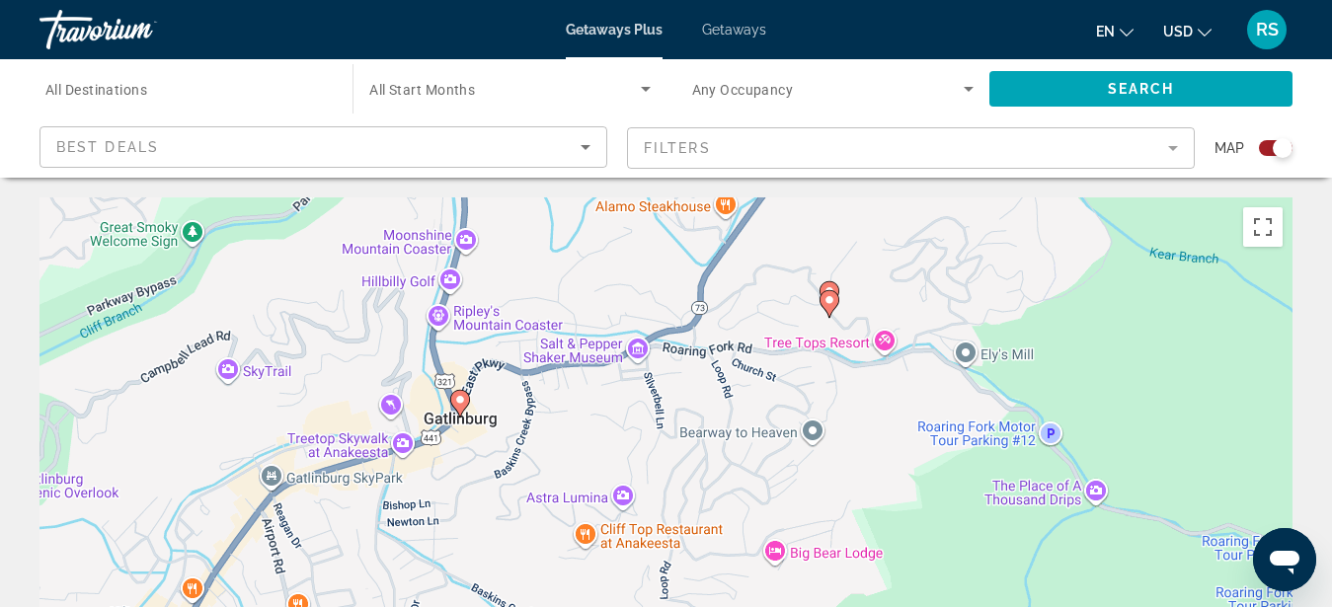
click at [492, 412] on div "To activate drag with keyboard, press Alt + Enter. Once in keyboard drag state,…" at bounding box center [666, 494] width 1253 height 593
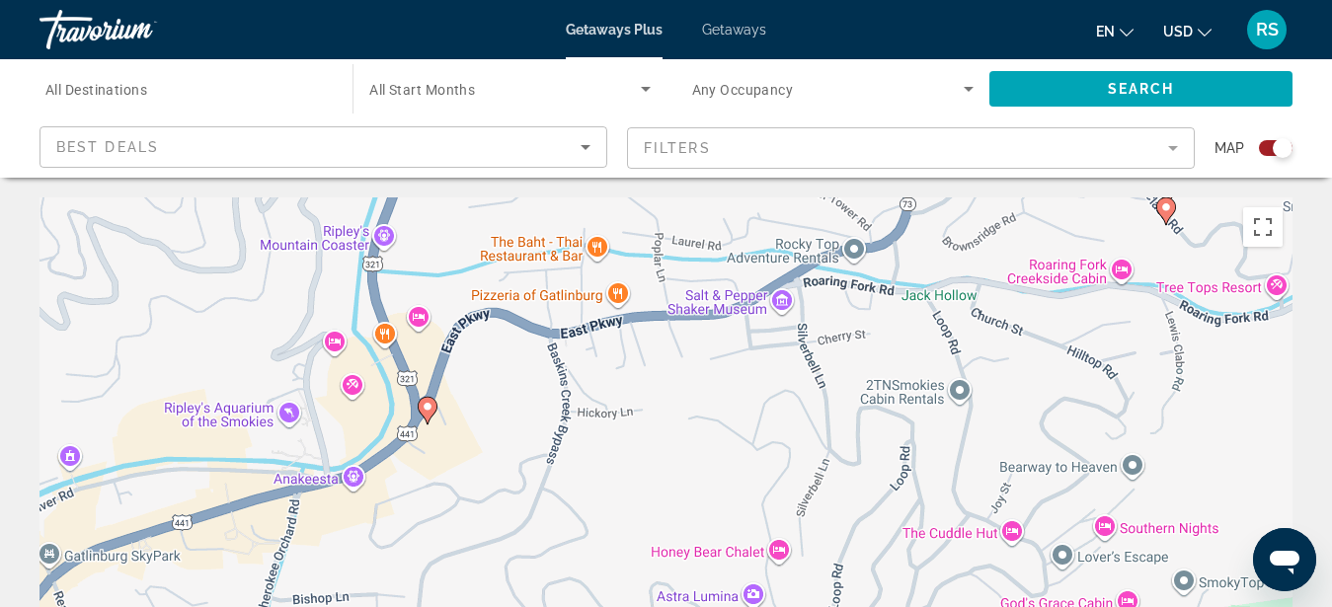
click at [447, 436] on div "To activate drag with keyboard, press Alt + Enter. Once in keyboard drag state,…" at bounding box center [666, 494] width 1253 height 593
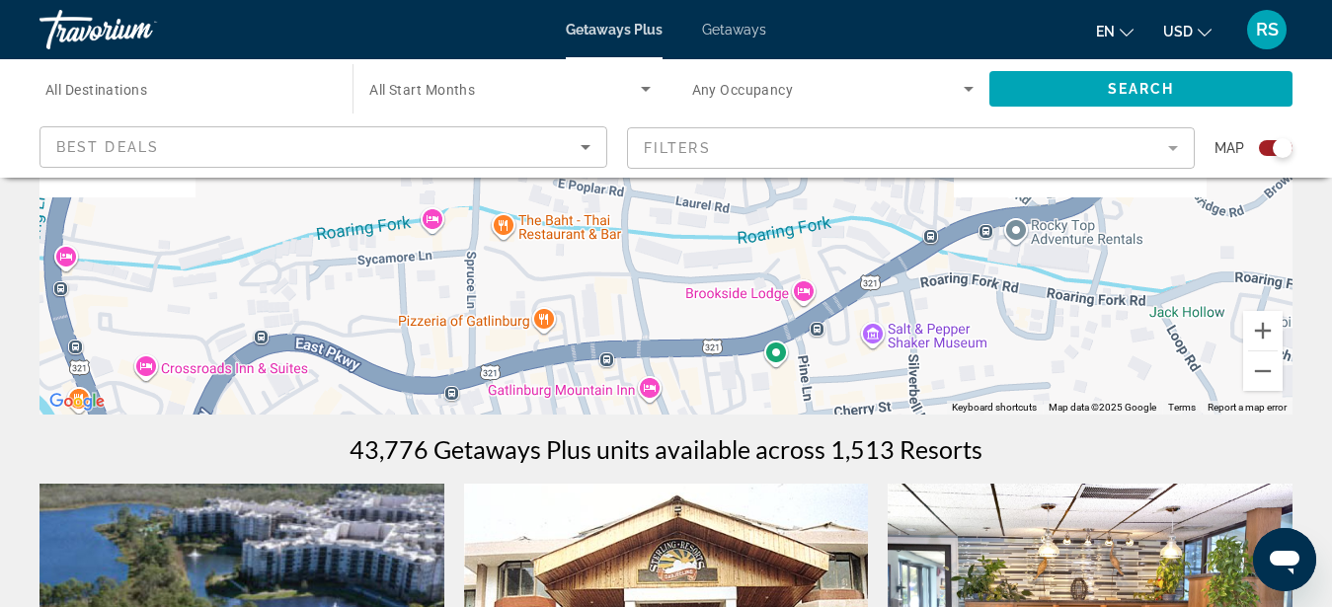
scroll to position [413, 0]
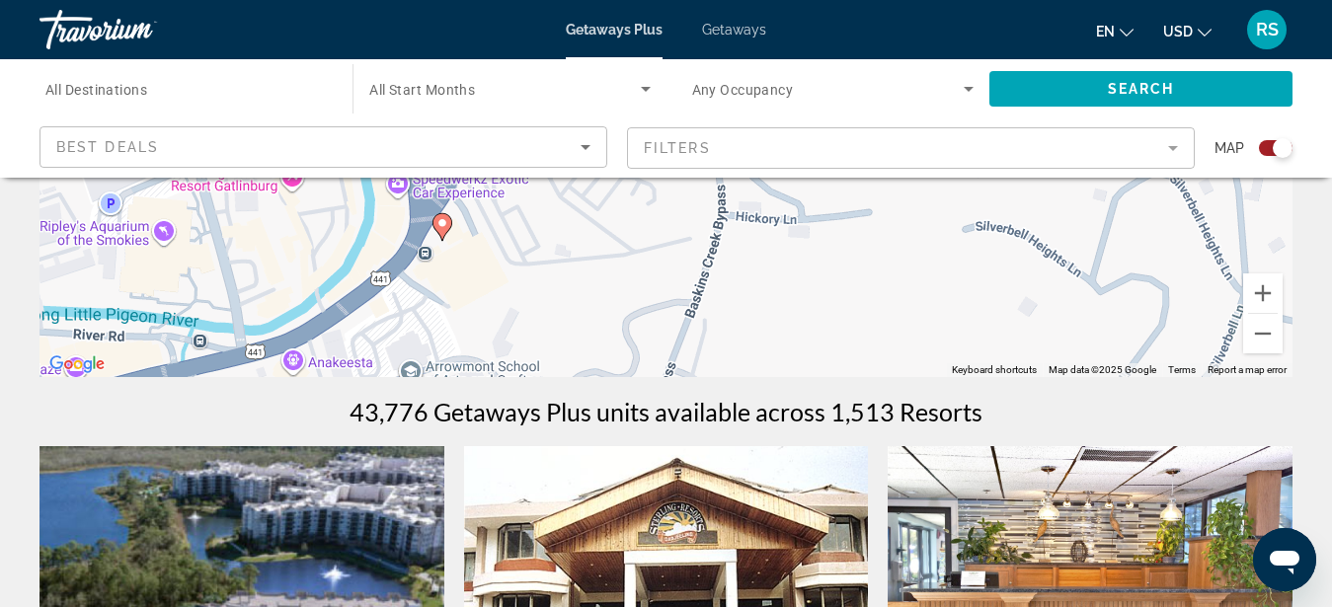
drag, startPoint x: 806, startPoint y: 473, endPoint x: 839, endPoint y: 299, distance: 177.0
click at [839, 299] on div "To activate drag with keyboard, press Alt + Enter. Once in keyboard drag state,…" at bounding box center [666, 81] width 1253 height 593
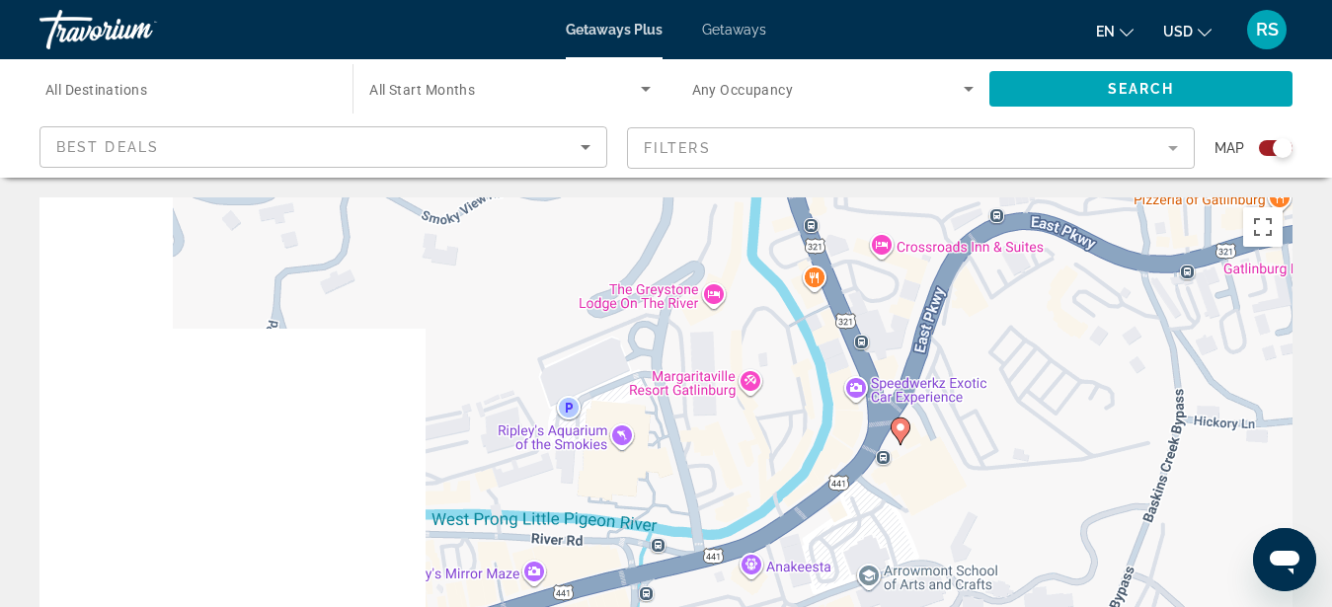
drag, startPoint x: 484, startPoint y: 471, endPoint x: 946, endPoint y: 258, distance: 509.1
click at [946, 258] on div "To activate drag with keyboard, press Alt + Enter. Once in keyboard drag state,…" at bounding box center [666, 494] width 1253 height 593
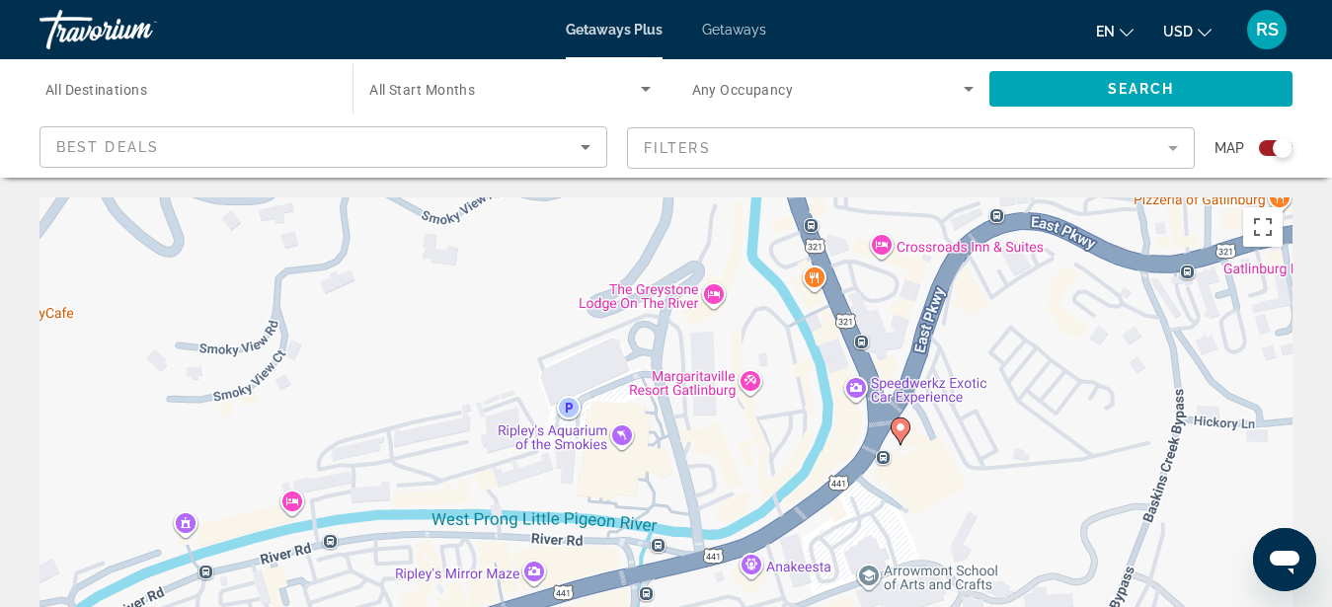
click at [900, 428] on image "Main content" at bounding box center [901, 428] width 12 height 12
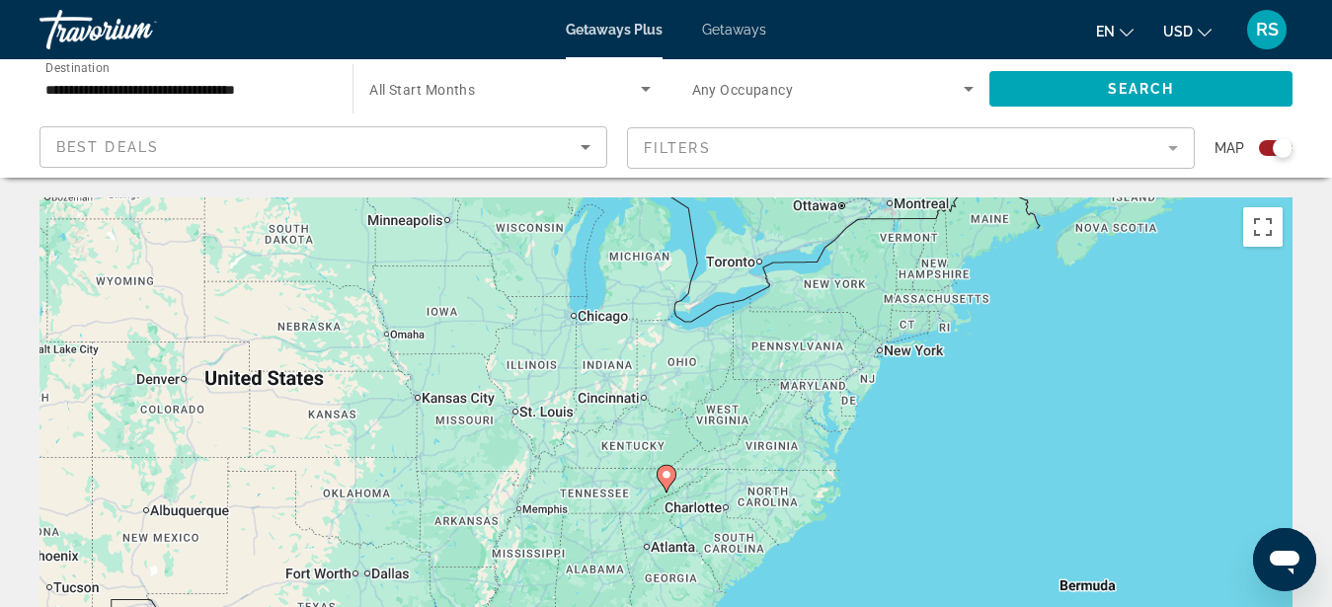
click at [666, 474] on image "Main content" at bounding box center [667, 475] width 12 height 12
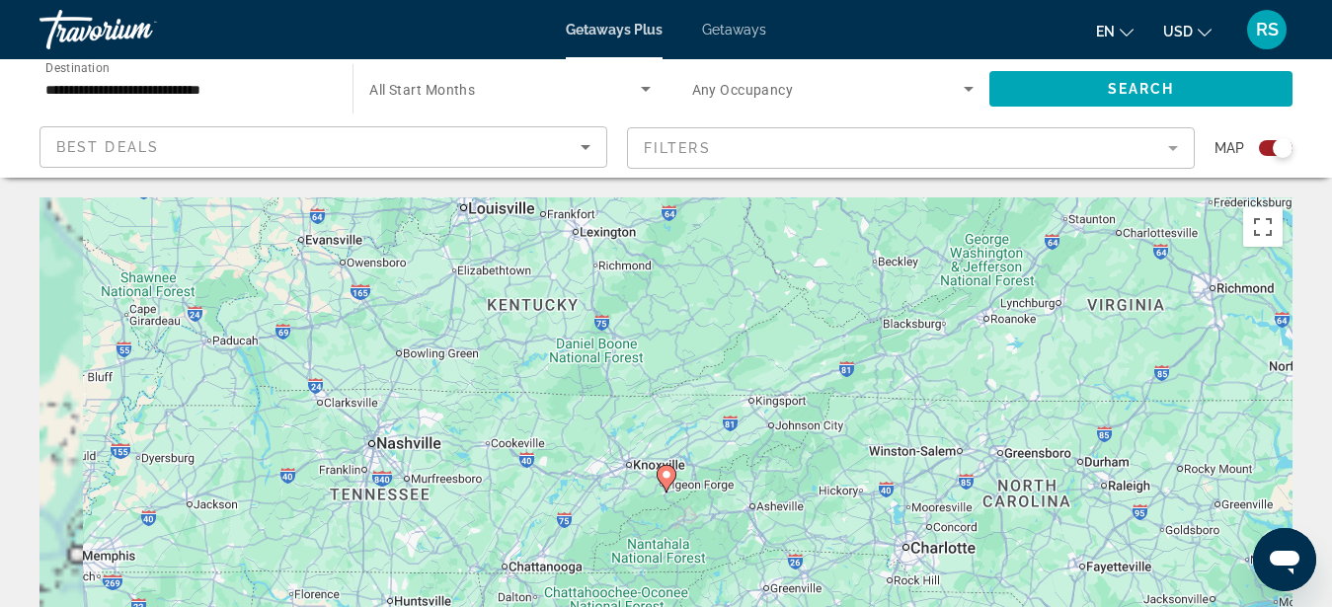
click at [666, 474] on image "Main content" at bounding box center [667, 475] width 12 height 12
type input "**********"
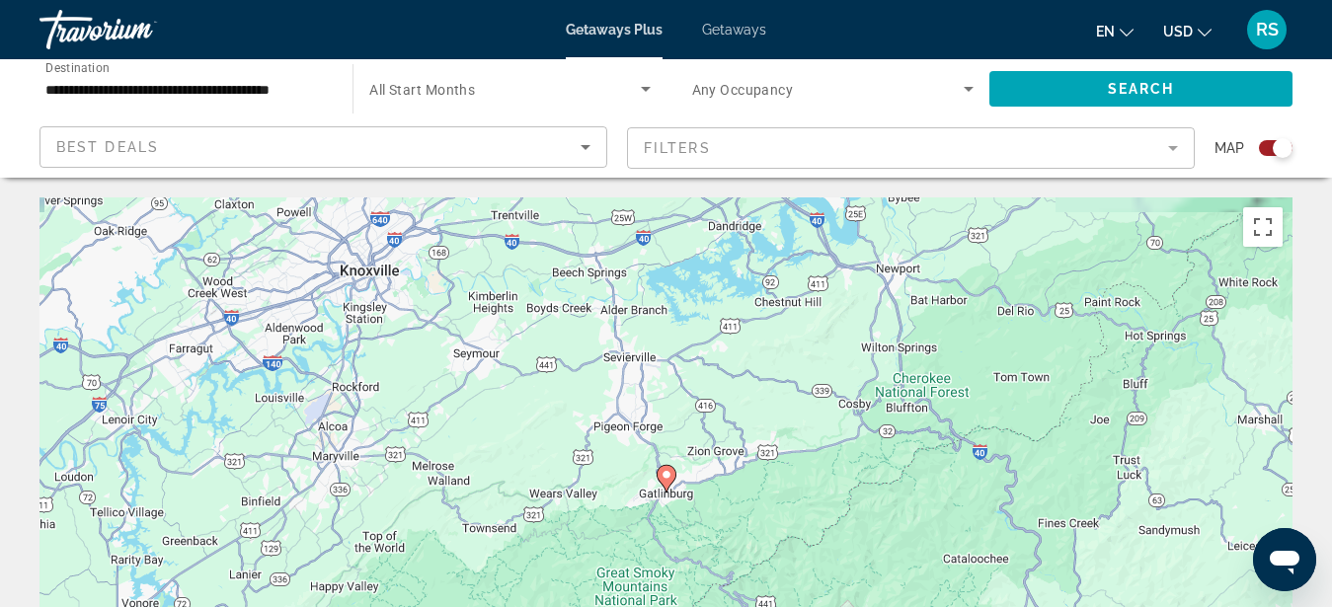
click at [666, 473] on image "Main content" at bounding box center [667, 475] width 12 height 12
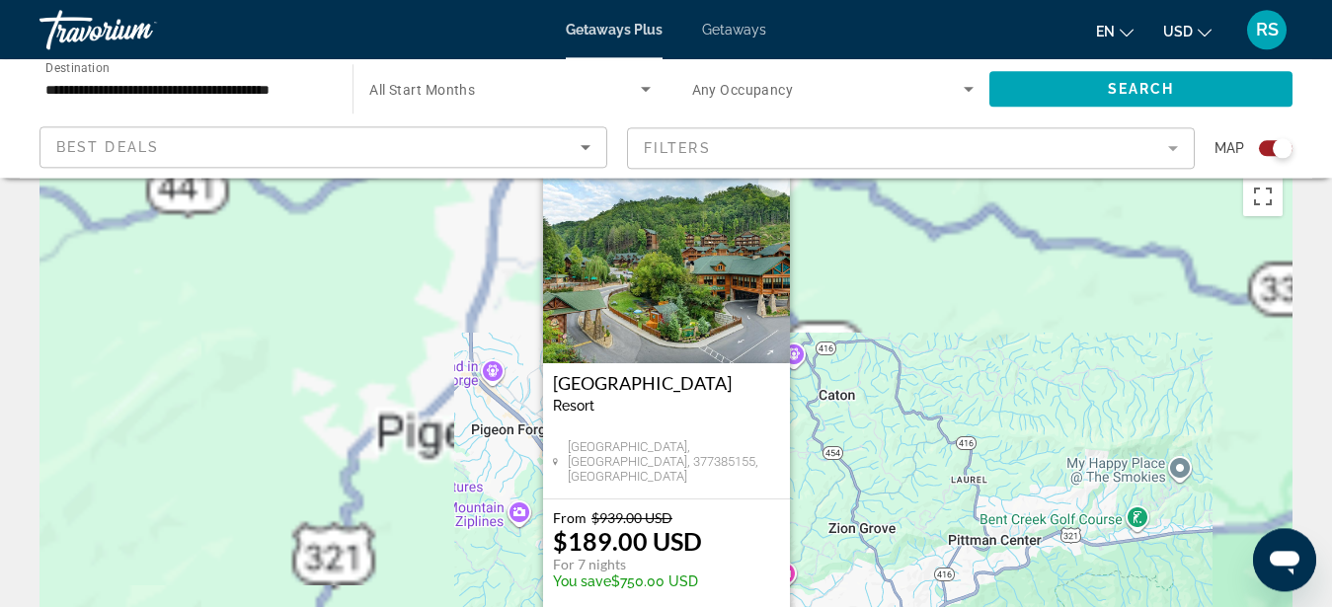
scroll to position [201, 0]
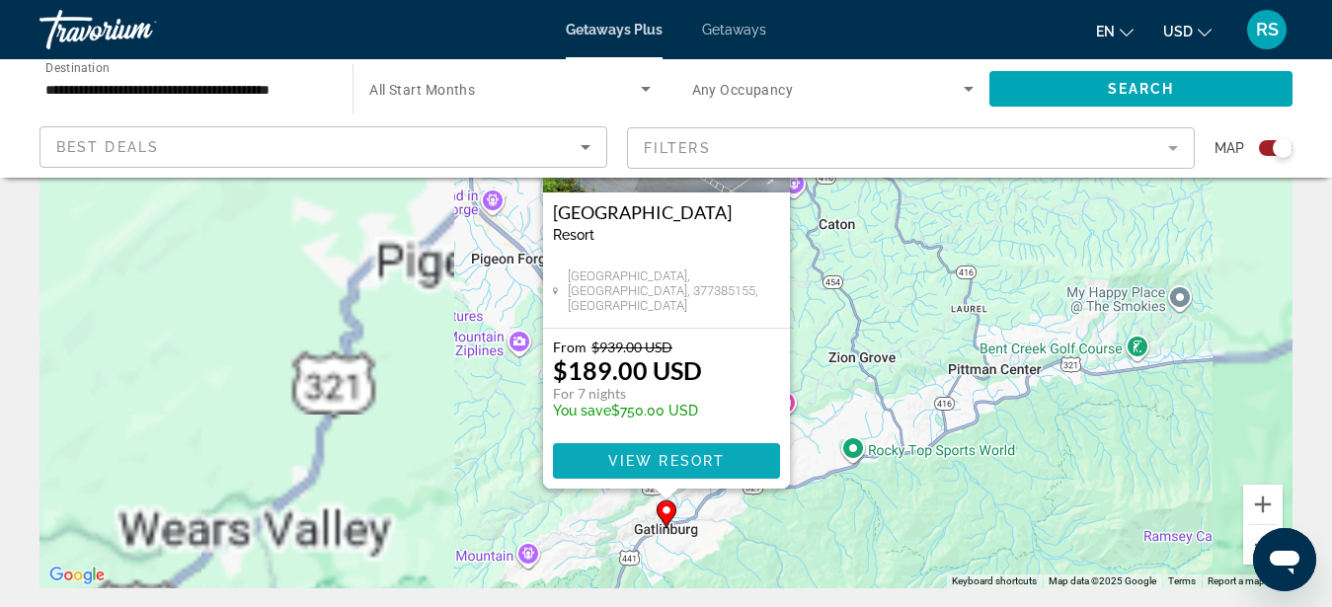
click at [678, 462] on span "View Resort" at bounding box center [665, 461] width 117 height 16
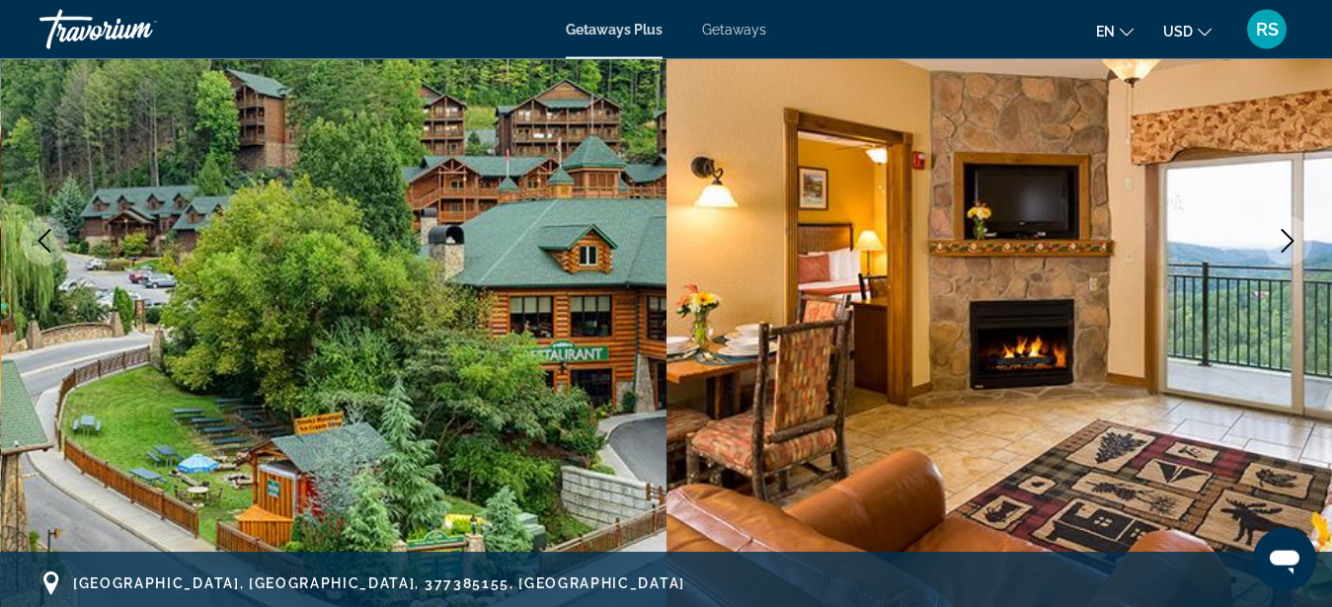
scroll to position [302, 0]
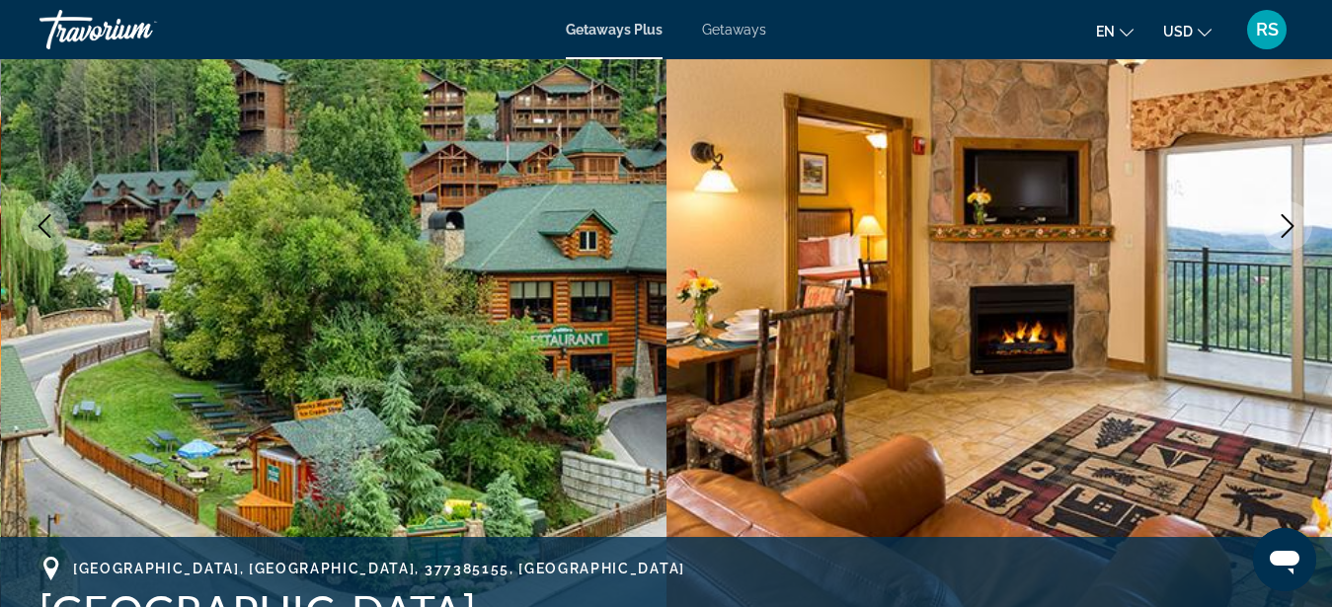
click at [1289, 224] on icon "Next image" at bounding box center [1288, 226] width 24 height 24
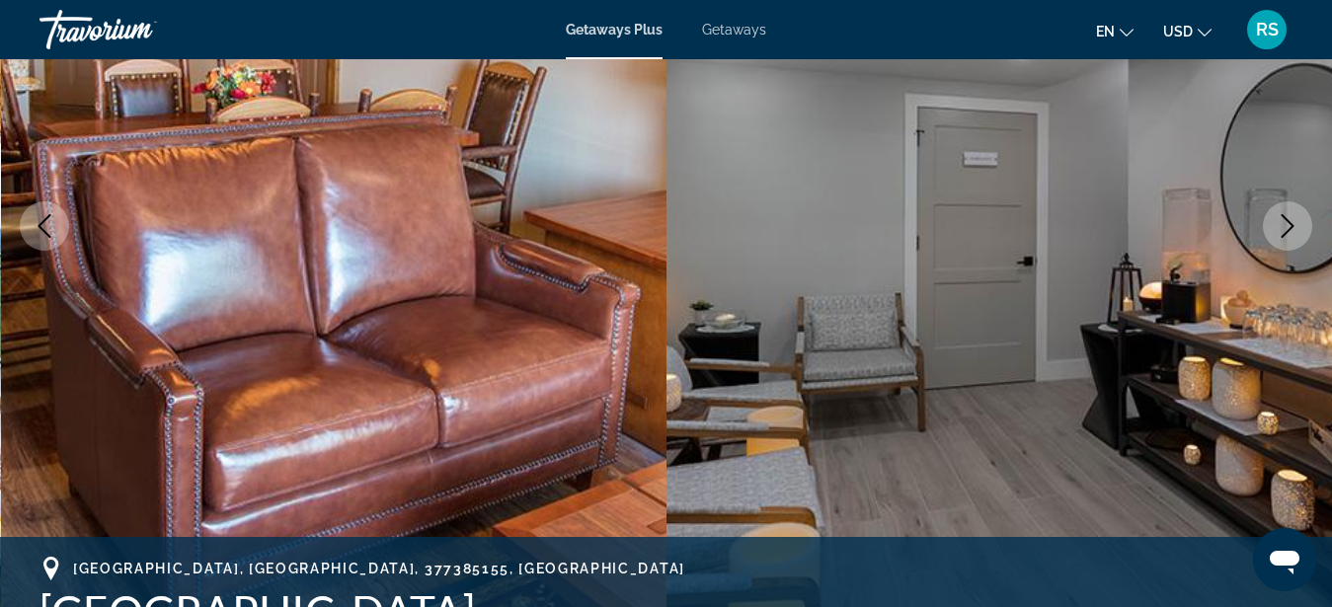
click at [1285, 224] on icon "Next image" at bounding box center [1288, 226] width 24 height 24
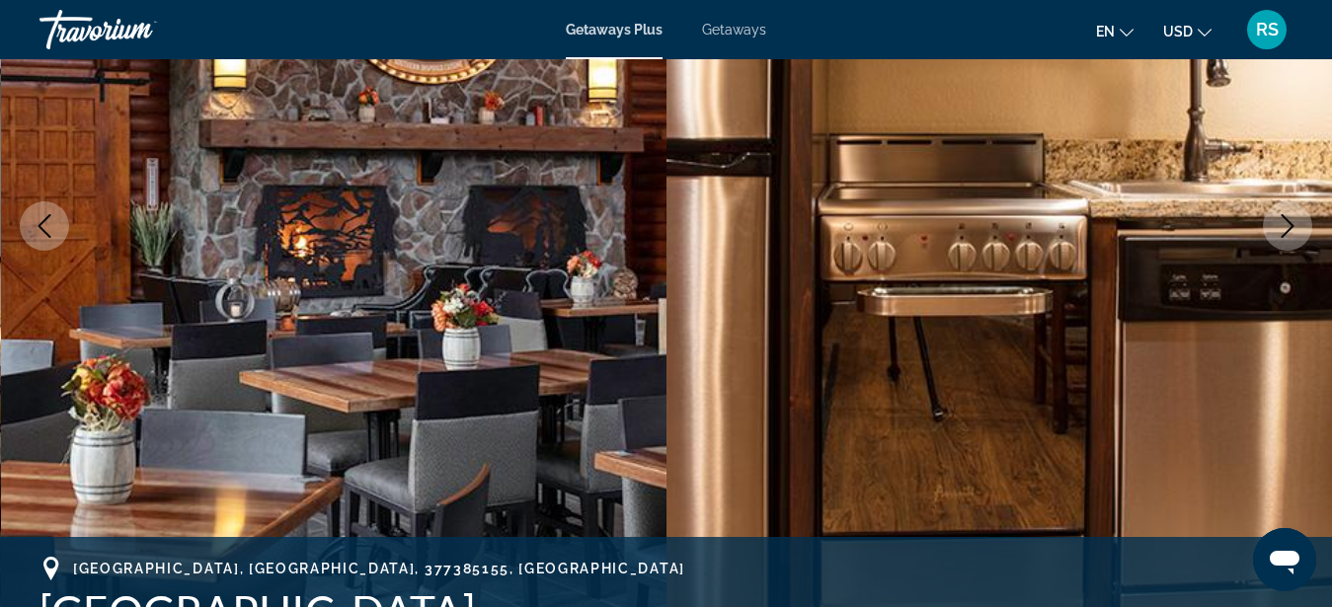
click at [1284, 225] on icon "Next image" at bounding box center [1288, 226] width 24 height 24
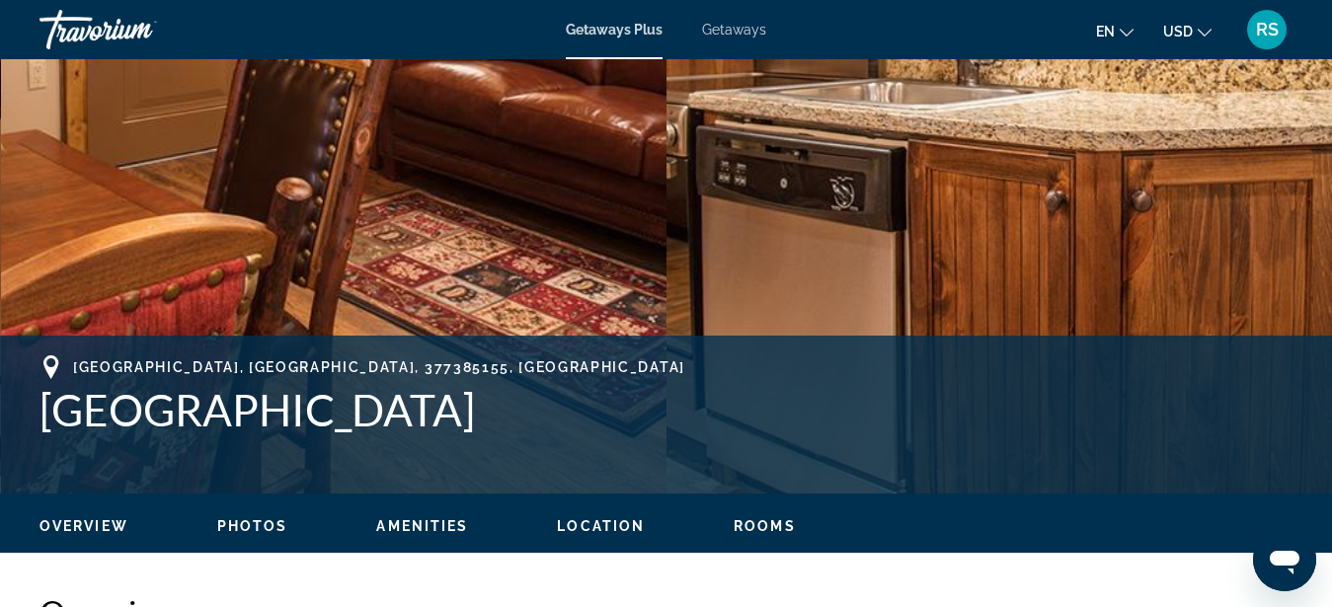
scroll to position [806, 0]
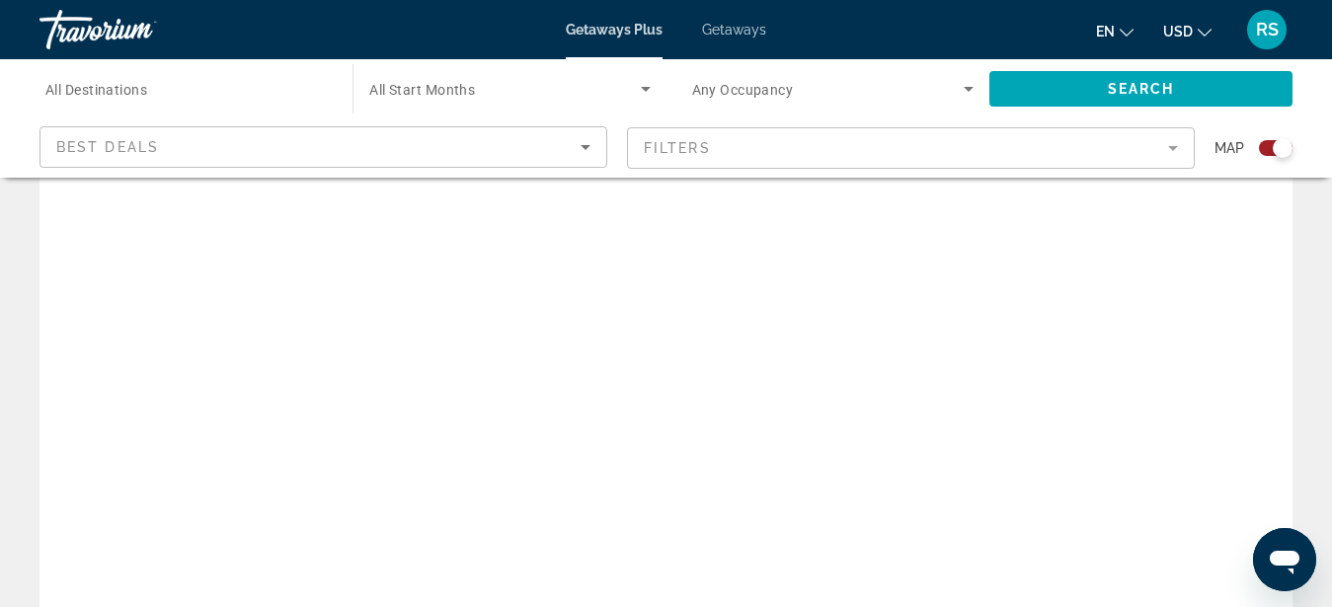
scroll to position [243, 0]
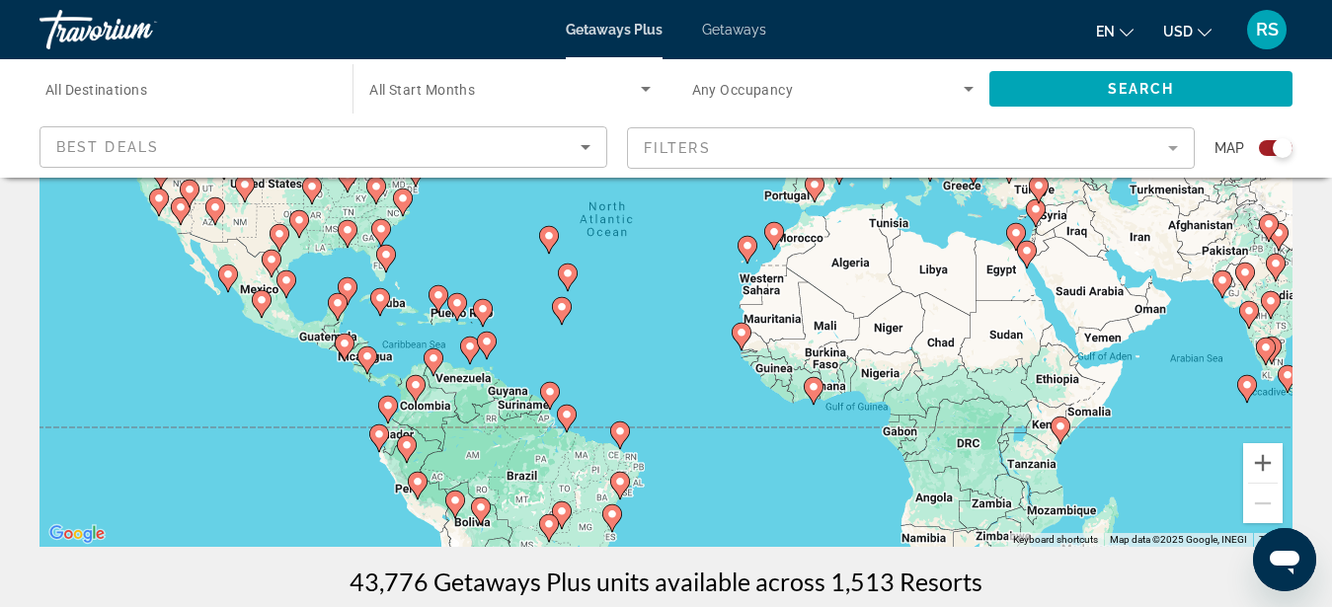
click at [642, 364] on div "To activate drag with keyboard, press Alt + Enter. Once in keyboard drag state,…" at bounding box center [666, 251] width 1253 height 593
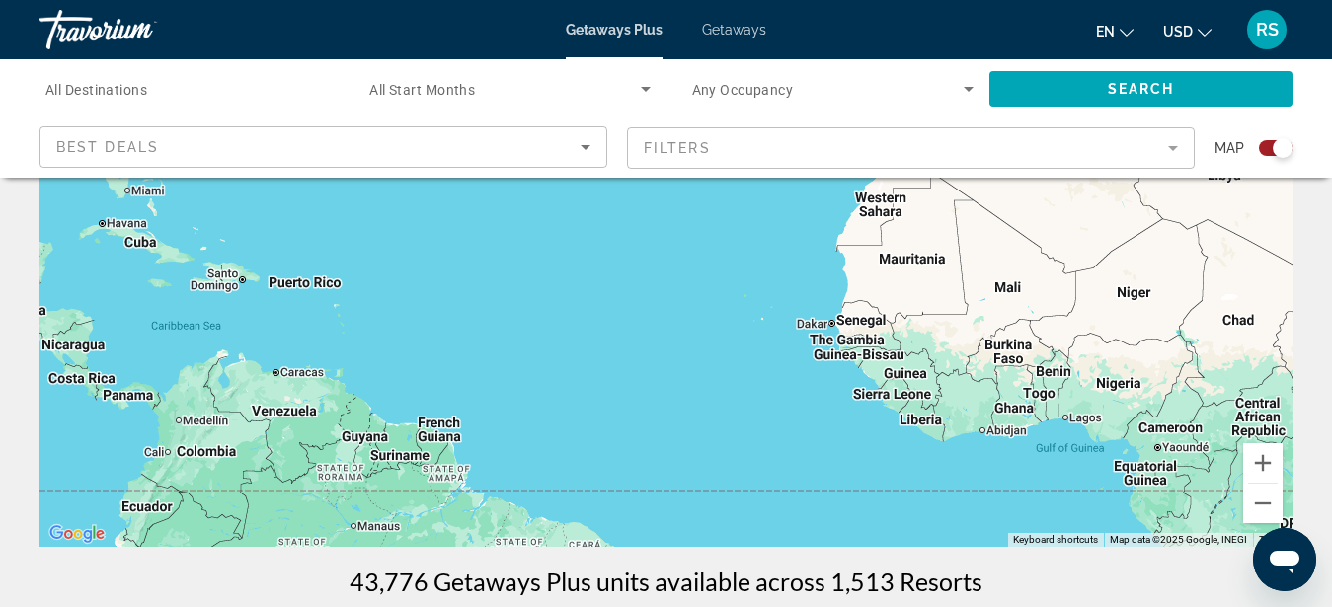
drag, startPoint x: 416, startPoint y: 347, endPoint x: 738, endPoint y: 344, distance: 322.0
click at [738, 344] on div "To activate drag with keyboard, press Alt + Enter. Once in keyboard drag state,…" at bounding box center [666, 251] width 1253 height 593
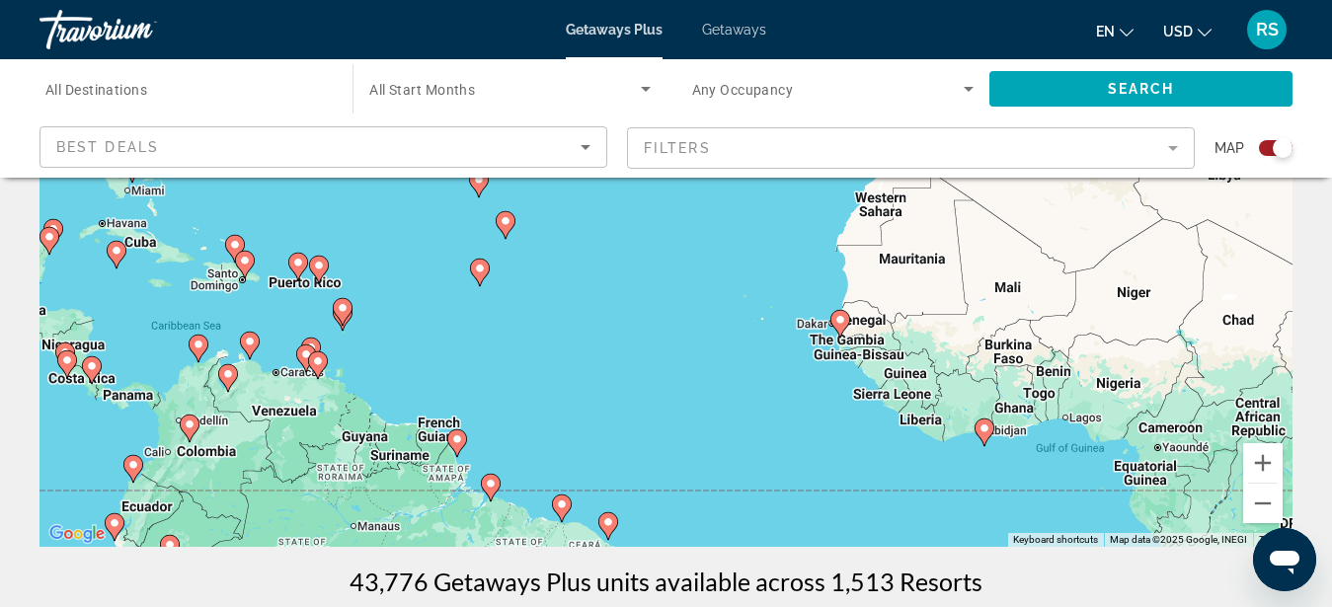
drag, startPoint x: 503, startPoint y: 341, endPoint x: 811, endPoint y: 348, distance: 308.2
click at [811, 348] on div "To activate drag with keyboard, press Alt + Enter. Once in keyboard drag state,…" at bounding box center [666, 251] width 1253 height 593
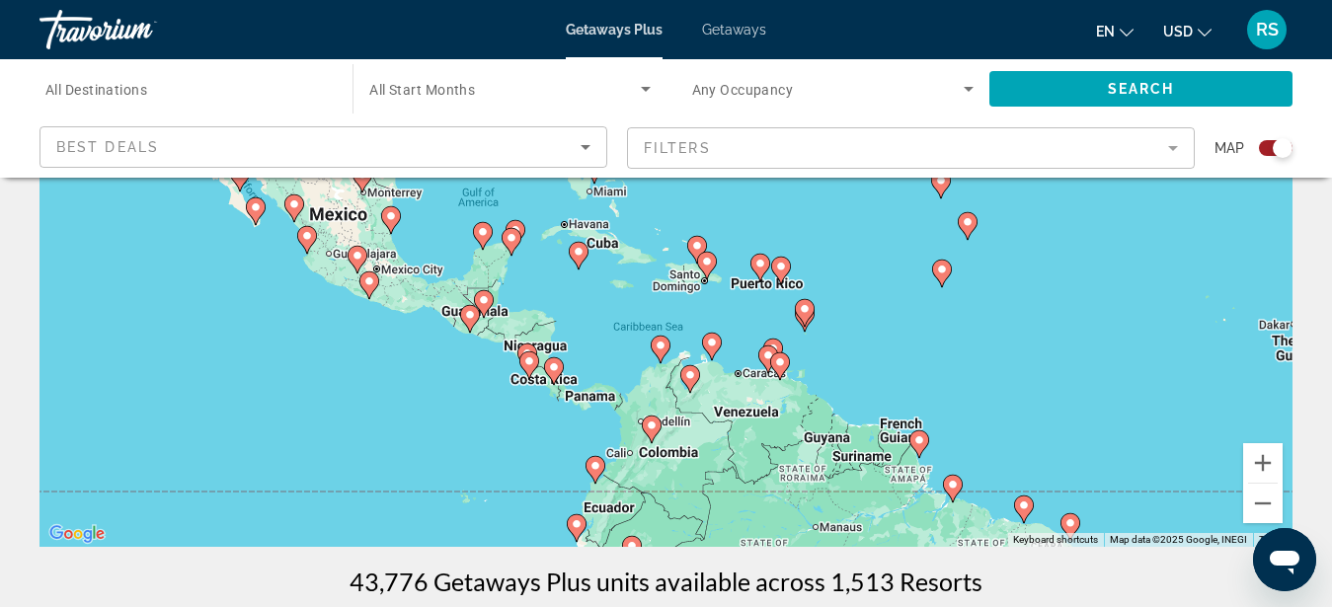
drag, startPoint x: 372, startPoint y: 335, endPoint x: 835, endPoint y: 336, distance: 462.2
click at [835, 336] on div "To activate drag with keyboard, press Alt + Enter. Once in keyboard drag state,…" at bounding box center [666, 251] width 1253 height 593
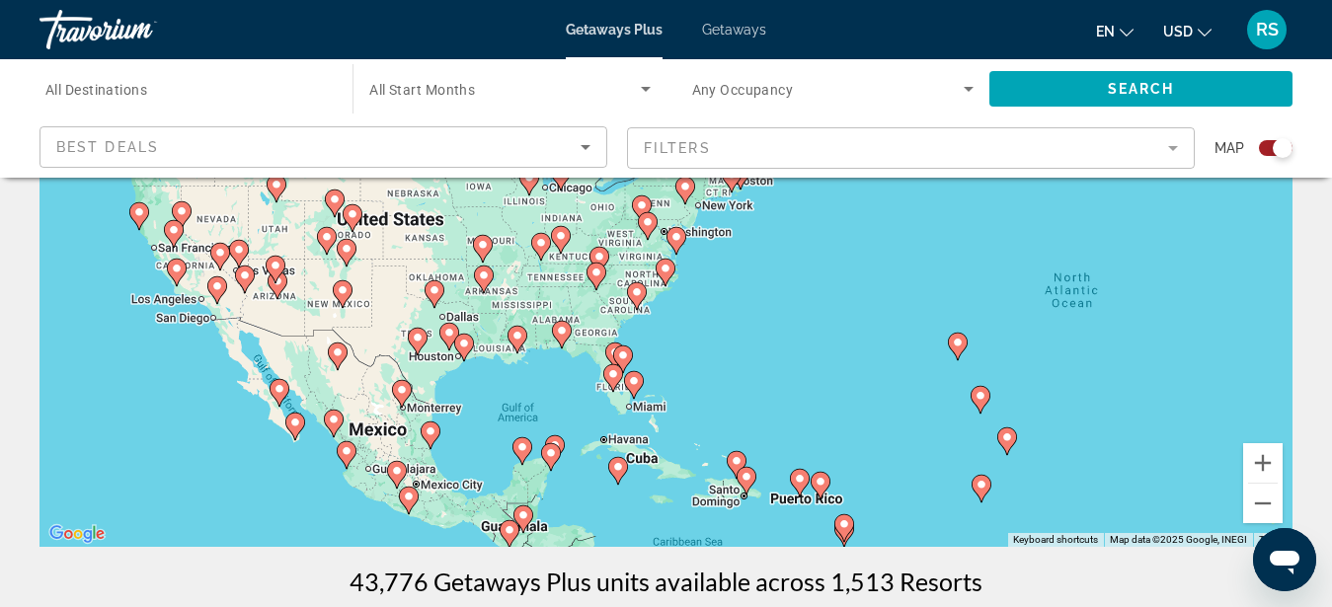
drag, startPoint x: 854, startPoint y: 244, endPoint x: 898, endPoint y: 475, distance: 235.2
click at [898, 475] on div "To activate drag with keyboard, press Alt + Enter. Once in keyboard drag state,…" at bounding box center [666, 251] width 1253 height 593
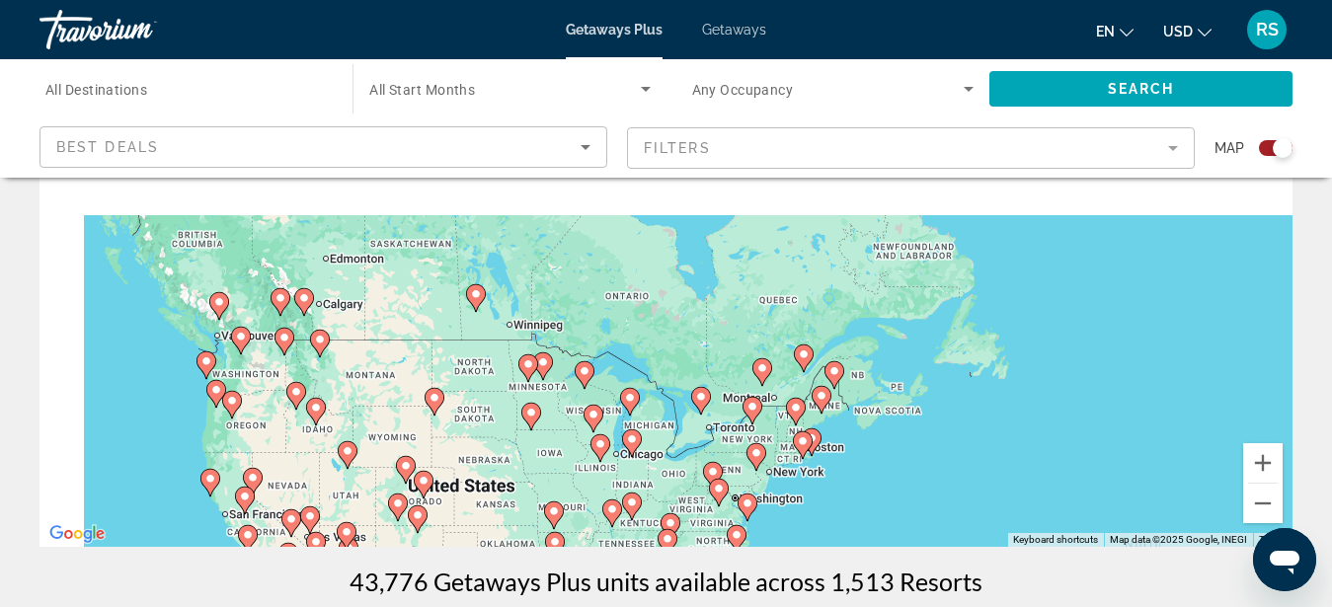
drag, startPoint x: 783, startPoint y: 273, endPoint x: 854, endPoint y: 542, distance: 278.8
click at [854, 542] on div "To activate drag with keyboard, press Alt + Enter. Once in keyboard drag state,…" at bounding box center [666, 251] width 1253 height 593
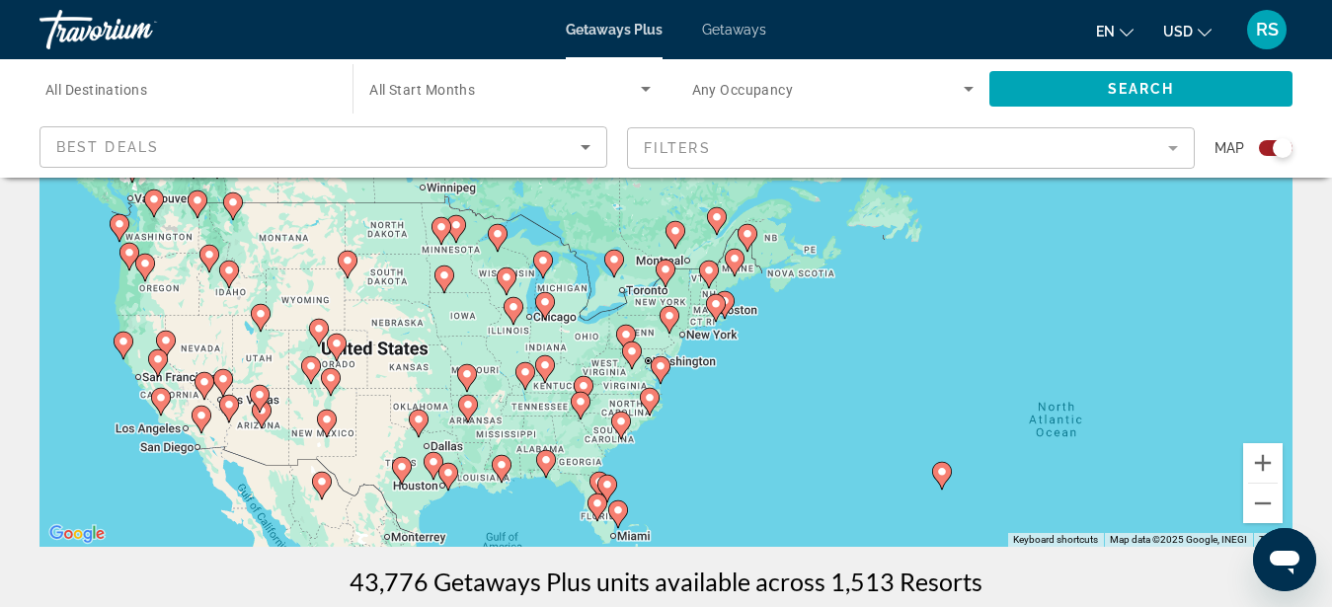
drag, startPoint x: 899, startPoint y: 505, endPoint x: 807, endPoint y: 354, distance: 176.8
click at [807, 354] on div "To activate drag with keyboard, press Alt + Enter. Once in keyboard drag state,…" at bounding box center [666, 251] width 1253 height 593
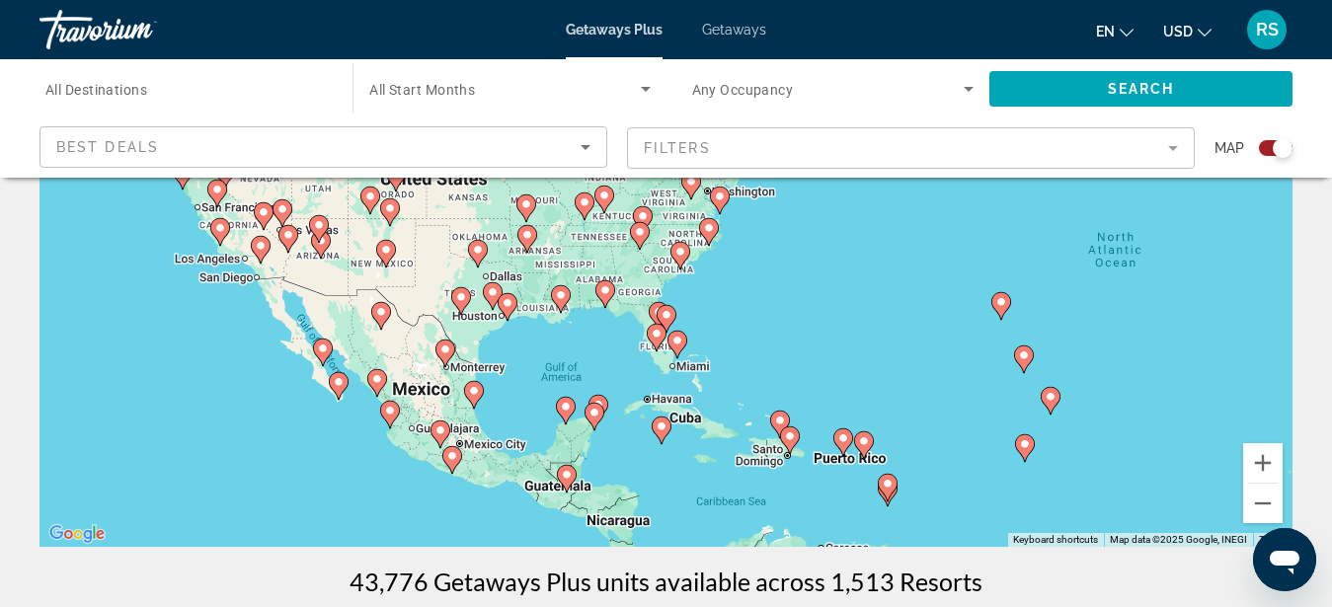
drag, startPoint x: 663, startPoint y: 501, endPoint x: 722, endPoint y: 327, distance: 183.6
click at [722, 327] on div "To activate drag with keyboard, press Alt + Enter. Once in keyboard drag state,…" at bounding box center [666, 251] width 1253 height 593
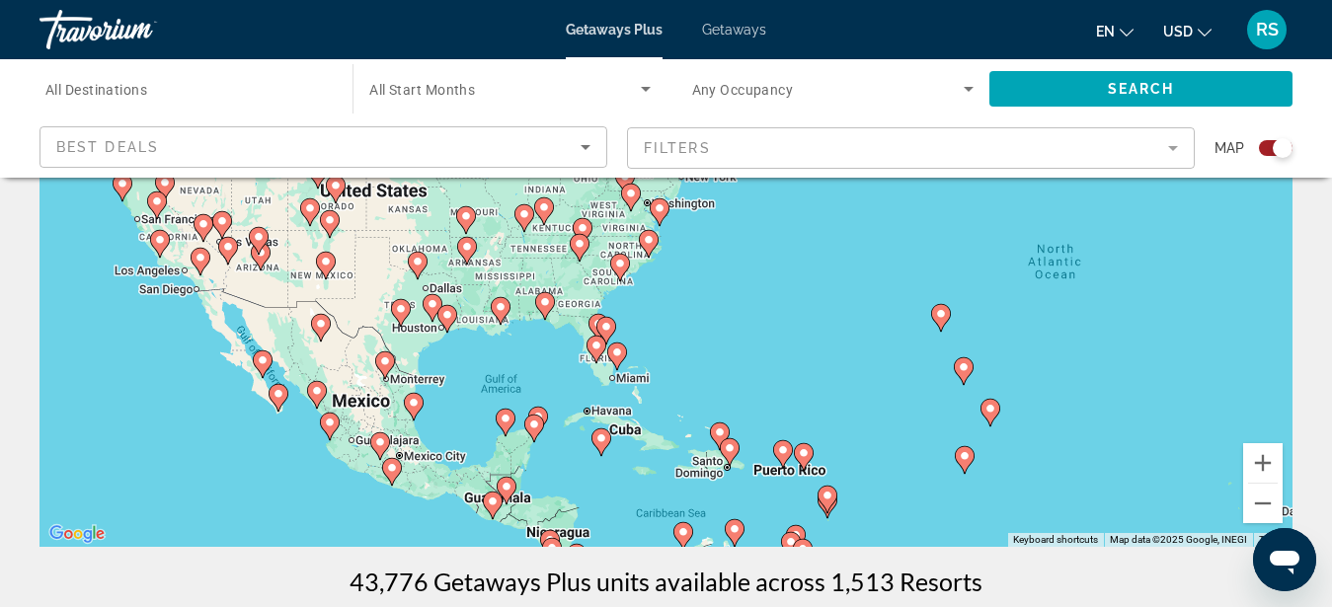
drag, startPoint x: 748, startPoint y: 355, endPoint x: 657, endPoint y: 352, distance: 90.9
click at [657, 352] on div "To activate drag with keyboard, press Alt + Enter. Once in keyboard drag state,…" at bounding box center [666, 251] width 1253 height 593
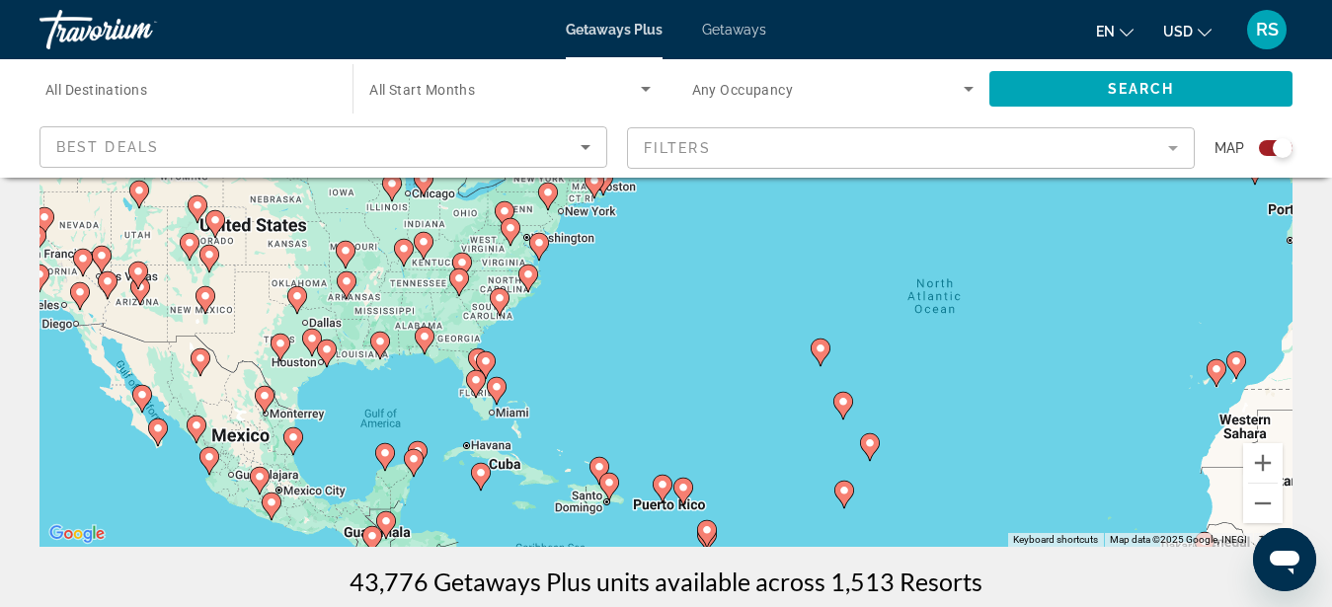
drag, startPoint x: 699, startPoint y: 296, endPoint x: 581, endPoint y: 325, distance: 121.9
click at [579, 330] on div "To activate drag with keyboard, press Alt + Enter. Once in keyboard drag state,…" at bounding box center [666, 251] width 1253 height 593
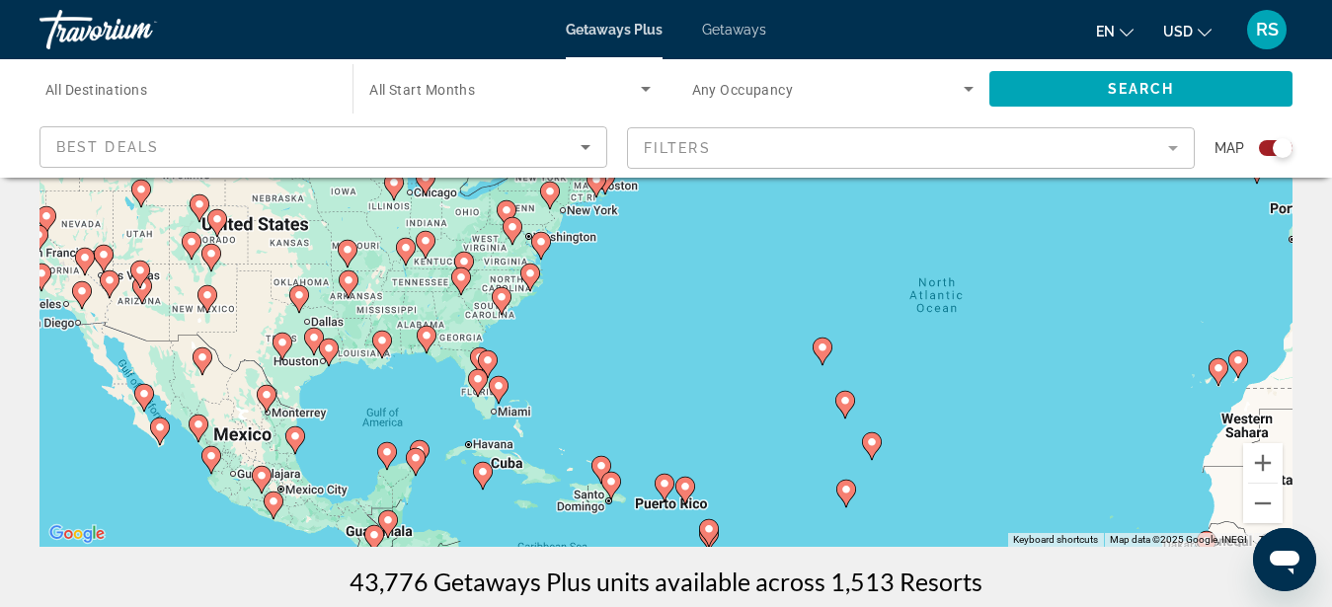
click at [560, 307] on div "To activate drag with keyboard, press Alt + Enter. Once in keyboard drag state,…" at bounding box center [666, 251] width 1253 height 593
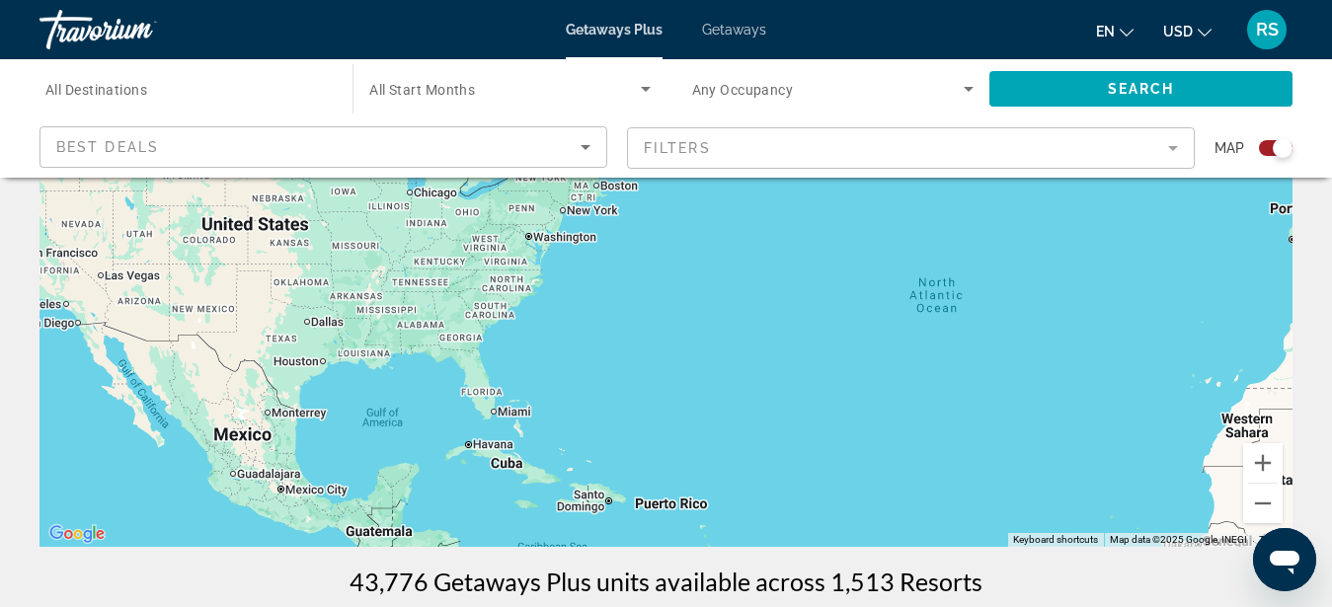
click at [560, 307] on div "To activate drag with keyboard, press Alt + Enter. Once in keyboard drag state,…" at bounding box center [666, 251] width 1253 height 593
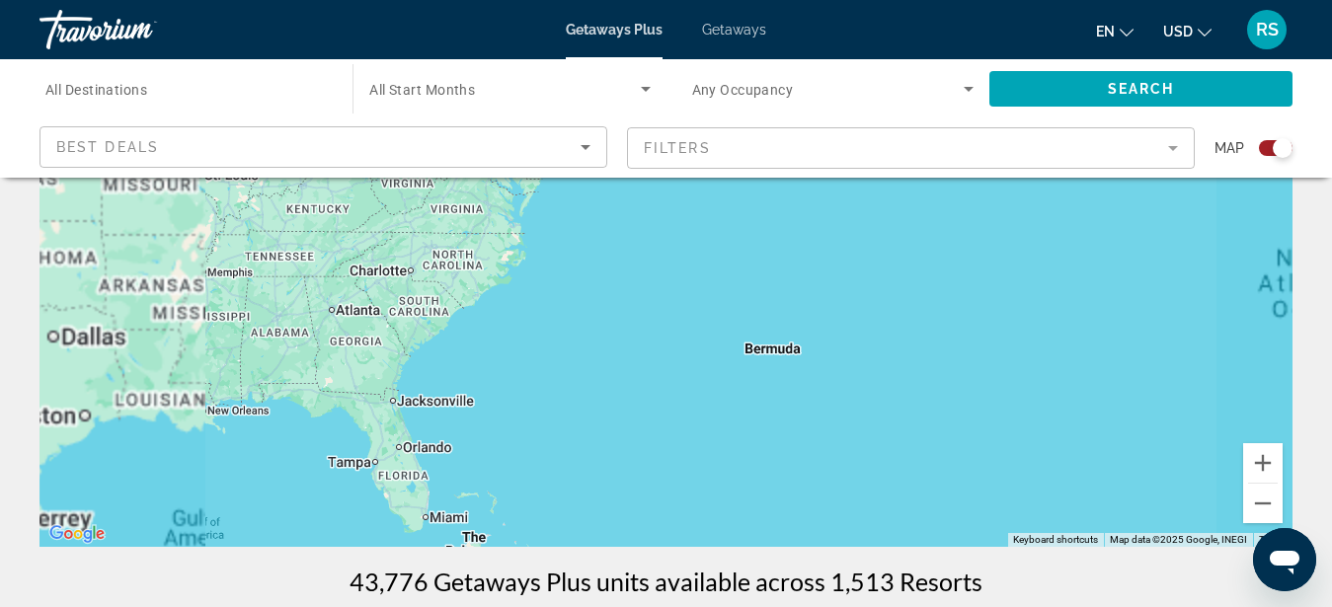
click at [518, 289] on div "To activate drag with keyboard, press Alt + Enter. Once in keyboard drag state,…" at bounding box center [666, 251] width 1253 height 593
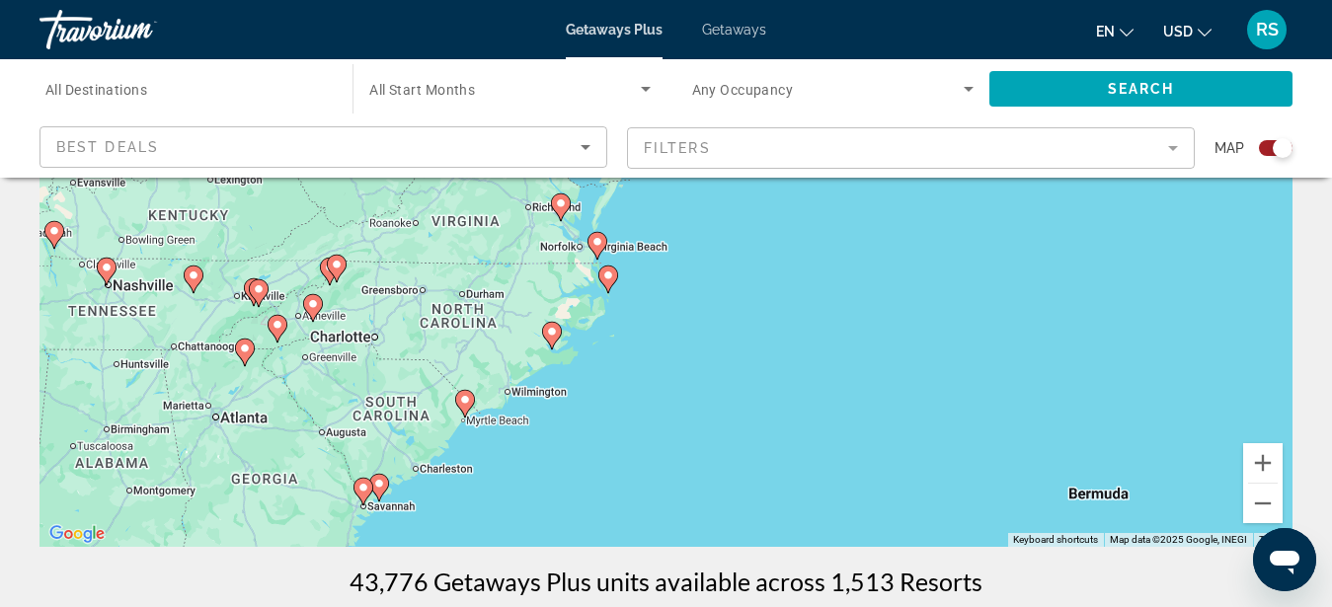
drag, startPoint x: 518, startPoint y: 279, endPoint x: 589, endPoint y: 364, distance: 111.5
click at [589, 364] on div "To activate drag with keyboard, press Alt + Enter. Once in keyboard drag state,…" at bounding box center [666, 251] width 1253 height 593
click at [630, 328] on div "To activate drag with keyboard, press Alt + Enter. Once in keyboard drag state,…" at bounding box center [666, 251] width 1253 height 593
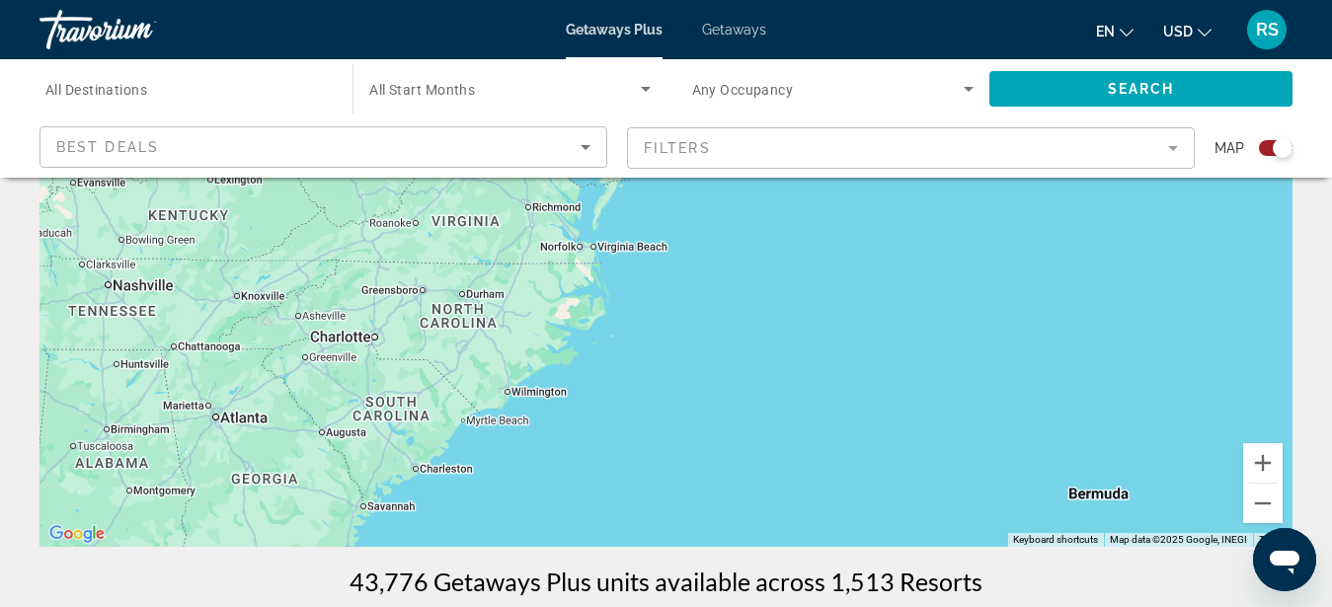
click at [630, 328] on div "To activate drag with keyboard, press Alt + Enter. Once in keyboard drag state,…" at bounding box center [666, 251] width 1253 height 593
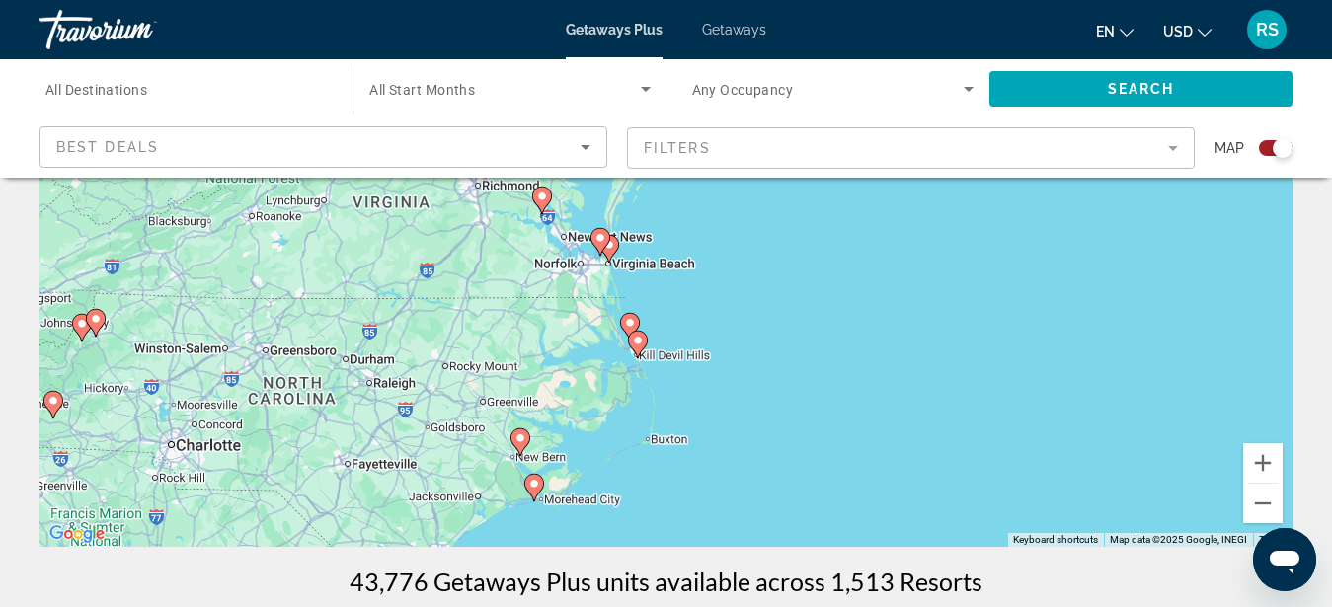
drag, startPoint x: 603, startPoint y: 287, endPoint x: 657, endPoint y: 389, distance: 114.9
click at [657, 389] on div "To activate drag with keyboard, press Alt + Enter. Once in keyboard drag state,…" at bounding box center [666, 251] width 1253 height 593
click at [647, 371] on div "To activate drag with keyboard, press Alt + Enter. Once in keyboard drag state,…" at bounding box center [666, 251] width 1253 height 593
click at [647, 372] on div "To activate drag with keyboard, press Alt + Enter. Once in keyboard drag state,…" at bounding box center [666, 251] width 1253 height 593
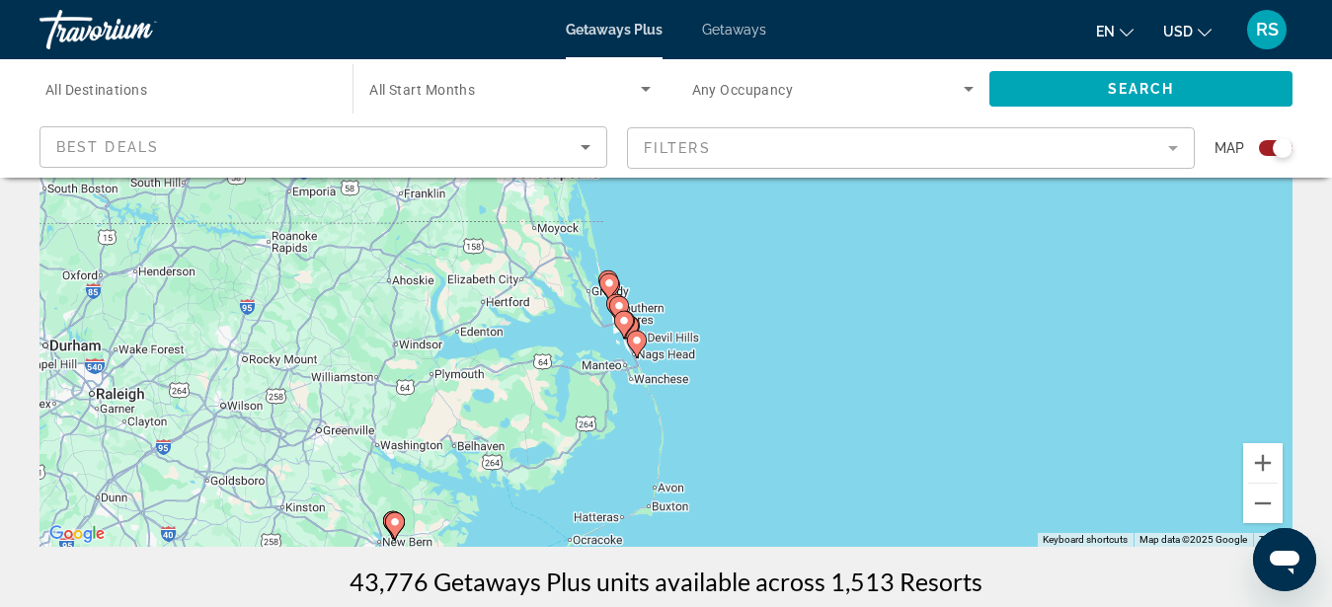
click at [679, 309] on div "To activate drag with keyboard, press Alt + Enter. Once in keyboard drag state,…" at bounding box center [666, 251] width 1253 height 593
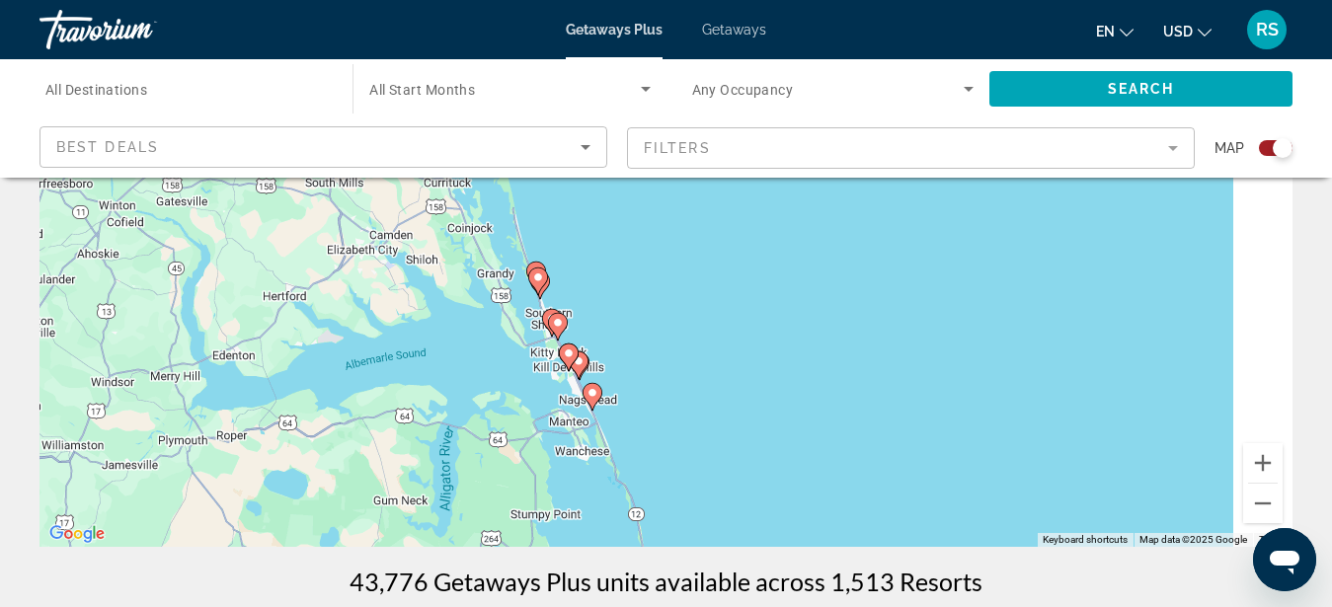
click at [609, 346] on div "To activate drag with keyboard, press Alt + Enter. Once in keyboard drag state,…" at bounding box center [666, 251] width 1253 height 593
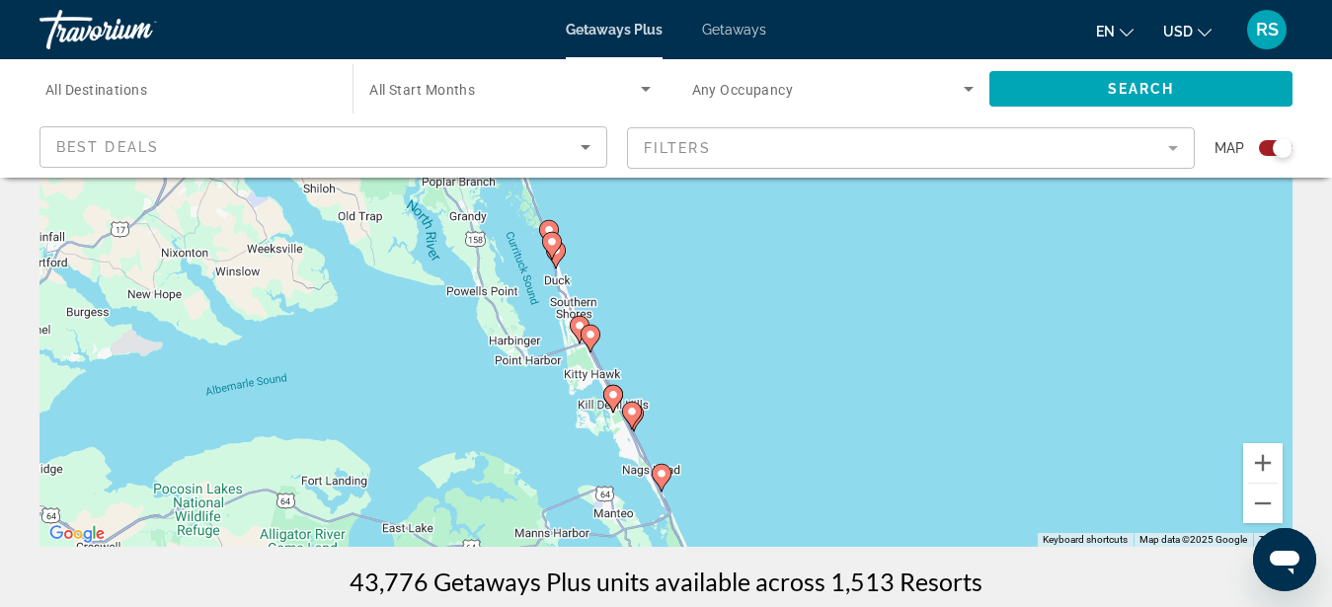
drag, startPoint x: 565, startPoint y: 333, endPoint x: 653, endPoint y: 349, distance: 89.3
click at [653, 349] on div "To activate drag with keyboard, press Alt + Enter. Once in keyboard drag state,…" at bounding box center [666, 251] width 1253 height 593
click at [623, 344] on div "To activate drag with keyboard, press Alt + Enter. Once in keyboard drag state,…" at bounding box center [666, 251] width 1253 height 593
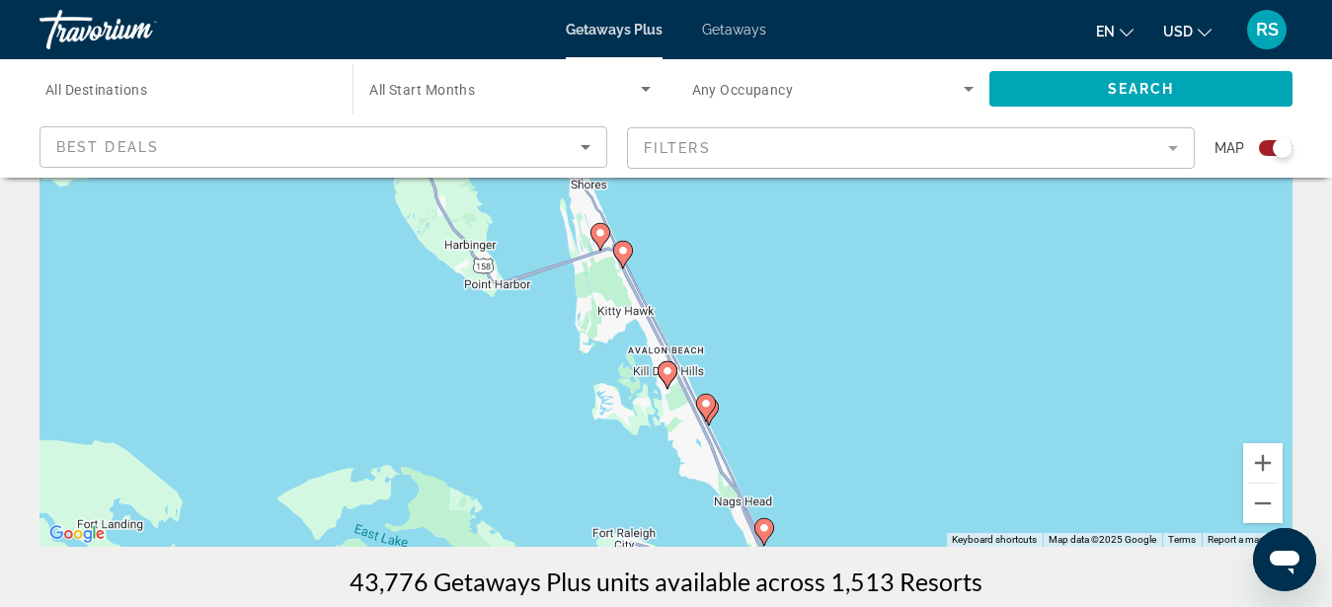
drag, startPoint x: 610, startPoint y: 376, endPoint x: 678, endPoint y: 279, distance: 118.4
click at [678, 279] on div "To activate drag with keyboard, press Alt + Enter. Once in keyboard drag state,…" at bounding box center [666, 251] width 1253 height 593
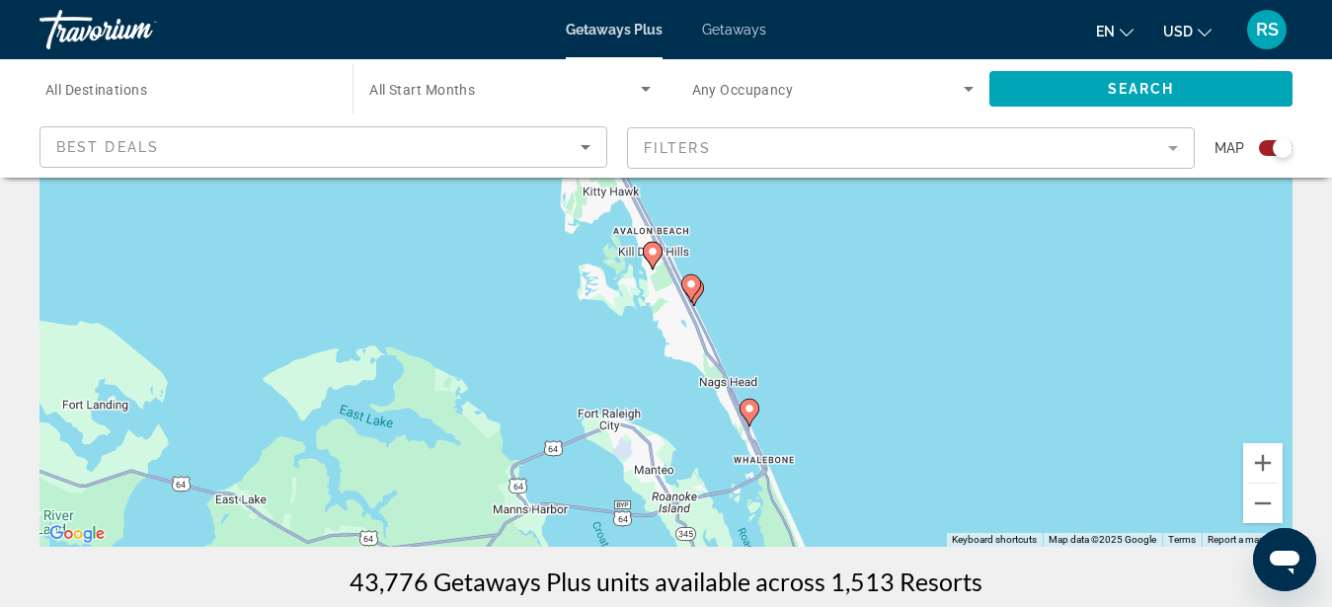
drag, startPoint x: 747, startPoint y: 469, endPoint x: 731, endPoint y: 350, distance: 120.5
click at [731, 350] on div "To activate drag with keyboard, press Alt + Enter. Once in keyboard drag state,…" at bounding box center [666, 251] width 1253 height 593
click at [730, 330] on div "To activate drag with keyboard, press Alt + Enter. Once in keyboard drag state,…" at bounding box center [666, 251] width 1253 height 593
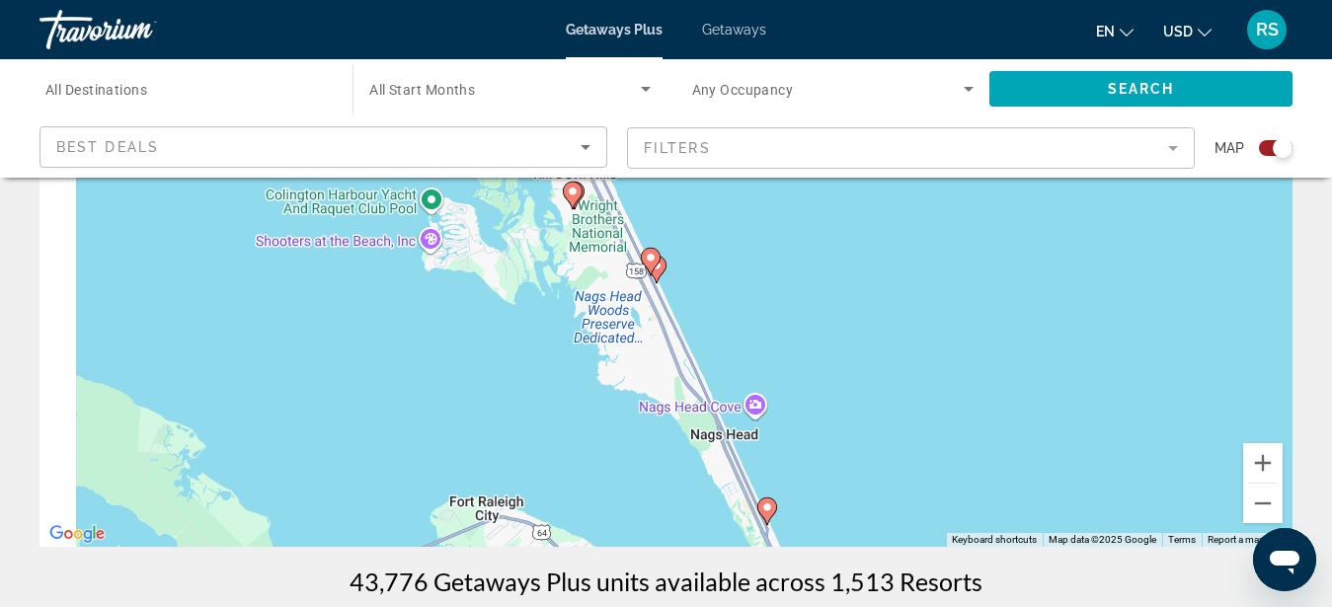
click at [680, 290] on div "To activate drag with keyboard, press Alt + Enter. Once in keyboard drag state,…" at bounding box center [666, 251] width 1253 height 593
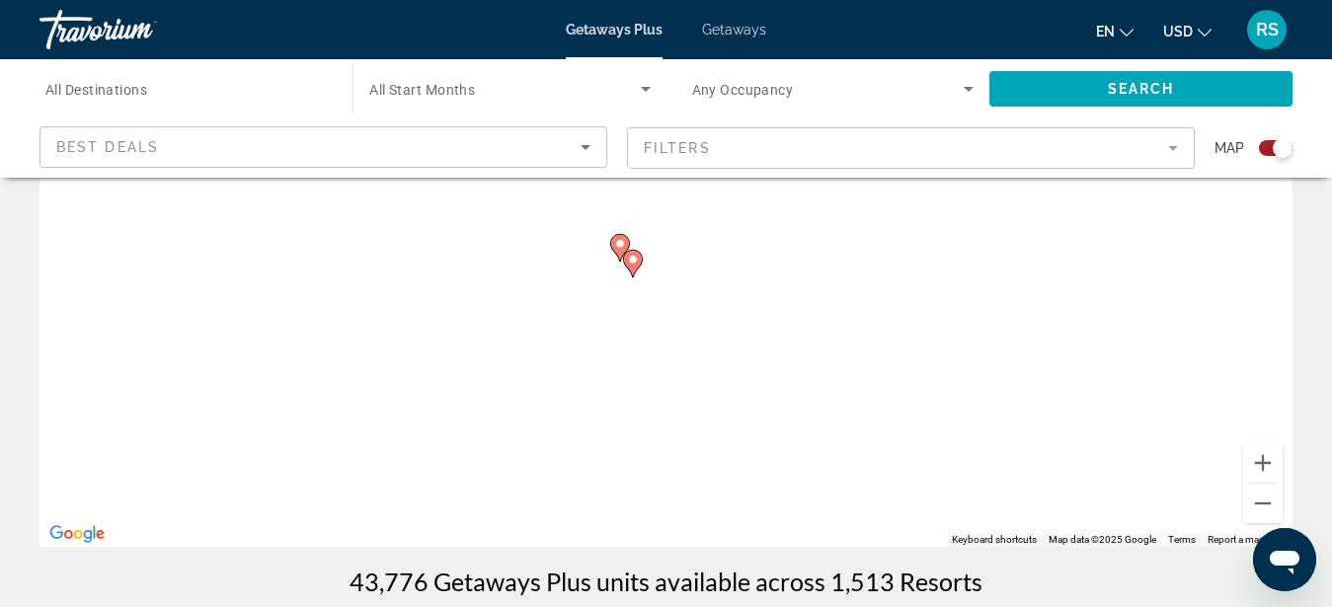
click at [654, 283] on div "To activate drag with keyboard, press Alt + Enter. Once in keyboard drag state,…" at bounding box center [666, 251] width 1253 height 593
drag, startPoint x: 777, startPoint y: 442, endPoint x: 688, endPoint y: 252, distance: 210.3
click at [688, 252] on div "To activate drag with keyboard, press Alt + Enter. Once in keyboard drag state,…" at bounding box center [666, 251] width 1253 height 593
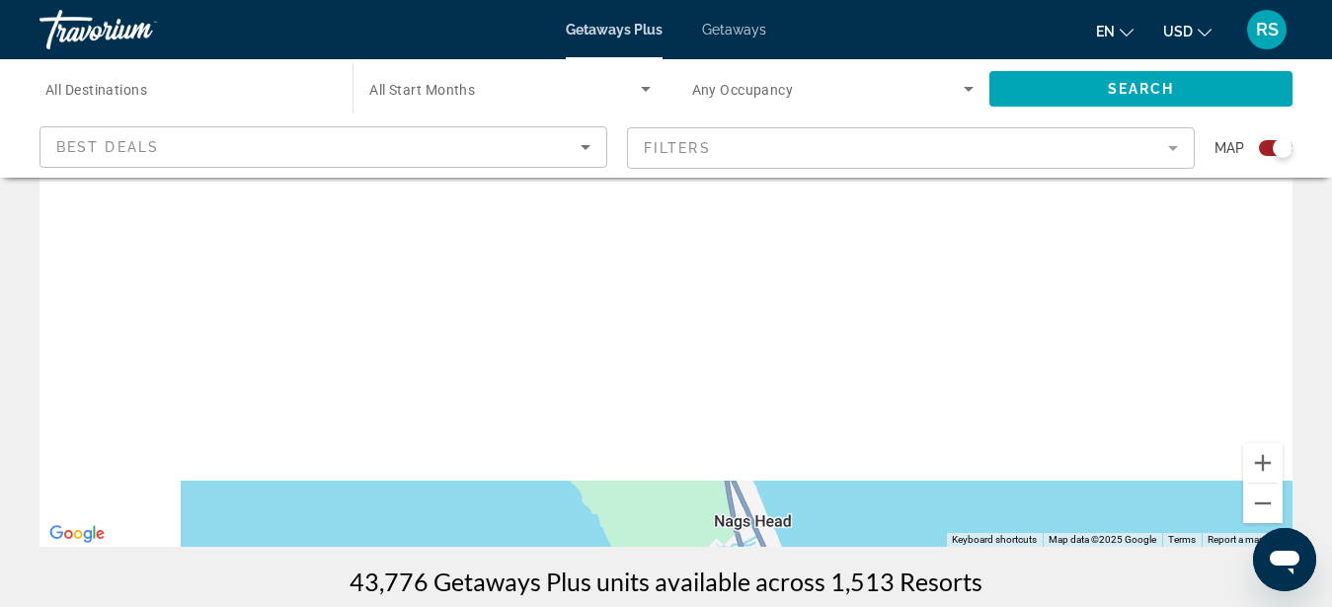
drag, startPoint x: 785, startPoint y: 455, endPoint x: 729, endPoint y: 247, distance: 215.9
click at [729, 247] on div "To activate drag with keyboard, press Alt + Enter. Once in keyboard drag state,…" at bounding box center [666, 251] width 1253 height 593
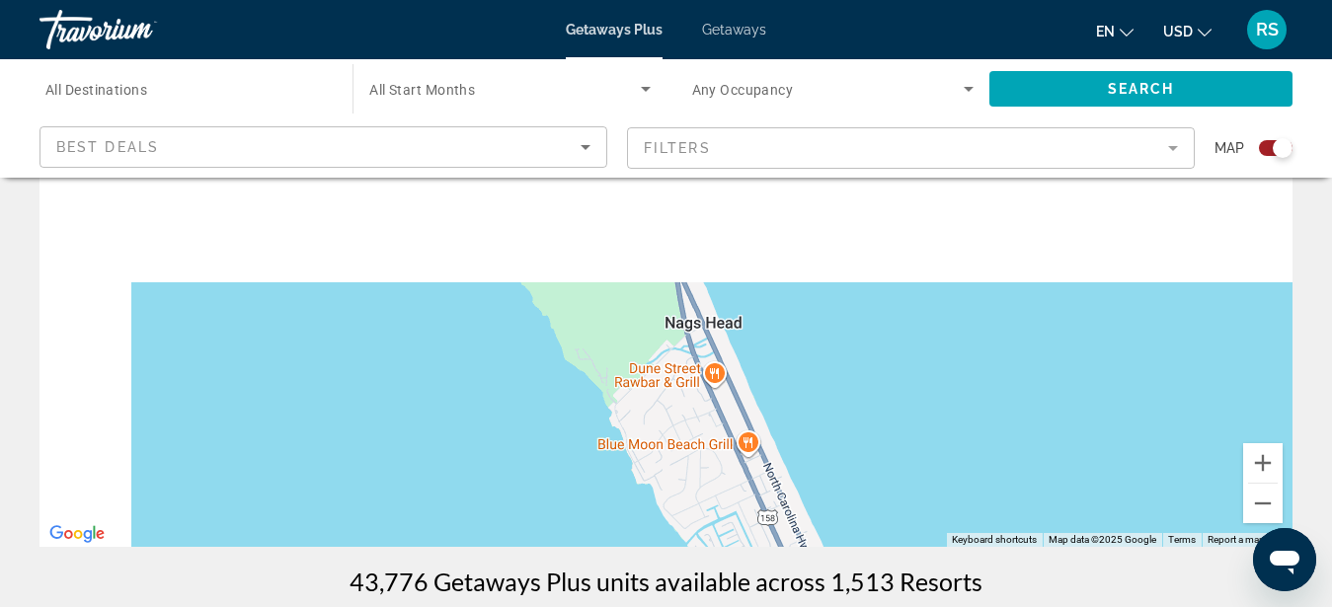
drag, startPoint x: 797, startPoint y: 436, endPoint x: 748, endPoint y: 232, distance: 209.4
click at [748, 232] on div "To activate drag with keyboard, press Alt + Enter. Once in keyboard drag state,…" at bounding box center [666, 251] width 1253 height 593
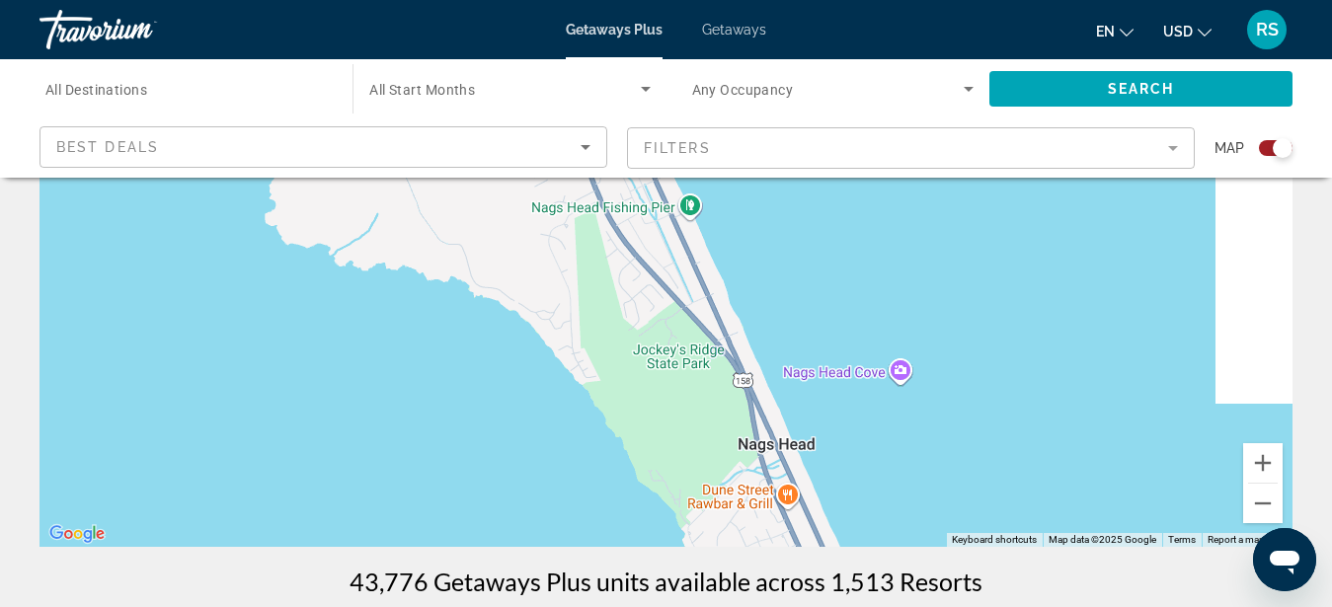
drag, startPoint x: 847, startPoint y: 459, endPoint x: 918, endPoint y: 574, distance: 134.8
click at [918, 547] on div "To activate drag with keyboard, press Alt + Enter. Once in keyboard drag state,…" at bounding box center [666, 251] width 1253 height 593
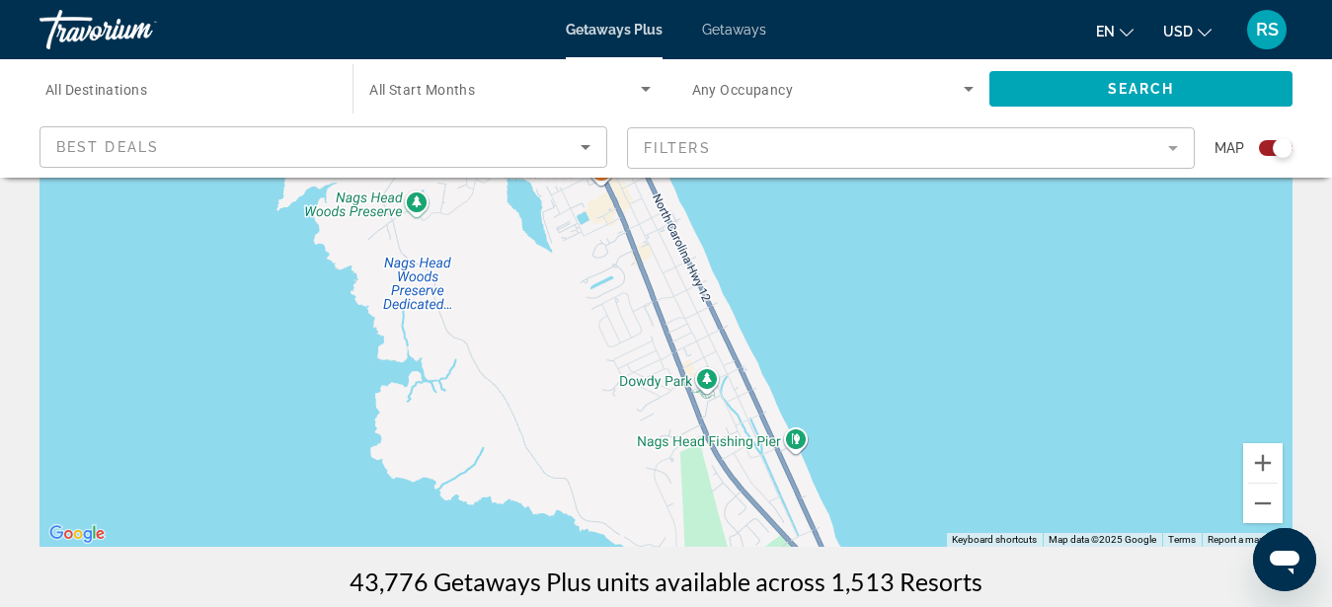
drag, startPoint x: 818, startPoint y: 293, endPoint x: 920, endPoint y: 530, distance: 258.3
click at [920, 530] on div "To activate drag with keyboard, press Alt + Enter. Once in keyboard drag state,…" at bounding box center [666, 251] width 1253 height 593
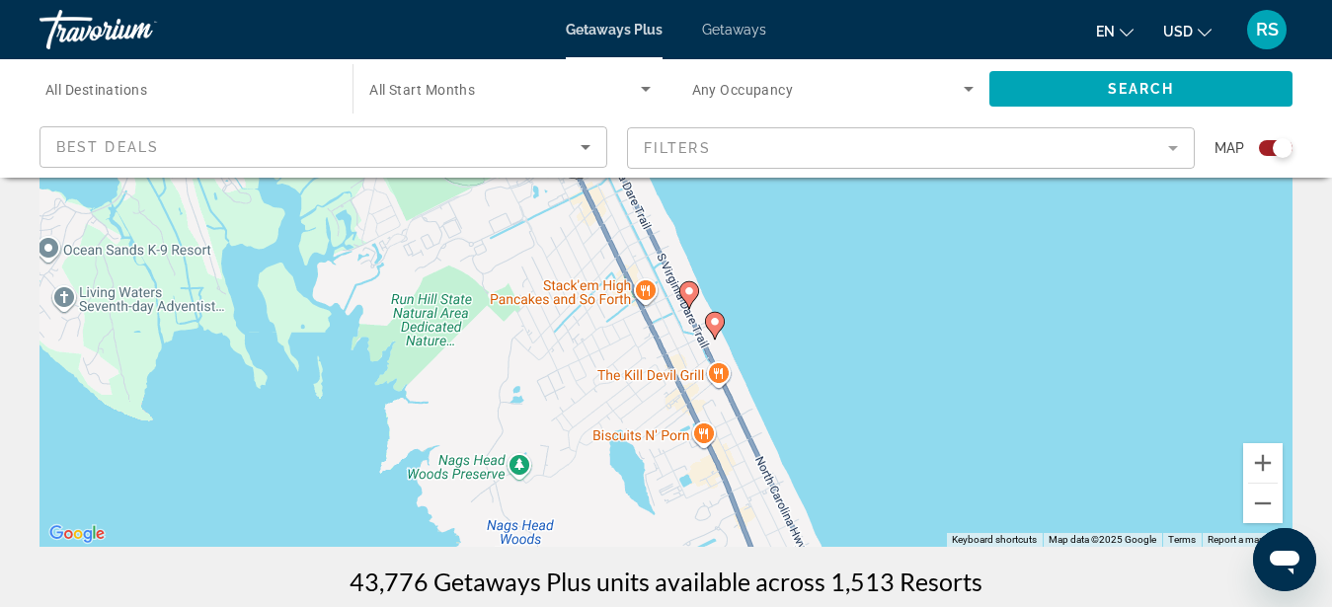
drag, startPoint x: 787, startPoint y: 313, endPoint x: 845, endPoint y: 526, distance: 221.1
click at [888, 547] on div "To activate drag with keyboard, press Alt + Enter. Once in keyboard drag state,…" at bounding box center [666, 251] width 1253 height 593
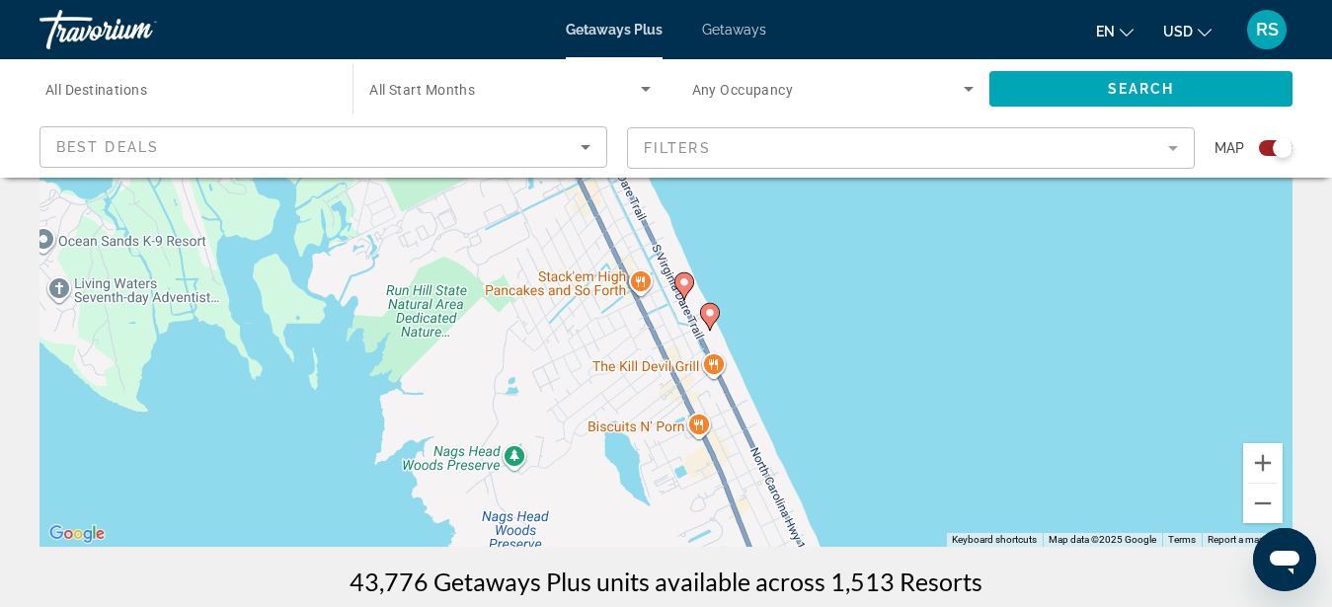
click at [751, 332] on div "To activate drag with keyboard, press Alt + Enter. Once in keyboard drag state,…" at bounding box center [666, 251] width 1253 height 593
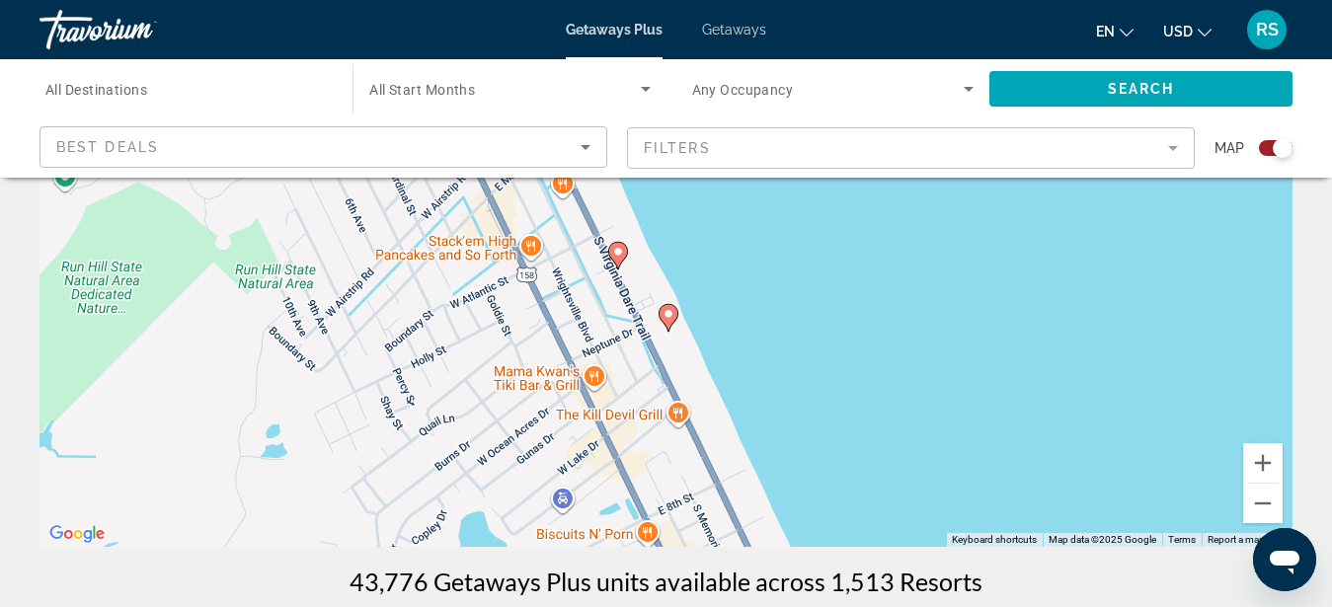
click at [726, 332] on div "To activate drag with keyboard, press Alt + Enter. Once in keyboard drag state,…" at bounding box center [666, 251] width 1253 height 593
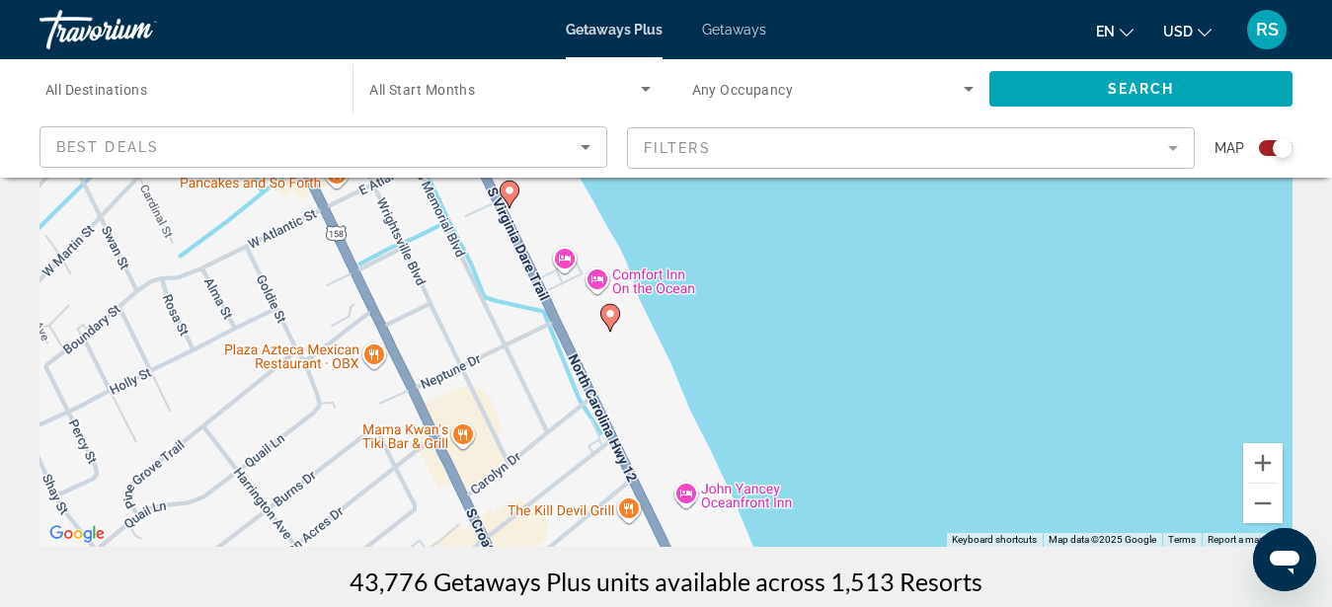
click at [672, 332] on div "To activate drag with keyboard, press Alt + Enter. Once in keyboard drag state,…" at bounding box center [666, 251] width 1253 height 593
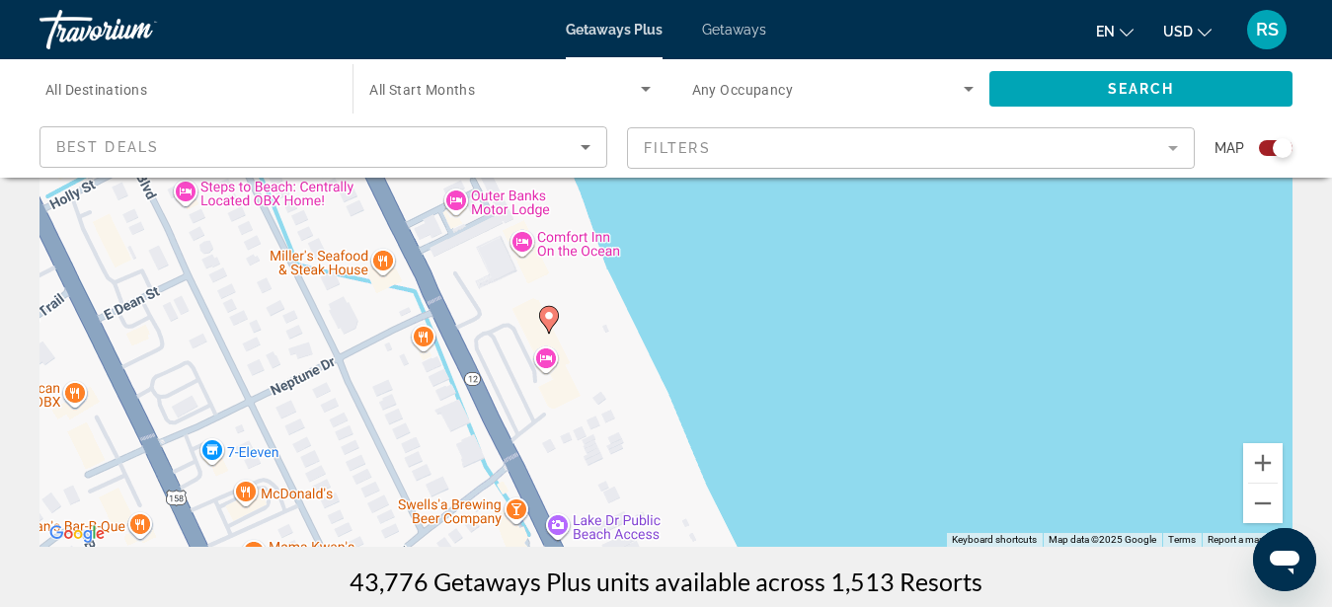
click at [550, 317] on image "Main content" at bounding box center [549, 316] width 12 height 12
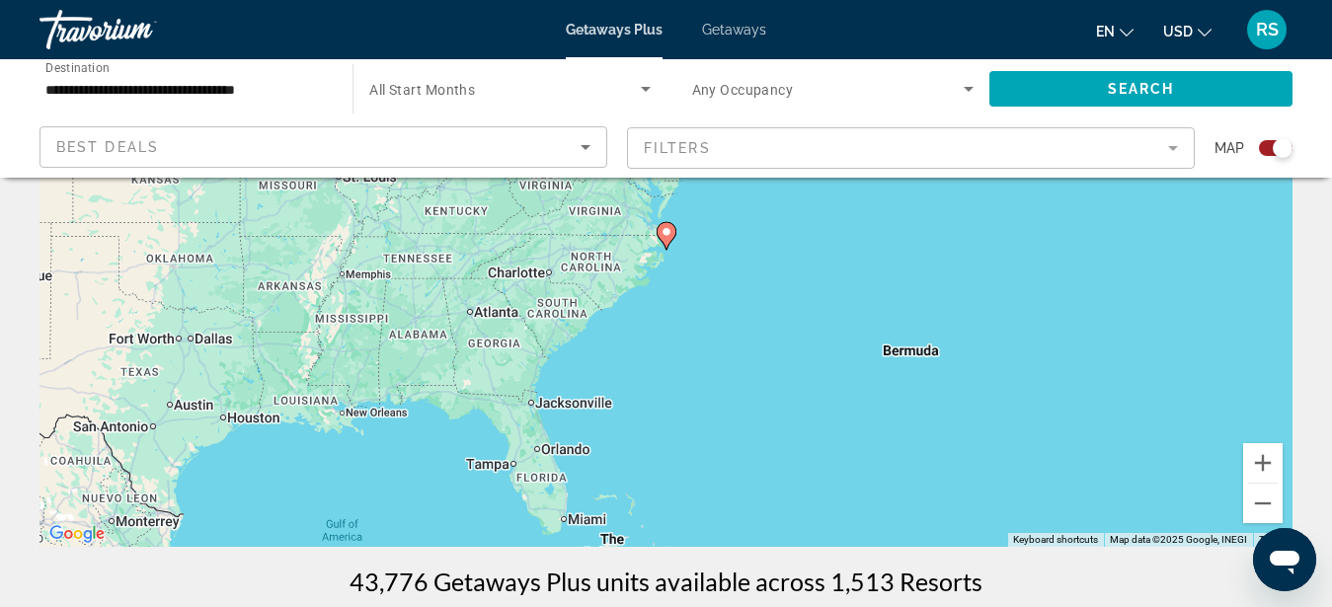
click at [666, 230] on image "Main content" at bounding box center [667, 232] width 12 height 12
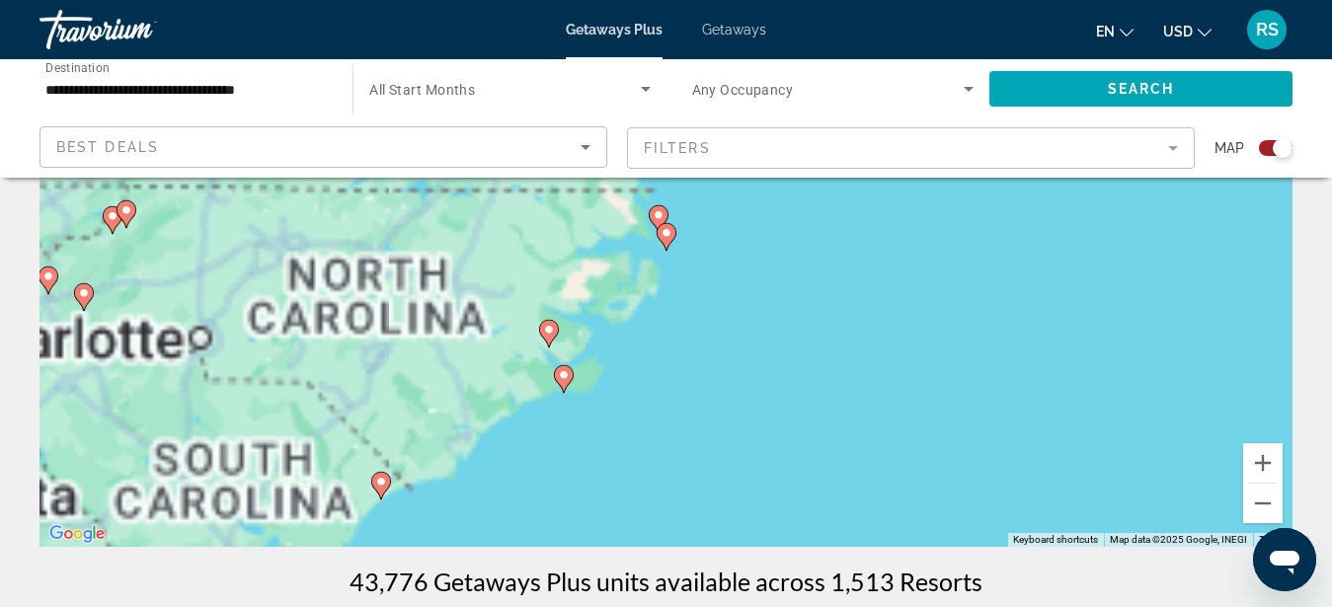
type input "**********"
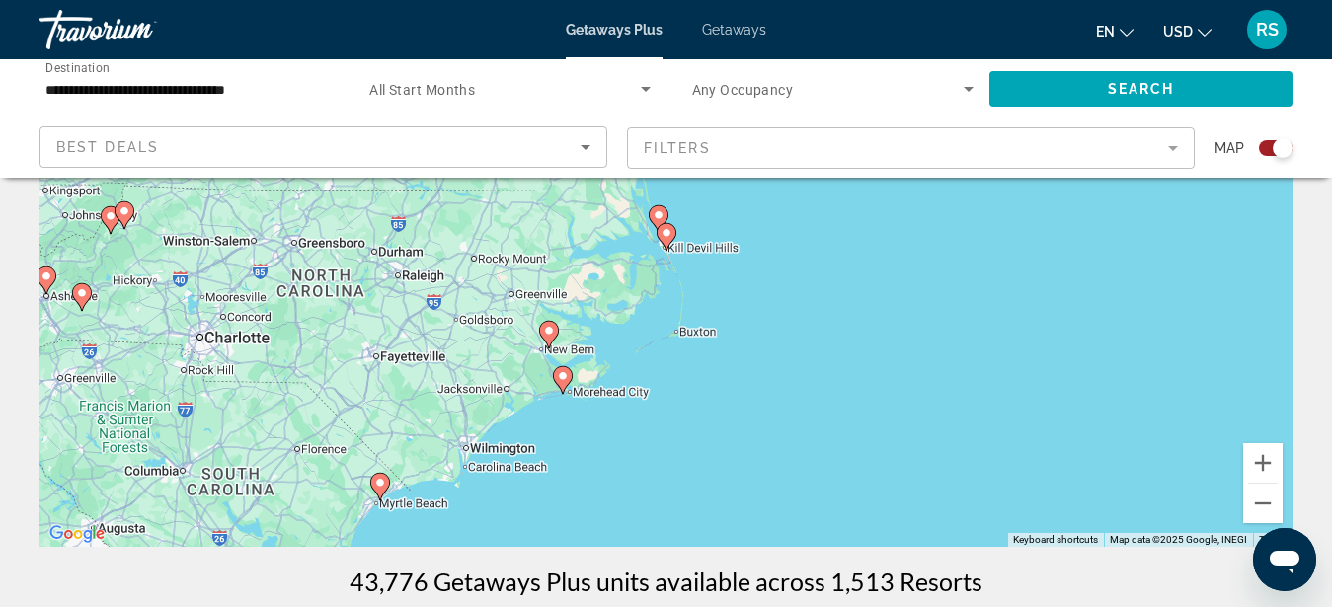
click at [696, 269] on div "To navigate, press the arrow keys. To activate drag with keyboard, press Alt + …" at bounding box center [666, 251] width 1253 height 593
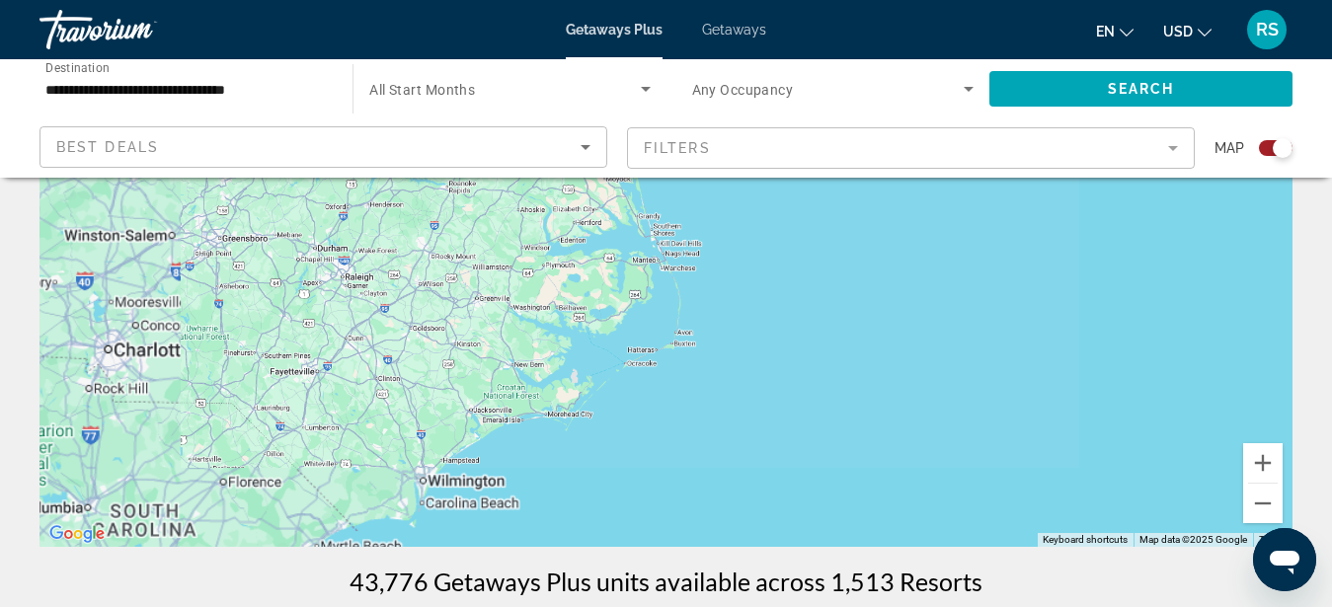
click at [688, 267] on div "To navigate, press the arrow keys. To activate drag with keyboard, press Alt + …" at bounding box center [666, 251] width 1253 height 593
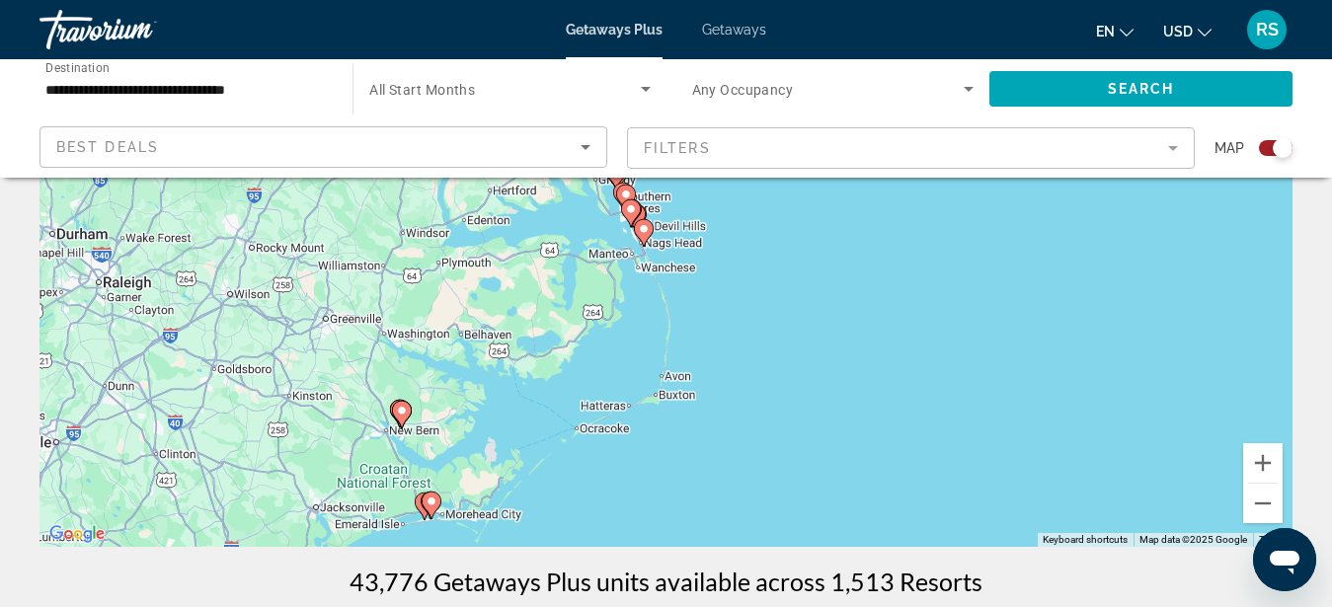
click at [687, 267] on div "To navigate, press the arrow keys. To activate drag with keyboard, press Alt + …" at bounding box center [666, 251] width 1253 height 593
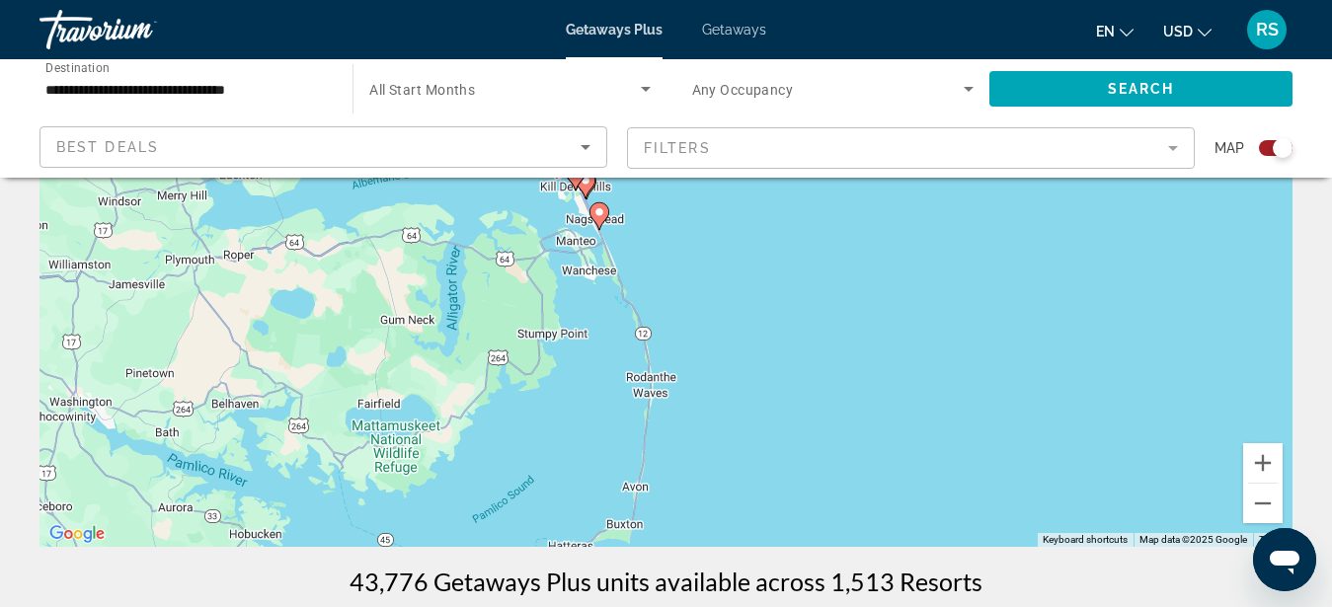
click at [668, 248] on div "To navigate, press the arrow keys. To activate drag with keyboard, press Alt + …" at bounding box center [666, 251] width 1253 height 593
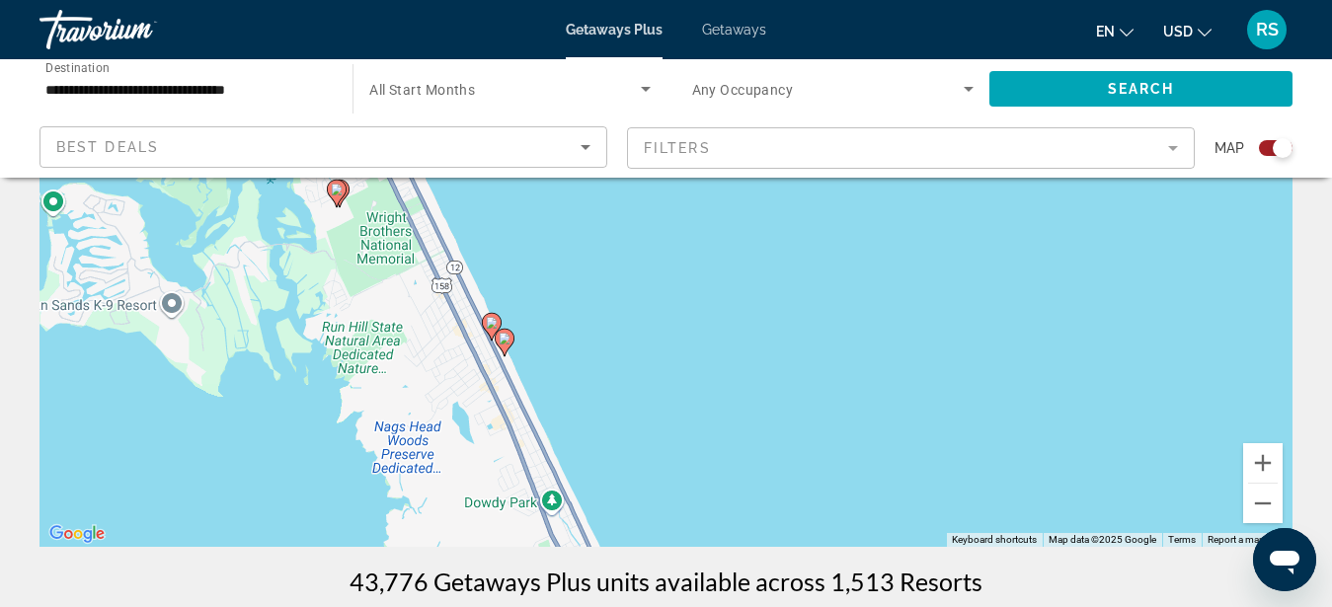
scroll to position [243, 0]
click at [506, 339] on image "Main content" at bounding box center [505, 339] width 12 height 12
type input "**********"
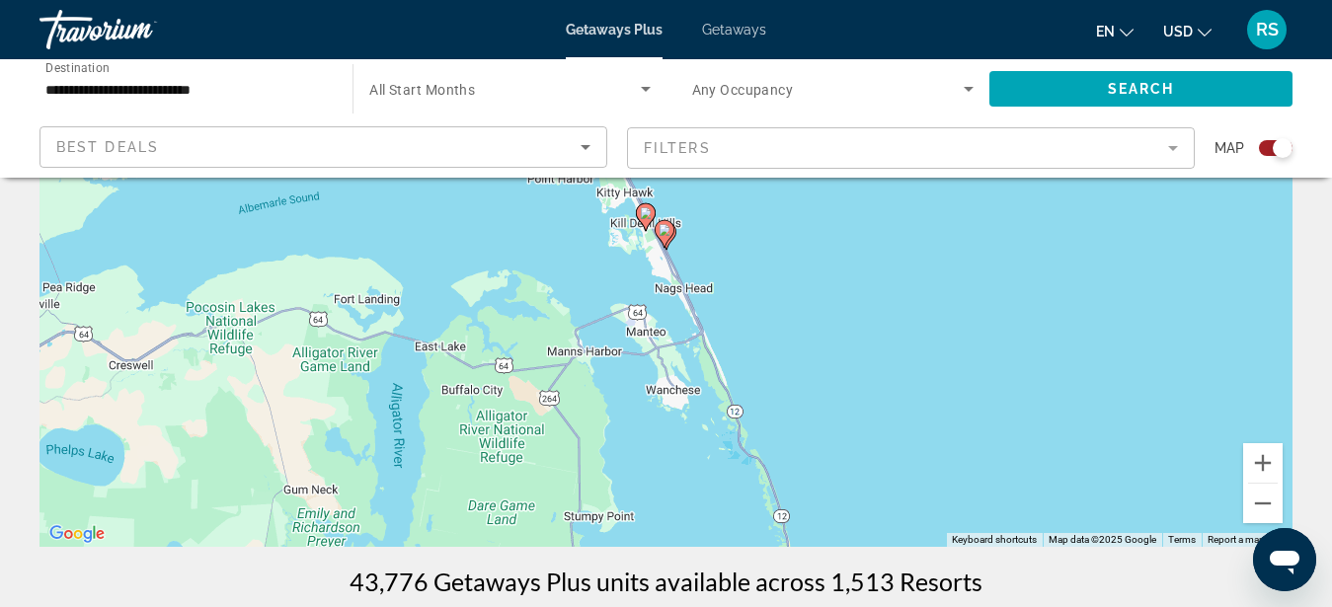
click at [701, 280] on div "To navigate, press the arrow keys. To activate drag with keyboard, press Alt + …" at bounding box center [666, 251] width 1253 height 593
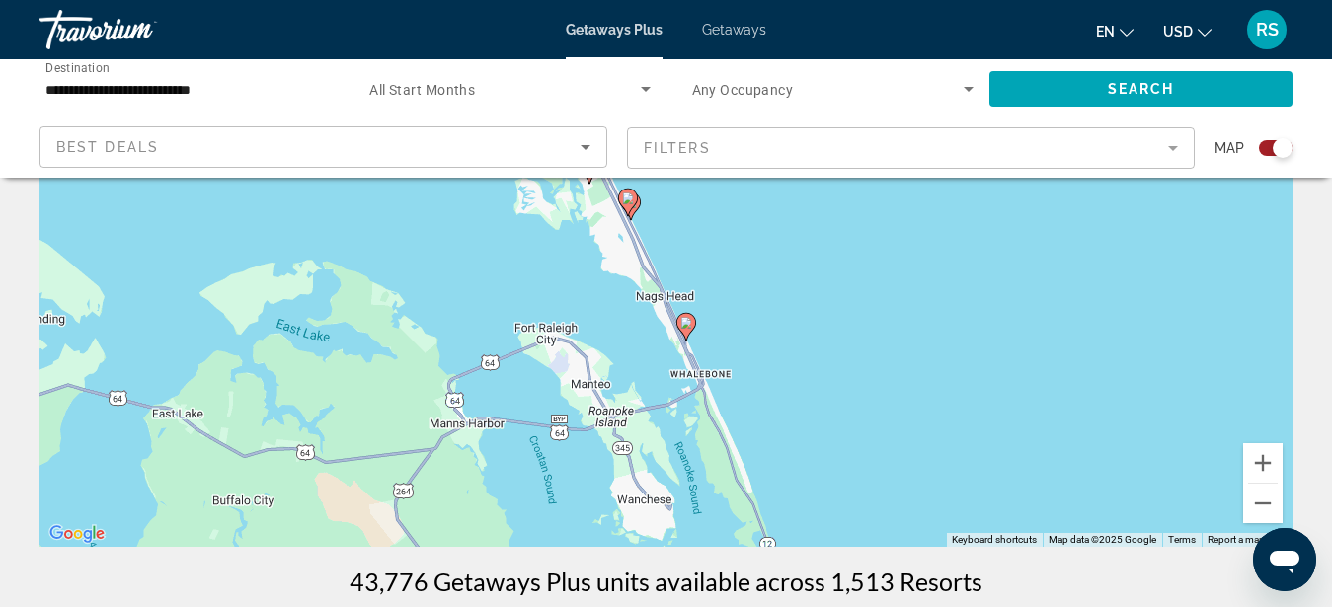
click at [649, 245] on div "To activate drag with keyboard, press Alt + Enter. Once in keyboard drag state,…" at bounding box center [666, 251] width 1253 height 593
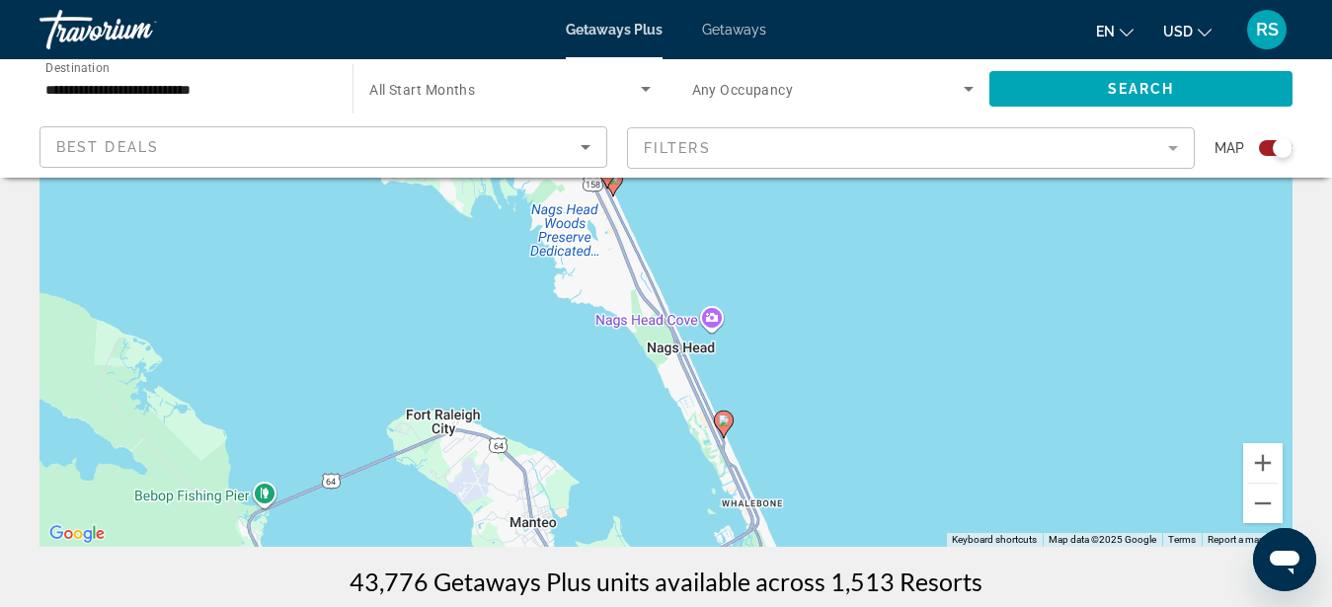
click at [641, 211] on div "To activate drag with keyboard, press Alt + Enter. Once in keyboard drag state,…" at bounding box center [666, 251] width 1253 height 593
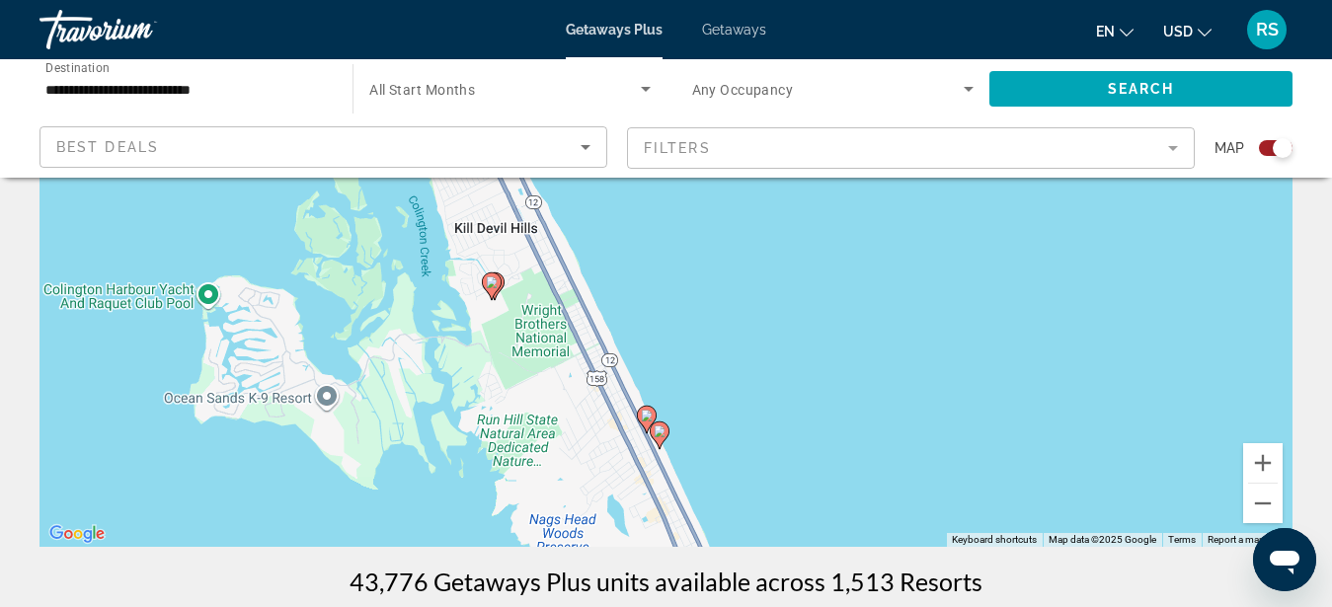
drag, startPoint x: 640, startPoint y: 211, endPoint x: 715, endPoint y: 481, distance: 279.9
click at [715, 484] on div "To activate drag with keyboard, press Alt + Enter. Once in keyboard drag state,…" at bounding box center [666, 251] width 1253 height 593
click at [659, 431] on image "Main content" at bounding box center [661, 432] width 12 height 12
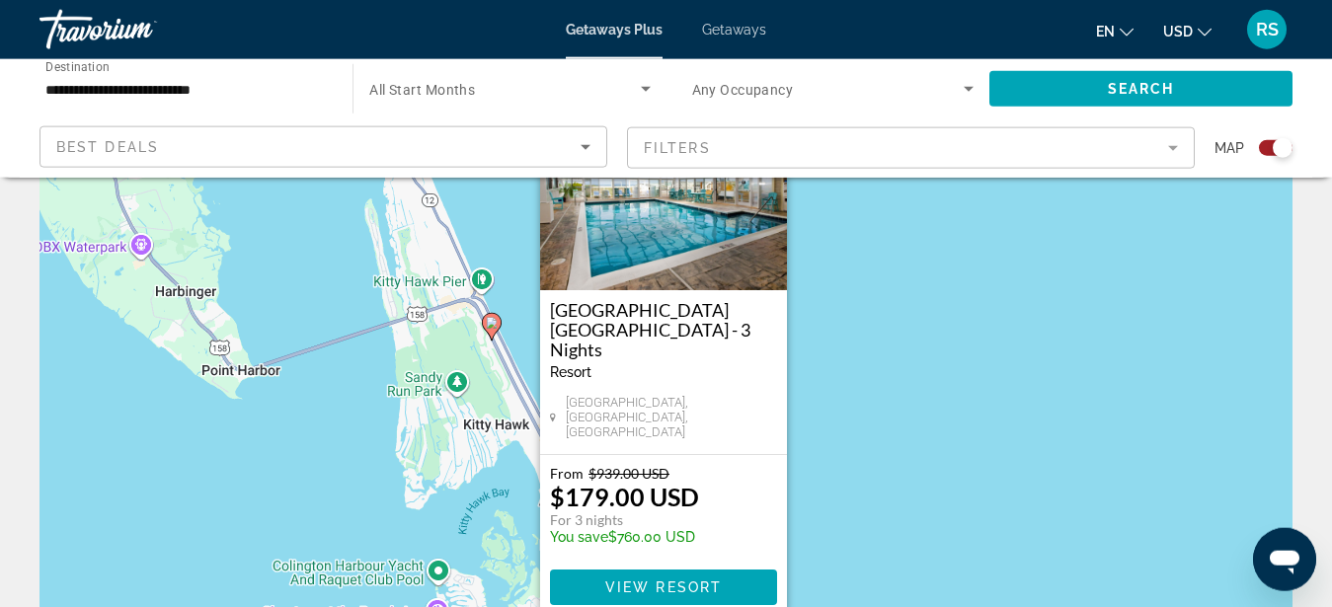
scroll to position [101, 0]
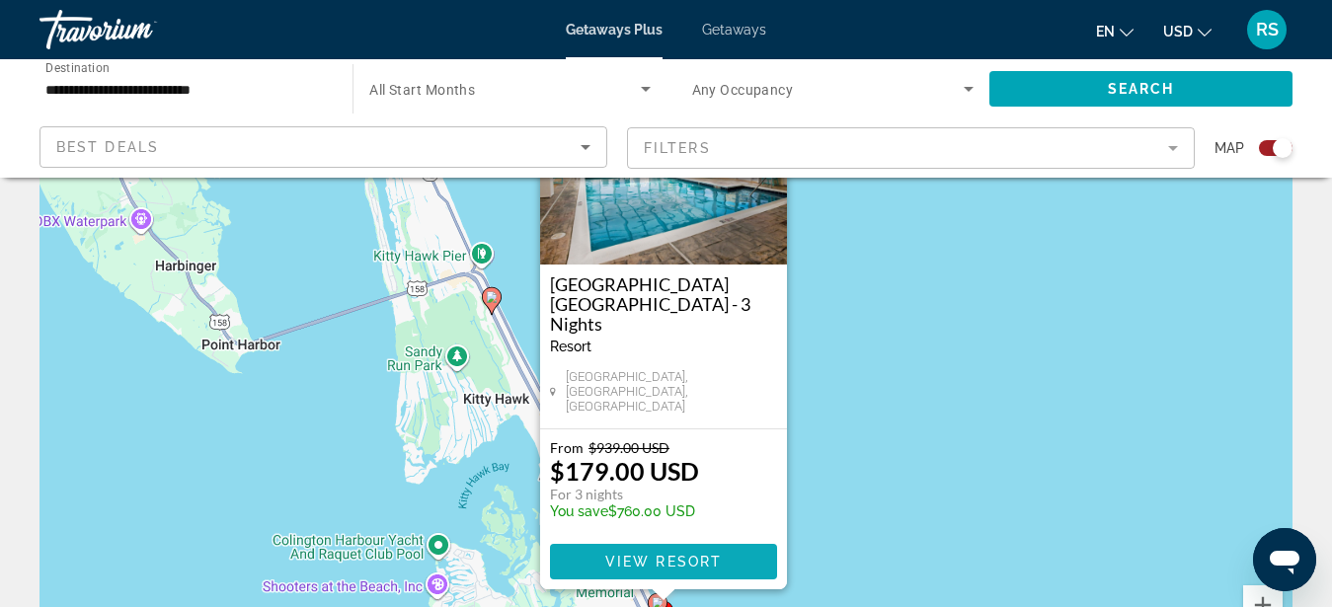
click at [702, 558] on span "View Resort" at bounding box center [662, 562] width 117 height 16
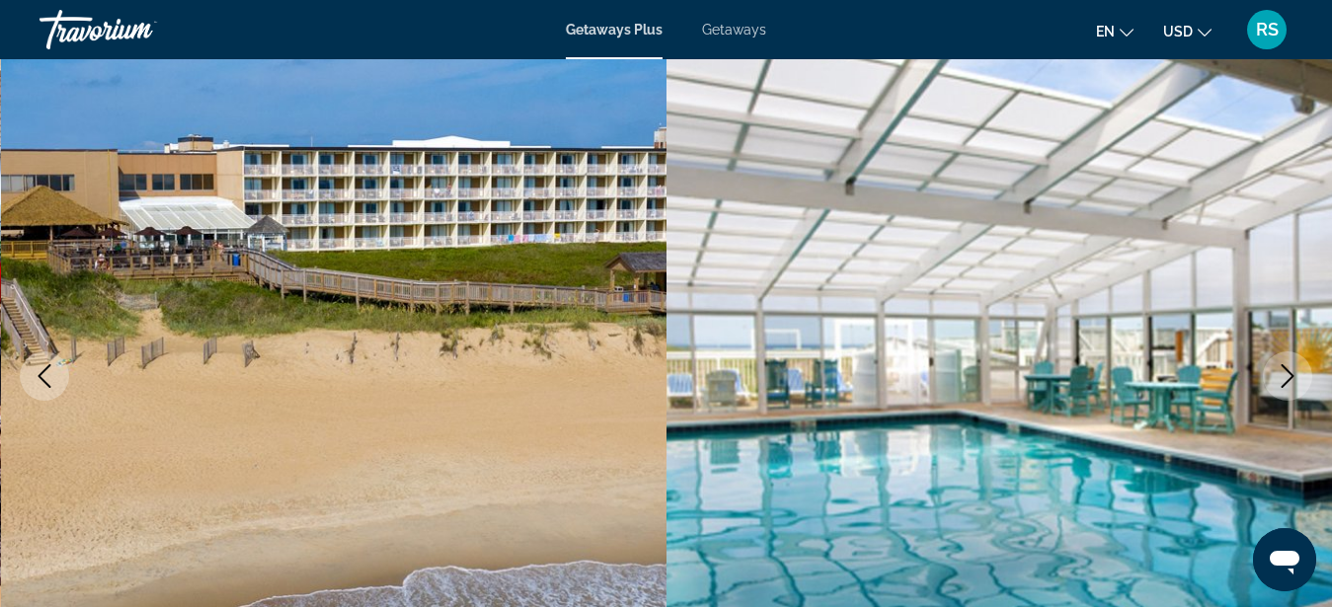
scroll to position [201, 0]
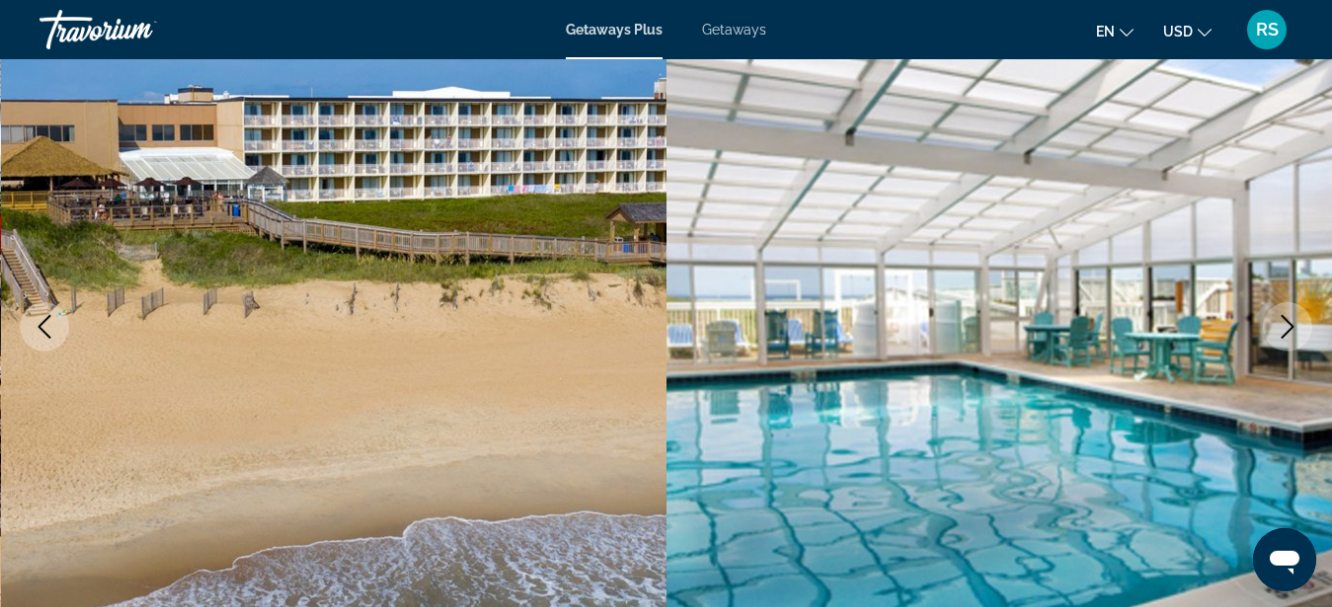
click at [1285, 316] on icon "Next image" at bounding box center [1288, 327] width 24 height 24
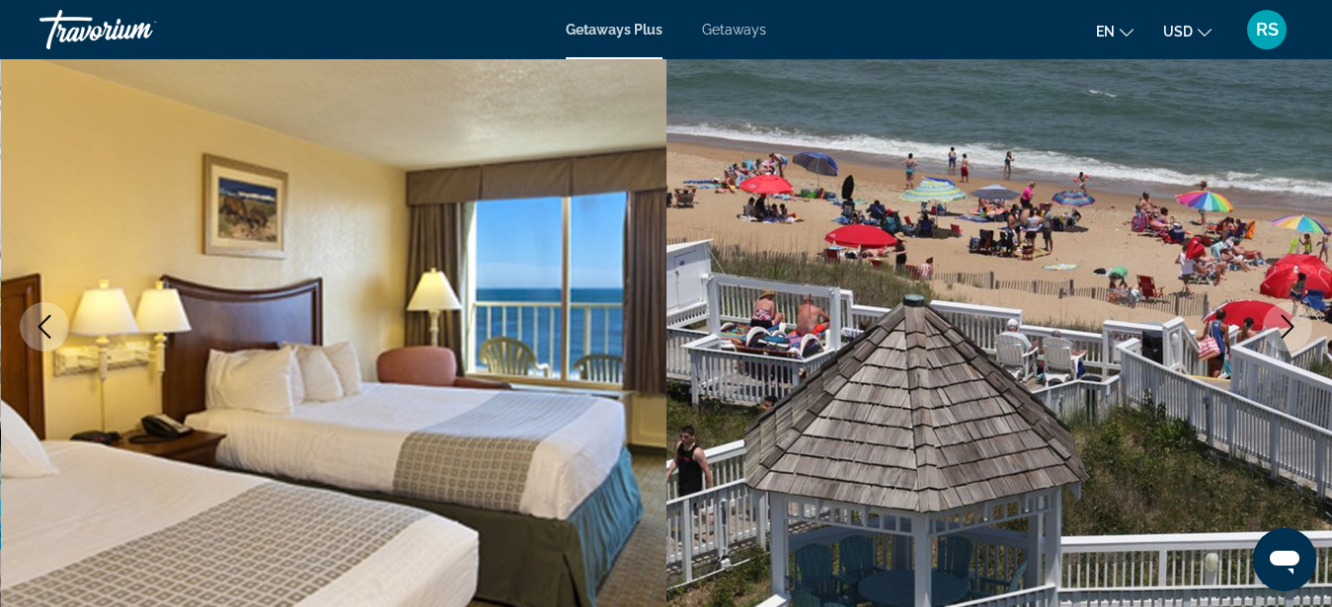
click at [1284, 323] on icon "Next image" at bounding box center [1288, 327] width 24 height 24
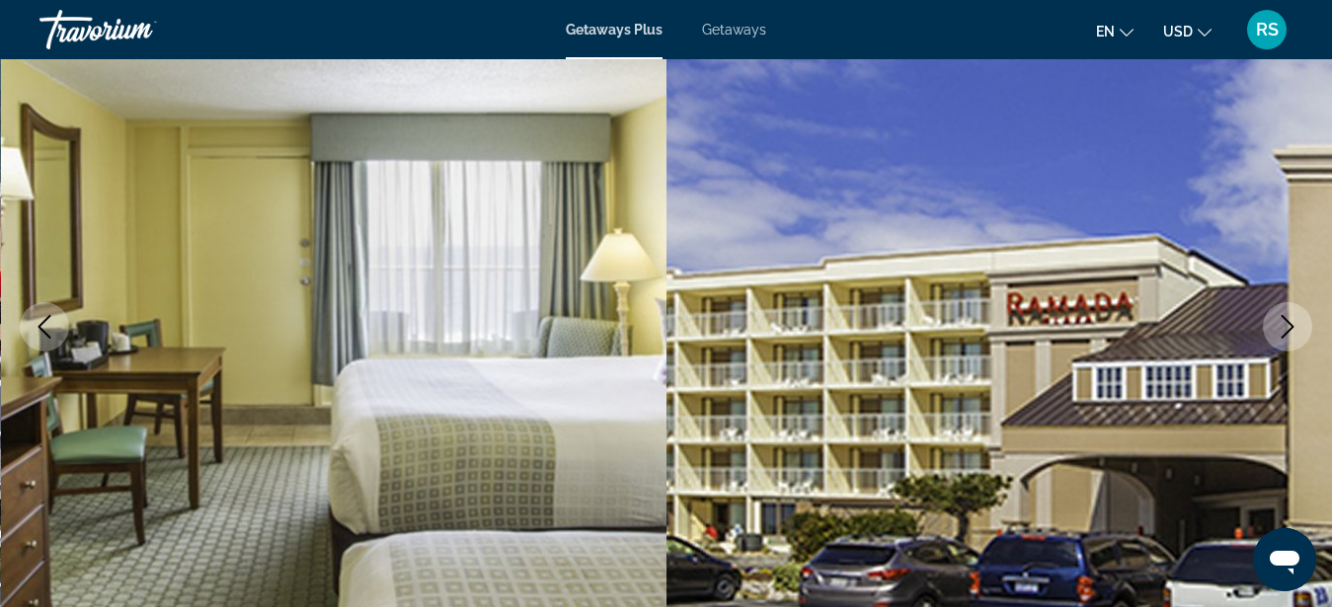
click at [1284, 323] on icon "Next image" at bounding box center [1288, 327] width 24 height 24
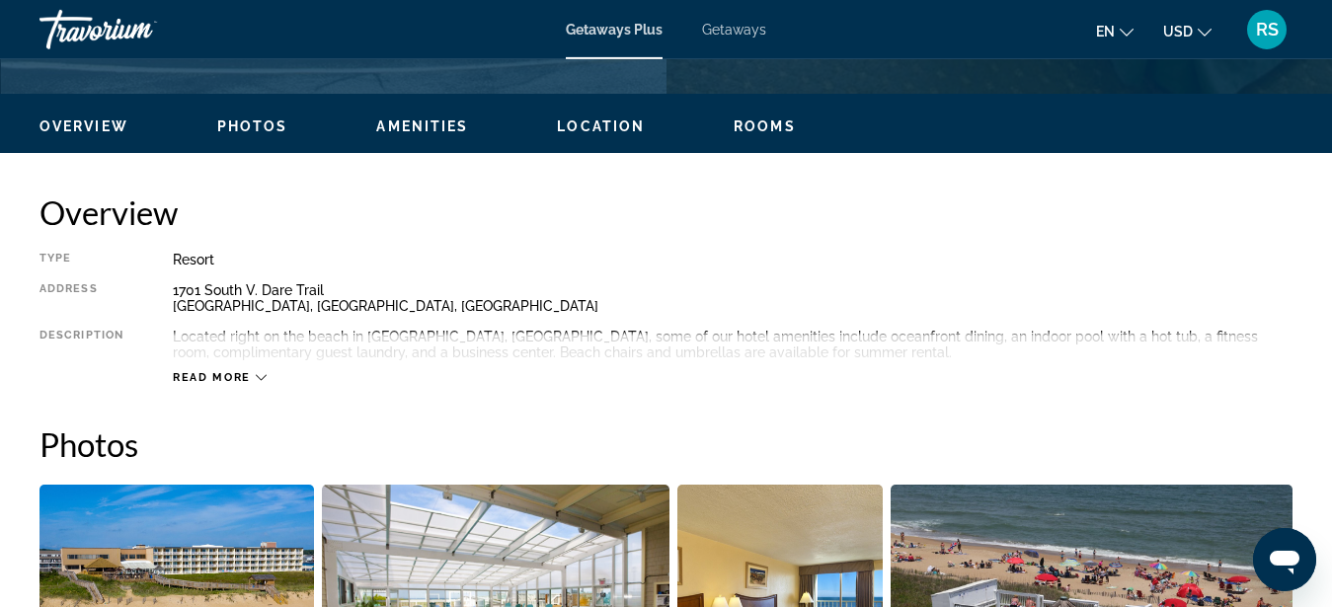
scroll to position [907, 0]
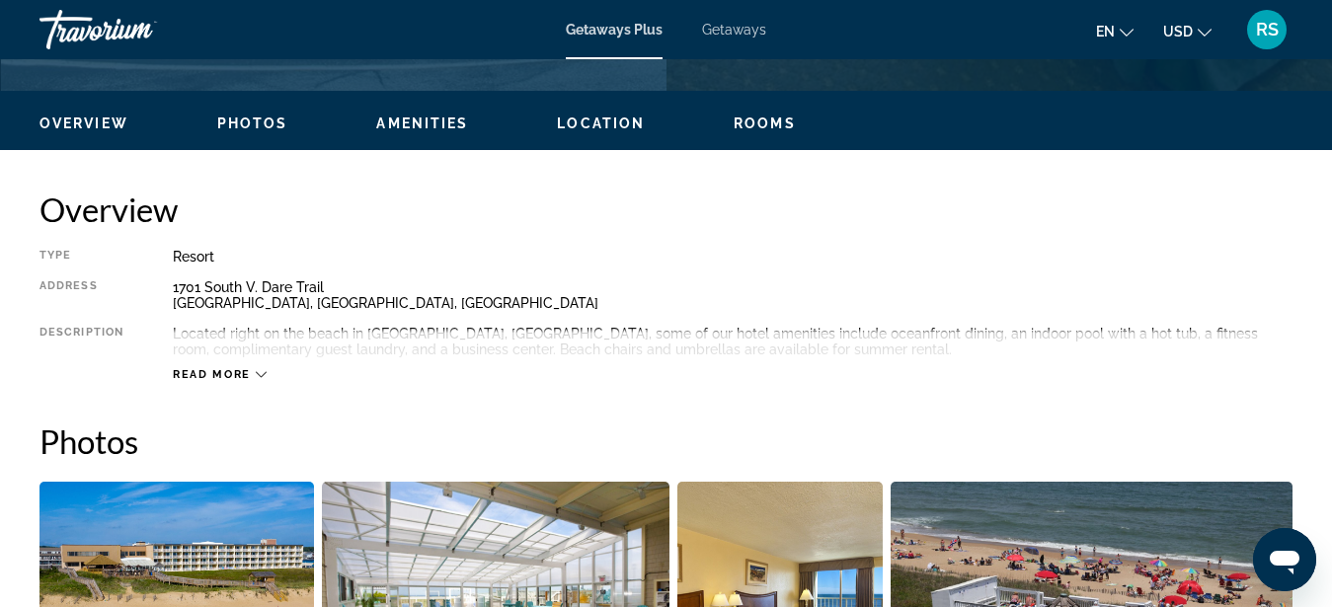
click at [257, 374] on icon "Main content" at bounding box center [261, 375] width 11 height 6
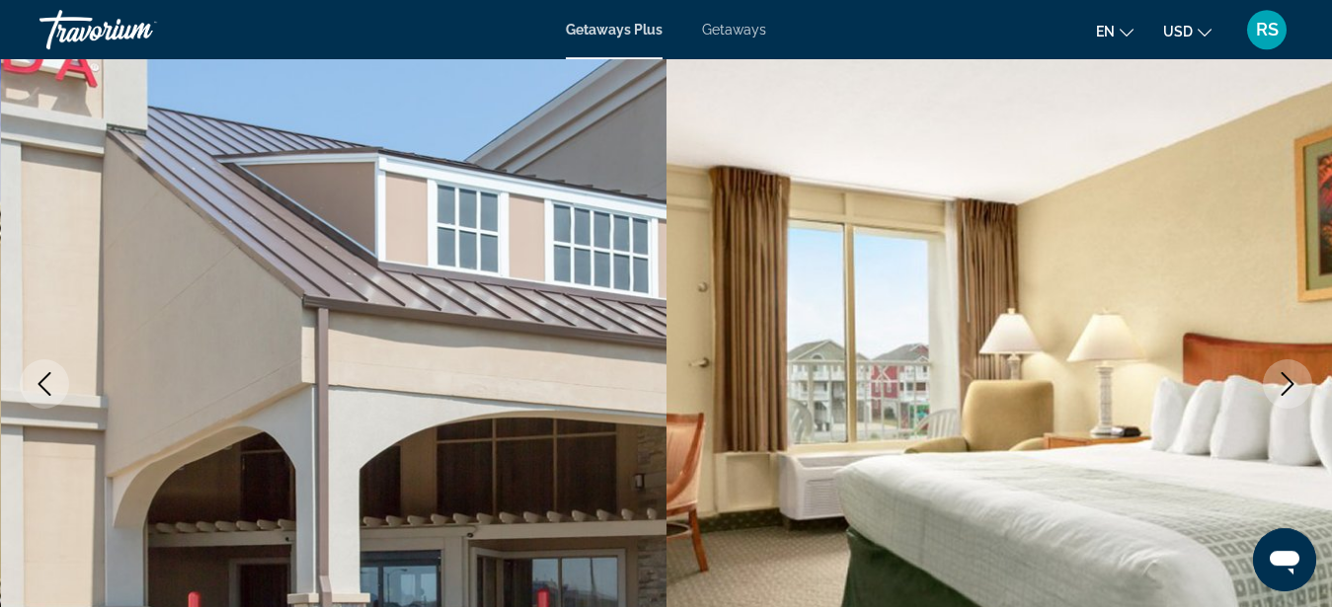
scroll to position [0, 0]
